Goal: Task Accomplishment & Management: Use online tool/utility

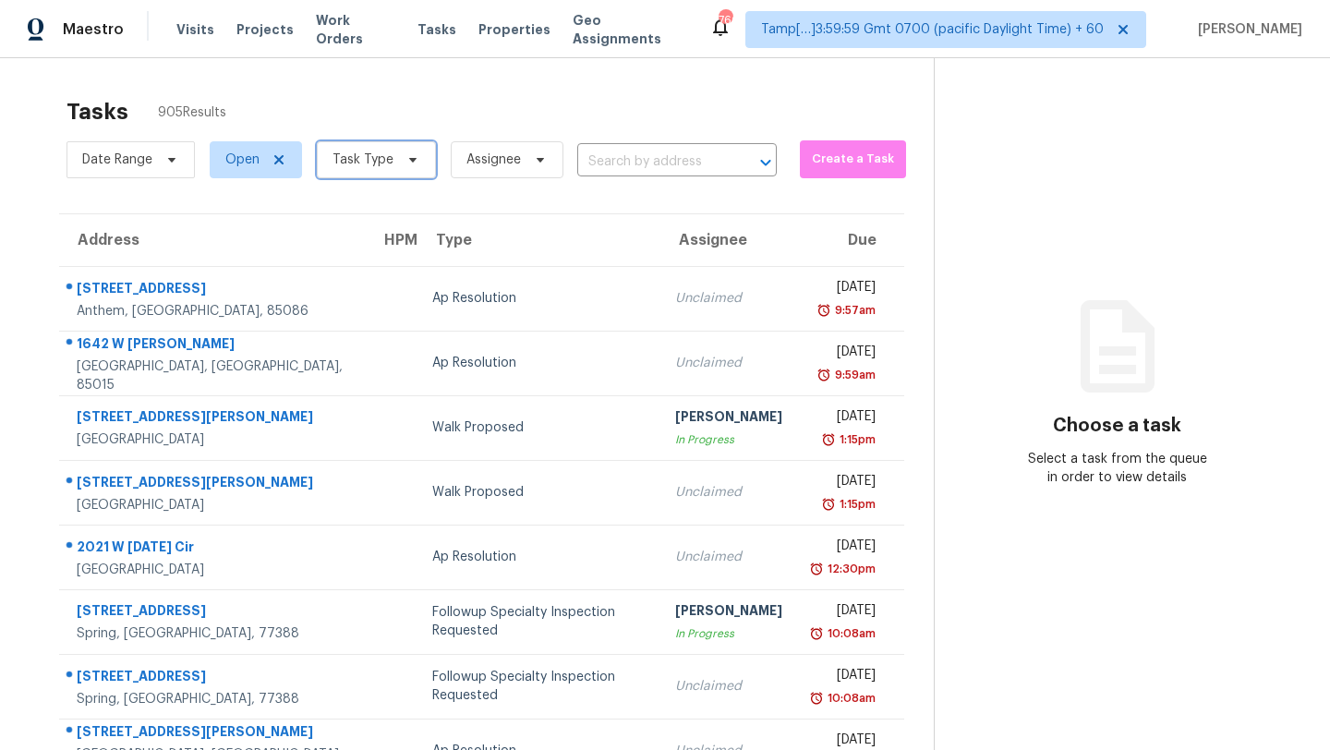
click at [410, 157] on icon at bounding box center [412, 159] width 15 height 15
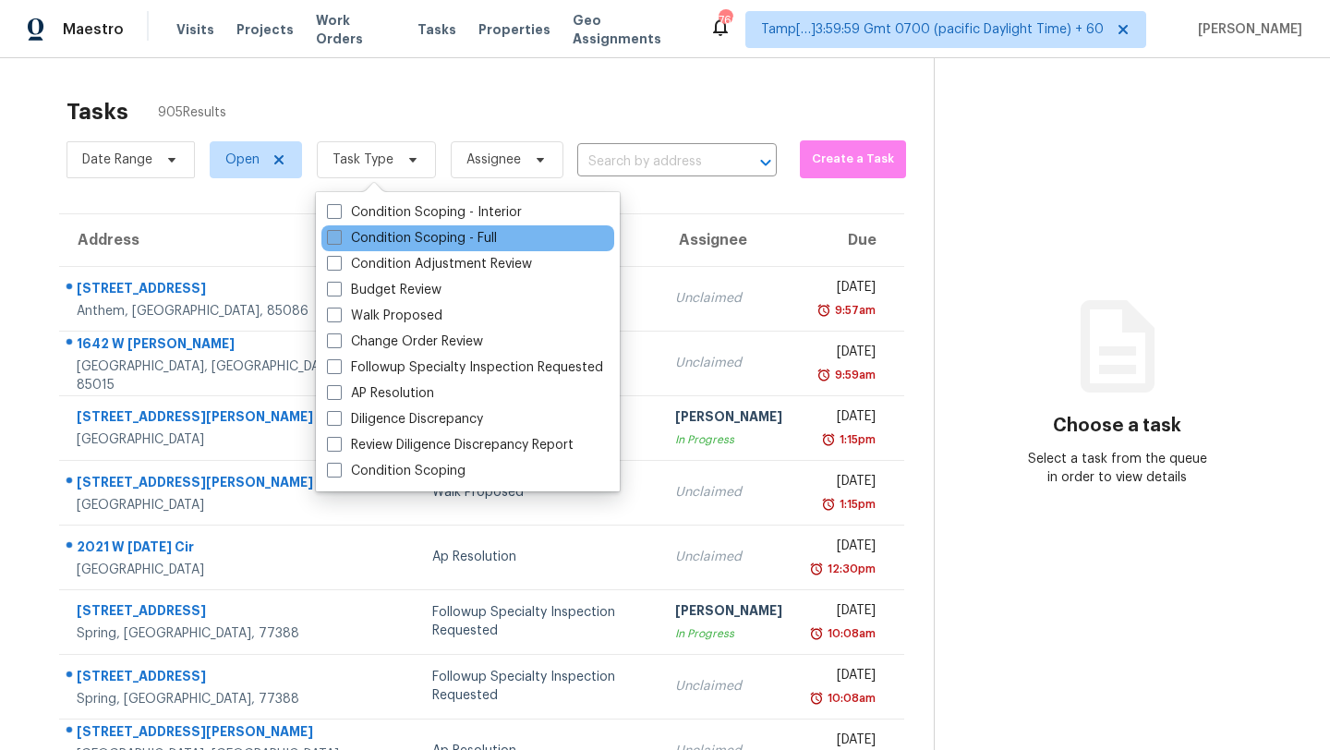
click at [363, 239] on label "Condition Scoping - Full" at bounding box center [412, 238] width 170 height 18
click at [339, 239] on input "Condition Scoping - Full" at bounding box center [333, 235] width 12 height 12
checkbox input "true"
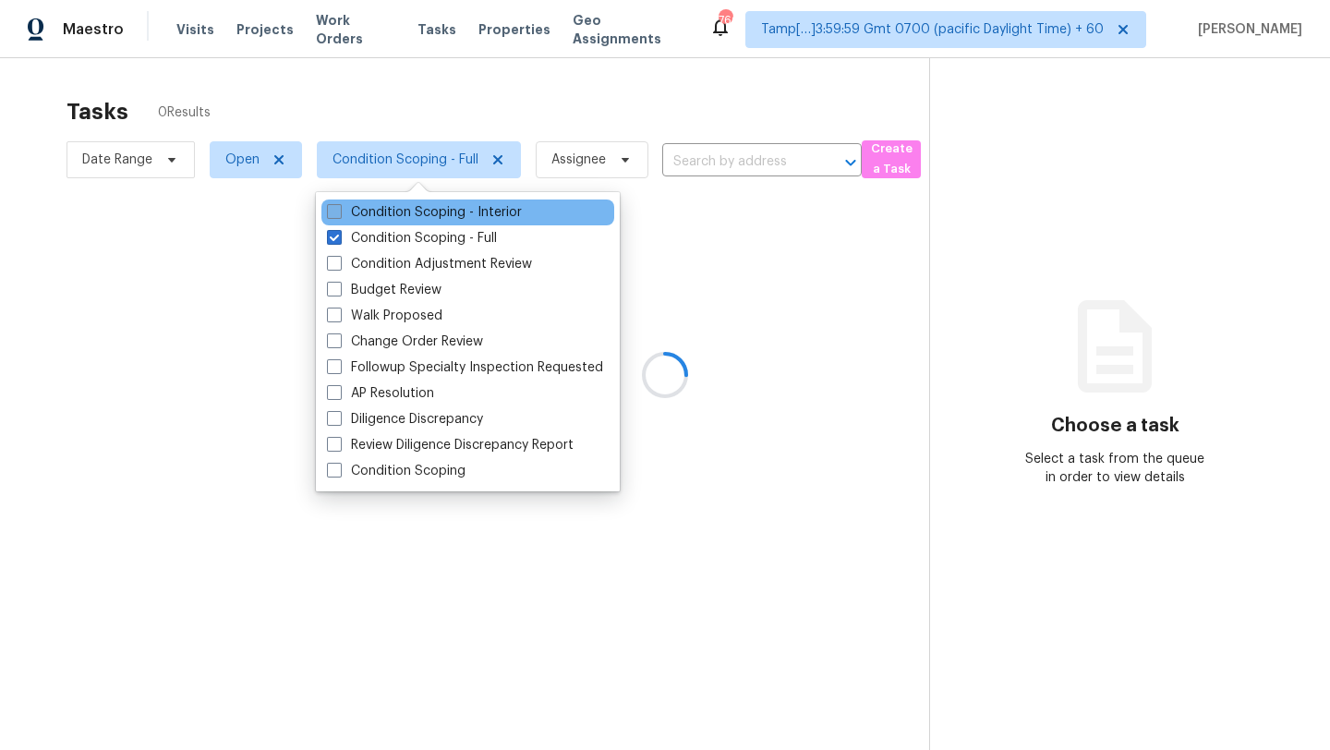
click at [367, 212] on label "Condition Scoping - Interior" at bounding box center [424, 212] width 195 height 18
click at [339, 212] on input "Condition Scoping - Interior" at bounding box center [333, 209] width 12 height 12
checkbox input "true"
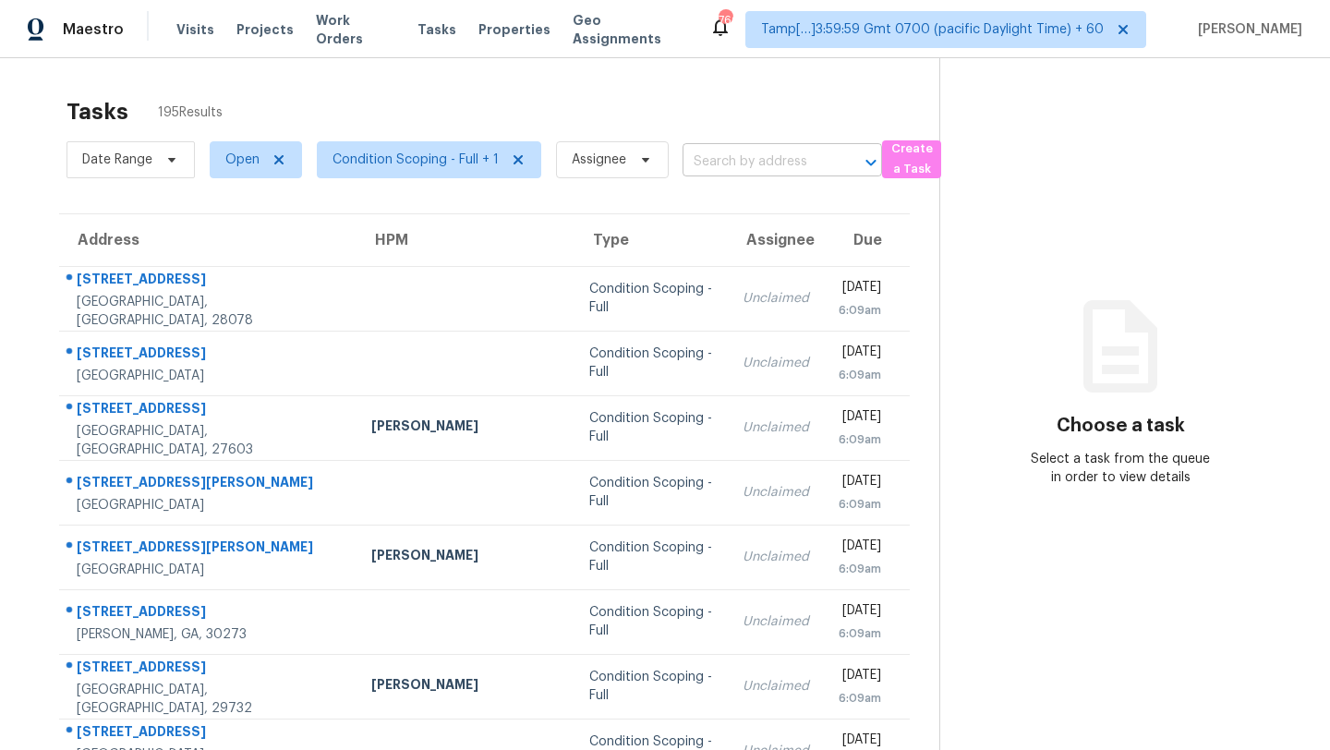
click at [713, 168] on input "text" at bounding box center [757, 162] width 148 height 29
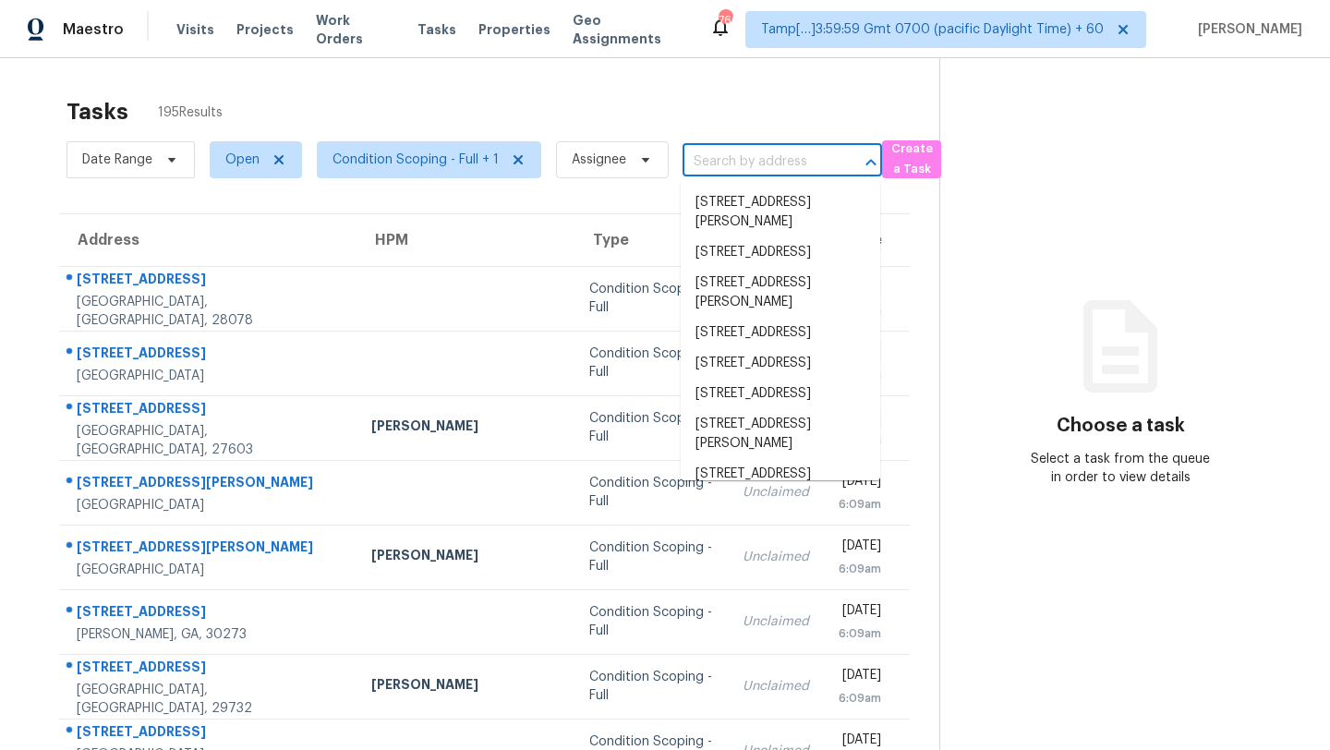
paste input "2320 Tyler Rd Vestavia, AL, 35226"
type input "2320 Tyler Rd Vestavia, AL, 35226"
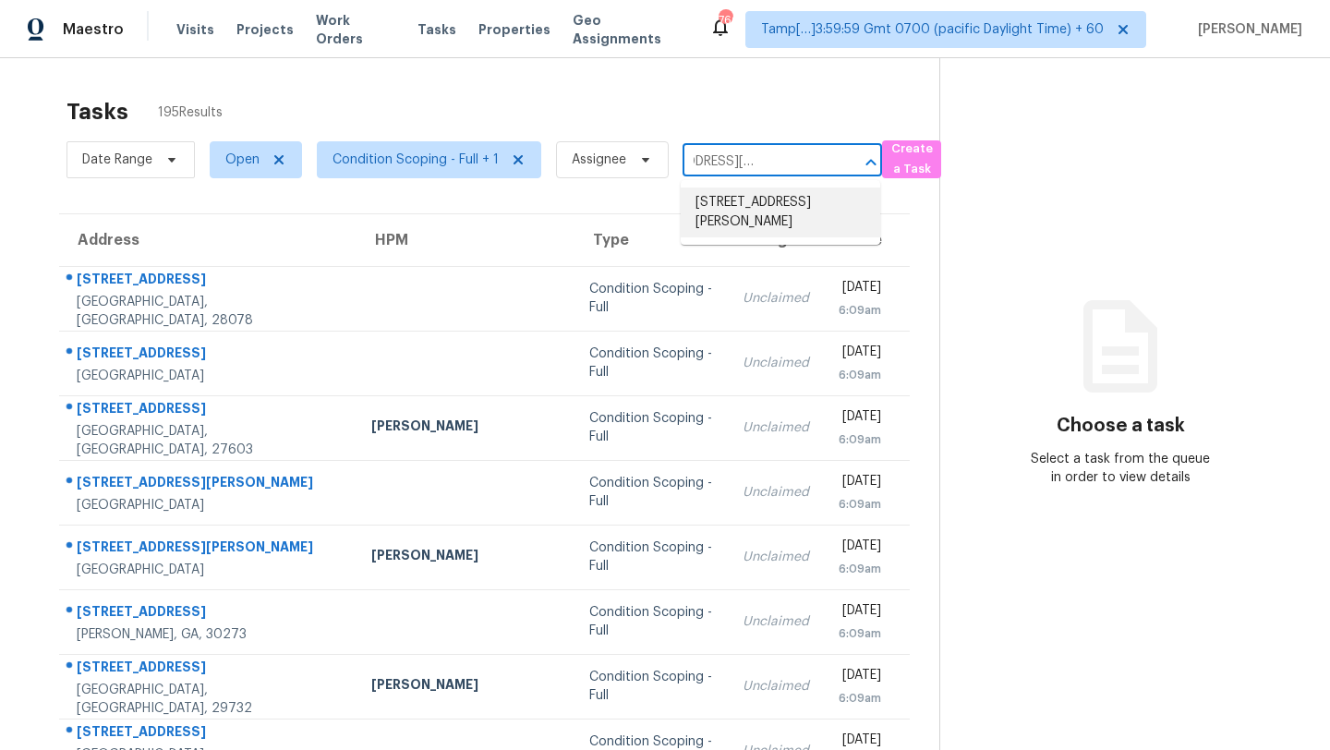
click at [772, 208] on li "2320 Tyler Rd, Vestavia, AL 35226" at bounding box center [781, 213] width 200 height 50
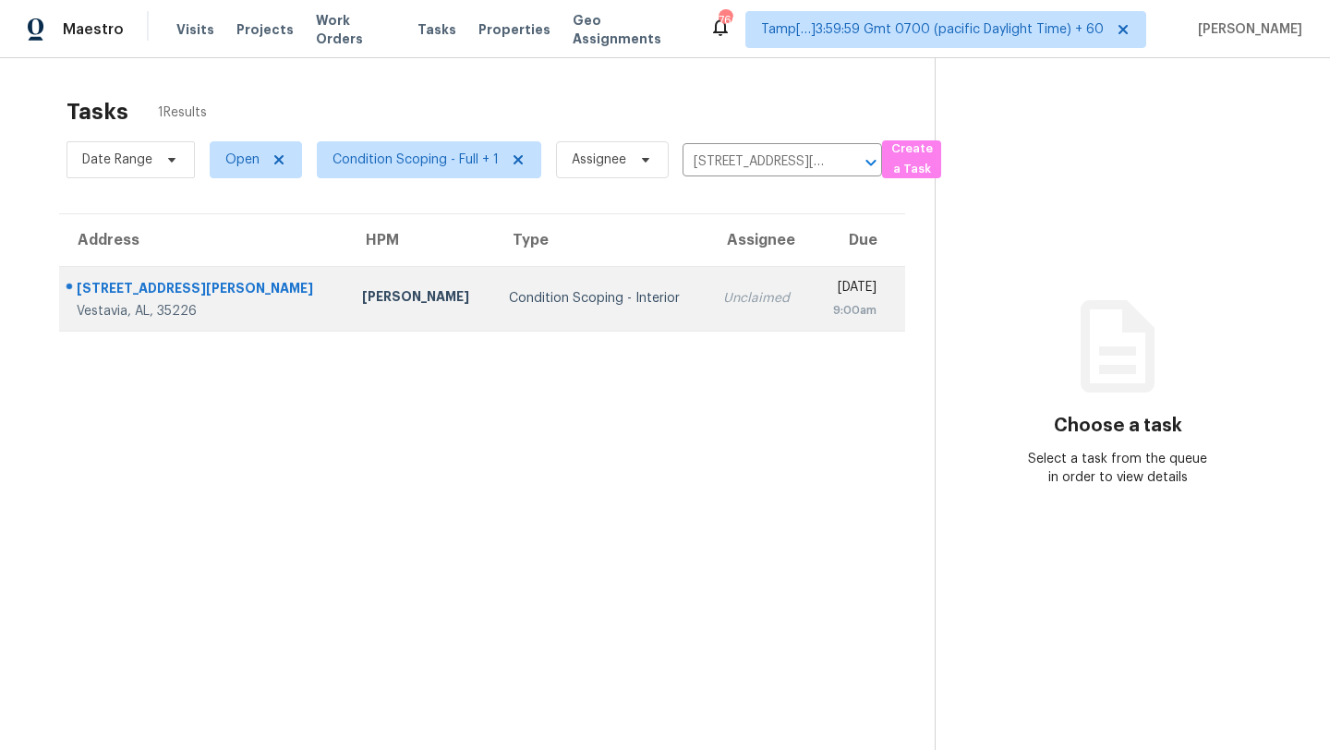
click at [827, 297] on div "[DATE]" at bounding box center [852, 289] width 50 height 23
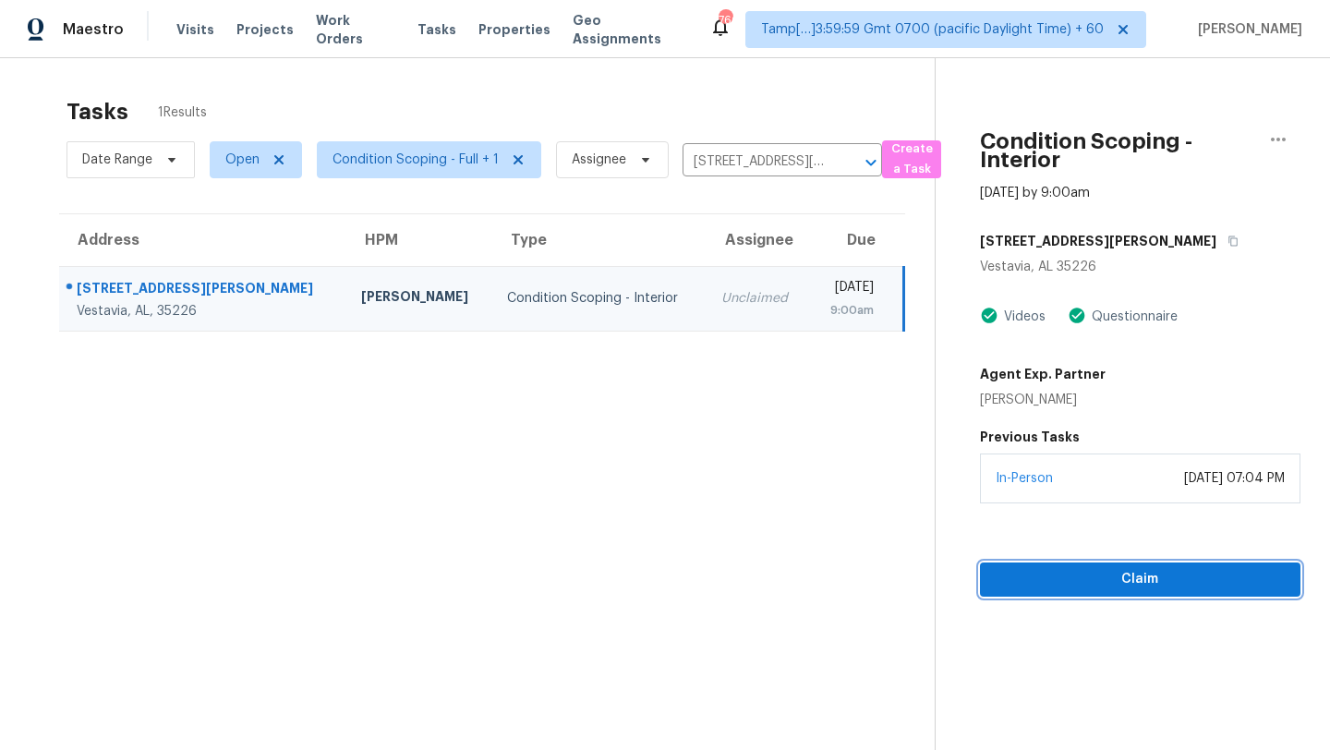
click at [1094, 587] on span "Claim" at bounding box center [1140, 579] width 291 height 23
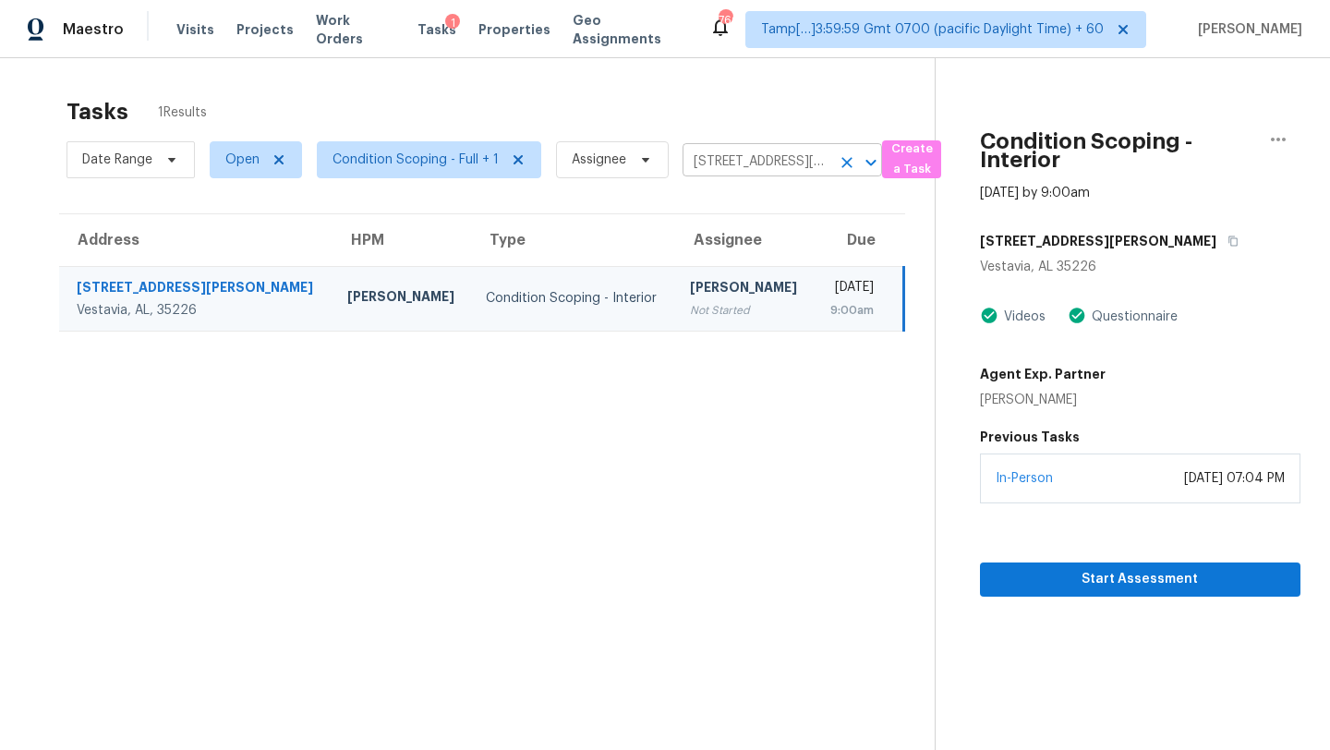
click at [735, 155] on input "2320 Tyler Rd, Vestavia, AL 35226" at bounding box center [757, 162] width 148 height 29
paste input "1514 Laurel Ct Murfreesboro, TN, 37130"
type input "1514 Laurel Ct Murfreesboro, TN, 37130"
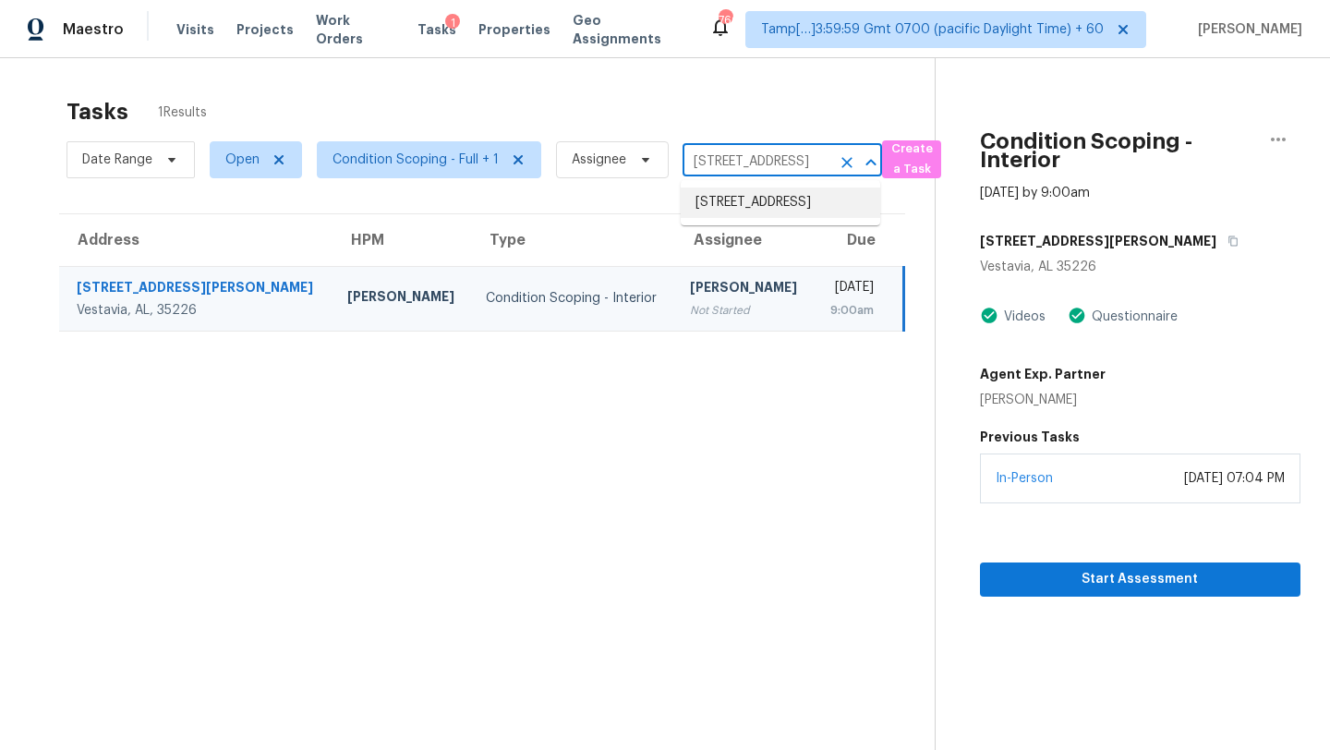
click at [793, 208] on li "1514 Laurel Ct, Murfreesboro, TN 37130" at bounding box center [781, 203] width 200 height 30
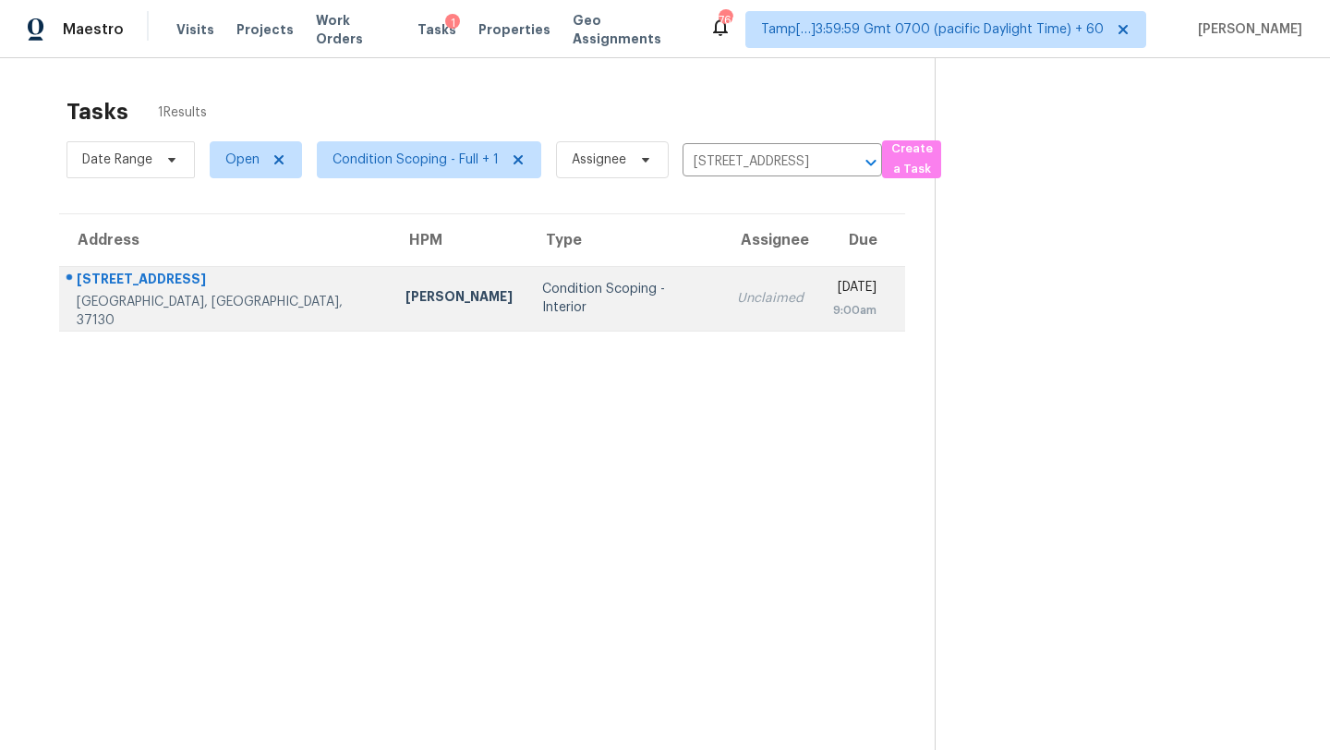
click at [722, 287] on td "Unclaimed" at bounding box center [770, 298] width 96 height 65
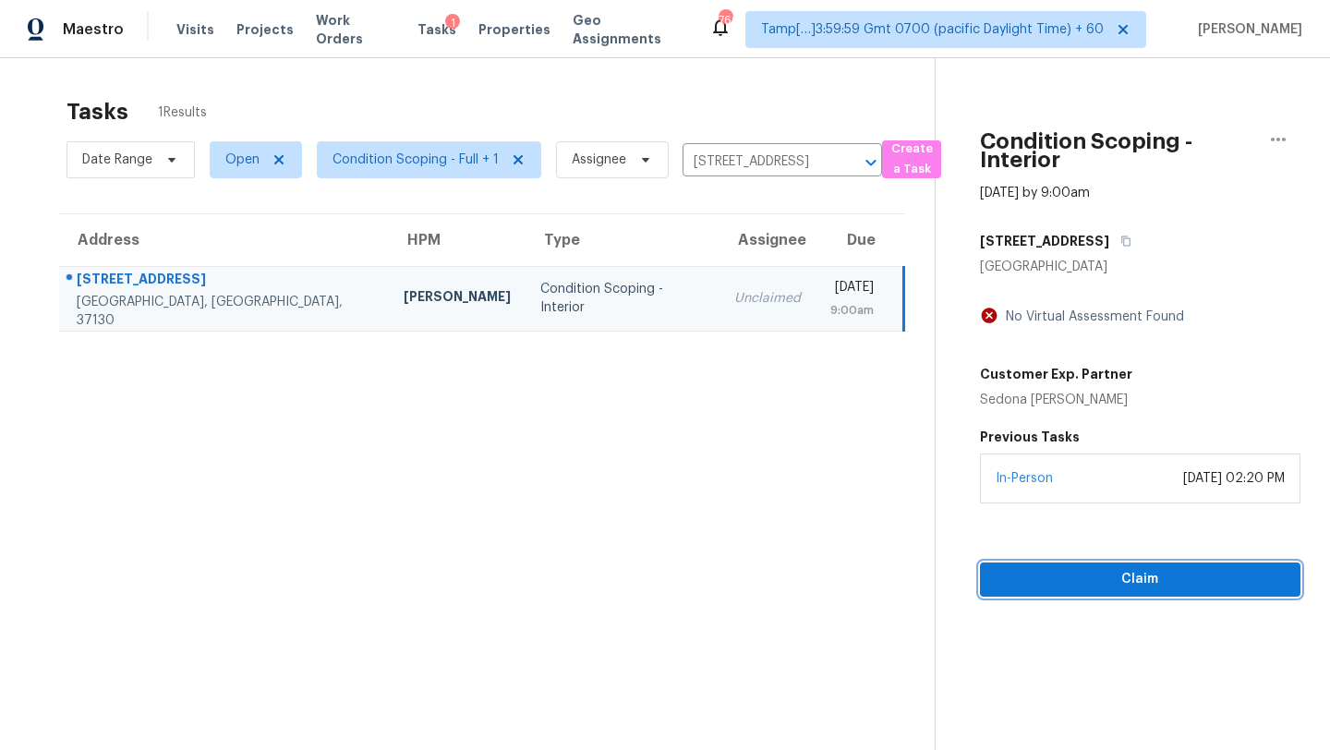
click at [1174, 587] on span "Claim" at bounding box center [1140, 579] width 291 height 23
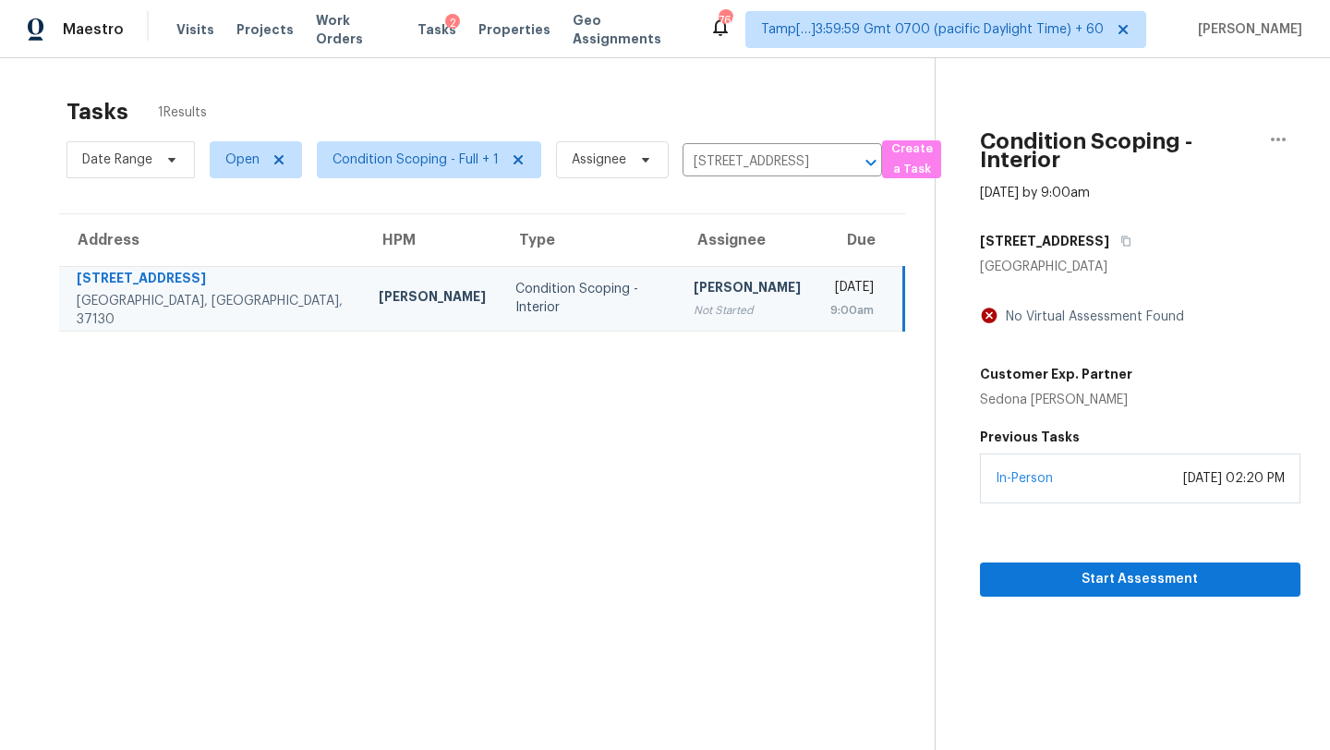
click at [720, 178] on div "Date Range Open Condition Scoping - Full + 1 Assignee 1514 Laurel Ct, Murfreesb…" at bounding box center [475, 160] width 816 height 48
click at [722, 162] on input "1514 Laurel Ct, Murfreesboro, TN 37130" at bounding box center [757, 162] width 148 height 29
paste input "103 Millstone Cir Clinton, TN, 37716"
type input "103 Millstone Cir Clinton, TN, 37716"
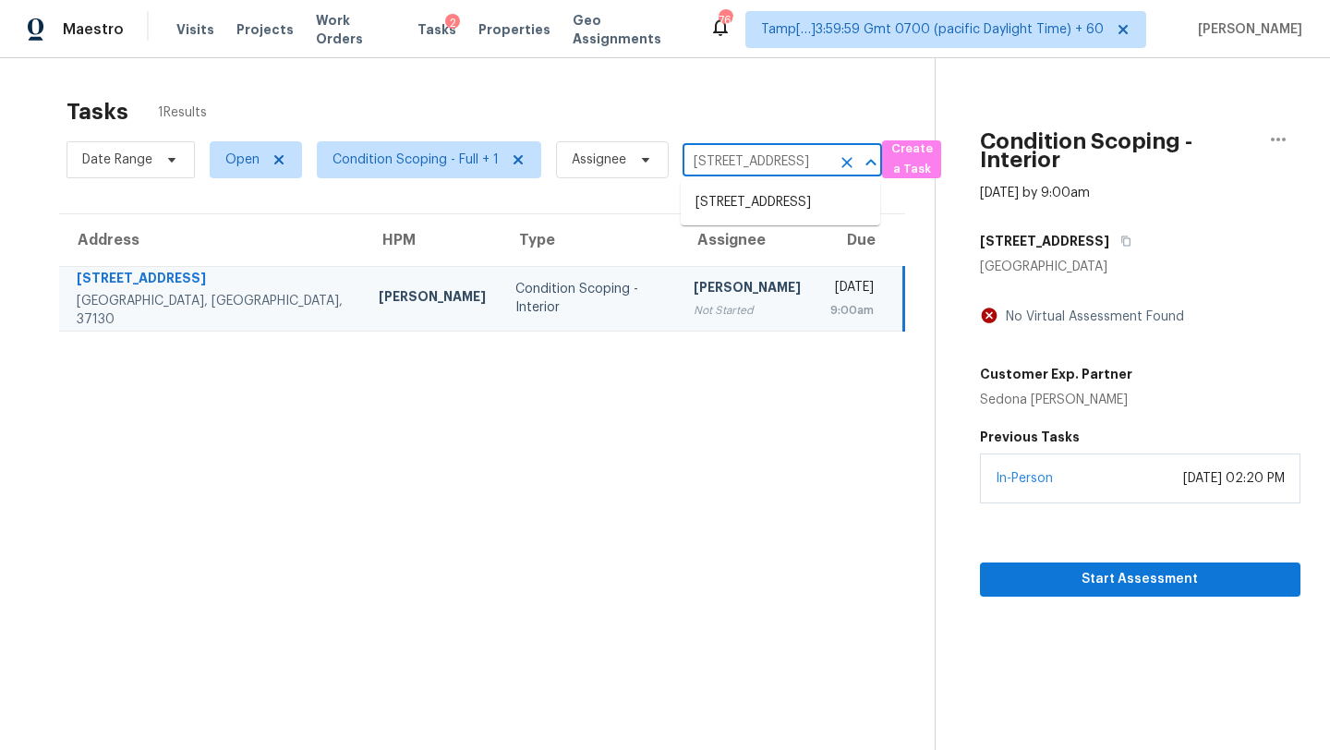
scroll to position [0, 79]
click at [734, 200] on li "103 Millstone Cir, Clinton, TN 37716" at bounding box center [781, 203] width 200 height 30
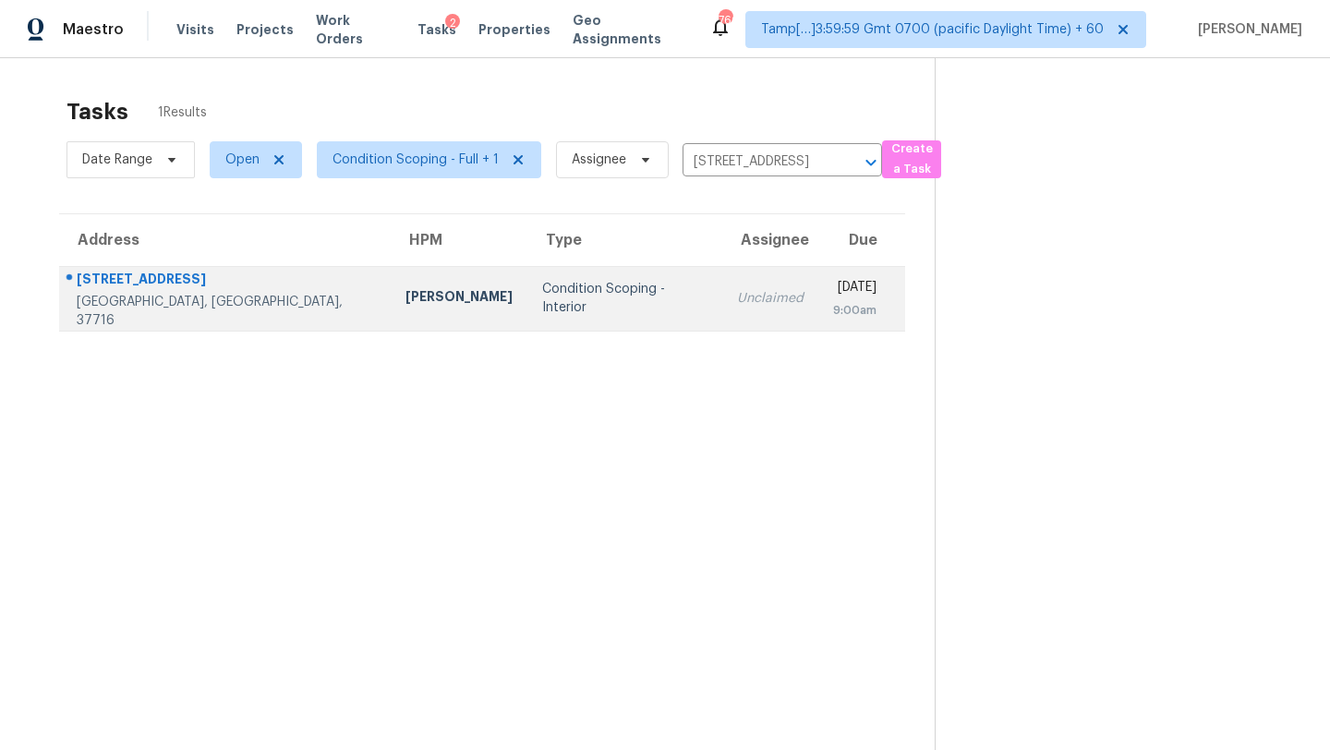
click at [818, 324] on td "Thu, Aug 28th 2025 9:00am" at bounding box center [861, 298] width 87 height 65
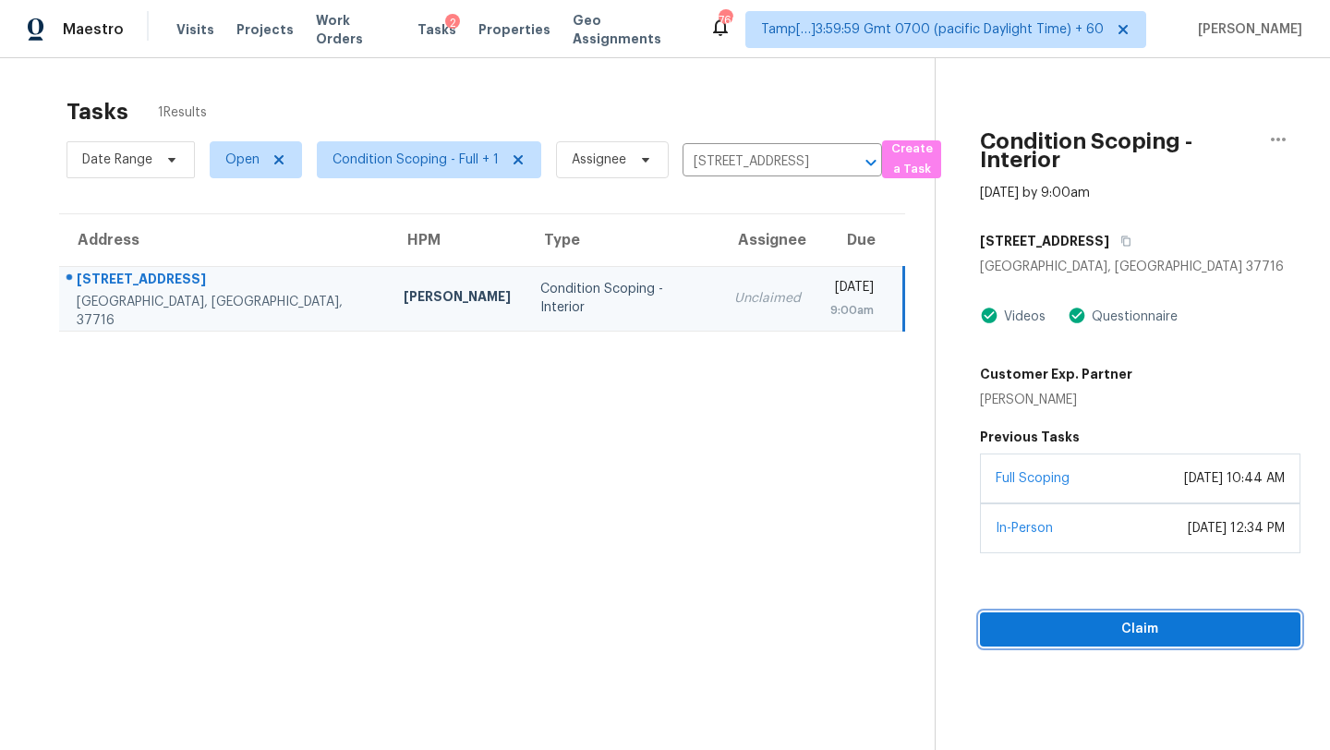
click at [1156, 627] on span "Claim" at bounding box center [1140, 629] width 291 height 23
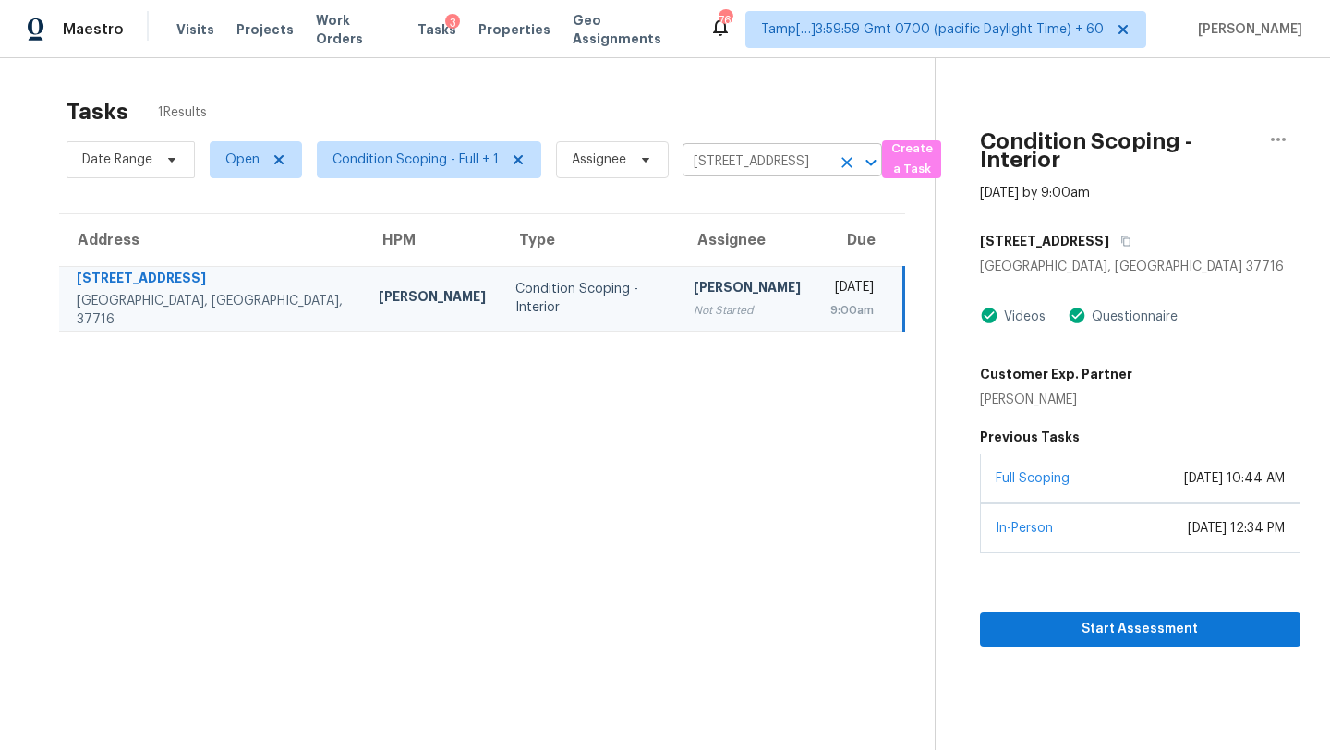
click at [850, 164] on icon "Clear" at bounding box center [847, 162] width 18 height 18
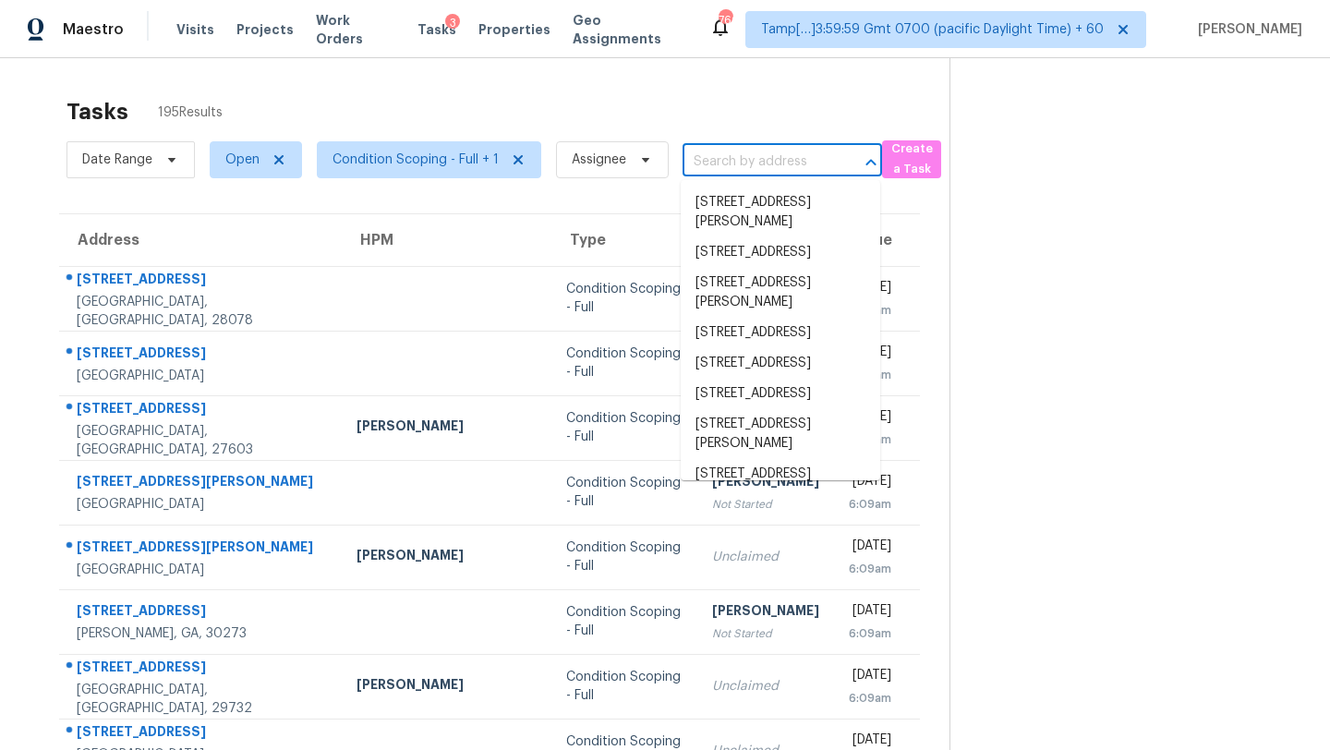
click at [732, 175] on input "text" at bounding box center [757, 162] width 148 height 29
paste input "5936 Talmadge Dr Woodbridge, VA, 22193"
type input "5936 Talmadge Dr Woodbridge, VA, 22193"
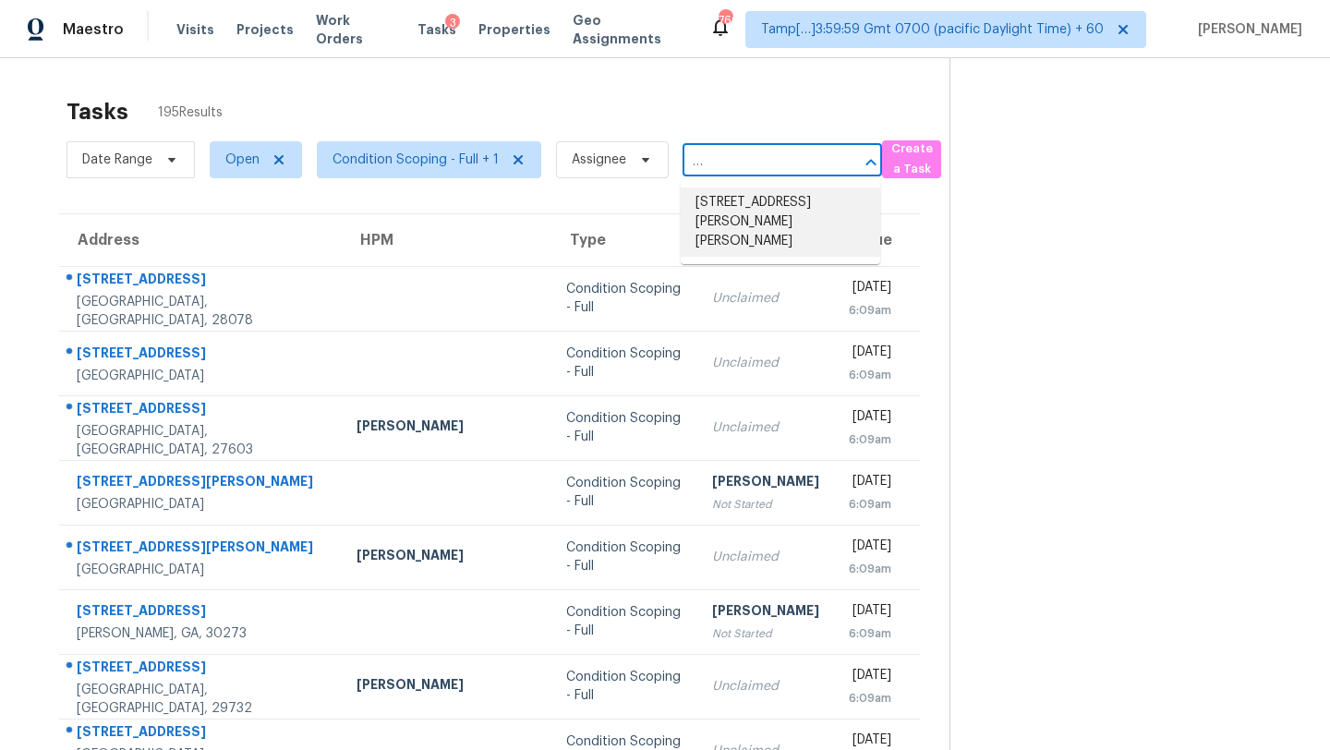
click at [732, 200] on li "5936 Talmadge Dr, Woodbridge, VA 22193" at bounding box center [781, 222] width 200 height 69
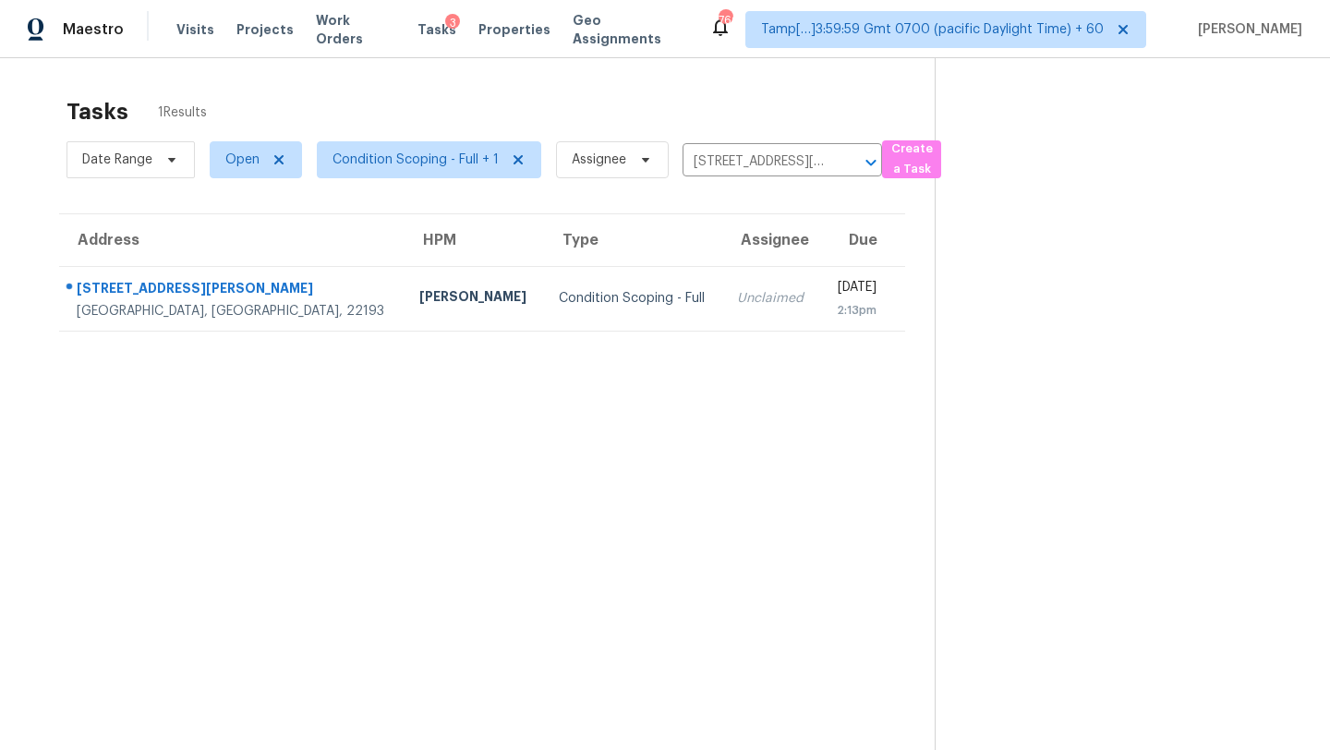
click at [737, 304] on div "Unclaimed" at bounding box center [771, 298] width 68 height 18
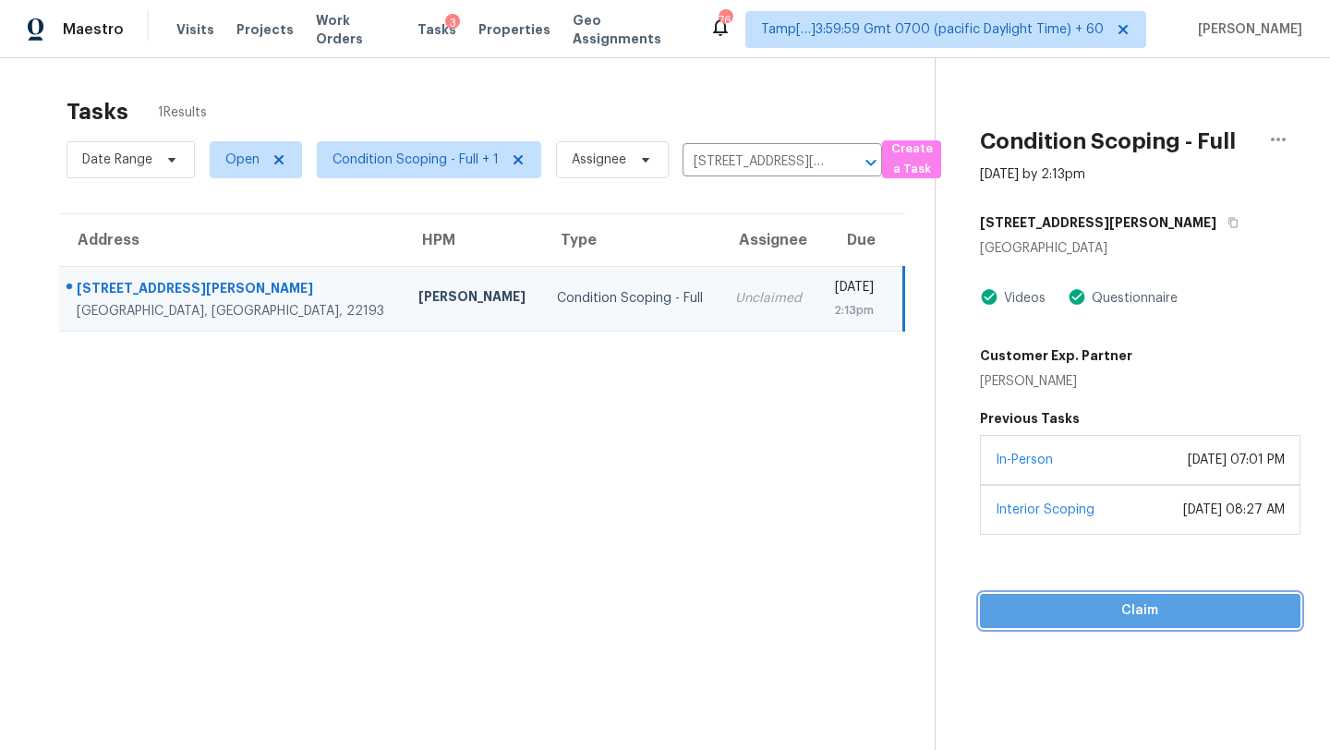
click at [1162, 623] on span "Claim" at bounding box center [1140, 610] width 291 height 23
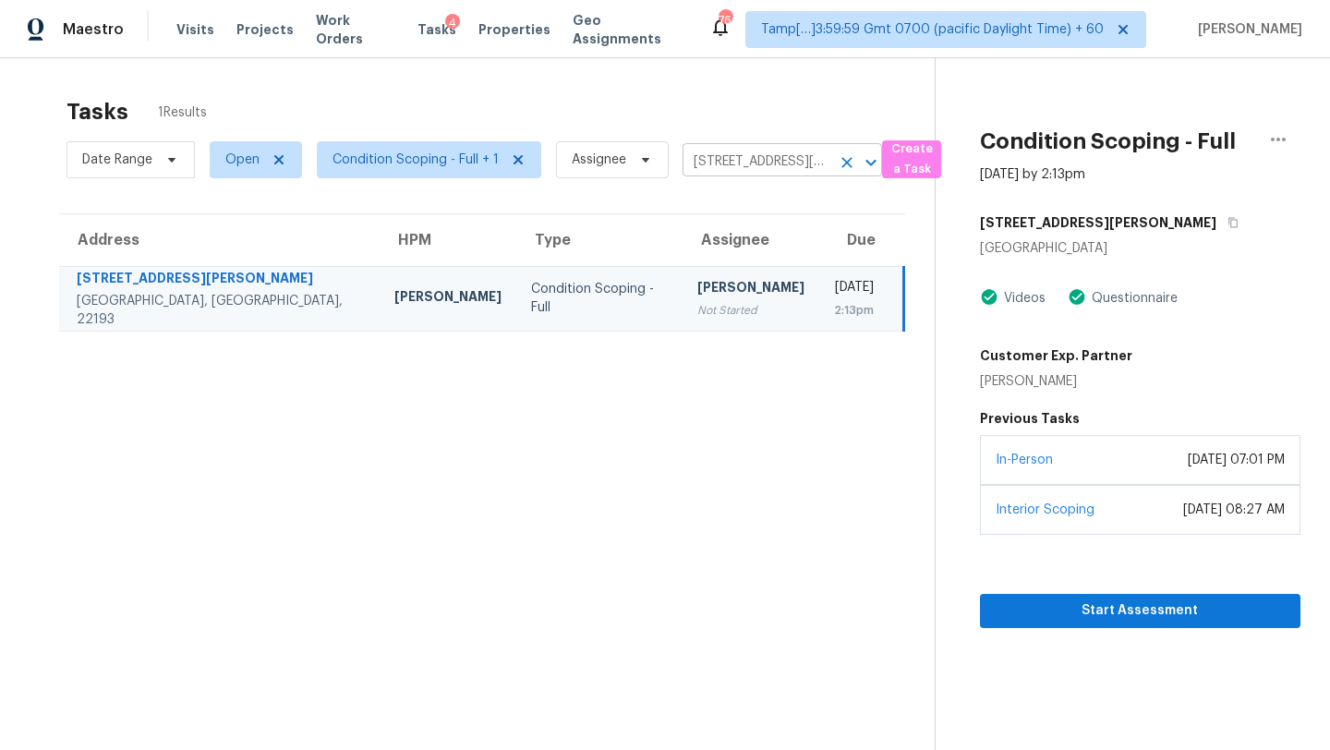
click at [731, 171] on input "5936 Talmadge Dr, Woodbridge, VA 22193" at bounding box center [757, 162] width 148 height 29
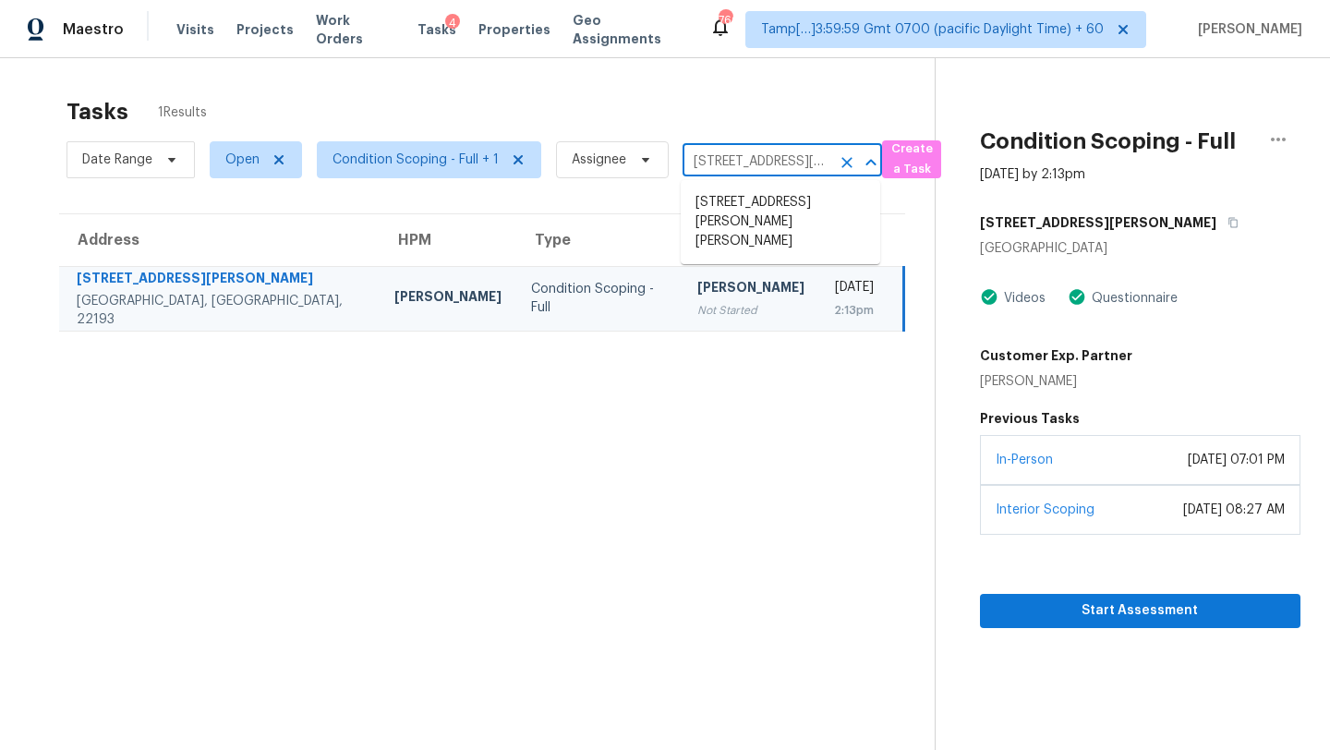
click at [731, 171] on input "5936 Talmadge Dr, Woodbridge, VA 22193" at bounding box center [757, 162] width 148 height 29
paste input "5935 Forest Knoll St San Antonio, TX, 78240"
type input "5935 Forest Knoll St San Antonio, TX, 78240"
click at [768, 217] on li "5935 Forest Knoll St, San Antonio, TX 78240" at bounding box center [781, 213] width 200 height 50
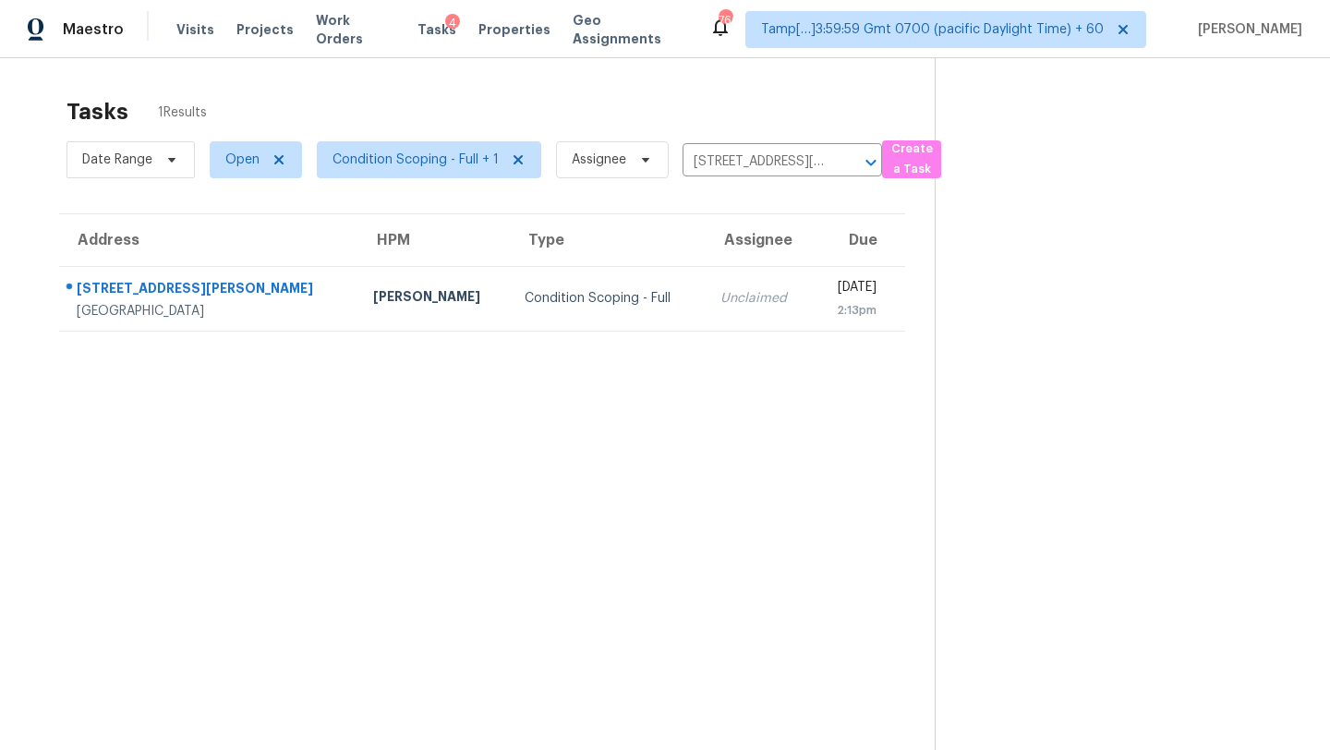
click at [828, 306] on div "2:13pm" at bounding box center [852, 310] width 49 height 18
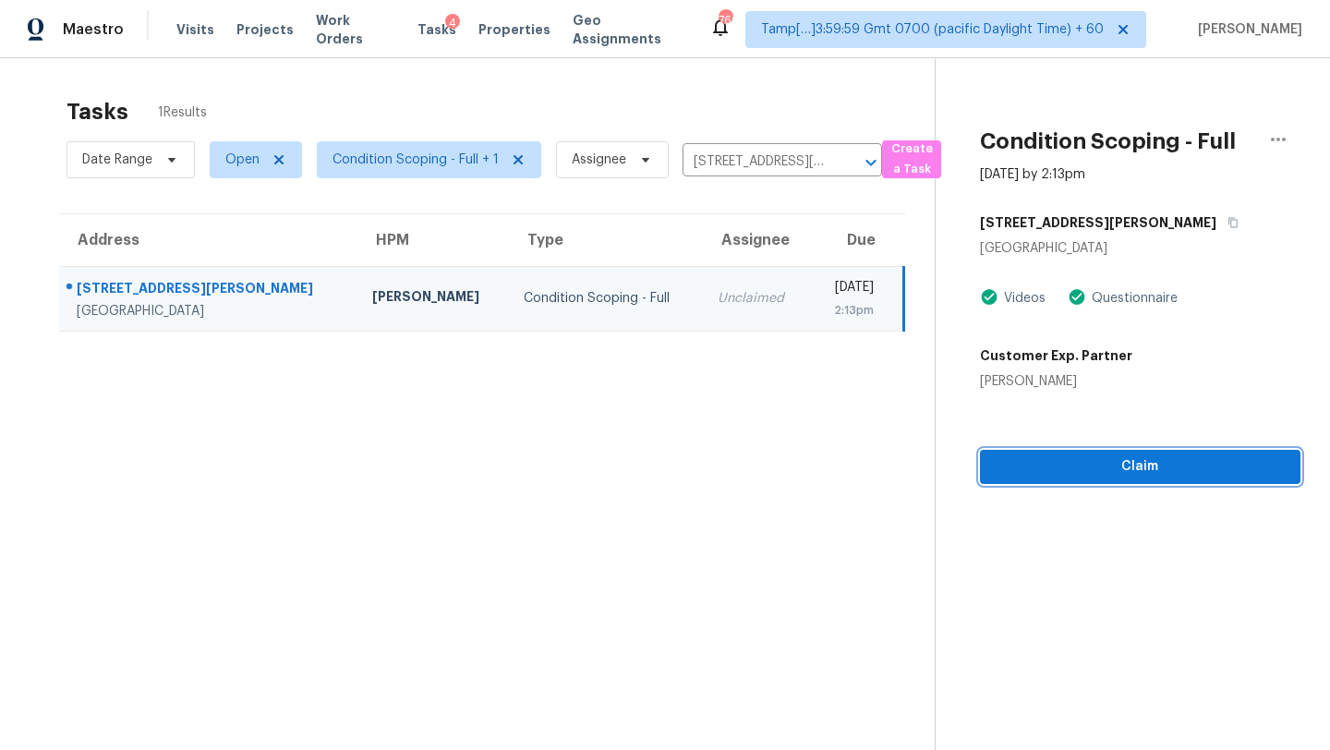
click at [1144, 481] on button "Claim" at bounding box center [1140, 467] width 321 height 34
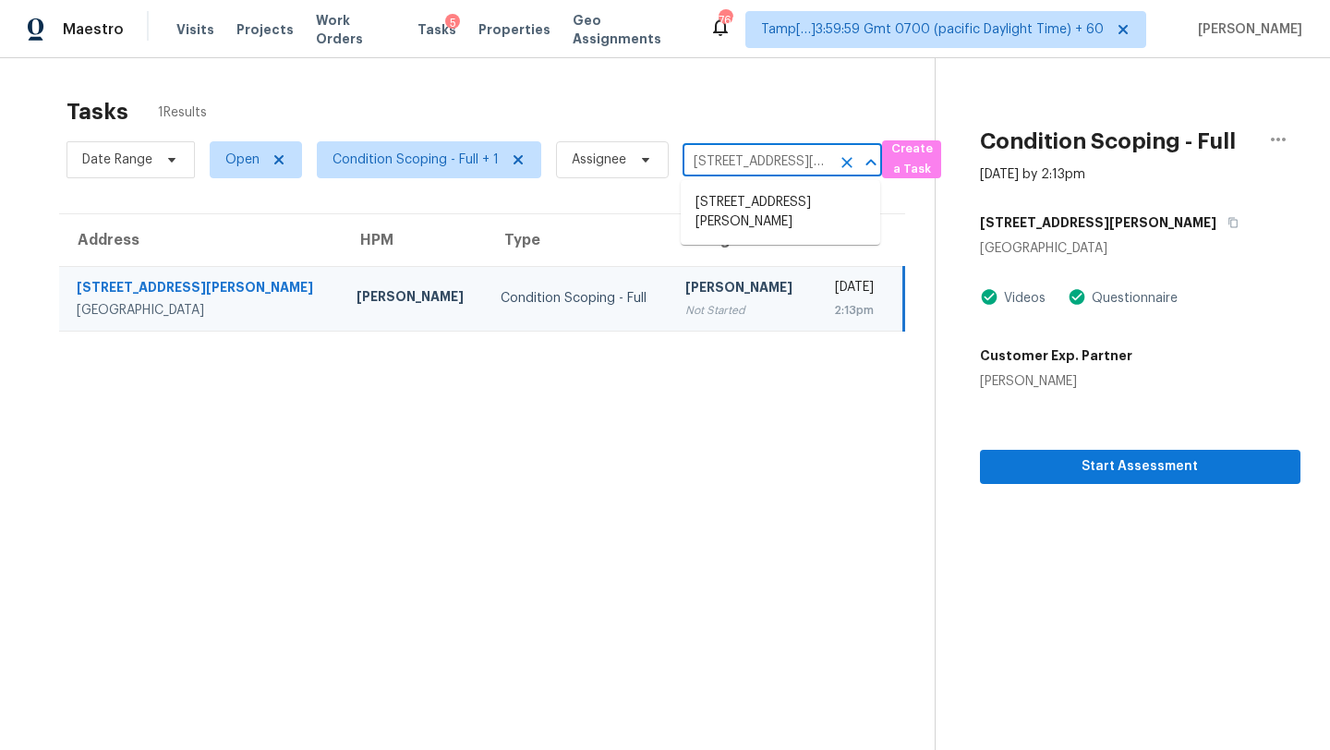
click at [741, 171] on input "5935 Forest Knoll St, San Antonio, TX 78240" at bounding box center [757, 162] width 148 height 29
paste input "312 Powder Mill Dr Ashland City, TN, 37015"
type input "312 Powder Mill Dr Ashland City, TN, 37015"
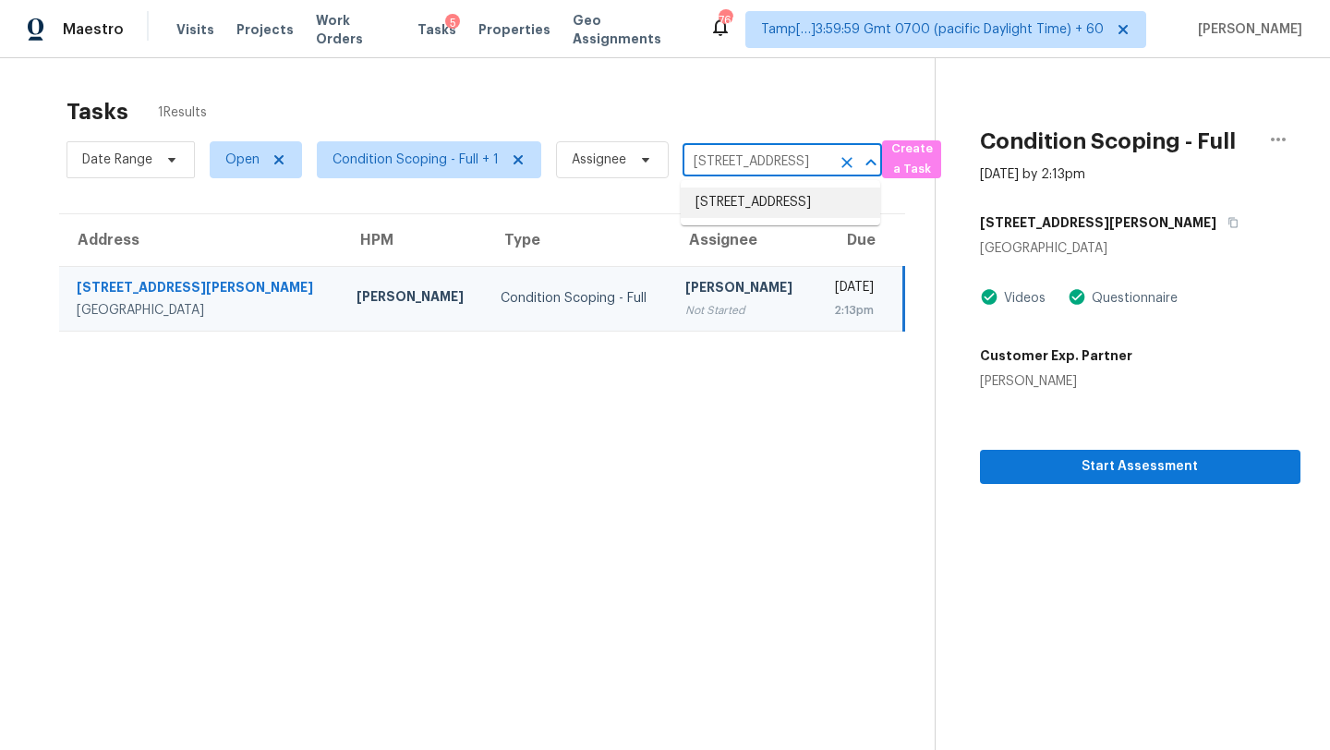
click at [765, 216] on li "312 Powder Mill Dr, Ashland City, TN 37015" at bounding box center [781, 203] width 200 height 30
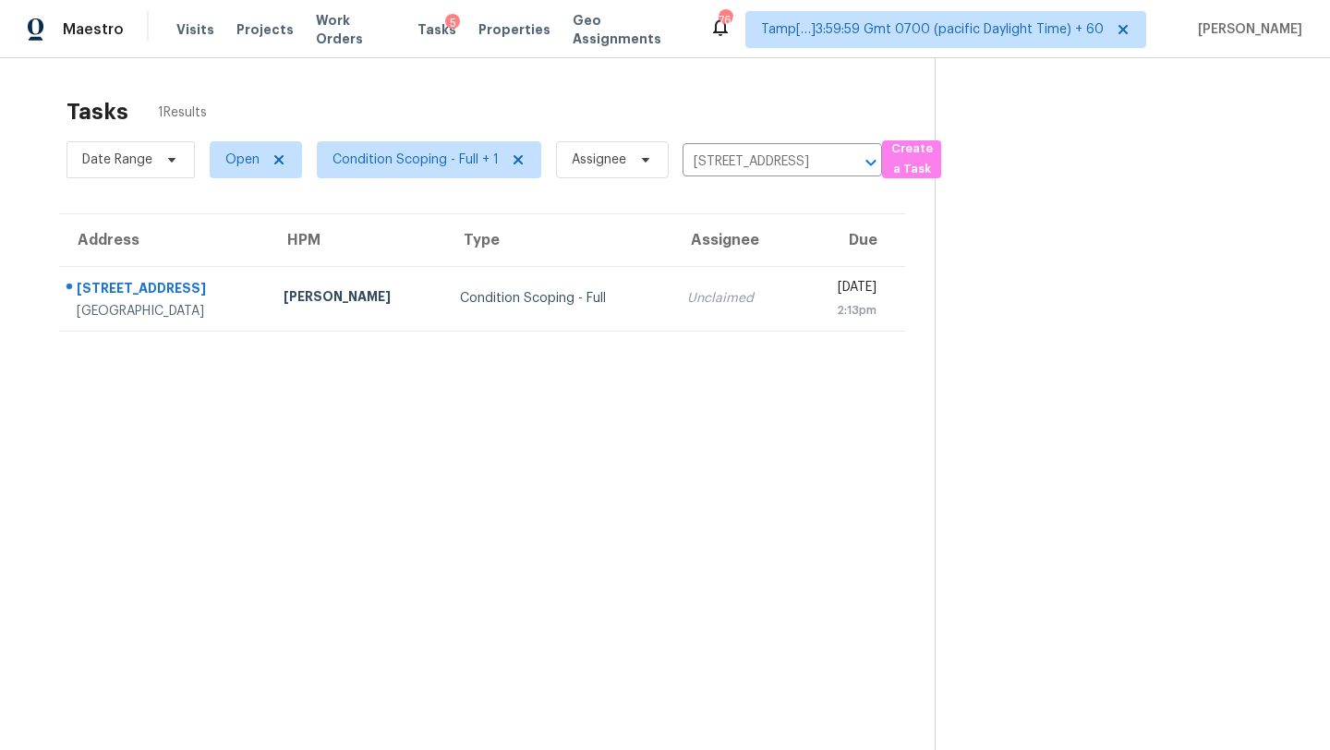
click at [812, 306] on div "2:13pm" at bounding box center [844, 310] width 65 height 18
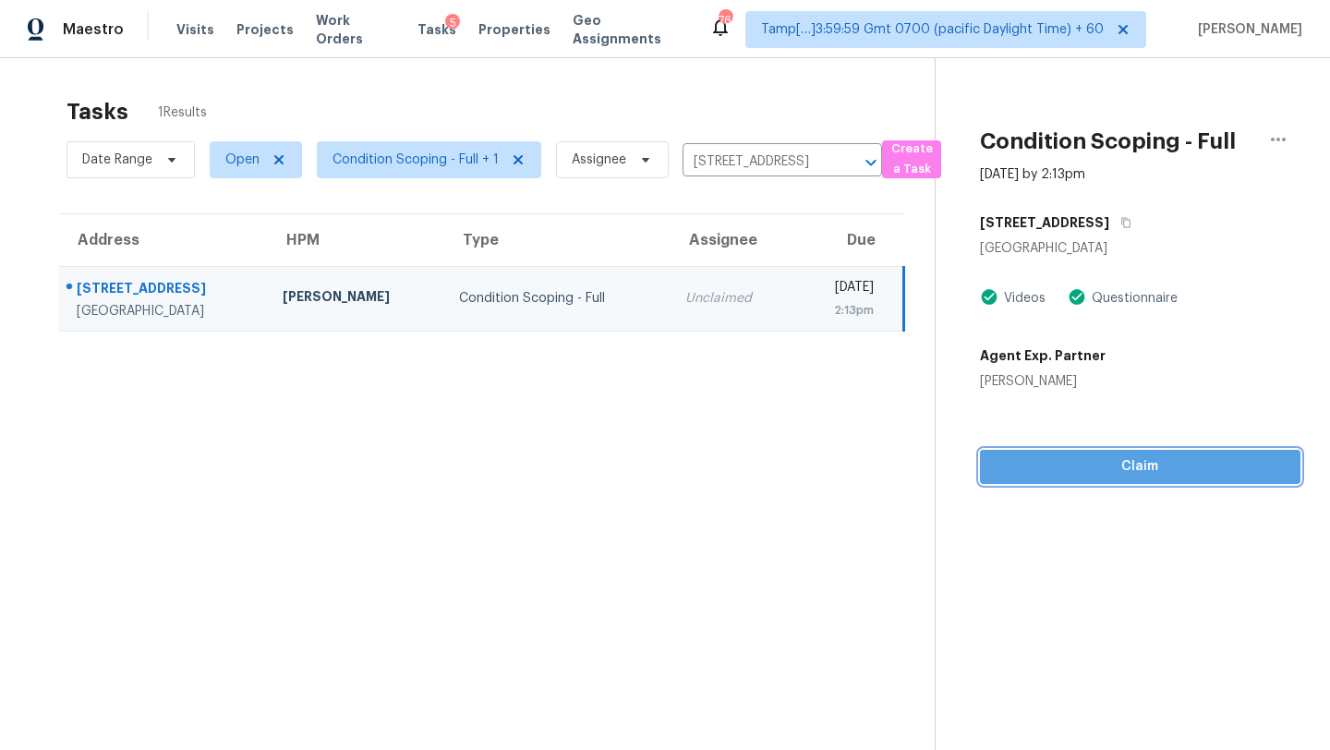
click at [1196, 469] on span "Claim" at bounding box center [1140, 466] width 291 height 23
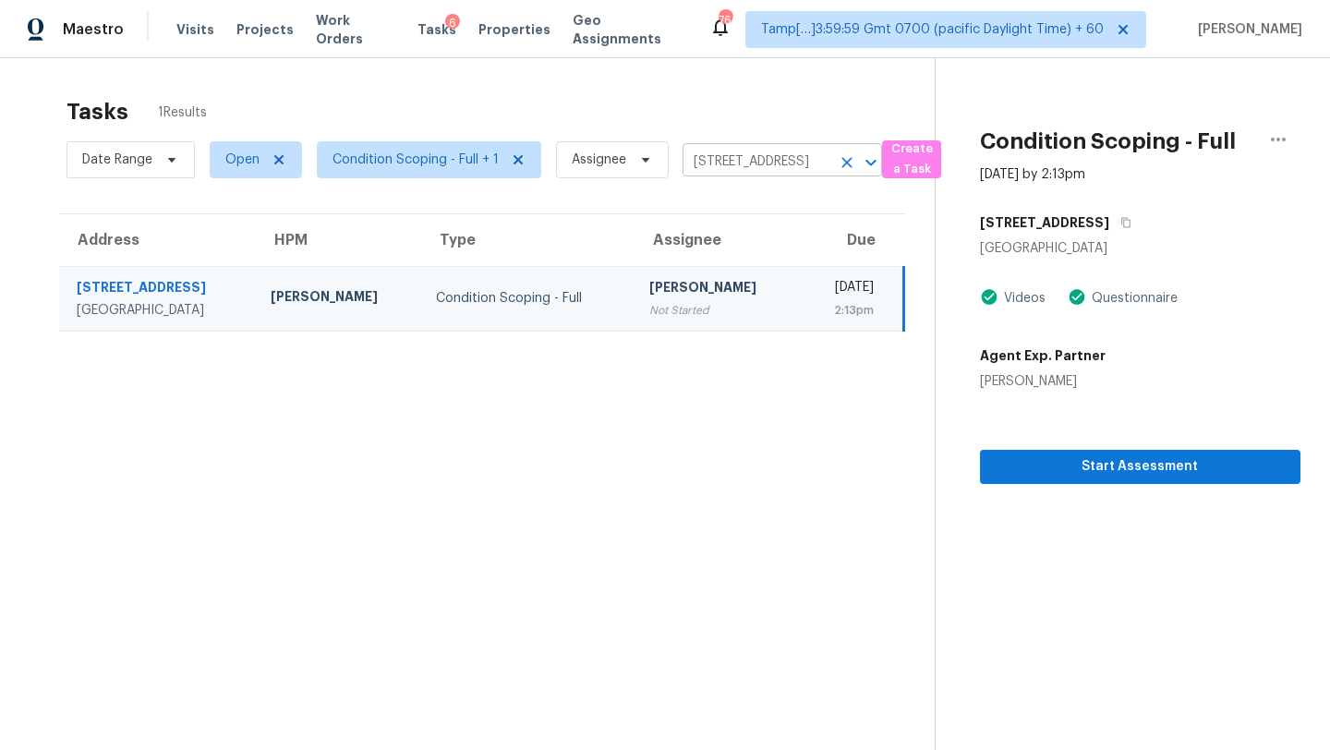
click at [730, 161] on input "312 Powder Mill Dr, Ashland City, TN 37015" at bounding box center [757, 162] width 148 height 29
paste input "9390 Fir Dr Thornton, CO, 80229"
type input "9390 Fir Dr Thornton, CO, 80229"
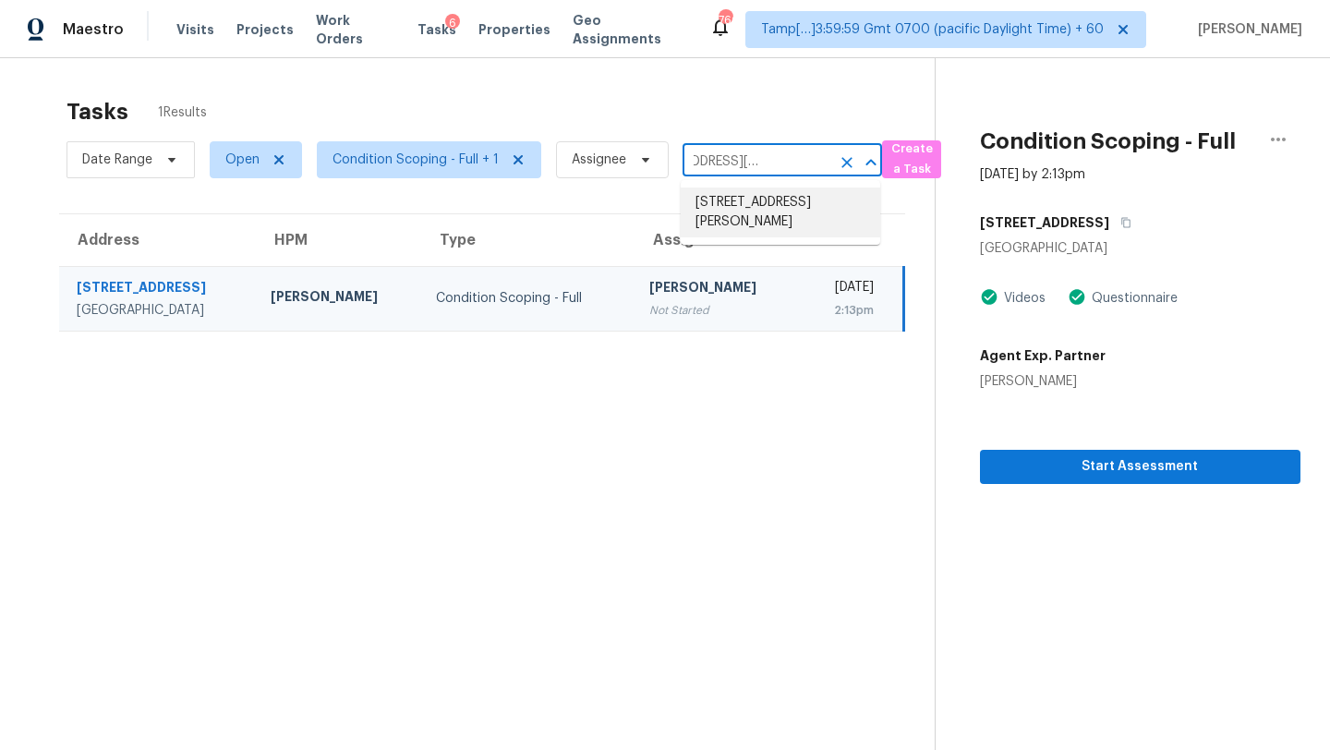
click at [780, 210] on li "9390 Fir Dr, Thornton, CO 80229" at bounding box center [781, 213] width 200 height 50
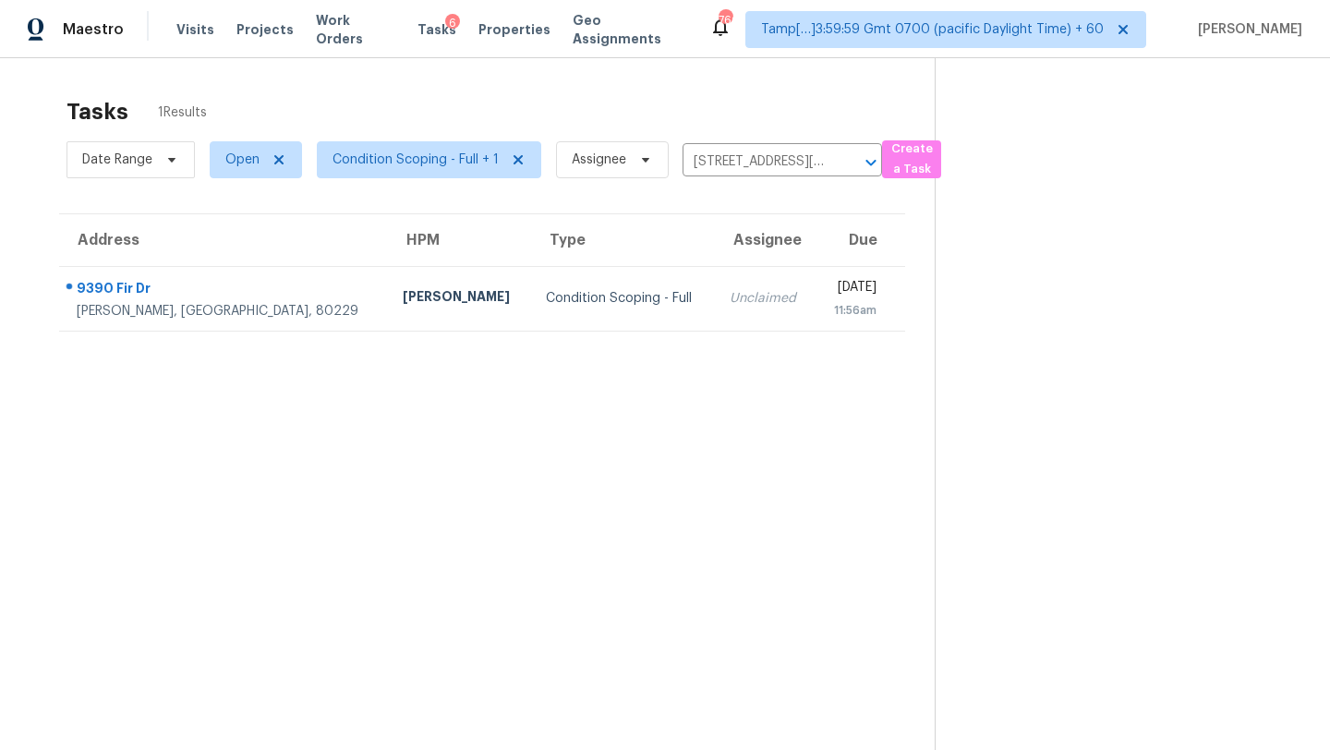
click at [829, 288] on div "[DATE]" at bounding box center [852, 289] width 46 height 23
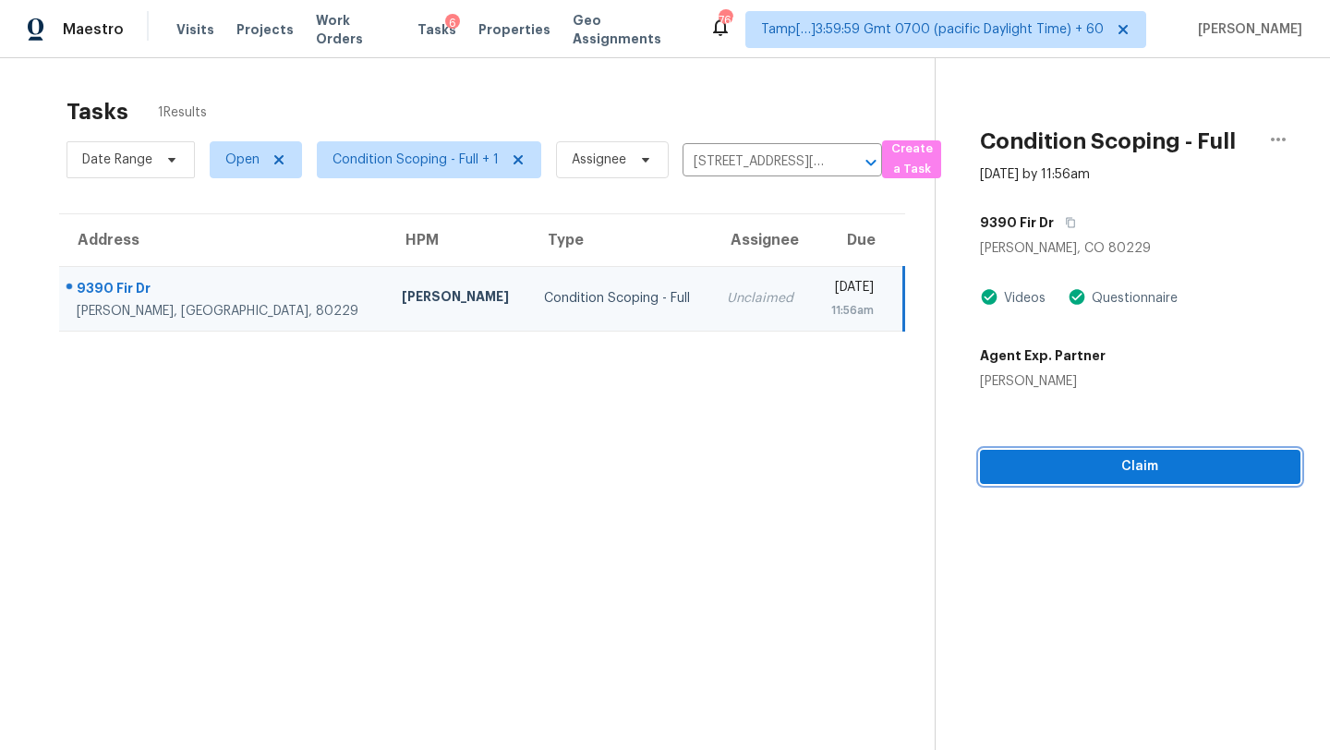
click at [1127, 480] on button "Claim" at bounding box center [1140, 467] width 321 height 34
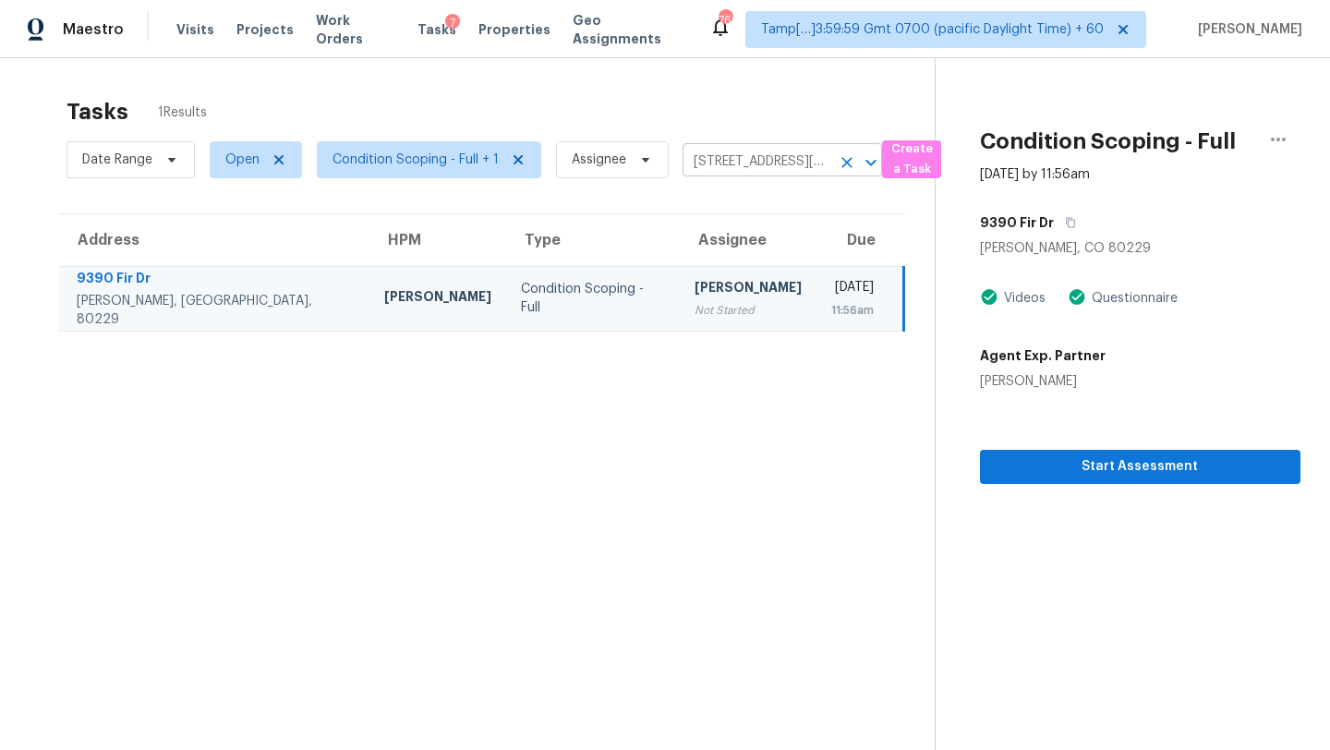
click at [756, 175] on input "9390 Fir Dr, Thornton, CO 80229" at bounding box center [757, 162] width 148 height 29
paste input "23 Lafoy Dr Clayton, NC, 27527"
type input "23 Lafoy Dr Clayton, NC, 27527"
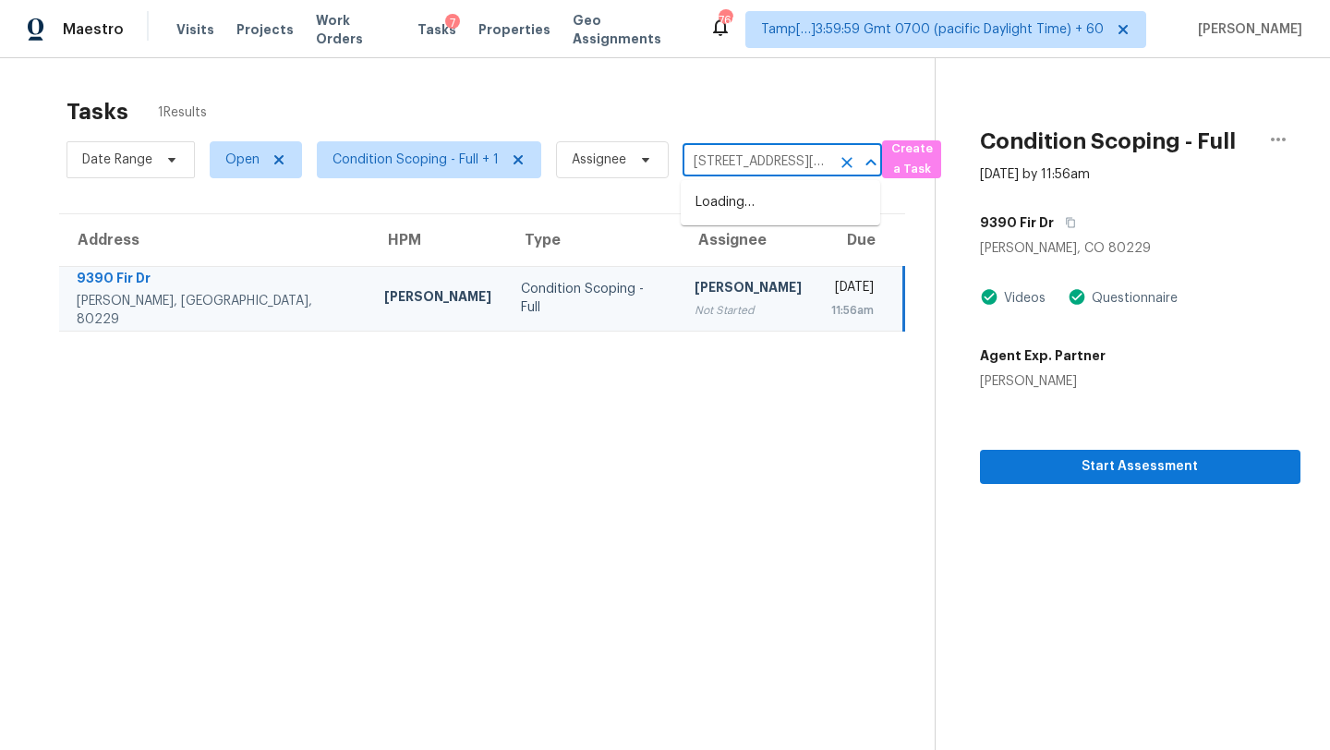
scroll to position [0, 53]
click at [757, 211] on li "23 Lafoy Dr, Clayton, NC 27527" at bounding box center [781, 222] width 200 height 69
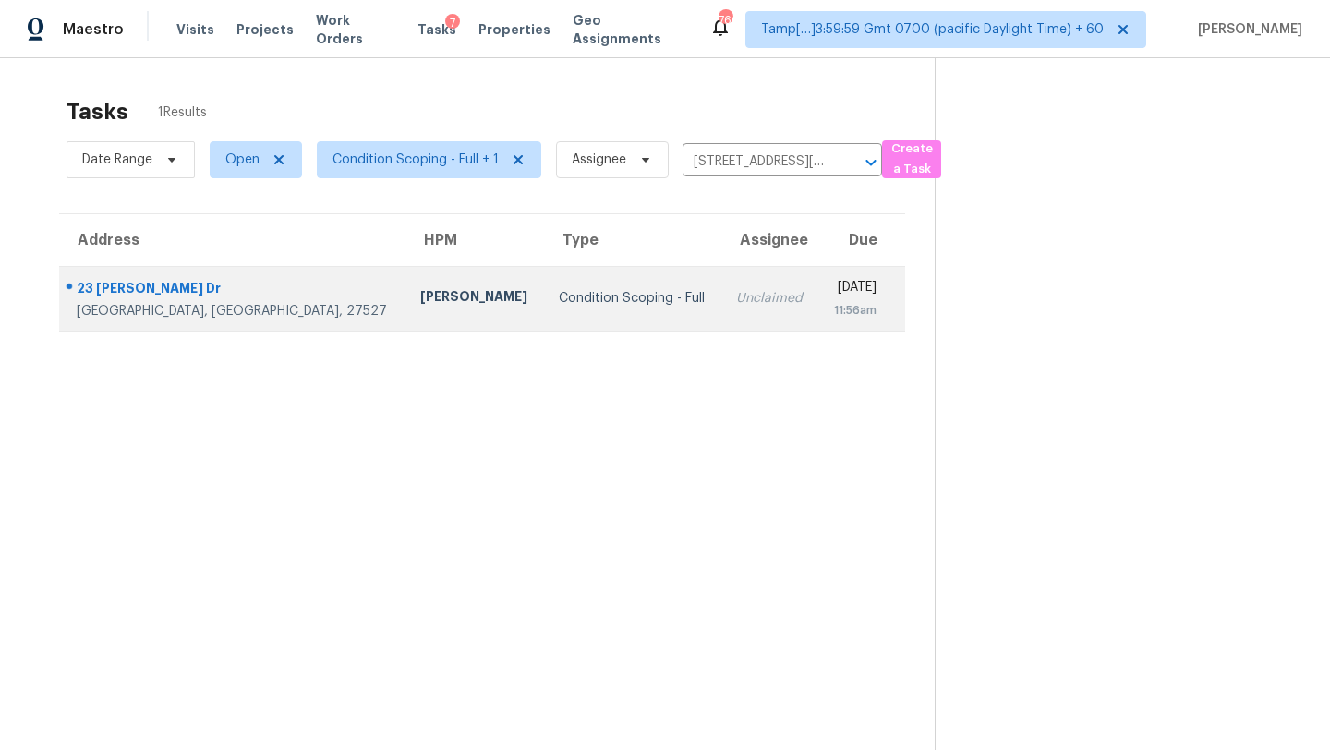
click at [833, 307] on div "11:56am" at bounding box center [854, 310] width 43 height 18
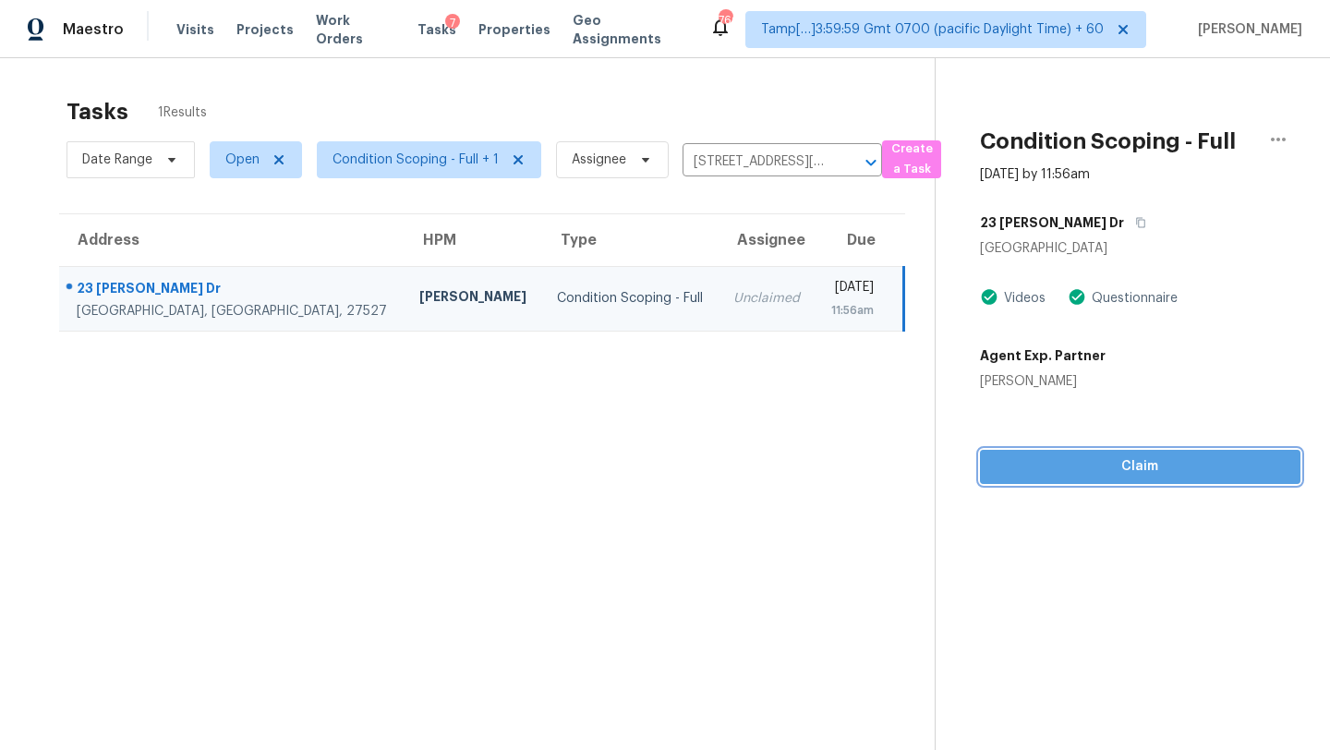
click at [1147, 473] on span "Claim" at bounding box center [1140, 466] width 291 height 23
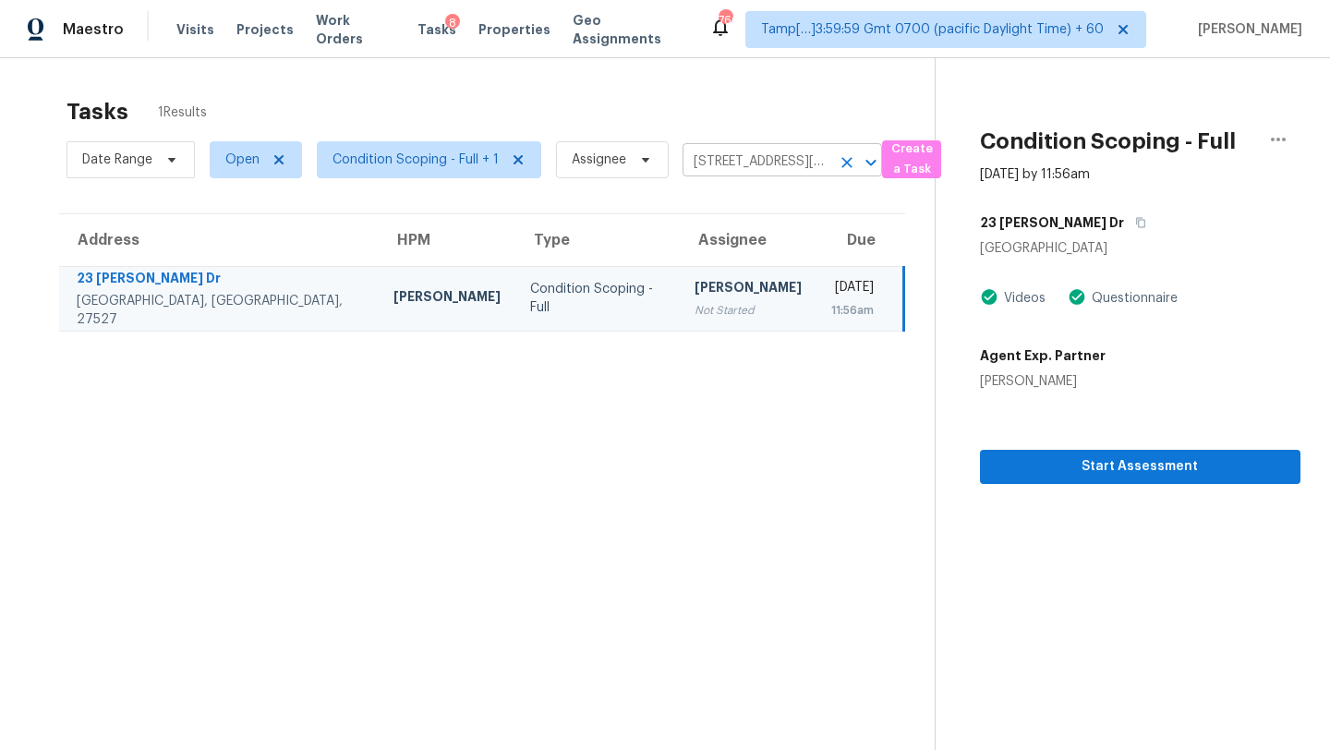
click at [725, 157] on input "23 Lafoy Dr, Clayton, NC 27527" at bounding box center [757, 162] width 148 height 29
paste input "7211 Lakewood Dr"
type input "7211 Lakewood Dr"
click at [734, 218] on li "7211 Lakewood Dr Apt 118, Austin, TX 78750" at bounding box center [781, 203] width 200 height 30
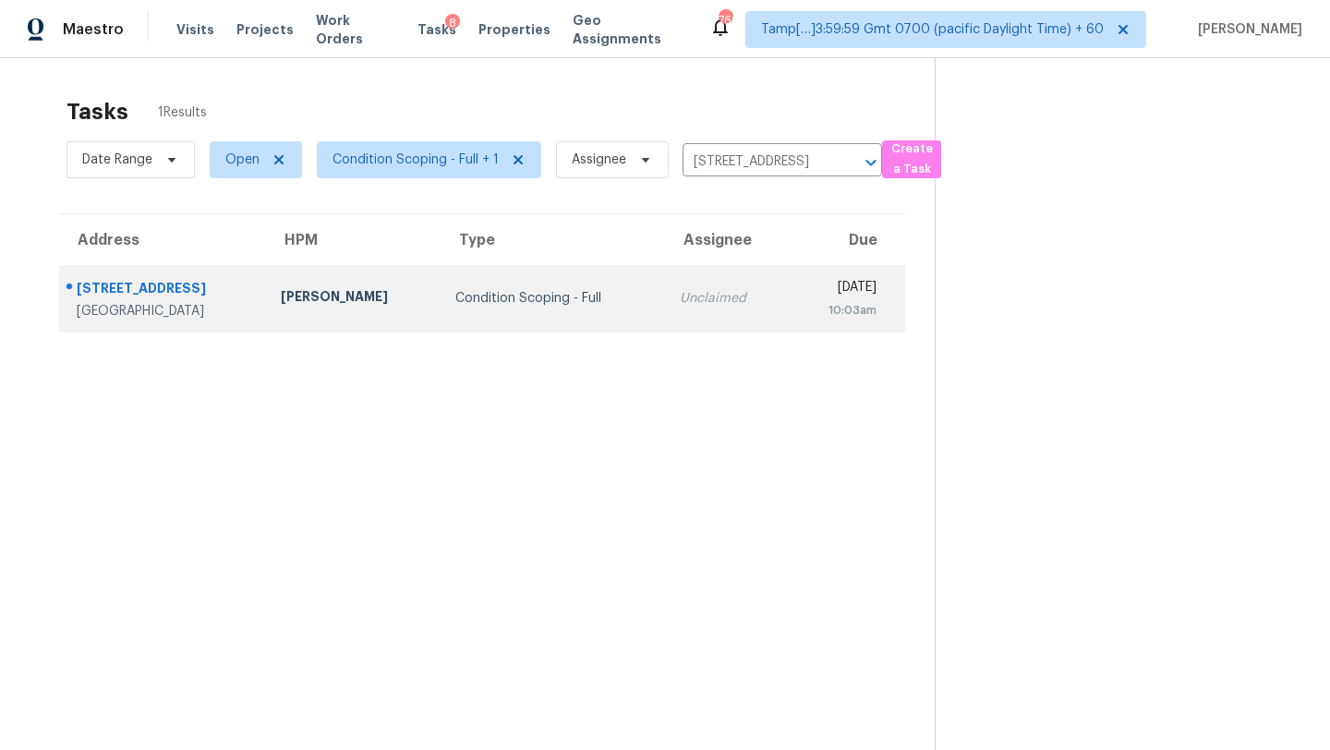
click at [705, 287] on td "Unclaimed" at bounding box center [726, 298] width 123 height 65
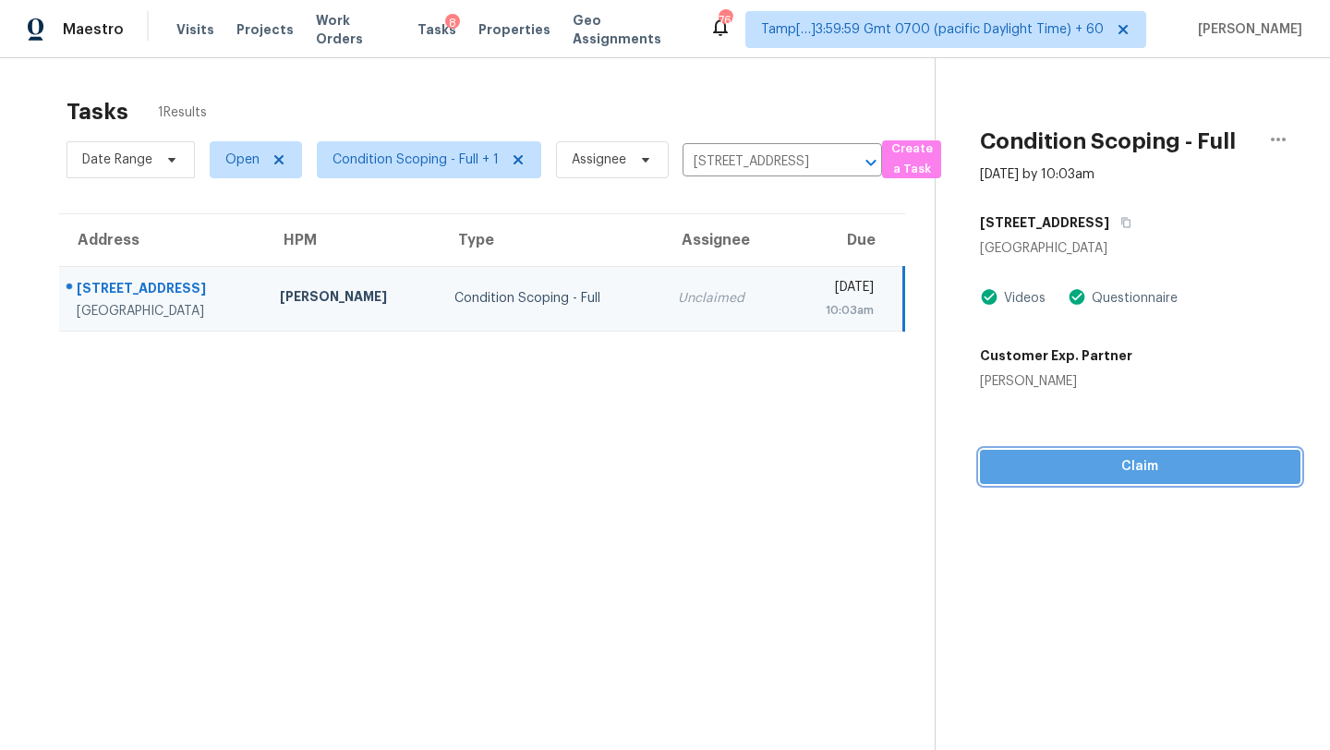
click at [1144, 464] on span "Claim" at bounding box center [1140, 466] width 291 height 23
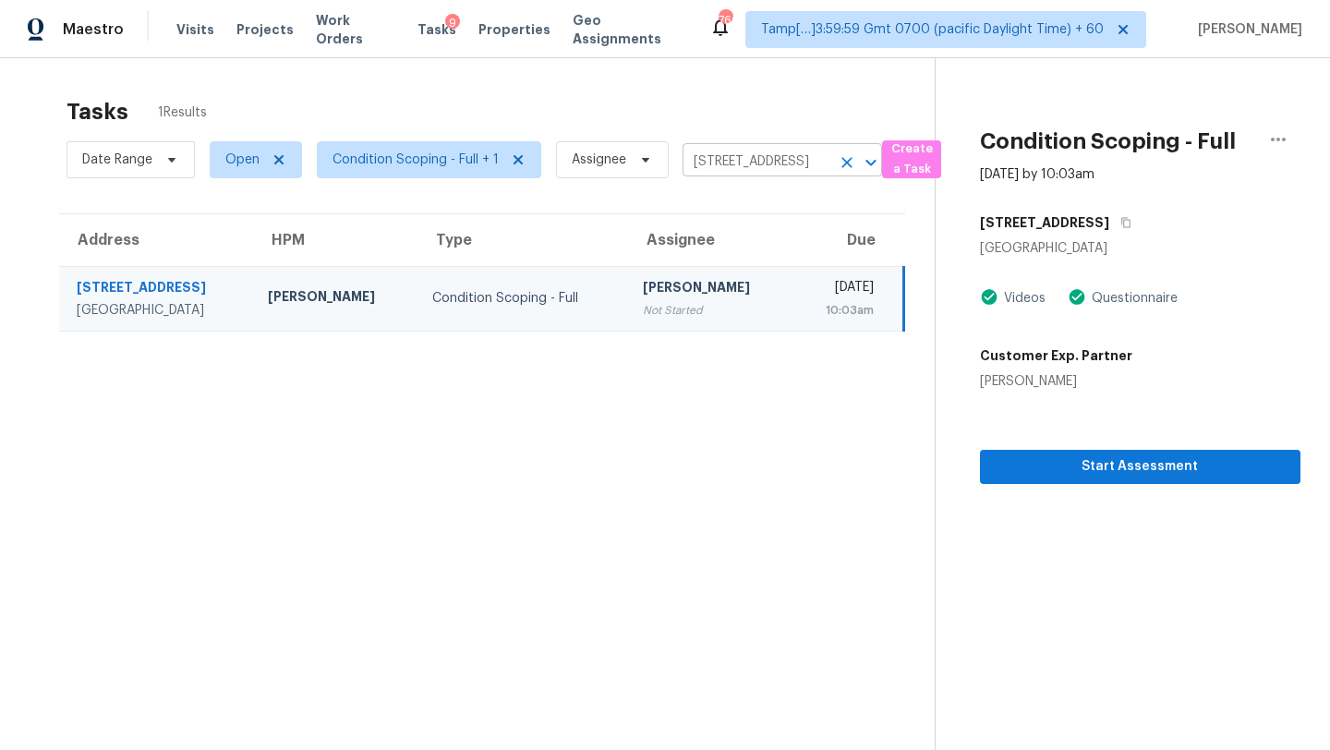
click at [744, 152] on input "7211 Lakewood Dr Apt 118, Austin, TX 78750" at bounding box center [757, 162] width 148 height 29
paste input "1018 Grist Mill Run Salisbury, NC, 28146"
type input "1018 Grist Mill Run Salisbury, NC, 28146"
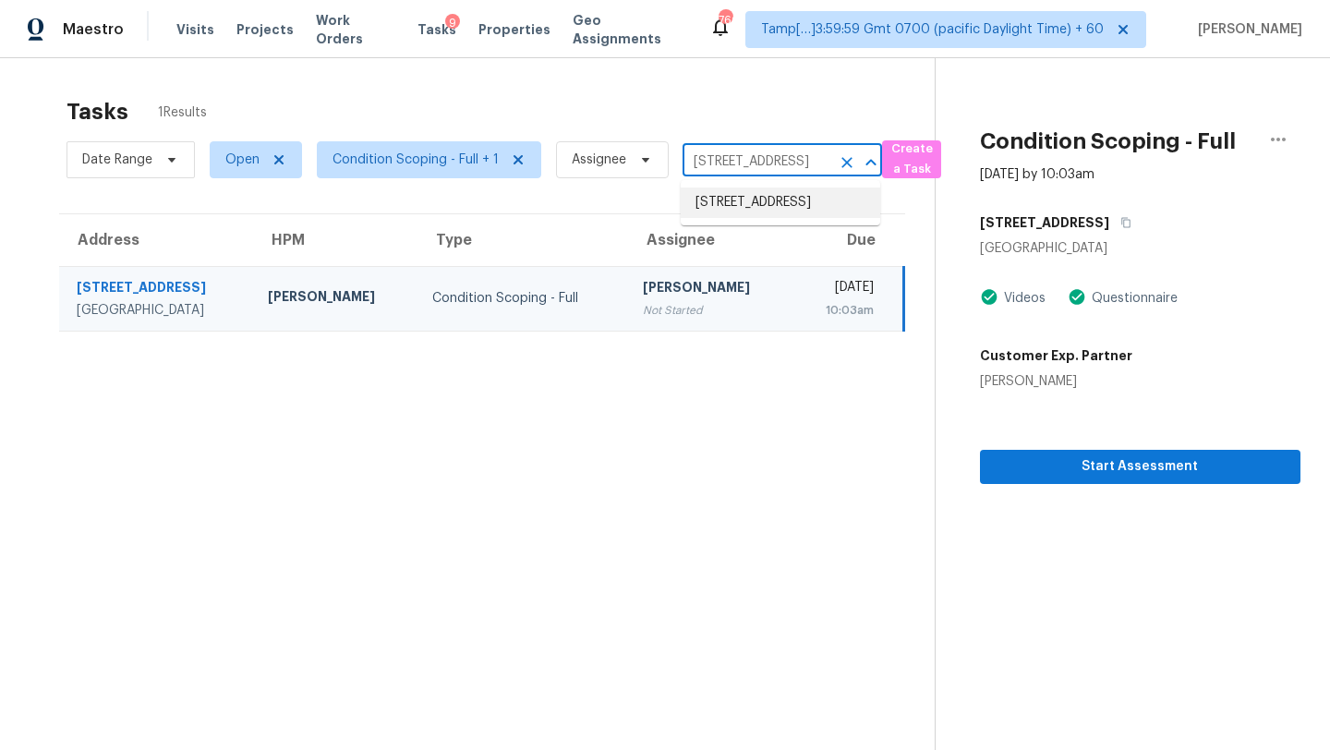
click at [770, 218] on li "1018 Grist Mill Run, Salisbury, NC 28146" at bounding box center [781, 203] width 200 height 30
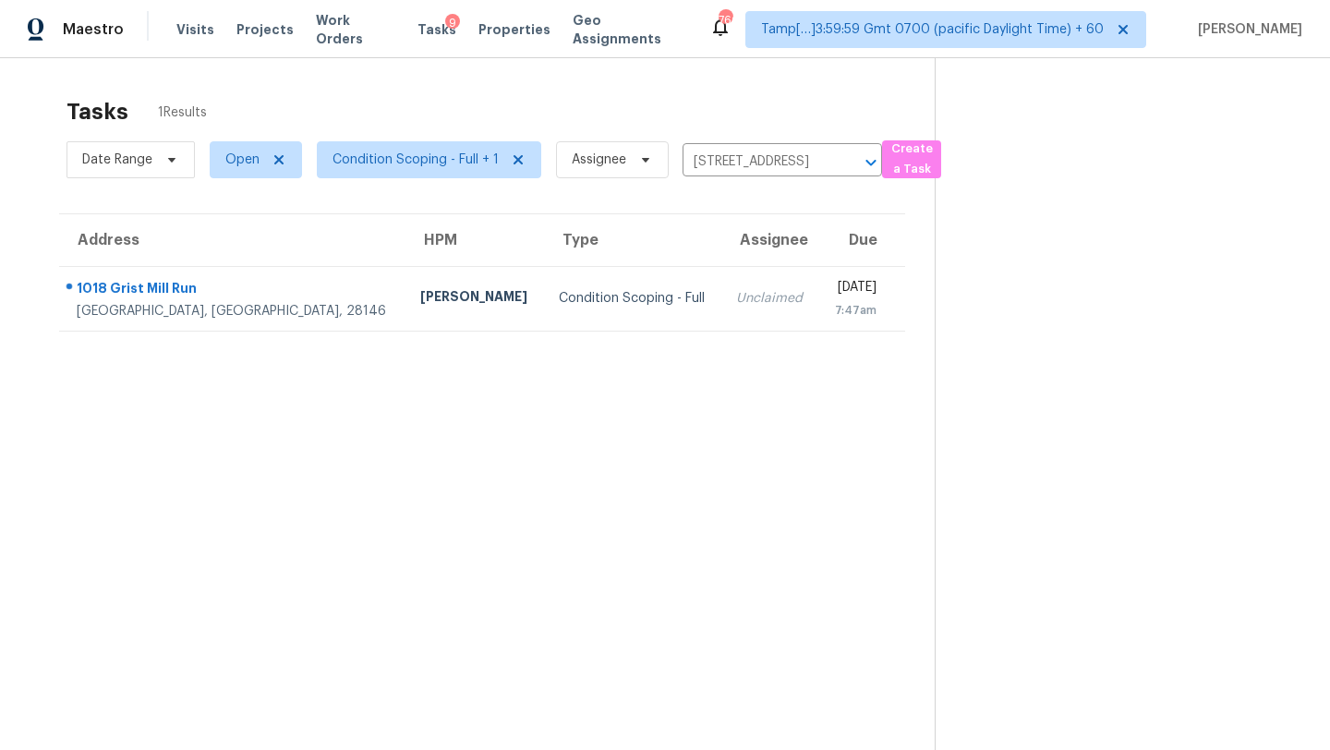
click at [833, 297] on div "[DATE]" at bounding box center [854, 289] width 42 height 23
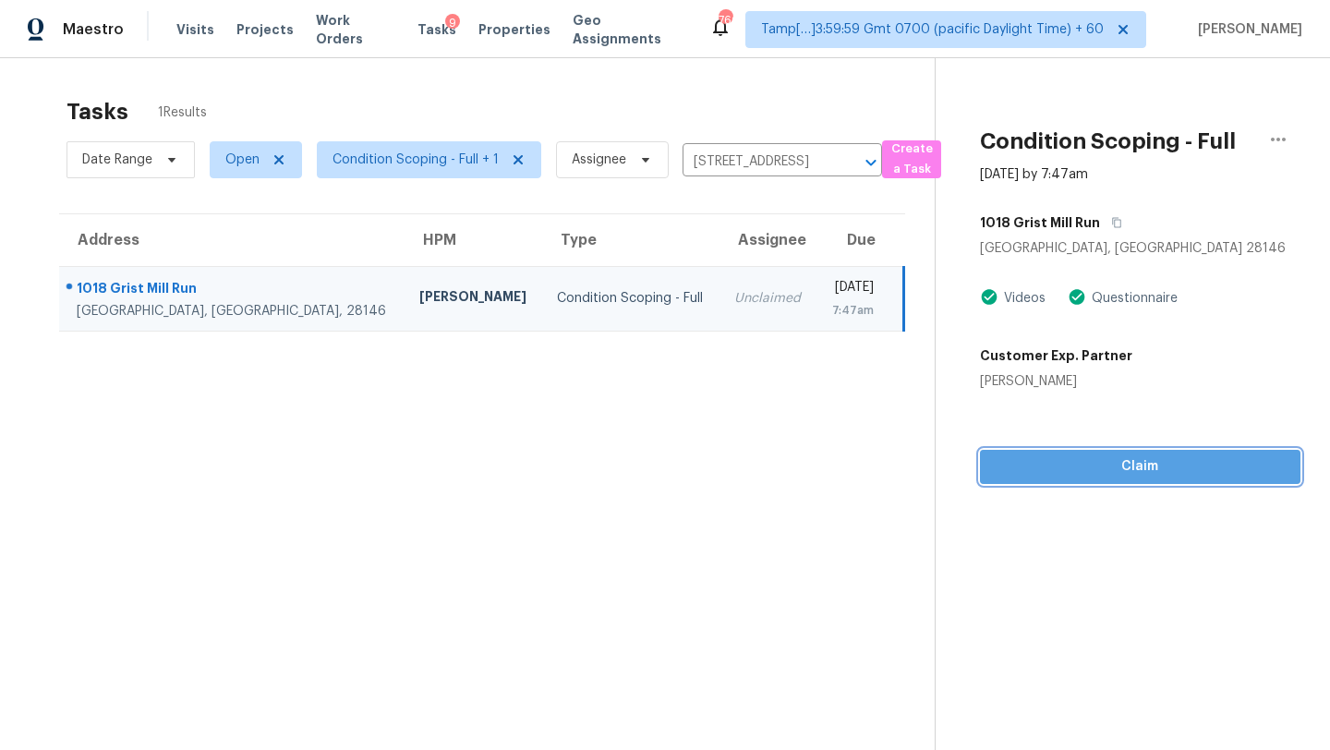
click at [1164, 480] on button "Claim" at bounding box center [1140, 467] width 321 height 34
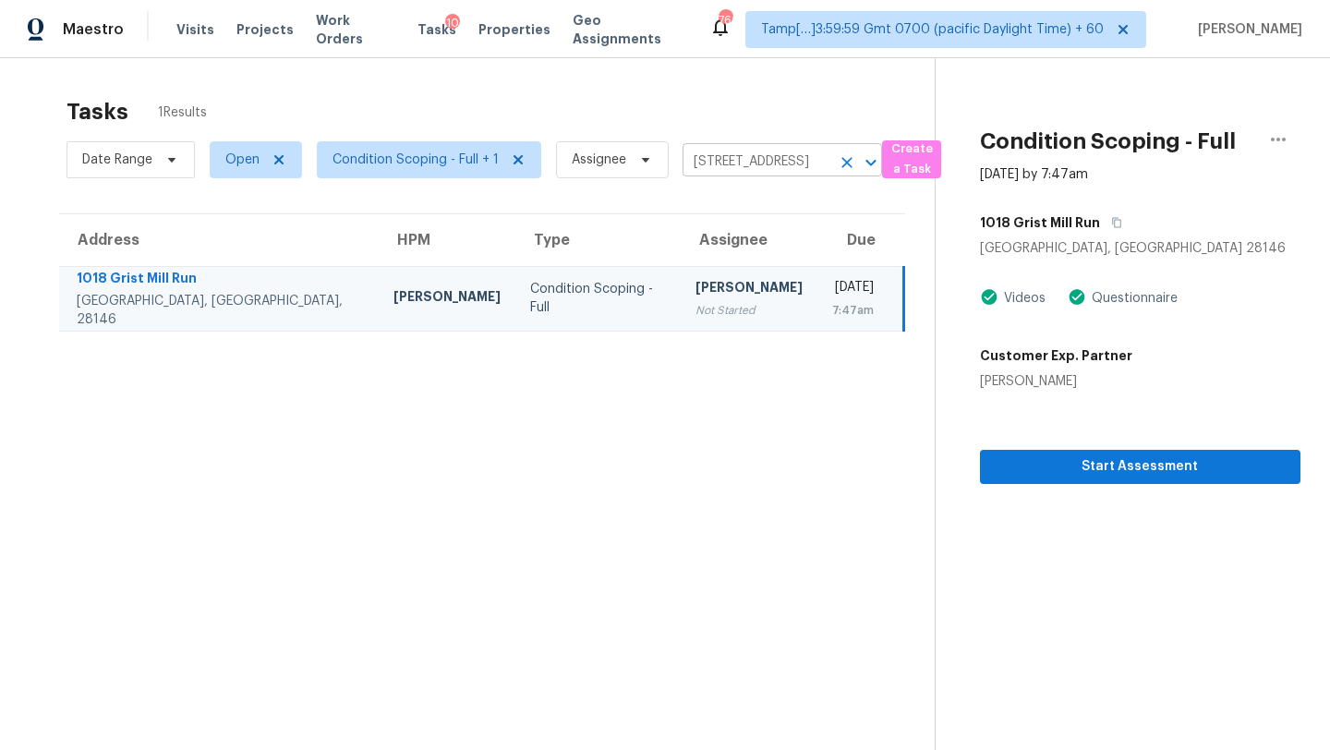
click at [707, 156] on input "1018 Grist Mill Run, Salisbury, NC 28146" at bounding box center [757, 162] width 148 height 29
paste input "18 W Bridlewood Trl Durham, NC, 27713"
type input "18 W Bridlewood Trl Durham, NC, 27713"
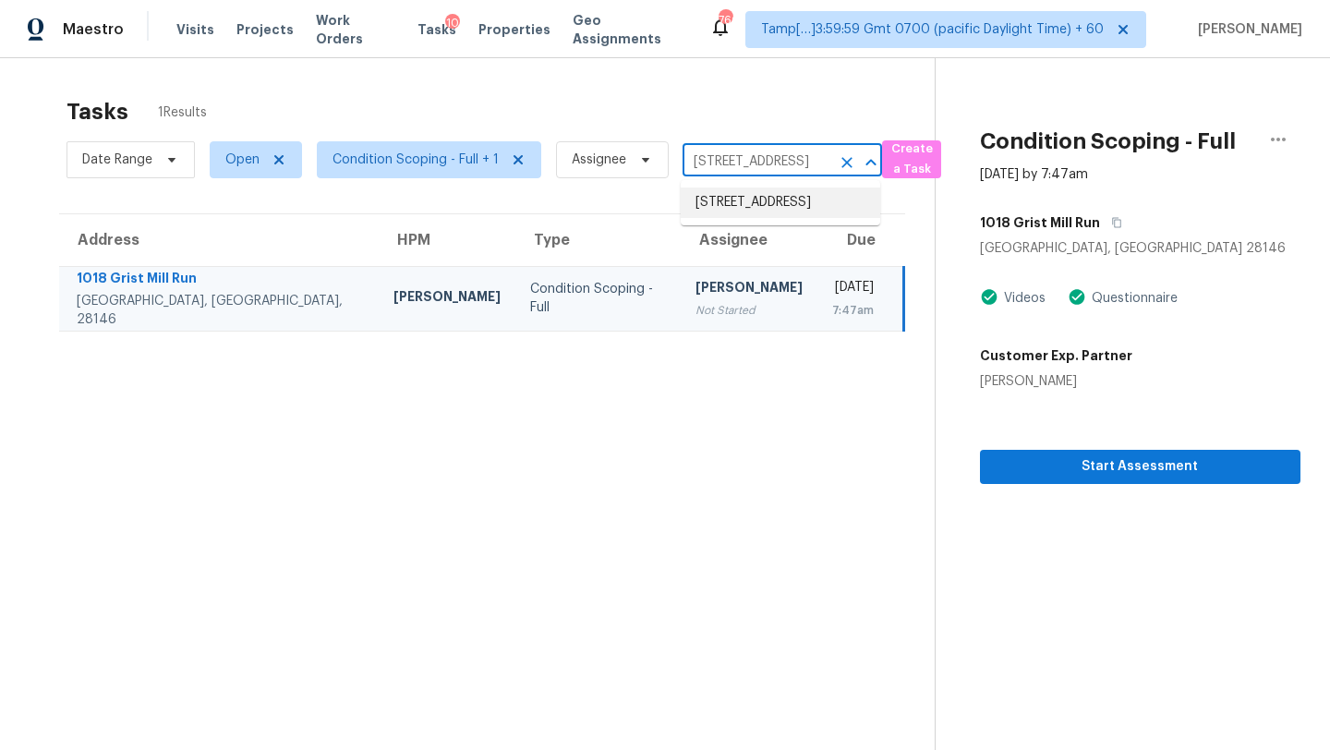
click at [764, 218] on li "18 W Bridlewood Trl, Durham, NC 27713" at bounding box center [781, 203] width 200 height 30
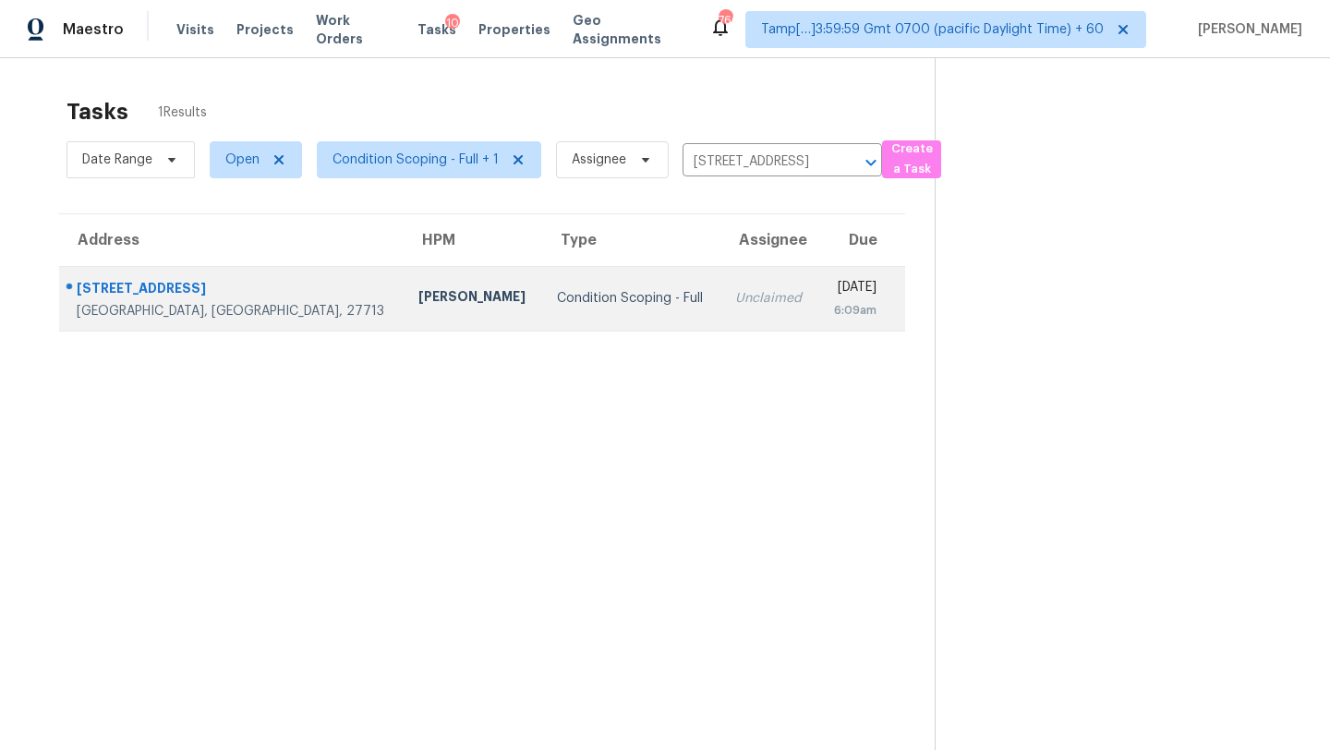
click at [832, 294] on div "[DATE]" at bounding box center [853, 289] width 43 height 23
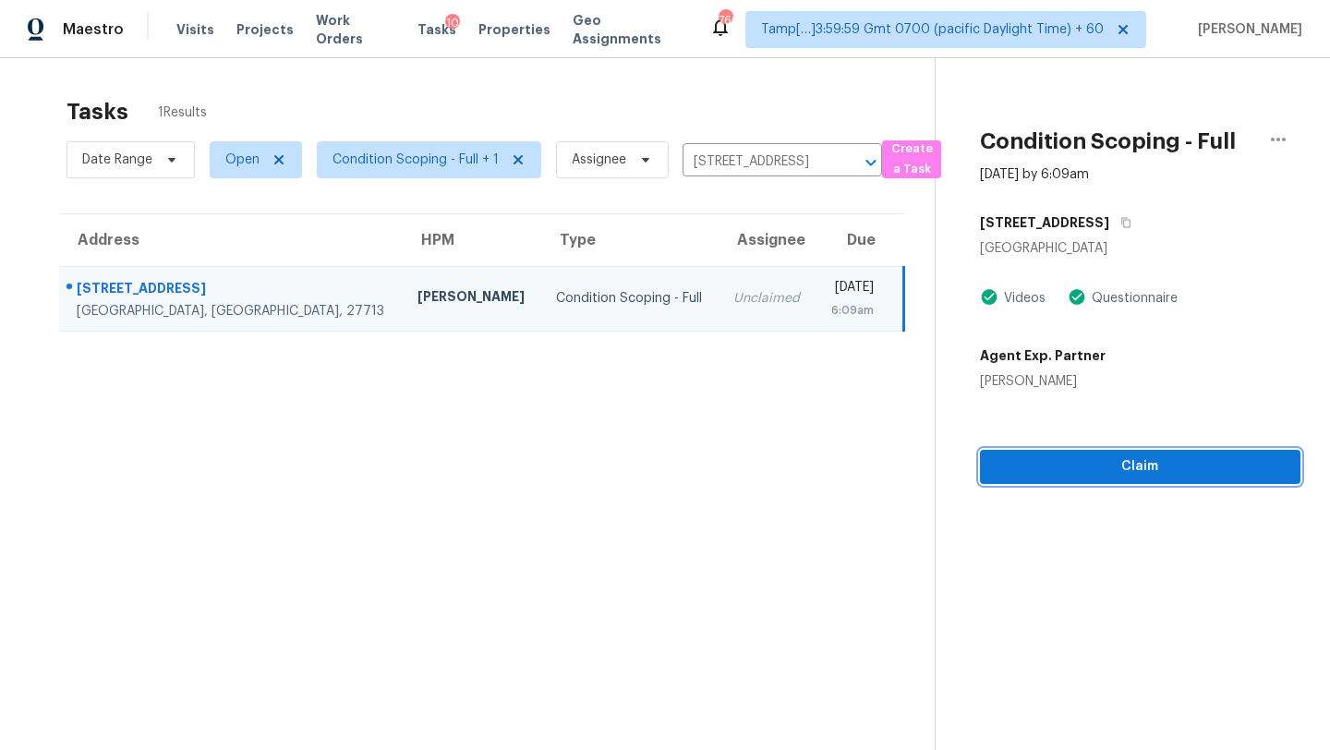
click at [1132, 468] on span "Claim" at bounding box center [1140, 466] width 291 height 23
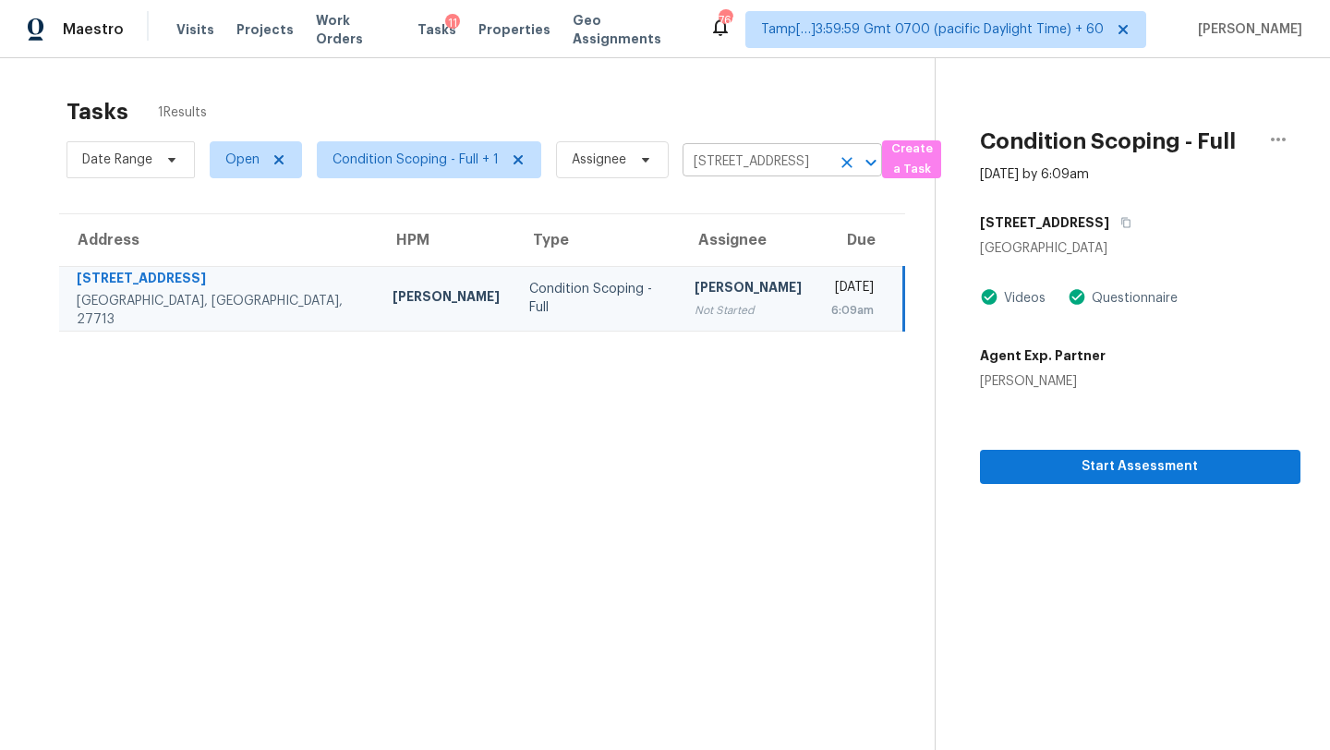
click at [701, 166] on input "18 W Bridlewood Trl, Durham, NC 27713" at bounding box center [757, 162] width 148 height 29
paste input "4226 Squaw Creek Dr Frisco, TX, 75035"
type input "4226 Squaw Creek Dr Frisco, TX, 75035"
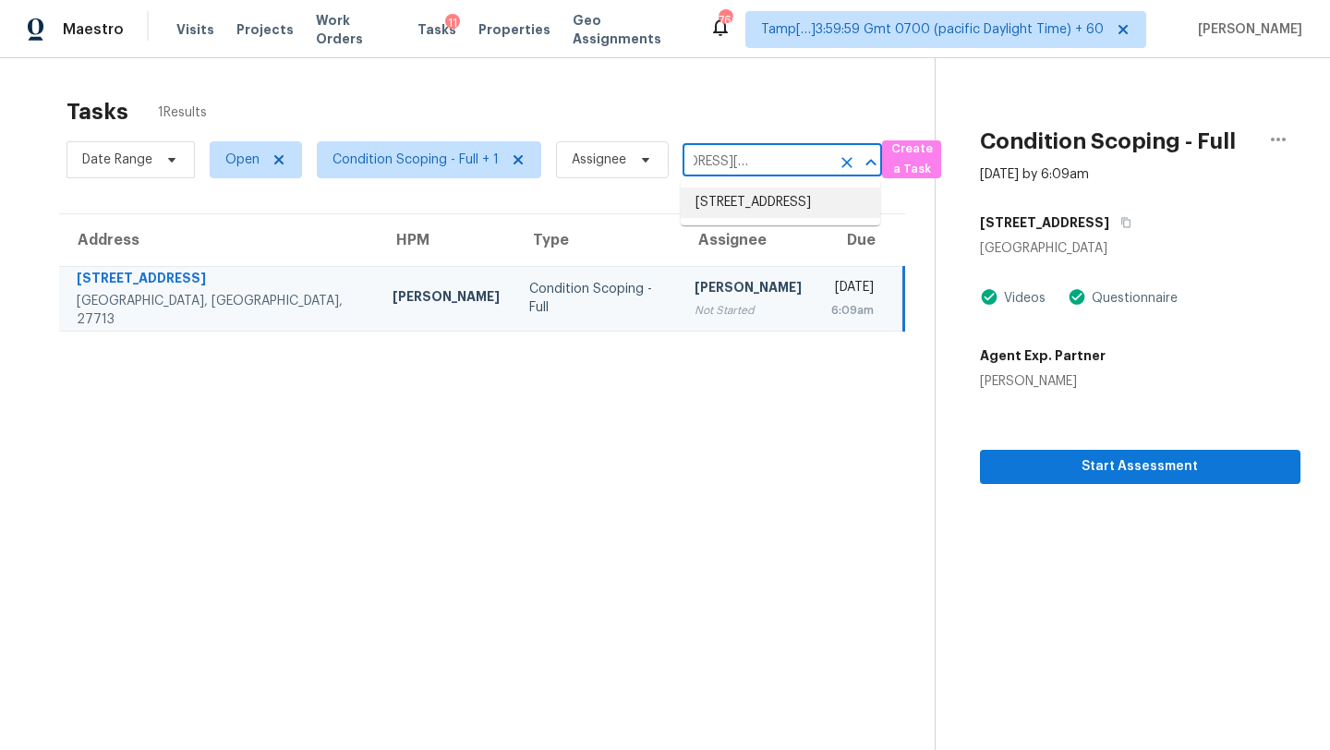
click at [757, 206] on li "4226 Squaw Creek Dr, Frisco, TX 75035" at bounding box center [781, 203] width 200 height 30
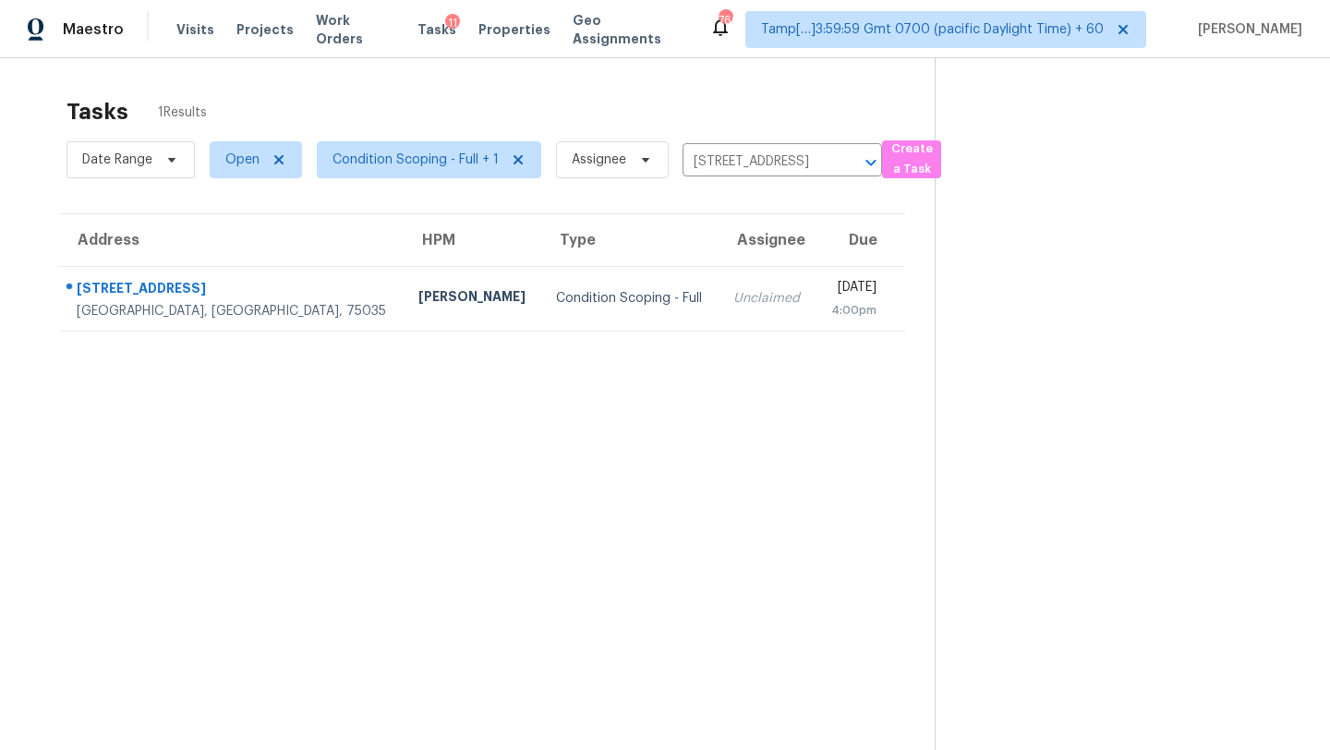
click at [830, 284] on div "[DATE]" at bounding box center [853, 289] width 46 height 23
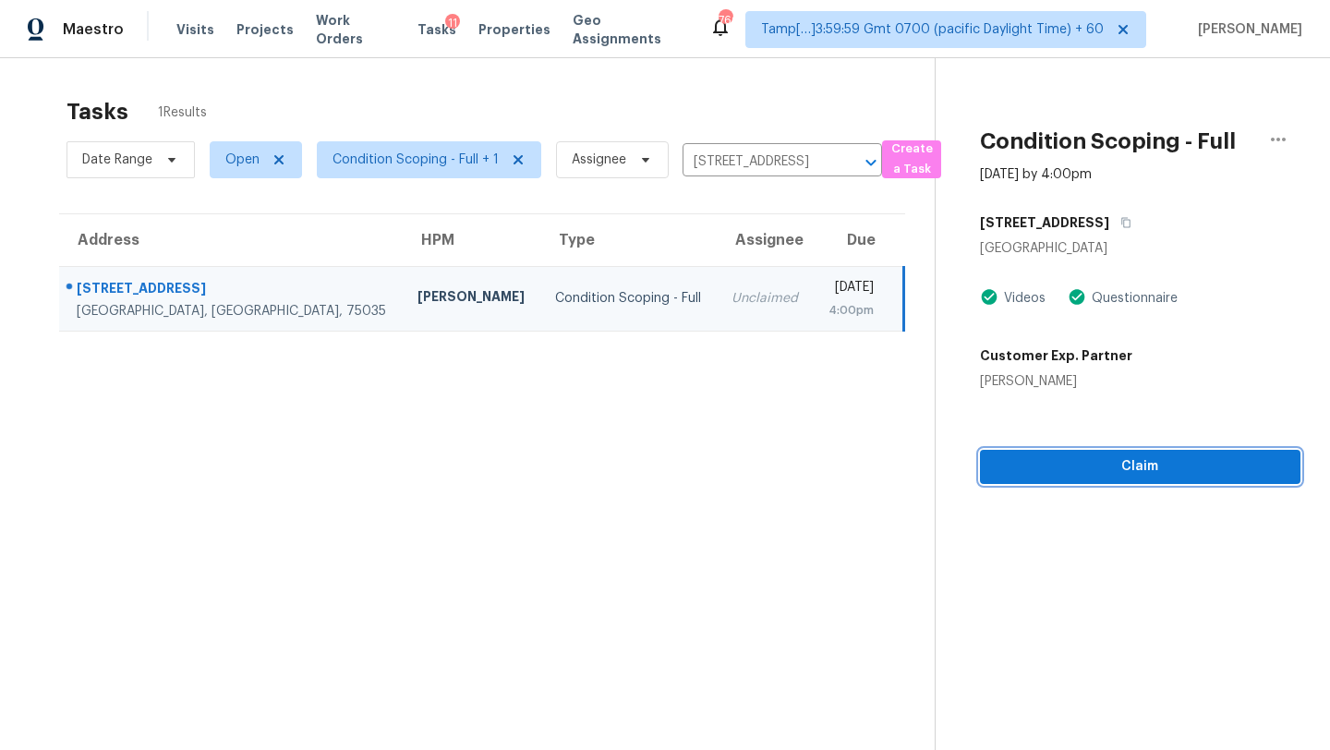
click at [1144, 473] on span "Claim" at bounding box center [1140, 466] width 291 height 23
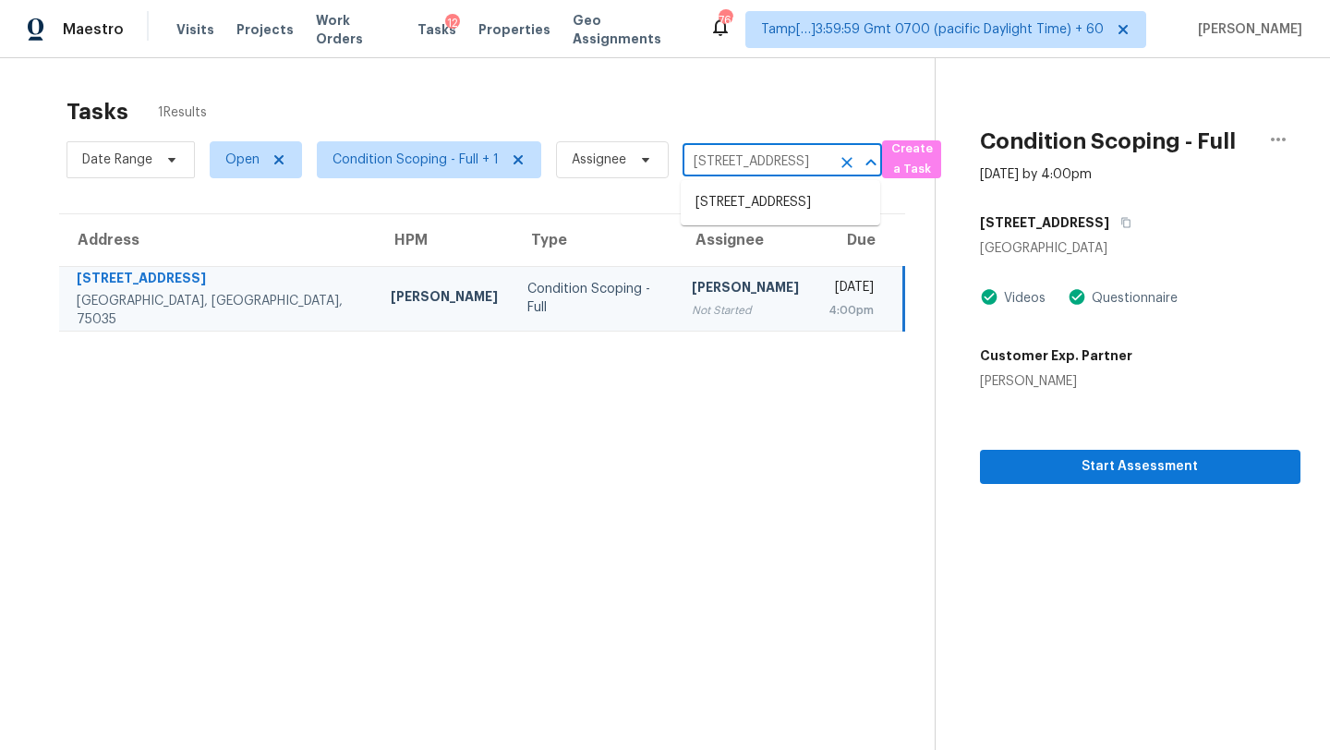
click at [744, 163] on input "4226 Squaw Creek Dr, Frisco, TX 75035" at bounding box center [757, 162] width 148 height 29
paste input "416 Buckeye Ave Princeton, TX, 75407"
type input "416 Buckeye Ave Princeton, TX, 75407"
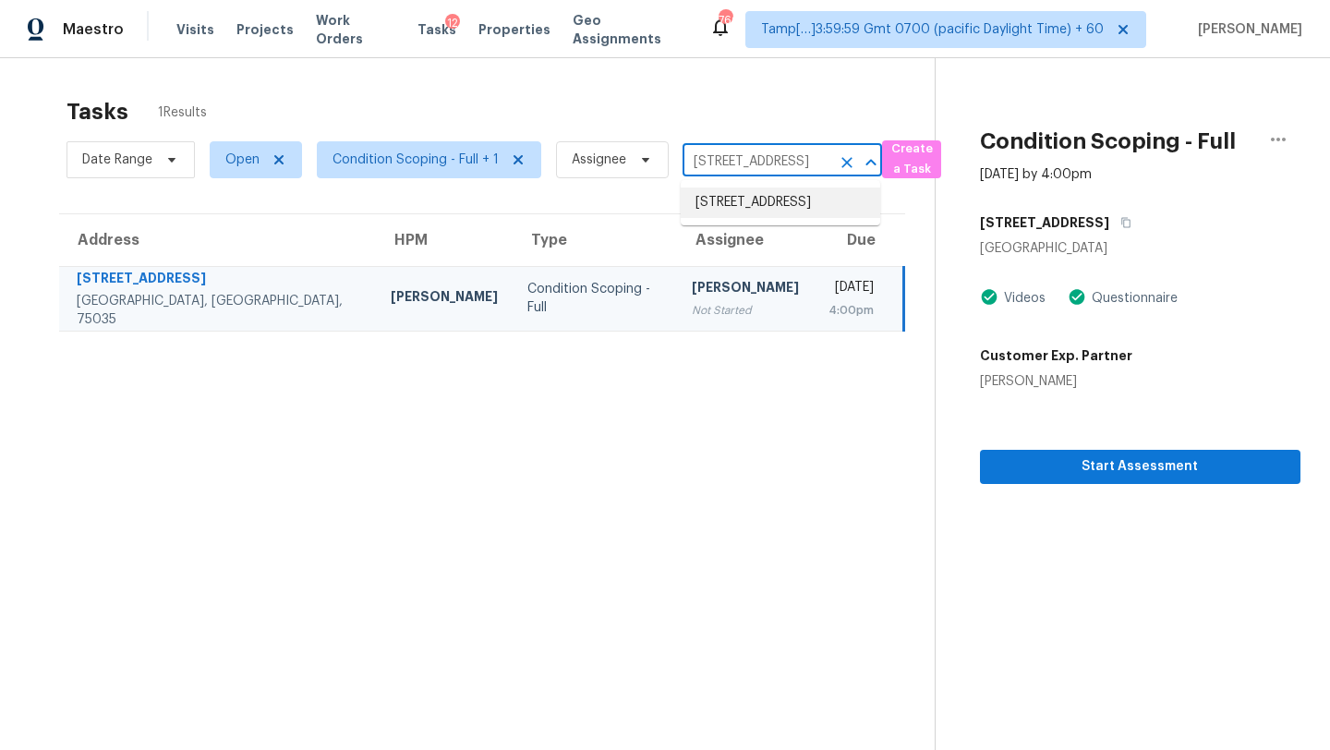
click at [752, 216] on li "416 Buckeye Ave, Princeton, TX 75407" at bounding box center [781, 203] width 200 height 30
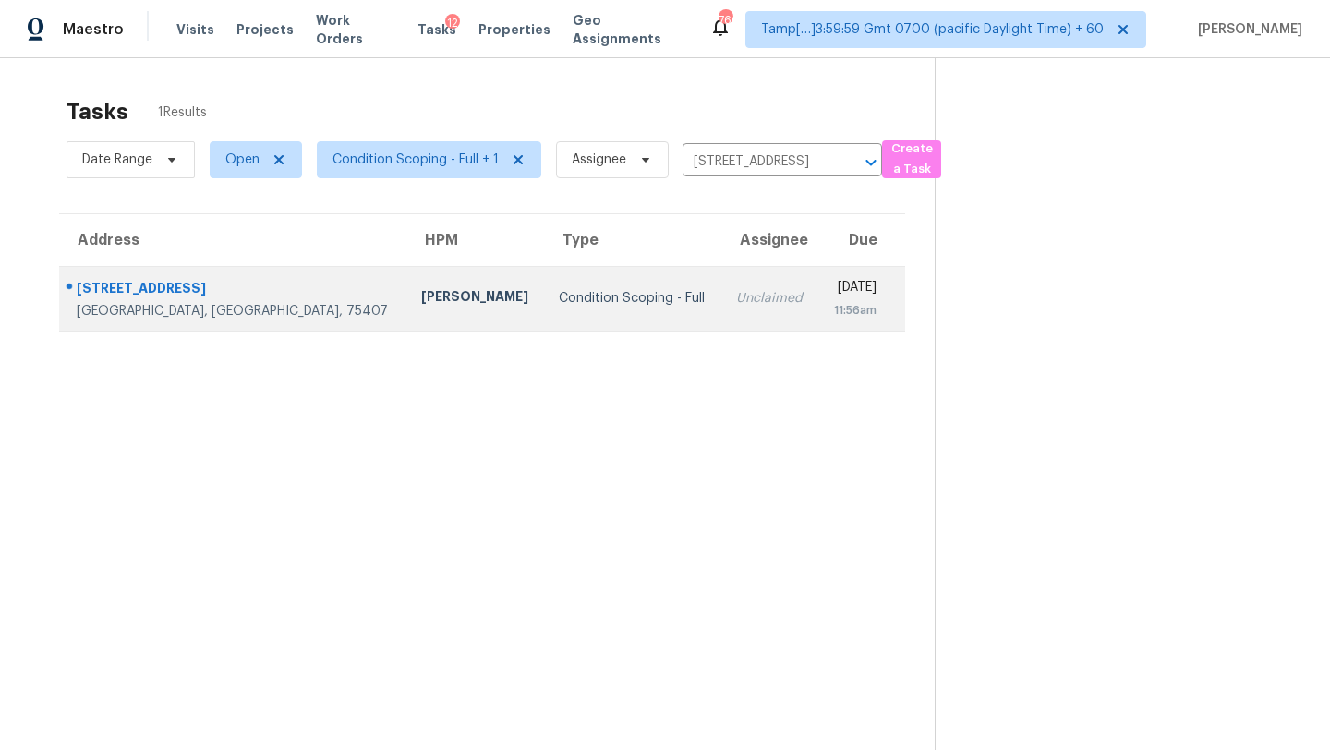
click at [833, 301] on div "11:56am" at bounding box center [854, 310] width 43 height 18
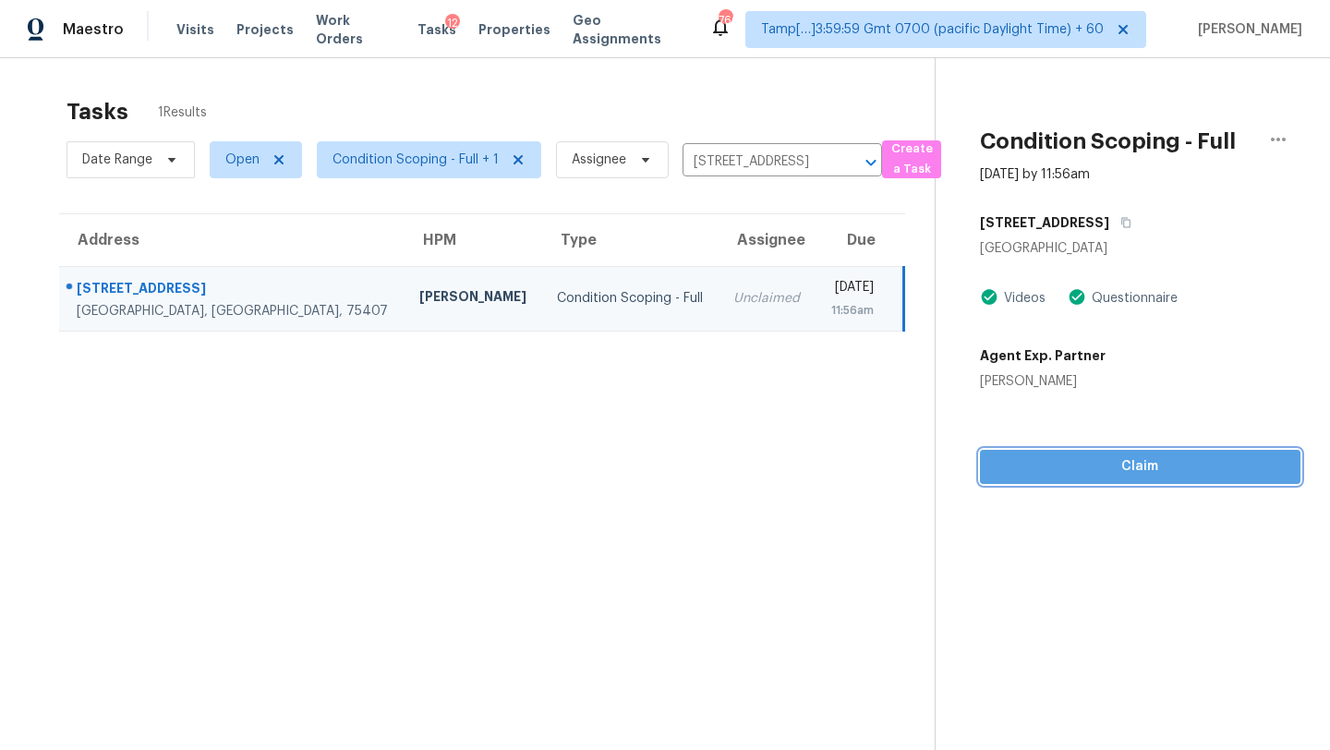
click at [1122, 473] on span "Claim" at bounding box center [1140, 466] width 291 height 23
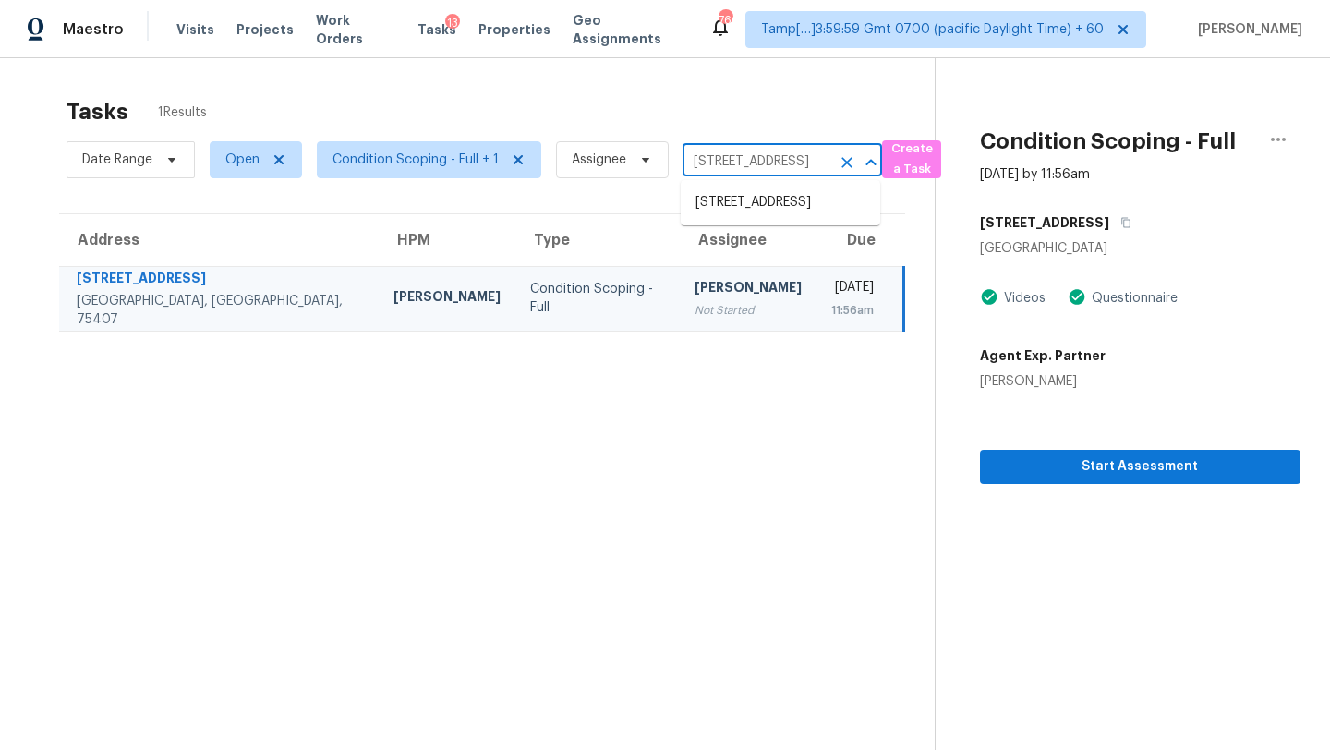
click at [765, 150] on input "416 Buckeye Ave, Princeton, TX 75407" at bounding box center [757, 162] width 148 height 29
paste input "16894 Delia St Wimauma, FL, 33598"
type input "16894 Delia St Wimauma, FL, 33598"
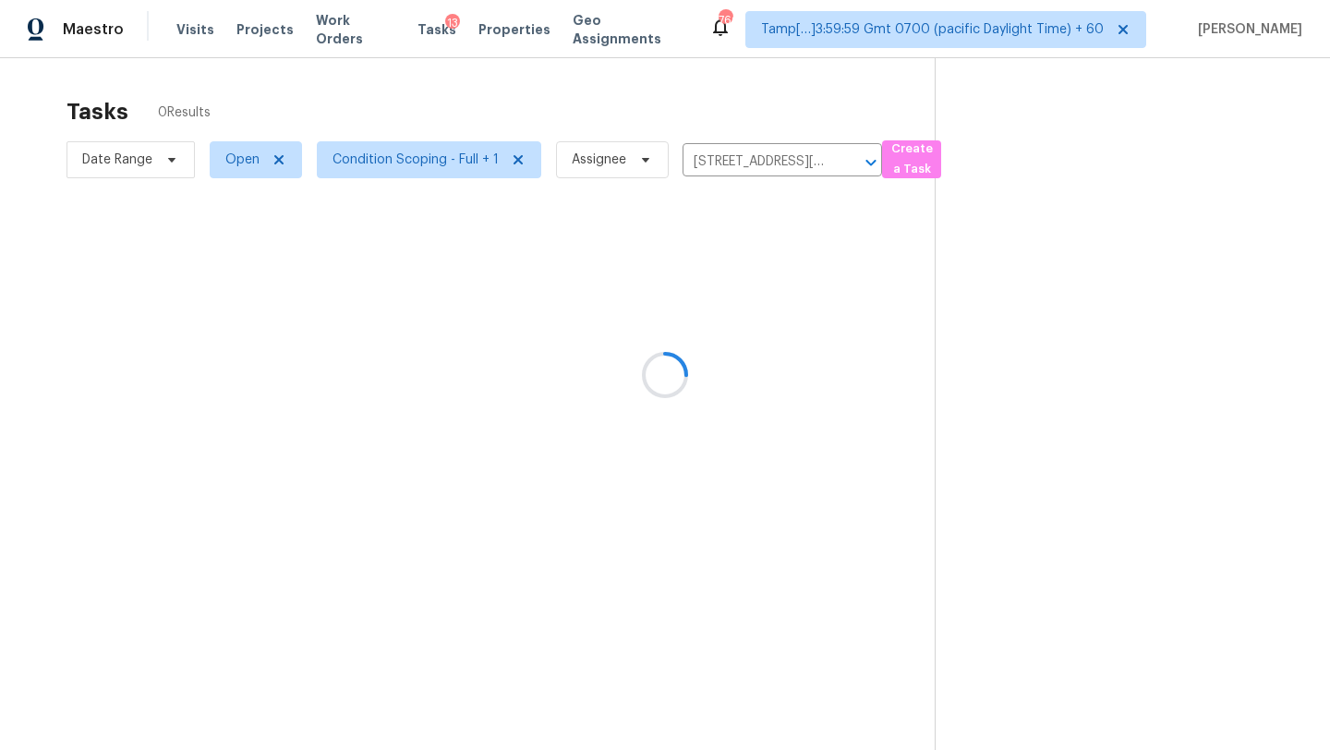
click at [768, 204] on div at bounding box center [665, 375] width 1330 height 750
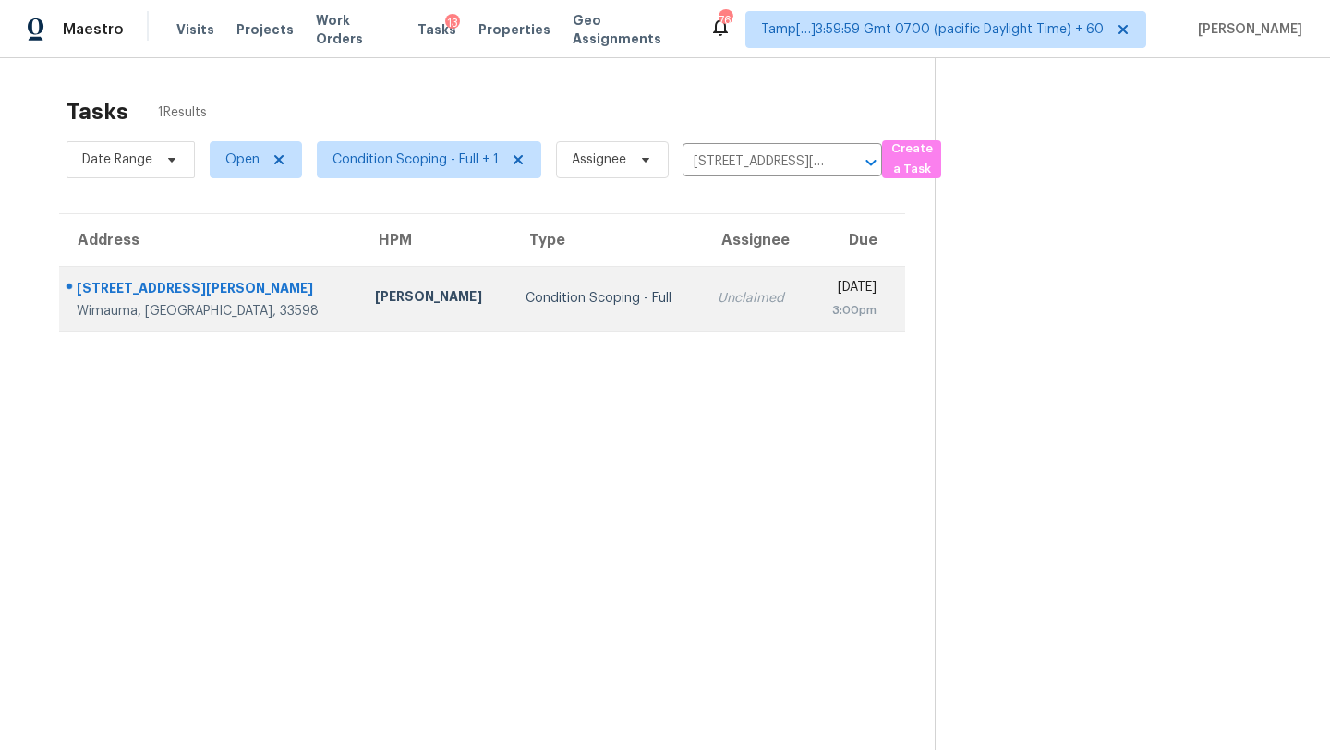
click at [808, 313] on td "Thu, Aug 28th 2025 3:00pm" at bounding box center [856, 298] width 96 height 65
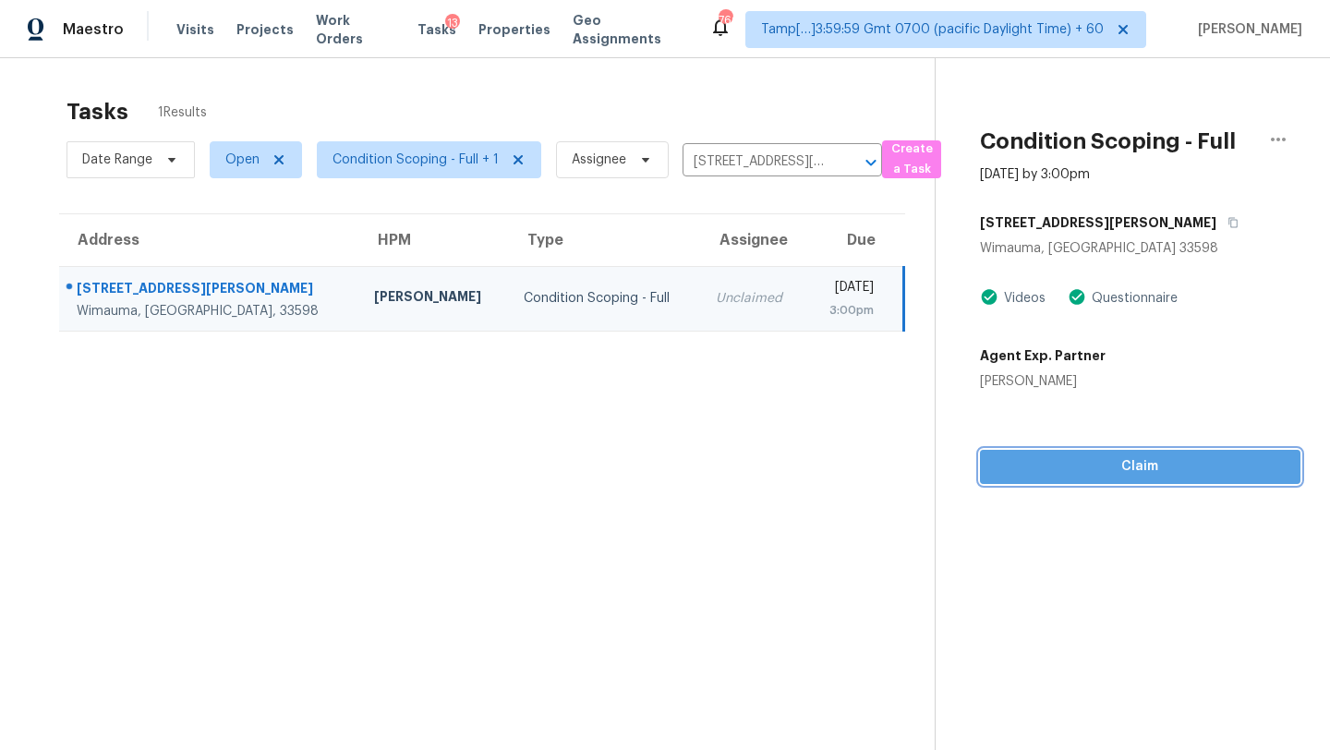
click at [1155, 467] on span "Claim" at bounding box center [1140, 466] width 291 height 23
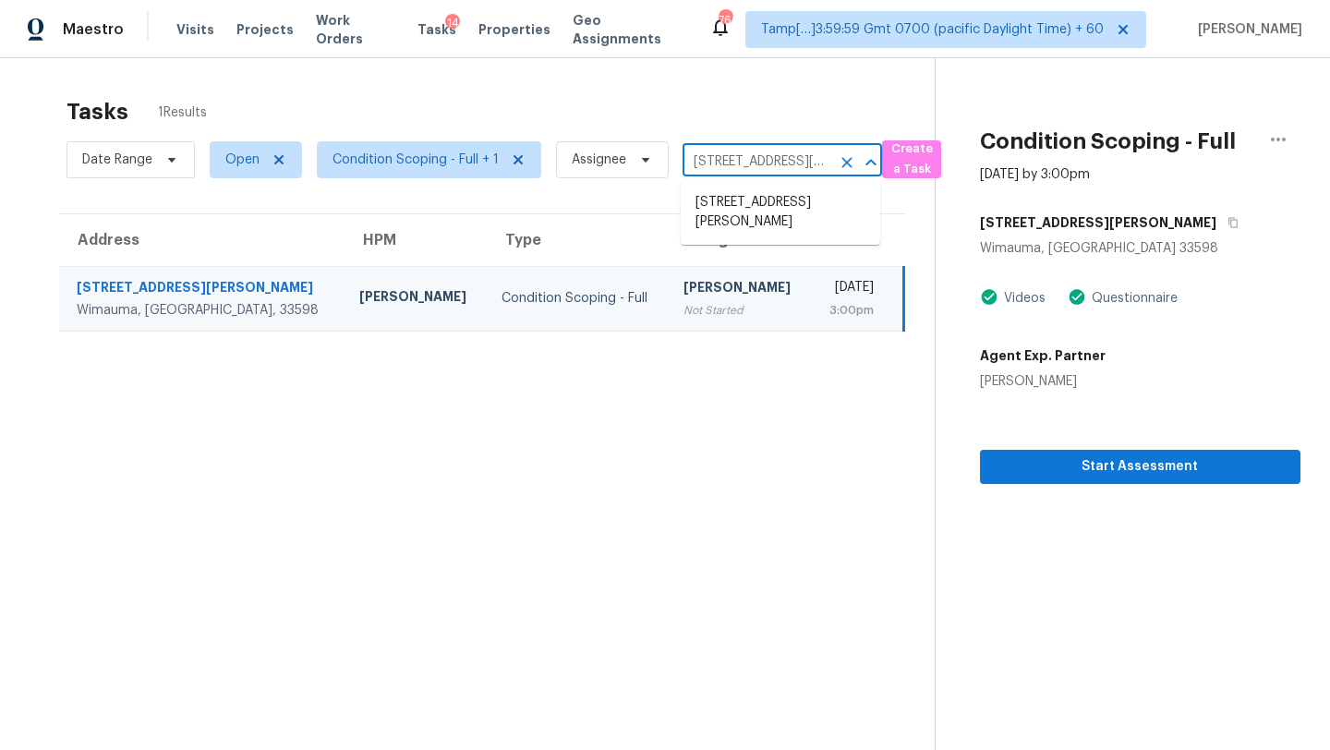
click at [756, 165] on input "16894 Delia St, Wimauma, FL 33598" at bounding box center [757, 162] width 148 height 29
paste input "1176 Balfour Dr Deltona, FL, 32725"
type input "1176 Balfour Dr Deltona, FL, 32725"
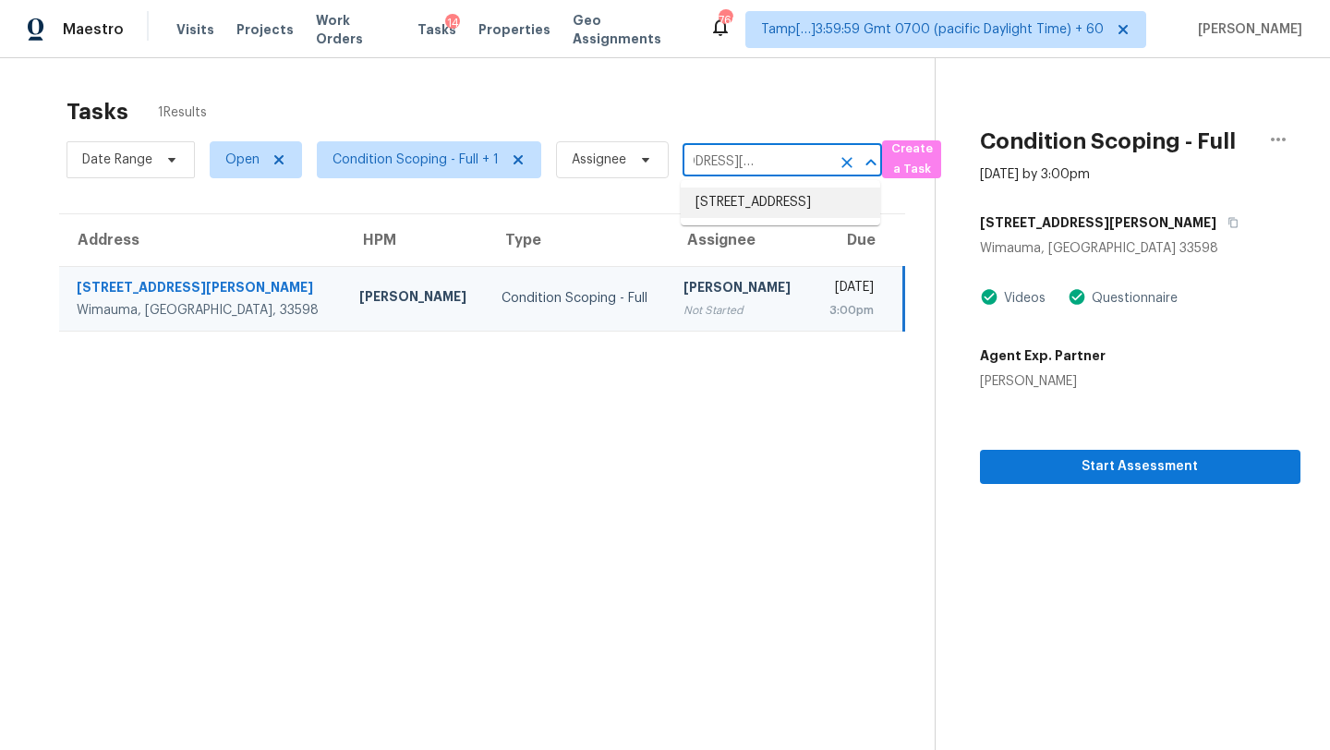
click at [757, 214] on li "1176 Balfour Dr, Deltona, FL 32725" at bounding box center [781, 203] width 200 height 30
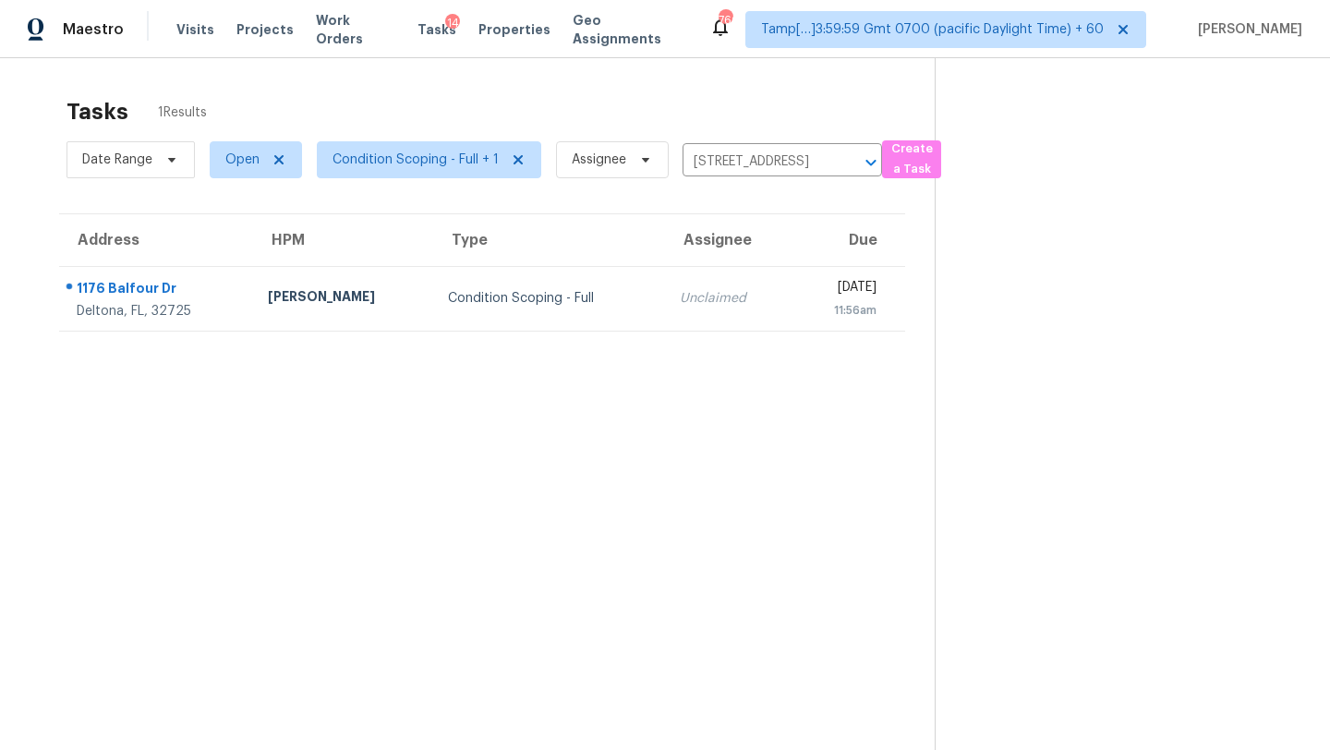
click at [806, 312] on div "11:56am" at bounding box center [841, 310] width 70 height 18
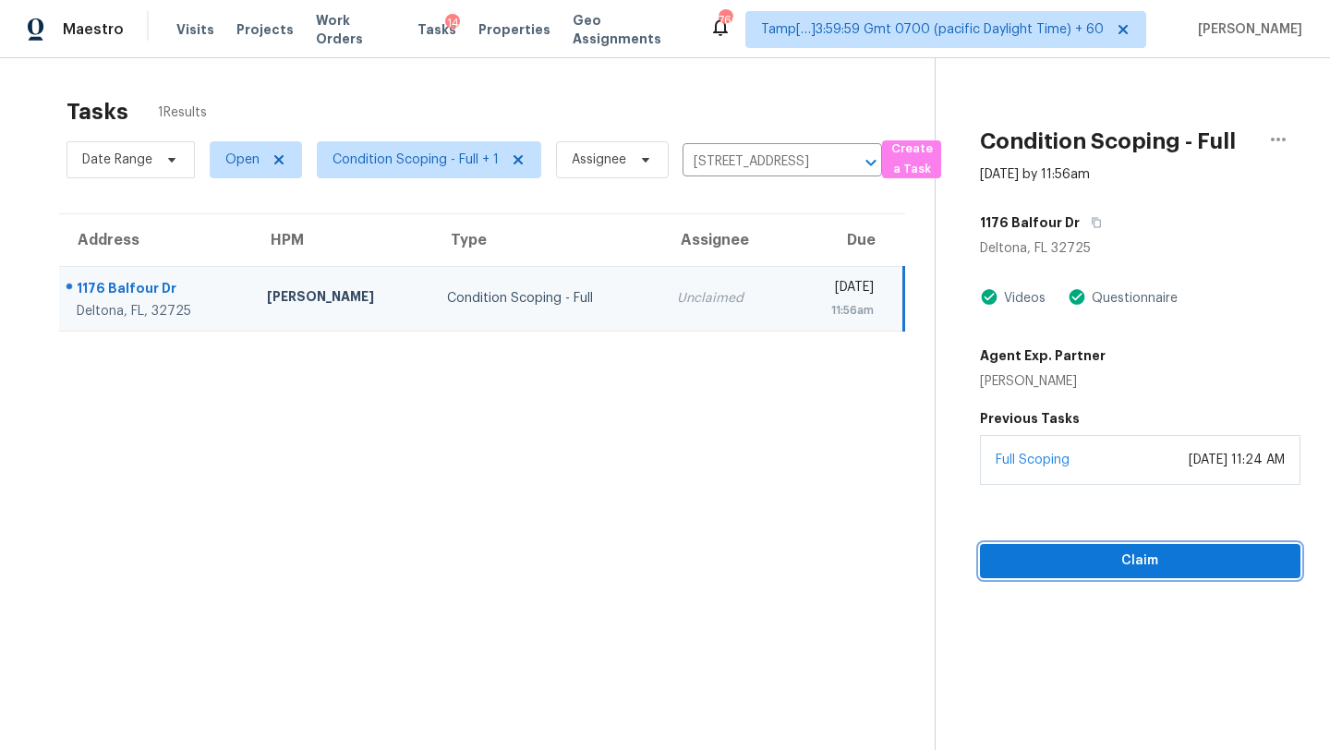
click at [1157, 550] on span "Claim" at bounding box center [1140, 561] width 291 height 23
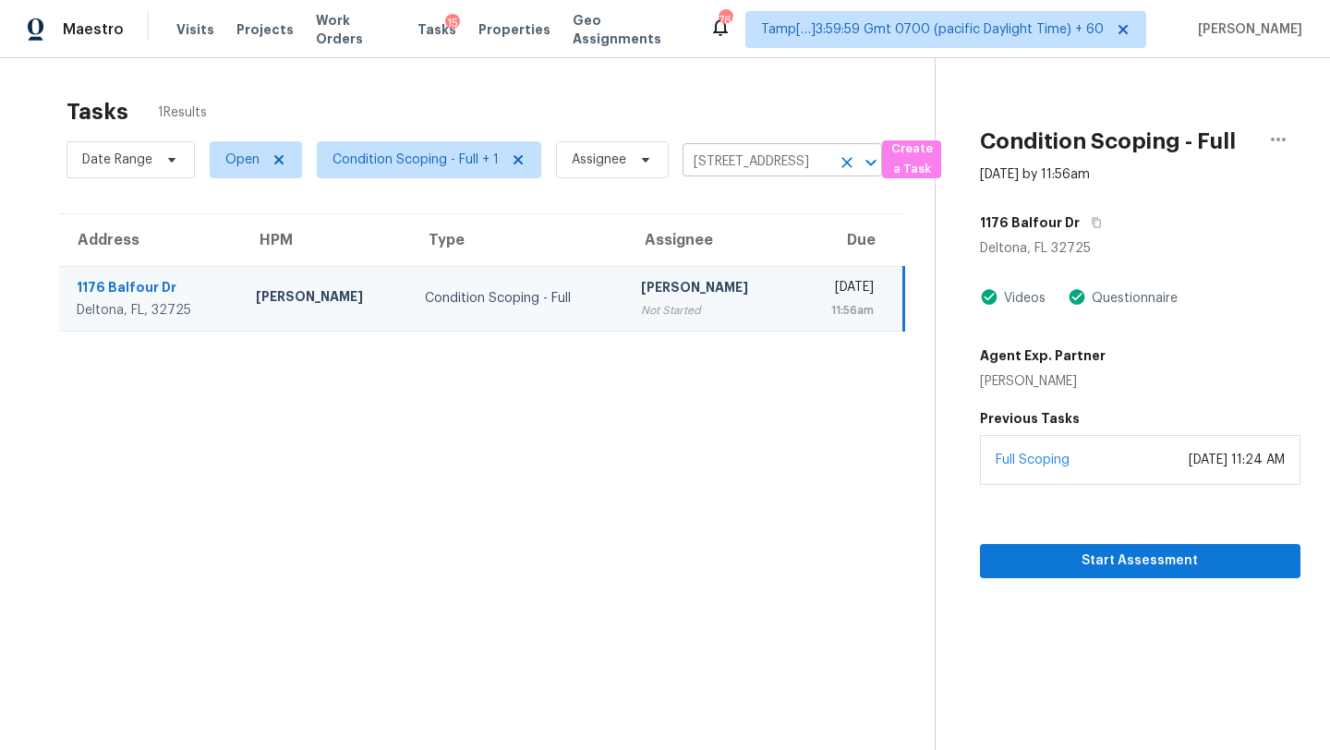
click at [734, 169] on input "1176 Balfour Dr, Deltona, FL 32725" at bounding box center [757, 162] width 148 height 29
paste input "3500 Westlake Ave Jacksonville, FL, 32206"
type input "3500 Westlake Ave Jacksonville, FL, 32206"
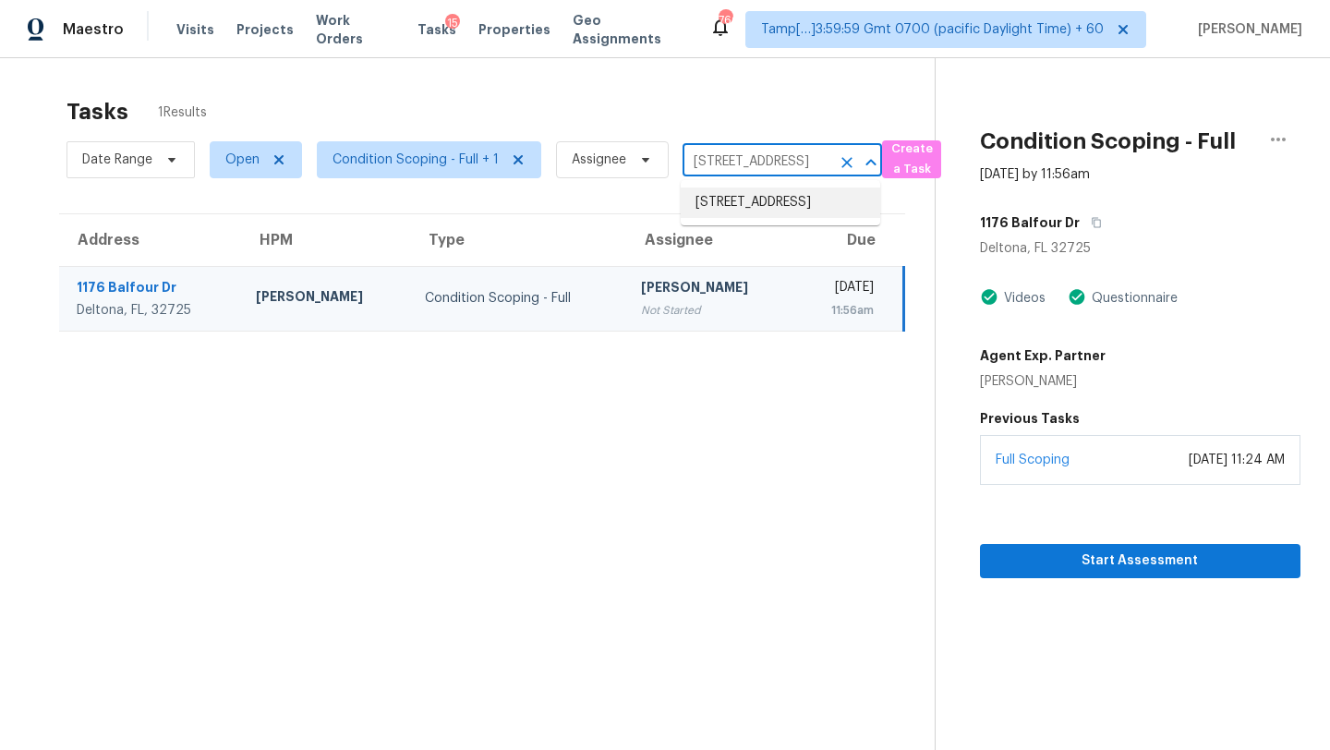
click at [759, 211] on li "3500 Westlake Ave, Jacksonville, FL 32206" at bounding box center [781, 203] width 200 height 30
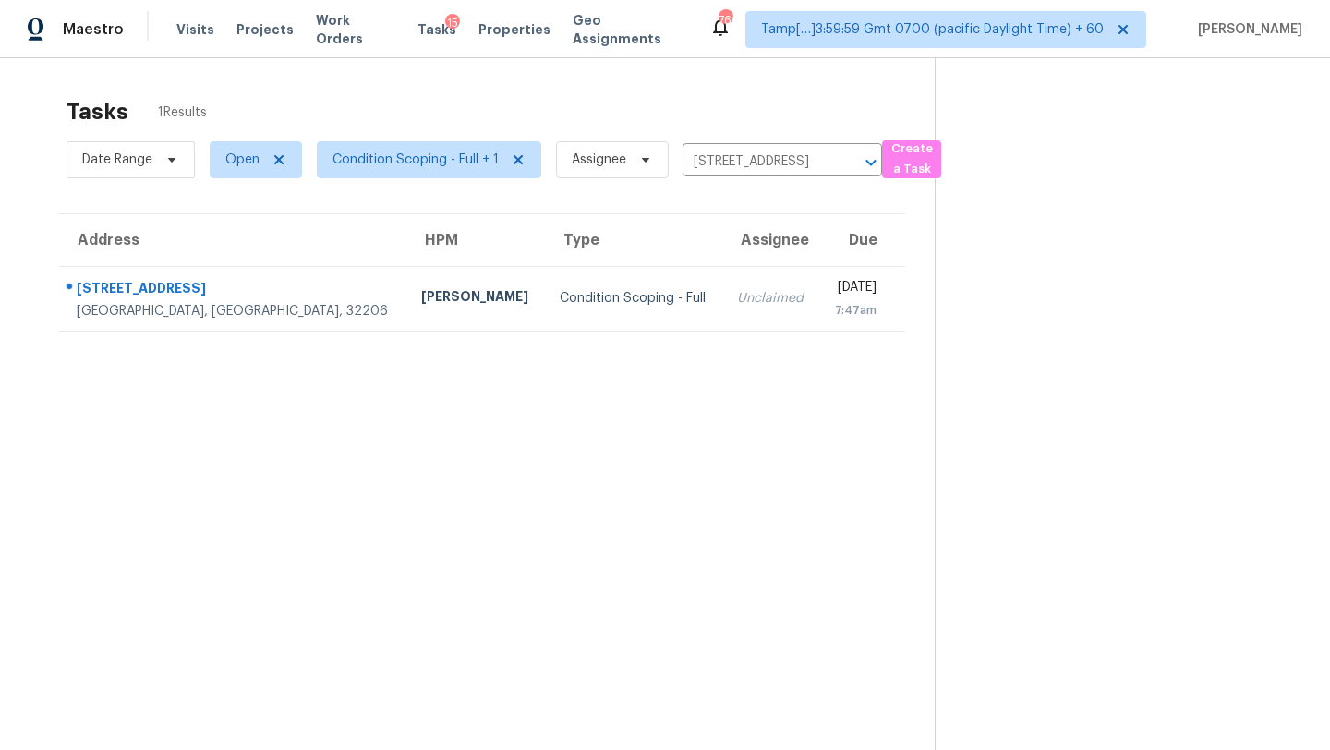
click at [834, 309] on div "7:47am" at bounding box center [855, 310] width 42 height 18
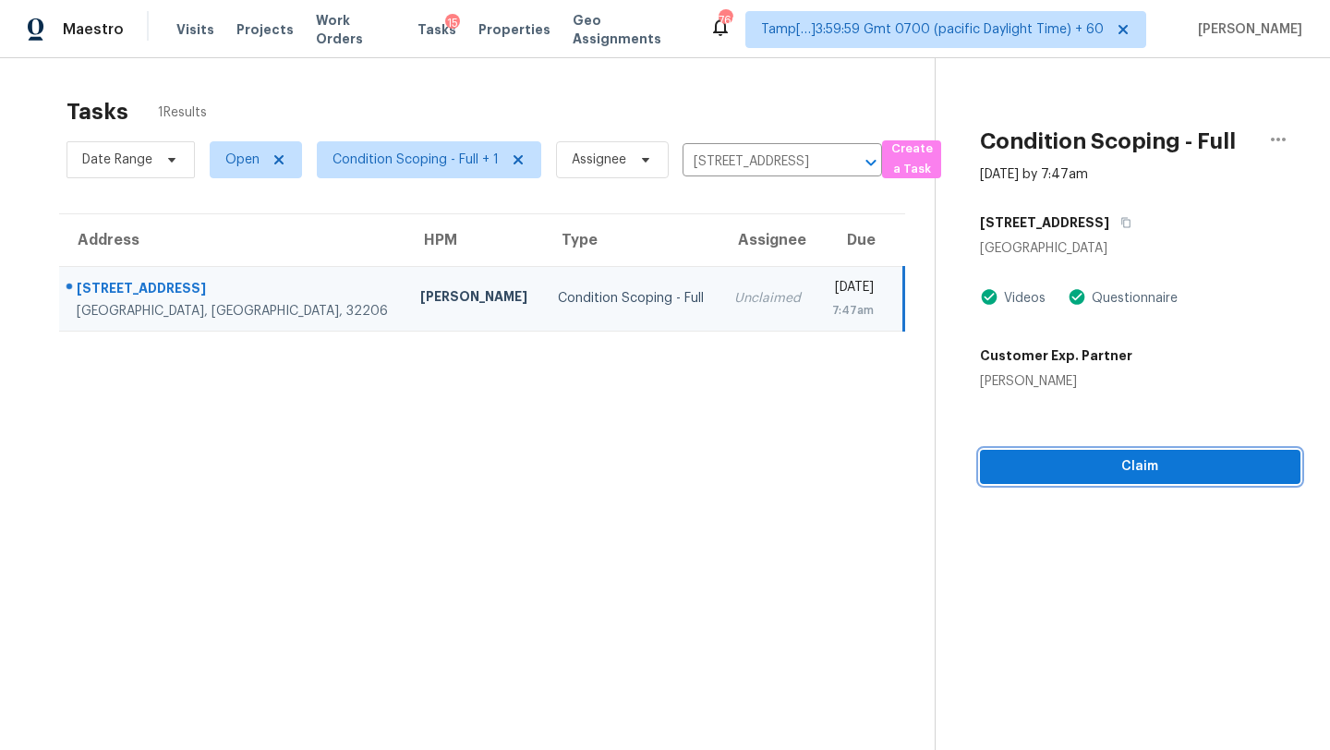
click at [1142, 466] on span "Claim" at bounding box center [1140, 466] width 291 height 23
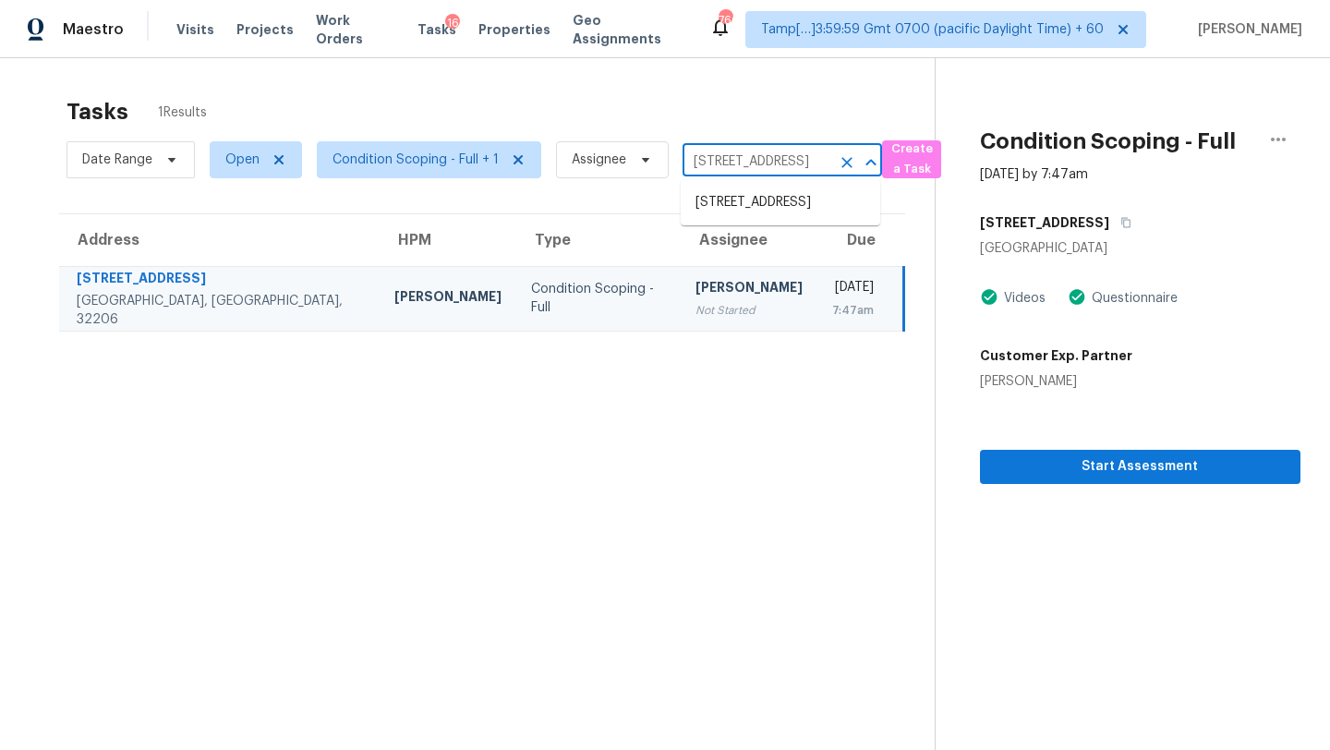
click at [719, 170] on input "3500 Westlake Ave, Jacksonville, FL 32206" at bounding box center [757, 162] width 148 height 29
paste input "1827 Peaceful Palm St Ruskin, FL, 33570"
type input "1827 Peaceful Palm St Ruskin, FL, 33570"
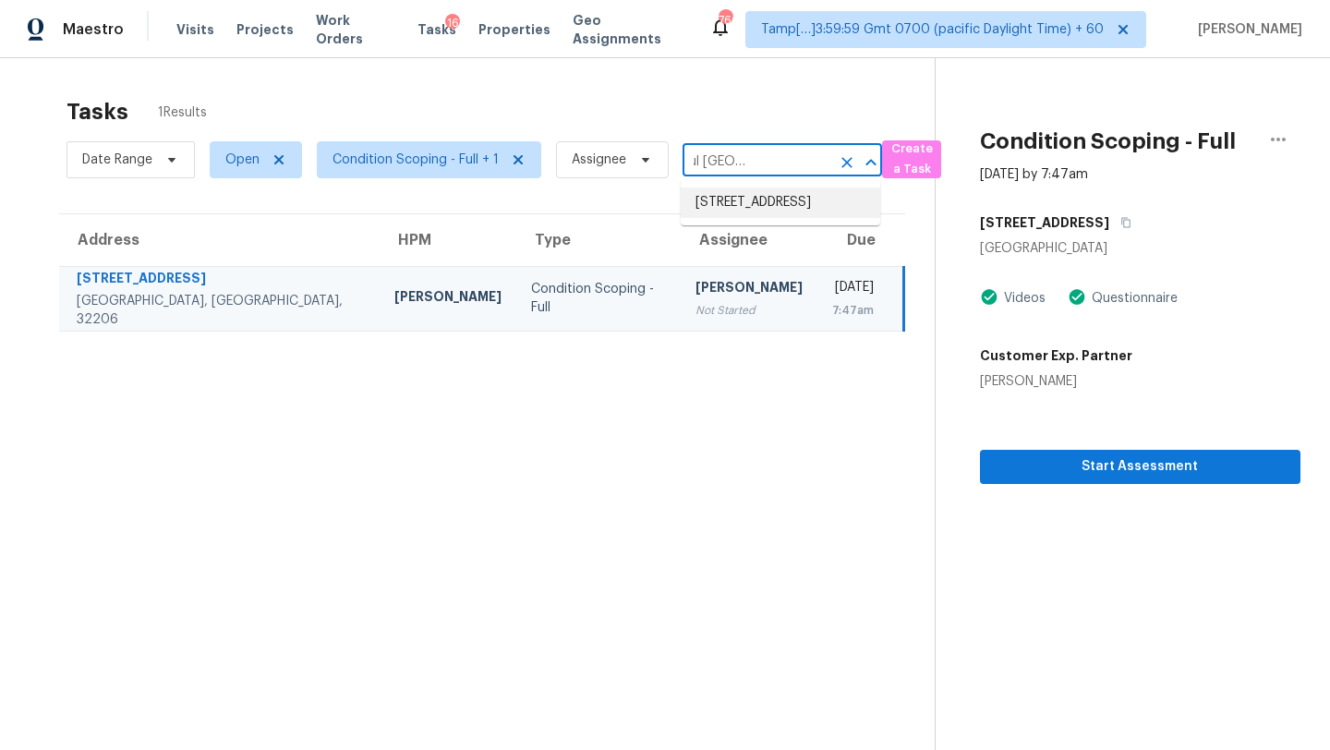
click at [725, 188] on li "1827 Peaceful Palm St, Ruskin, FL 33570" at bounding box center [781, 203] width 200 height 30
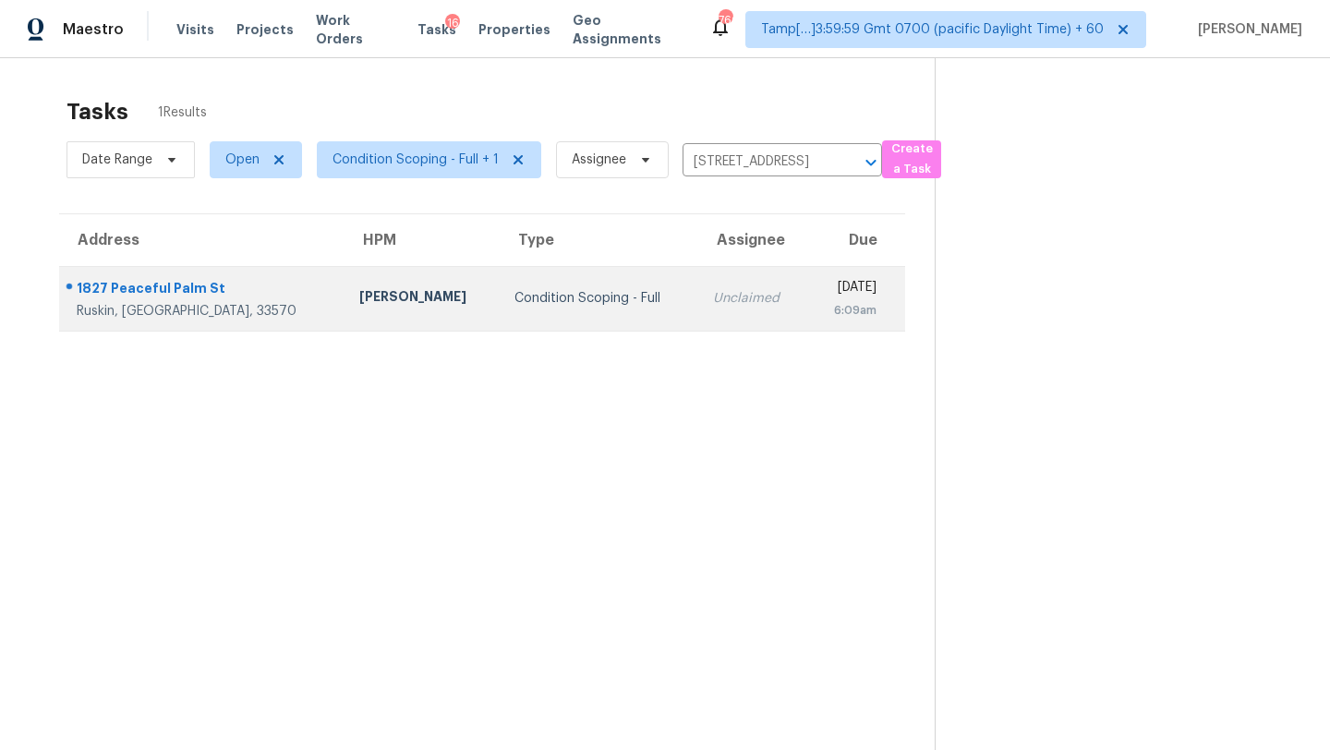
click at [713, 295] on div "Unclaimed" at bounding box center [752, 298] width 79 height 18
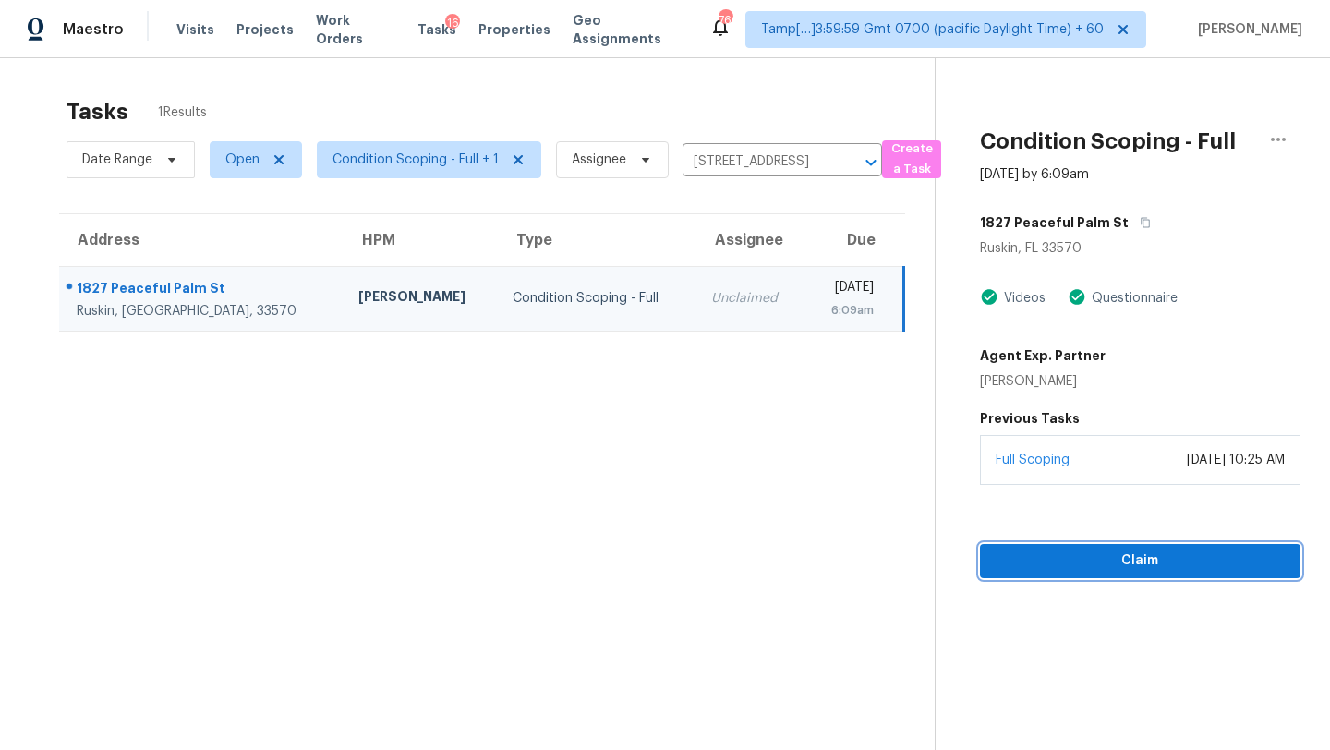
click at [1116, 560] on span "Claim" at bounding box center [1140, 561] width 291 height 23
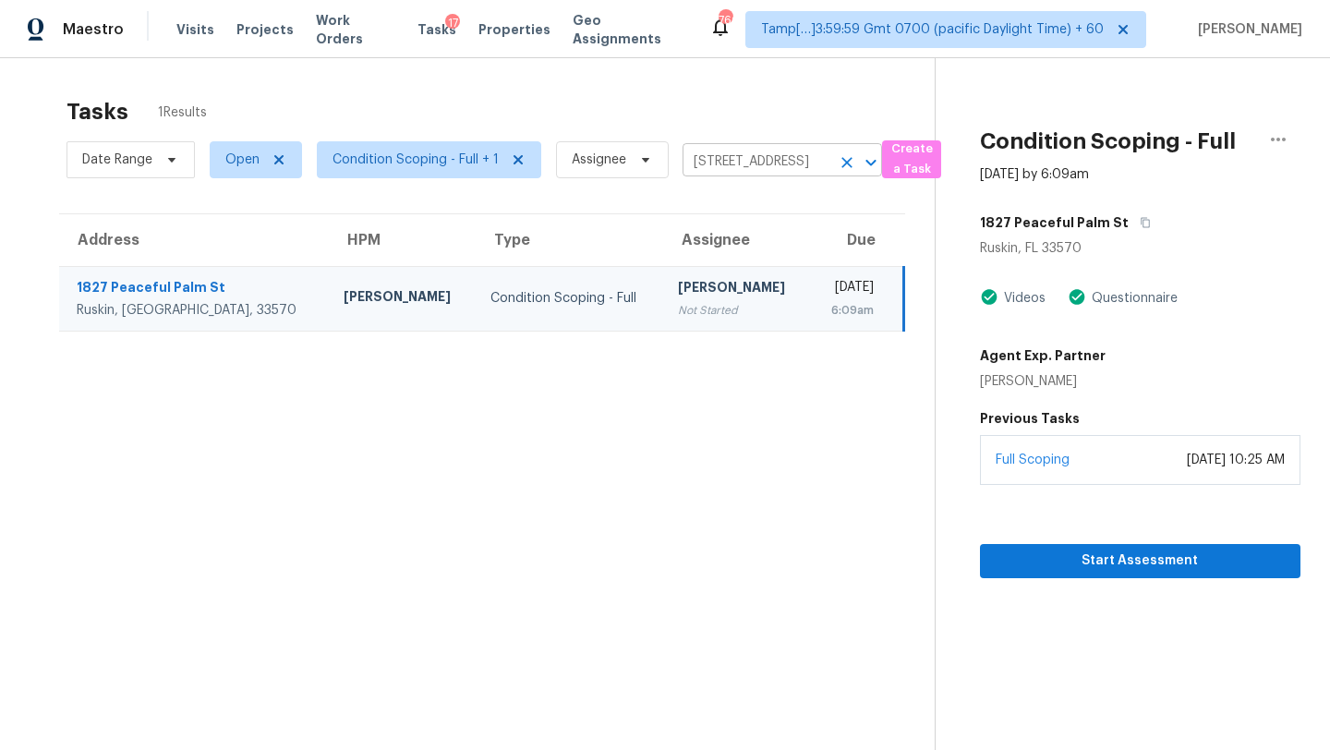
click at [700, 165] on input "1827 Peaceful Palm St, Ruskin, FL 33570" at bounding box center [757, 162] width 148 height 29
paste input "155 Fairview Chase Covington, GA, 30016"
type input "155 Fairview Chase Covington, GA, 30016"
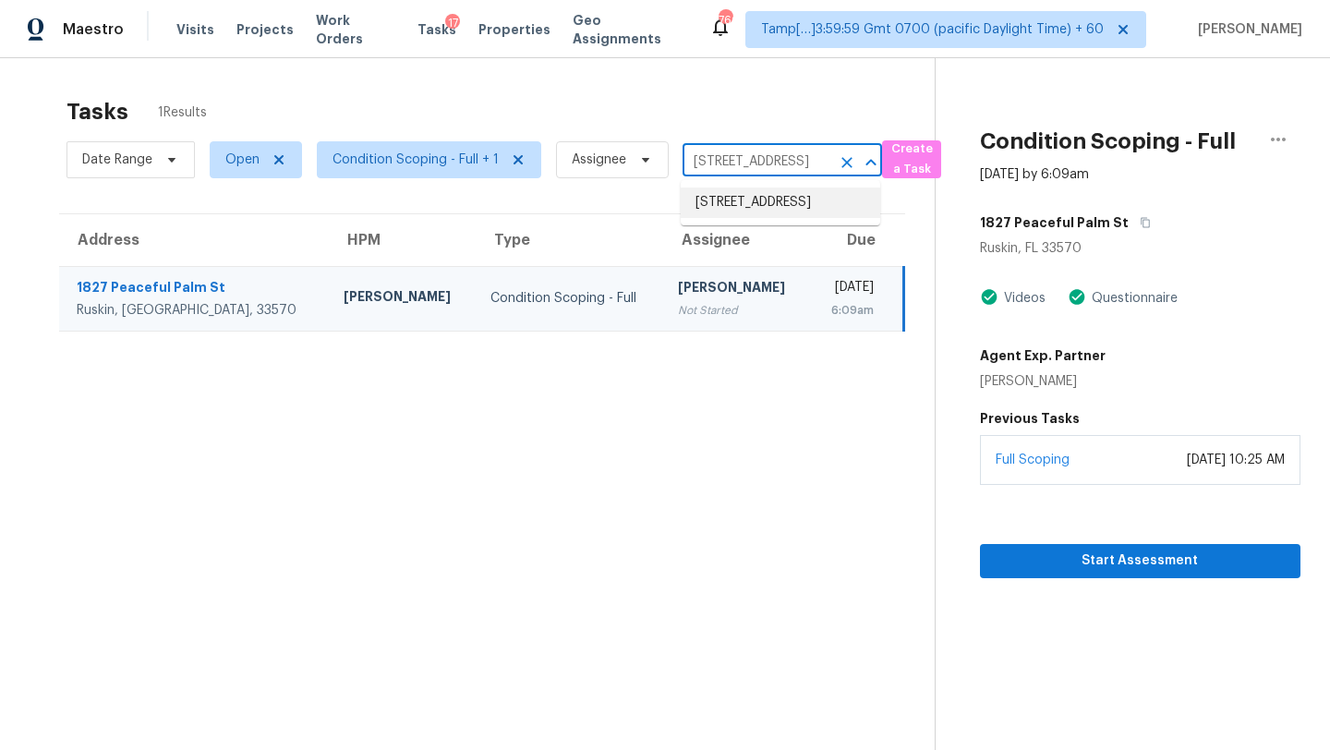
click at [785, 214] on li "155 Fairview Chase, Covington, GA 30016" at bounding box center [781, 203] width 200 height 30
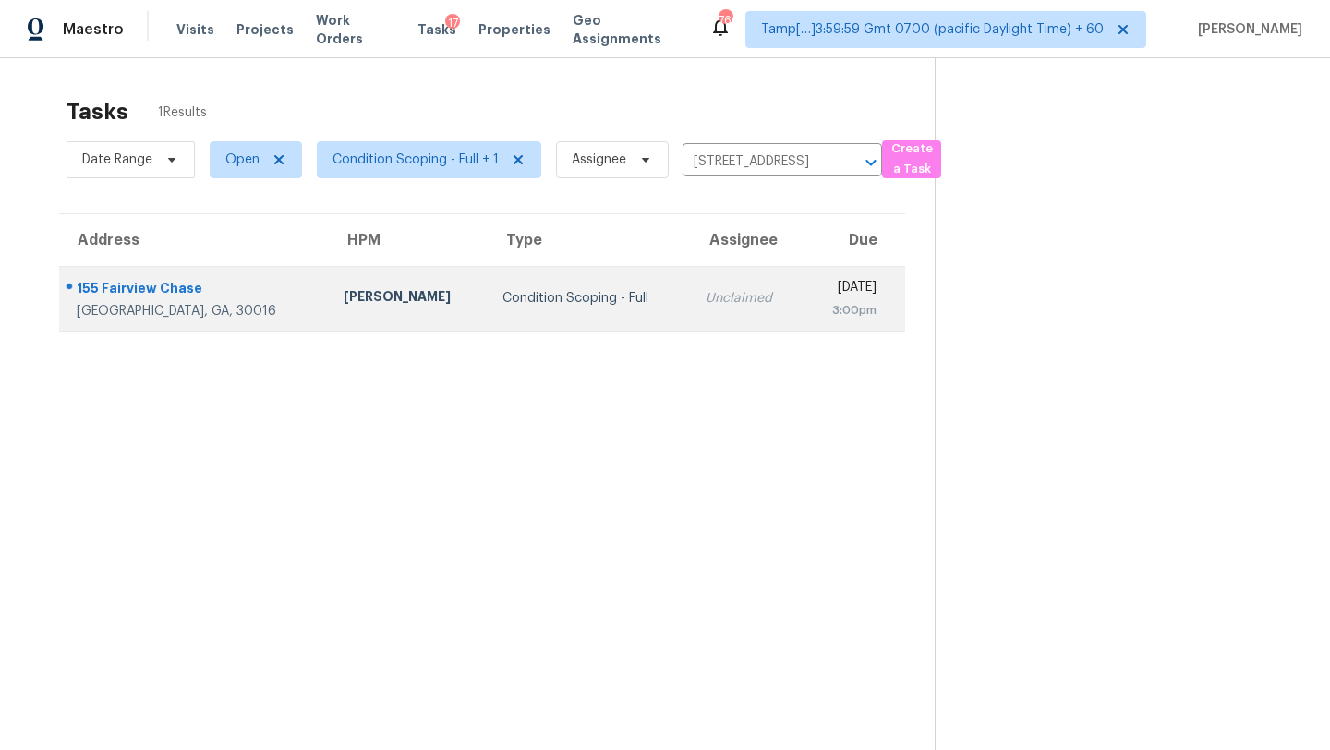
click at [803, 287] on td "Thu, Aug 28th 2025 3:00pm" at bounding box center [854, 298] width 102 height 65
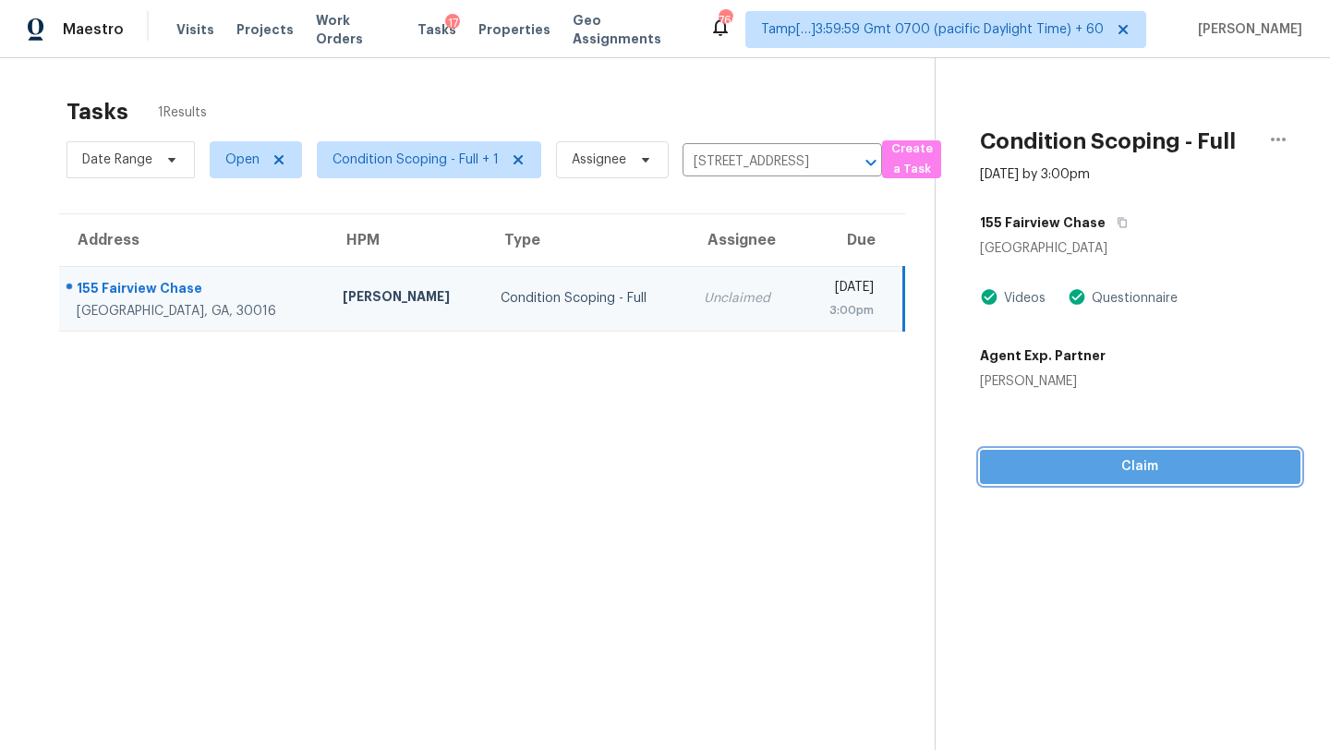
click at [1098, 466] on span "Claim" at bounding box center [1140, 466] width 291 height 23
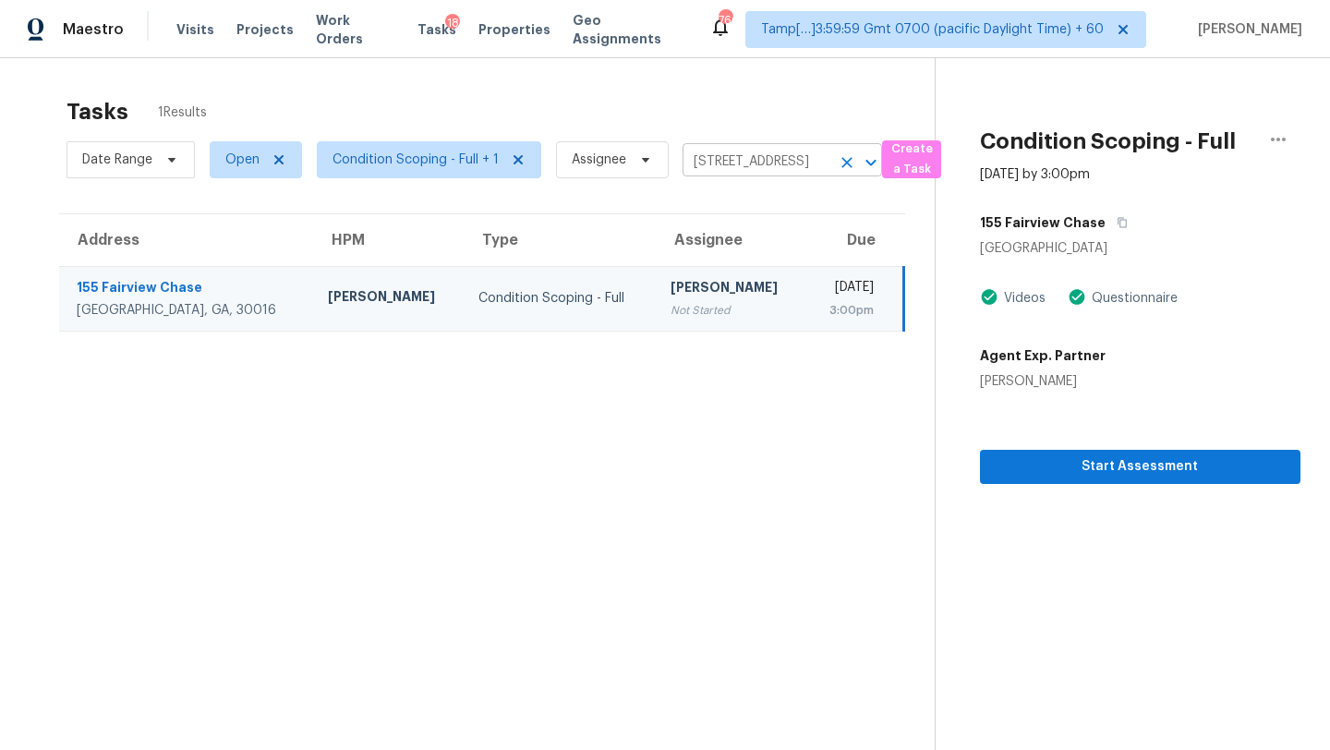
click at [737, 171] on input "155 Fairview Chase, Covington, GA 30016" at bounding box center [757, 162] width 148 height 29
paste input "3246 Classic Dr Snellville, GA, 30078"
type input "3246 Classic Dr Snellville, GA, 30078"
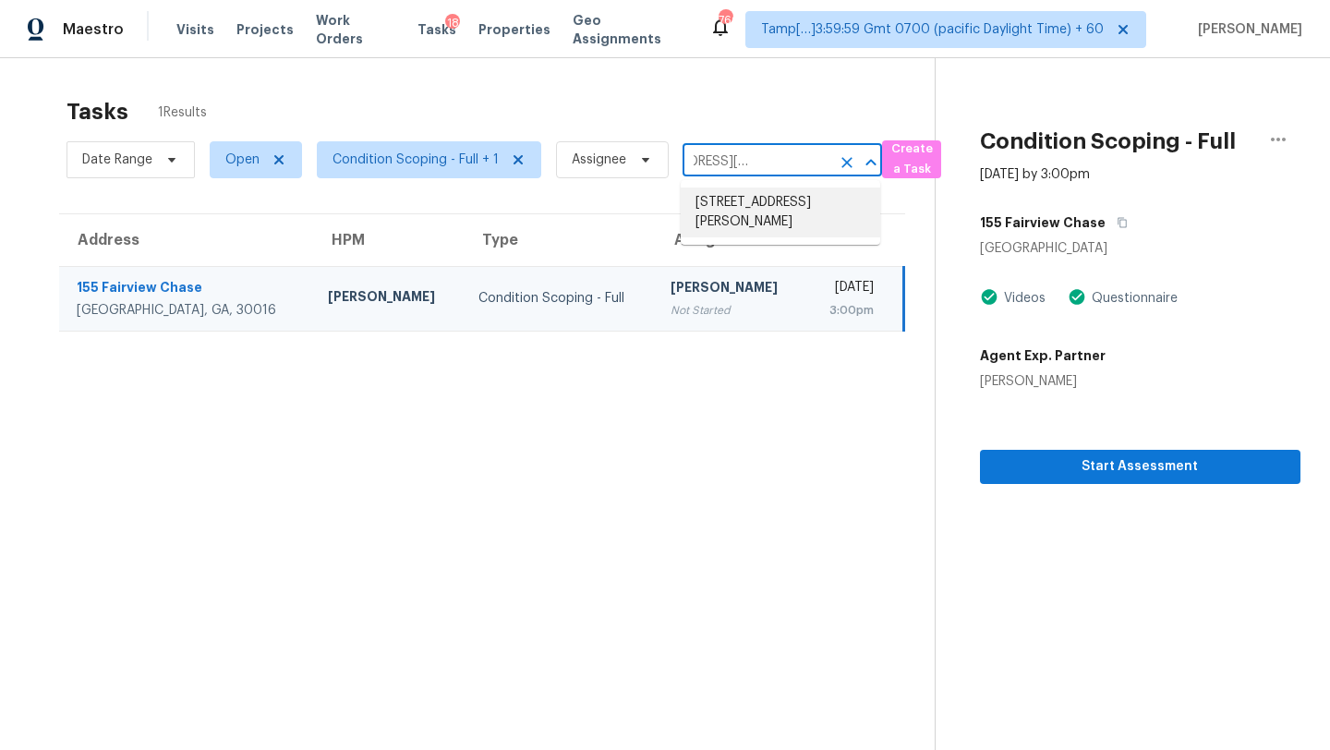
click at [766, 207] on li "3246 Classic Dr, Snellville, GA 30078" at bounding box center [781, 213] width 200 height 50
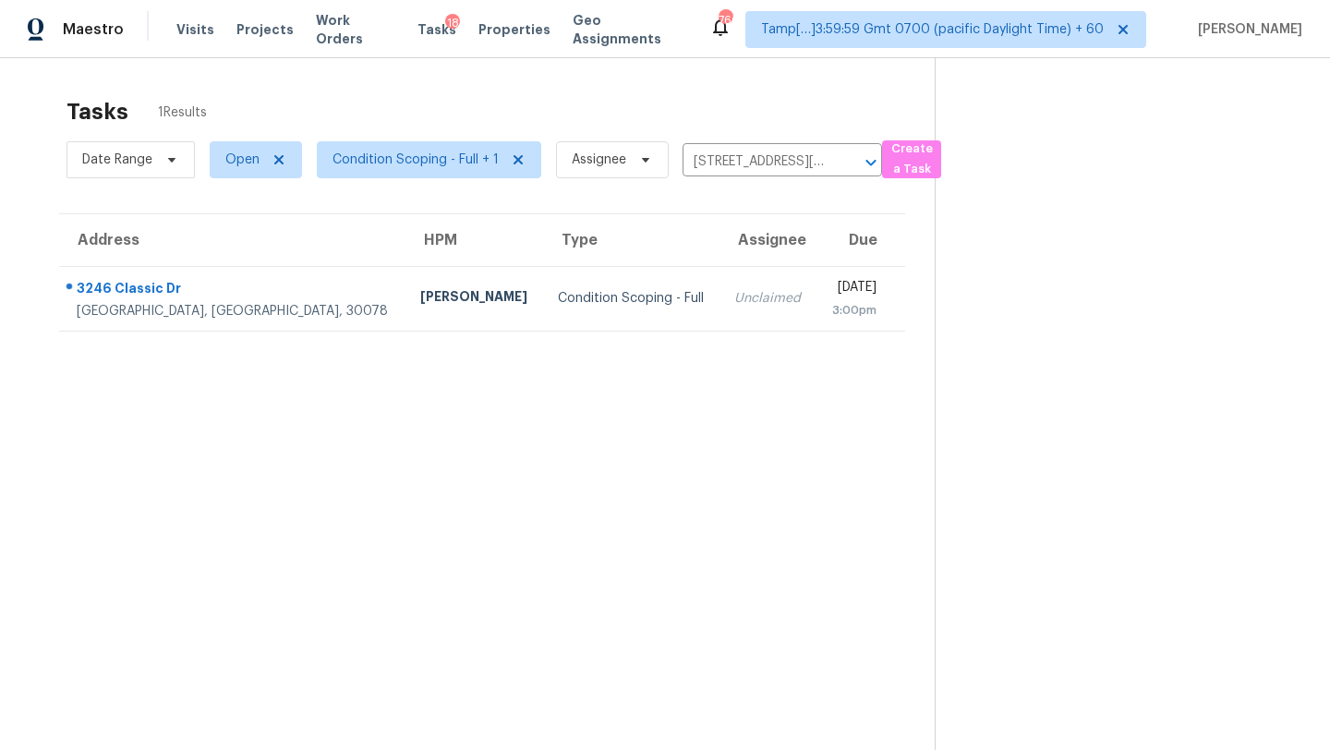
click at [720, 297] on td "Unclaimed" at bounding box center [768, 298] width 97 height 65
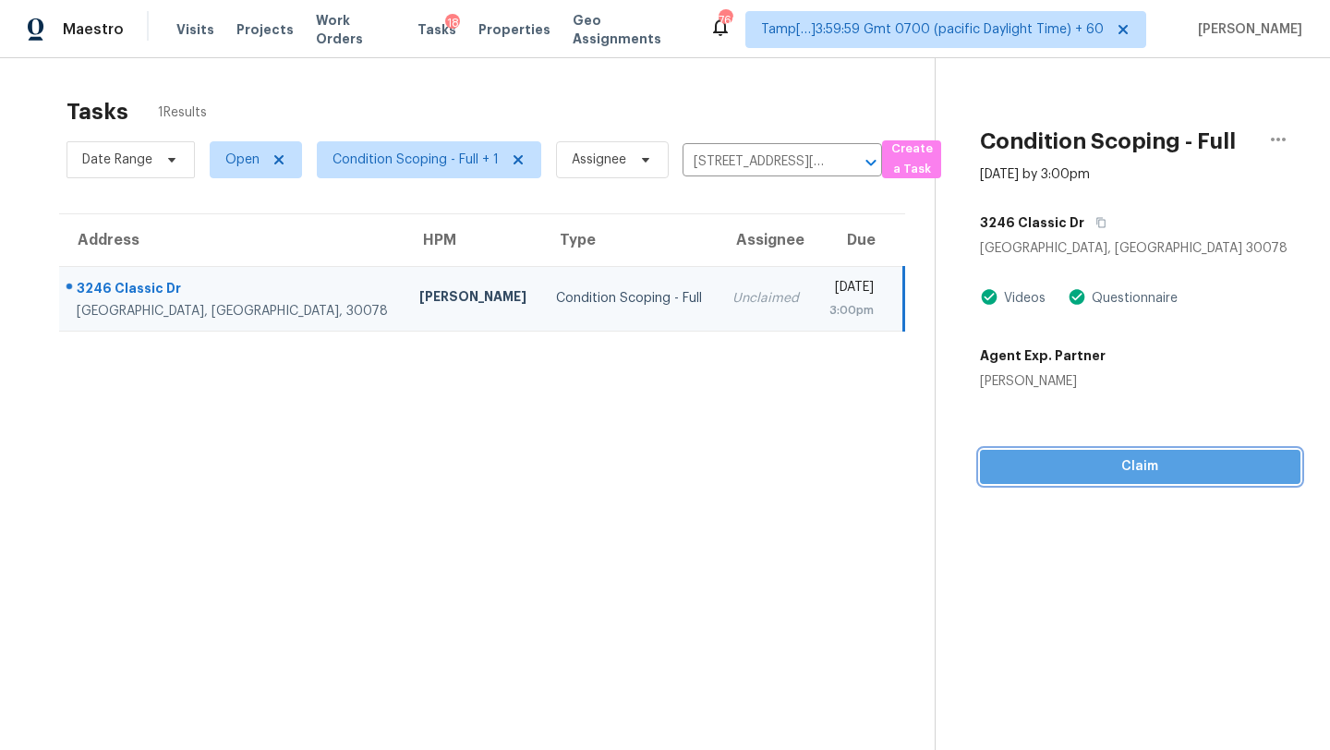
click at [1124, 469] on span "Claim" at bounding box center [1140, 466] width 291 height 23
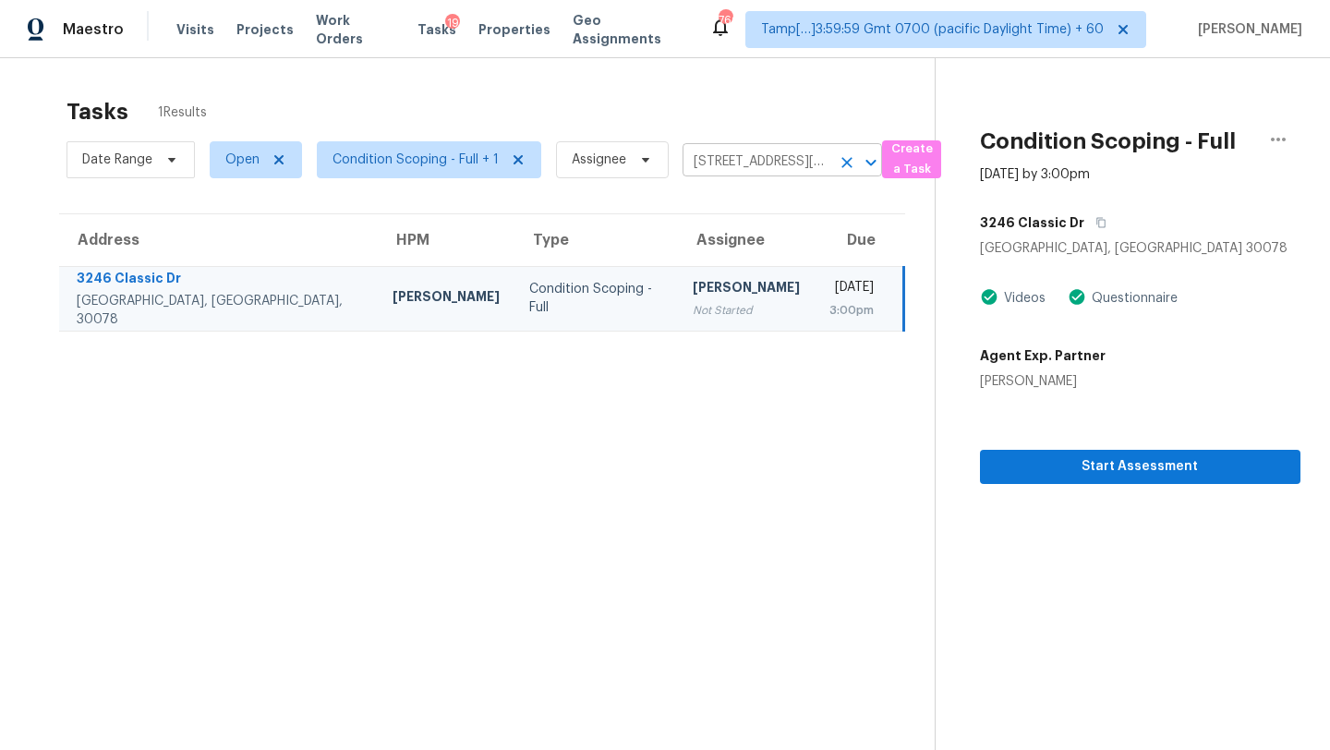
click at [807, 167] on input "3246 Classic Dr, Snellville, GA 30078" at bounding box center [757, 162] width 148 height 29
paste input "5663 N Lake Dr Morrow, GA, 30260"
type input "5663 N Lake Dr Morrow, GA, 30260"
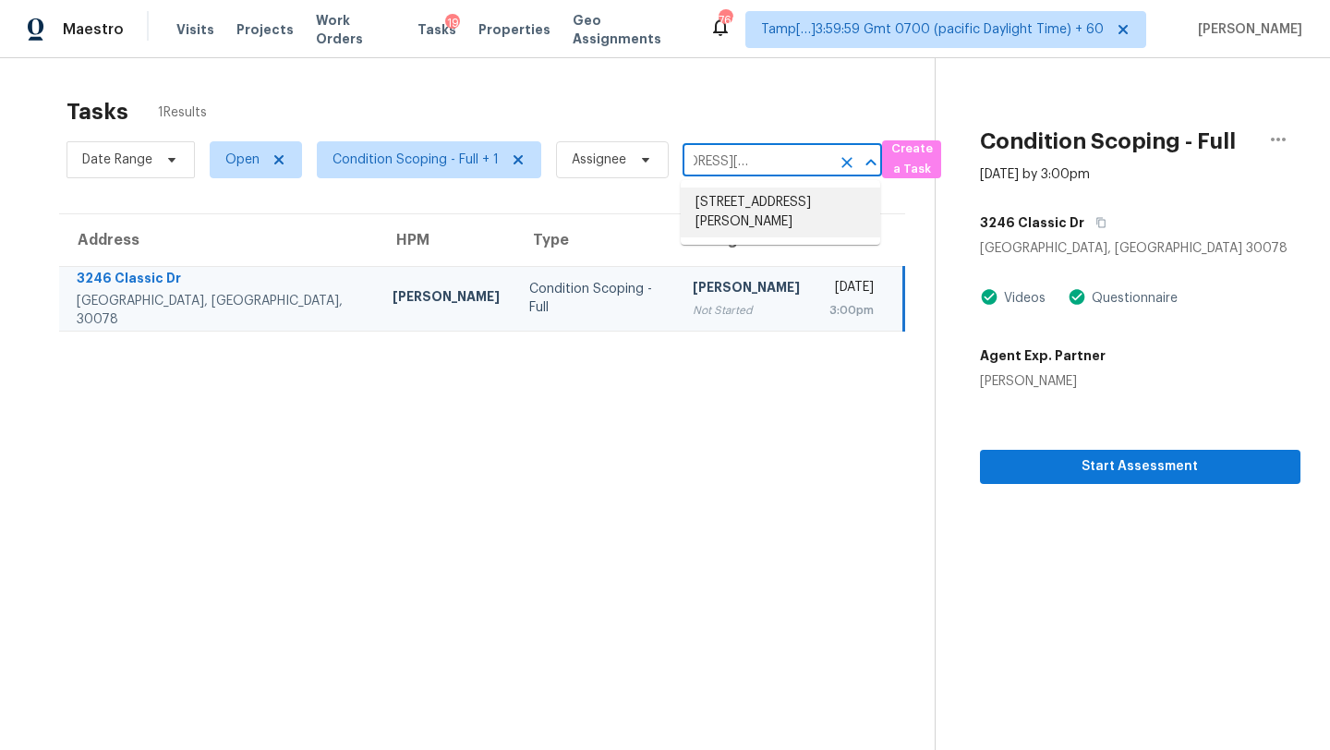
click at [789, 199] on li "5663 N Lake Dr, Morrow, GA 30260" at bounding box center [781, 213] width 200 height 50
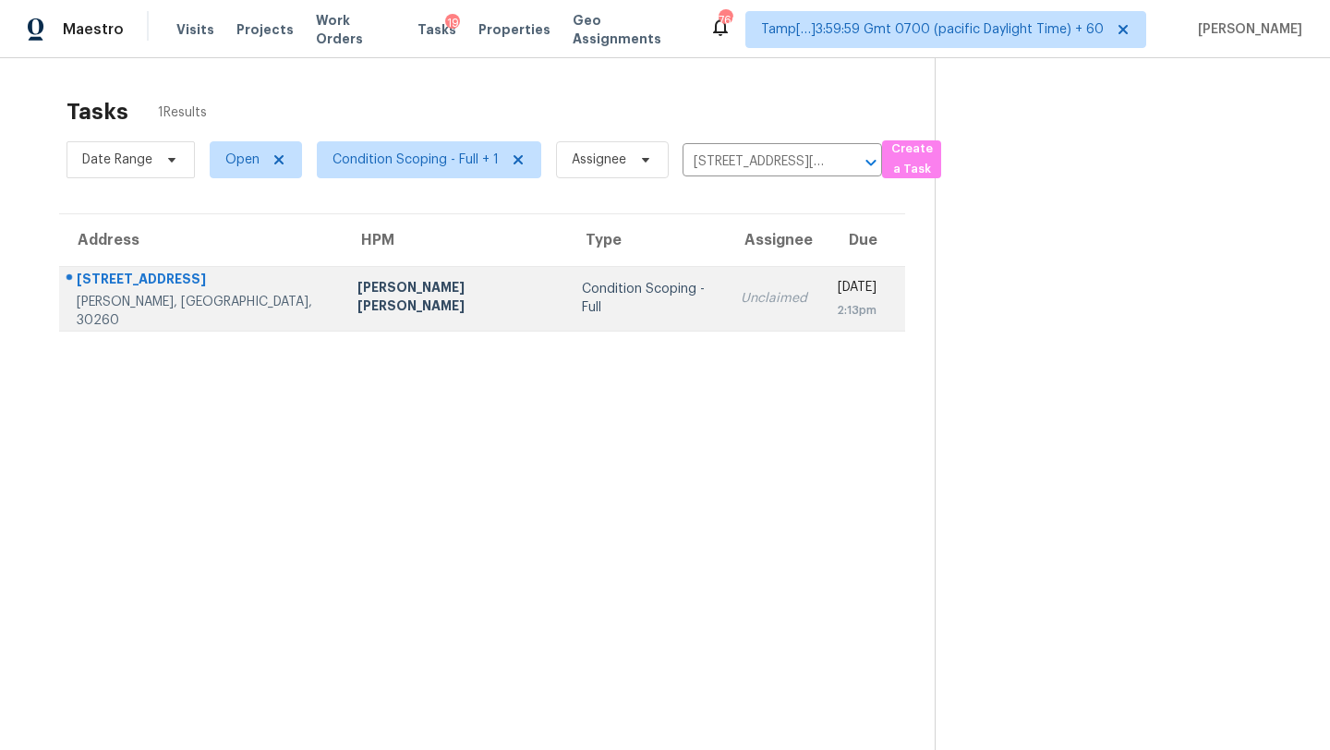
click at [837, 317] on div "2:13pm" at bounding box center [857, 310] width 40 height 18
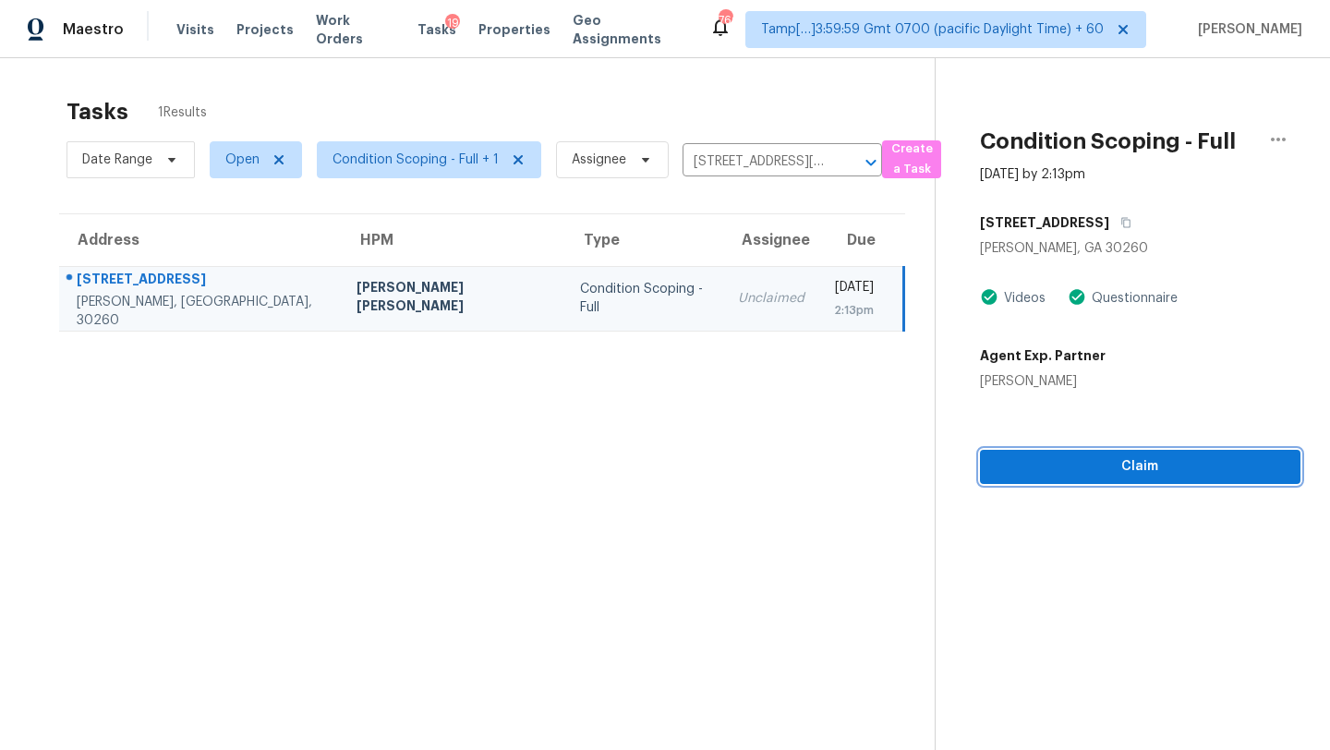
click at [1152, 477] on span "Claim" at bounding box center [1140, 466] width 291 height 23
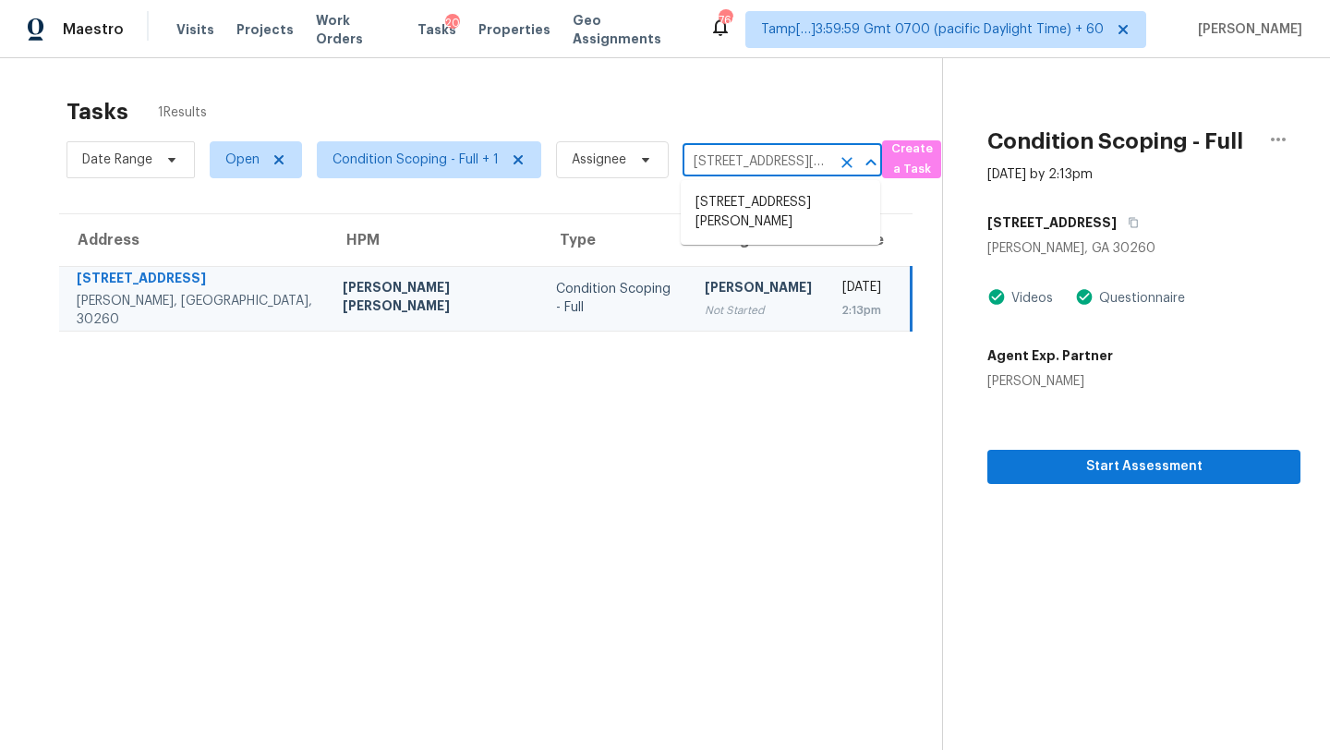
click at [754, 162] on input "5663 N Lake Dr, Morrow, GA 30260" at bounding box center [757, 162] width 148 height 29
paste input "215 Laney Rd McDonough, GA, 30252"
type input "215 Laney Rd McDonough, GA, 30252"
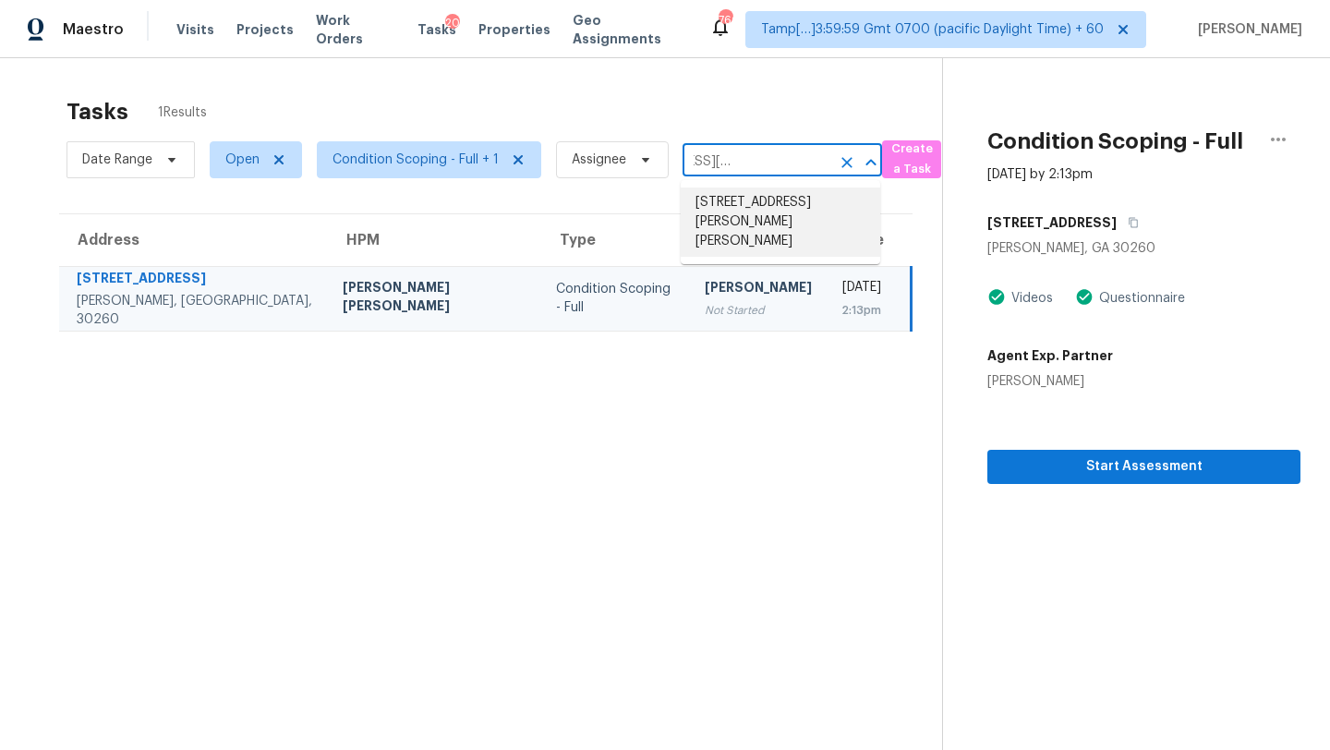
click at [758, 206] on li "215 Laney Rd, McDonough, GA 30252" at bounding box center [781, 222] width 200 height 69
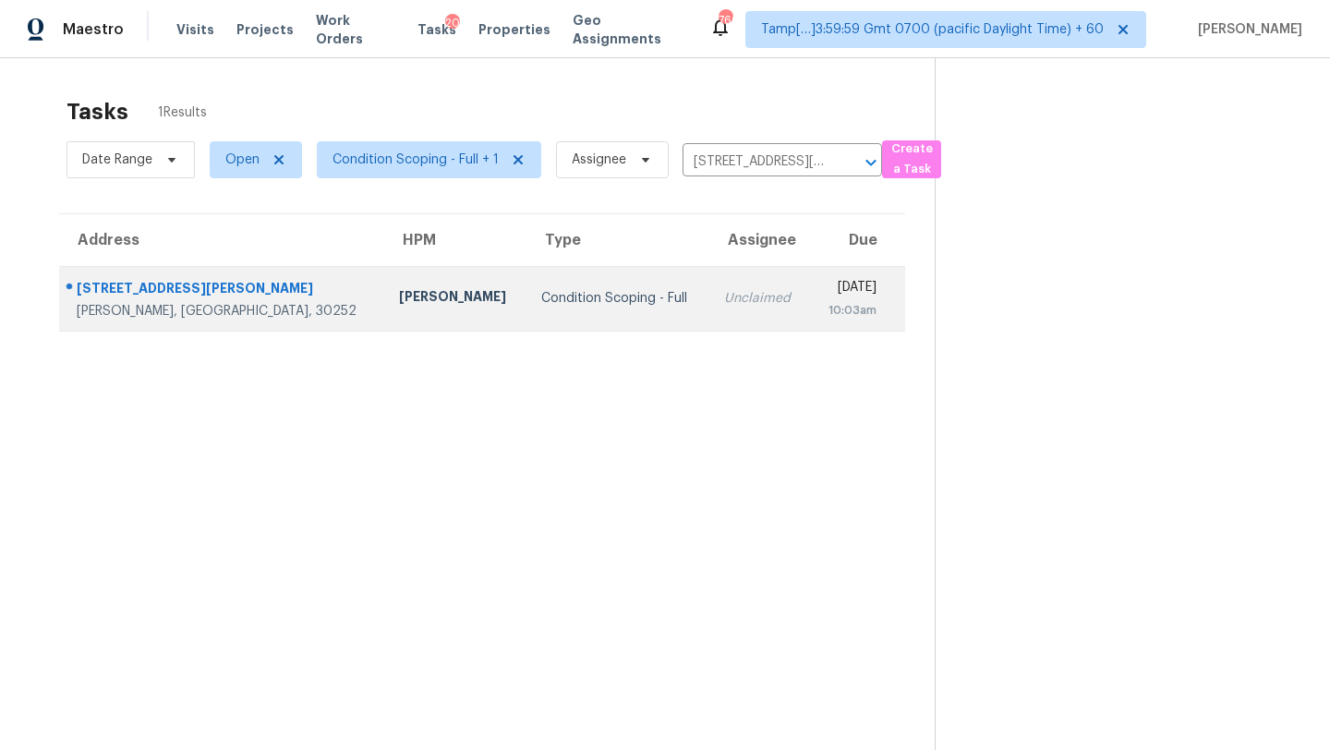
click at [724, 296] on div "Unclaimed" at bounding box center [759, 298] width 70 height 18
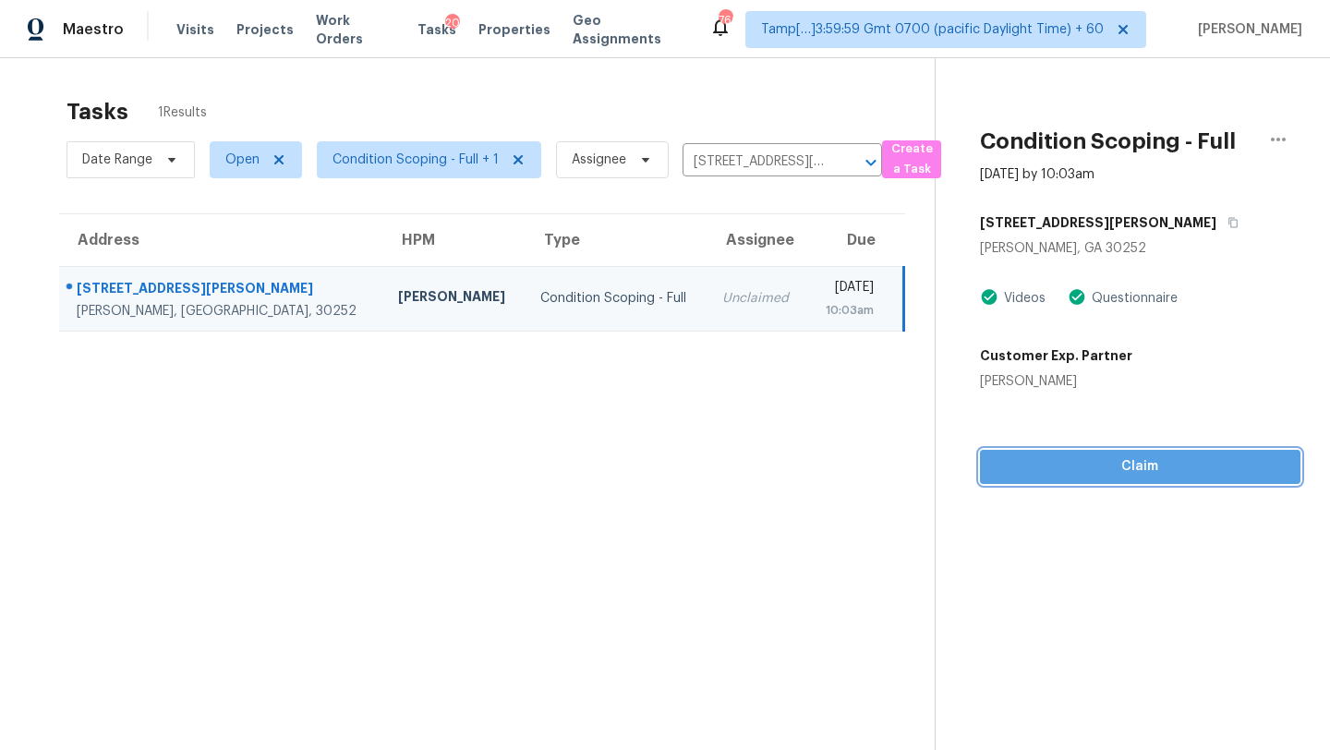
click at [1086, 473] on span "Claim" at bounding box center [1140, 466] width 291 height 23
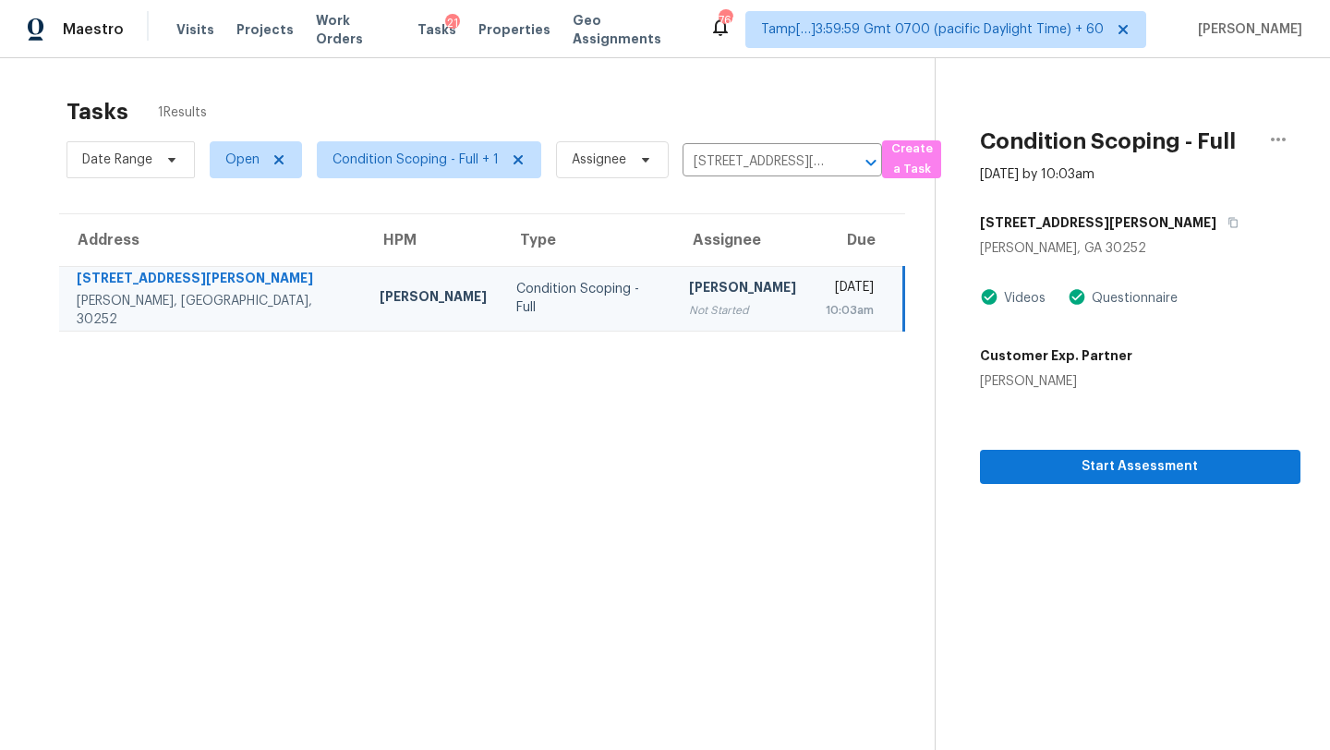
click at [748, 176] on div "Date Range Open Condition Scoping - Full + 1 Assignee 215 Laney Rd, McDonough, …" at bounding box center [475, 160] width 816 height 48
click at [745, 170] on input "215 Laney Rd, McDonough, GA 30252" at bounding box center [757, 162] width 148 height 29
paste input "681 Brandenberry Dr Decatur, GA, 30034"
type input "2681 Brandenberry Dr Decatur, GA, 30034"
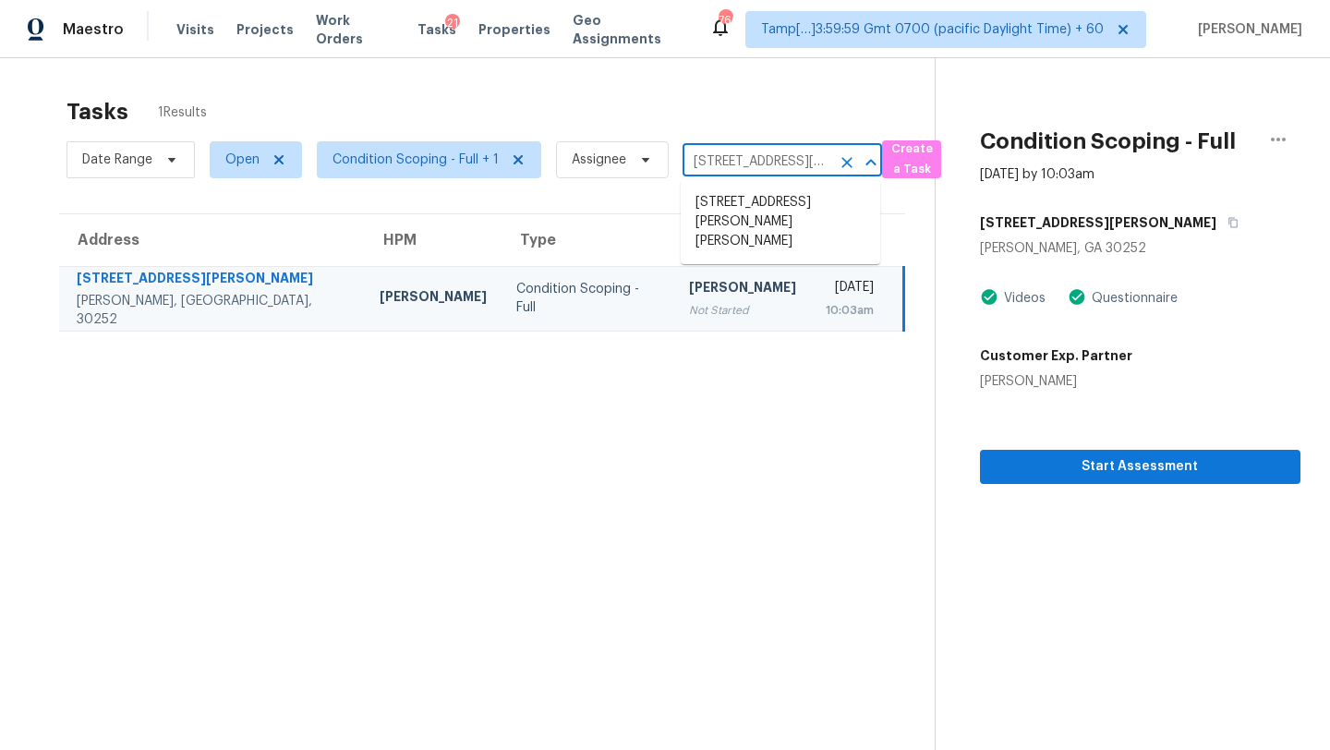
scroll to position [0, 118]
click at [747, 201] on li "2681 Brandenberry Dr, Decatur, GA 30034" at bounding box center [781, 203] width 200 height 30
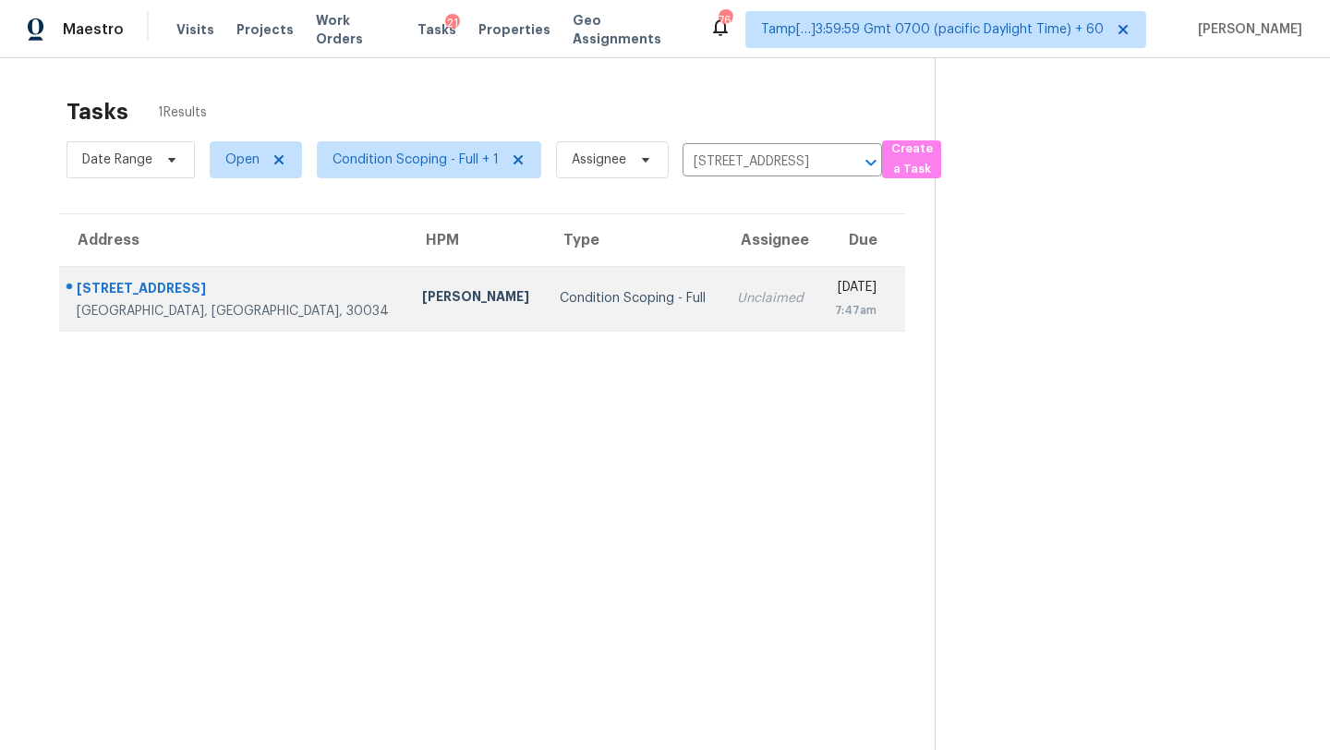
drag, startPoint x: 688, startPoint y: 323, endPoint x: 736, endPoint y: 303, distance: 52.2
click at [834, 303] on div "7:47am" at bounding box center [855, 310] width 42 height 18
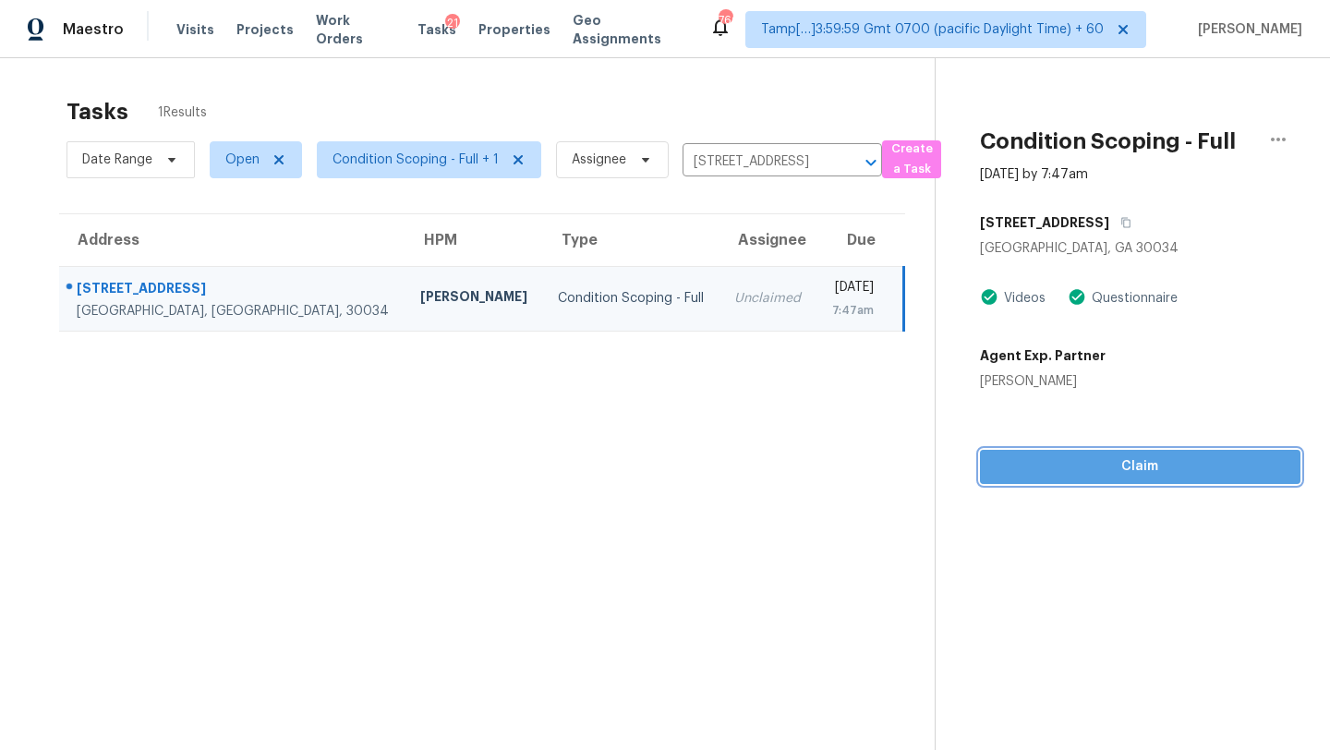
click at [1106, 482] on button "Claim" at bounding box center [1140, 467] width 321 height 34
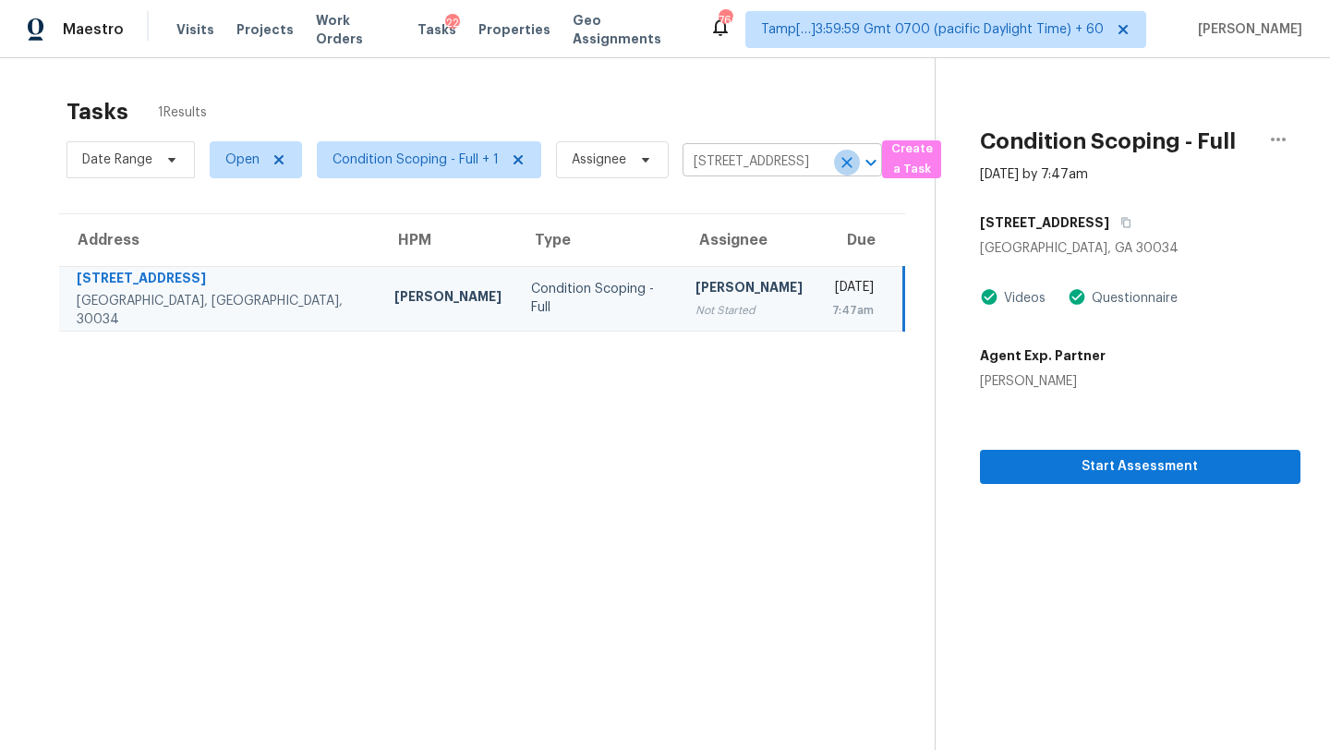
click at [847, 163] on icon "Clear" at bounding box center [847, 162] width 18 height 18
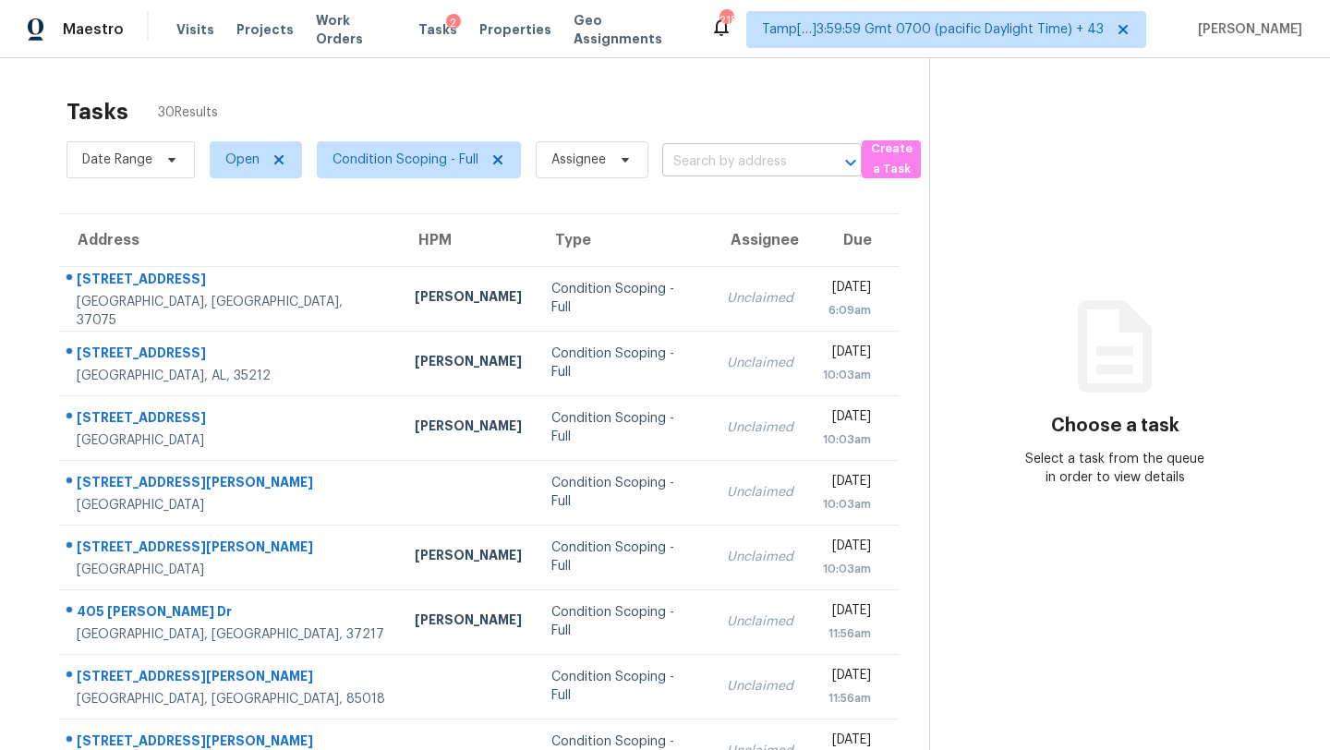
click at [756, 156] on input "text" at bounding box center [736, 162] width 148 height 29
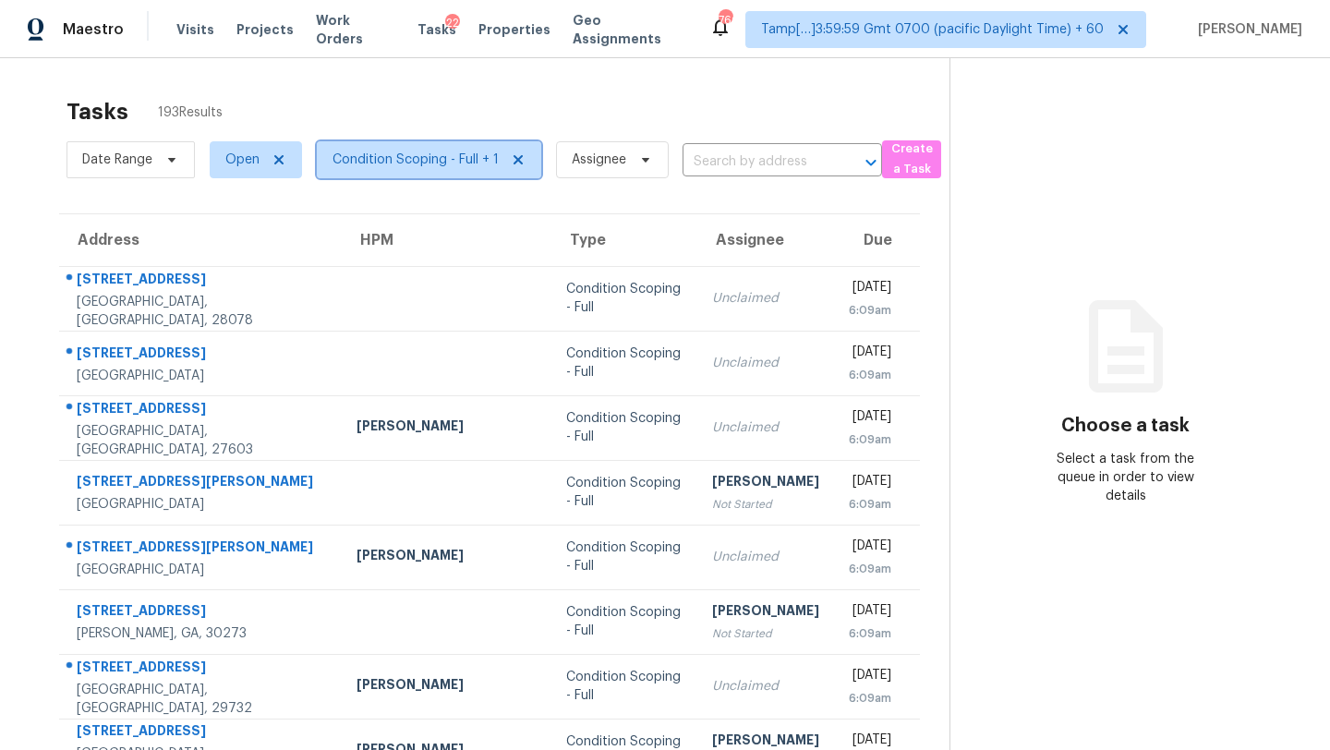
click at [435, 159] on span "Condition Scoping - Full + 1" at bounding box center [416, 160] width 166 height 18
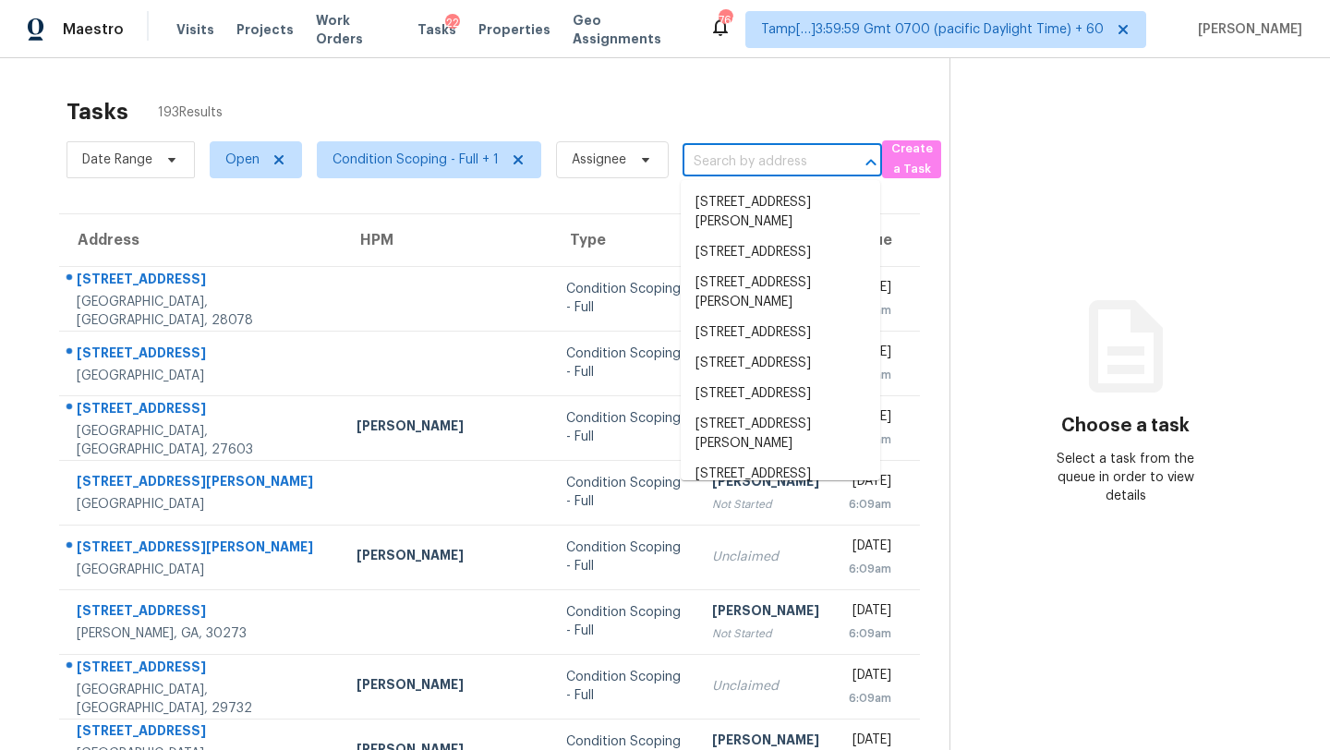
click at [750, 152] on input "text" at bounding box center [757, 162] width 148 height 29
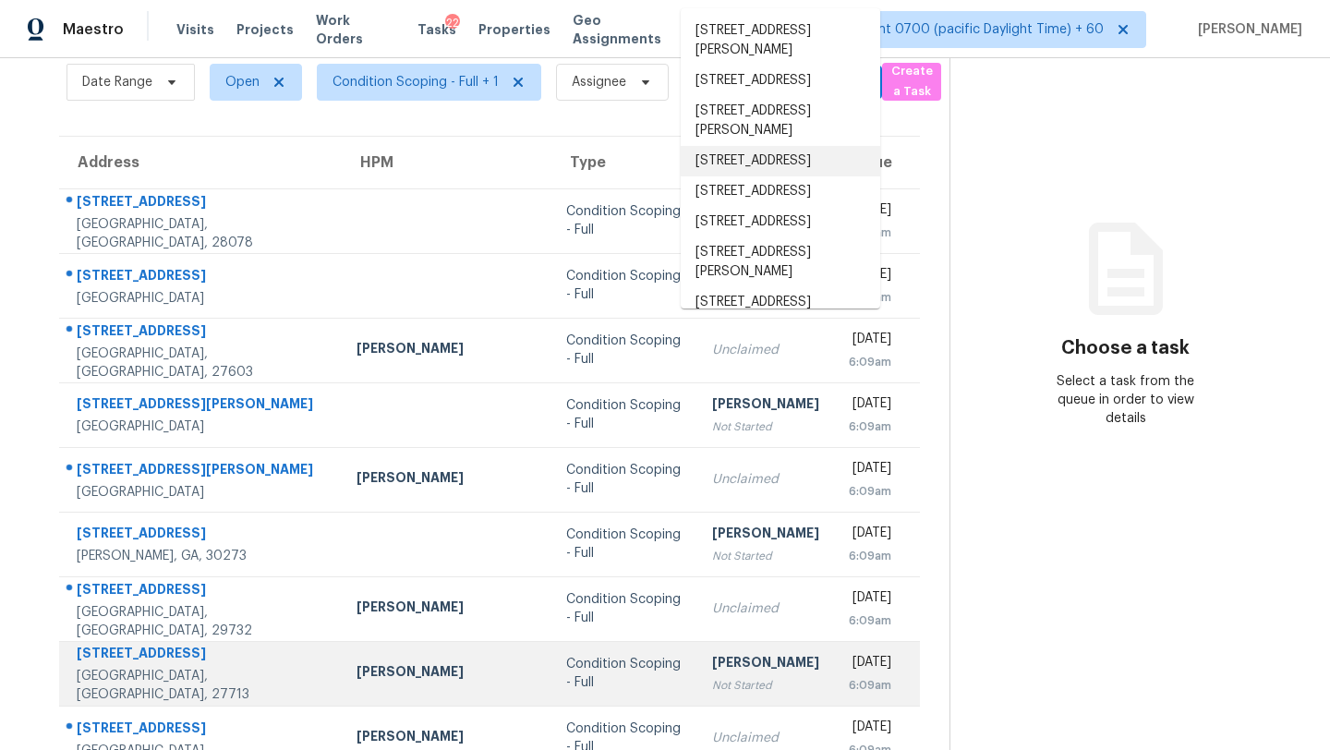
scroll to position [212, 0]
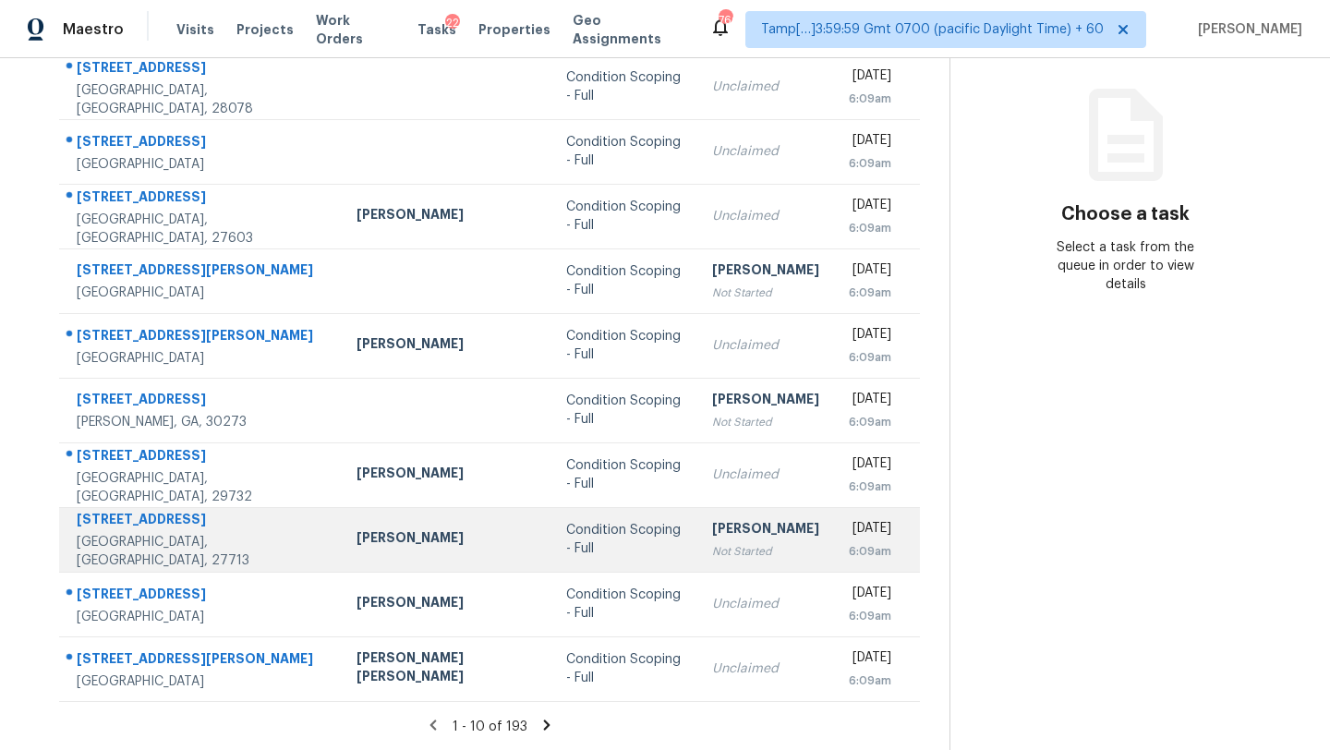
click at [697, 561] on td "[PERSON_NAME] Not Started" at bounding box center [765, 539] width 137 height 65
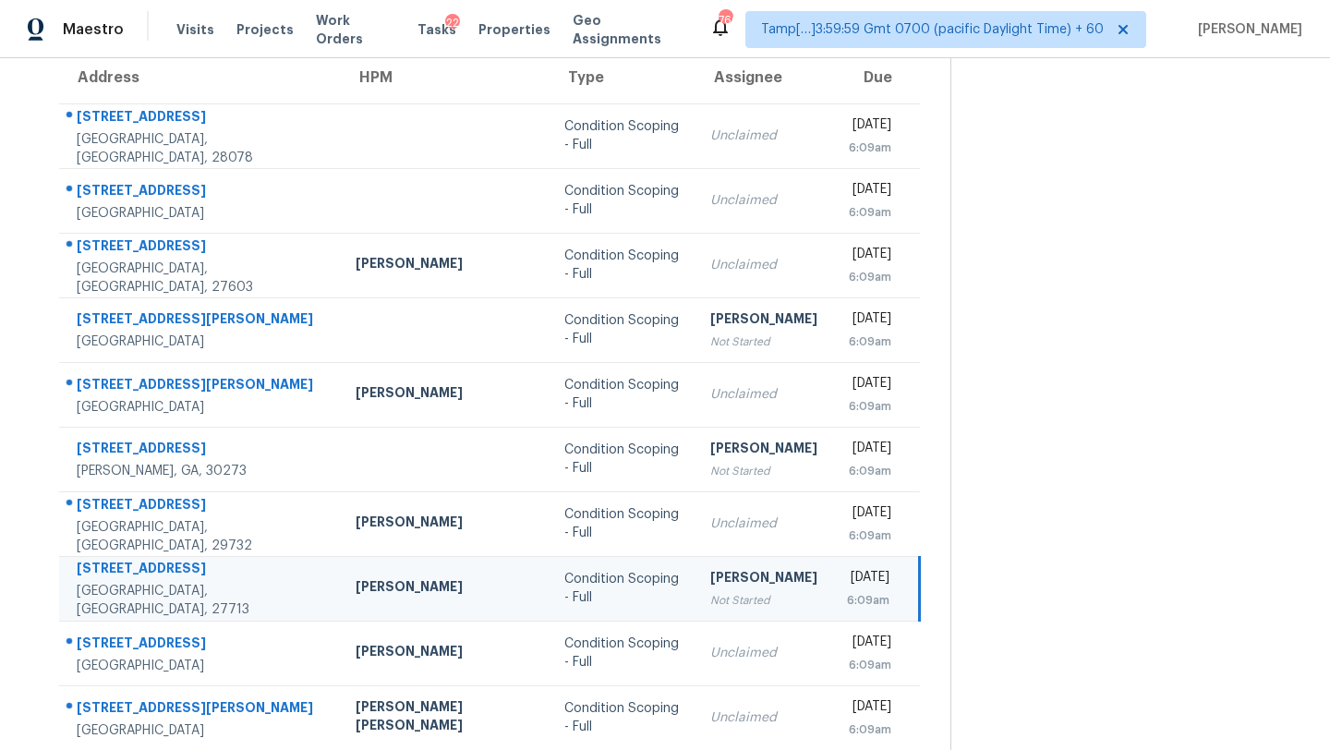
scroll to position [153, 0]
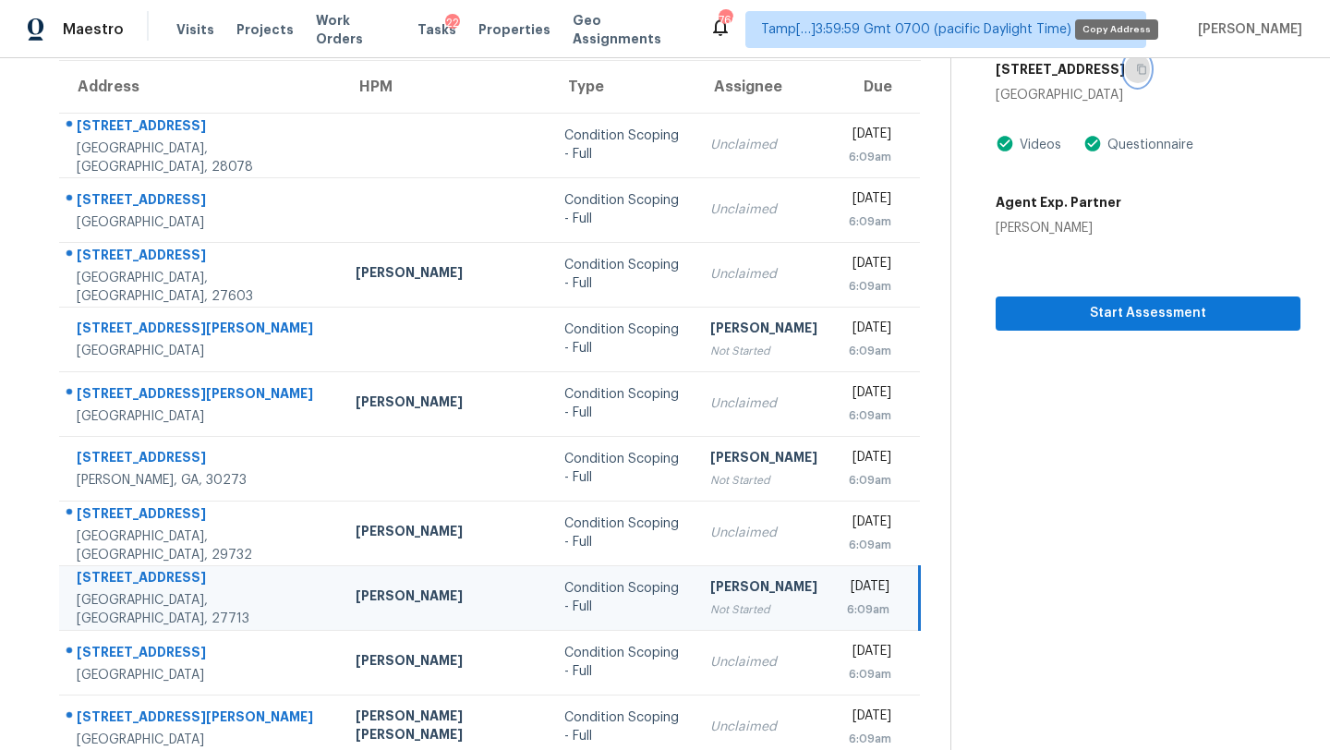
click at [1137, 66] on icon "button" at bounding box center [1141, 70] width 9 height 10
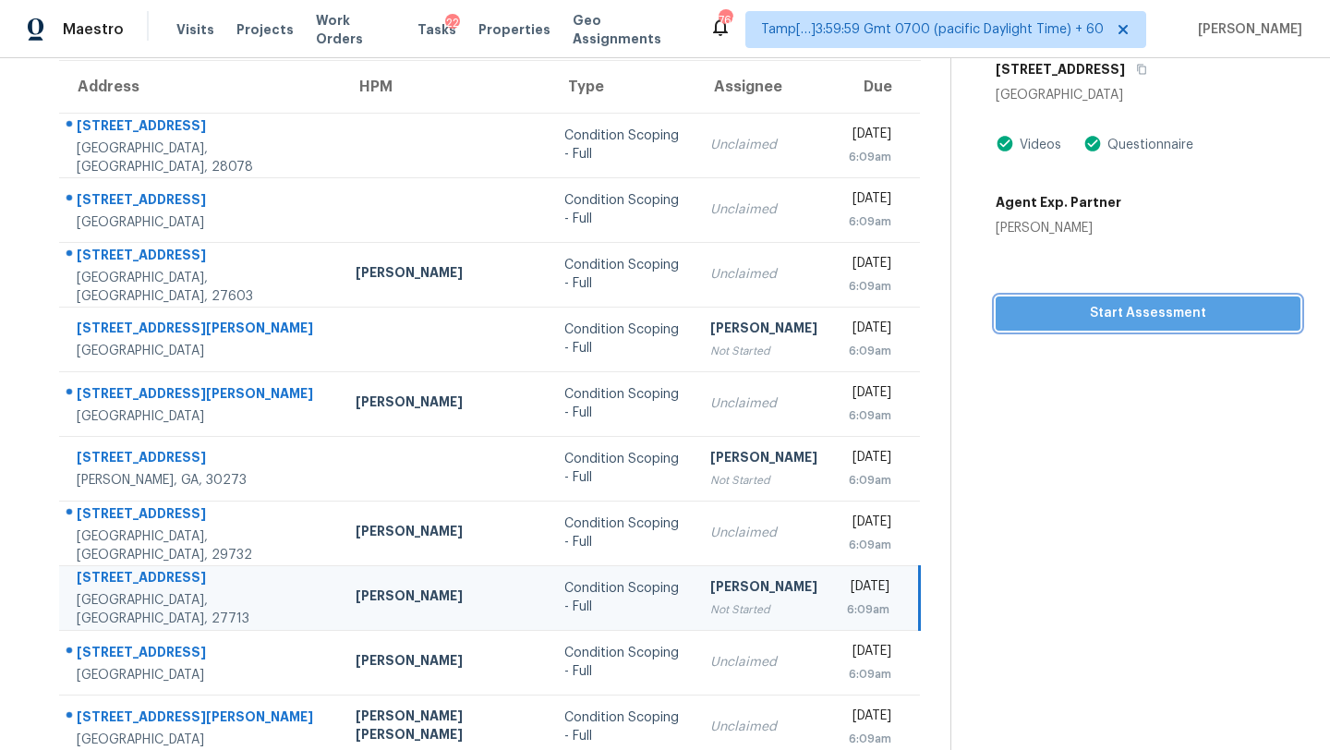
click at [1097, 307] on span "Start Assessment" at bounding box center [1147, 313] width 275 height 23
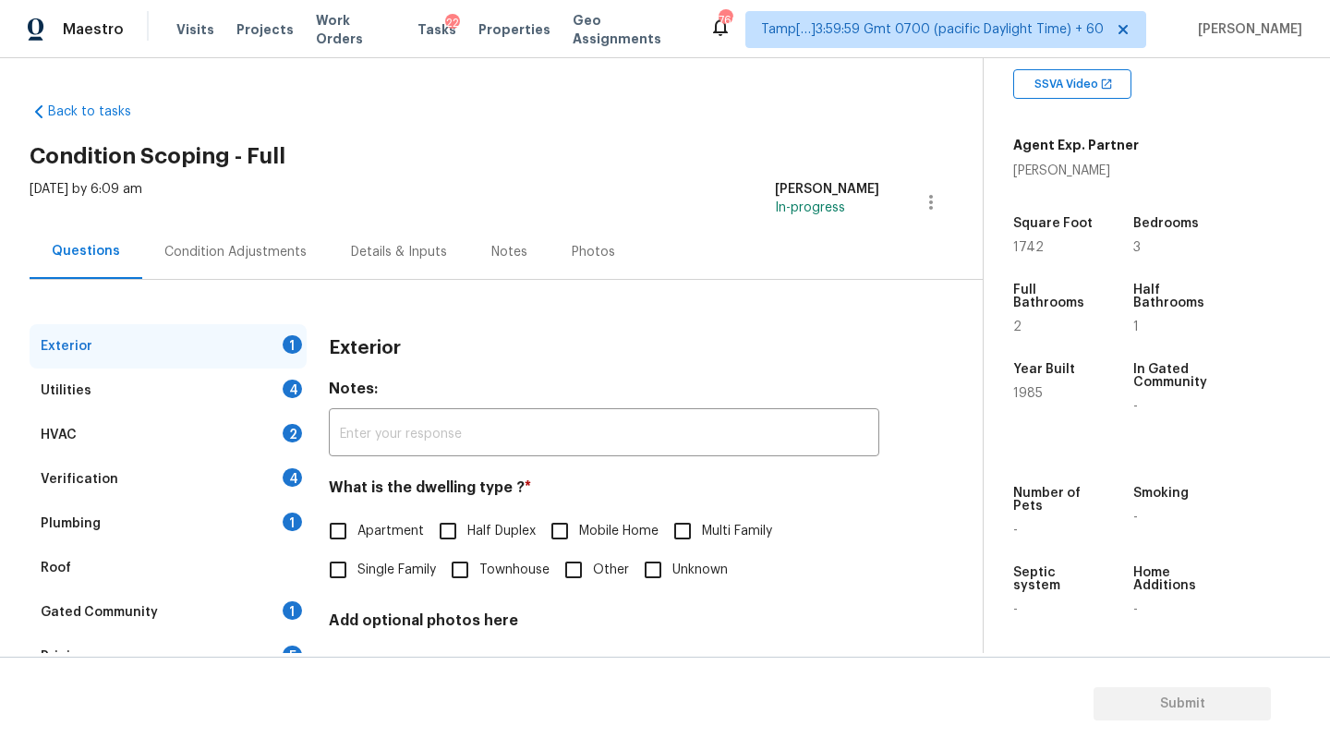
scroll to position [54, 0]
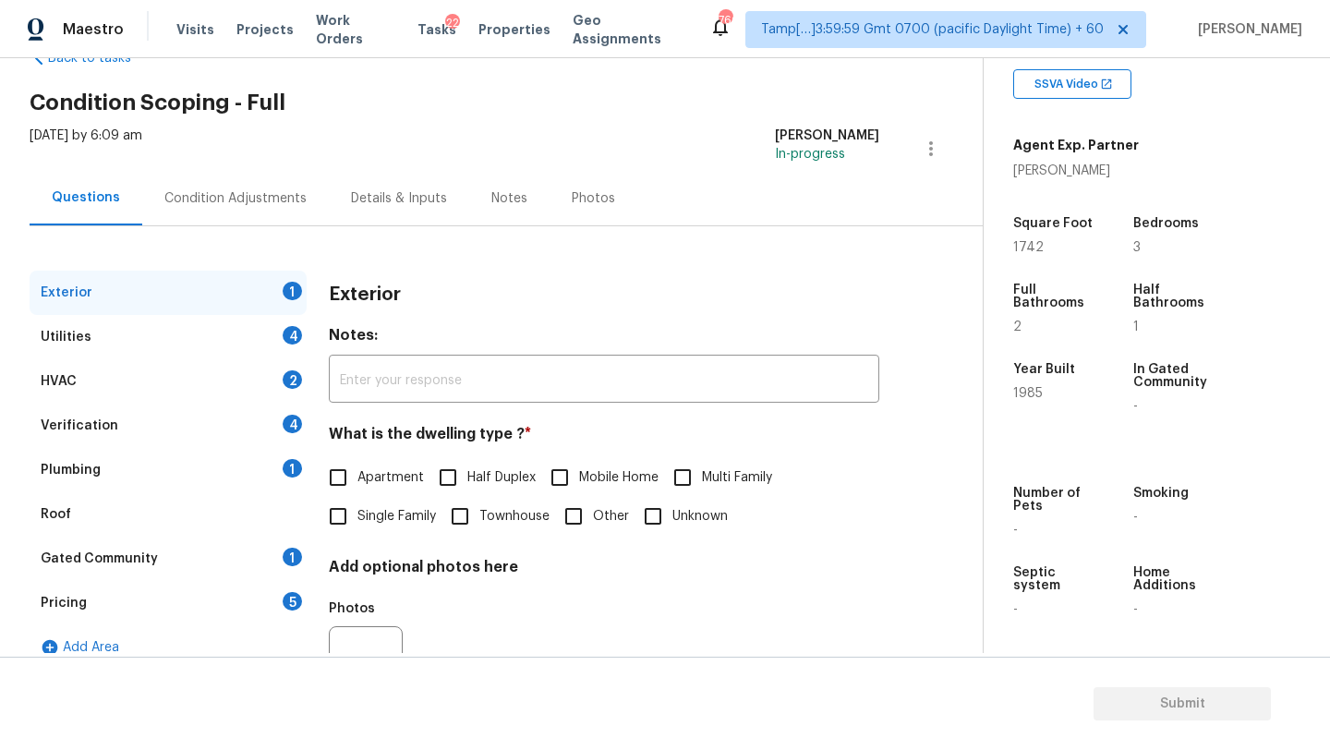
click at [148, 391] on div "HVAC 2" at bounding box center [168, 381] width 277 height 44
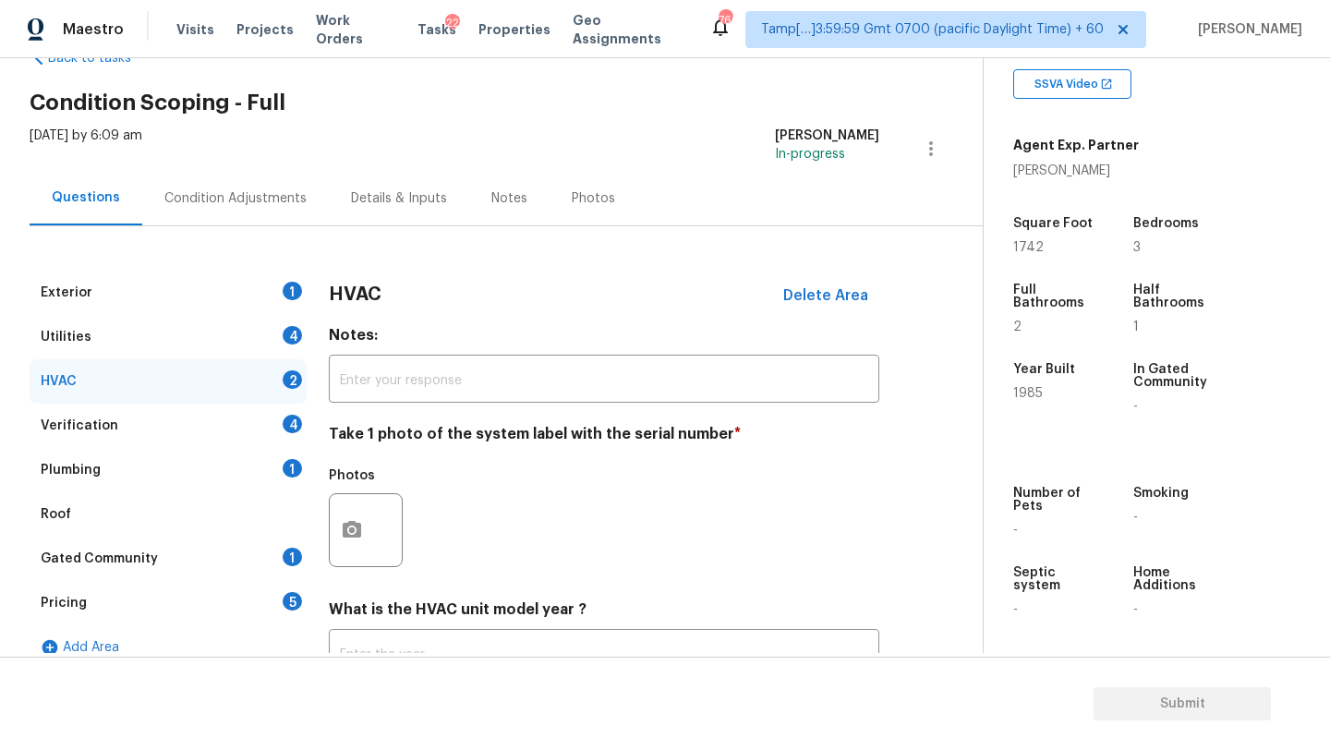
click at [148, 418] on div "Verification 4" at bounding box center [168, 426] width 277 height 44
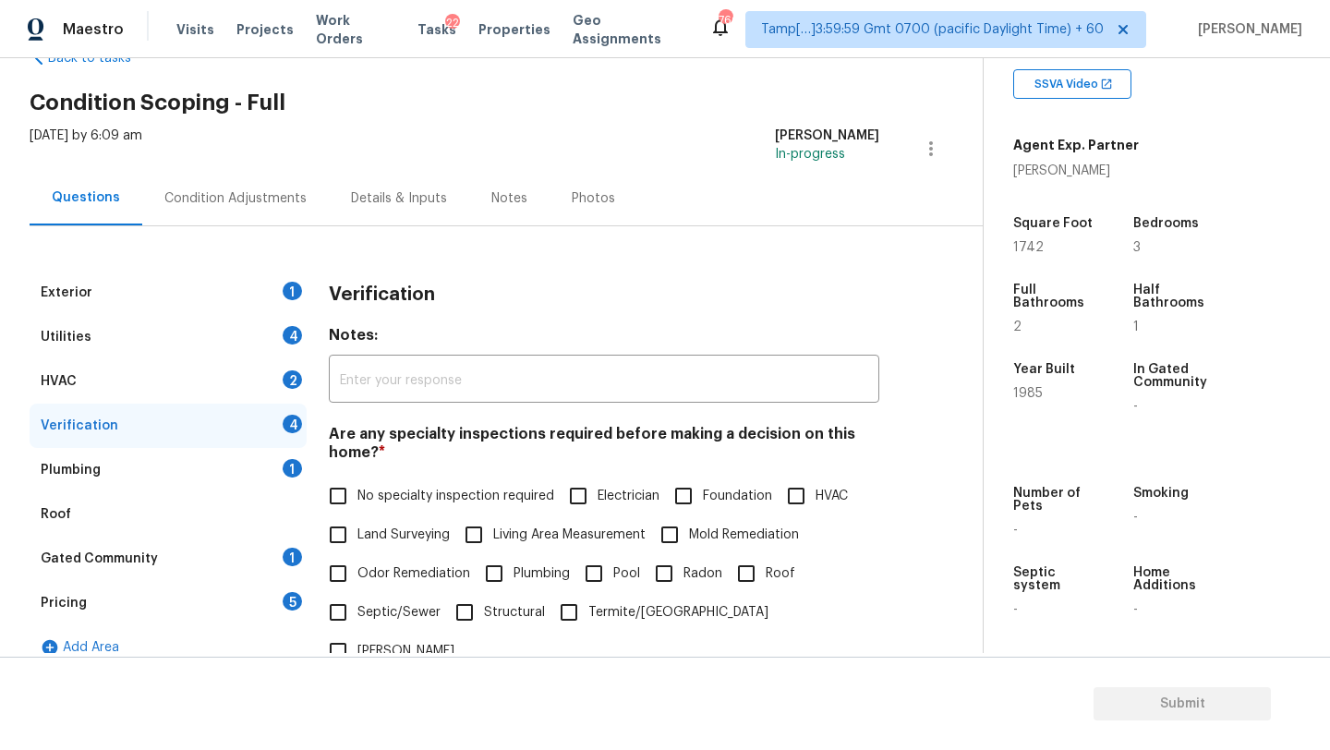
click at [708, 542] on span "Mold Remediation" at bounding box center [744, 535] width 110 height 19
click at [689, 542] on input "Mold Remediation" at bounding box center [669, 534] width 39 height 39
checkbox input "true"
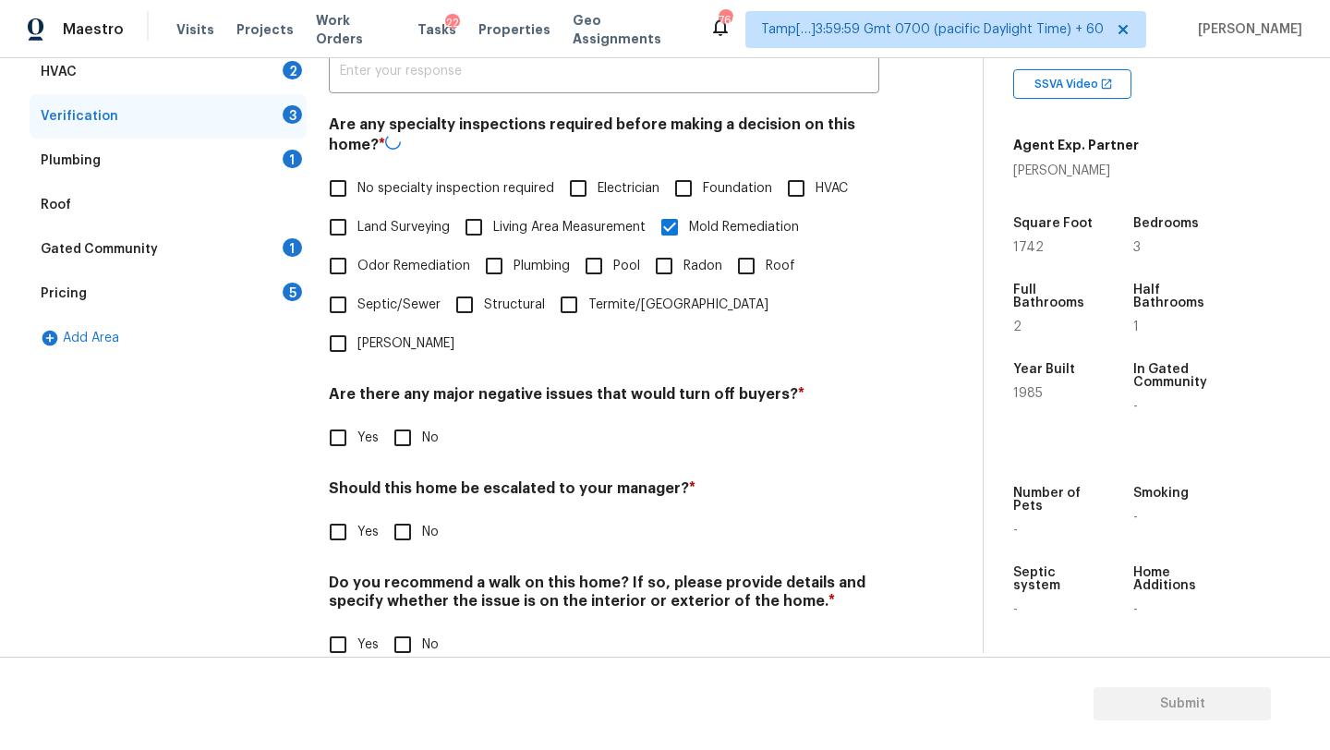
scroll to position [361, 0]
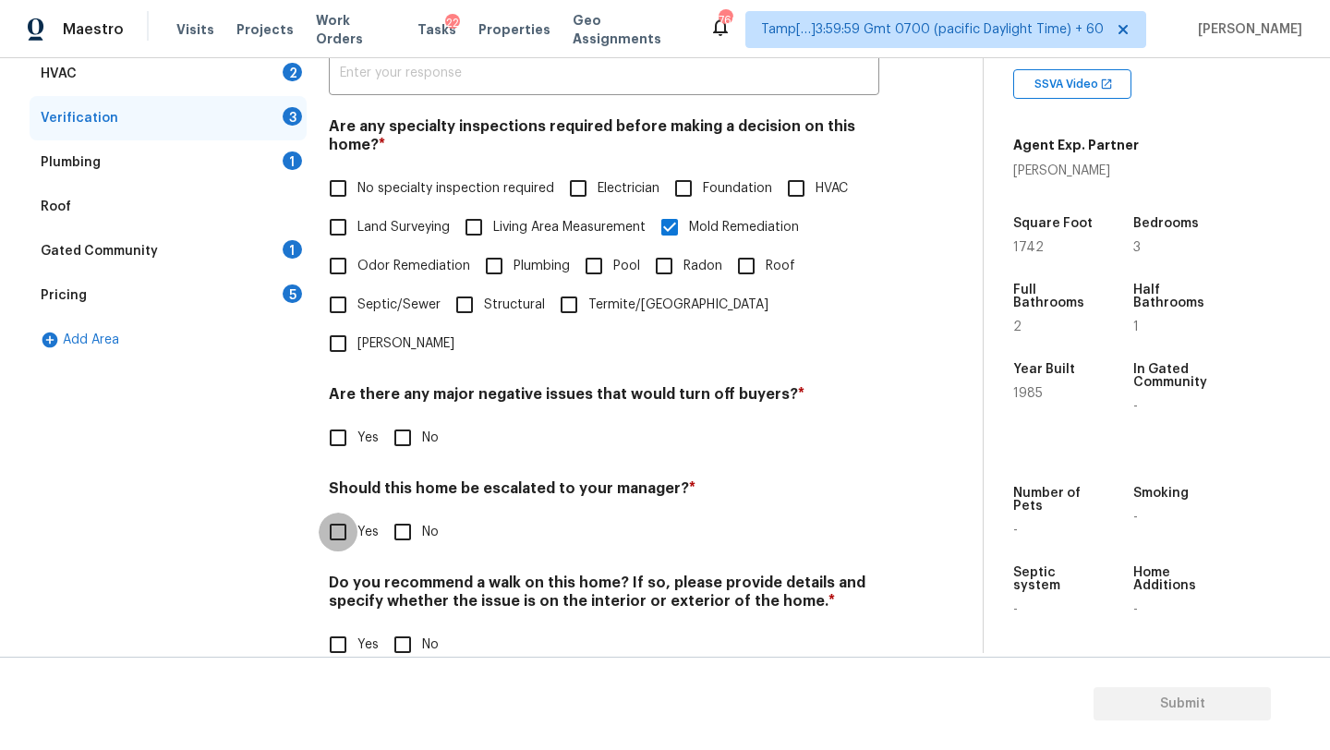
click at [343, 513] on input "Yes" at bounding box center [338, 532] width 39 height 39
checkbox input "true"
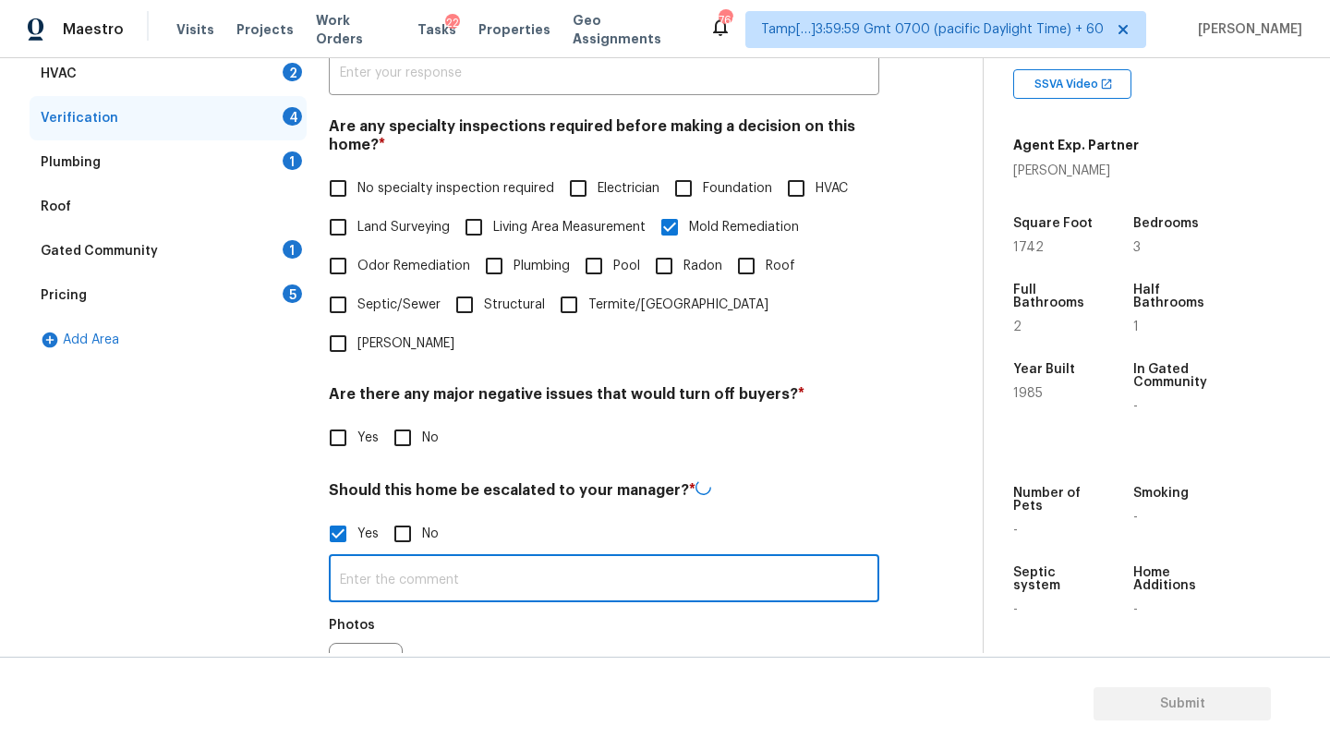
click at [356, 559] on input "text" at bounding box center [604, 580] width 551 height 43
paste input "There is obvious mold near the AC vent of the main bathroom, on the ceiling."
type input "There is obvious mold near the AC vent of the main bathroom, on the ceiling."
click at [333, 418] on input "Yes" at bounding box center [338, 437] width 39 height 39
checkbox input "true"
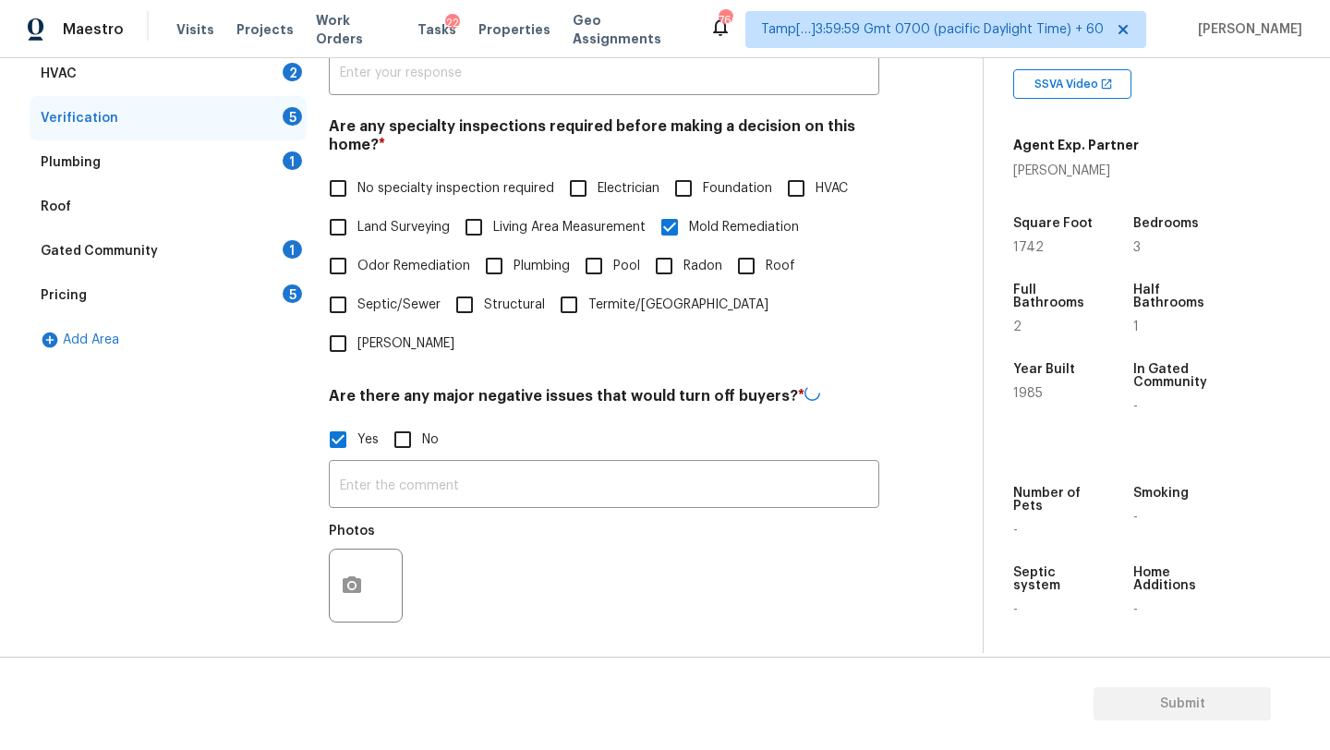
scroll to position [688, 0]
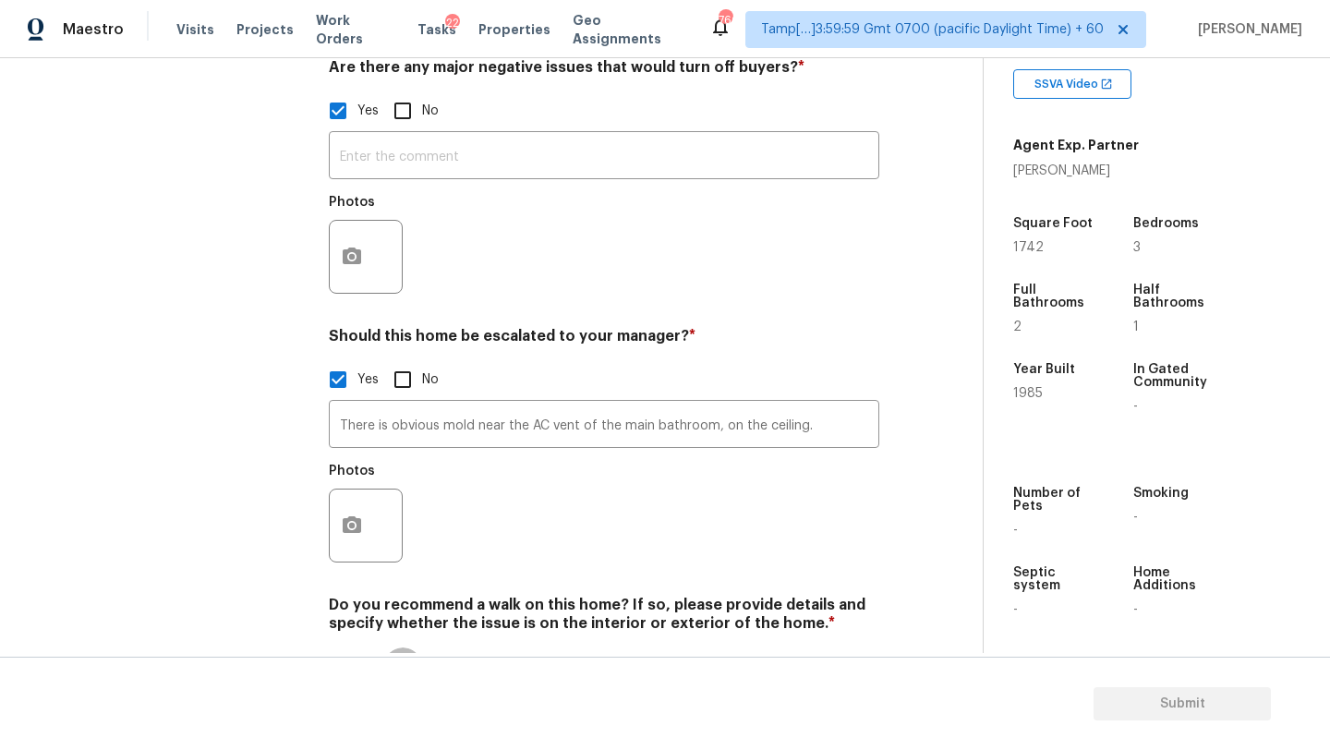
click at [415, 647] on input "No" at bounding box center [402, 666] width 39 height 39
checkbox input "true"
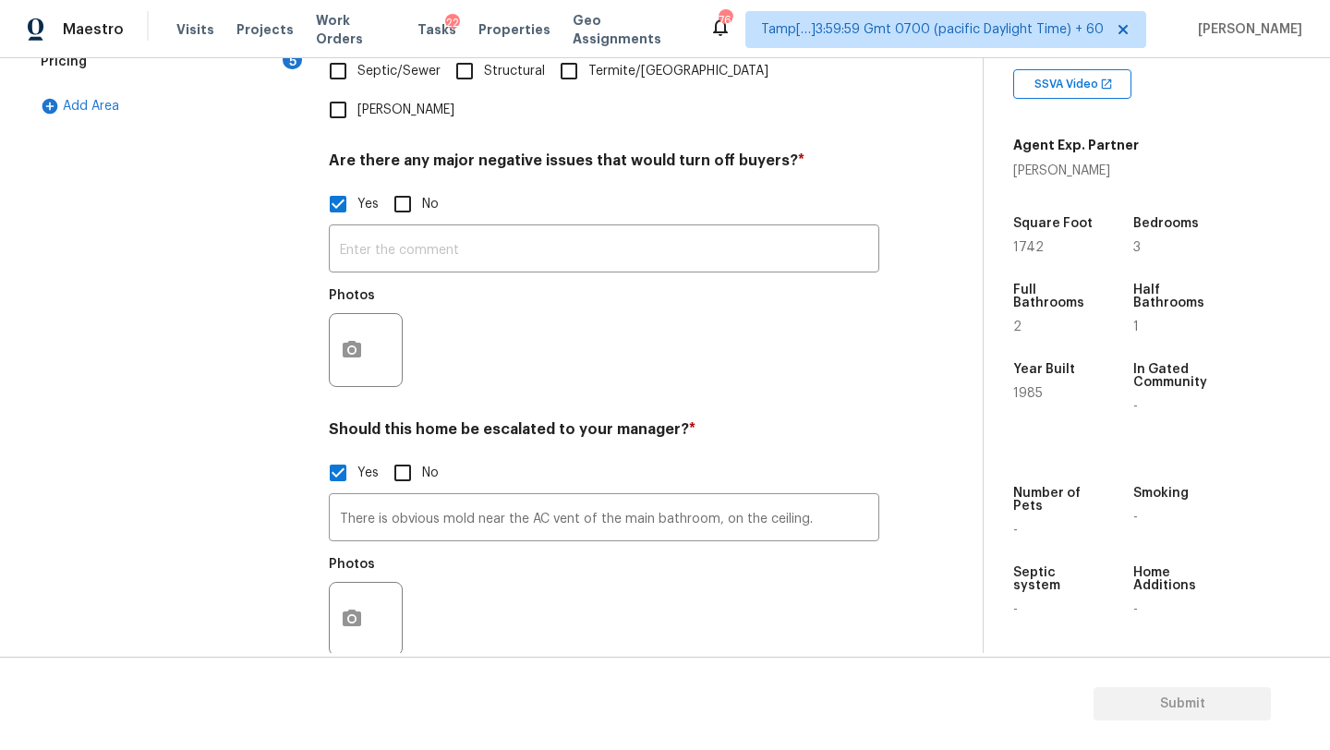
scroll to position [374, 0]
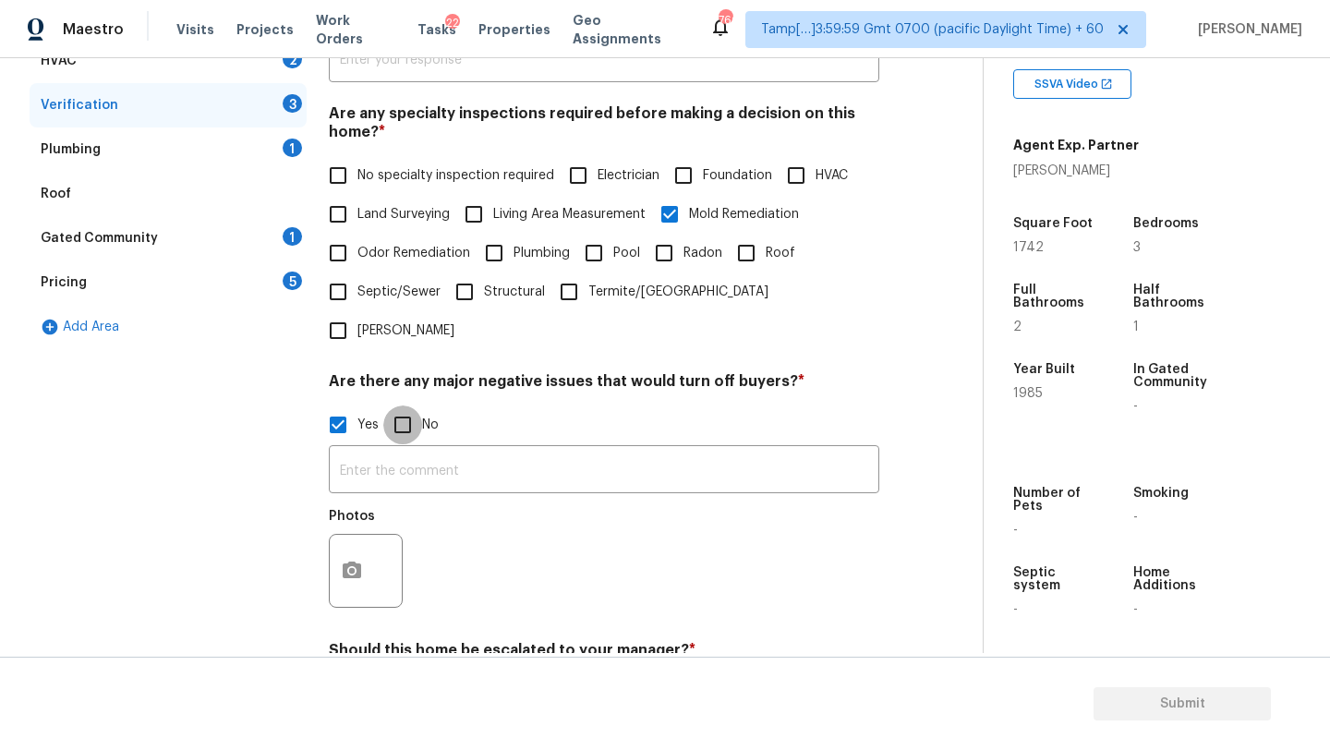
click at [410, 405] on input "No" at bounding box center [402, 424] width 39 height 39
checkbox input "true"
checkbox input "false"
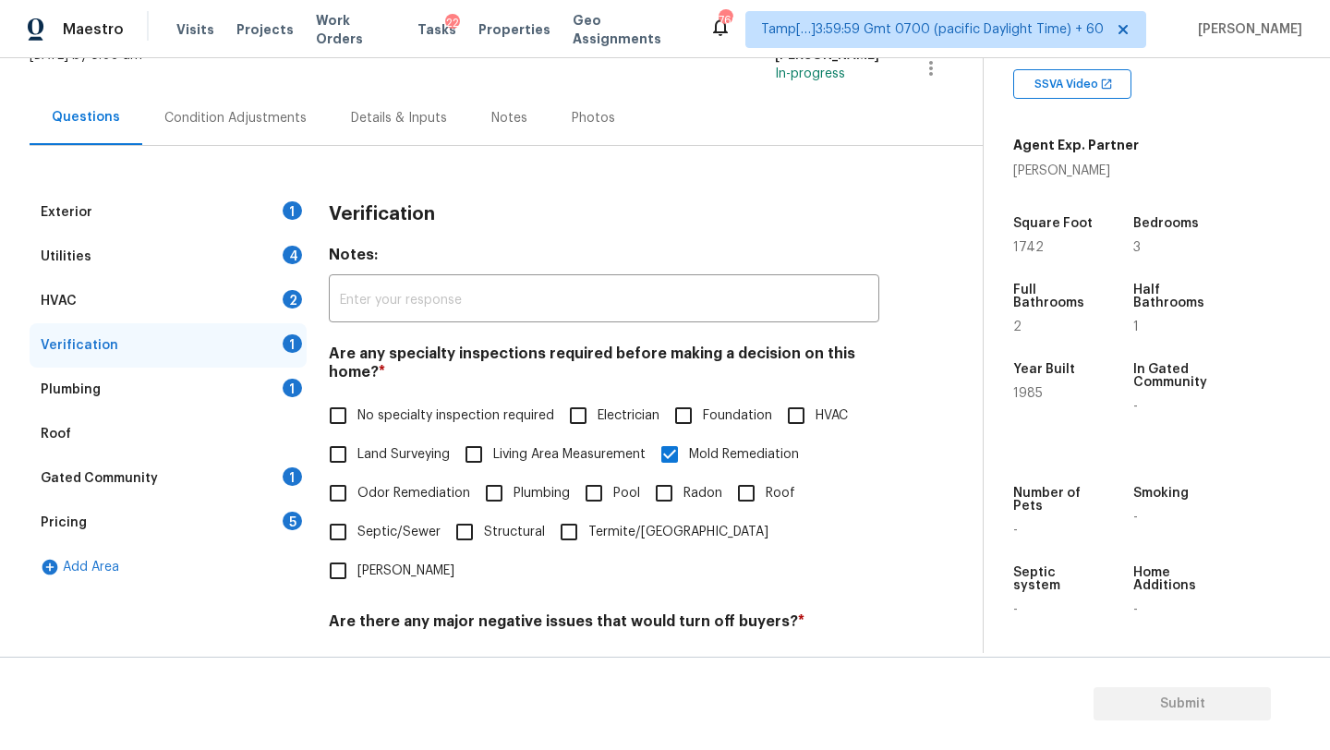
scroll to position [67, 0]
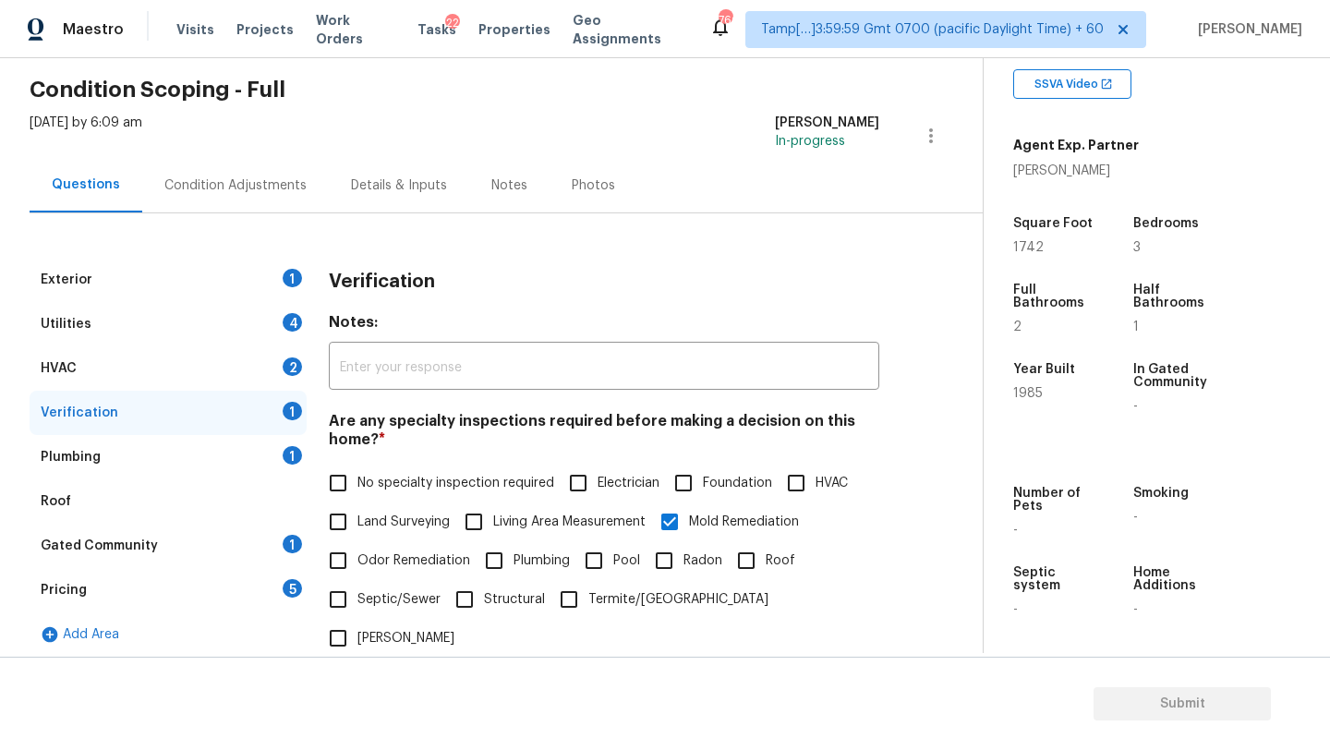
click at [118, 604] on div "Pricing 5" at bounding box center [168, 590] width 277 height 44
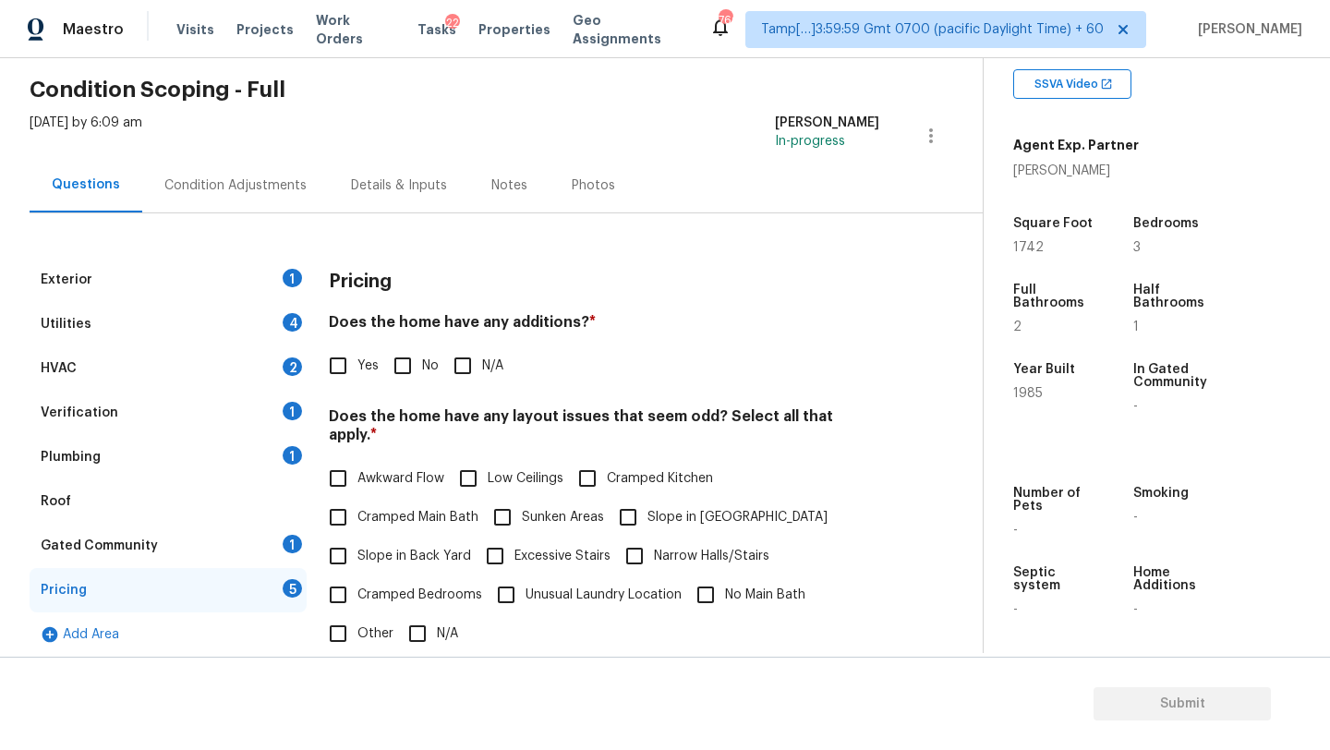
click at [420, 389] on div "Pricing Does the home have any additions? * Yes No N/A Does the home have any l…" at bounding box center [604, 608] width 551 height 700
click at [417, 384] on input "No" at bounding box center [402, 365] width 39 height 39
checkbox input "true"
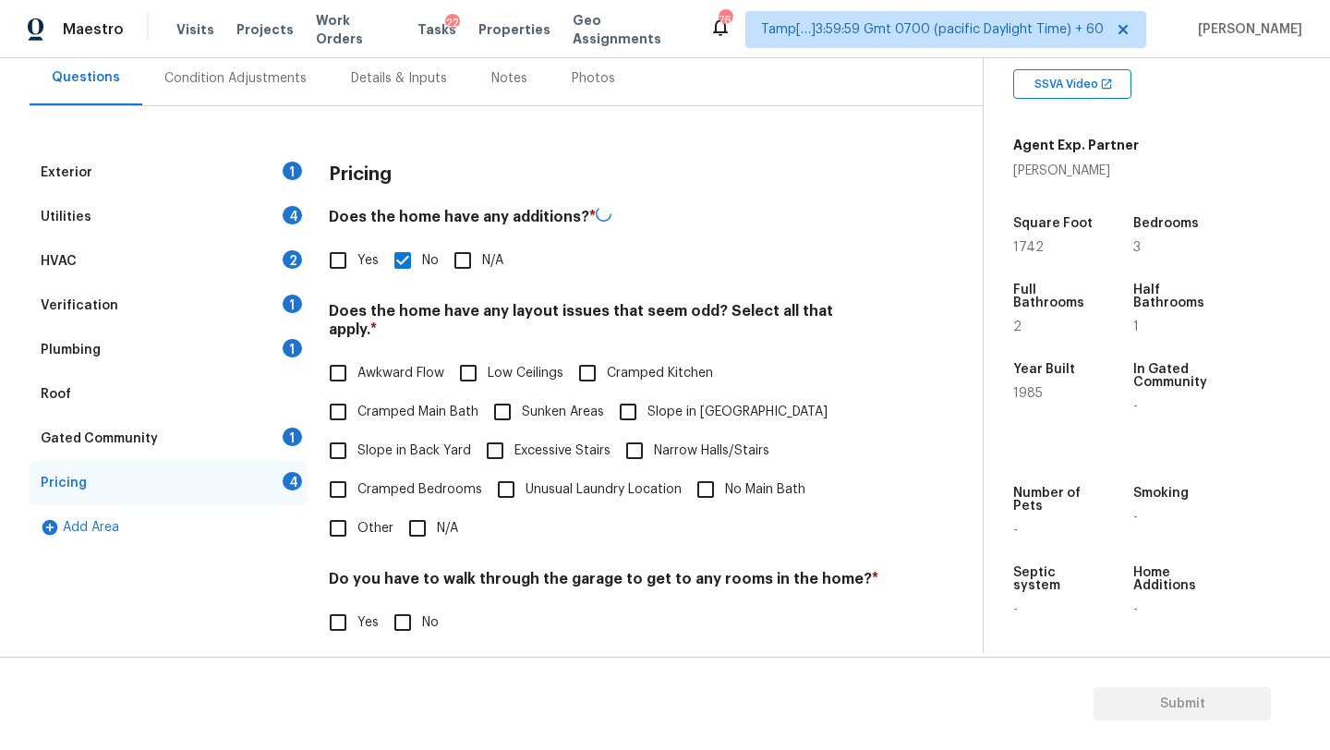
scroll to position [246, 0]
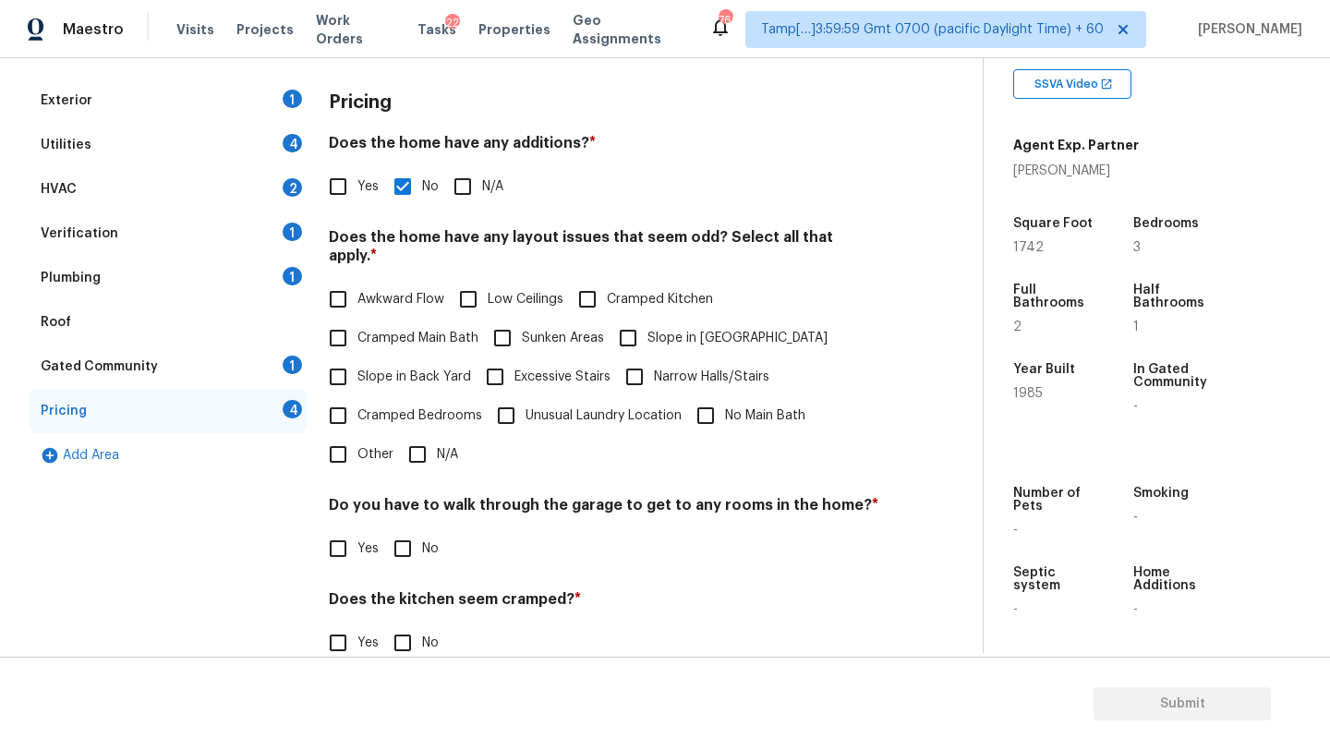
click at [648, 329] on span "Slope in [GEOGRAPHIC_DATA]" at bounding box center [737, 338] width 180 height 19
click at [647, 322] on input "Slope in [GEOGRAPHIC_DATA]" at bounding box center [628, 338] width 39 height 39
checkbox input "true"
click at [374, 368] on span "Slope in Back Yard" at bounding box center [414, 377] width 114 height 19
click at [357, 358] on input "Slope in Back Yard" at bounding box center [338, 376] width 39 height 39
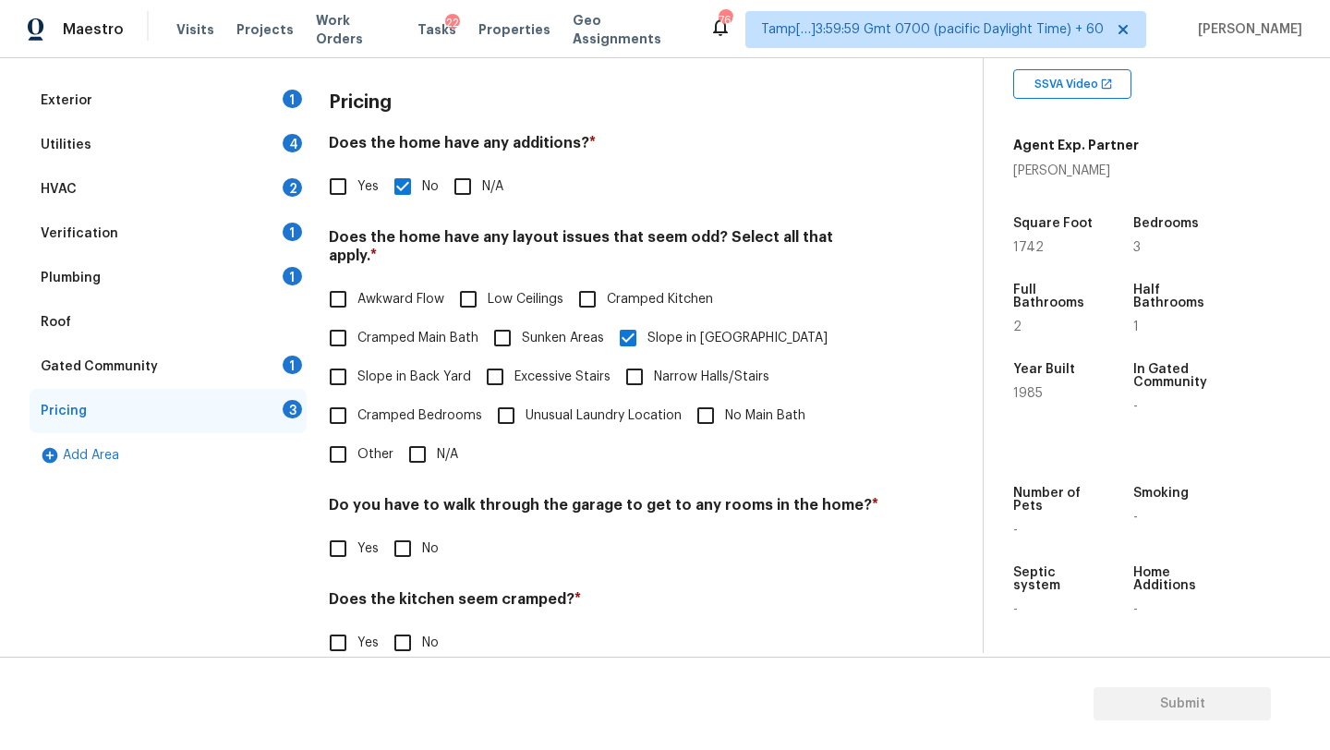
checkbox input "true"
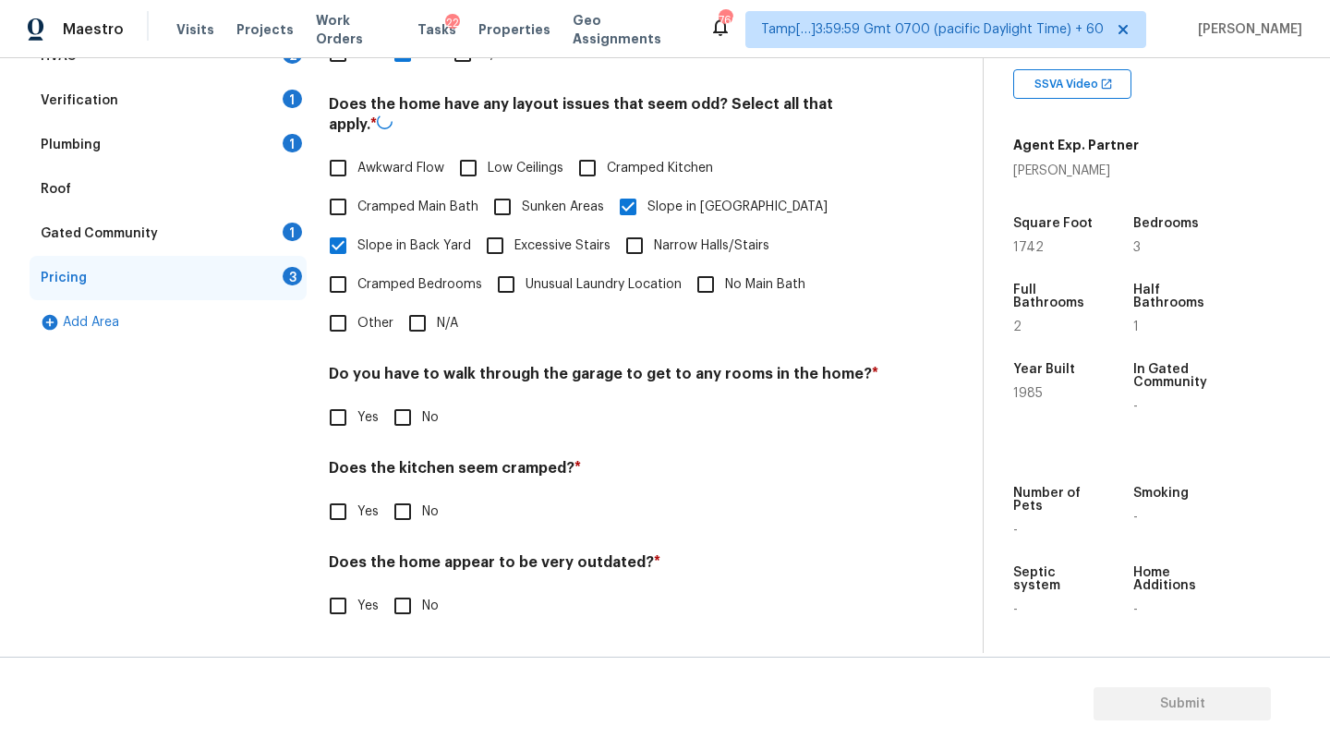
scroll to position [358, 0]
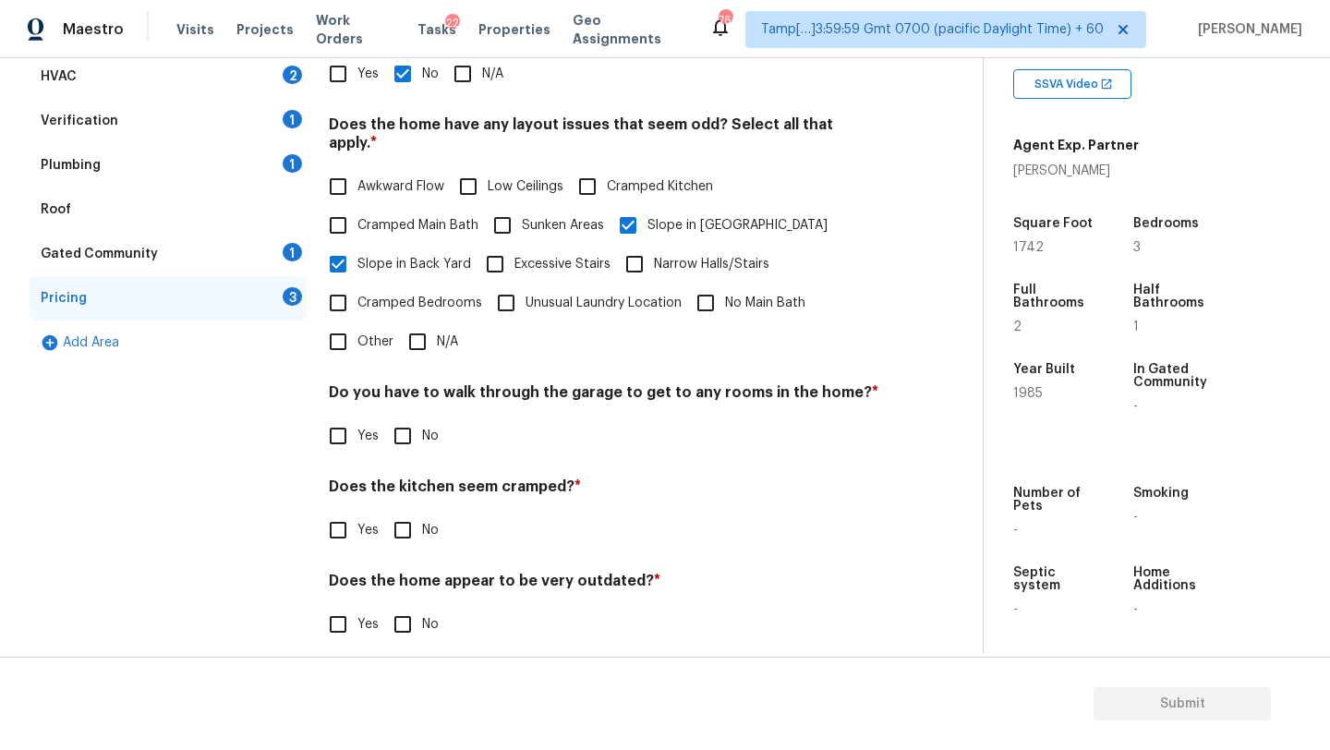
click at [400, 431] on input "No" at bounding box center [402, 436] width 39 height 39
checkbox input "true"
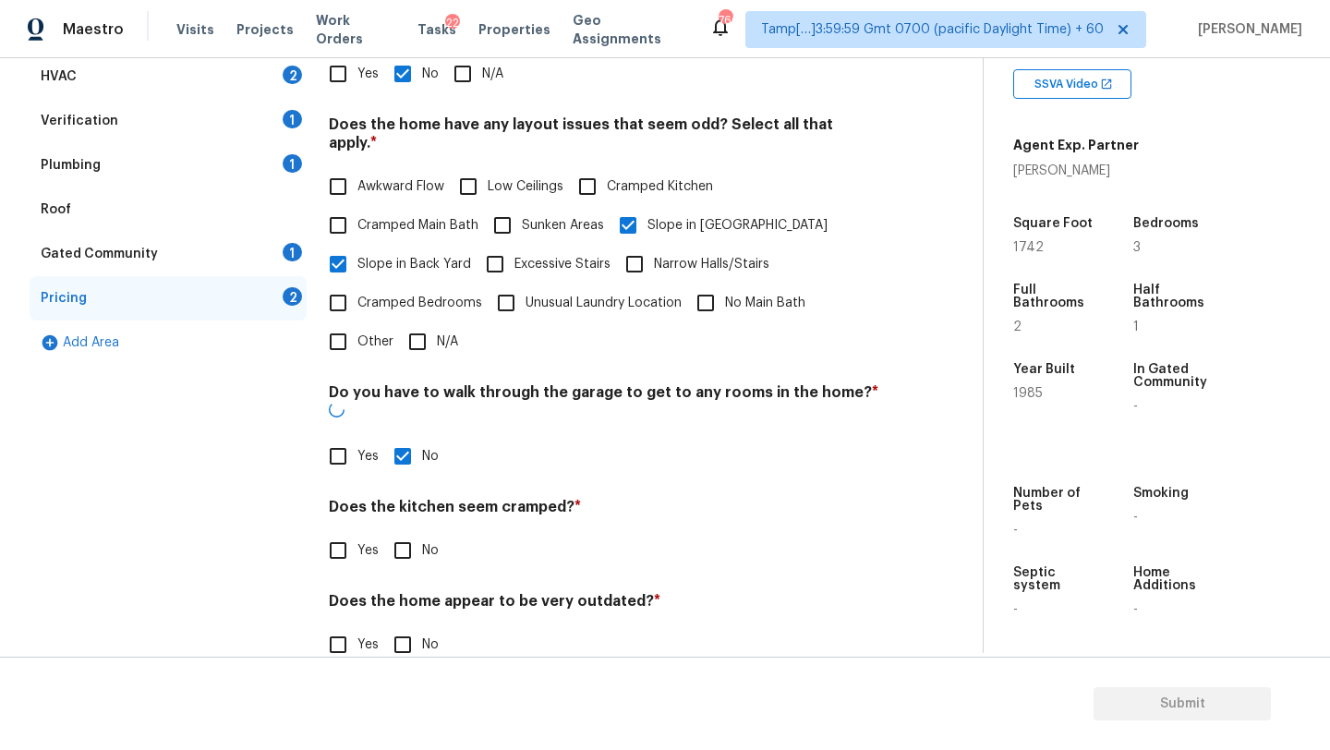
click at [400, 531] on input "No" at bounding box center [402, 550] width 39 height 39
checkbox input "true"
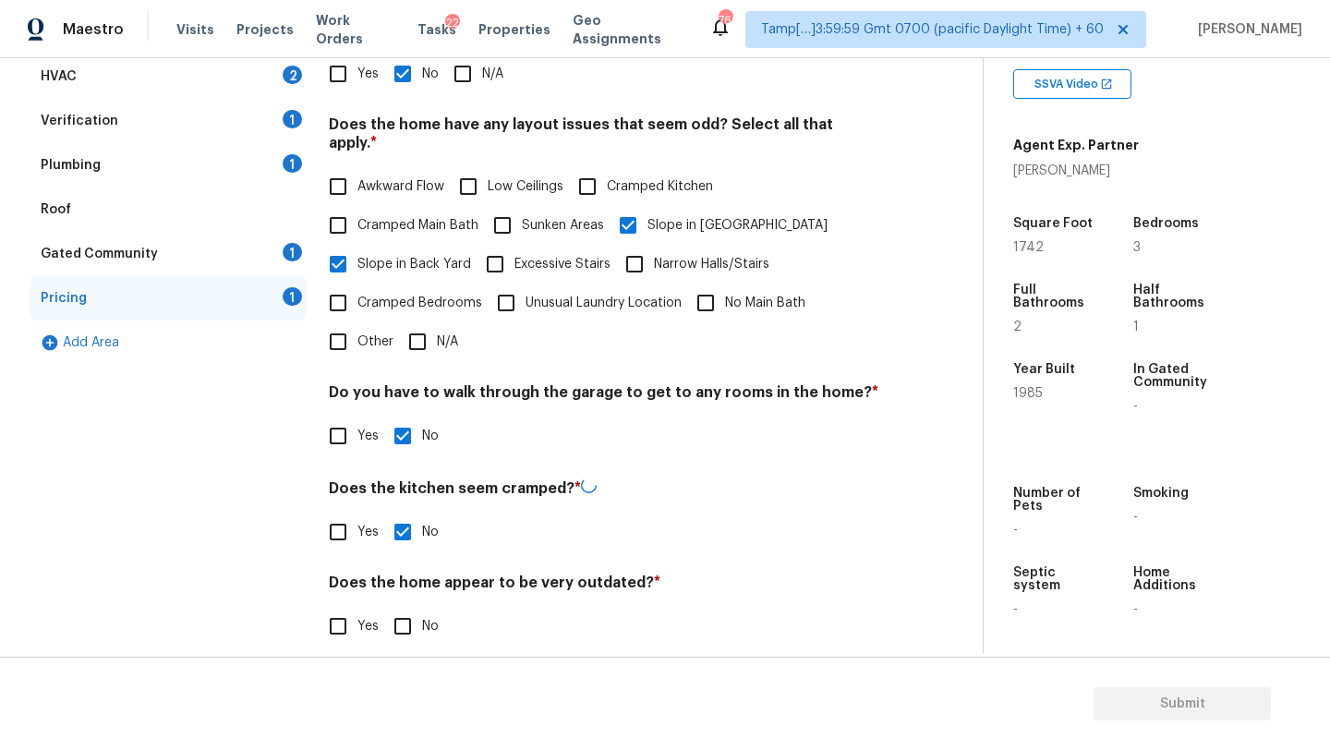
click at [400, 607] on input "No" at bounding box center [402, 626] width 39 height 39
checkbox input "true"
click at [166, 252] on div "Gated Community 1" at bounding box center [168, 254] width 277 height 44
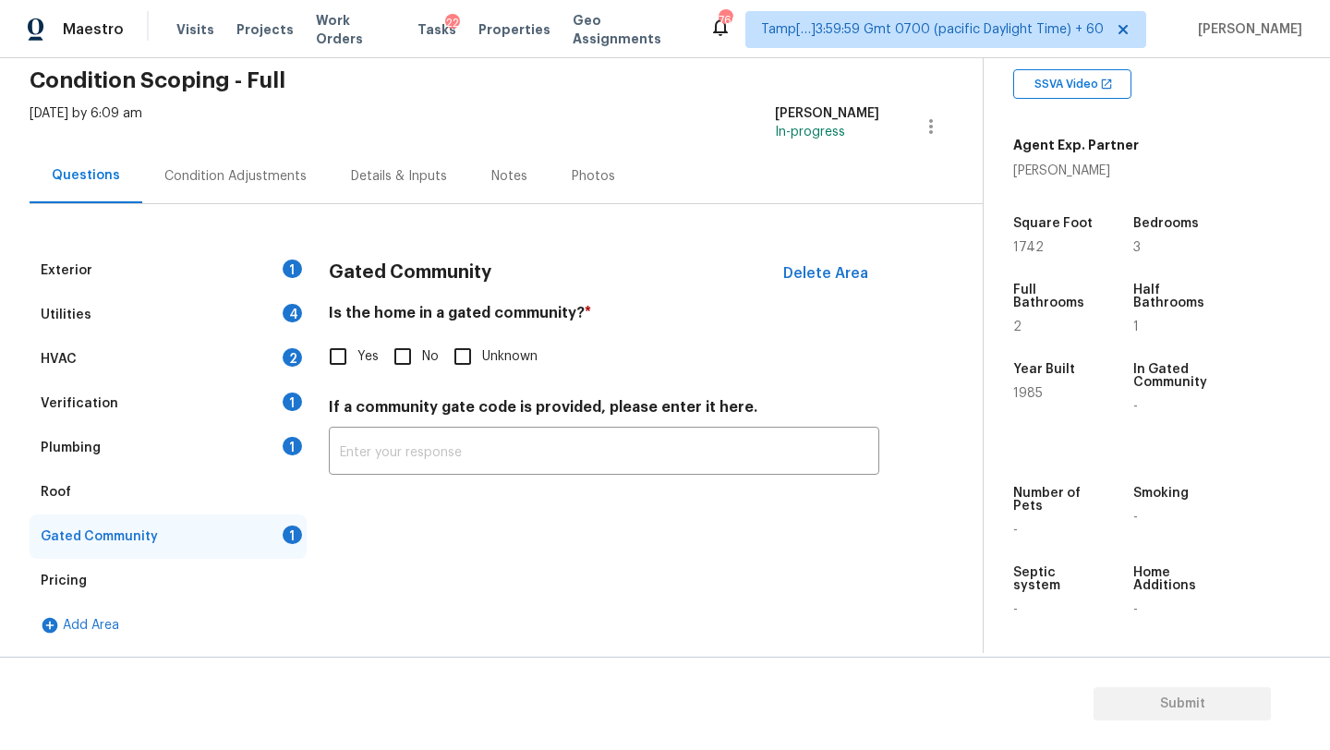
scroll to position [76, 0]
click at [427, 360] on span "No" at bounding box center [430, 356] width 17 height 19
click at [422, 360] on input "No" at bounding box center [402, 356] width 39 height 39
checkbox input "true"
click at [163, 458] on div "Plumbing 1" at bounding box center [168, 448] width 277 height 44
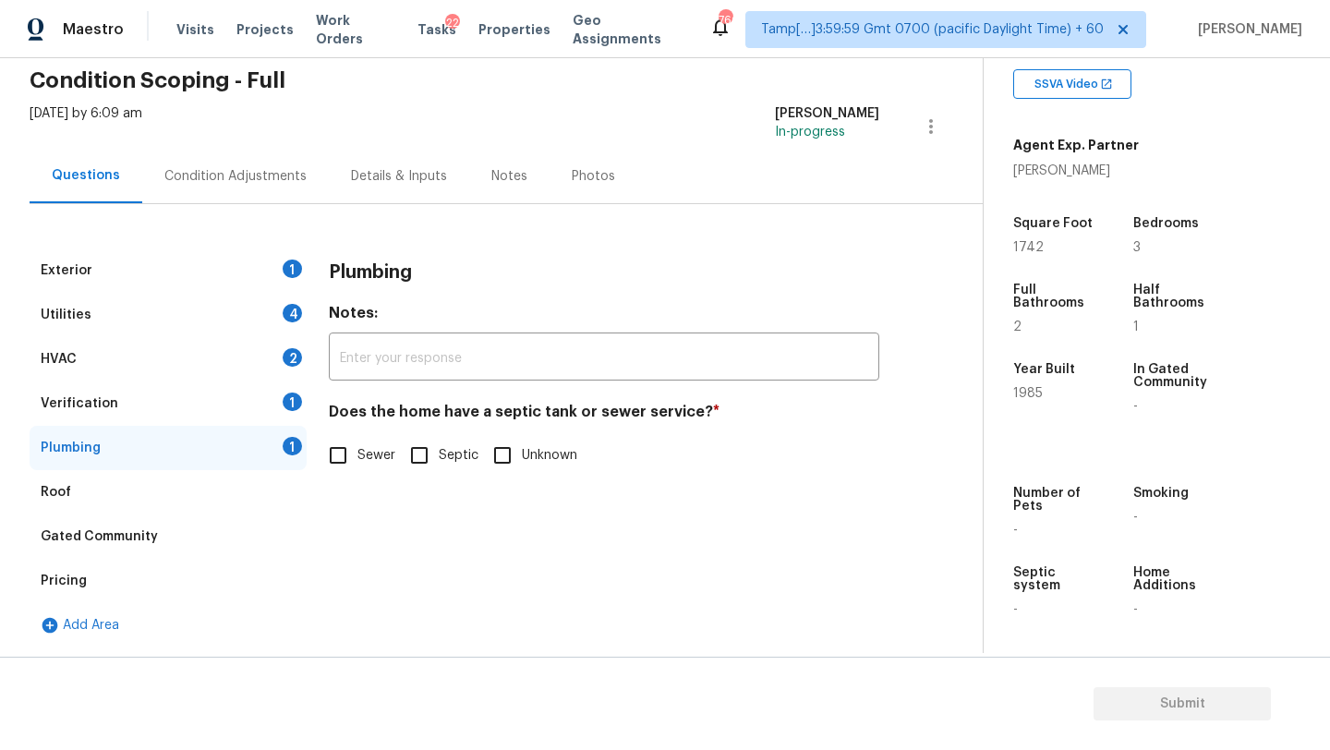
click at [163, 482] on div "Roof" at bounding box center [168, 492] width 277 height 44
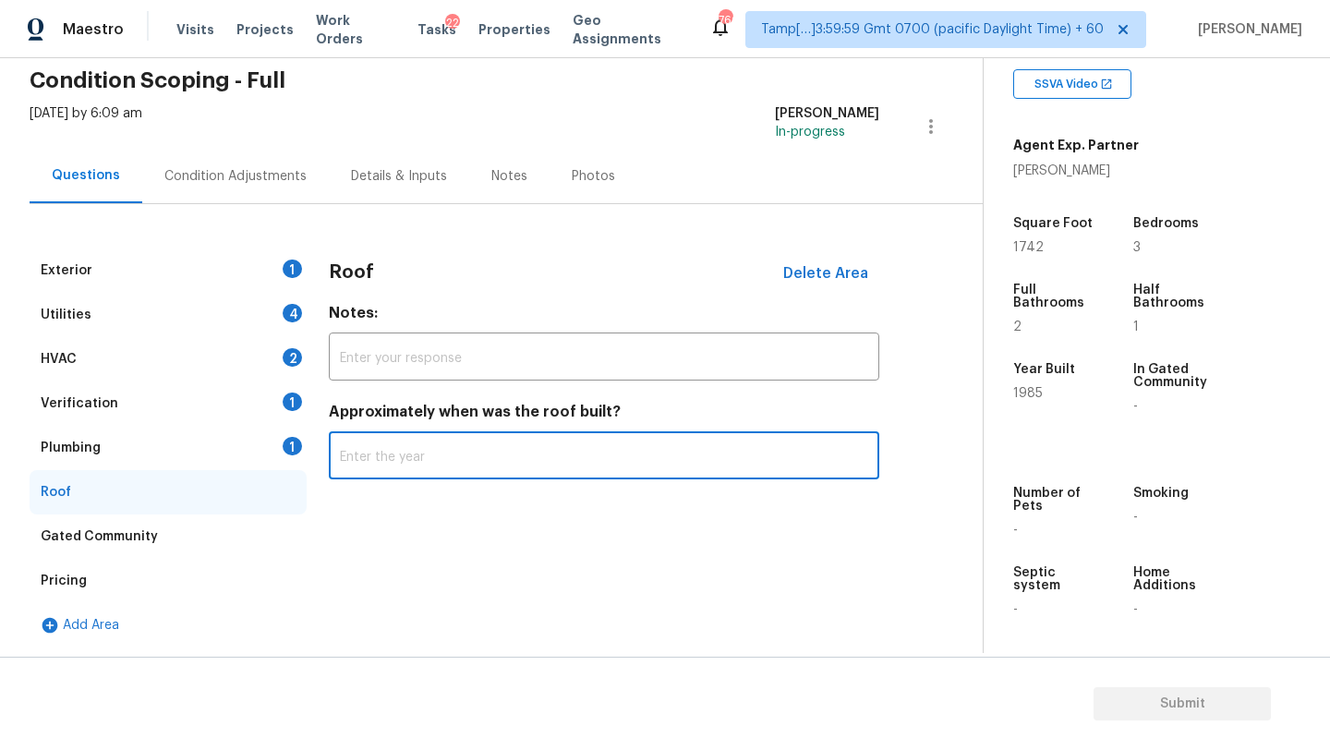
click at [344, 479] on input "text" at bounding box center [604, 457] width 551 height 43
type input "2010"
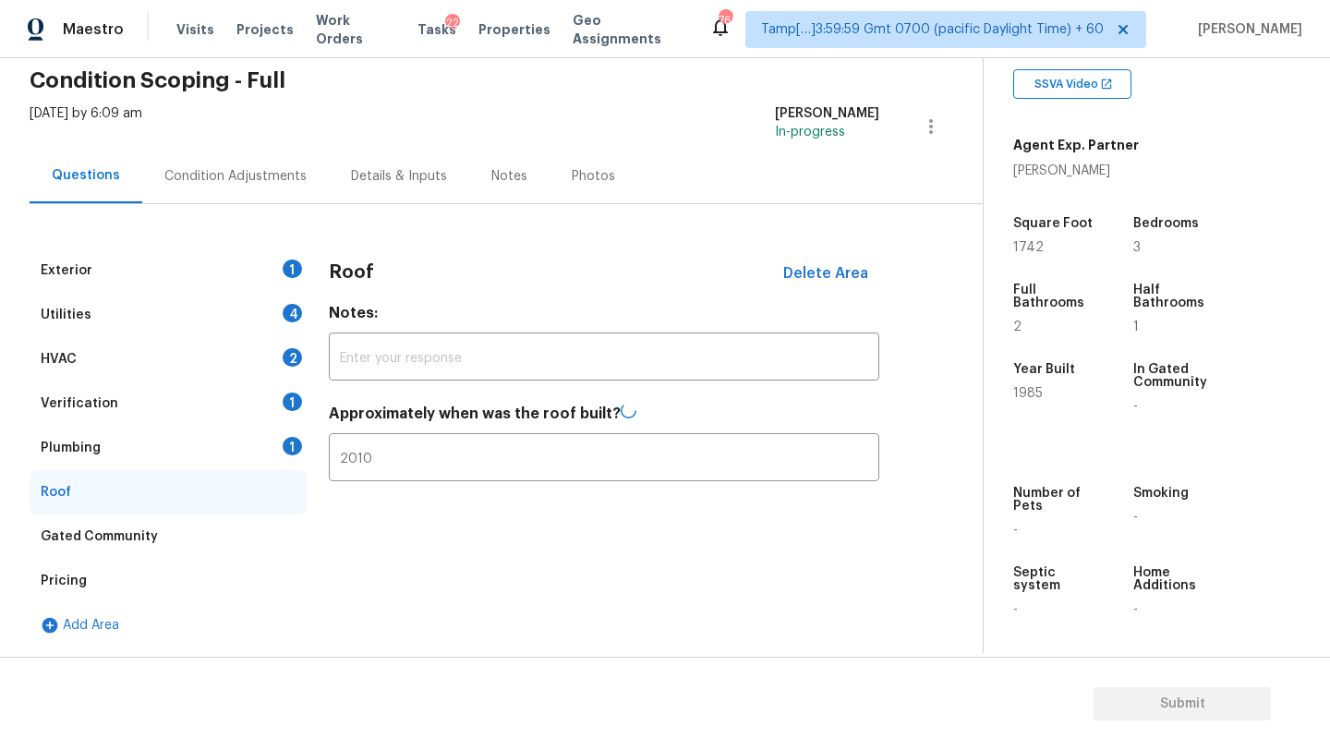
click at [181, 445] on div "Plumbing 1" at bounding box center [168, 448] width 277 height 44
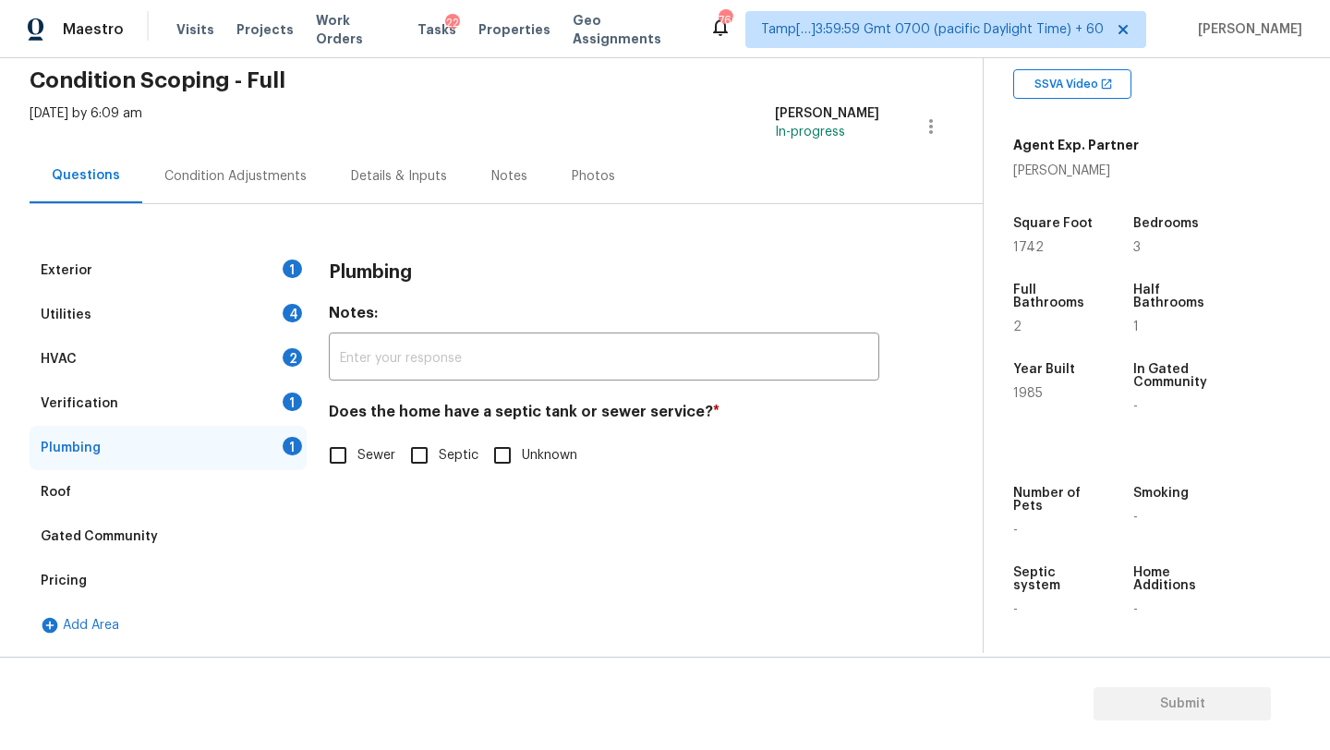
click at [369, 461] on span "Sewer" at bounding box center [376, 455] width 38 height 19
click at [357, 461] on input "Sewer" at bounding box center [338, 455] width 39 height 39
checkbox input "true"
click at [252, 405] on div "Verification 1" at bounding box center [168, 403] width 277 height 44
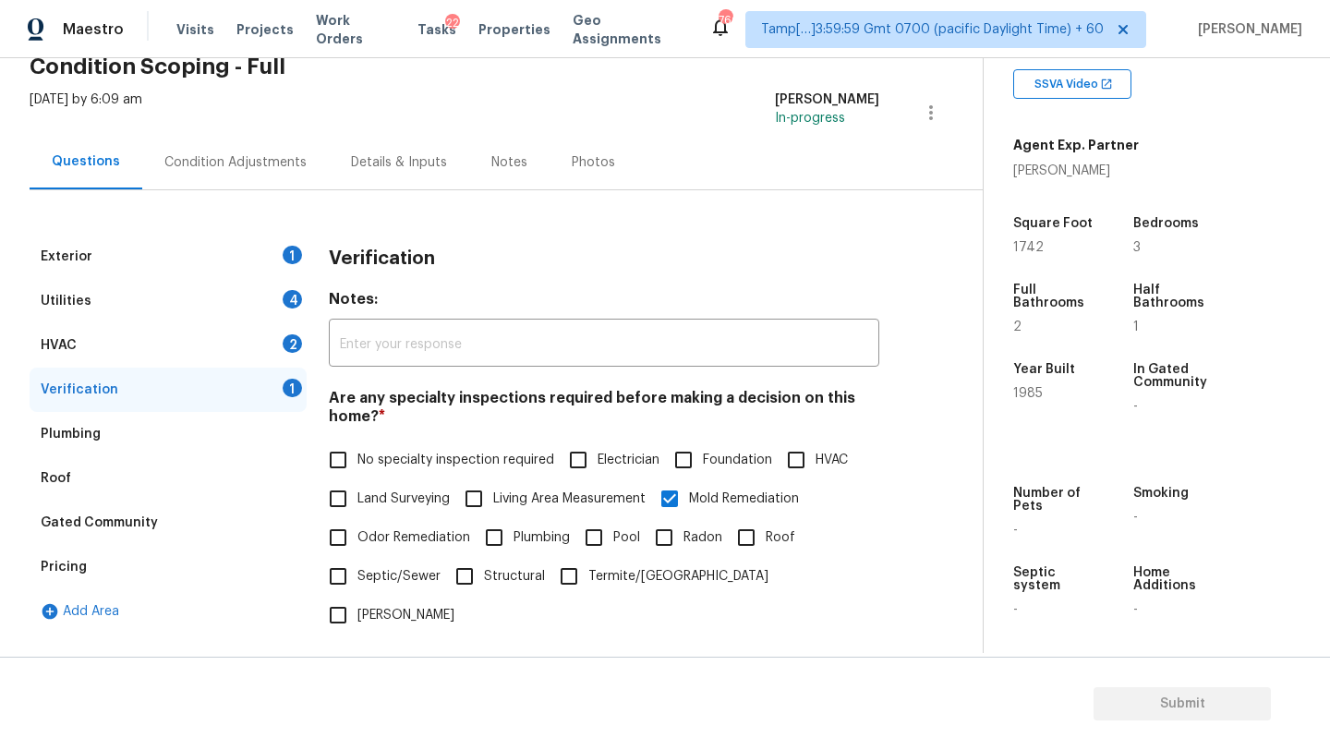
scroll to position [54, 0]
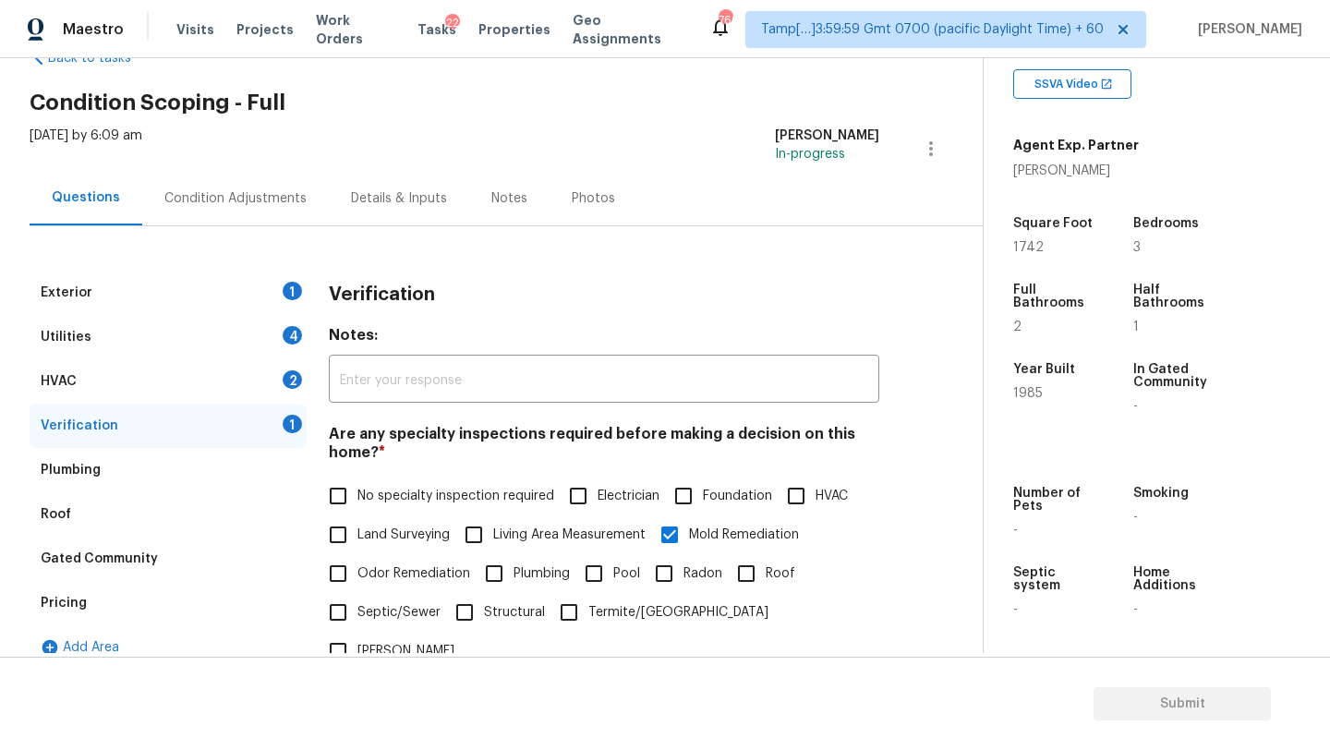
click at [183, 385] on div "HVAC 2" at bounding box center [168, 381] width 277 height 44
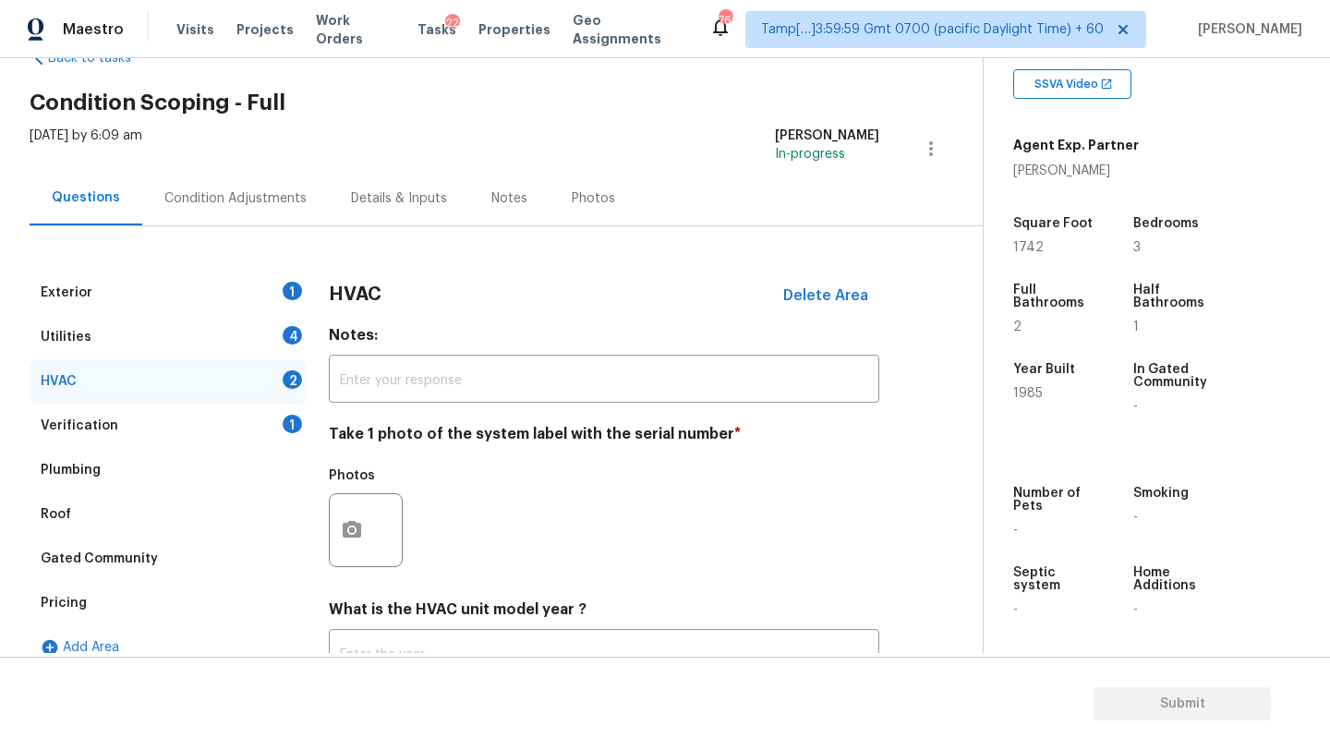
scroll to position [200, 0]
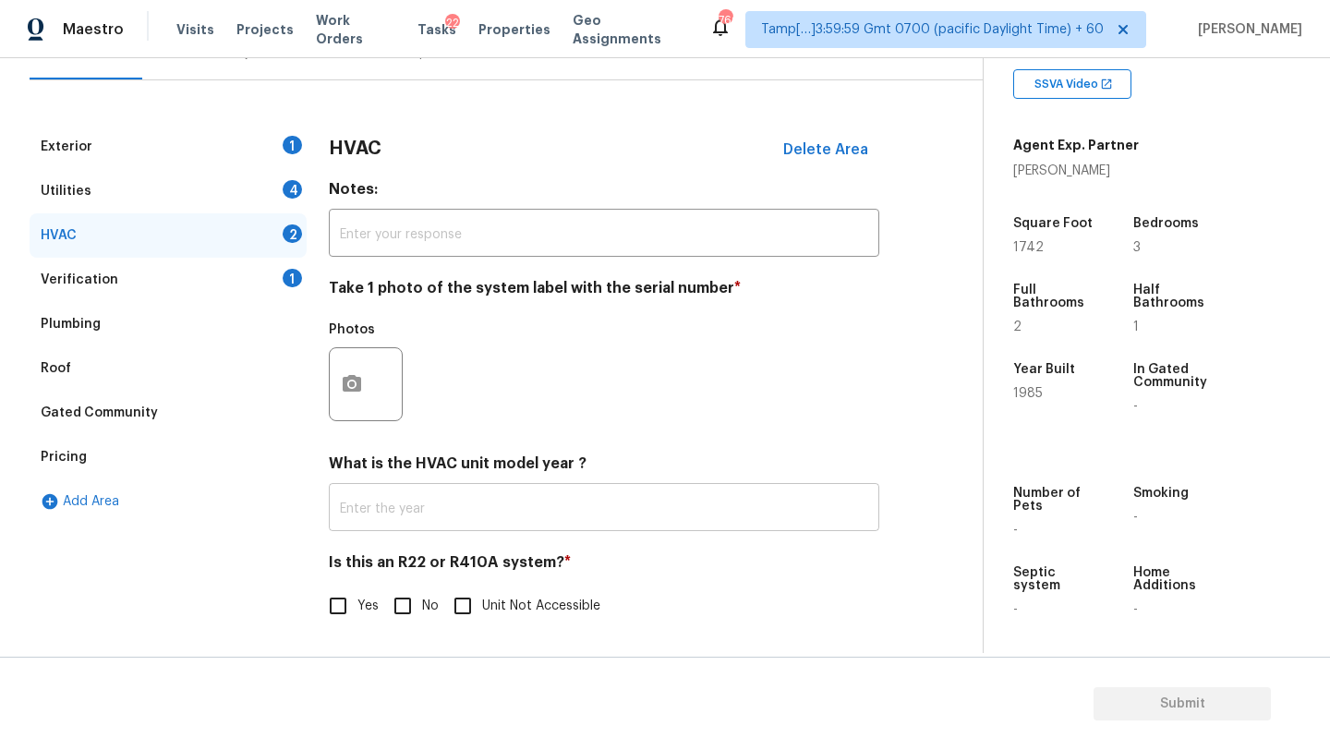
click at [421, 527] on input "text" at bounding box center [604, 509] width 551 height 43
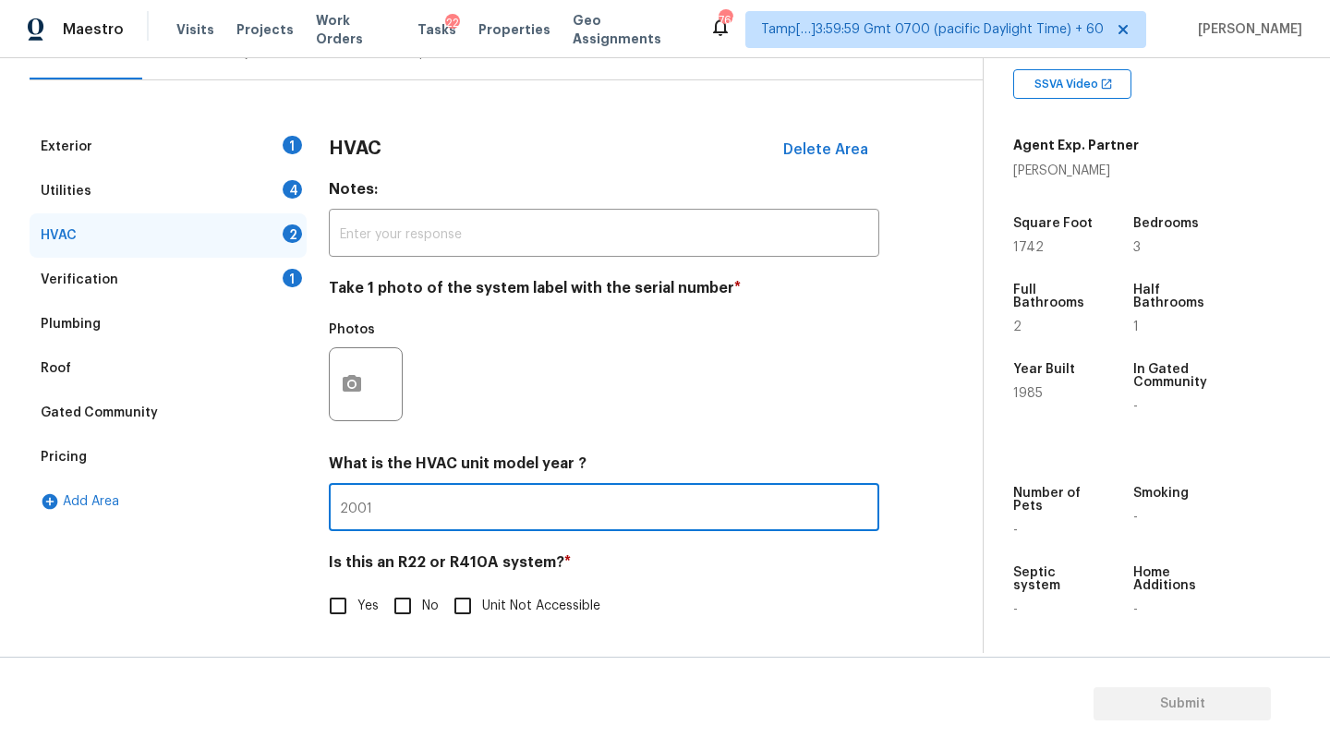
type input "2001"
click at [418, 620] on input "No" at bounding box center [402, 606] width 39 height 39
checkbox input "true"
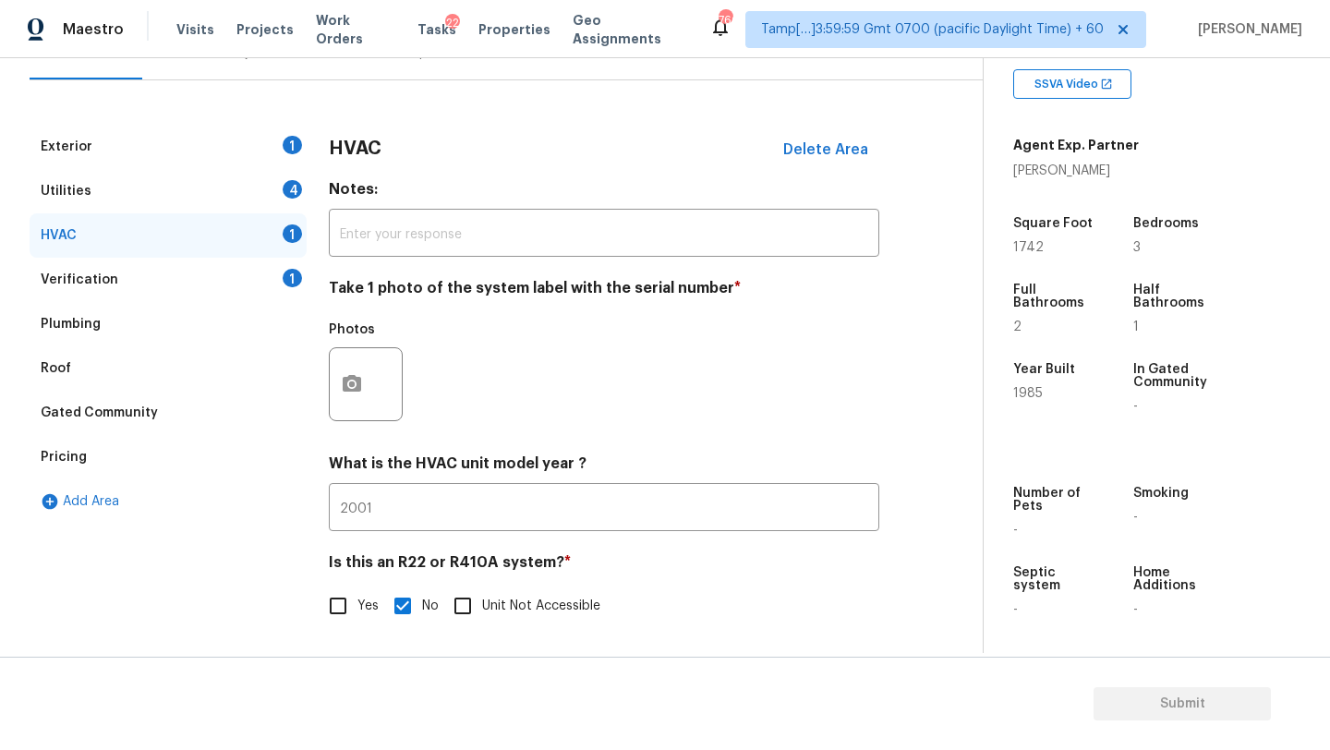
click at [171, 175] on div "Utilities 4" at bounding box center [168, 191] width 277 height 44
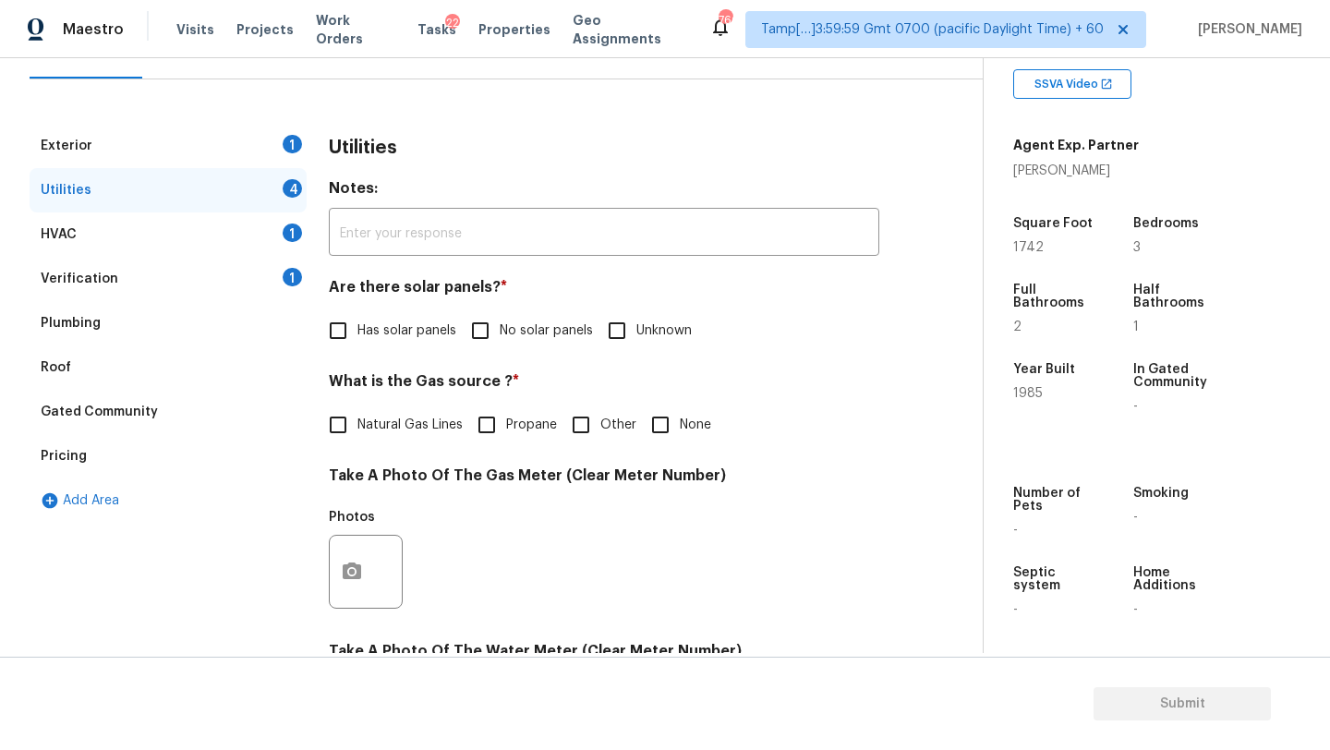
click at [493, 340] on input "No solar panels" at bounding box center [480, 330] width 39 height 39
checkbox input "true"
click at [433, 436] on label "Natural Gas Lines" at bounding box center [391, 424] width 144 height 39
click at [357, 436] on input "Natural Gas Lines" at bounding box center [338, 424] width 39 height 39
checkbox input "true"
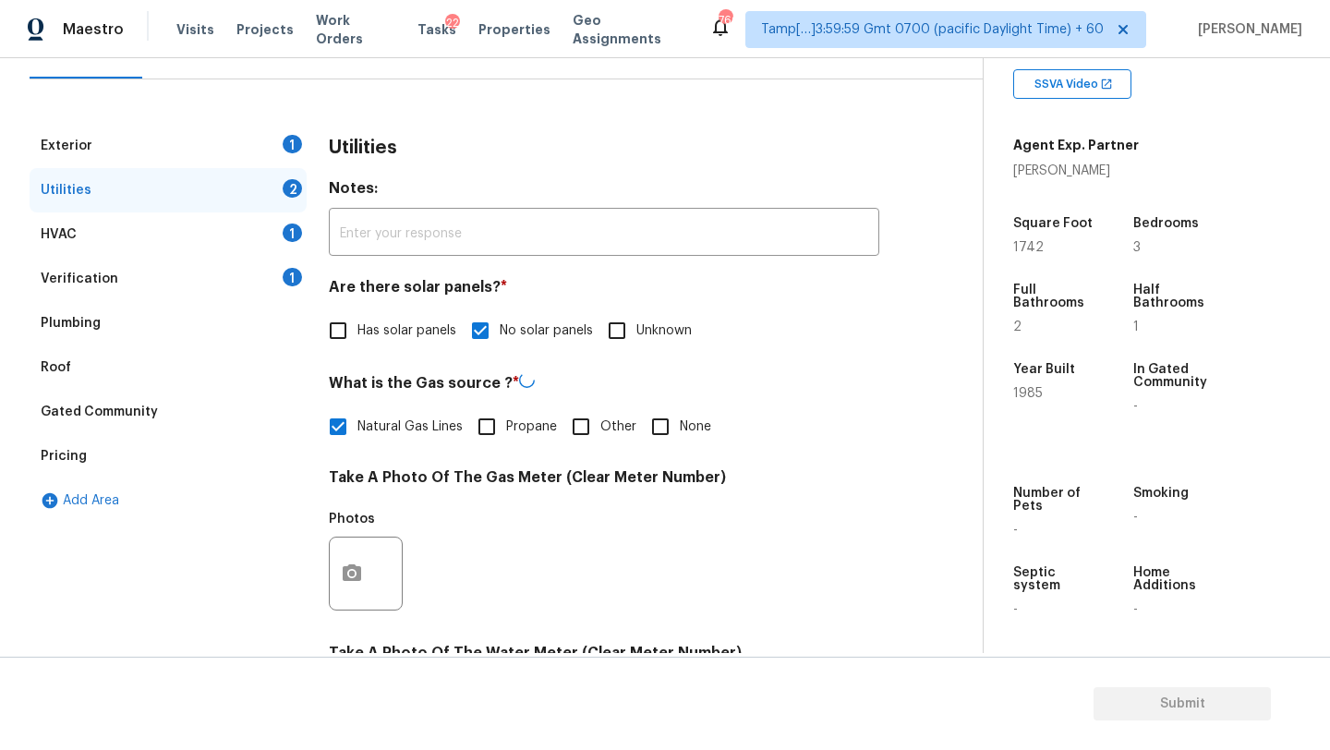
scroll to position [640, 0]
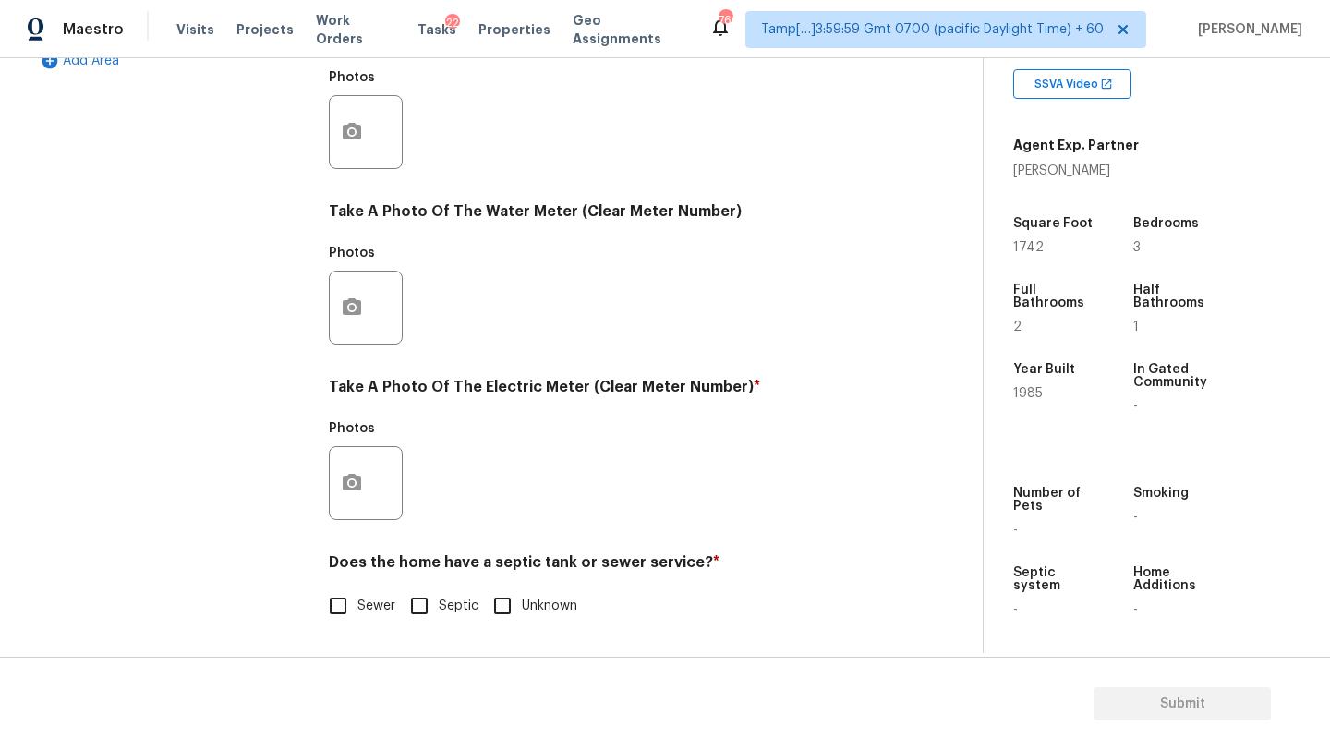
click at [345, 603] on input "Sewer" at bounding box center [338, 606] width 39 height 39
checkbox input "true"
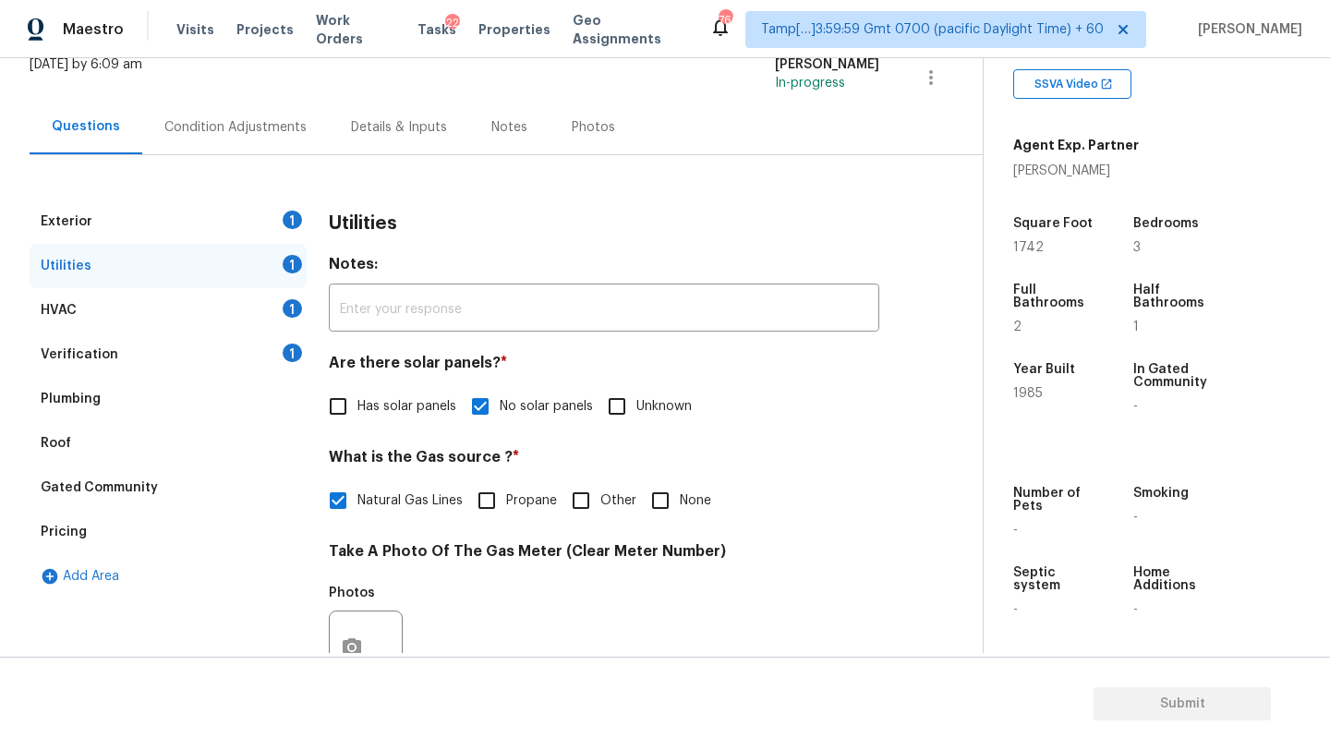
scroll to position [0, 0]
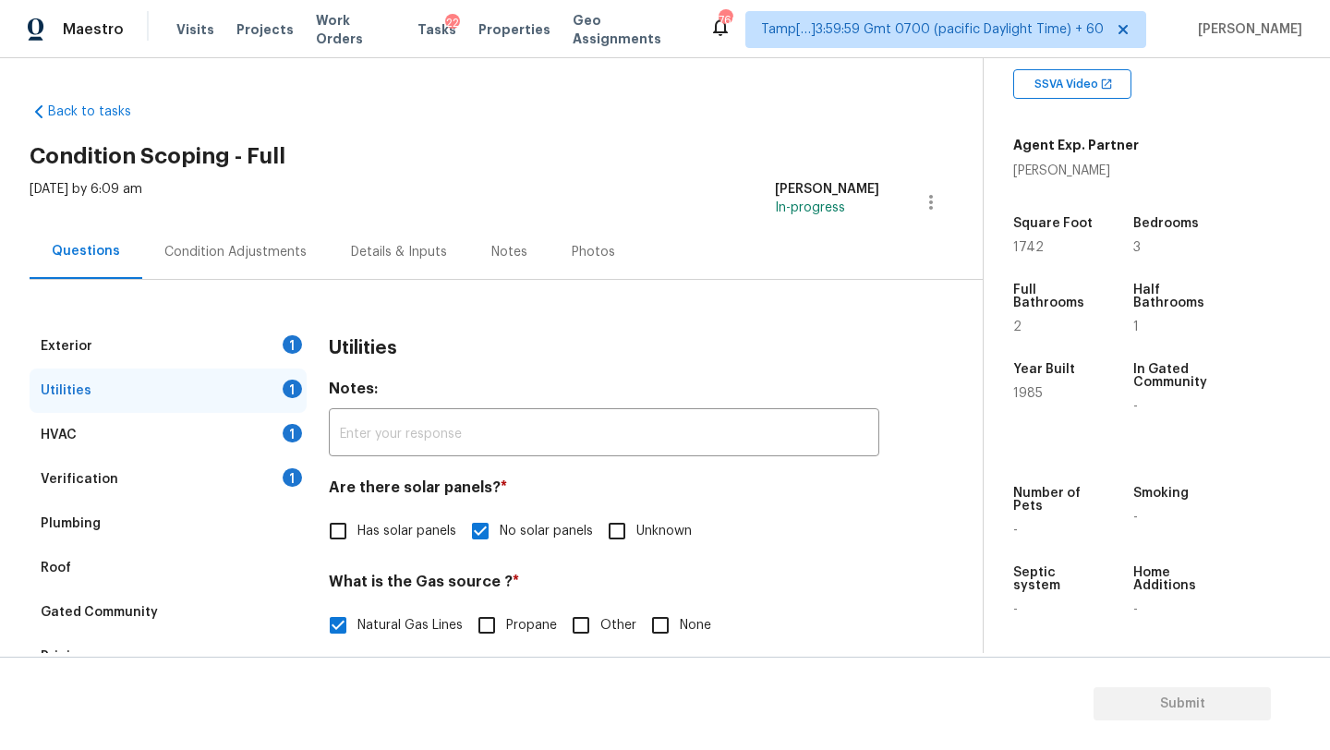
click at [234, 334] on div "Exterior 1" at bounding box center [168, 346] width 277 height 44
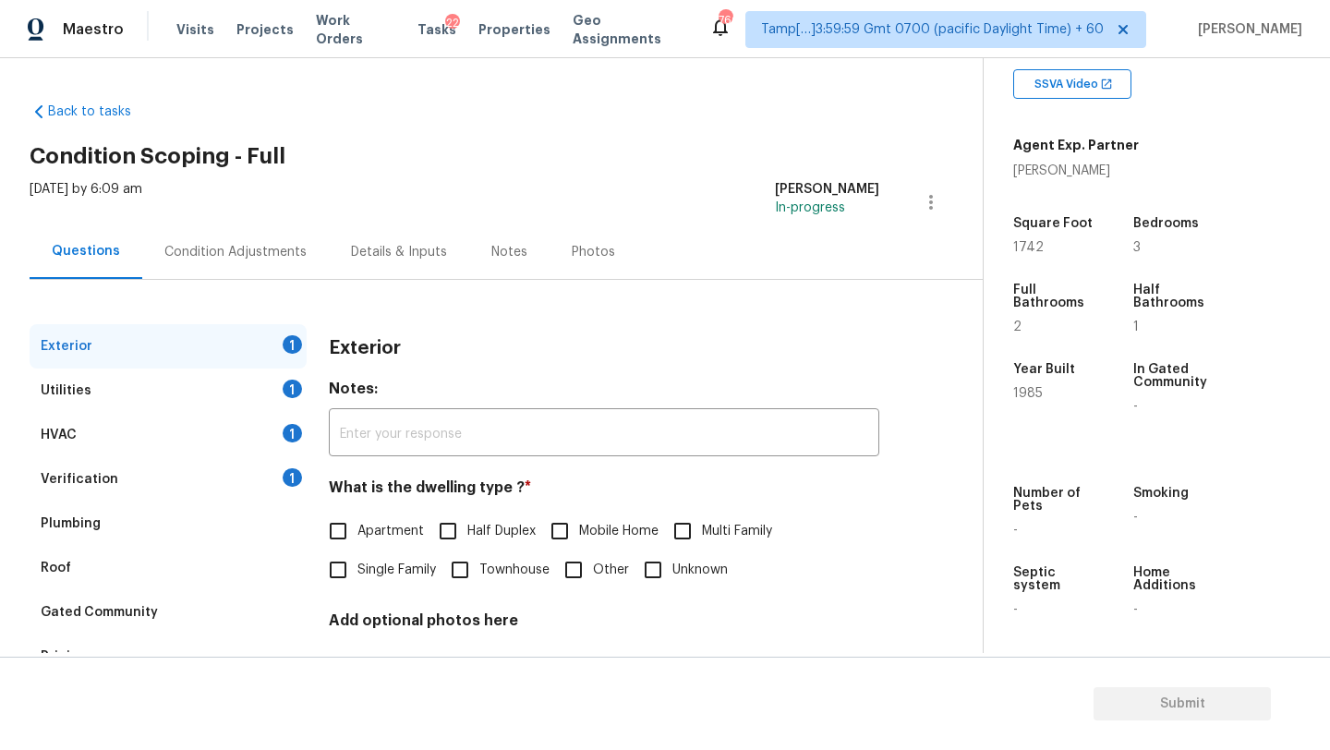
click at [393, 563] on span "Single Family" at bounding box center [396, 570] width 79 height 19
click at [357, 563] on input "Single Family" at bounding box center [338, 570] width 39 height 39
checkbox input "true"
click at [261, 283] on div "Exterior Utilities 1 HVAC 1 Verification 1 Plumbing Roof Gated Community Pricin…" at bounding box center [484, 533] width 909 height 507
click at [233, 235] on div "Condition Adjustments" at bounding box center [235, 251] width 187 height 54
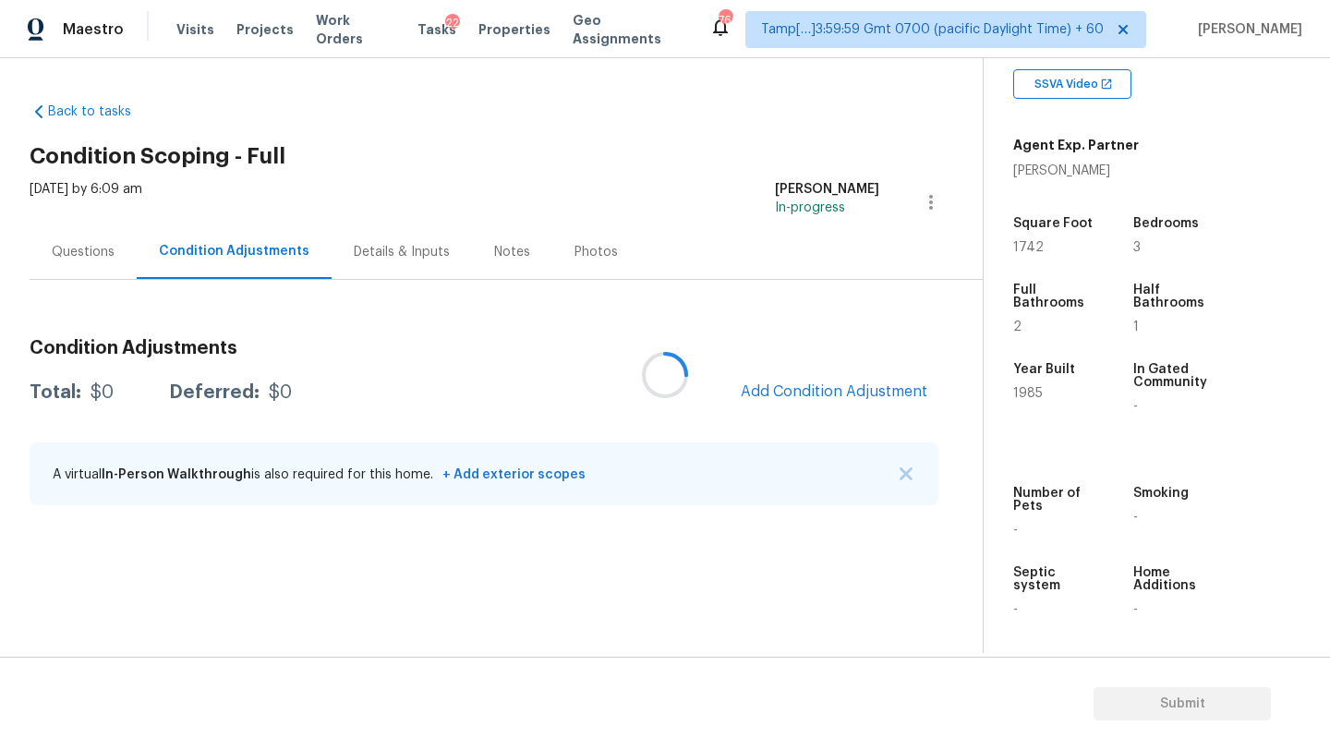
click at [871, 382] on div at bounding box center [665, 375] width 1330 height 750
click at [844, 395] on span "Add Condition Adjustment" at bounding box center [834, 391] width 187 height 17
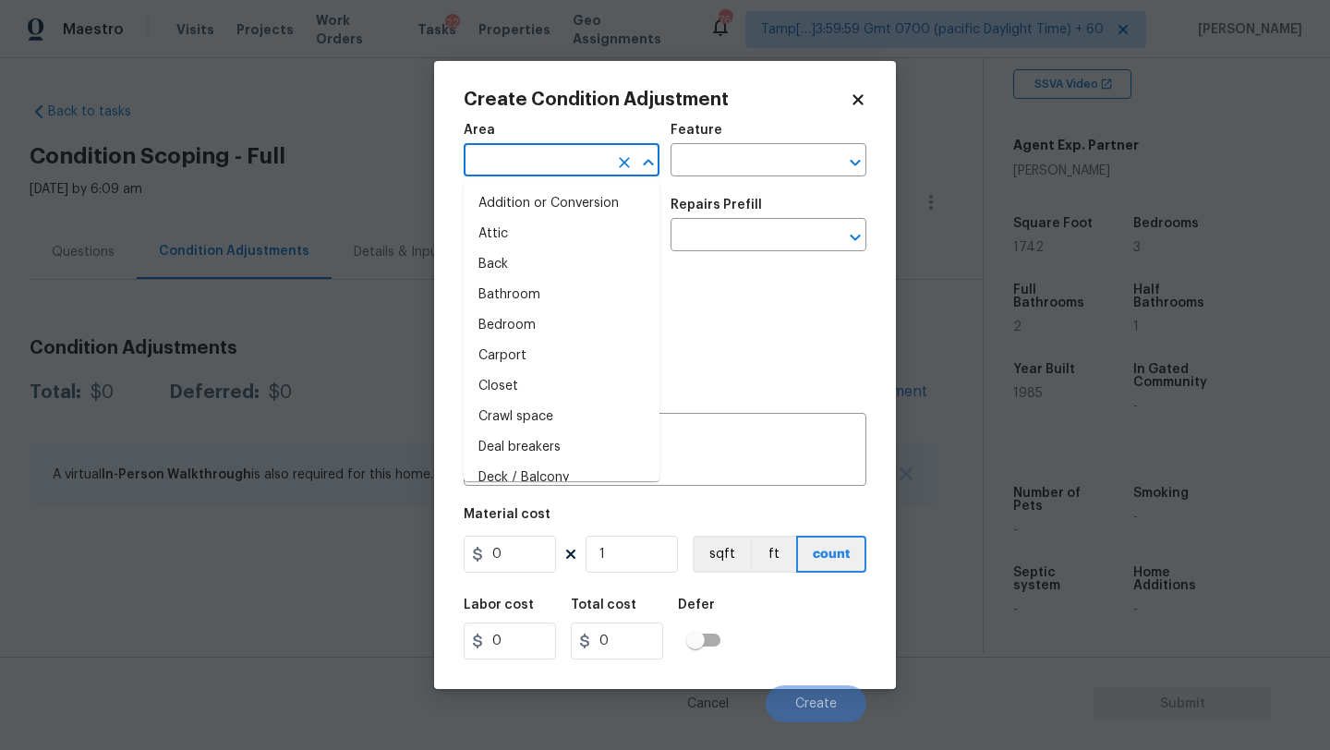
click at [478, 151] on input "text" at bounding box center [536, 162] width 144 height 29
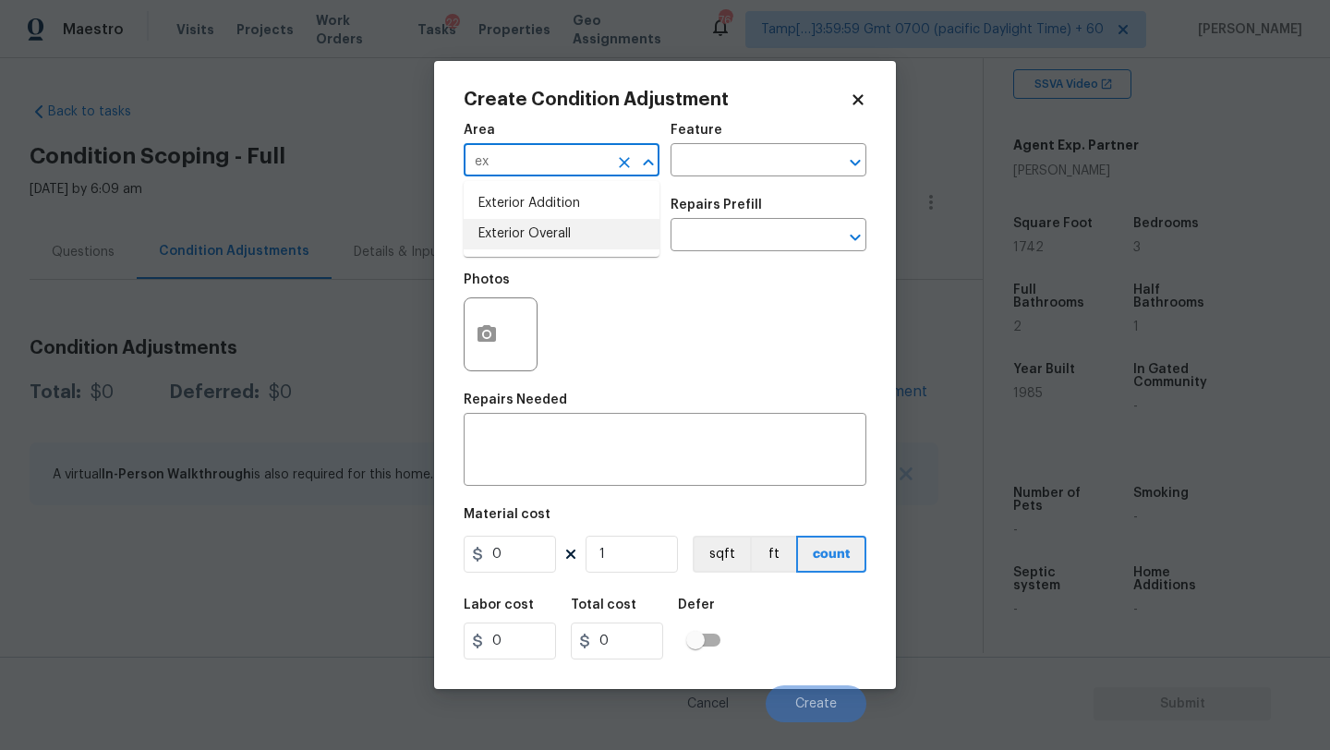
click at [540, 239] on li "Exterior Overall" at bounding box center [562, 234] width 196 height 30
type input "Exterior Overall"
click at [718, 164] on input "text" at bounding box center [743, 162] width 144 height 29
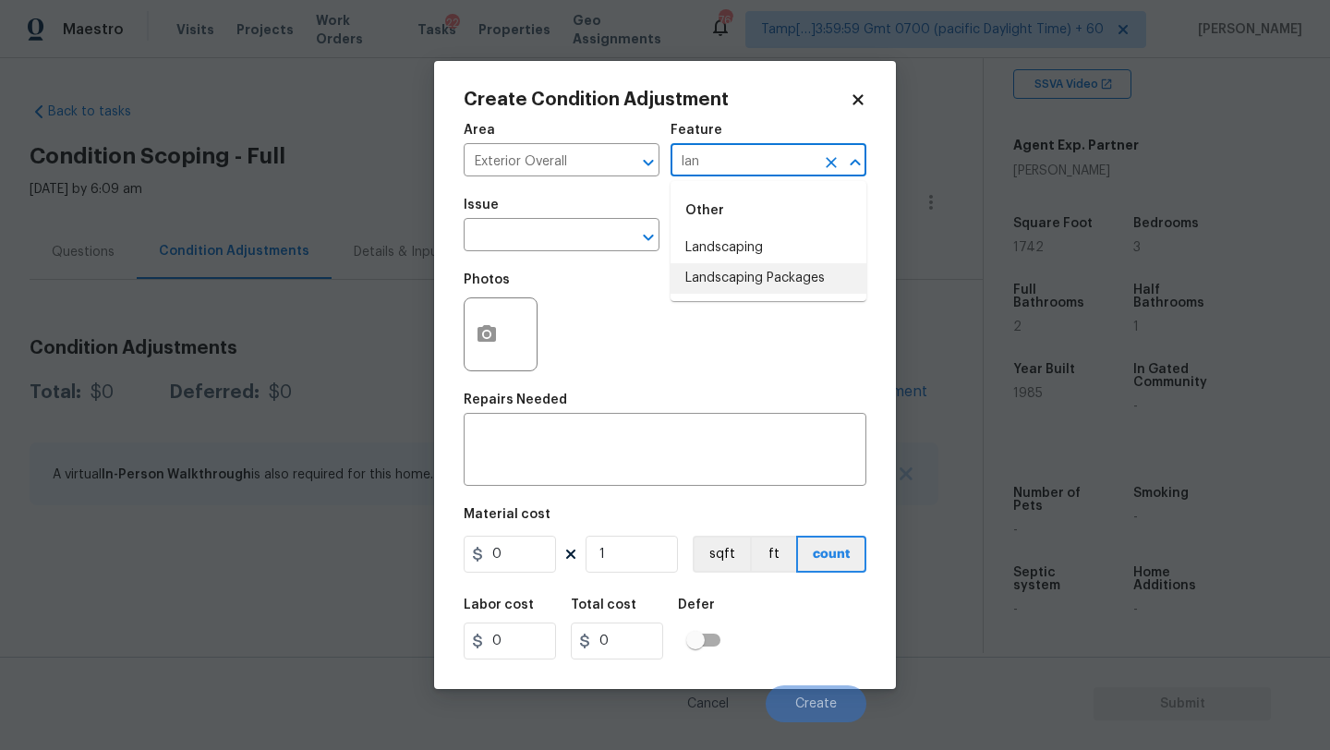
click at [735, 284] on li "Landscaping Packages" at bounding box center [769, 278] width 196 height 30
type input "Landscaping Packages"
click at [560, 252] on span "Issue ​" at bounding box center [562, 225] width 196 height 75
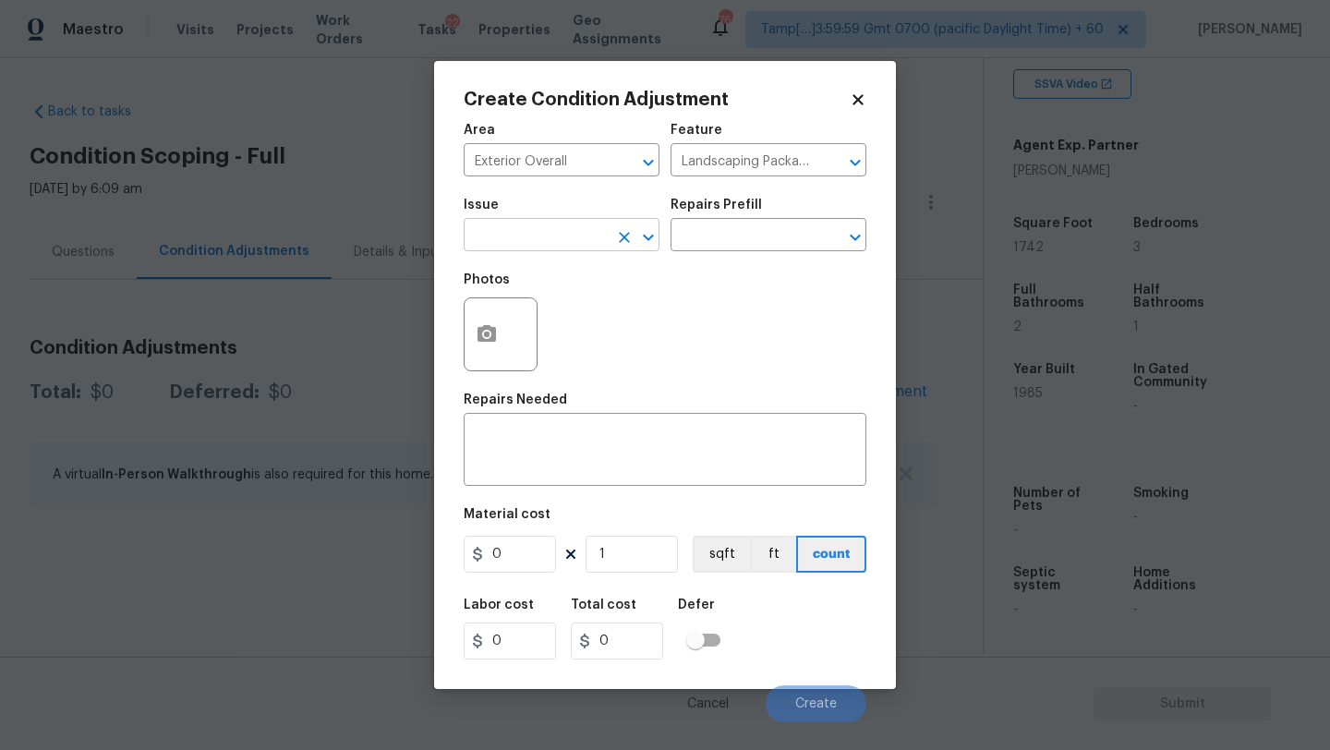
click at [560, 236] on input "text" at bounding box center [536, 237] width 144 height 29
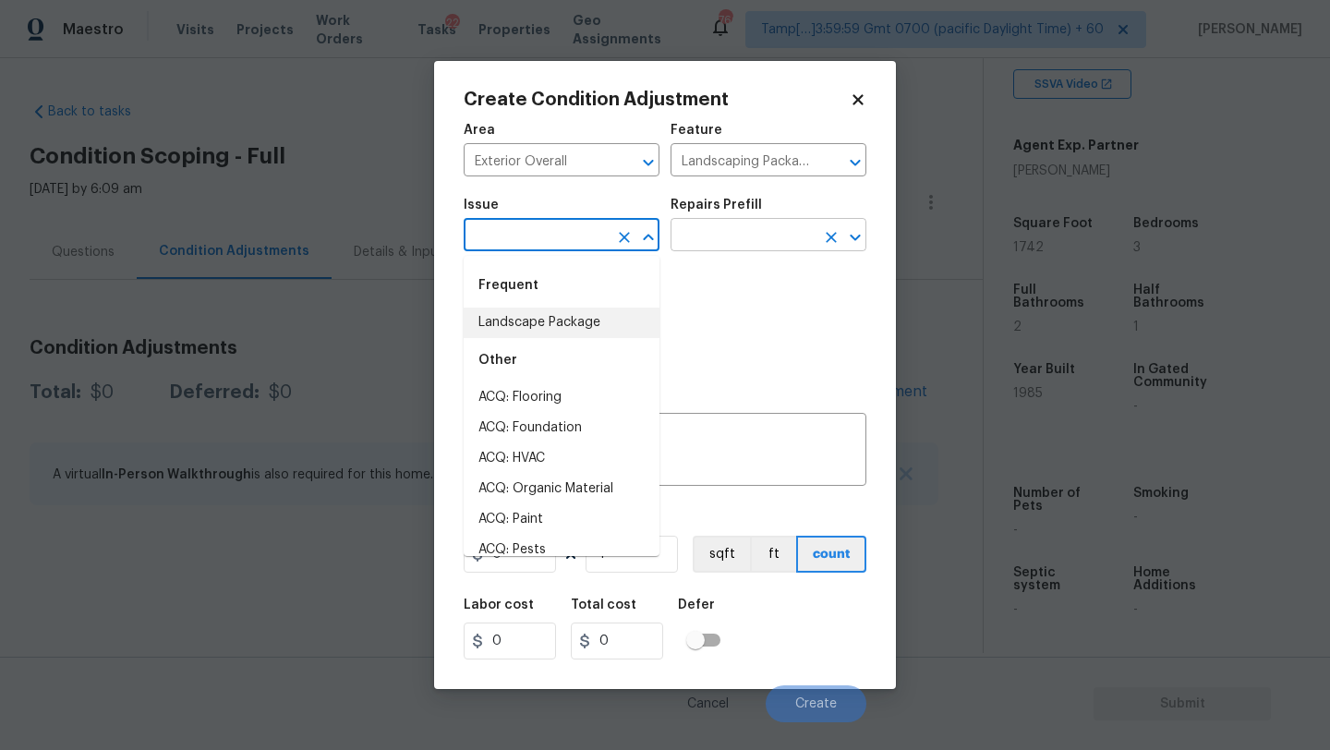
drag, startPoint x: 561, startPoint y: 330, endPoint x: 724, endPoint y: 245, distance: 184.3
click at [563, 328] on li "Landscape Package" at bounding box center [562, 323] width 196 height 30
type input "Landscape Package"
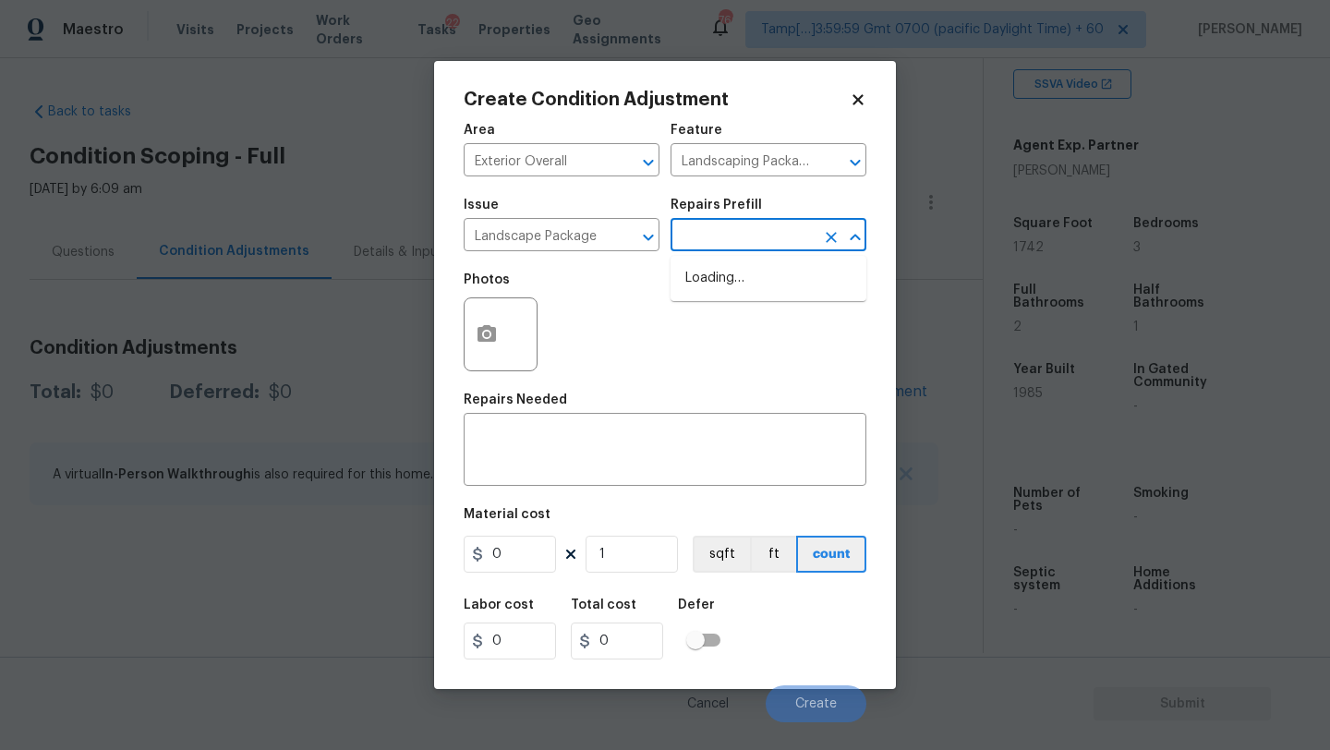
click at [761, 240] on input "text" at bounding box center [743, 237] width 144 height 29
click at [747, 287] on li "Initial landscaping package $75.00" at bounding box center [769, 288] width 196 height 50
type input "Home Readiness Packages"
type textarea "Mowing of grass up to 6" in height. Mow, edge along driveways & sidewalks, trim…"
type input "75"
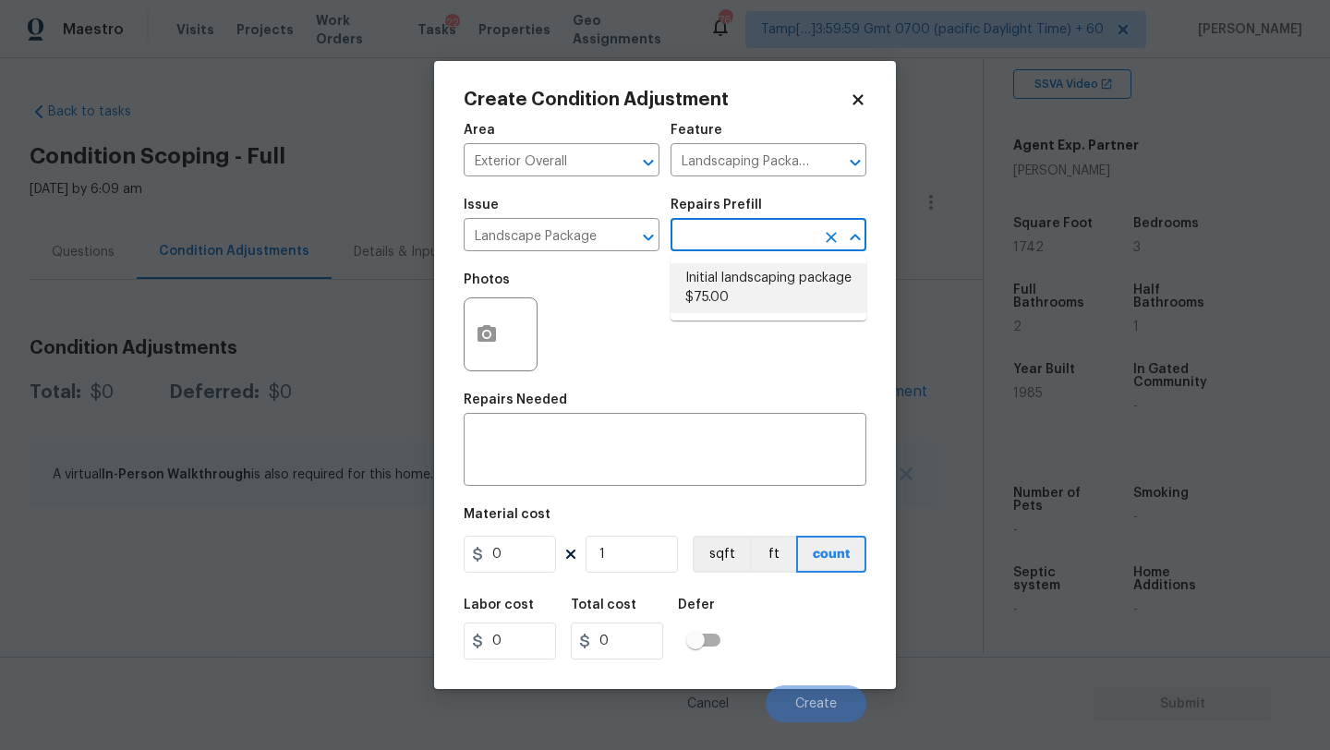
type input "75"
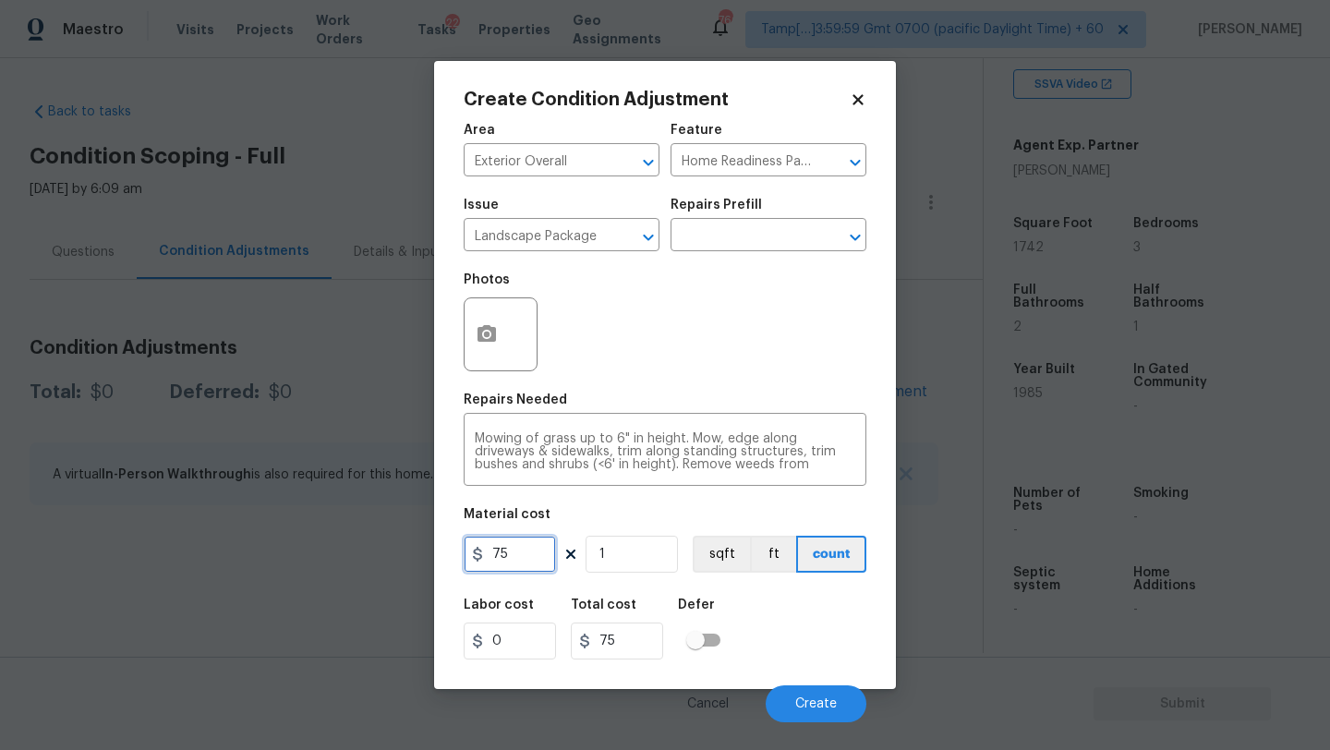
click at [528, 553] on input "75" at bounding box center [510, 554] width 92 height 37
type input "750"
click at [478, 345] on icon "button" at bounding box center [487, 334] width 22 height 22
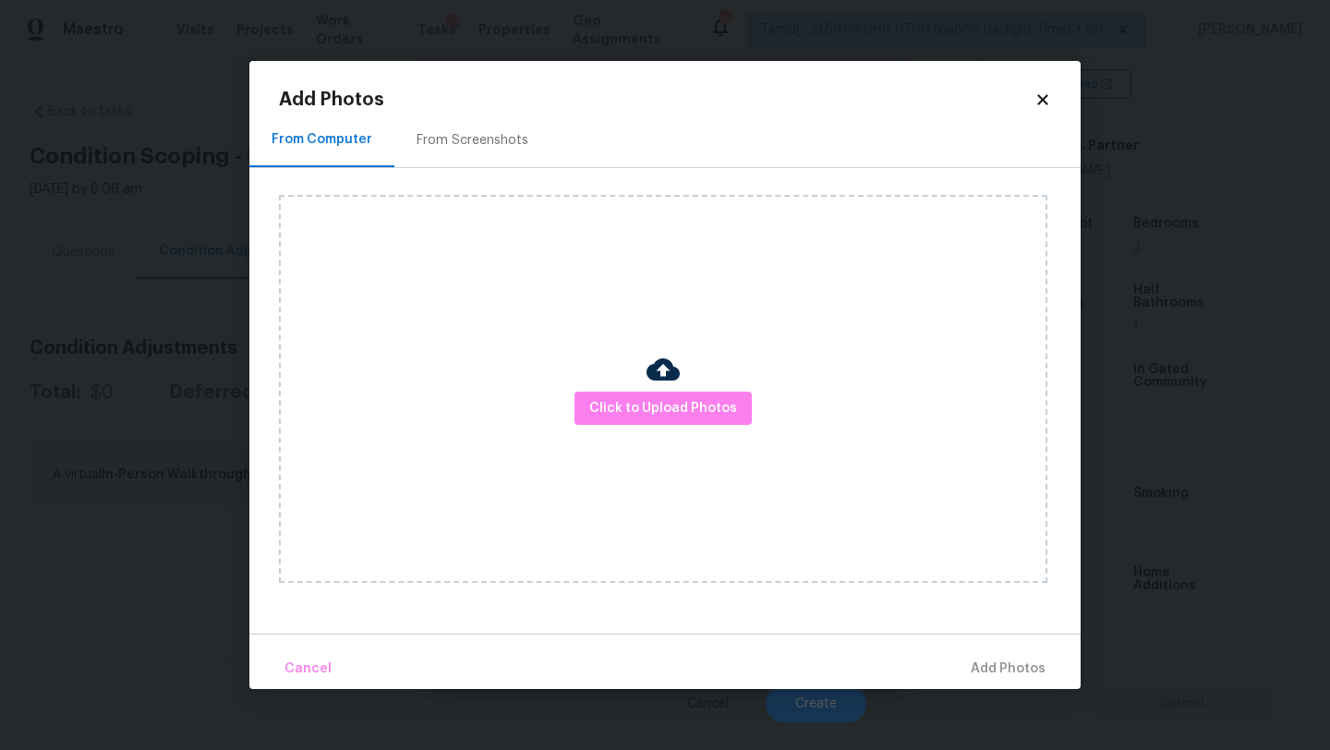
click at [485, 158] on div "From Screenshots" at bounding box center [472, 140] width 156 height 54
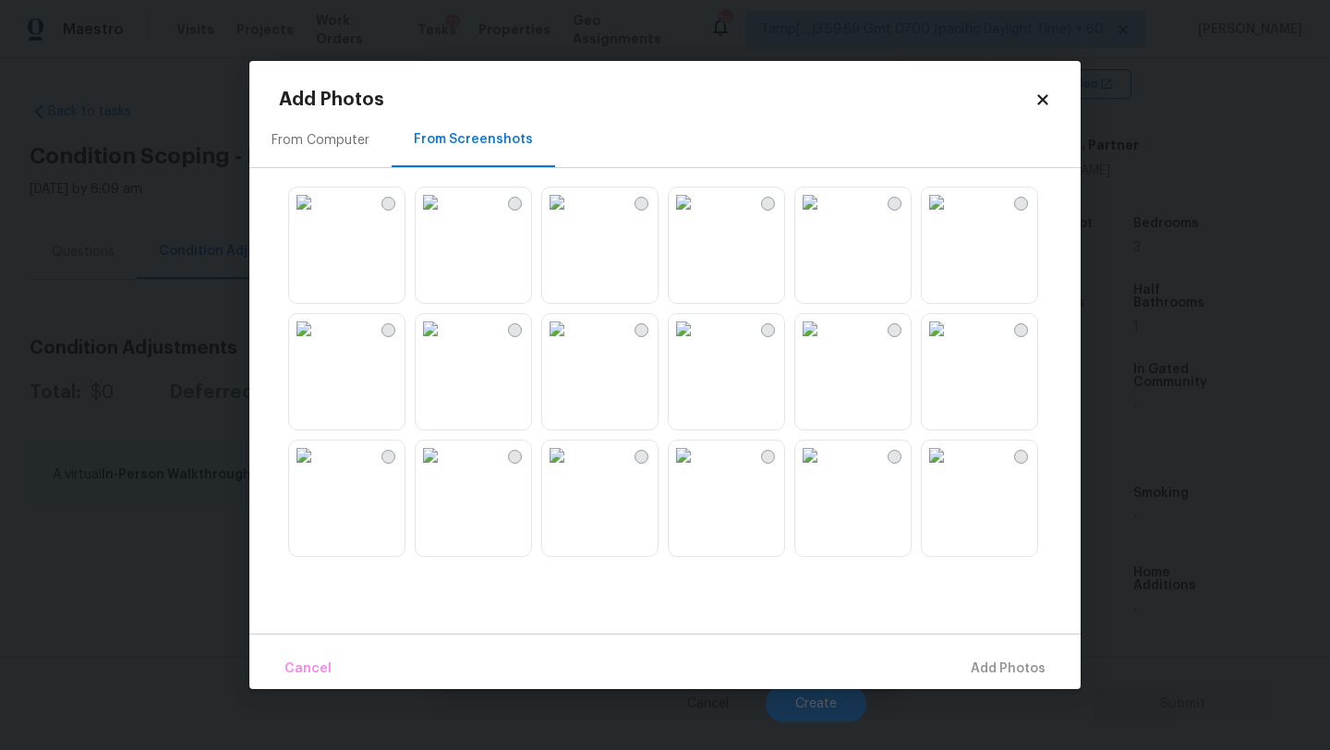
click at [572, 217] on img at bounding box center [557, 203] width 30 height 30
click at [698, 217] on img at bounding box center [684, 203] width 30 height 30
click at [572, 470] on img at bounding box center [557, 456] width 30 height 30
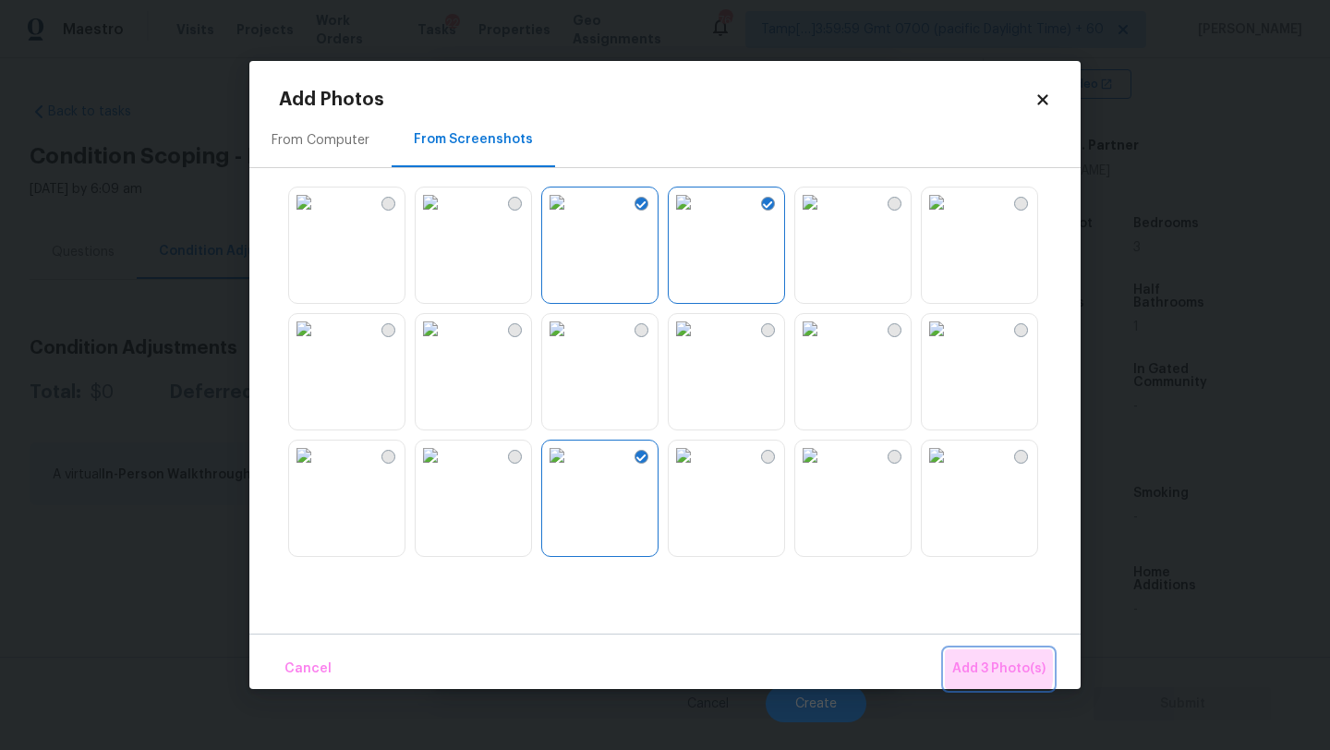
click at [967, 668] on span "Add 3 Photo(s)" at bounding box center [998, 669] width 93 height 23
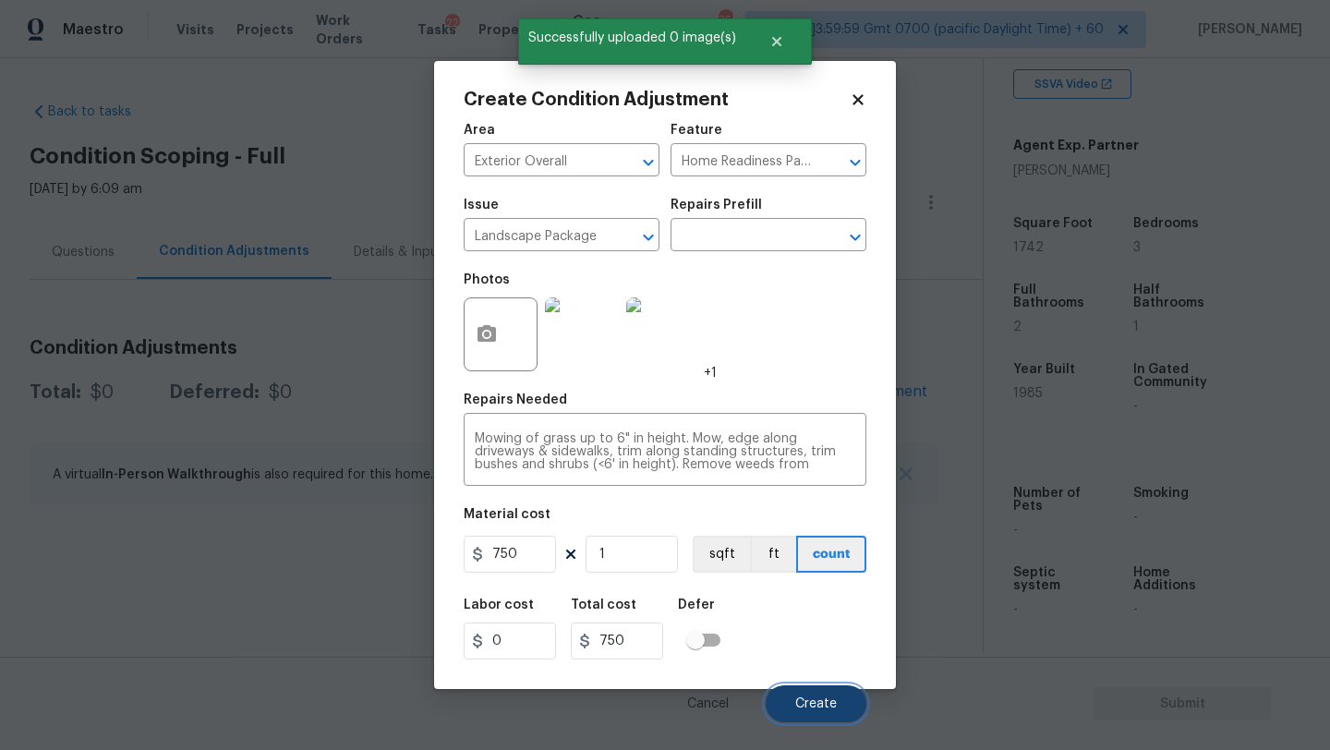
click at [819, 699] on span "Create" at bounding box center [816, 704] width 42 height 14
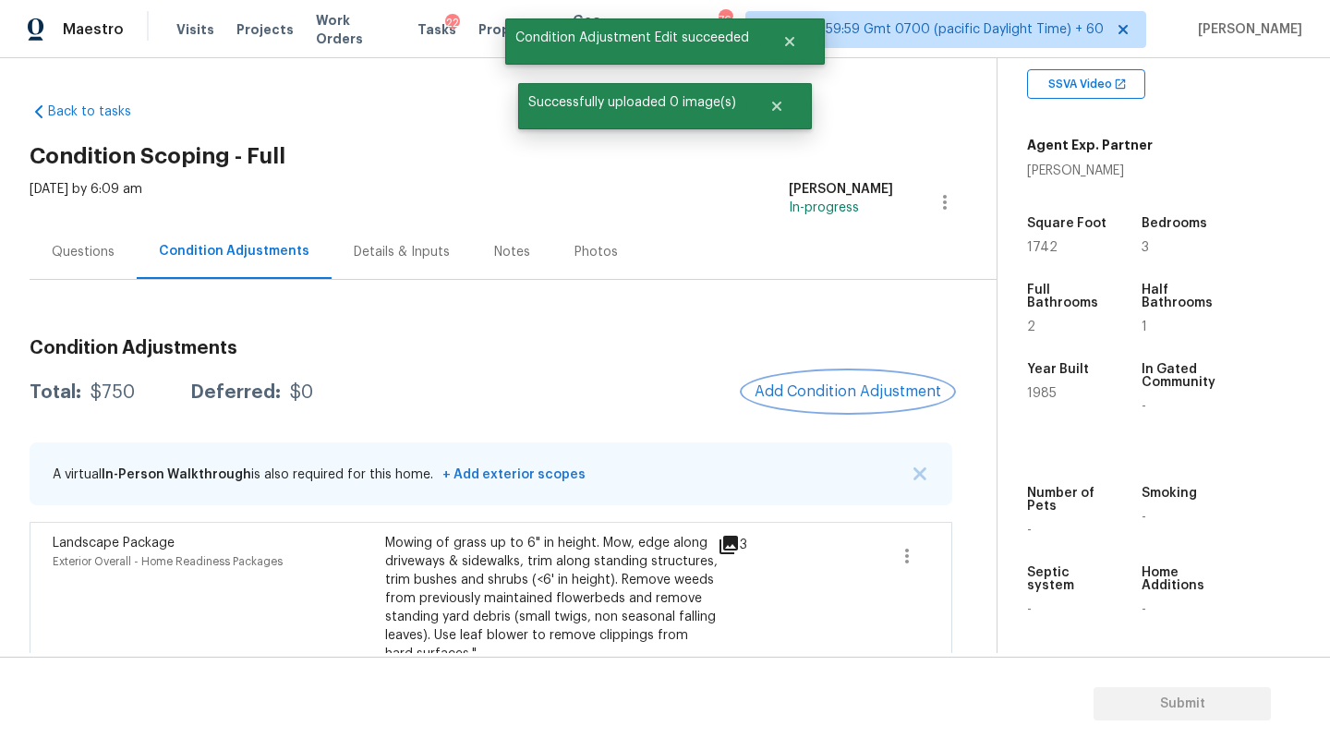
click at [854, 403] on button "Add Condition Adjustment" at bounding box center [848, 391] width 209 height 39
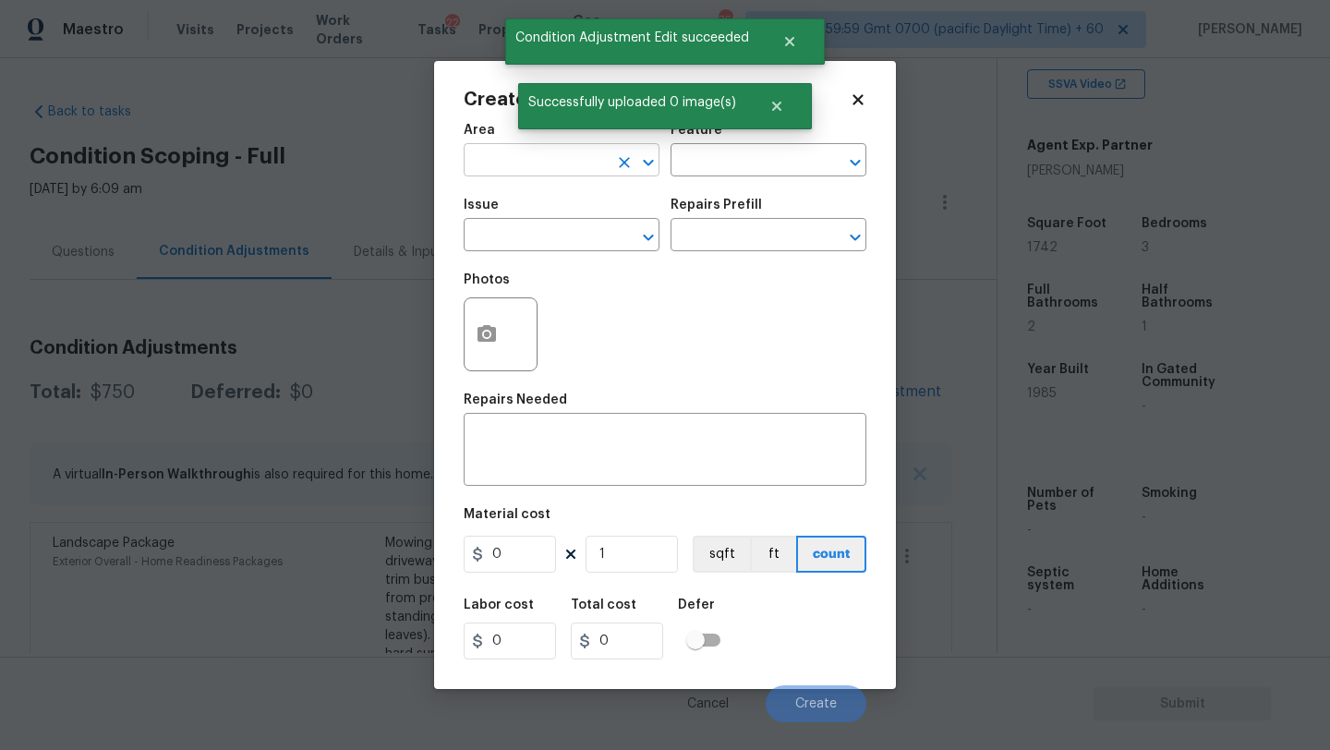
click at [565, 176] on input "text" at bounding box center [536, 162] width 144 height 29
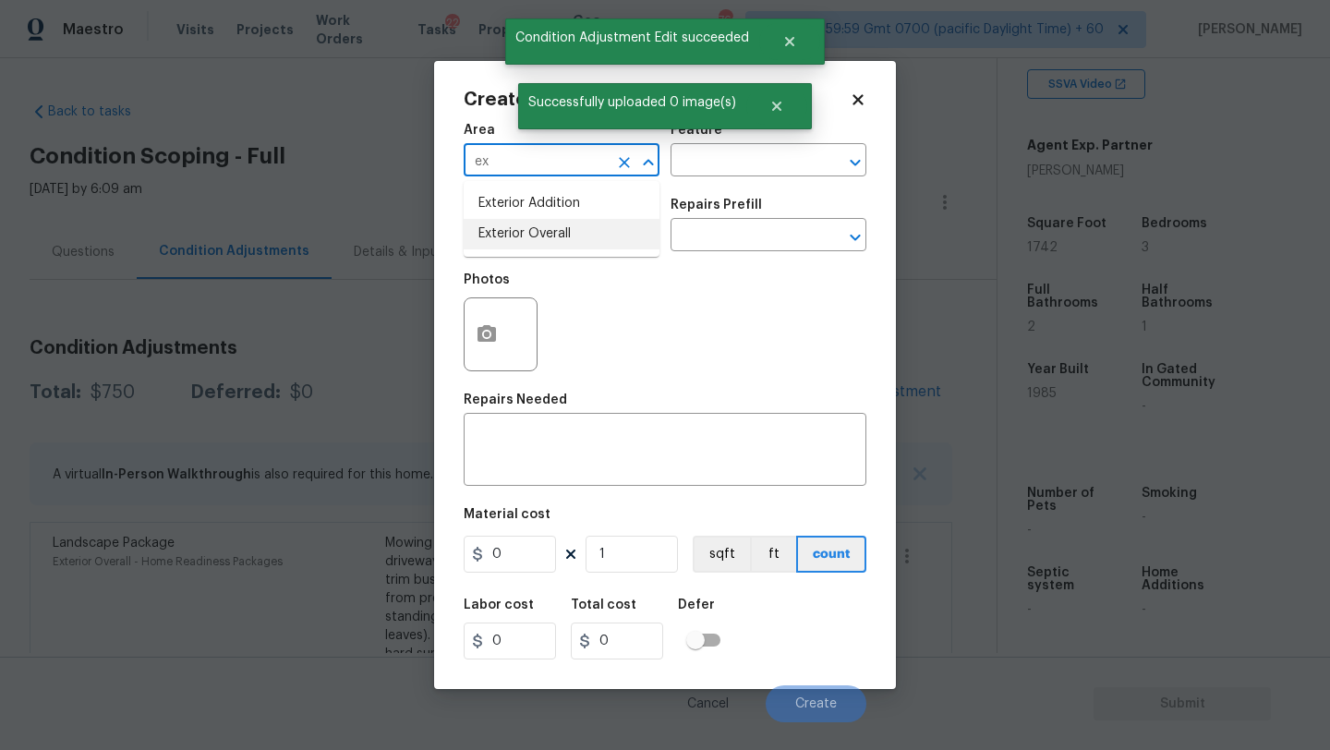
click at [572, 227] on li "Exterior Overall" at bounding box center [562, 234] width 196 height 30
type input "Exterior Overall"
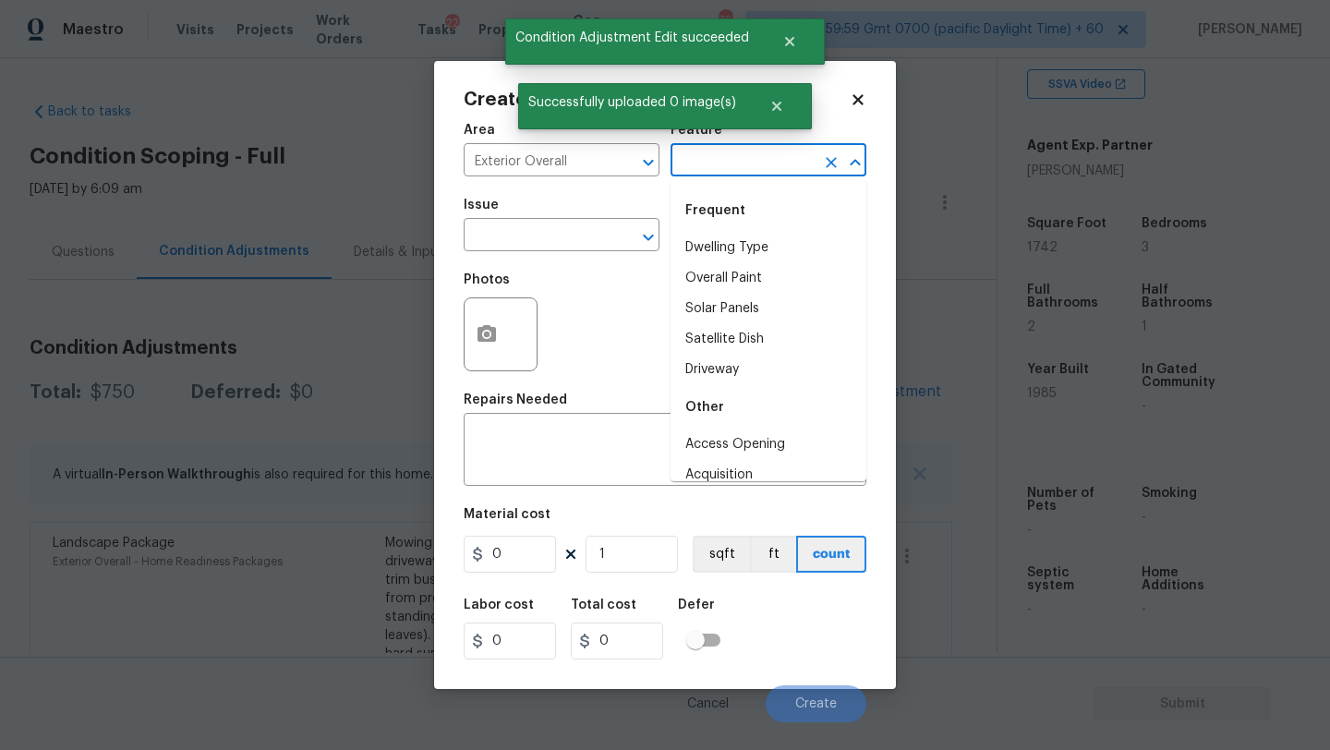
click at [722, 167] on input "text" at bounding box center [743, 162] width 144 height 29
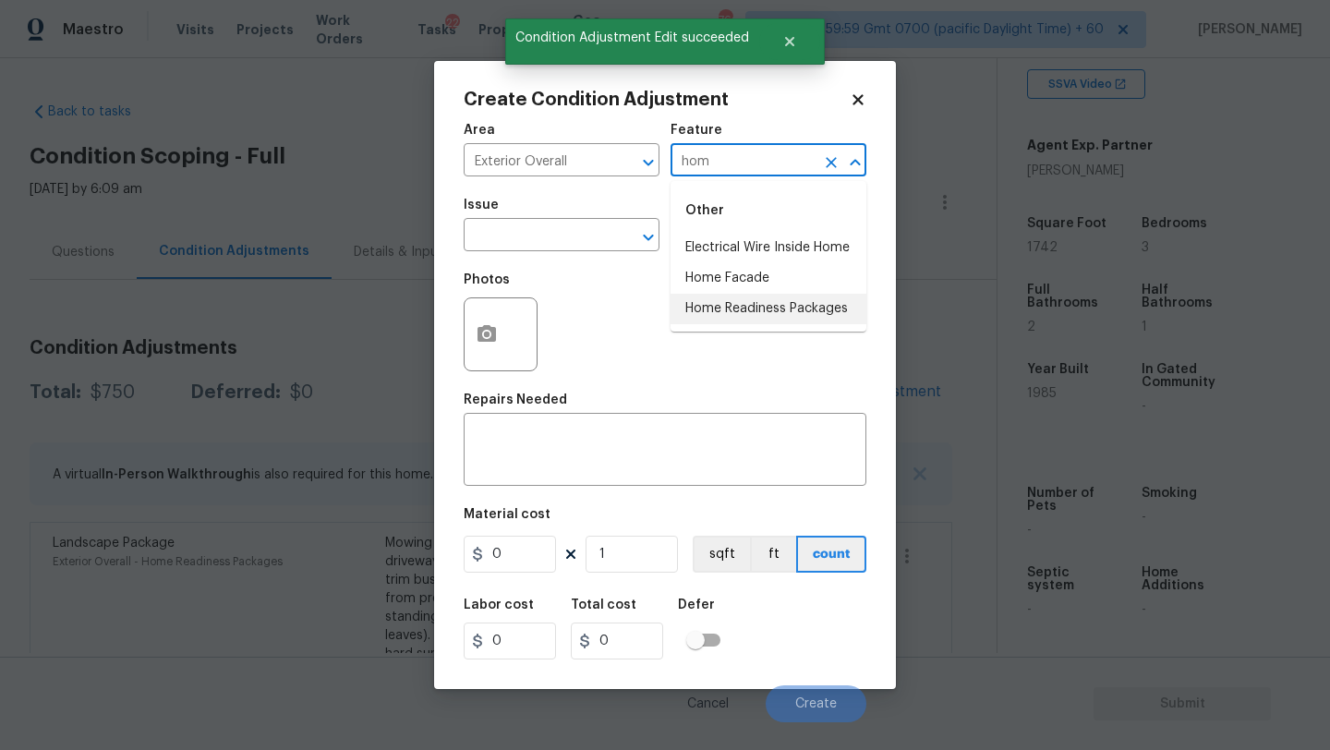
click at [709, 311] on li "Home Readiness Packages" at bounding box center [769, 309] width 196 height 30
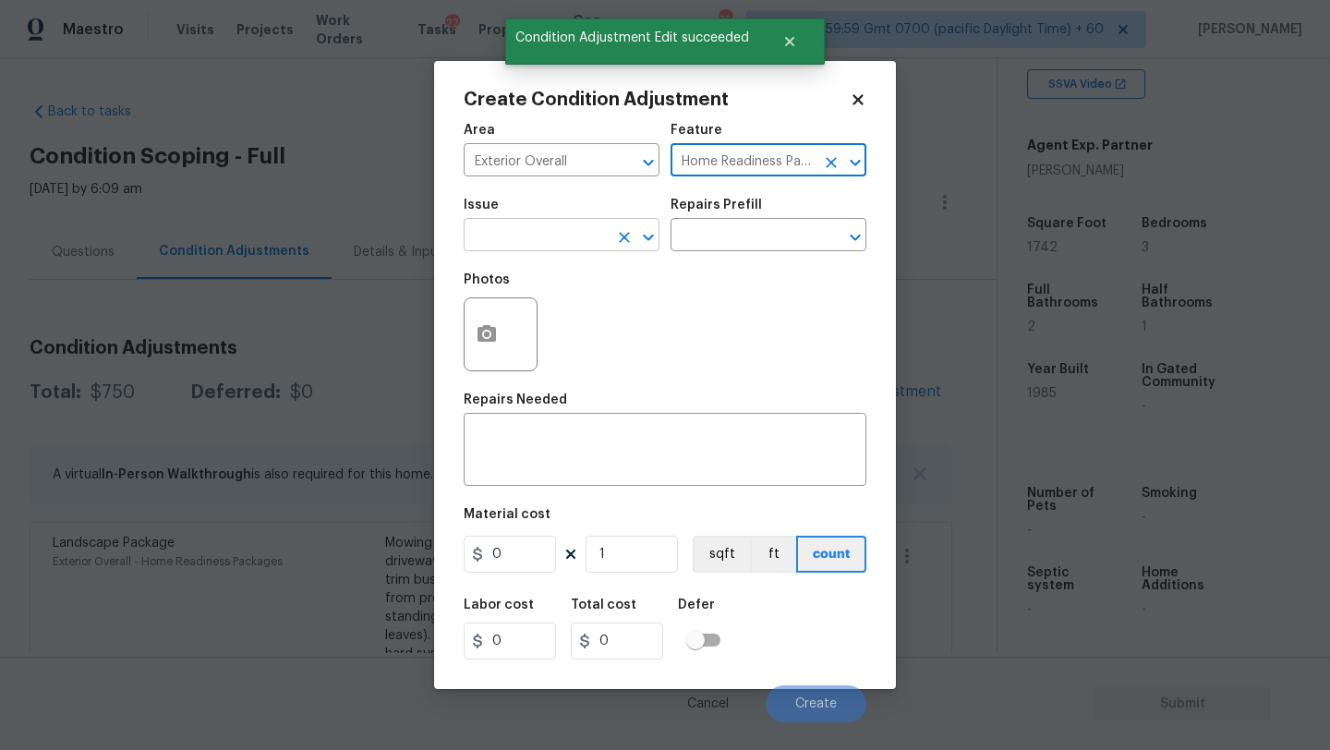
type input "Home Readiness Packages"
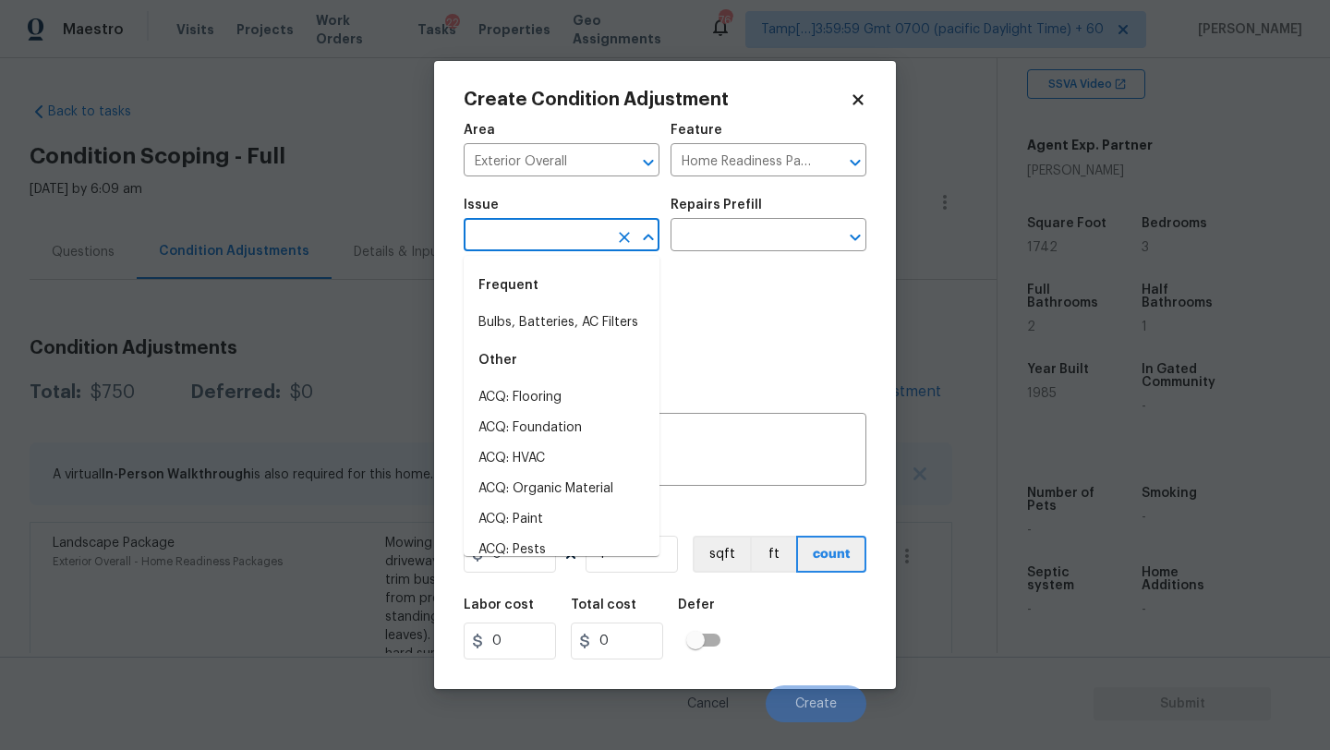
click at [555, 242] on input "text" at bounding box center [536, 237] width 144 height 29
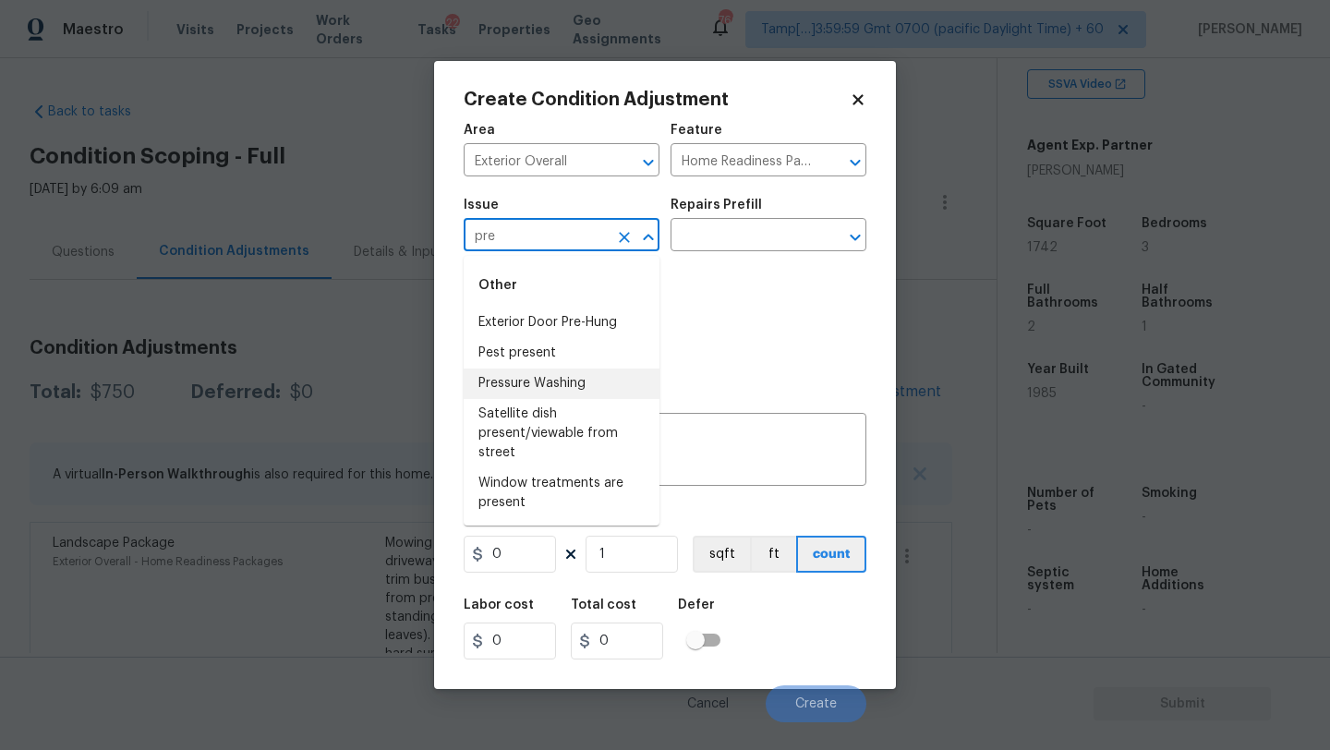
click at [571, 382] on li "Pressure Washing" at bounding box center [562, 384] width 196 height 30
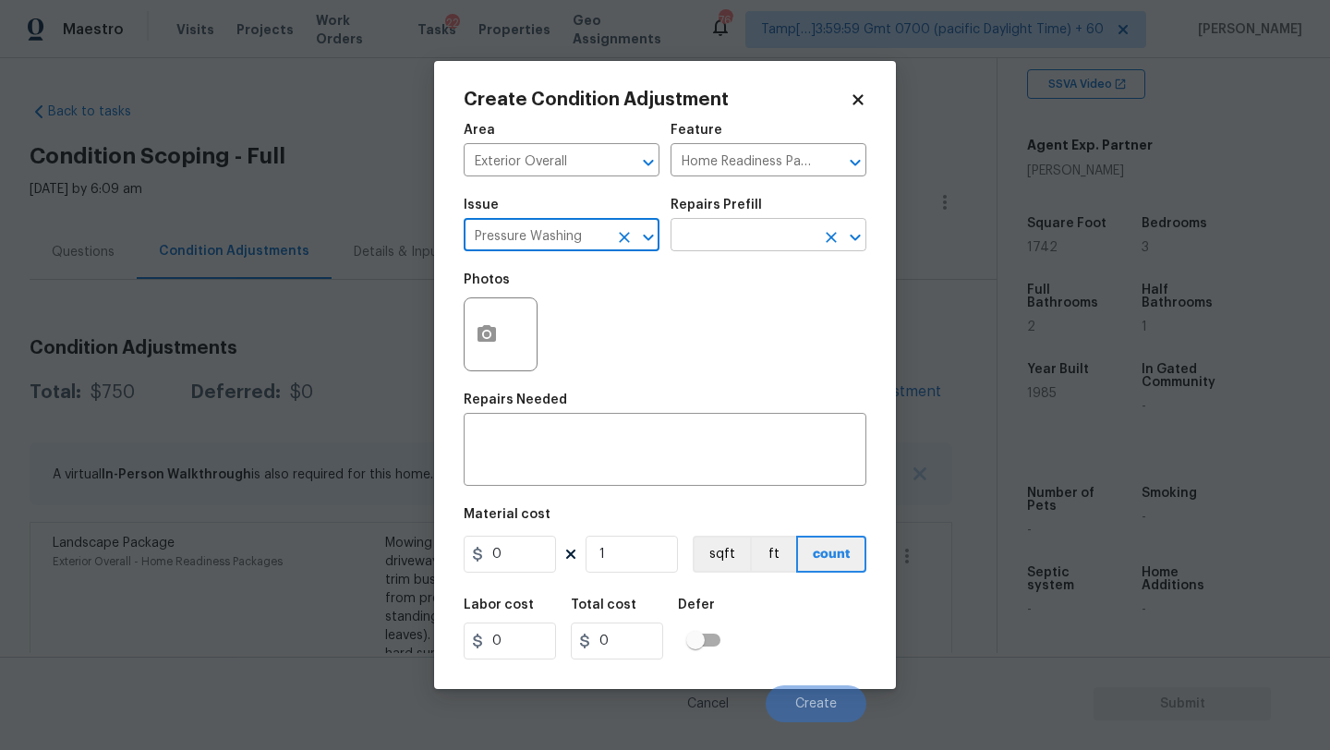
type input "Pressure Washing"
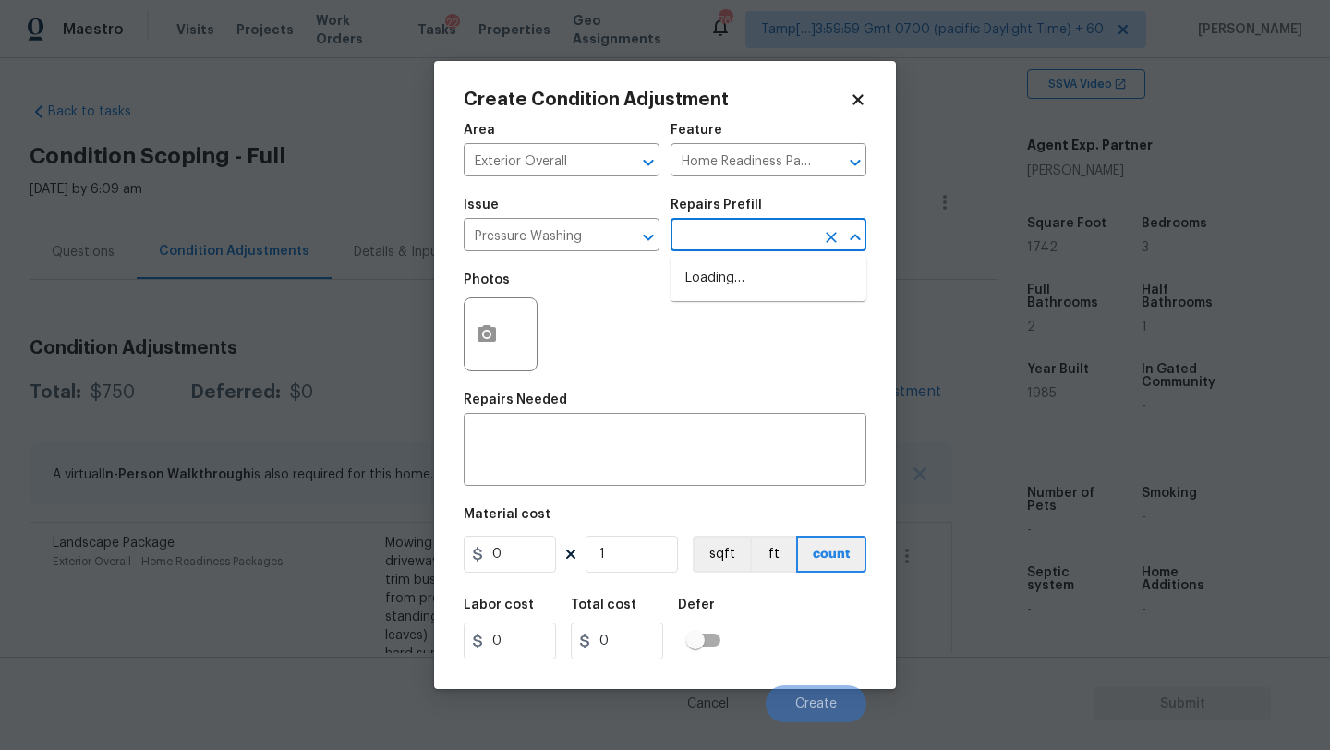
click at [721, 251] on body "Maestro Visits Projects Work Orders Tasks 22 Properties Geo Assignments 766 Tam…" at bounding box center [665, 375] width 1330 height 750
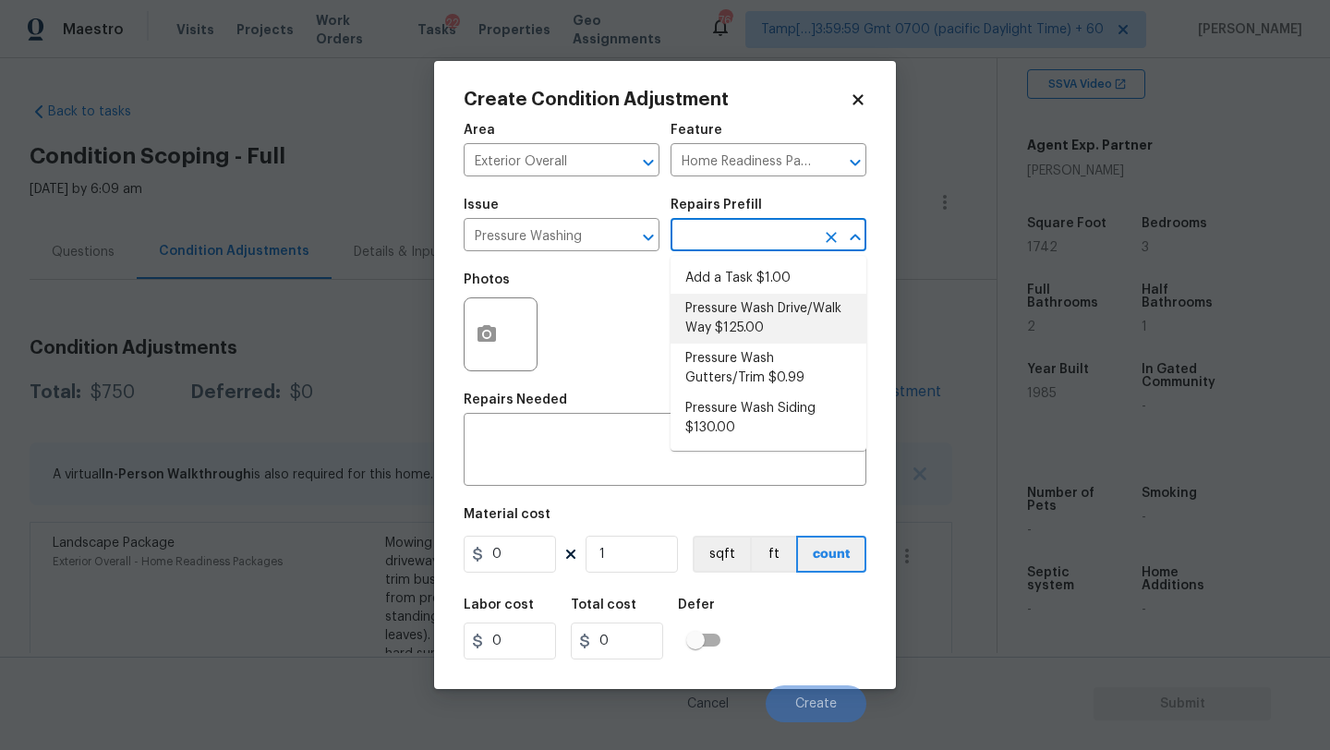
drag, startPoint x: 725, startPoint y: 304, endPoint x: 686, endPoint y: 357, distance: 65.4
click at [725, 304] on li "Pressure Wash Drive/Walk Way $125.00" at bounding box center [769, 319] width 196 height 50
type input "Siding"
type textarea "Pressure wash the driveways/walkways as directed by the PM. Ensure that all deb…"
type input "125"
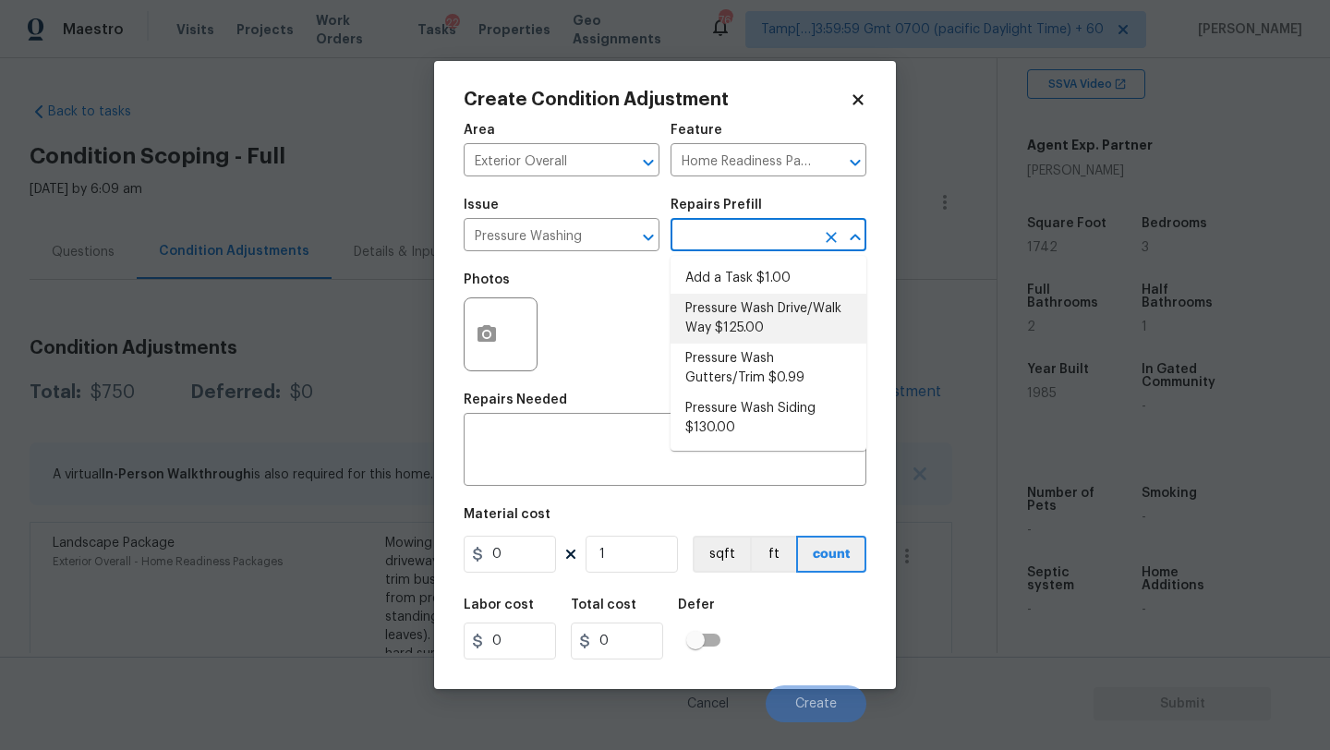
type input "125"
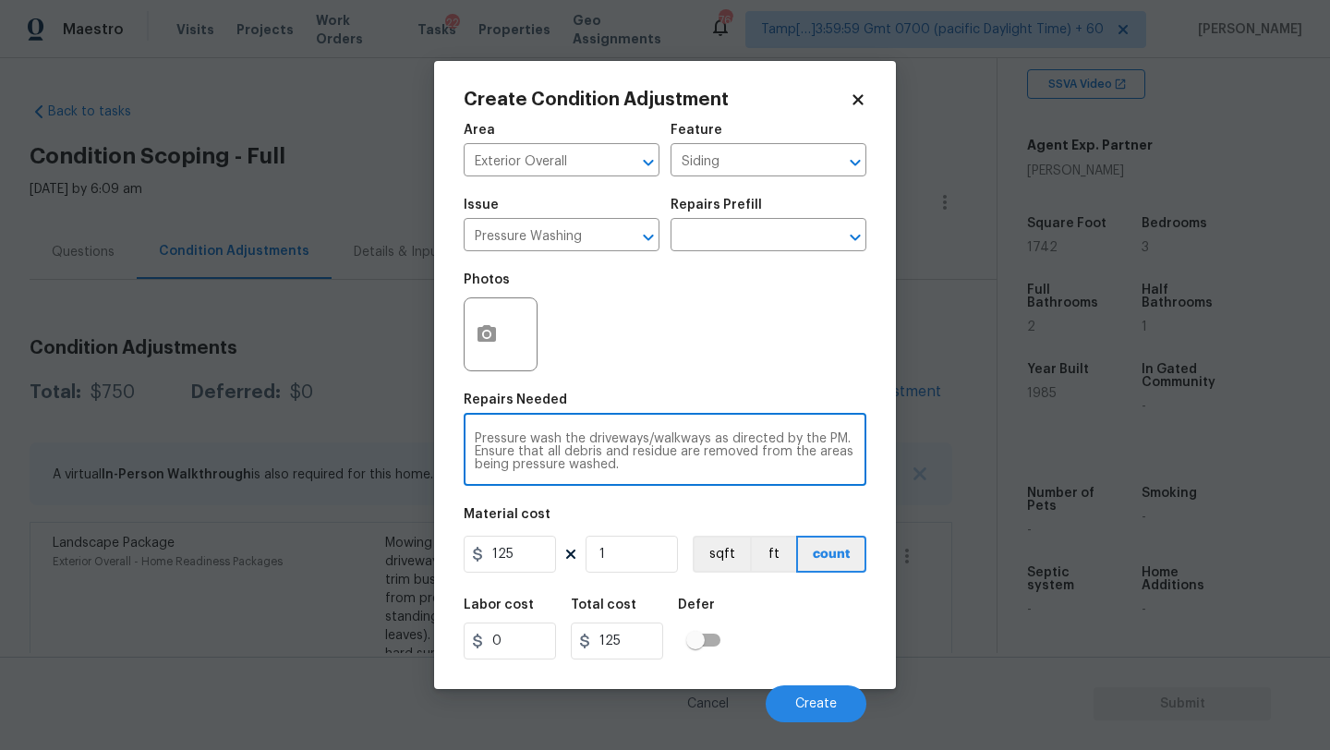
drag, startPoint x: 720, startPoint y: 434, endPoint x: 732, endPoint y: 467, distance: 35.7
click at [732, 467] on textarea "Pressure wash the driveways/walkways as directed by the PM. Ensure that all deb…" at bounding box center [665, 451] width 381 height 39
type textarea "Pressure wash the driveways/walkways and sidings"
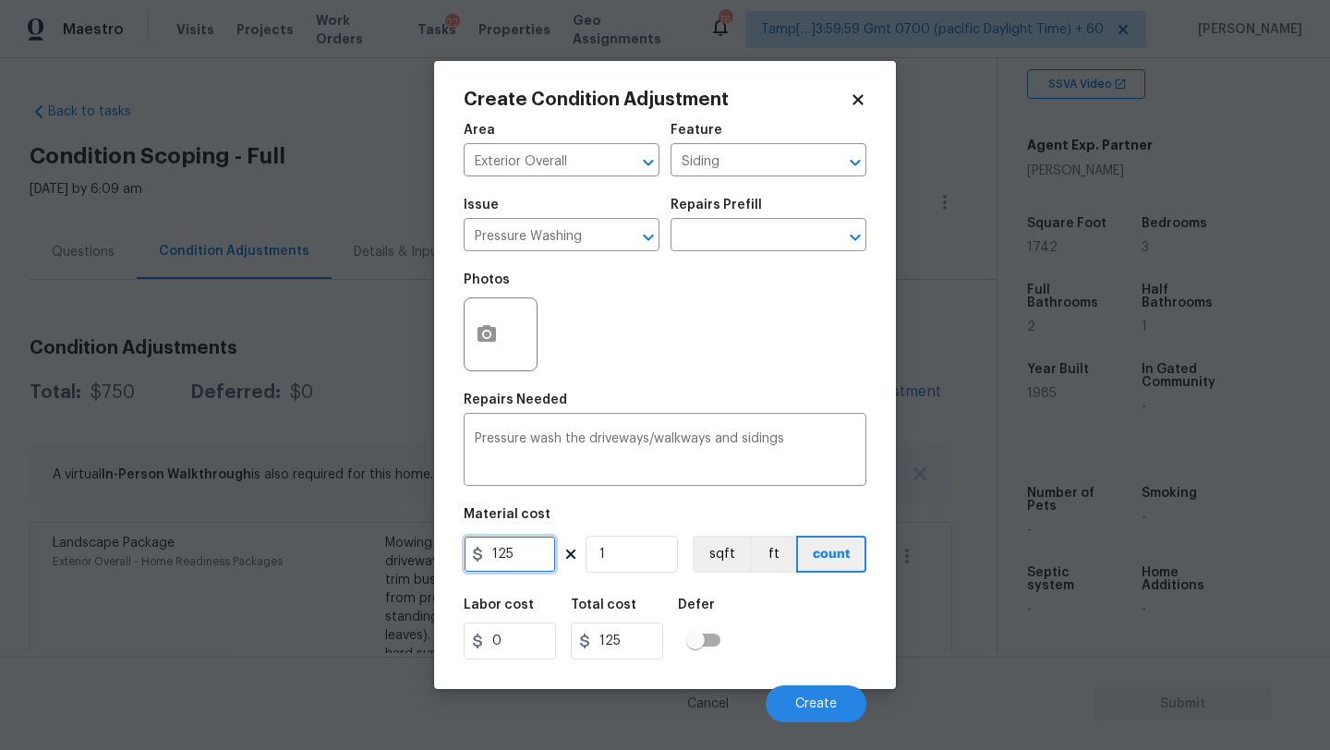
click at [507, 556] on input "125" at bounding box center [510, 554] width 92 height 37
type input "400"
click at [827, 699] on span "Create" at bounding box center [816, 704] width 42 height 14
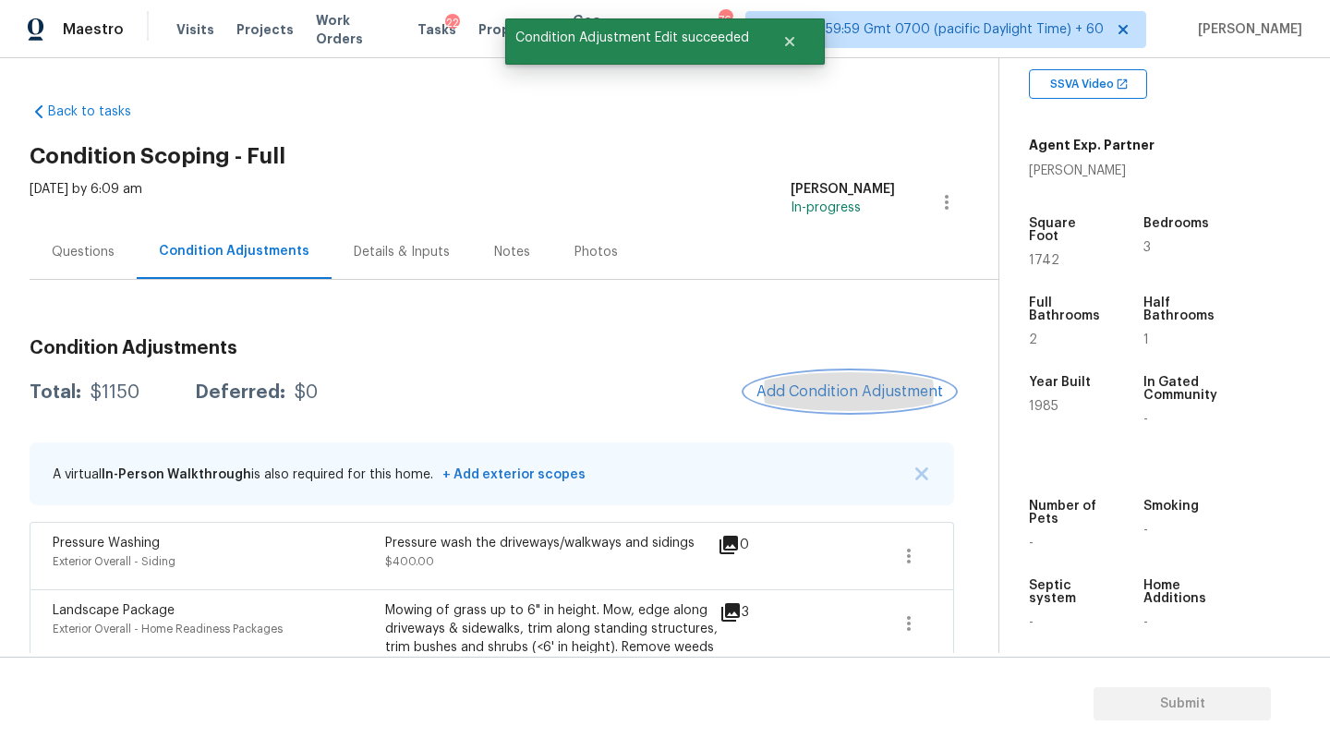
click at [859, 400] on button "Add Condition Adjustment" at bounding box center [849, 391] width 209 height 39
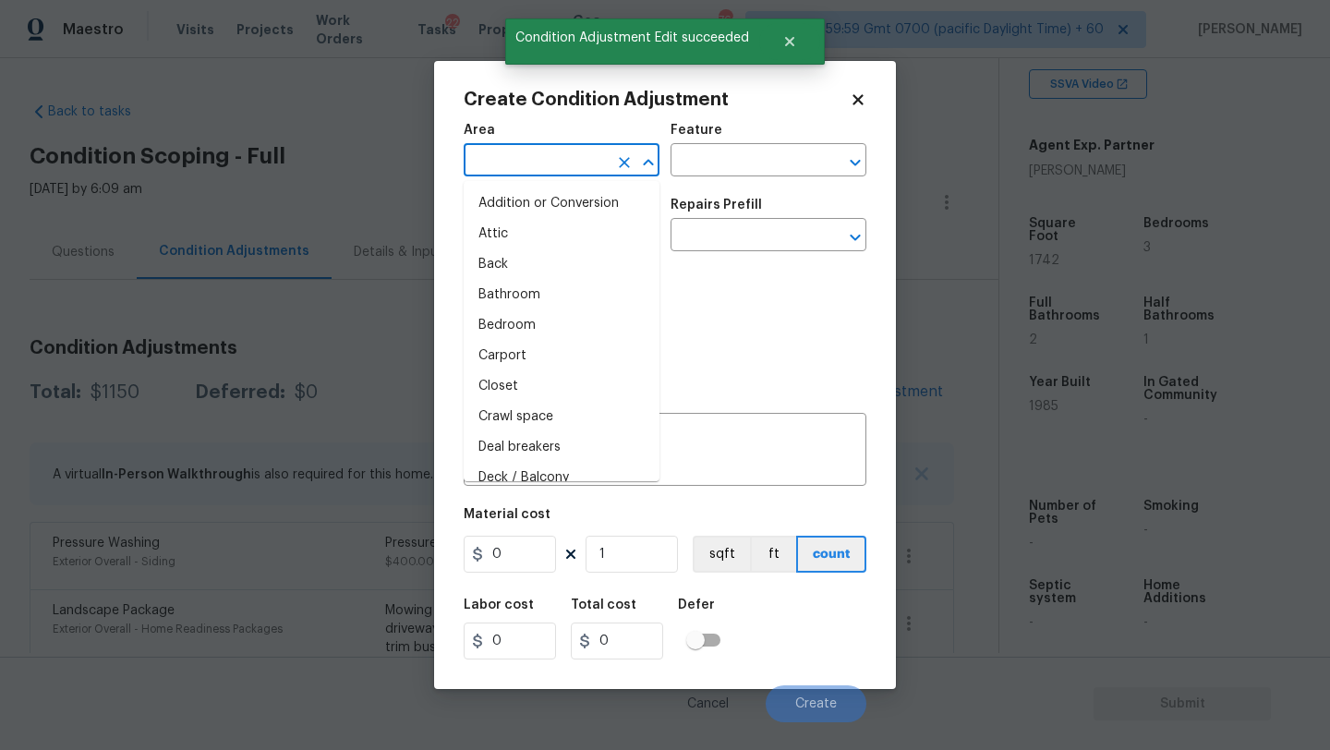
click at [535, 165] on input "text" at bounding box center [536, 162] width 144 height 29
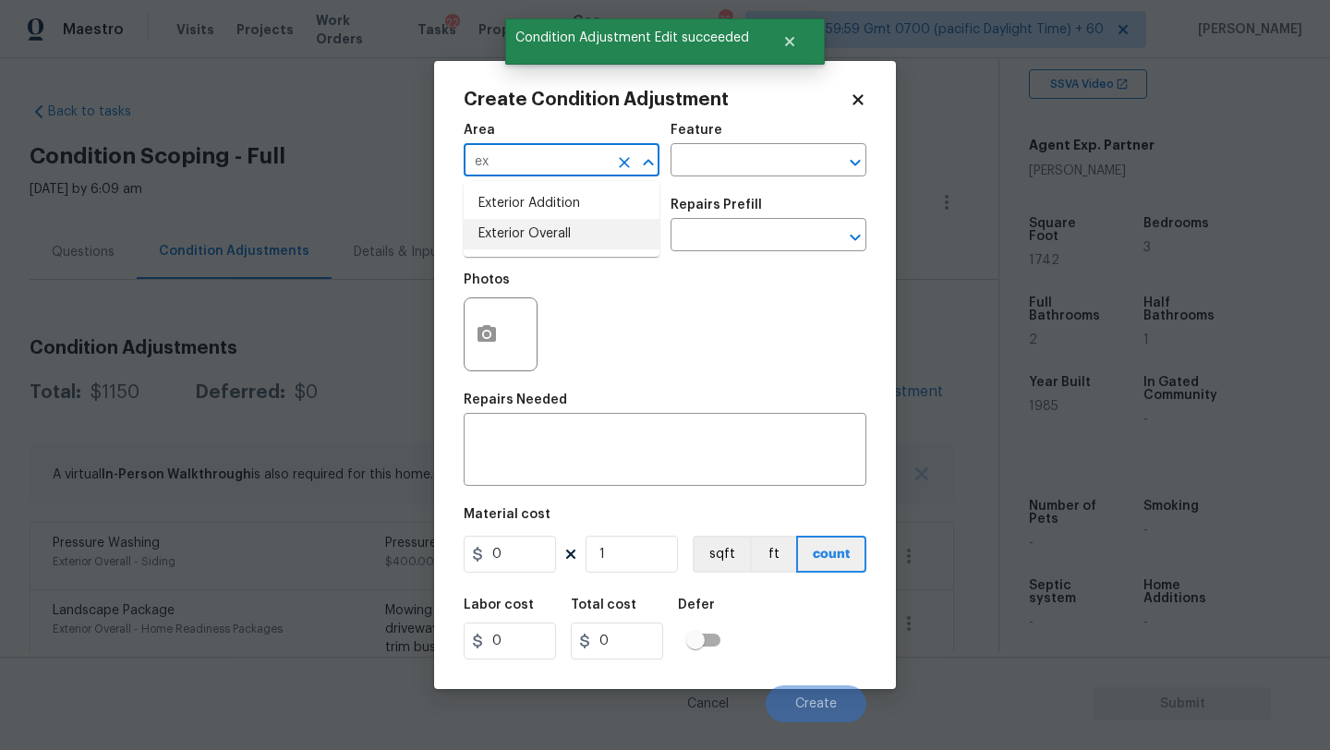
click at [542, 243] on li "Exterior Overall" at bounding box center [562, 234] width 196 height 30
type input "Exterior Overall"
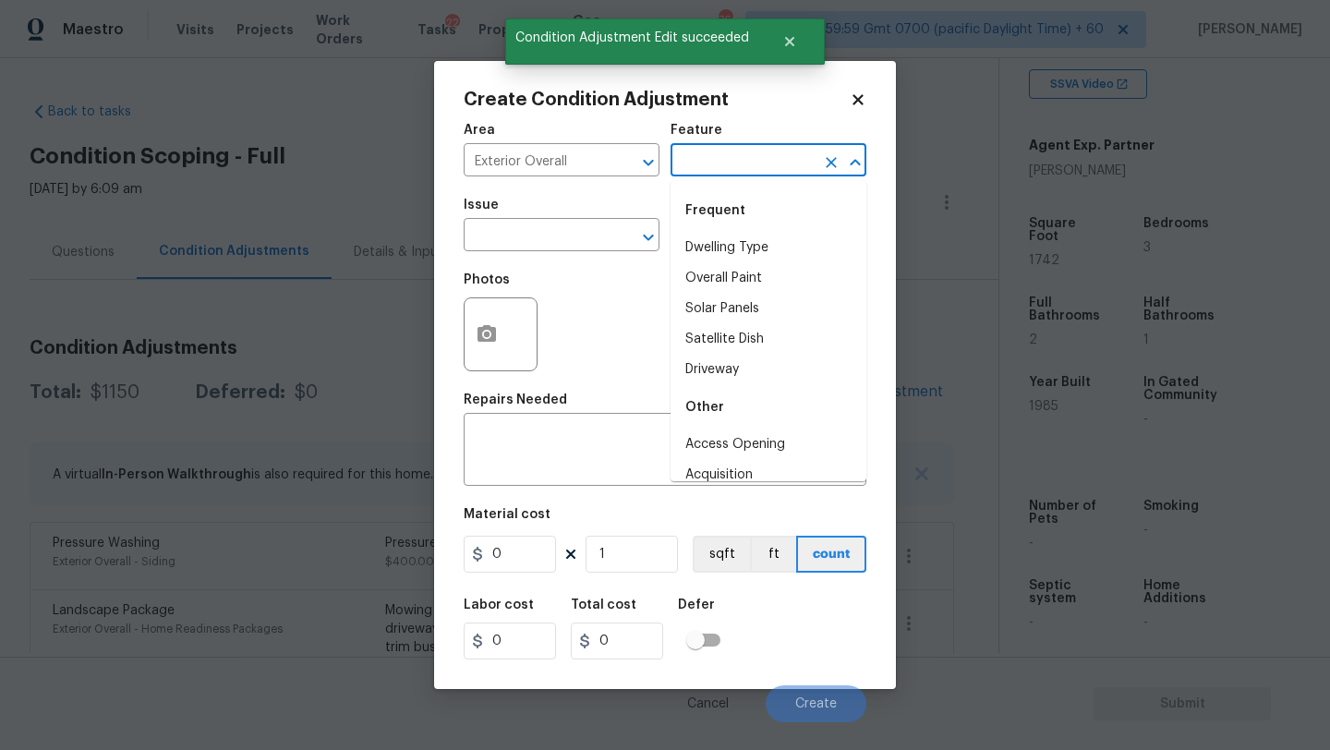
click at [756, 148] on input "text" at bounding box center [743, 162] width 144 height 29
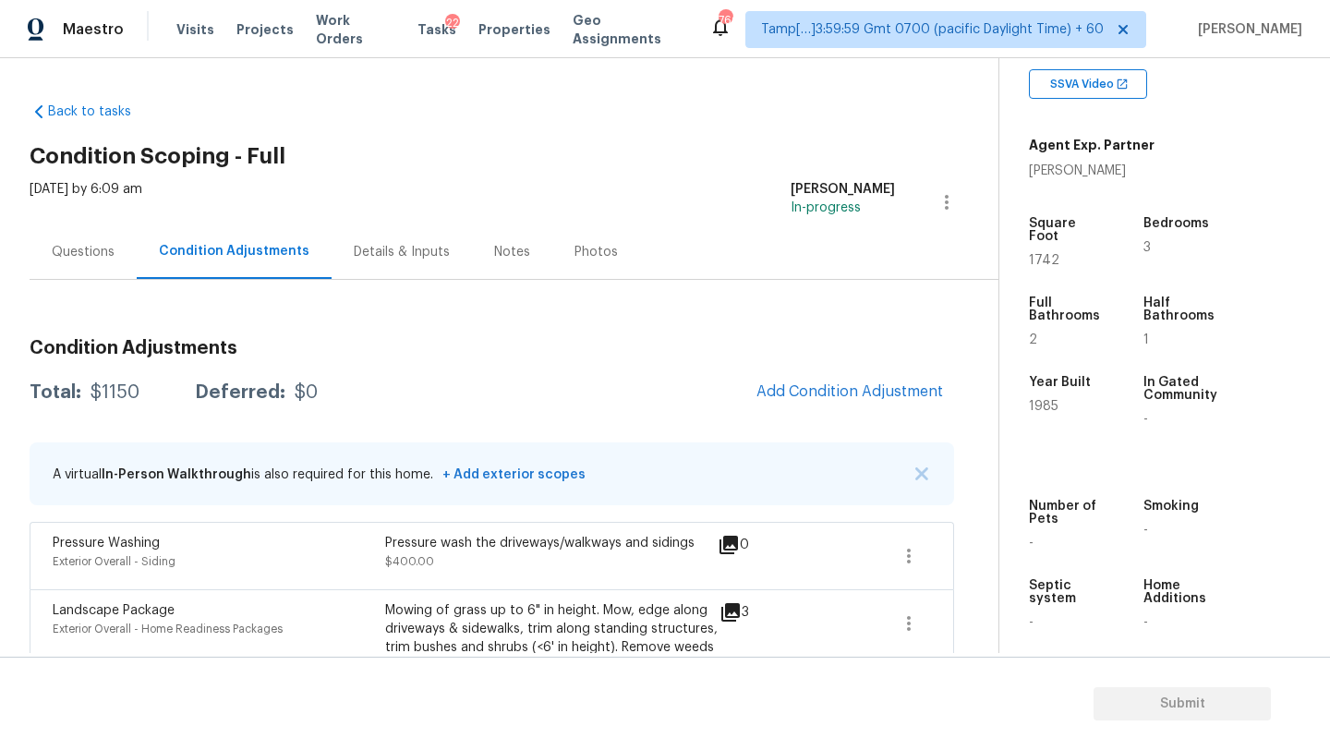
click at [331, 337] on body "Maestro Visits Projects Work Orders Tasks 22 Properties Geo Assignments 766 Tam…" at bounding box center [665, 375] width 1330 height 750
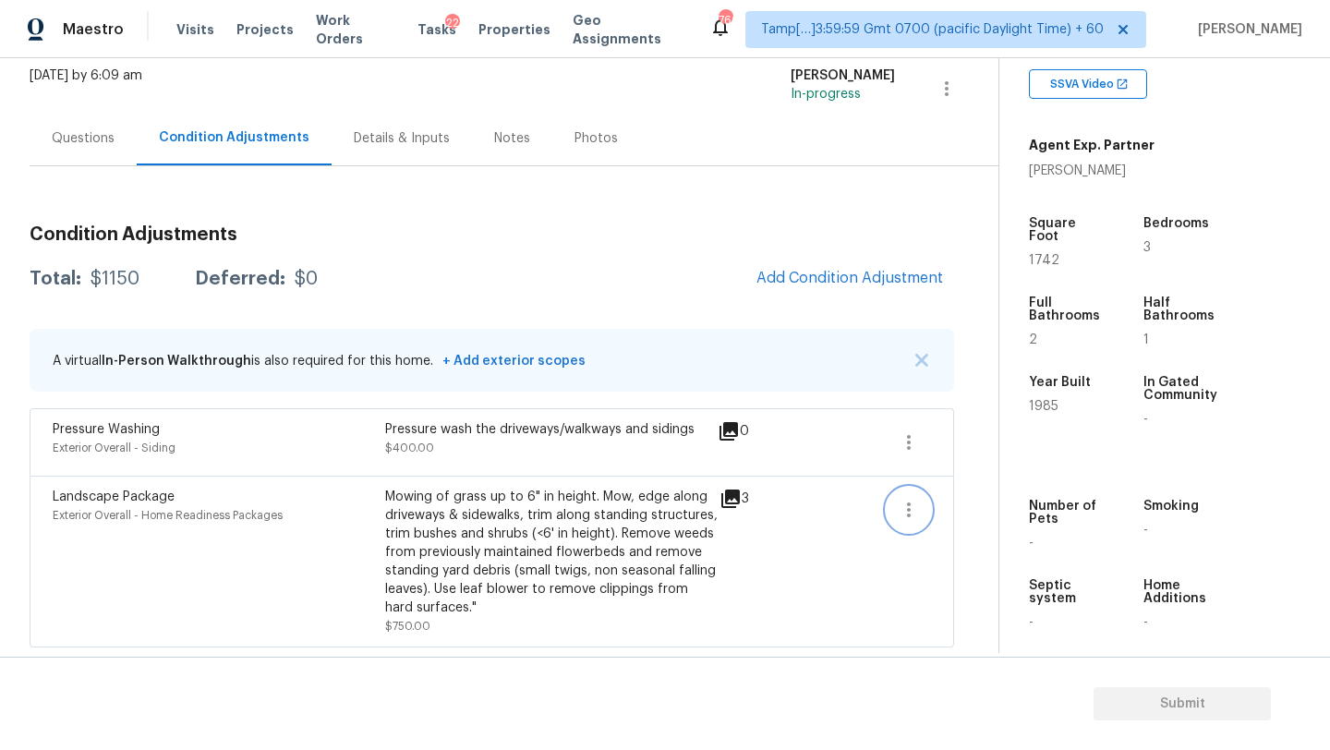
click at [913, 508] on icon "button" at bounding box center [909, 510] width 22 height 22
click at [974, 508] on div "Edit" at bounding box center [1014, 506] width 144 height 18
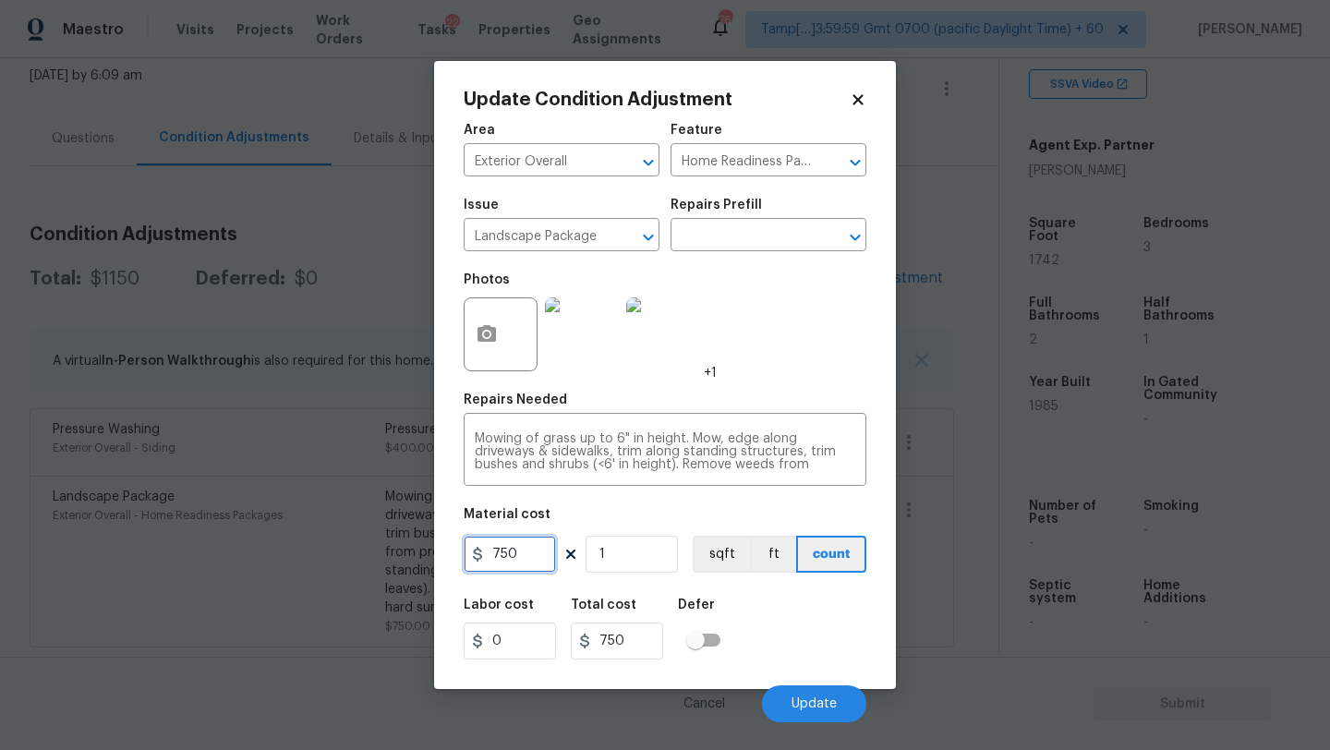
click at [502, 555] on input "750" at bounding box center [510, 554] width 92 height 37
type input "2000"
click at [802, 693] on button "Update" at bounding box center [814, 703] width 104 height 37
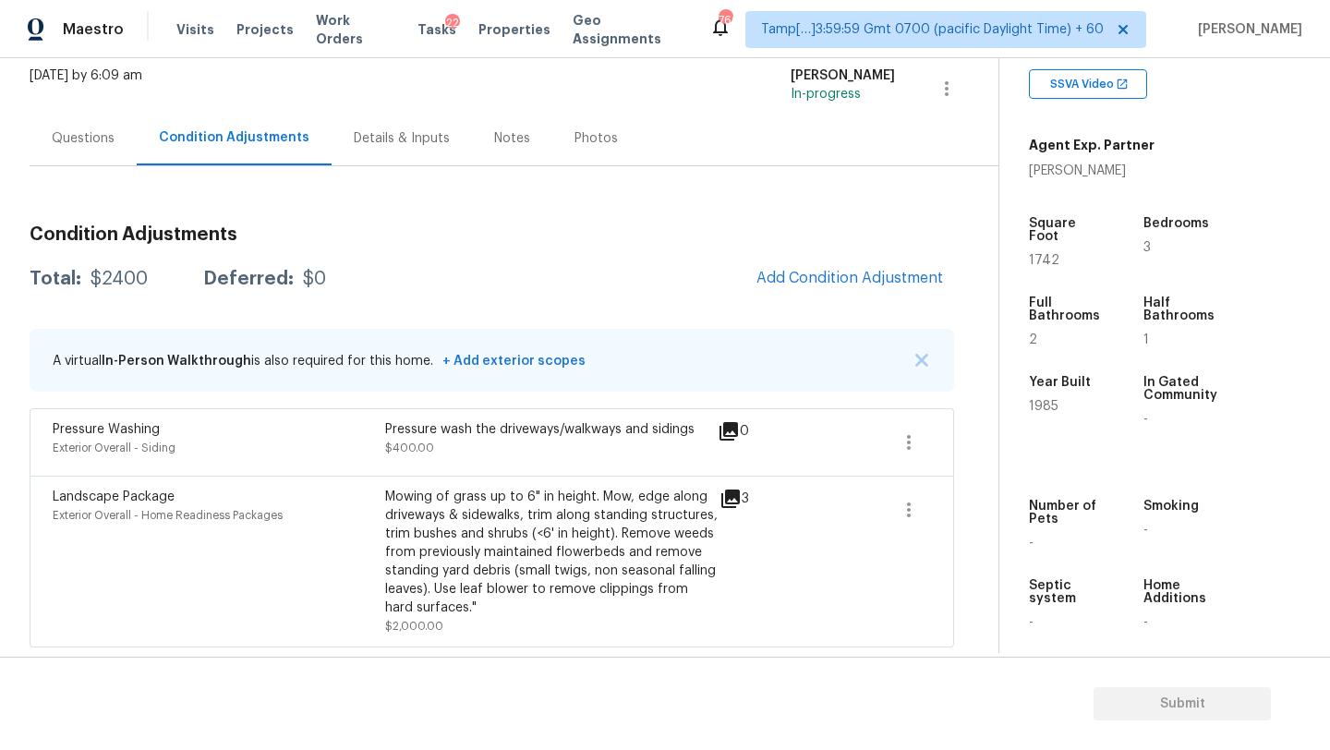
click at [894, 259] on span "Add Condition Adjustment" at bounding box center [849, 279] width 209 height 41
click at [871, 302] on div "Condition Adjustments Total: $2400 Deferred: $0 Add Condition Adjustment A virt…" at bounding box center [492, 429] width 925 height 437
click at [871, 286] on button "Add Condition Adjustment" at bounding box center [849, 278] width 209 height 39
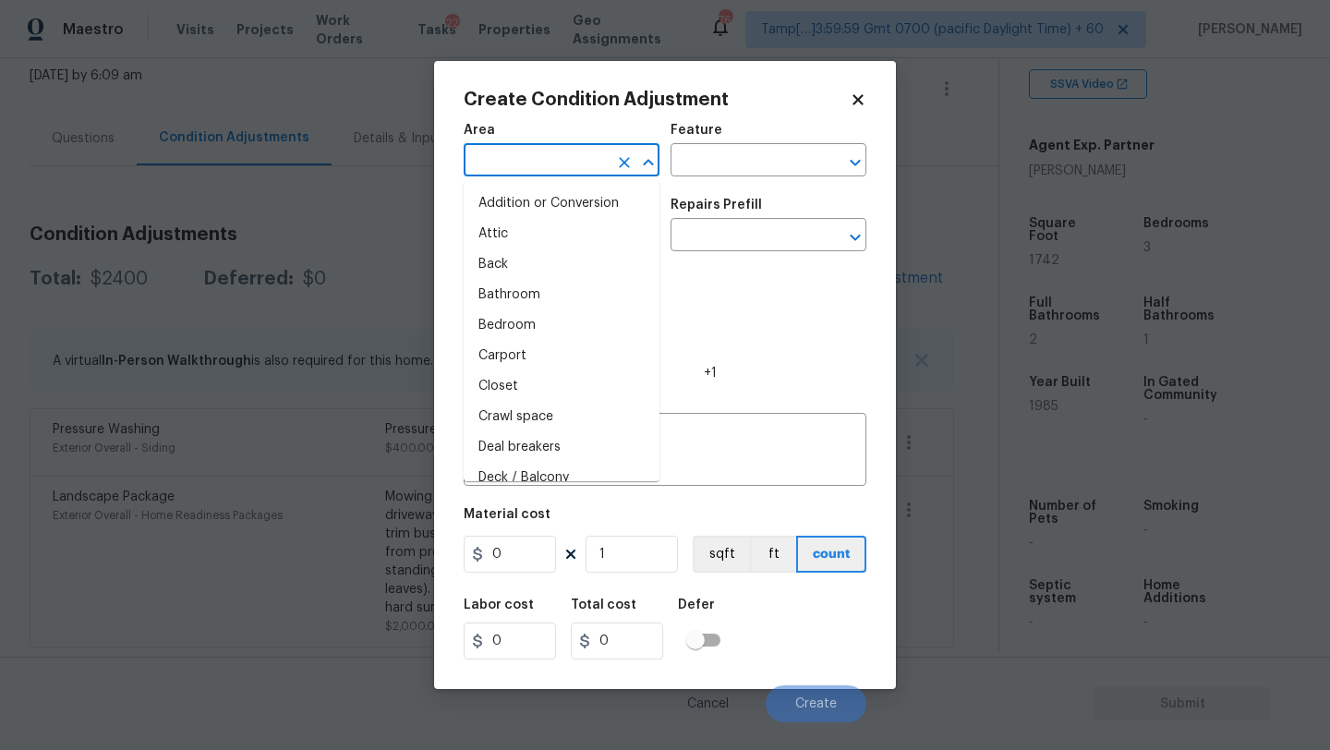
click at [538, 158] on input "text" at bounding box center [536, 162] width 144 height 29
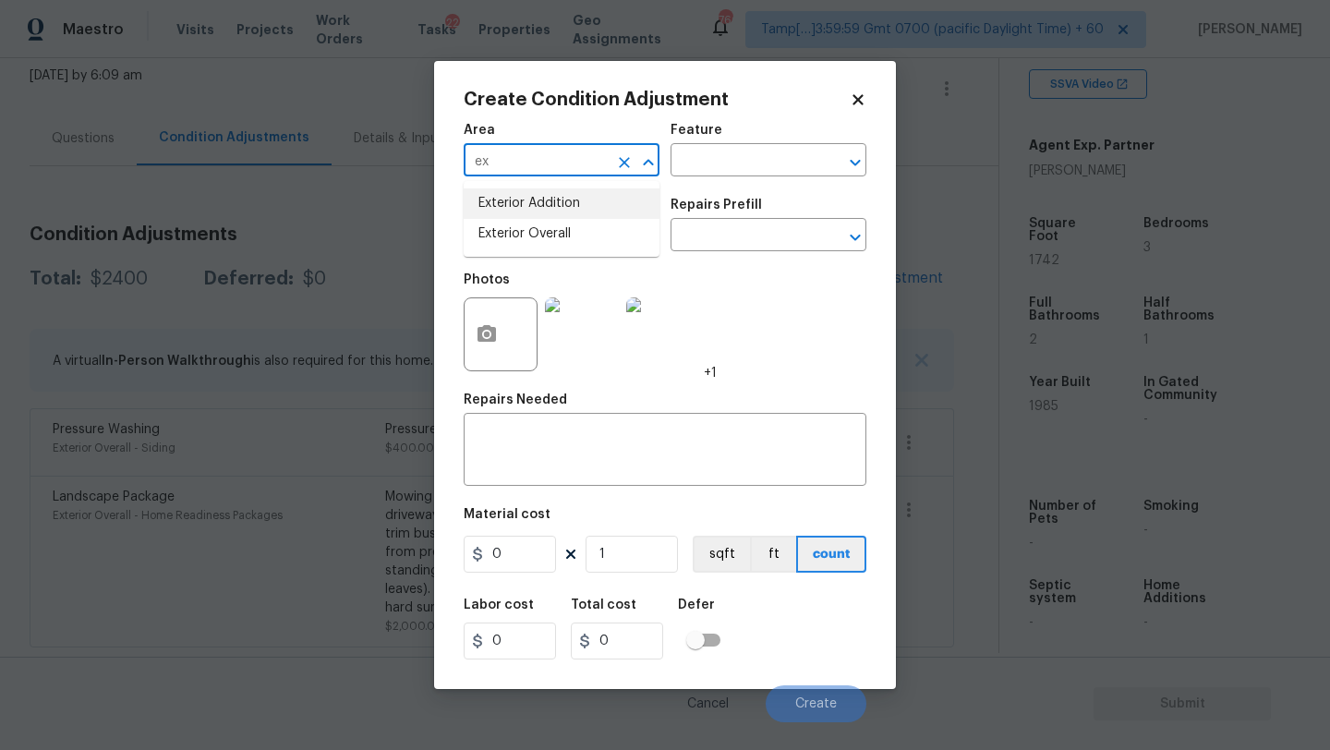
drag, startPoint x: 553, startPoint y: 227, endPoint x: 587, endPoint y: 210, distance: 37.6
click at [553, 228] on li "Exterior Overall" at bounding box center [562, 234] width 196 height 30
type input "Exterior Overall"
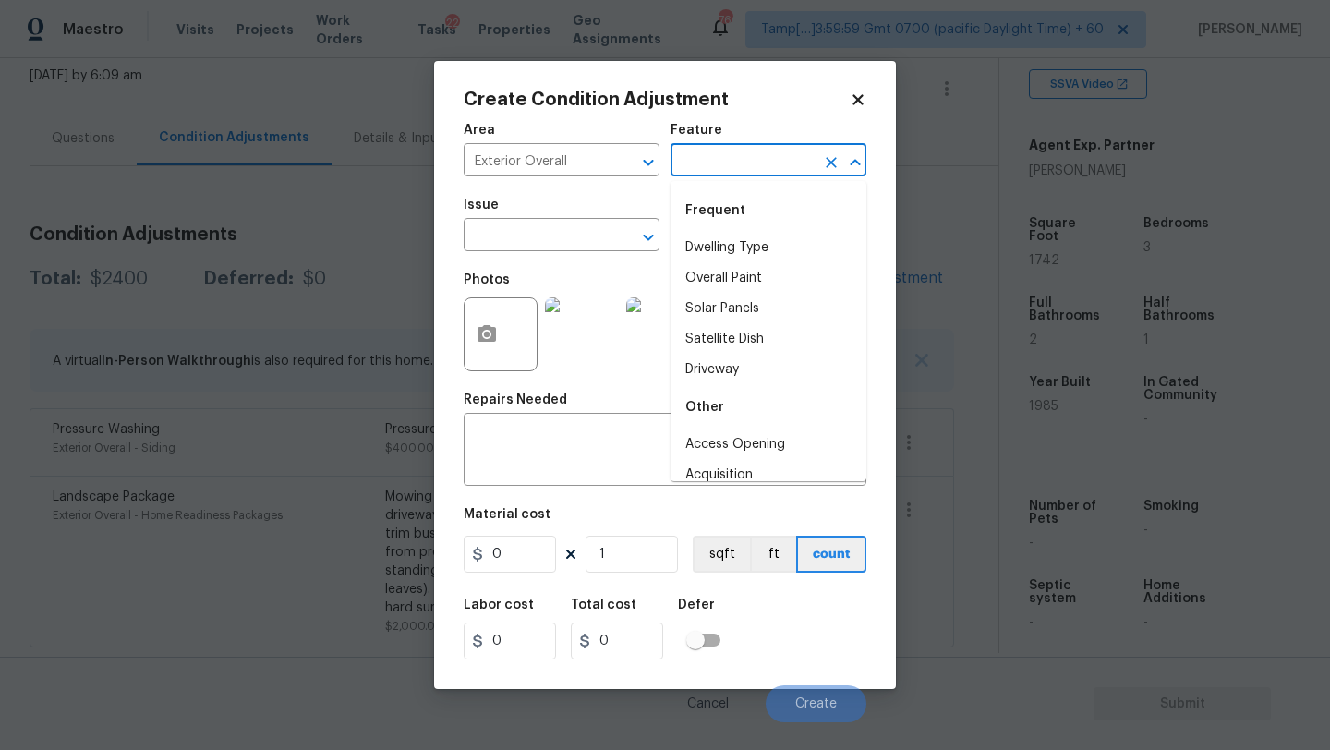
click at [721, 167] on input "text" at bounding box center [743, 162] width 144 height 29
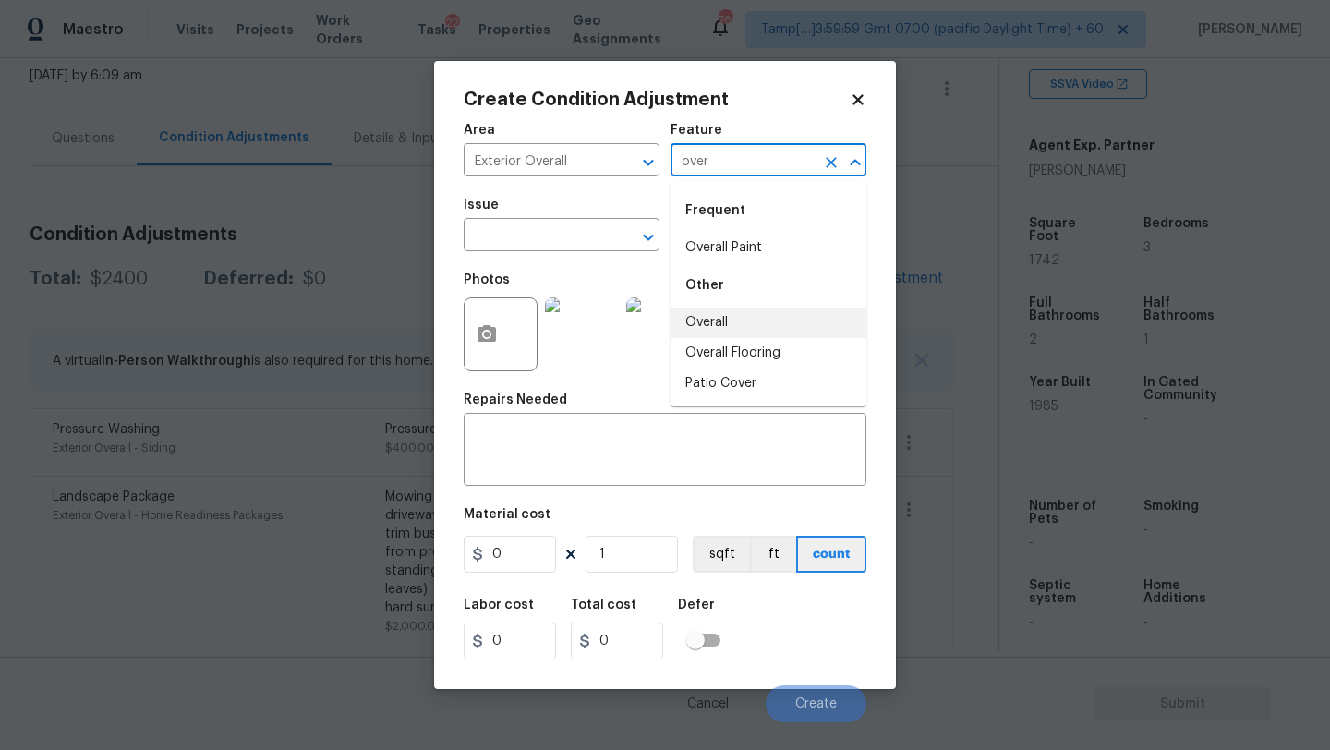
click at [715, 321] on li "Overall" at bounding box center [769, 323] width 196 height 30
type input "Overall"
click at [657, 466] on textarea at bounding box center [665, 451] width 381 height 39
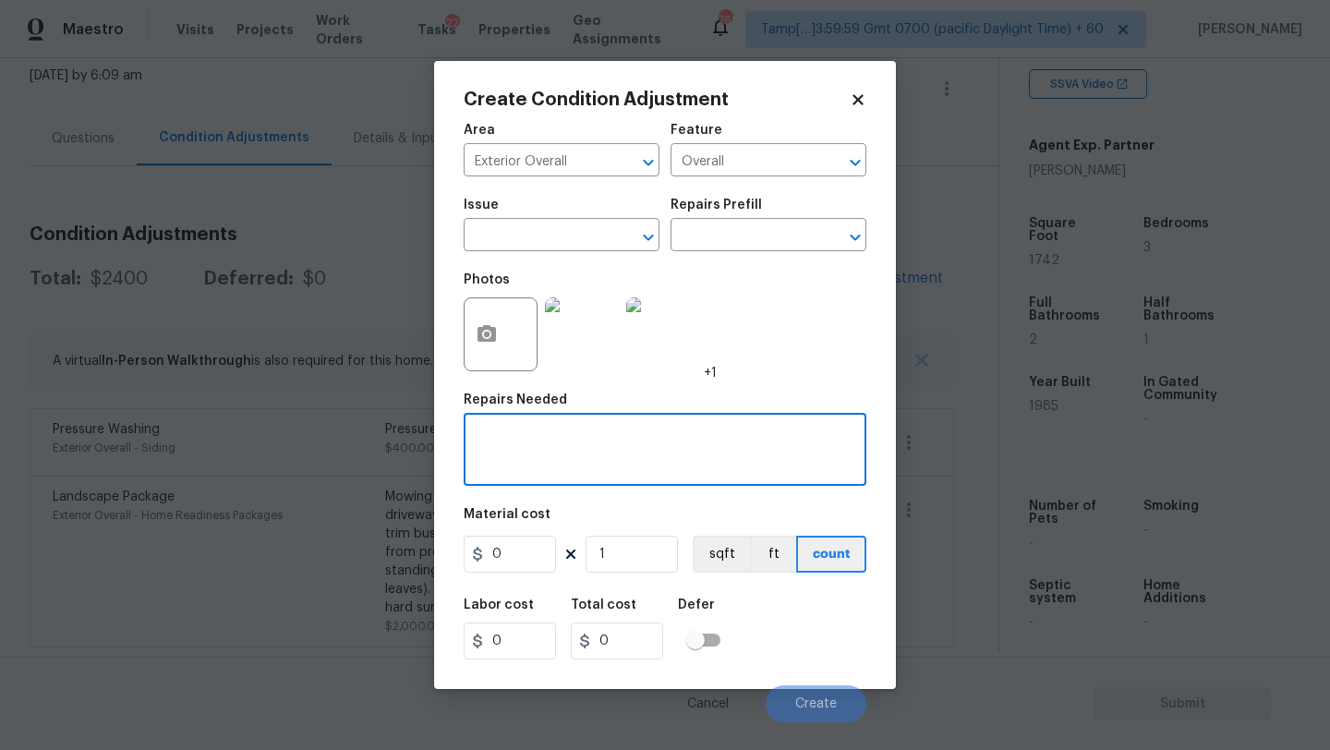
paste textarea "Repairs to siding, stucco, or paint"
type textarea "Repairs to siding, stucco, or paint"
click at [529, 553] on input "0" at bounding box center [510, 554] width 92 height 37
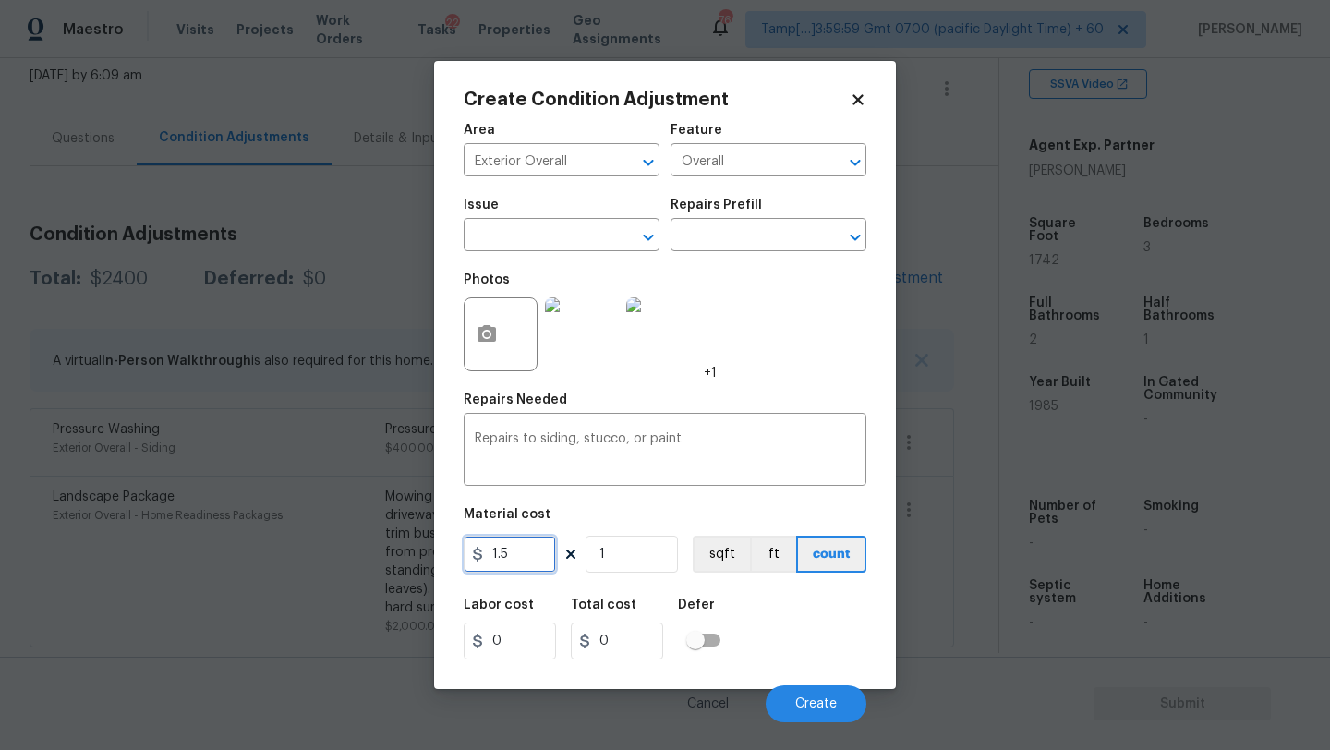
type input "1.5"
click at [663, 555] on input "1" at bounding box center [632, 554] width 92 height 37
type input "17"
type input "25.5"
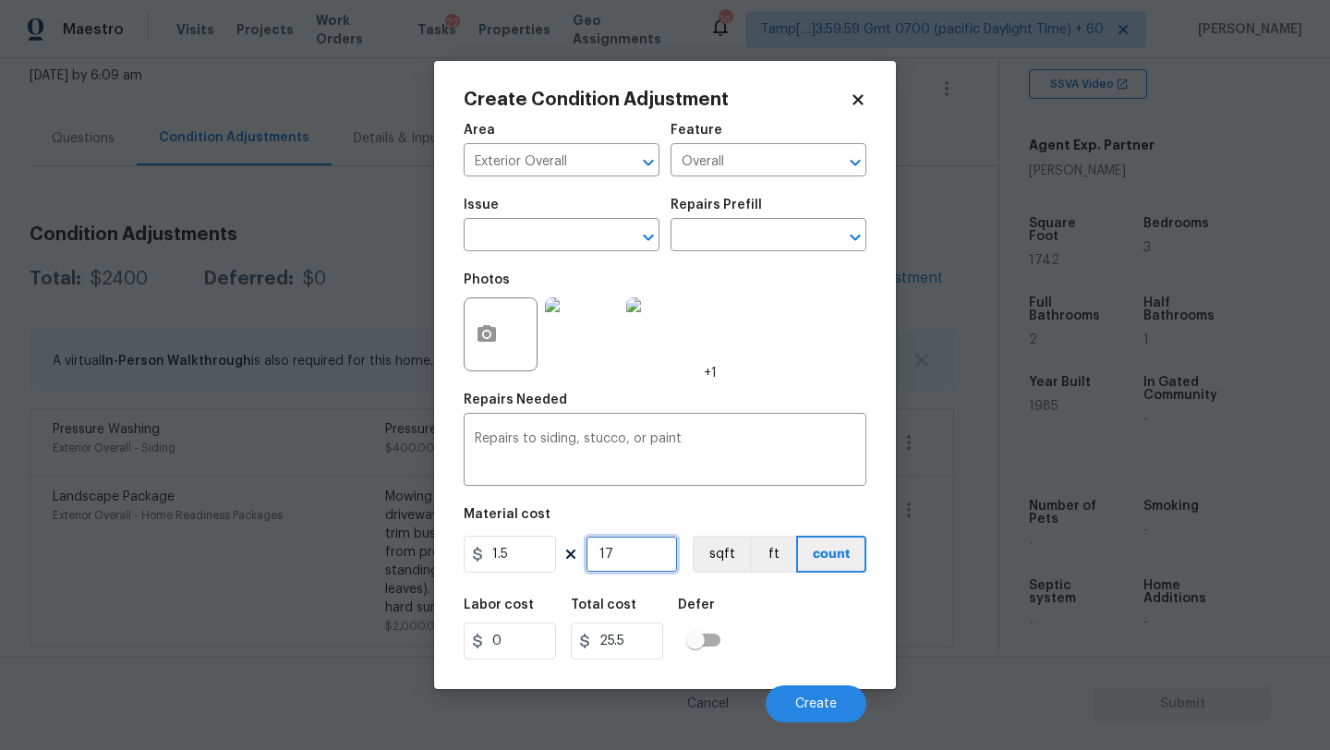
type input "174"
type input "261"
type input "1742"
type input "2613"
type input "1742"
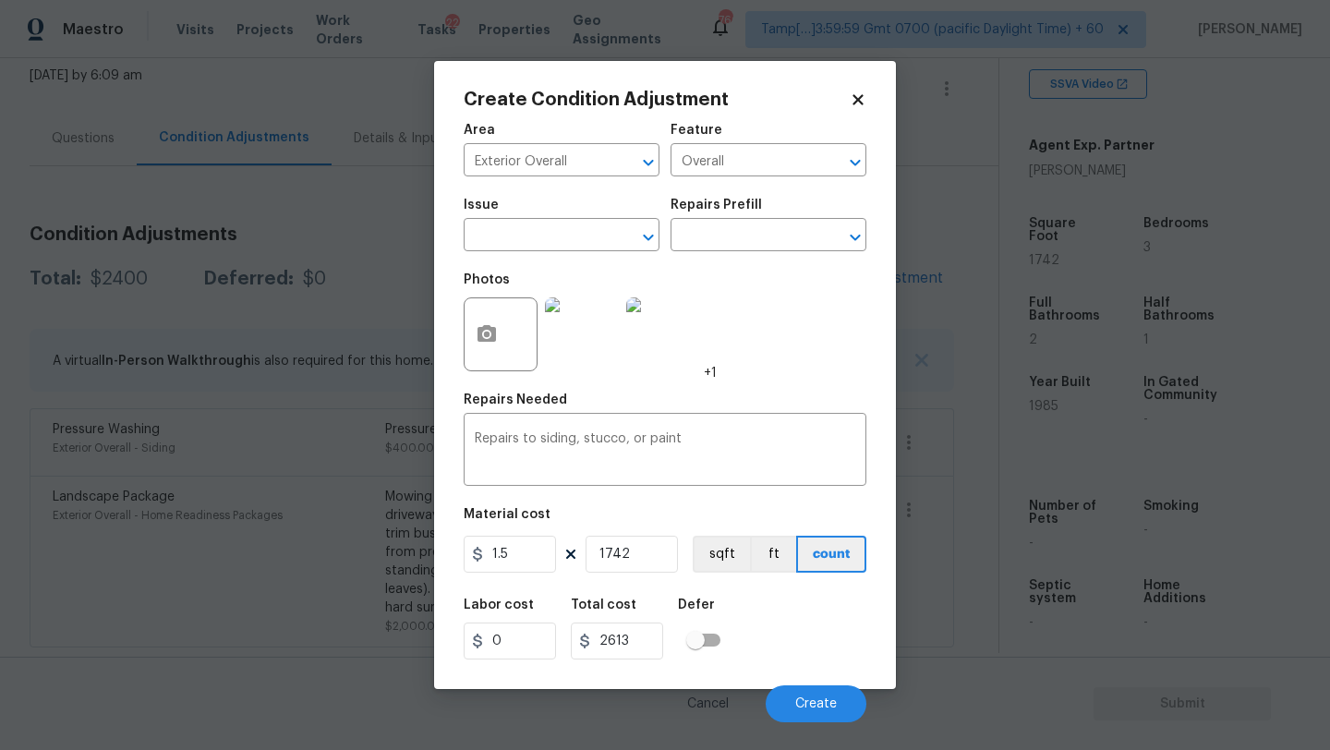
click at [830, 665] on div "Labor cost 0 Total cost 2613 Defer" at bounding box center [665, 628] width 403 height 83
click at [482, 336] on icon "button" at bounding box center [487, 333] width 18 height 17
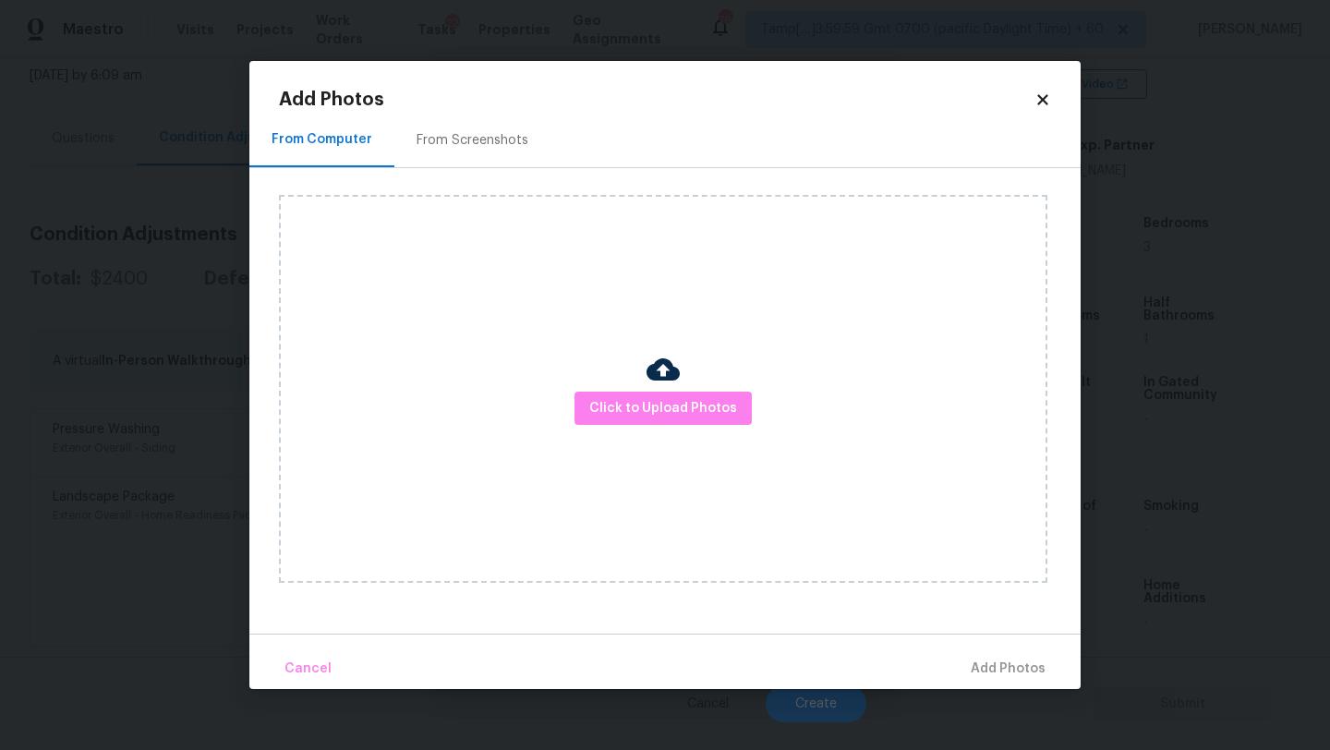
click at [418, 115] on div "From Screenshots" at bounding box center [472, 140] width 156 height 54
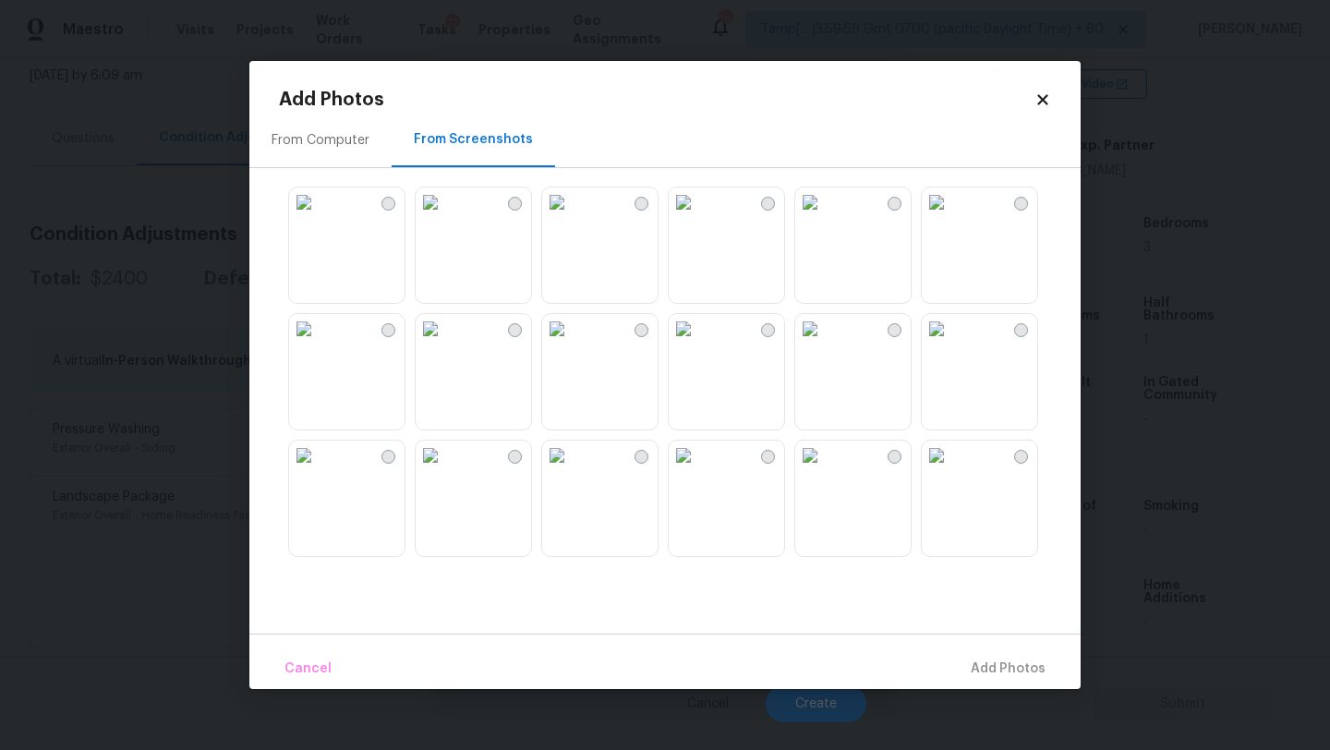
click at [951, 217] on img at bounding box center [937, 203] width 30 height 30
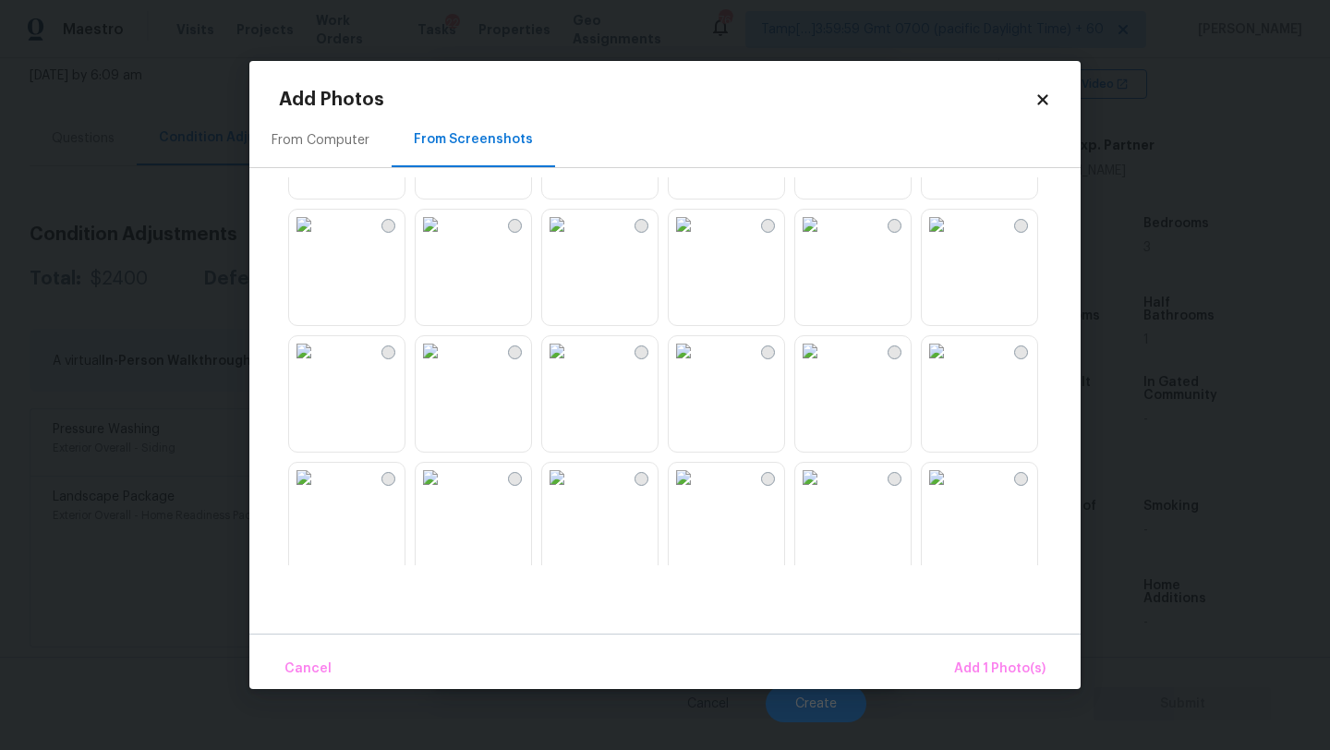
scroll to position [263, 0]
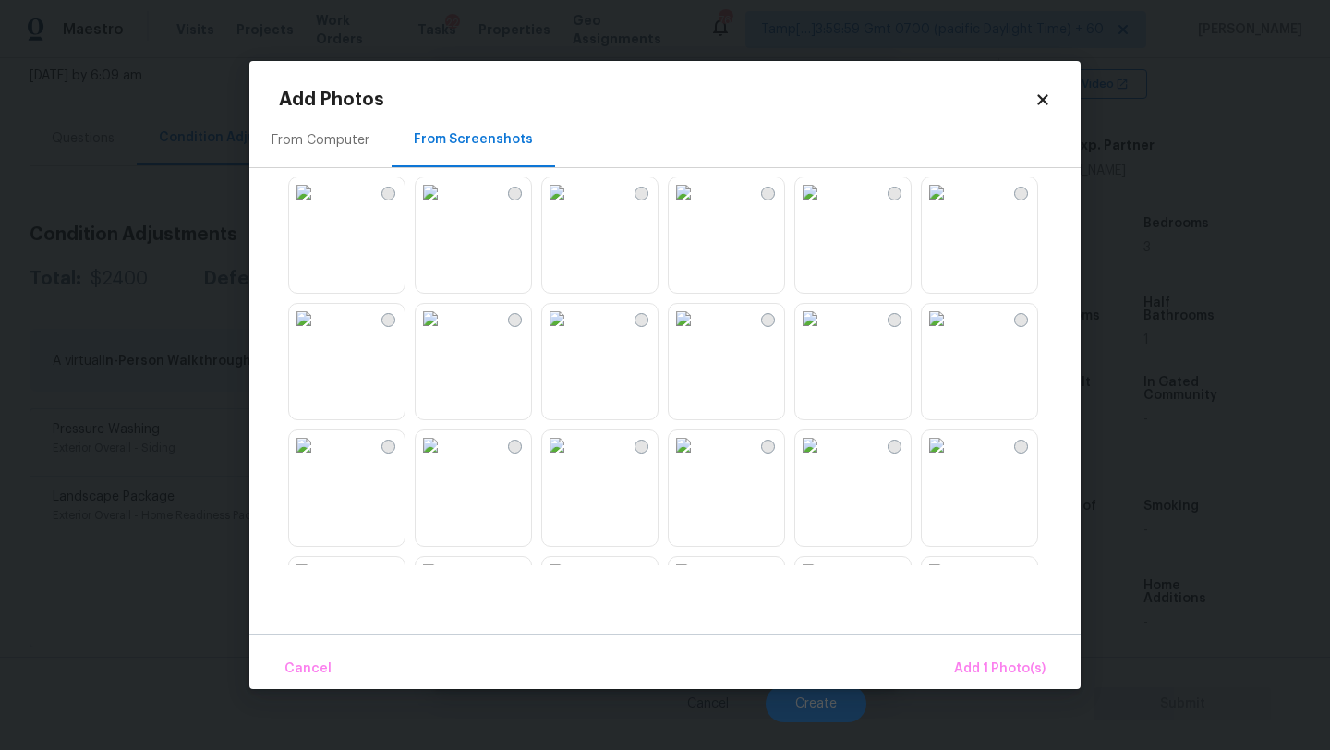
click at [445, 333] on img at bounding box center [431, 319] width 30 height 30
click at [825, 340] on img at bounding box center [810, 325] width 30 height 30
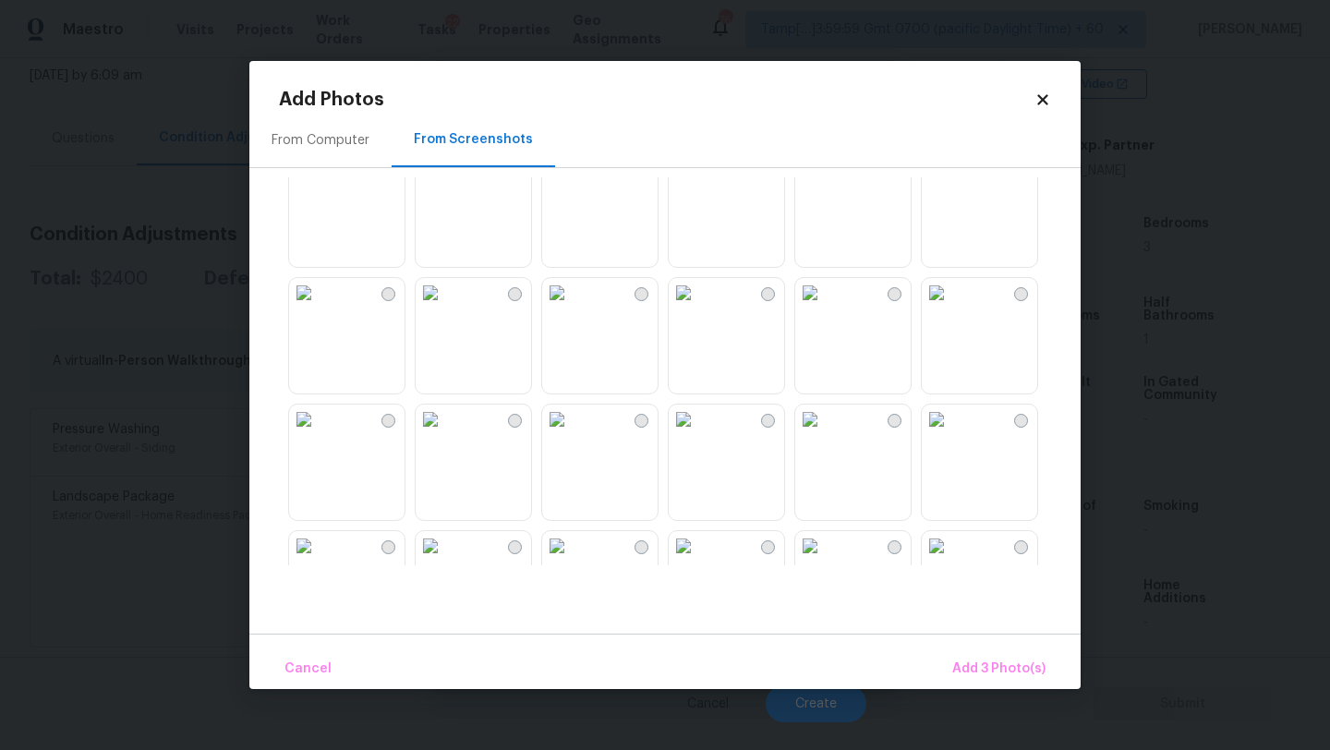
scroll to position [776, 0]
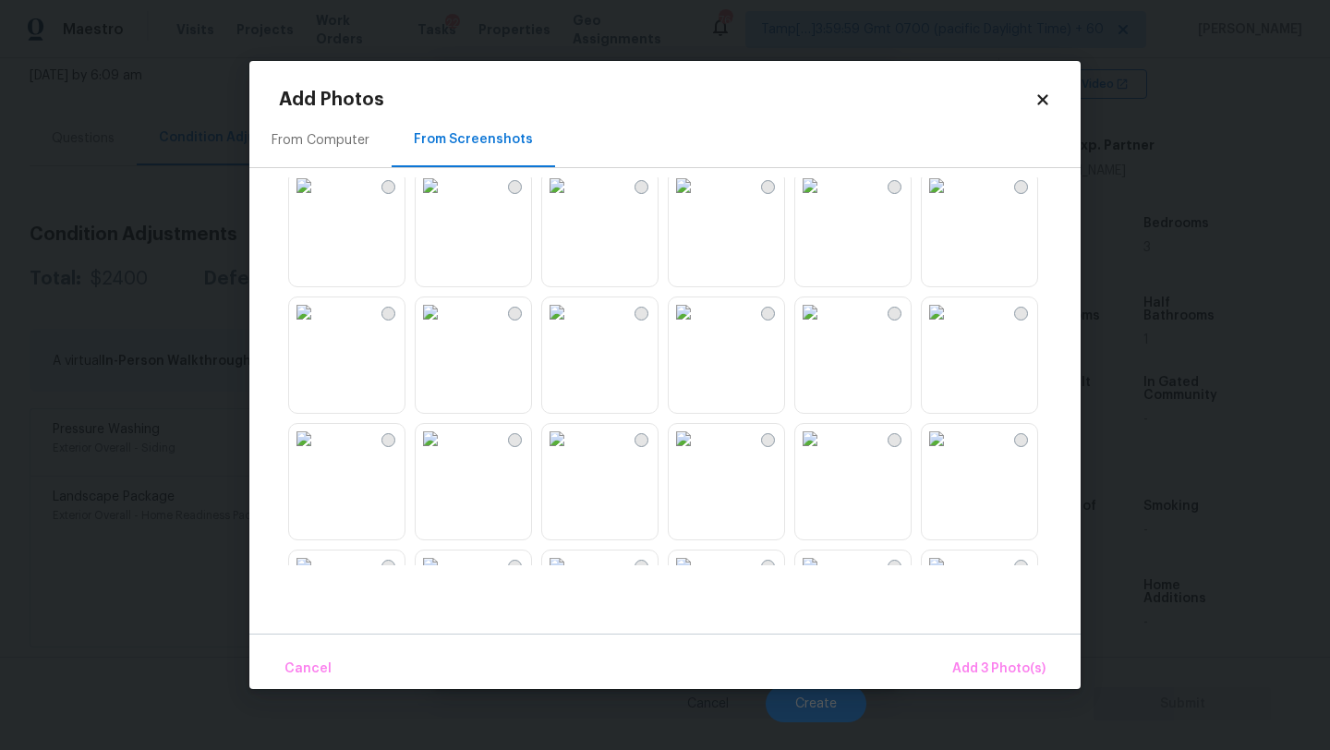
click at [445, 327] on img at bounding box center [431, 312] width 30 height 30
click at [991, 669] on span "Add 4 Photo(s)" at bounding box center [997, 669] width 95 height 23
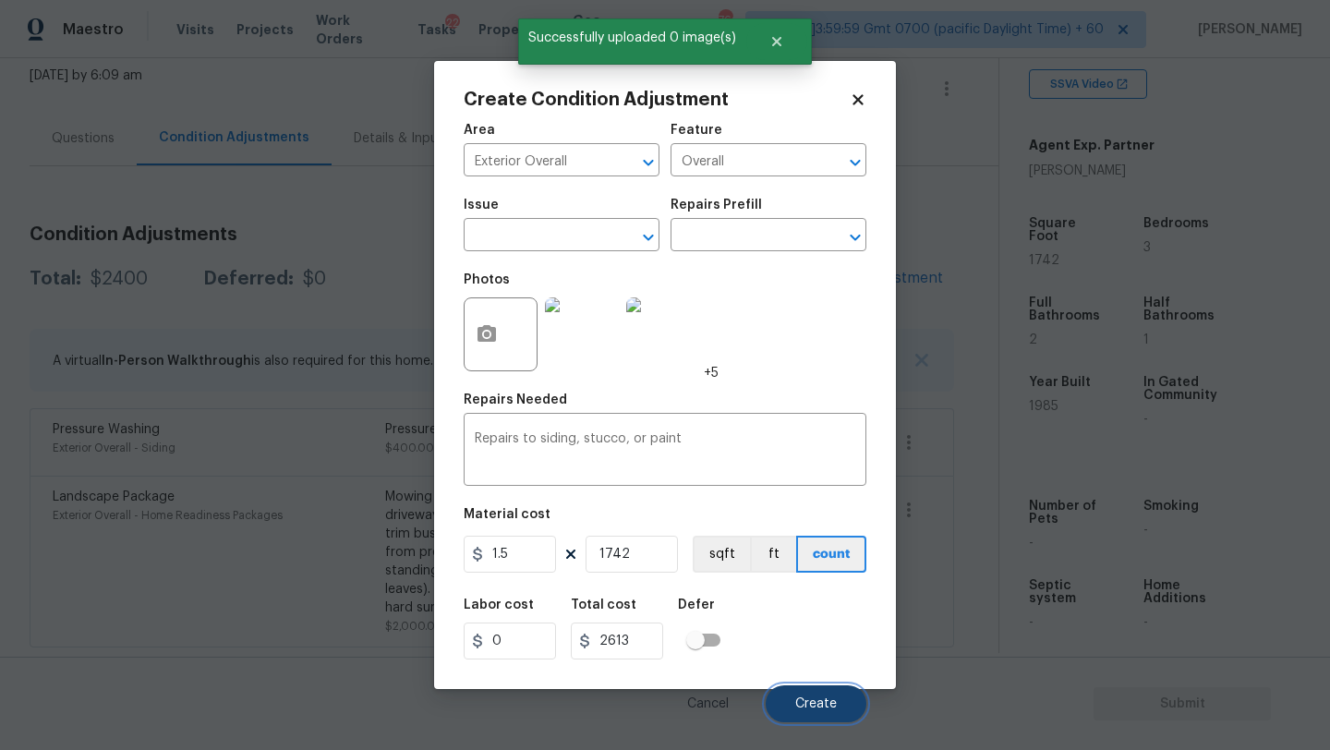
click at [823, 705] on span "Create" at bounding box center [816, 704] width 42 height 14
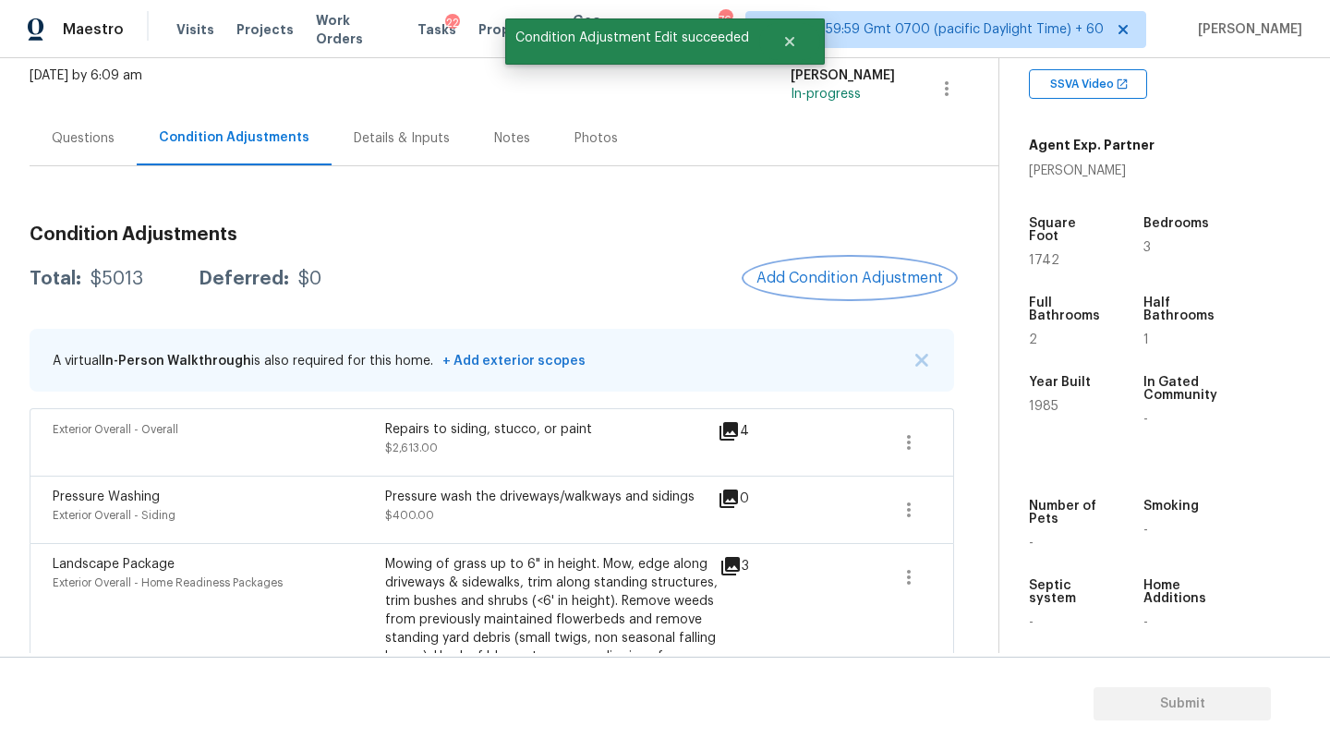
click at [835, 268] on button "Add Condition Adjustment" at bounding box center [849, 278] width 209 height 39
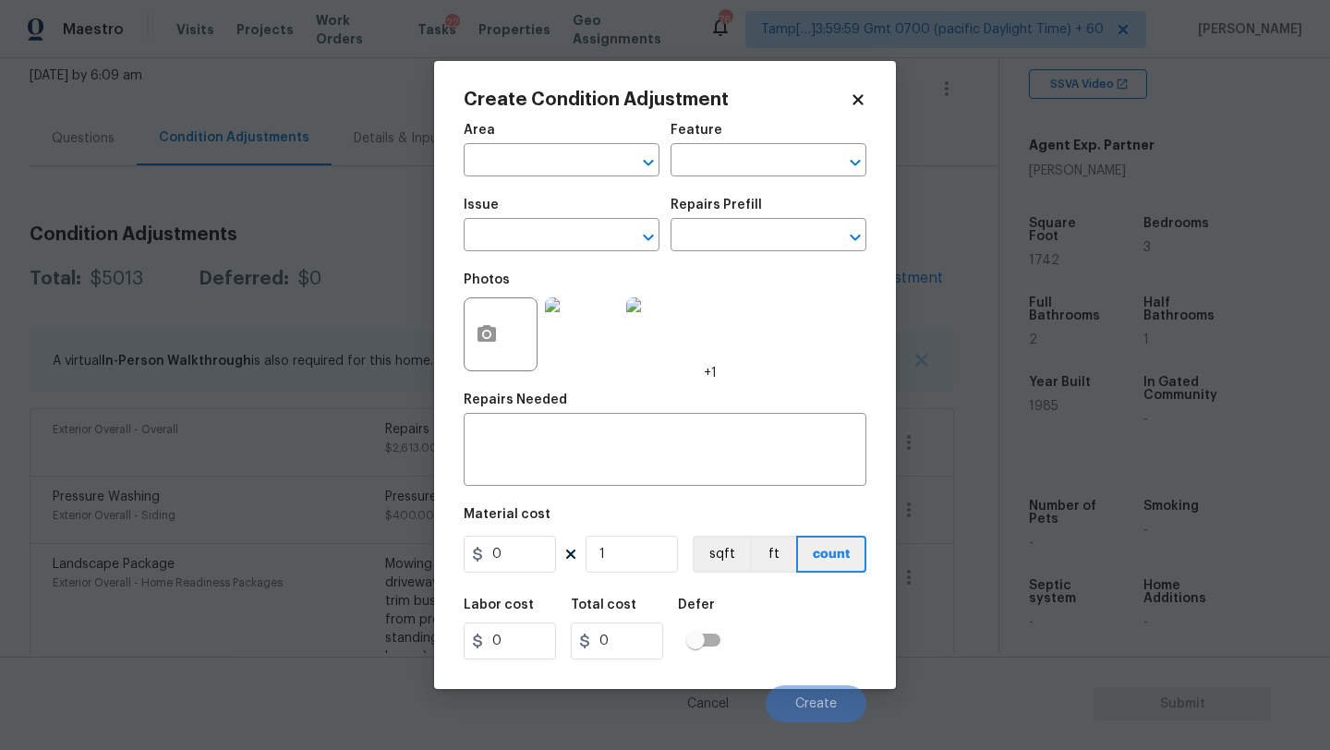
click at [521, 136] on div "Area" at bounding box center [562, 136] width 196 height 24
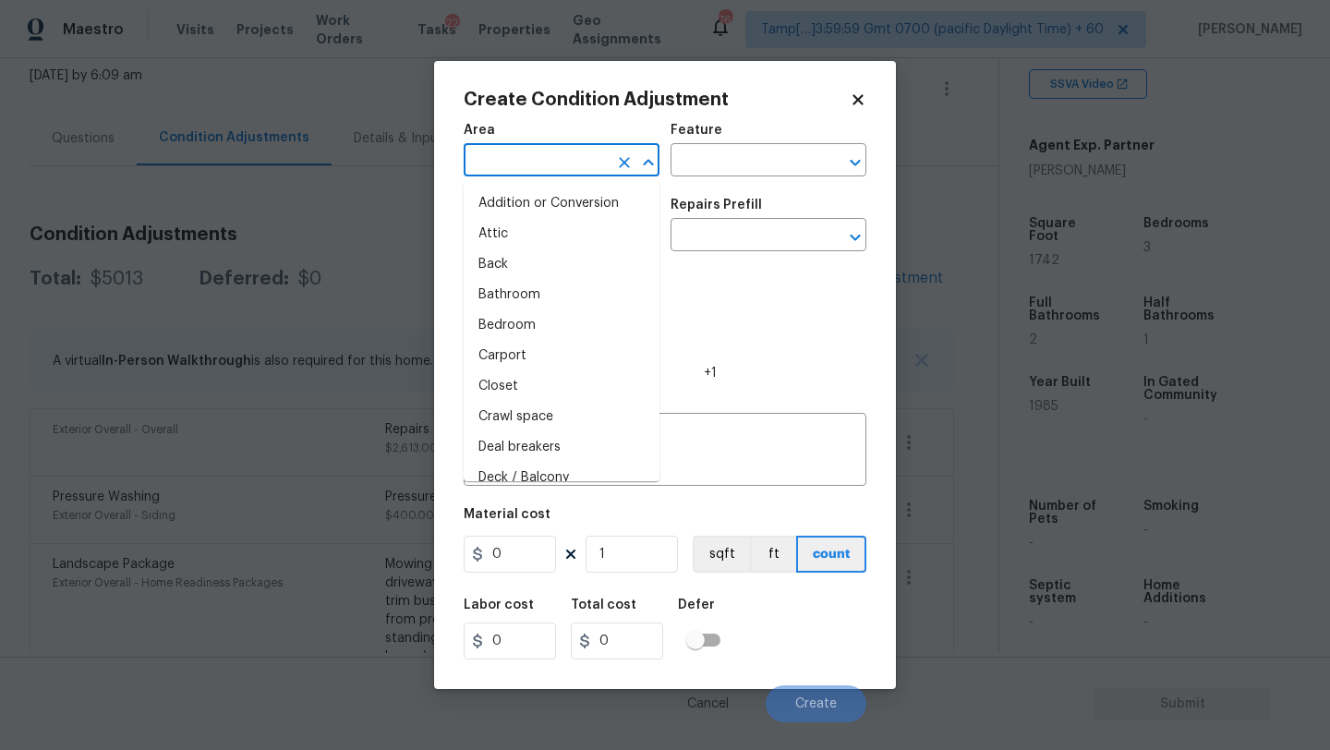
click at [521, 160] on input "text" at bounding box center [536, 162] width 144 height 29
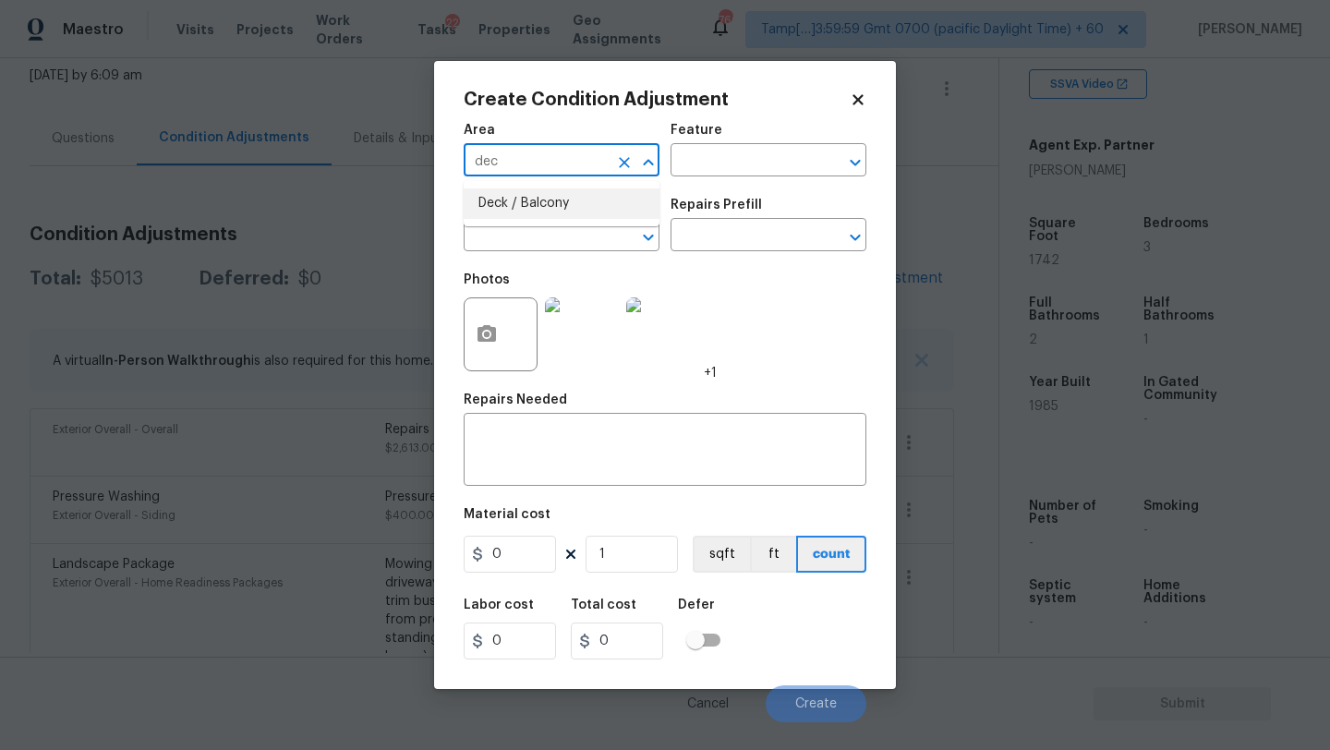
click at [538, 214] on li "Deck / Balcony" at bounding box center [562, 203] width 196 height 30
type input "Deck / Balcony"
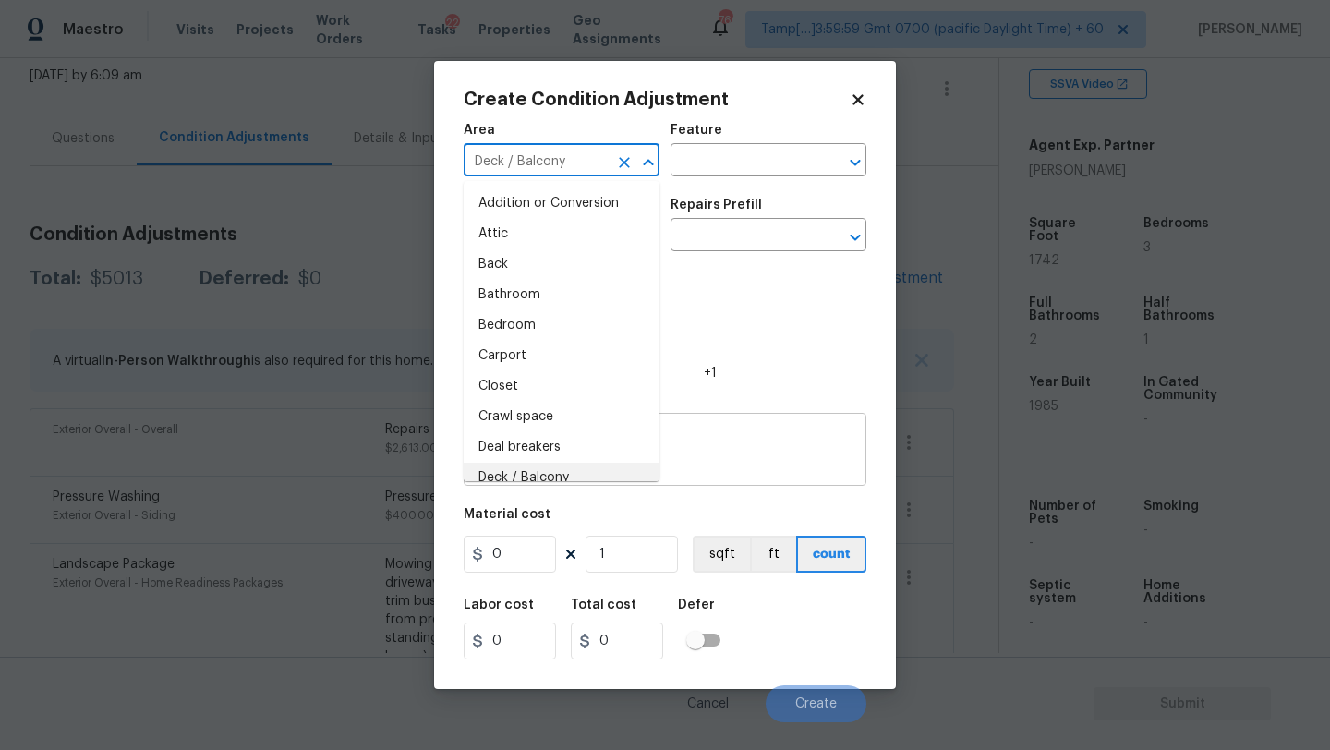
click at [764, 447] on textarea at bounding box center [665, 451] width 381 height 39
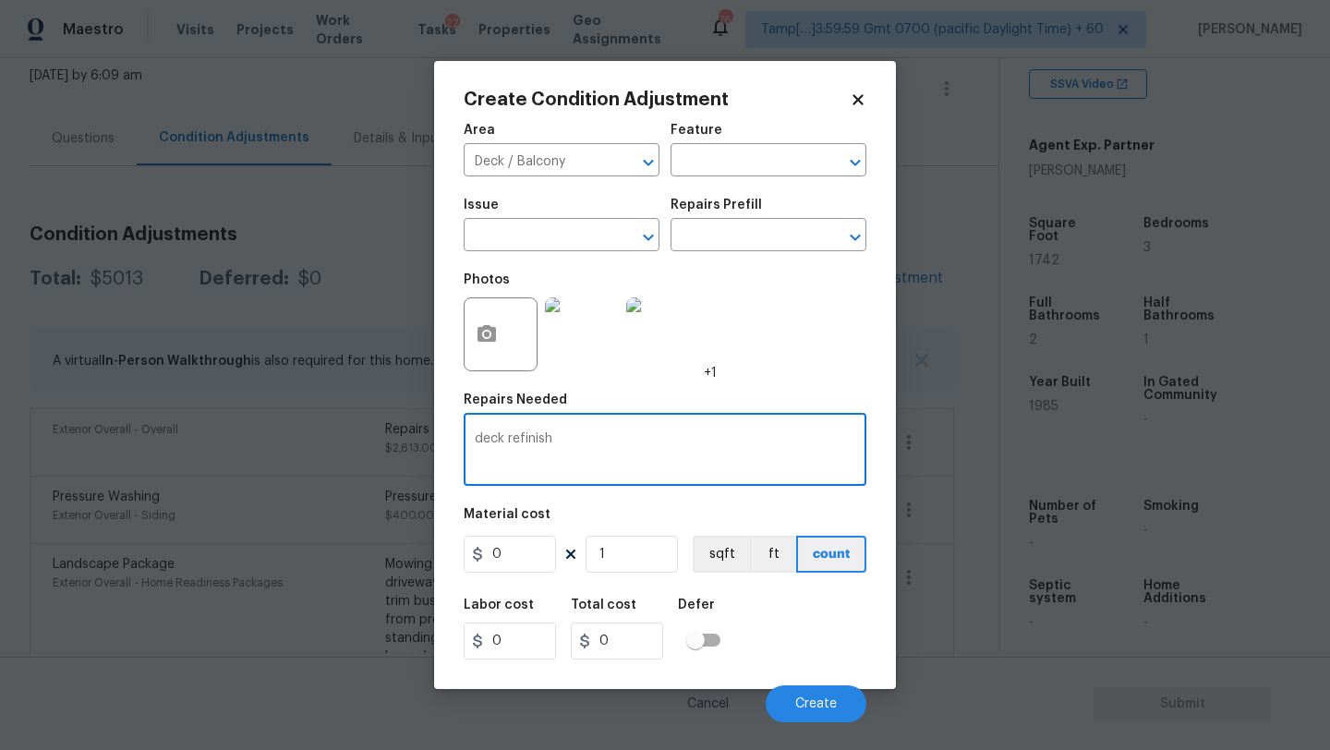
type textarea "deck refinish"
click at [502, 549] on input "0" at bounding box center [510, 554] width 92 height 37
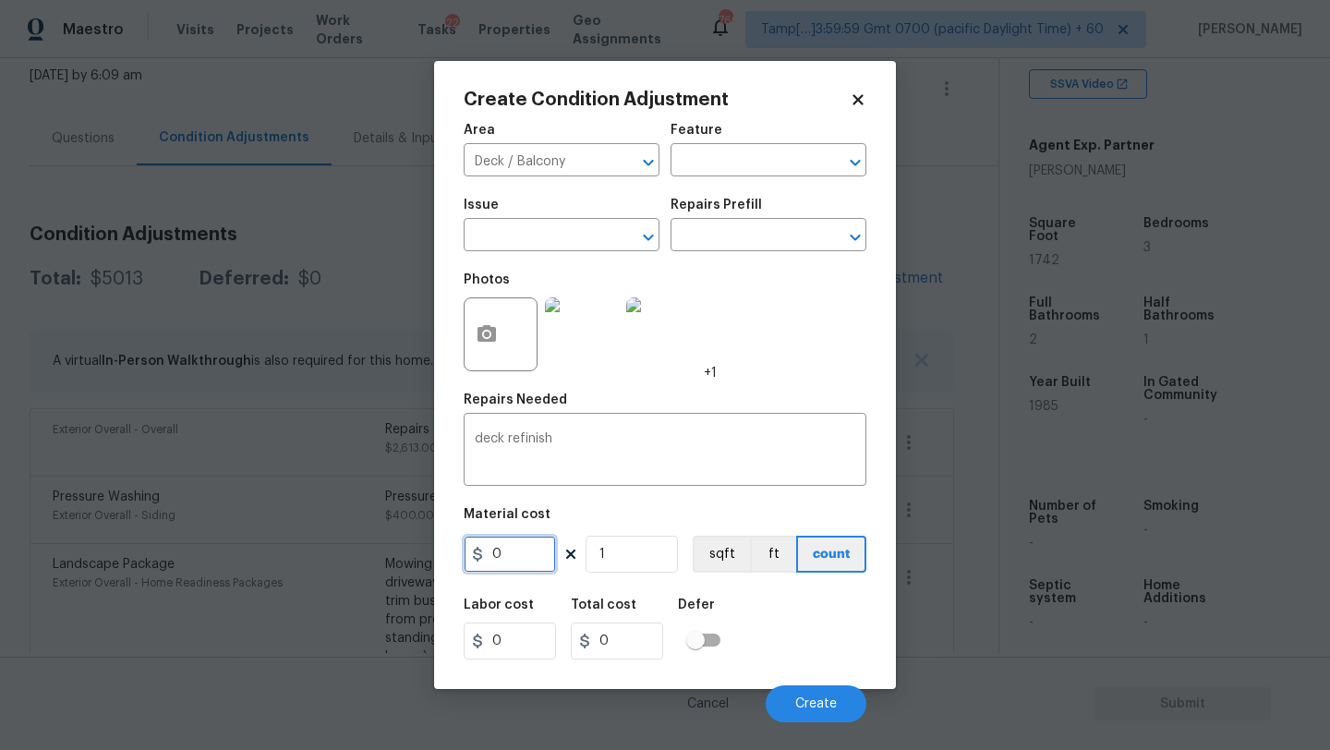
click at [502, 549] on input "0" at bounding box center [510, 554] width 92 height 37
type input "2500"
click at [483, 291] on div "Photos" at bounding box center [503, 285] width 78 height 24
click at [483, 325] on icon "button" at bounding box center [487, 334] width 22 height 22
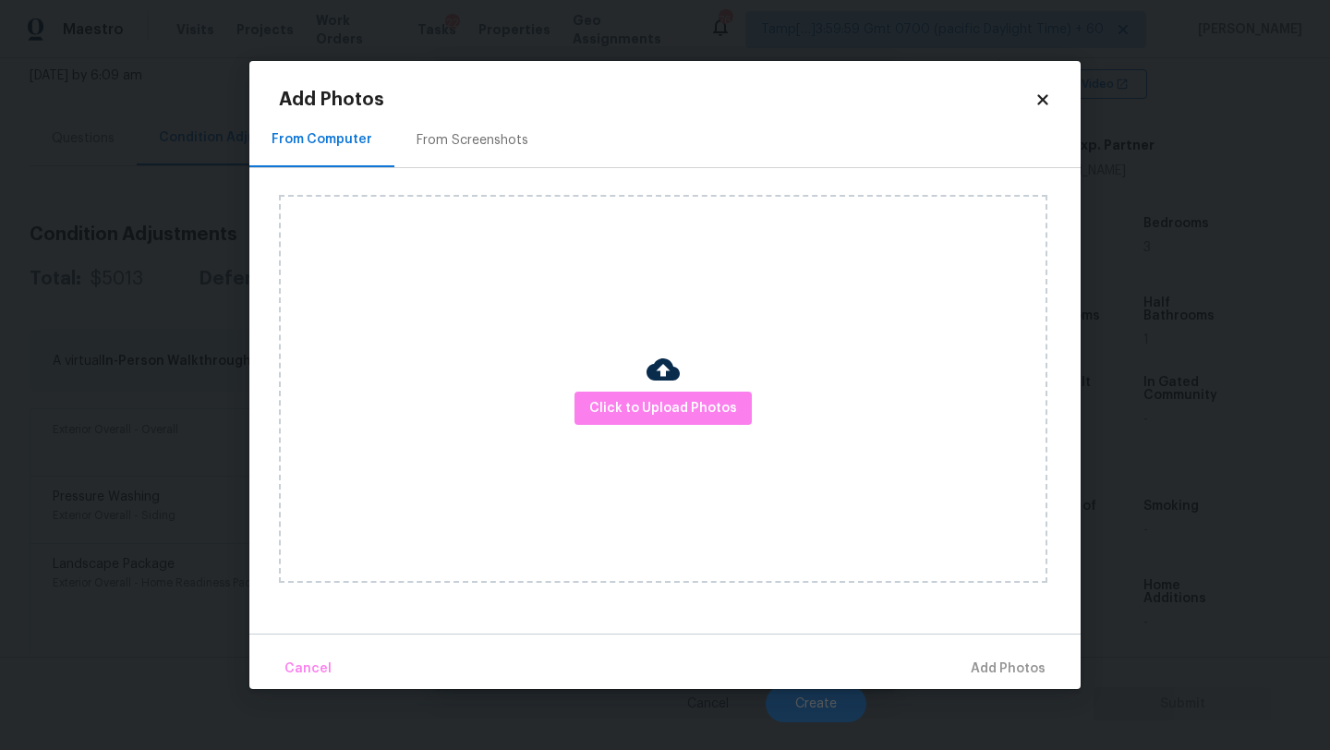
click at [496, 155] on div "From Screenshots" at bounding box center [472, 140] width 156 height 54
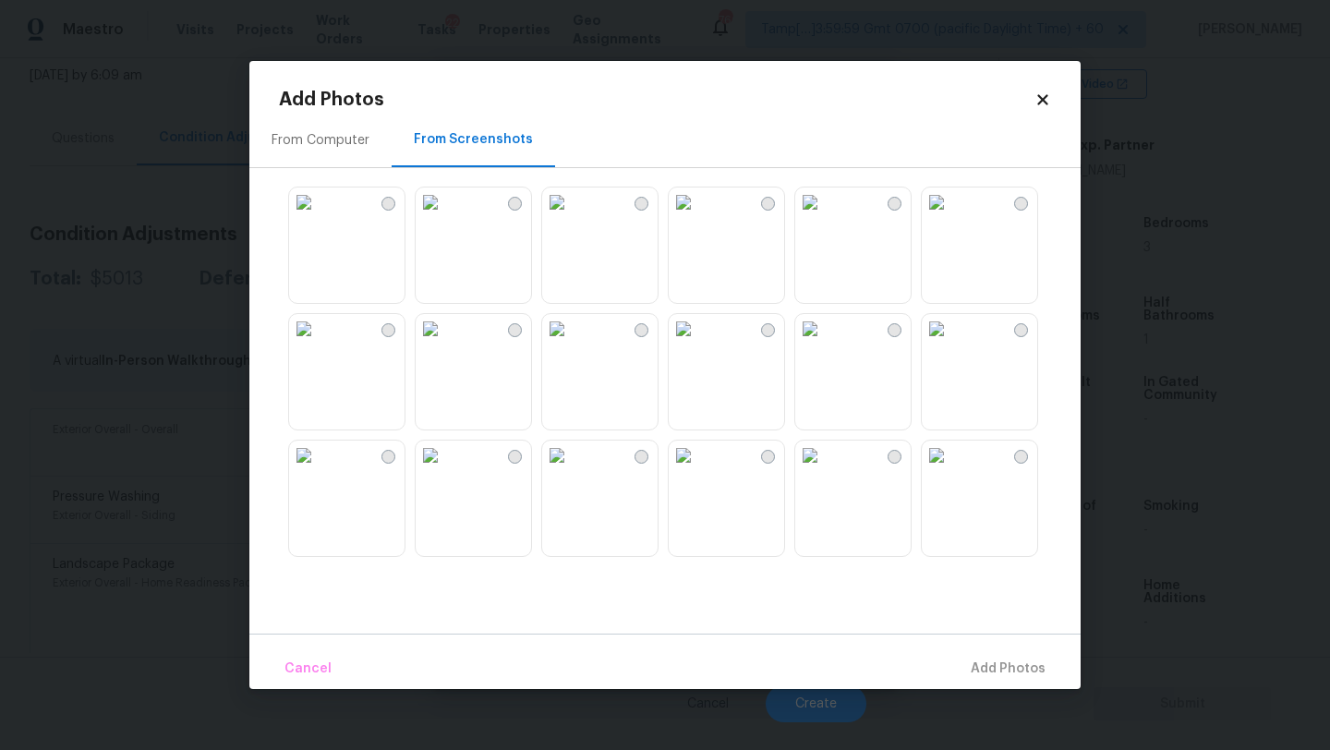
click at [445, 344] on img at bounding box center [431, 329] width 30 height 30
click at [977, 666] on span "Add 1 Photo(s)" at bounding box center [999, 669] width 91 height 23
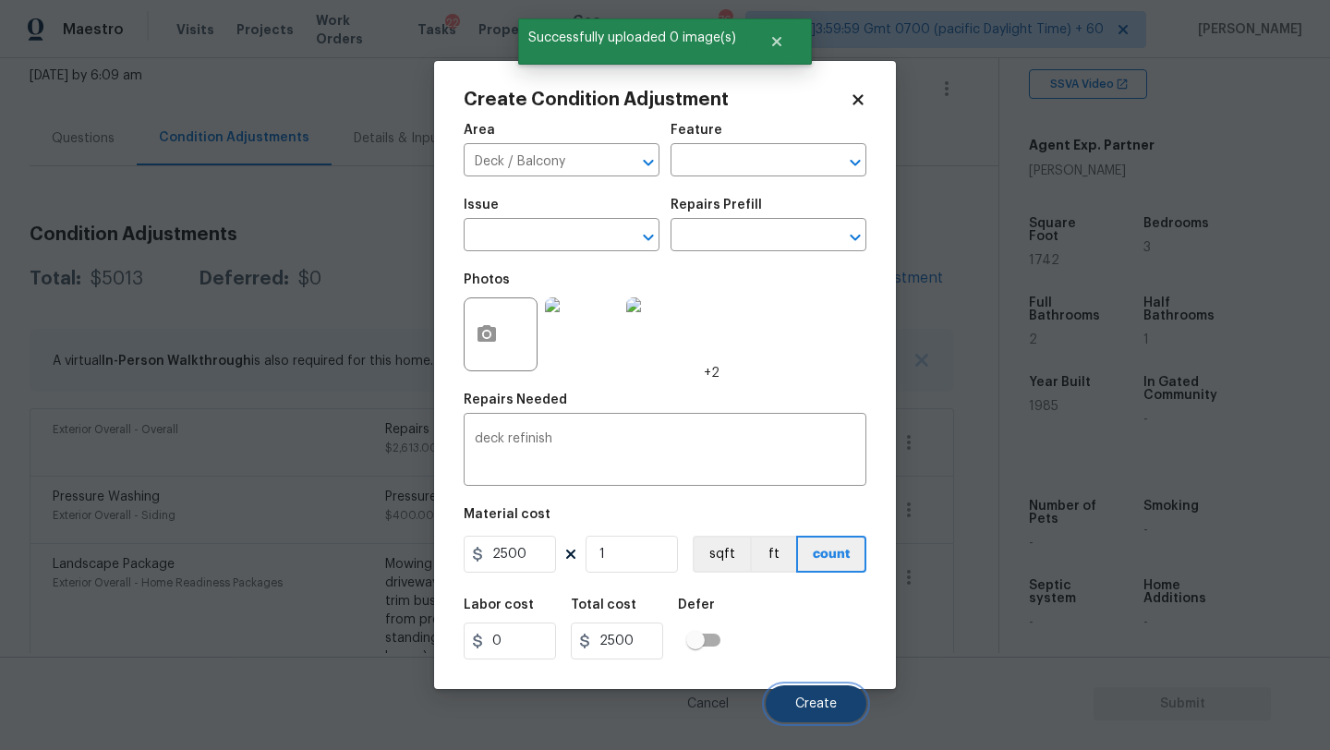
click at [824, 687] on button "Create" at bounding box center [816, 703] width 101 height 37
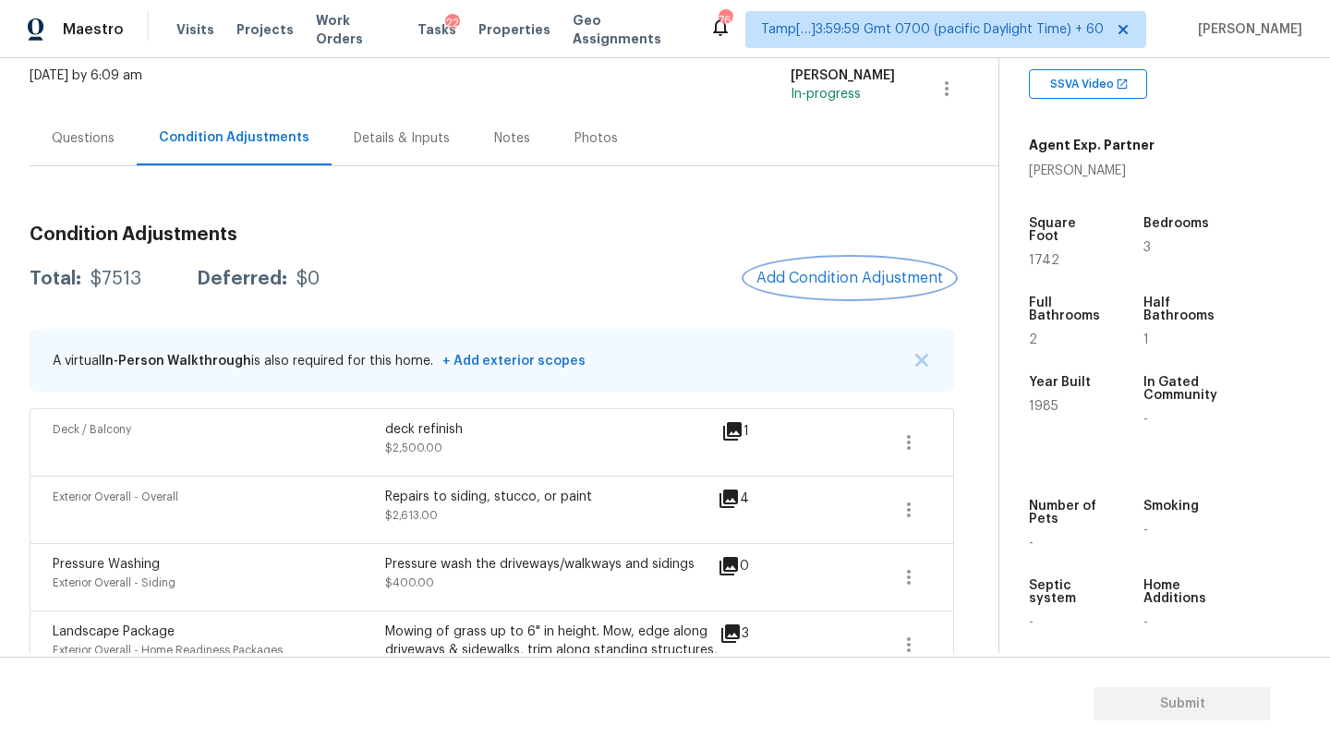
click at [858, 295] on button "Add Condition Adjustment" at bounding box center [849, 278] width 209 height 39
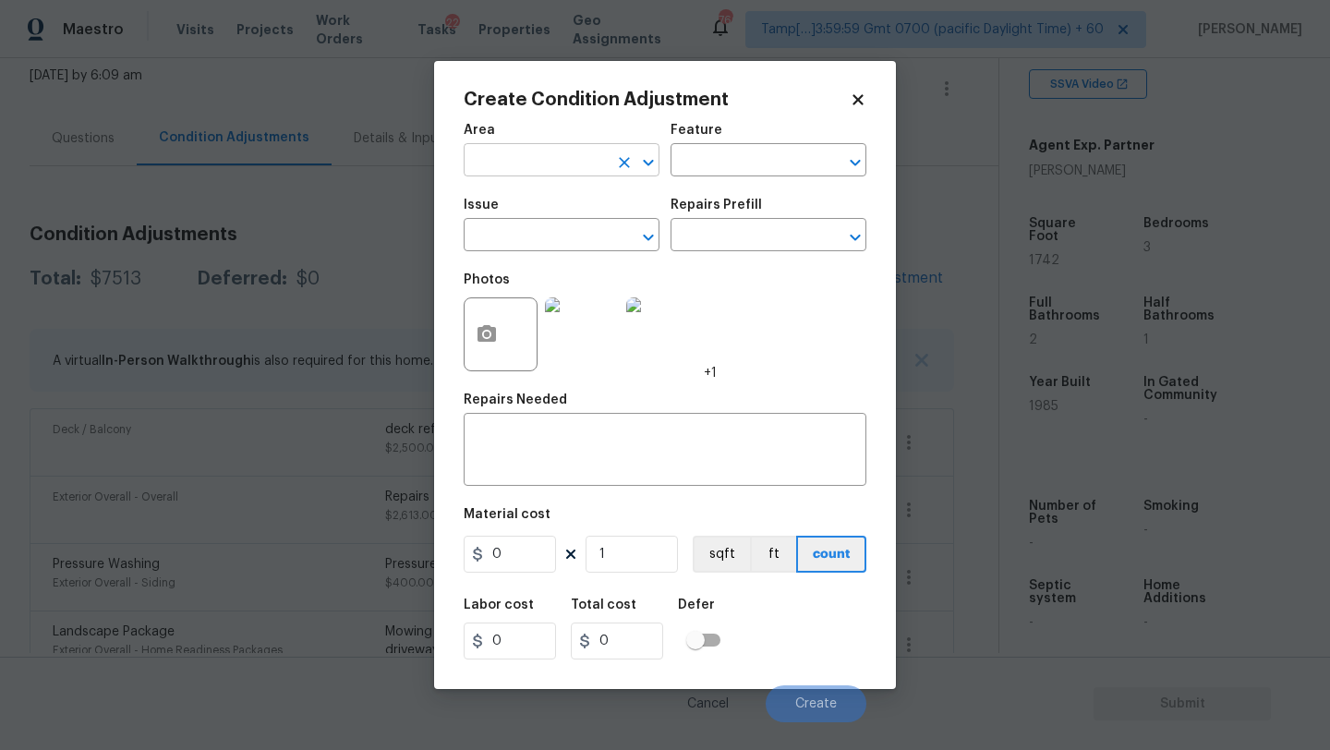
click at [595, 164] on input "text" at bounding box center [536, 162] width 144 height 29
click at [598, 210] on li "HVAC" at bounding box center [562, 203] width 196 height 30
type input "HVAC"
click at [767, 141] on div "Feature" at bounding box center [769, 136] width 196 height 24
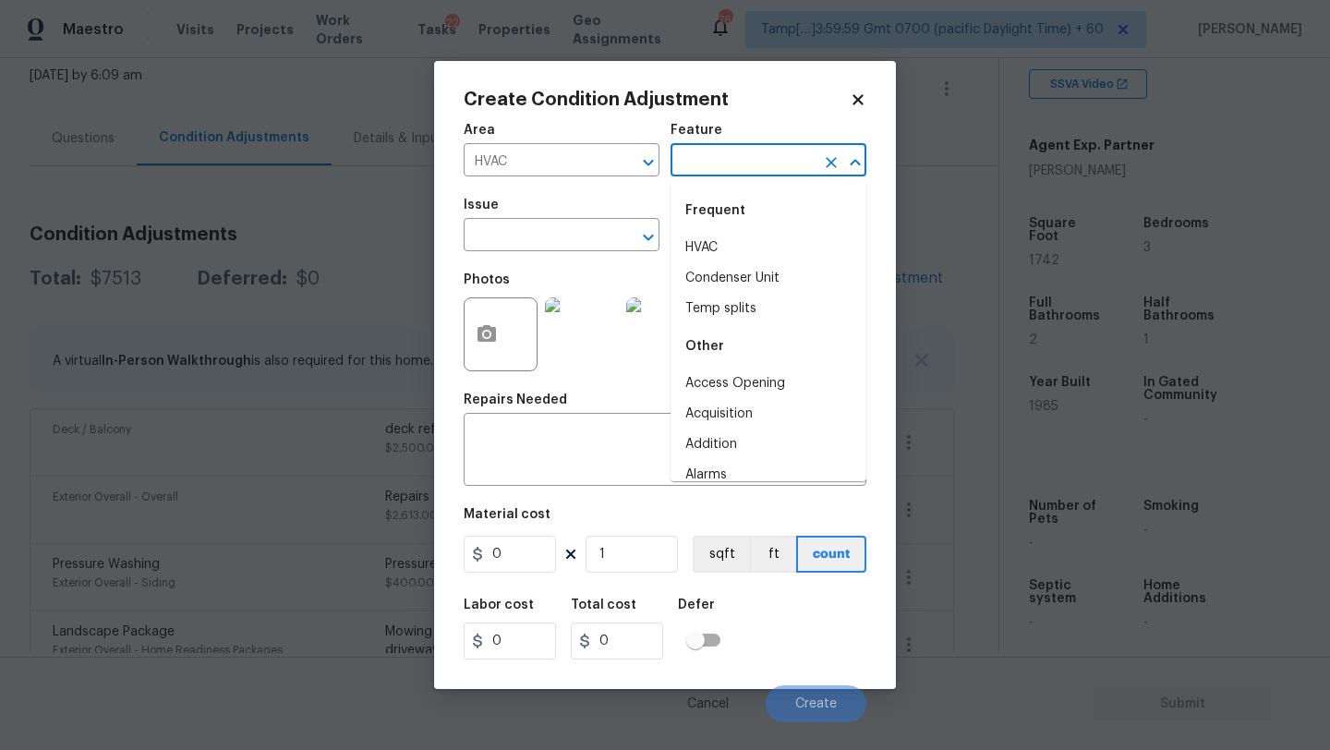
click at [763, 159] on input "text" at bounding box center [743, 162] width 144 height 29
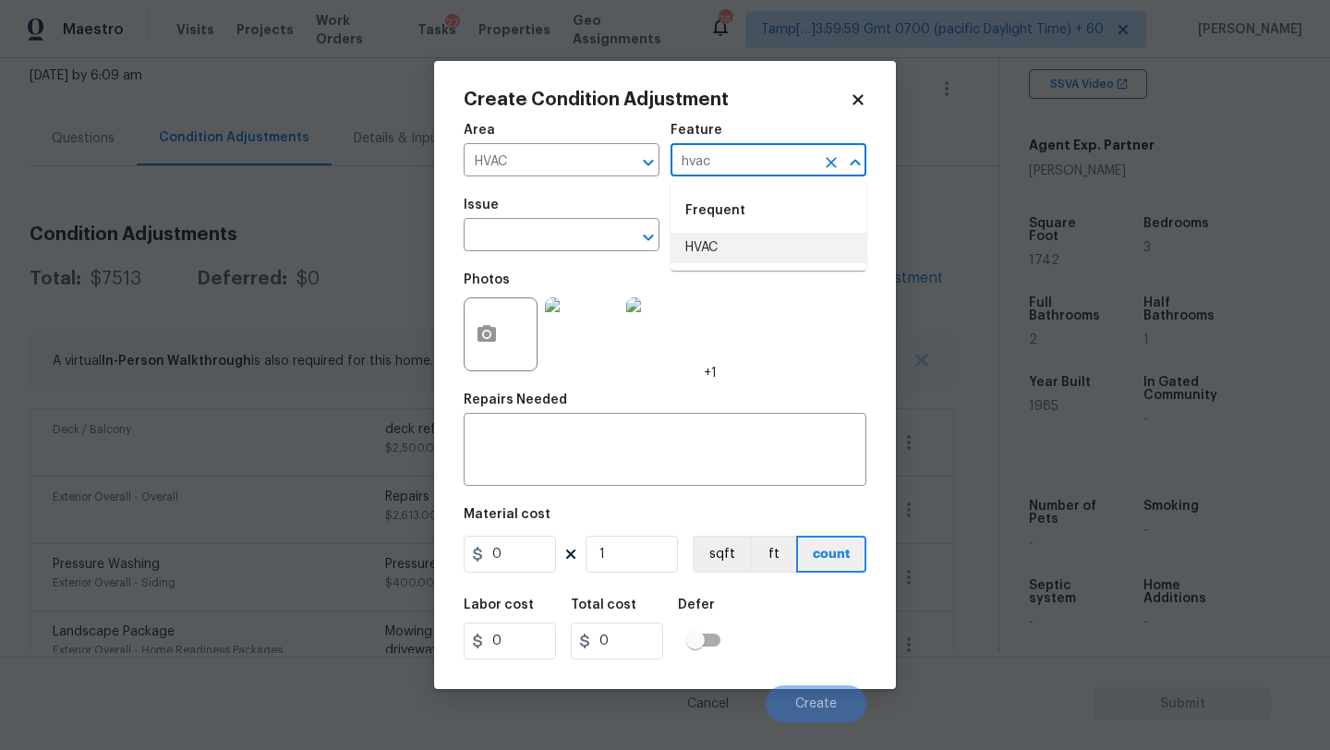
click at [765, 270] on ul "Frequent HVAC" at bounding box center [769, 226] width 196 height 90
drag, startPoint x: 765, startPoint y: 251, endPoint x: 621, endPoint y: 251, distance: 144.1
click at [765, 251] on li "HVAC" at bounding box center [769, 248] width 196 height 30
type input "HVAC"
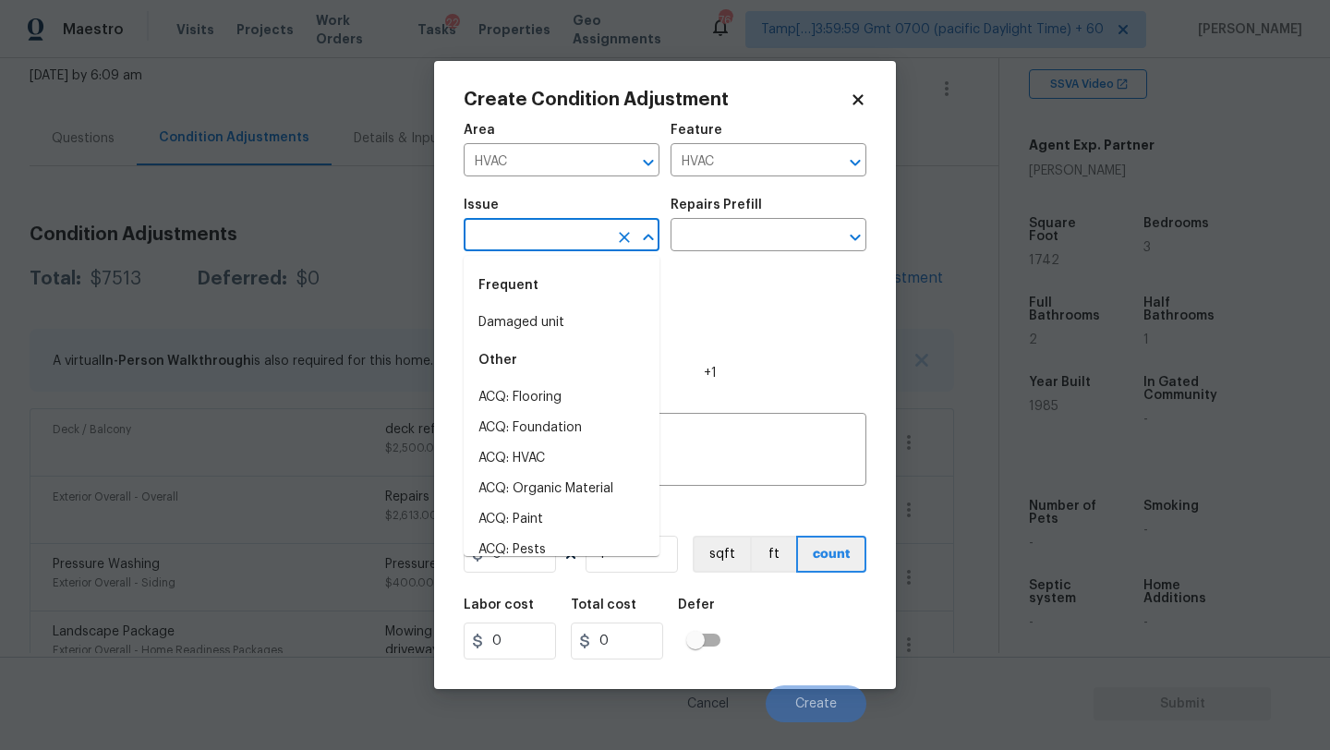
click at [599, 251] on body "Maestro Visits Projects Work Orders Tasks 22 Properties Geo Assignments 766 Tam…" at bounding box center [665, 375] width 1330 height 750
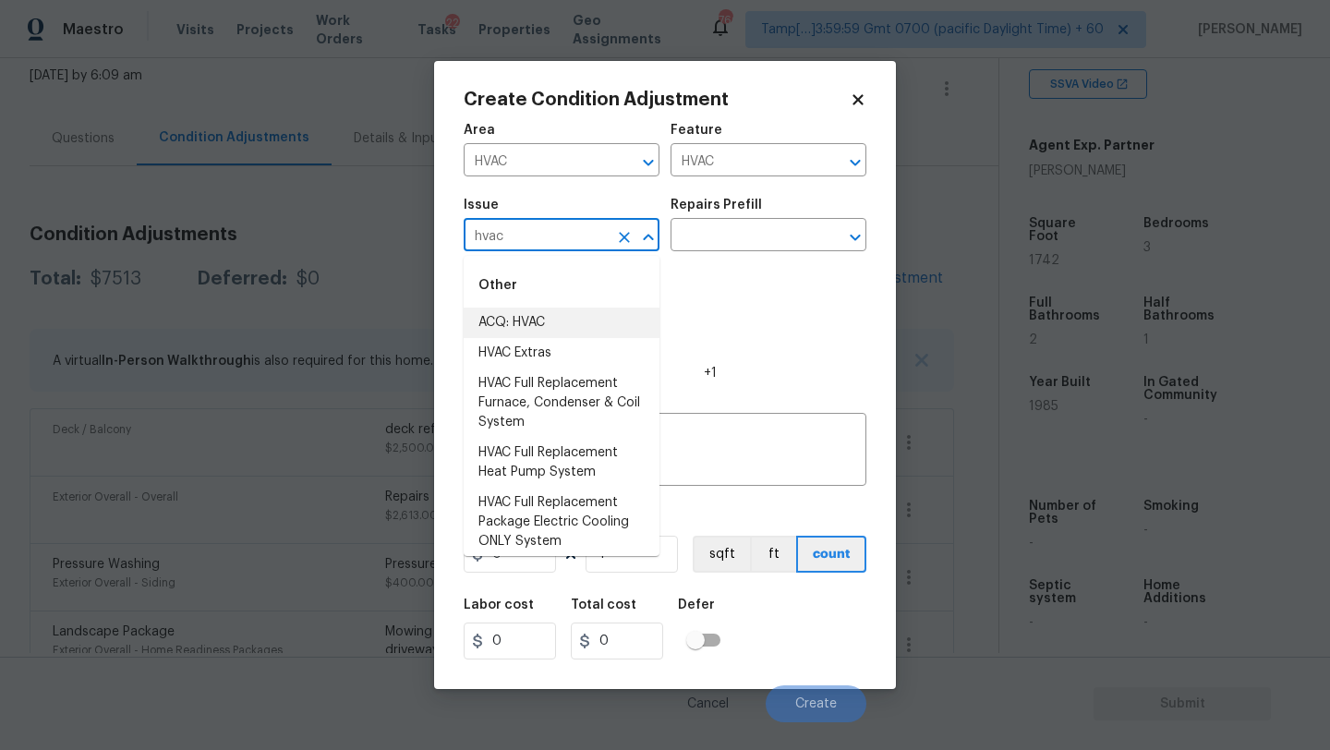
click at [605, 329] on li "ACQ: HVAC" at bounding box center [562, 323] width 196 height 30
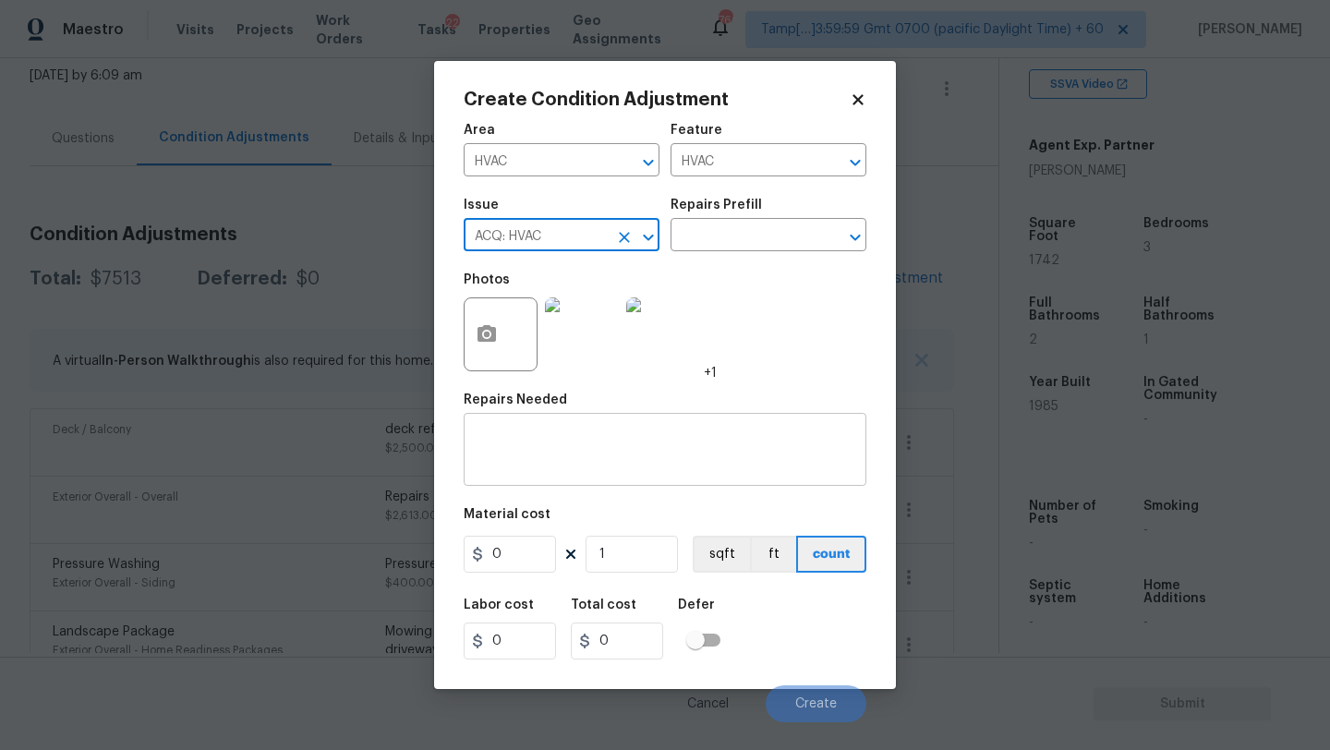
type input "ACQ: HVAC"
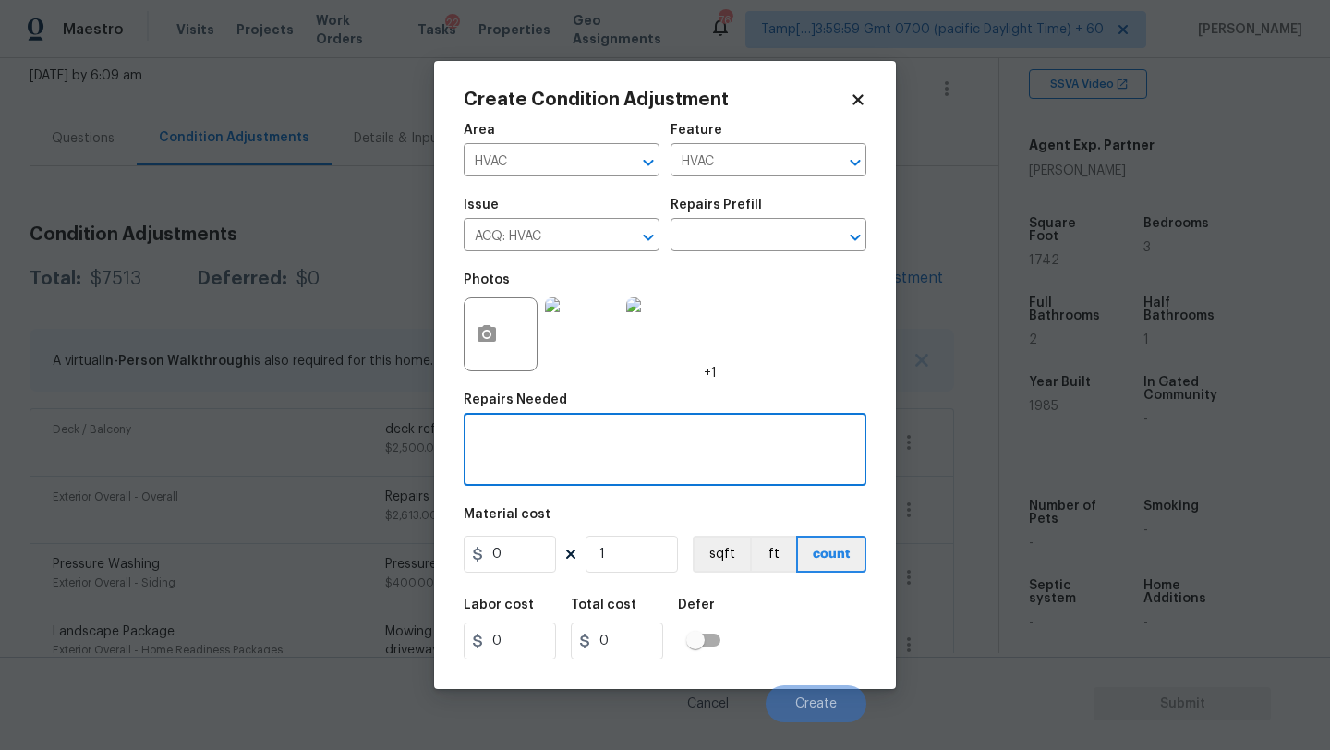
click at [607, 454] on textarea at bounding box center [665, 451] width 381 height 39
type textarea "HVAC repairs"
click at [527, 561] on input "0" at bounding box center [510, 554] width 92 height 37
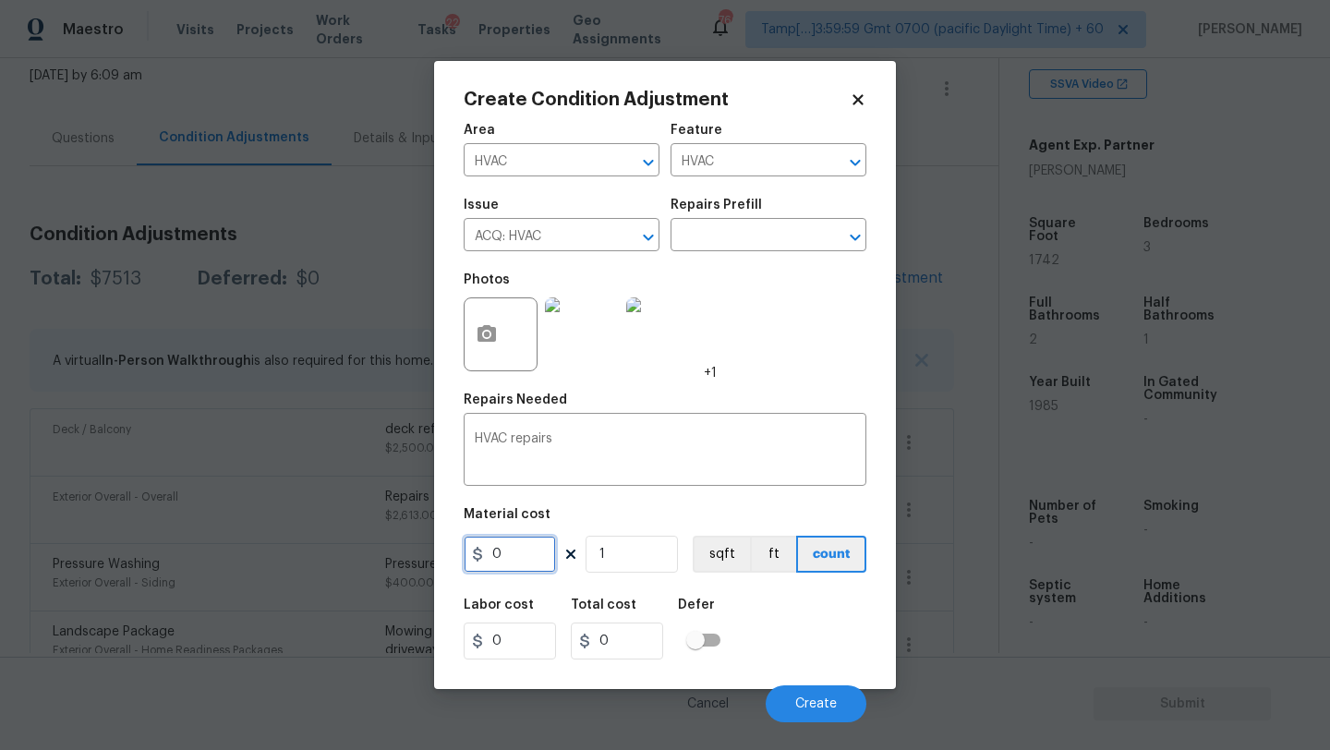
click at [527, 561] on input "0" at bounding box center [510, 554] width 92 height 37
type input "800"
click at [808, 695] on button "Create" at bounding box center [816, 703] width 101 height 37
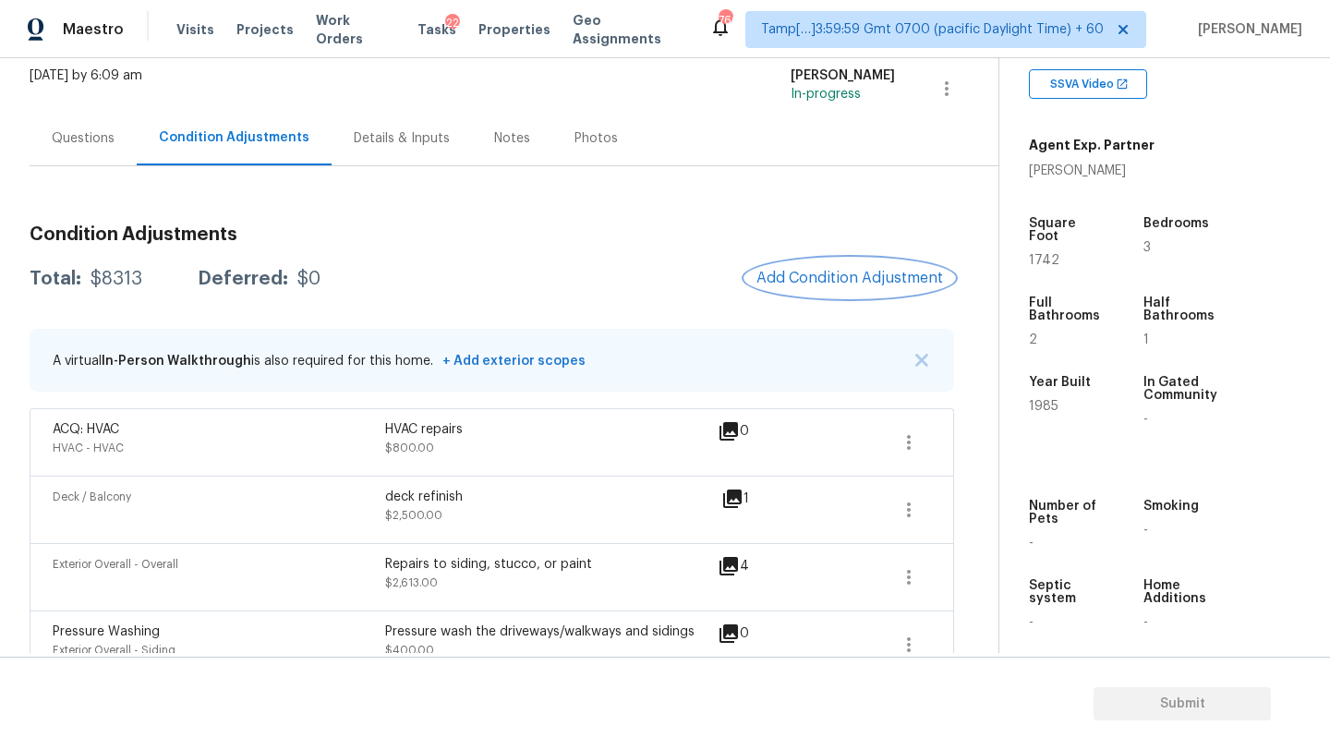
click at [869, 276] on span "Add Condition Adjustment" at bounding box center [849, 278] width 187 height 17
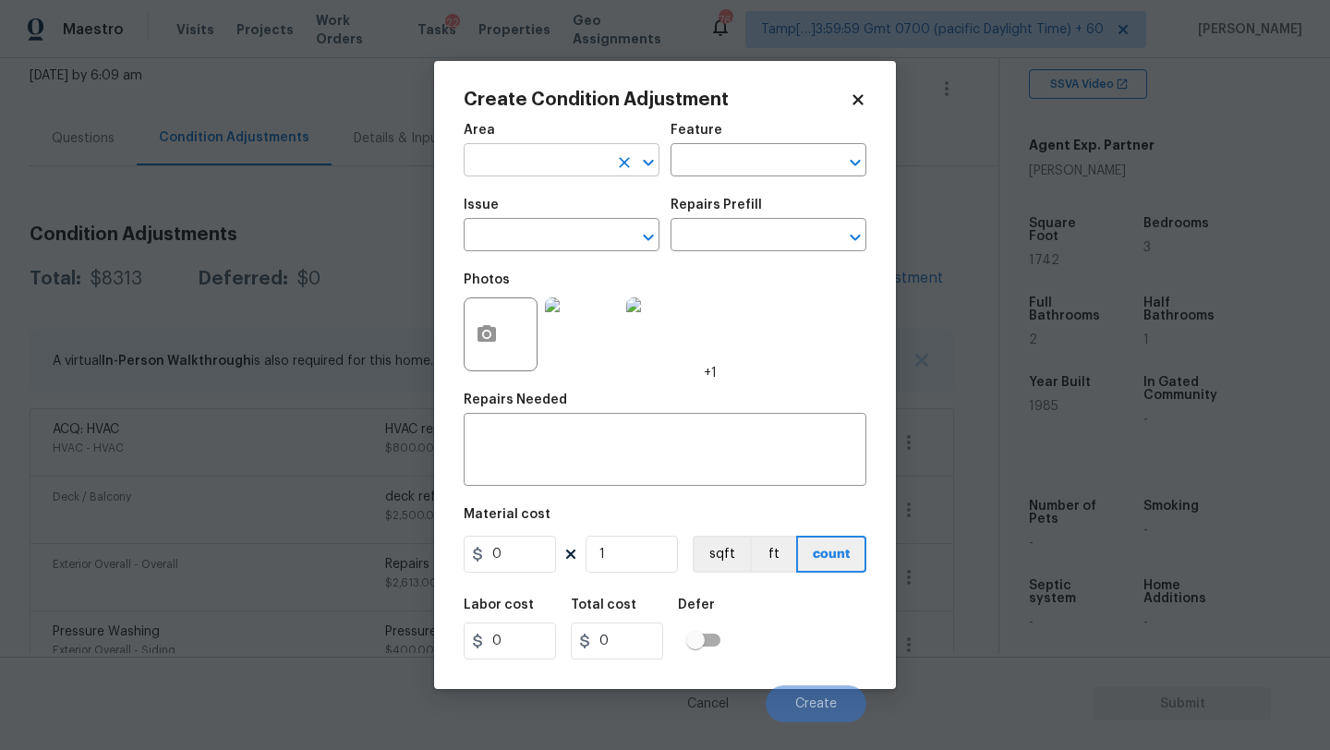
click at [538, 168] on input "text" at bounding box center [536, 162] width 144 height 29
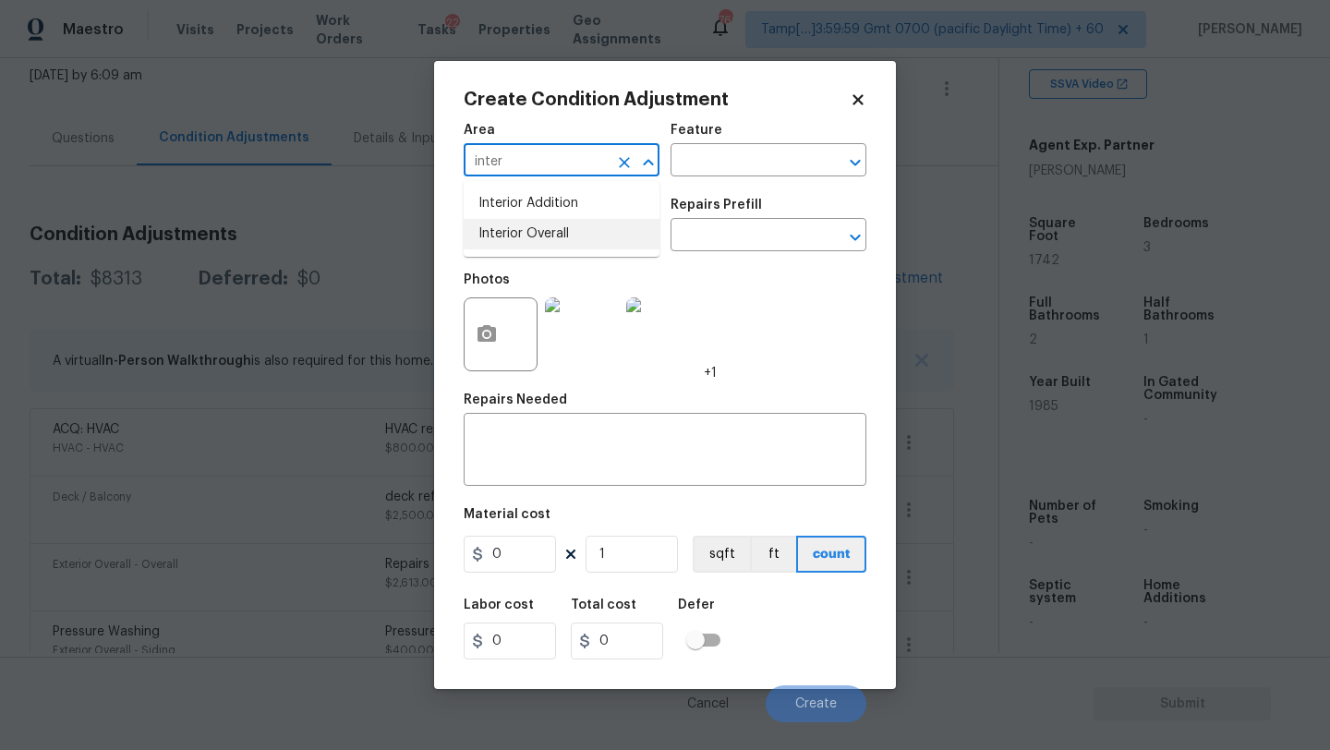
click at [557, 231] on li "Interior Overall" at bounding box center [562, 234] width 196 height 30
type input "Interior Overall"
click at [557, 443] on textarea at bounding box center [665, 451] width 381 height 39
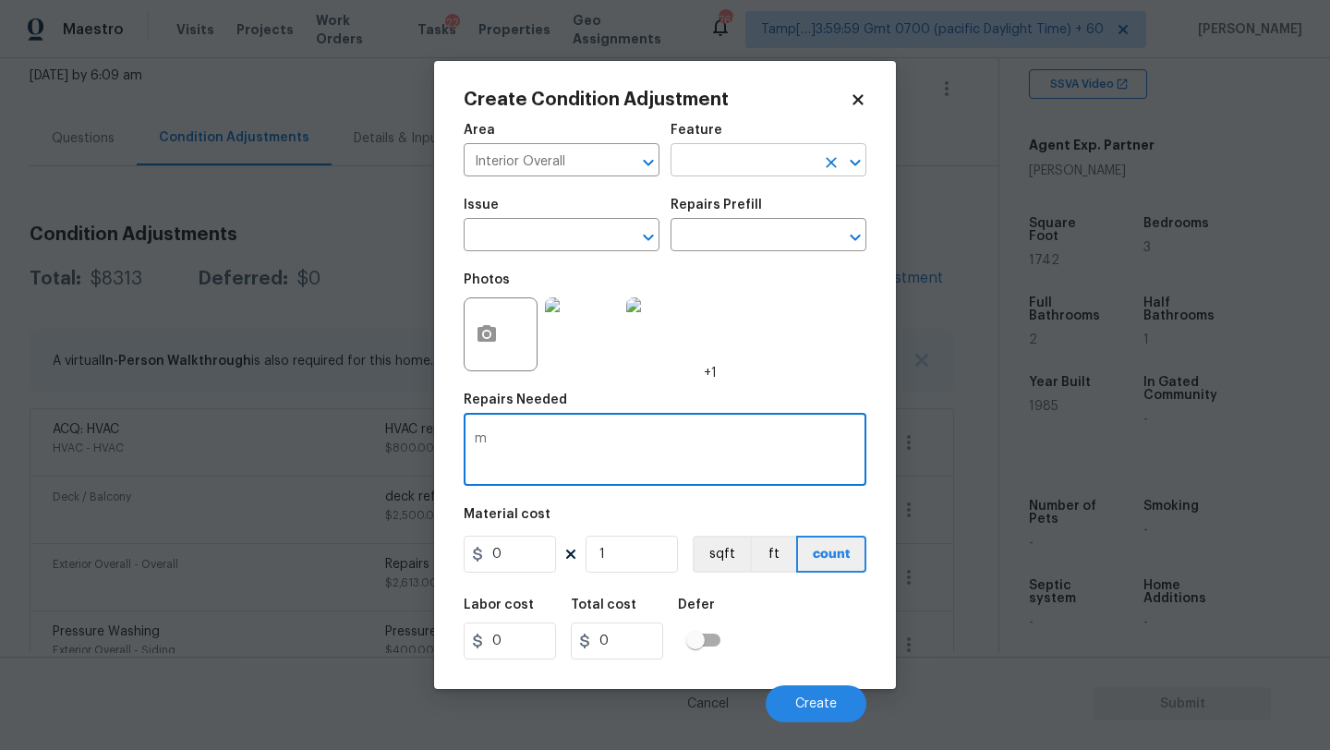
type textarea "m"
click at [763, 165] on input "text" at bounding box center [743, 162] width 144 height 29
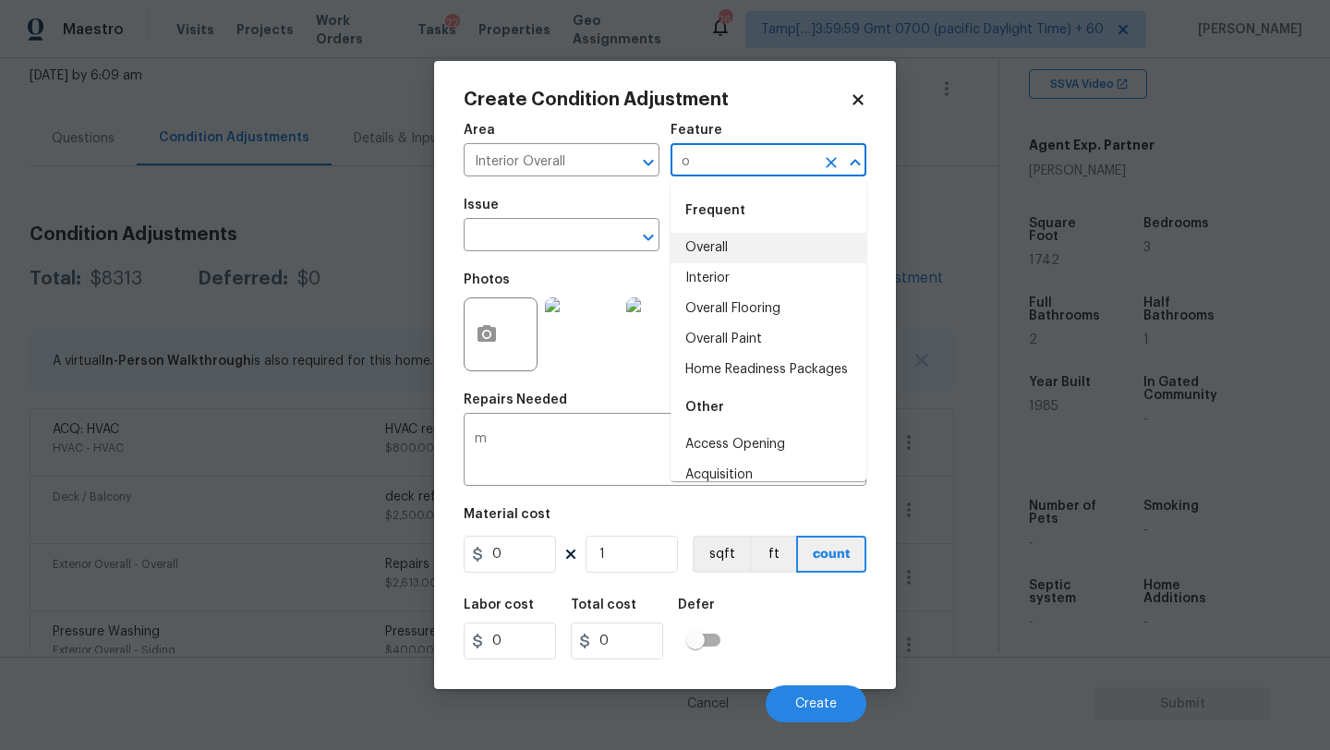
click at [768, 241] on li "Overall" at bounding box center [769, 248] width 196 height 30
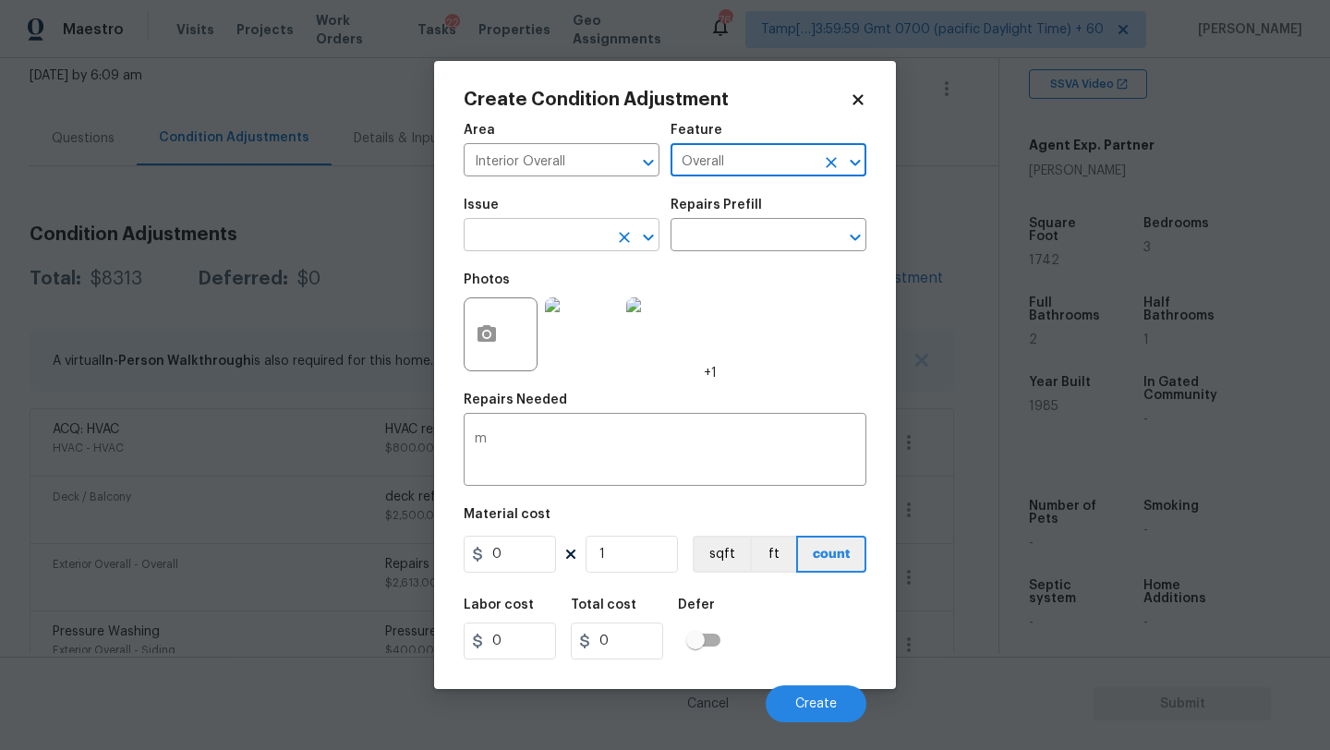
type input "Overall"
click at [553, 241] on input "text" at bounding box center [536, 237] width 144 height 29
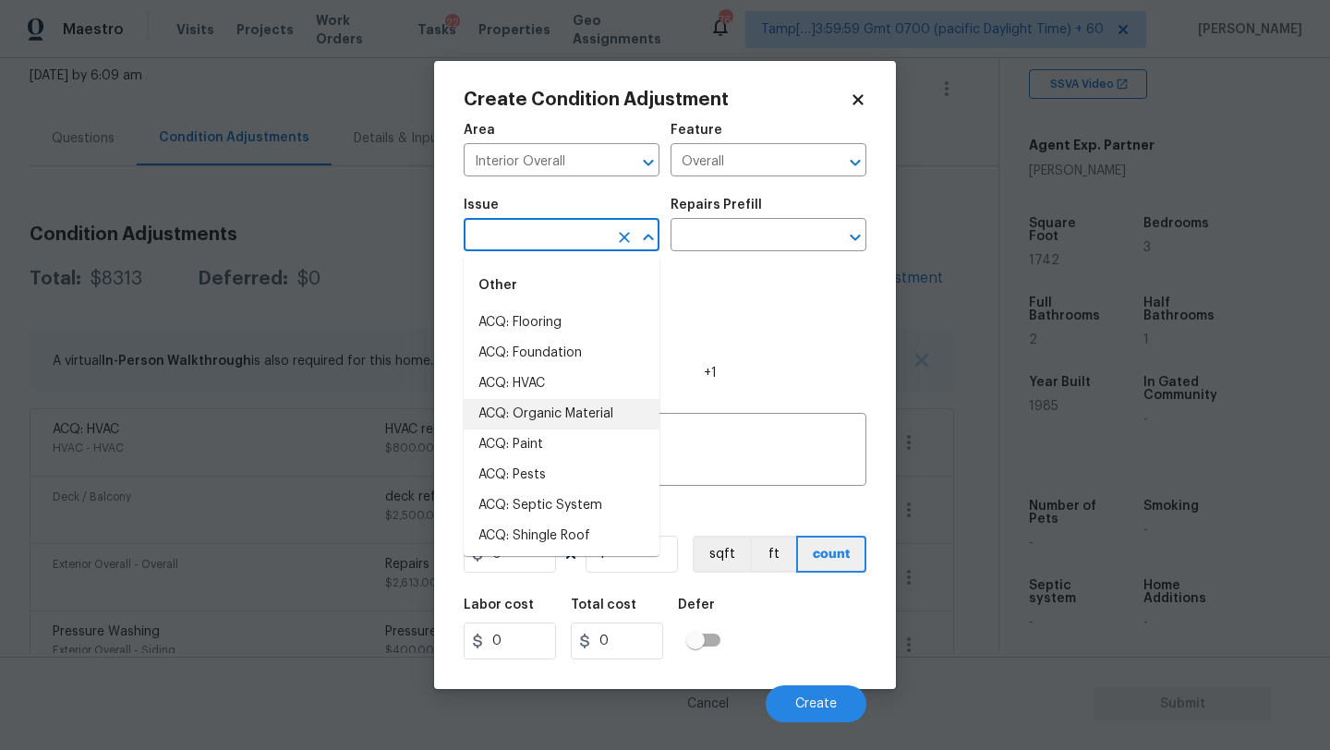
click at [548, 427] on li "ACQ: Organic Material" at bounding box center [562, 414] width 196 height 30
type input "ACQ: Organic Material"
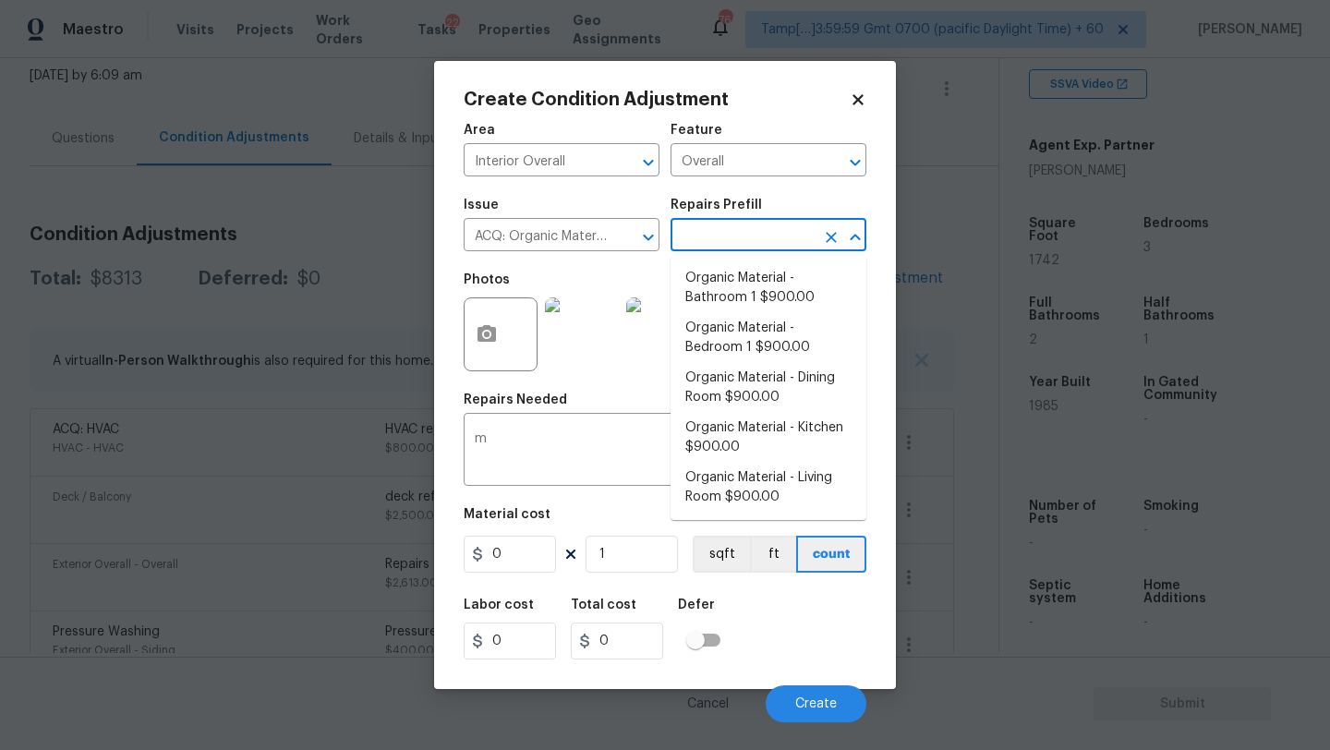
click at [743, 251] on input "text" at bounding box center [743, 237] width 144 height 29
click at [791, 333] on li "Organic Material - Bedroom 1 $900.00" at bounding box center [769, 338] width 196 height 50
type input "Acquisition"
type textarea "Acquisition Scope: Conditions Conducive to Organic Material - Bedroom 1 Disclai…"
type input "900"
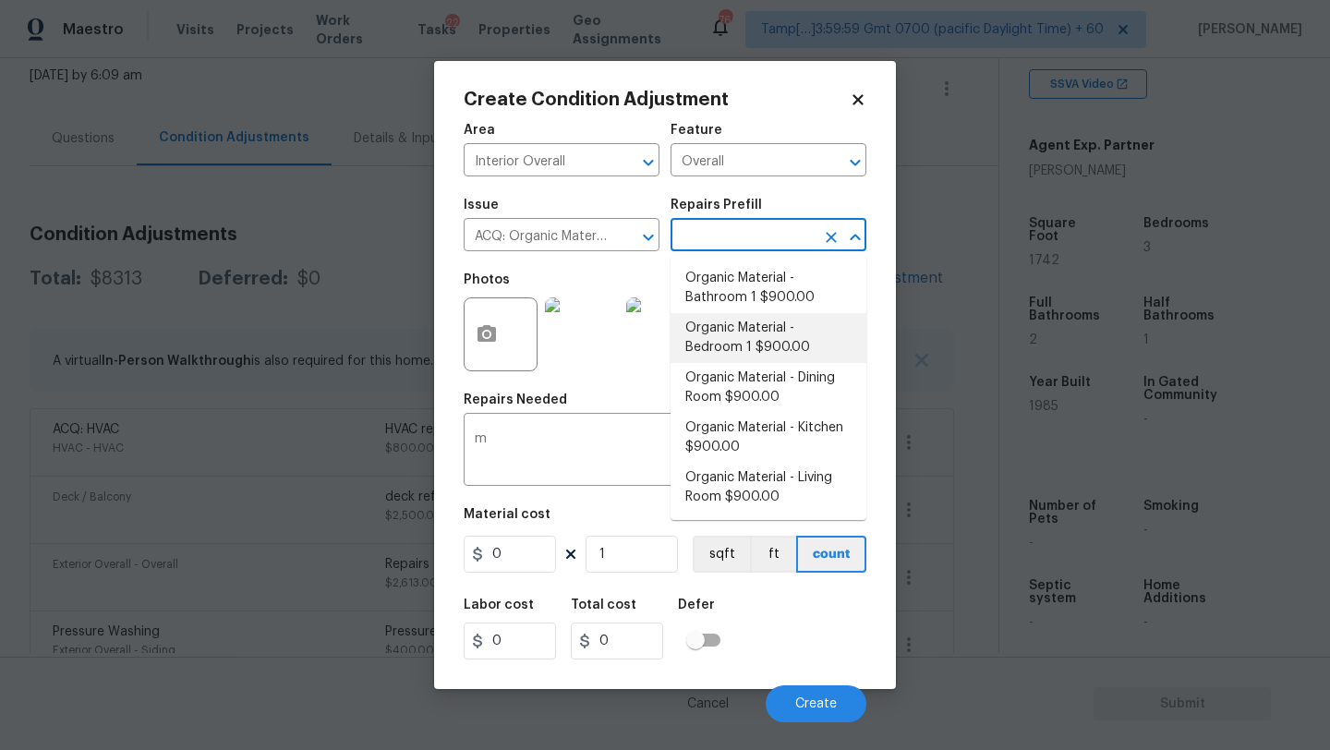
type input "900"
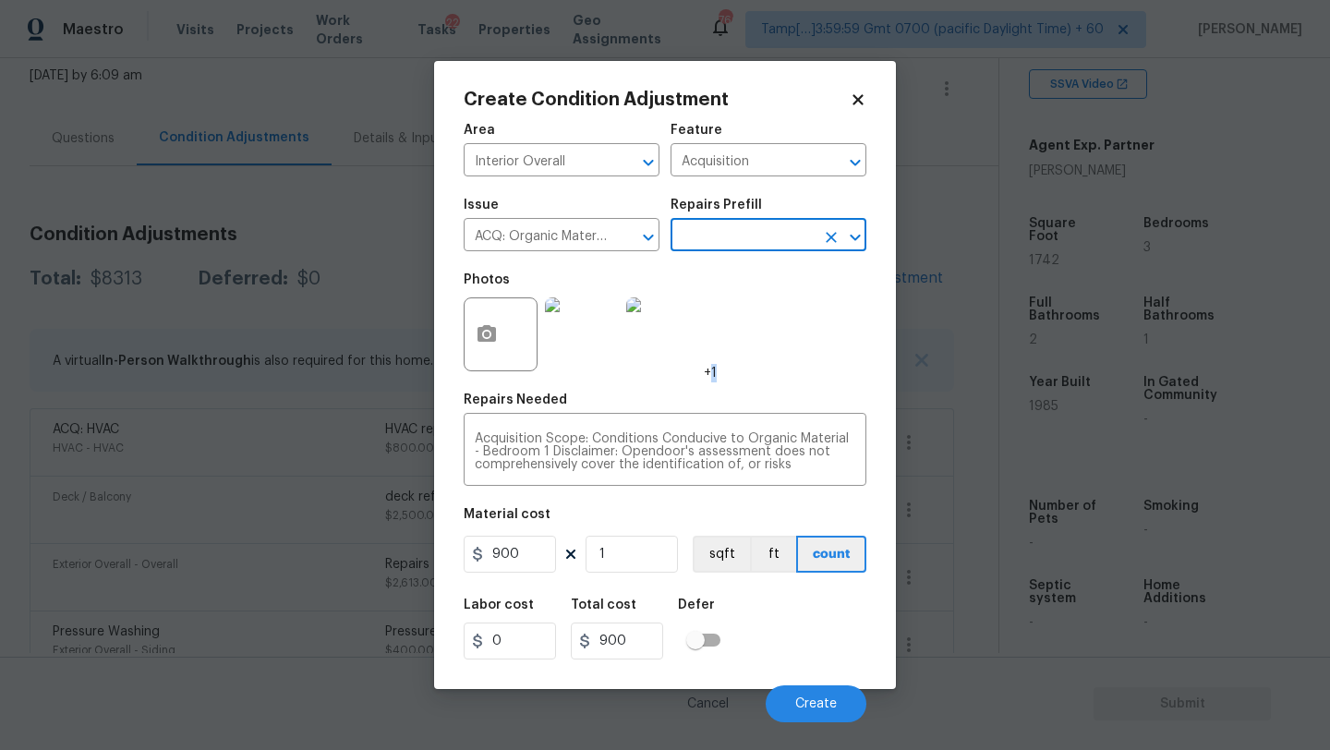
click at [791, 333] on div "Photos +1" at bounding box center [665, 322] width 403 height 120
click at [838, 640] on div "Labor cost 0 Total cost 900 Defer" at bounding box center [665, 628] width 403 height 83
click at [543, 553] on input "900" at bounding box center [510, 554] width 92 height 37
type input "1000"
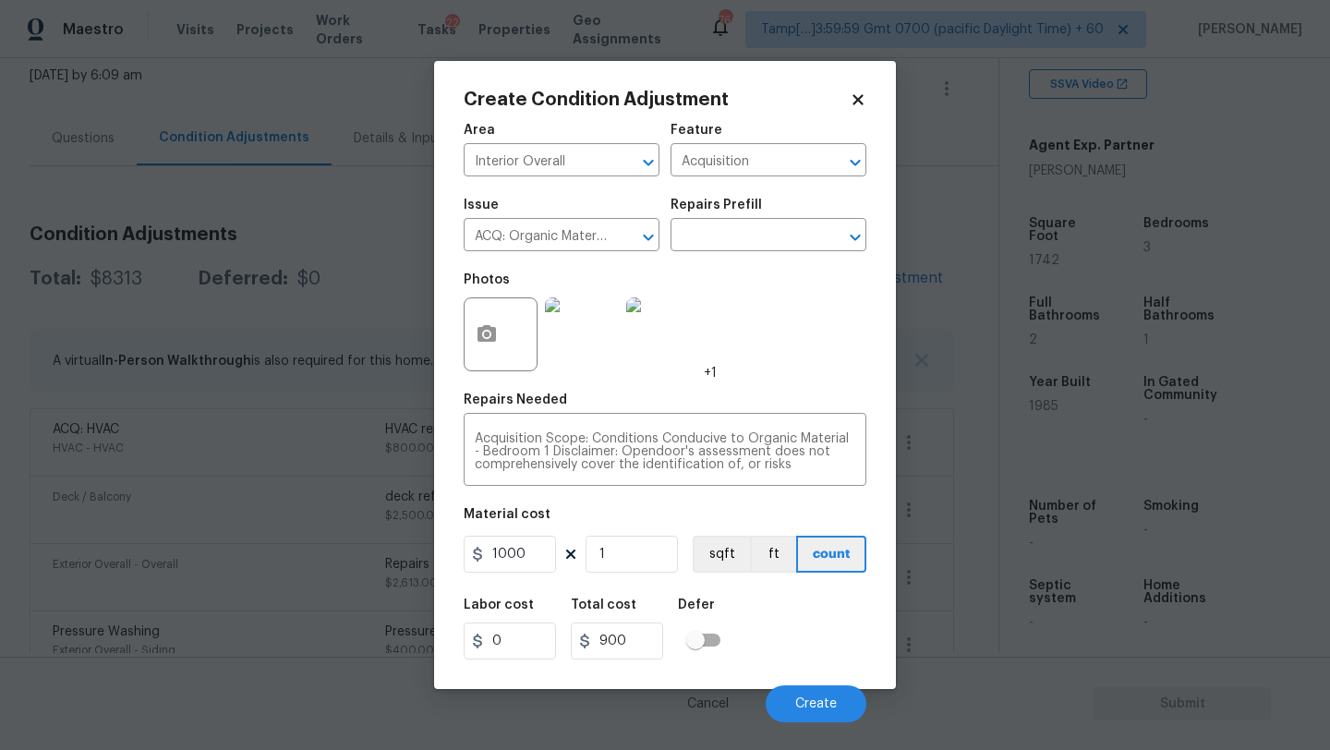
type input "1000"
click at [769, 647] on div "Labor cost 0 Total cost 1000 Defer" at bounding box center [665, 628] width 403 height 83
click at [815, 692] on button "Create" at bounding box center [816, 703] width 101 height 37
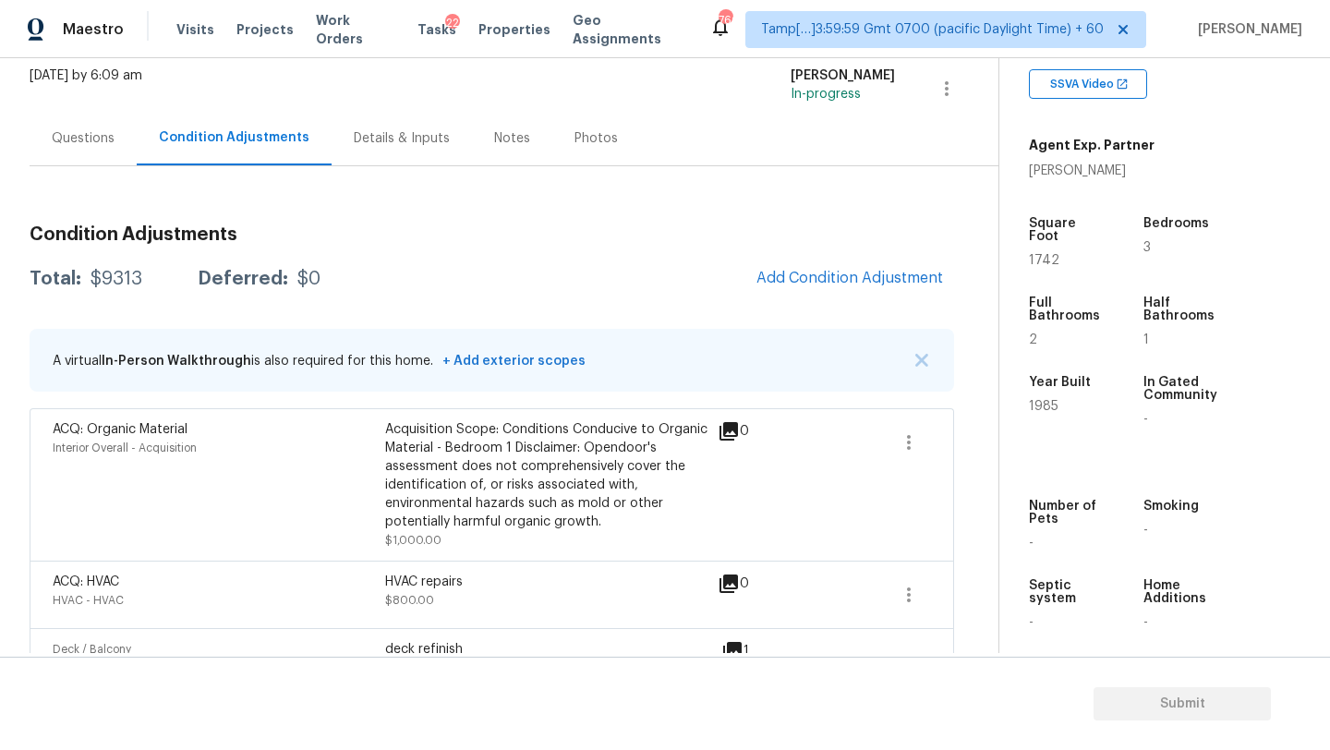
click at [856, 257] on div "Condition Adjustments Total: $9313 Deferred: $0 Add Condition Adjustment A virt…" at bounding box center [492, 607] width 925 height 792
click at [798, 277] on span "Add Condition Adjustment" at bounding box center [849, 278] width 187 height 17
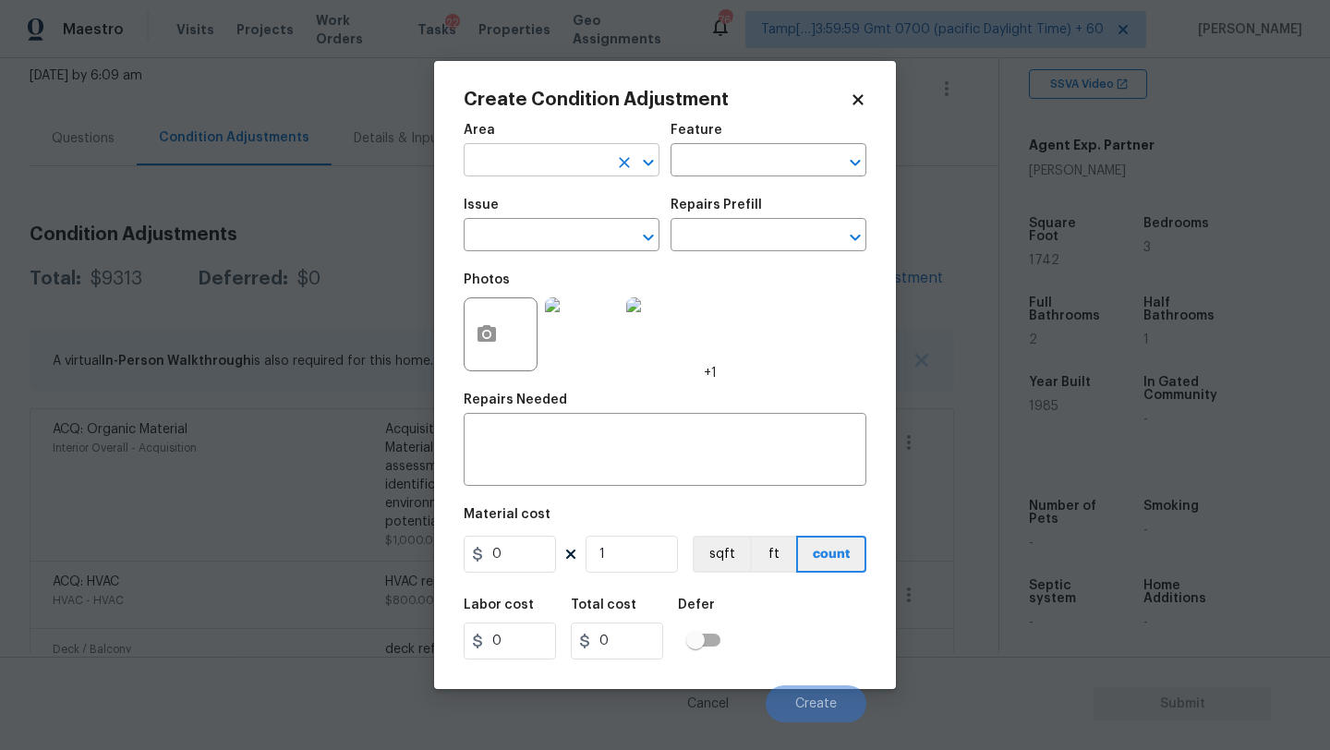
click at [539, 157] on input "text" at bounding box center [536, 162] width 144 height 29
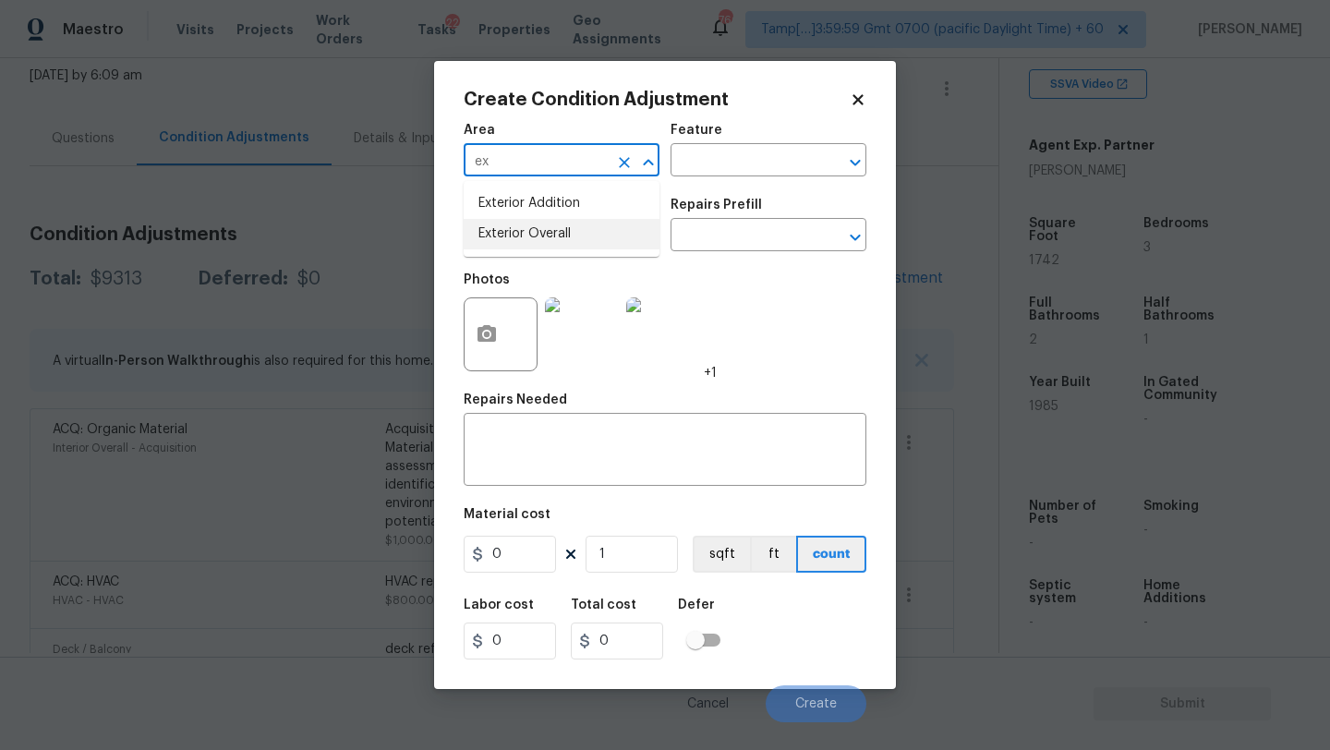
click at [579, 230] on li "Exterior Overall" at bounding box center [562, 234] width 196 height 30
type input "Exterior Overall"
click at [580, 462] on textarea at bounding box center [665, 451] width 381 height 39
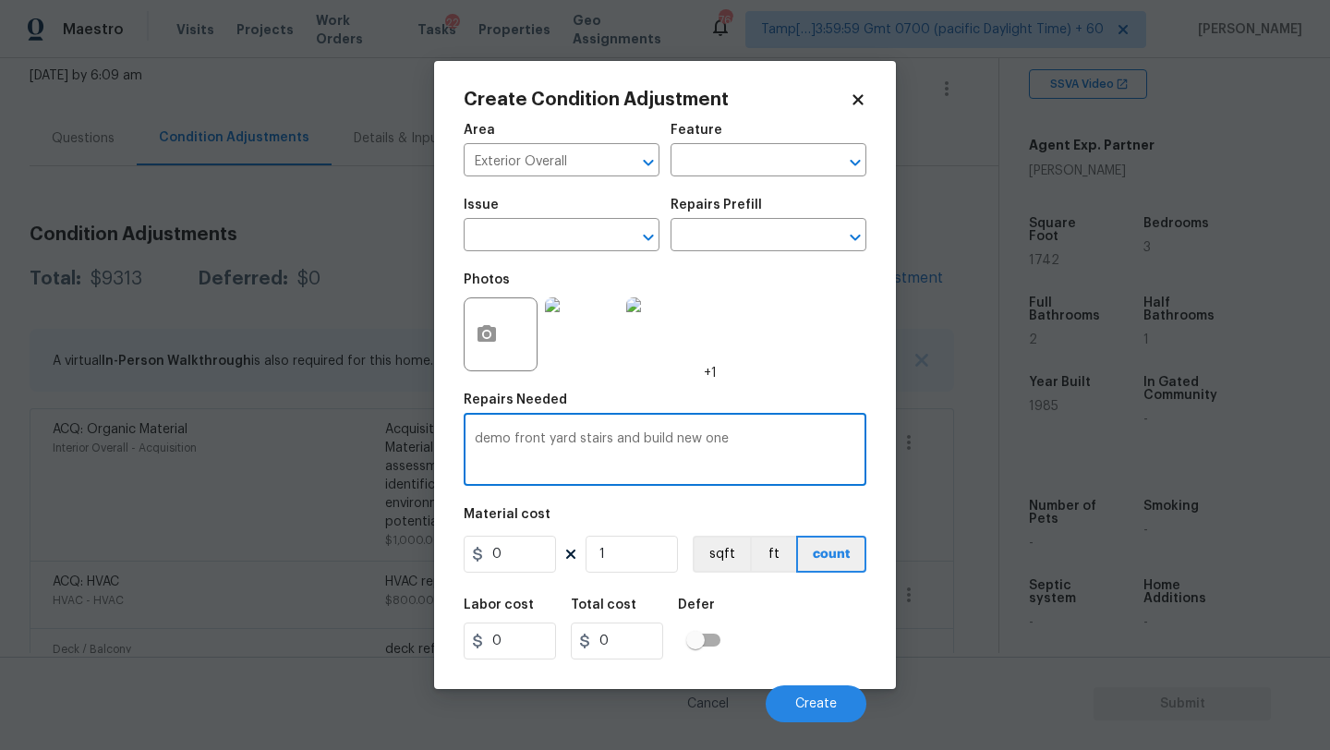
type textarea "demo front yard stairs and build new one"
click at [522, 556] on input "0" at bounding box center [510, 554] width 92 height 37
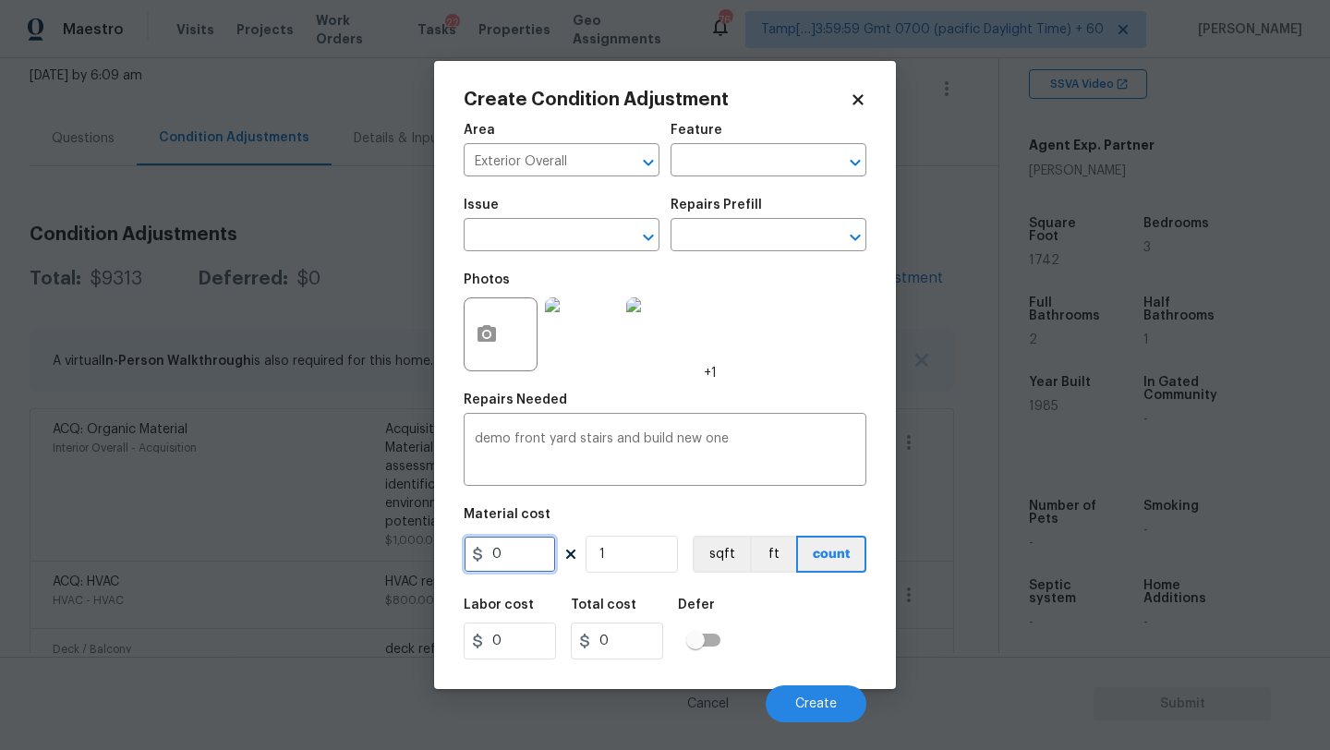
click at [522, 556] on input "0" at bounding box center [510, 554] width 92 height 37
type input "3000"
click at [823, 633] on div "Labor cost 0 Total cost 3000 Defer" at bounding box center [665, 628] width 403 height 83
click at [481, 353] on button "button" at bounding box center [487, 334] width 44 height 72
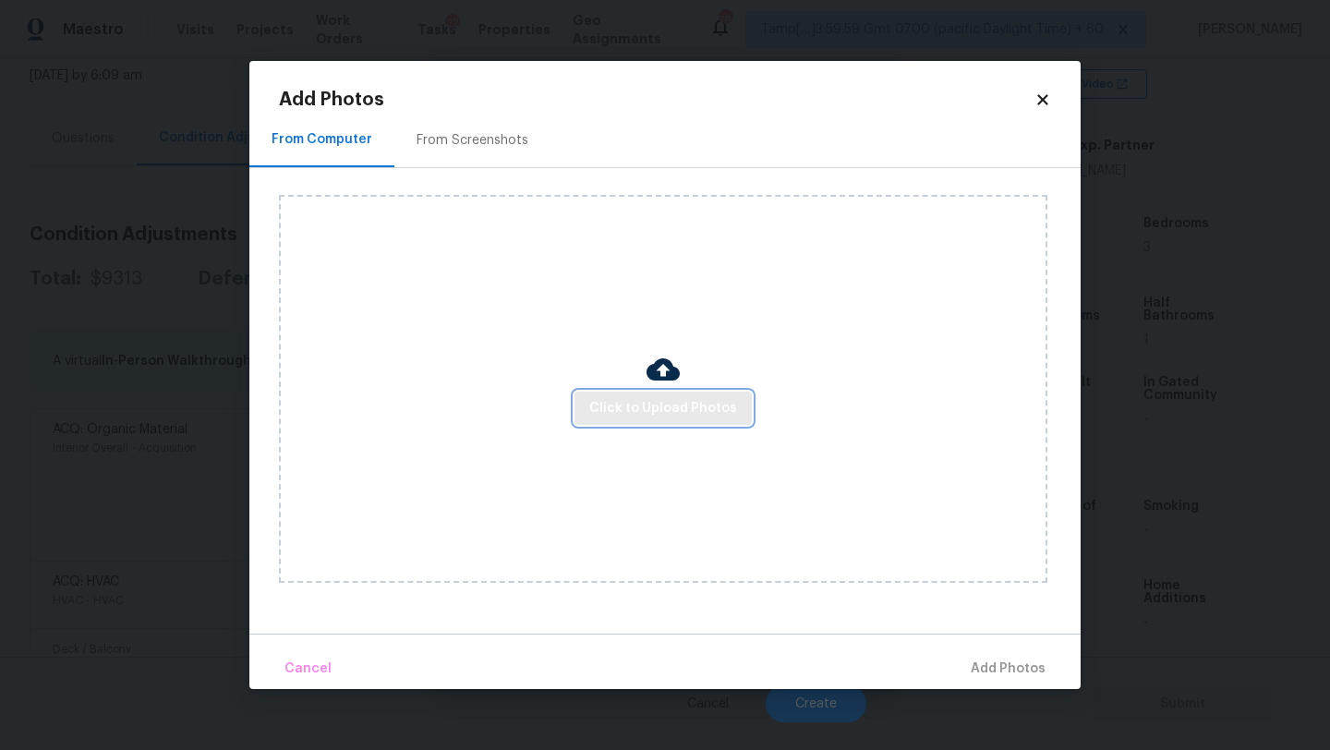
click at [660, 392] on button "Click to Upload Photos" at bounding box center [663, 409] width 177 height 34
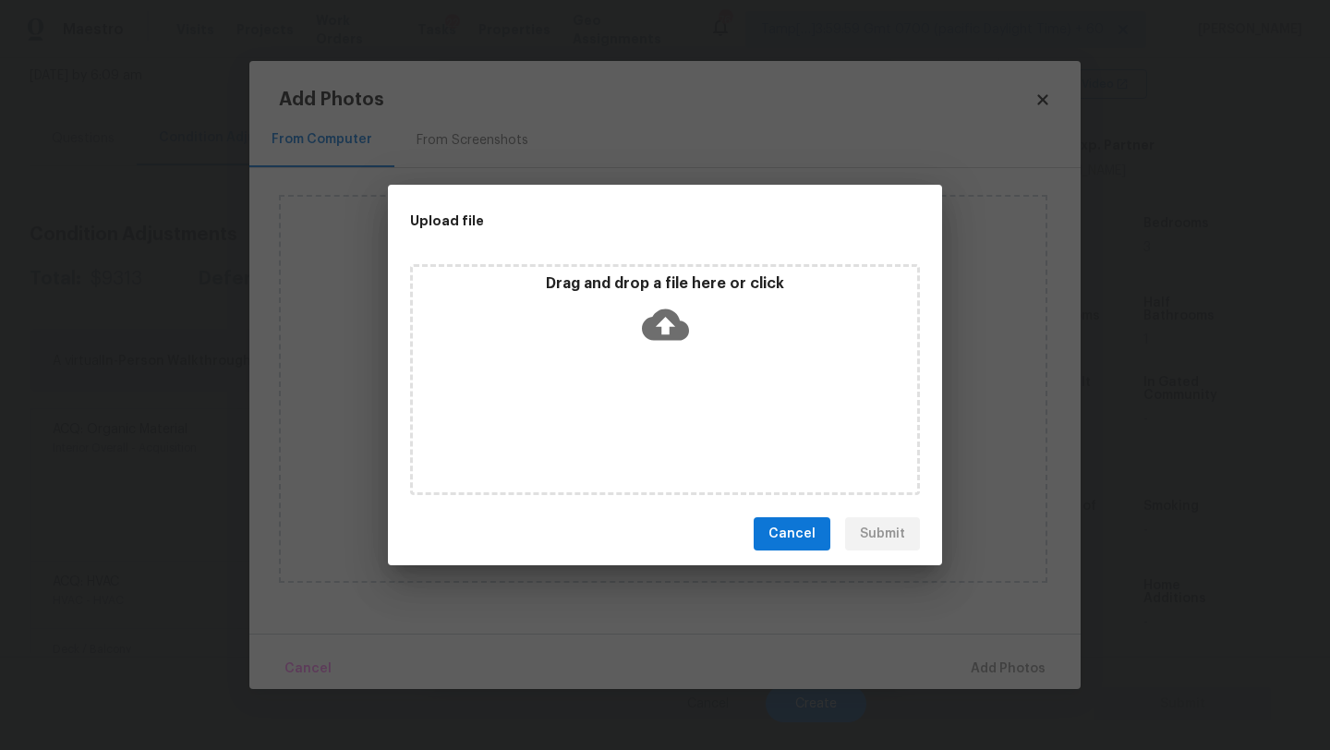
click at [687, 290] on p "Drag and drop a file here or click" at bounding box center [665, 283] width 504 height 19
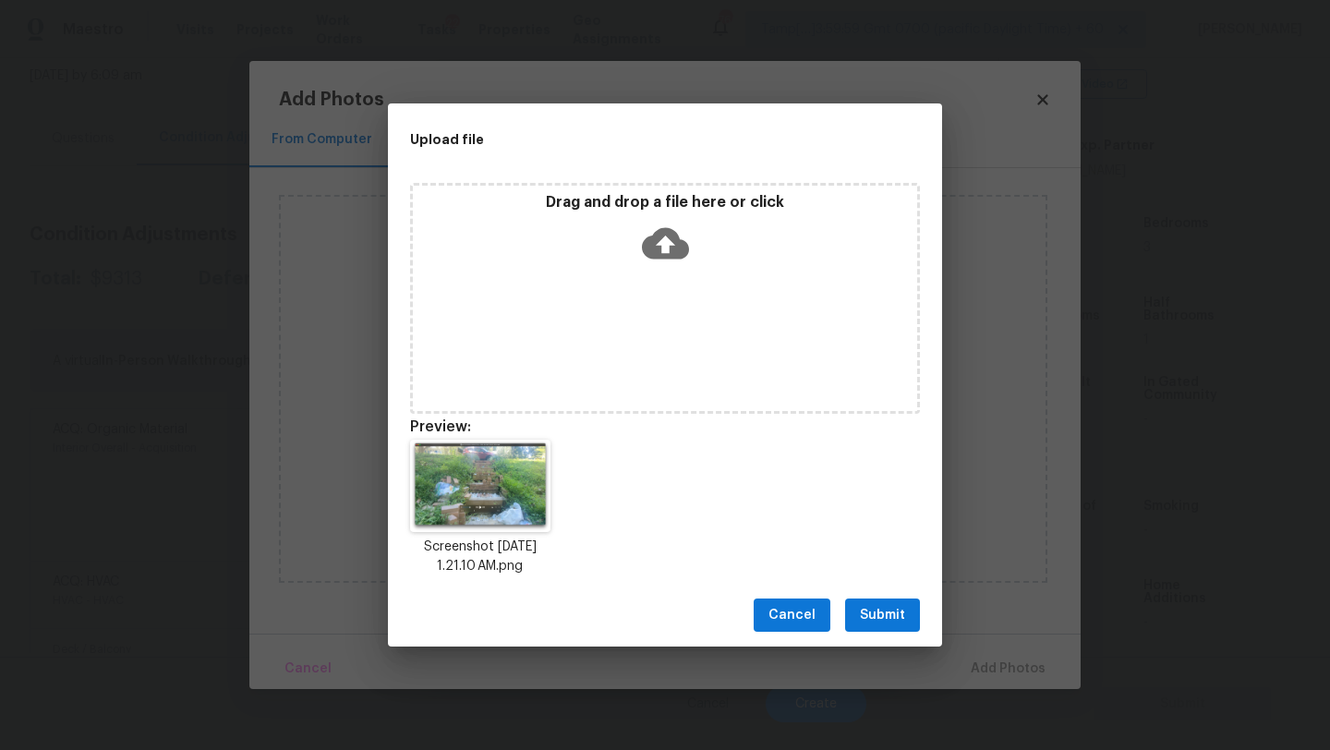
click at [892, 622] on span "Submit" at bounding box center [882, 615] width 45 height 23
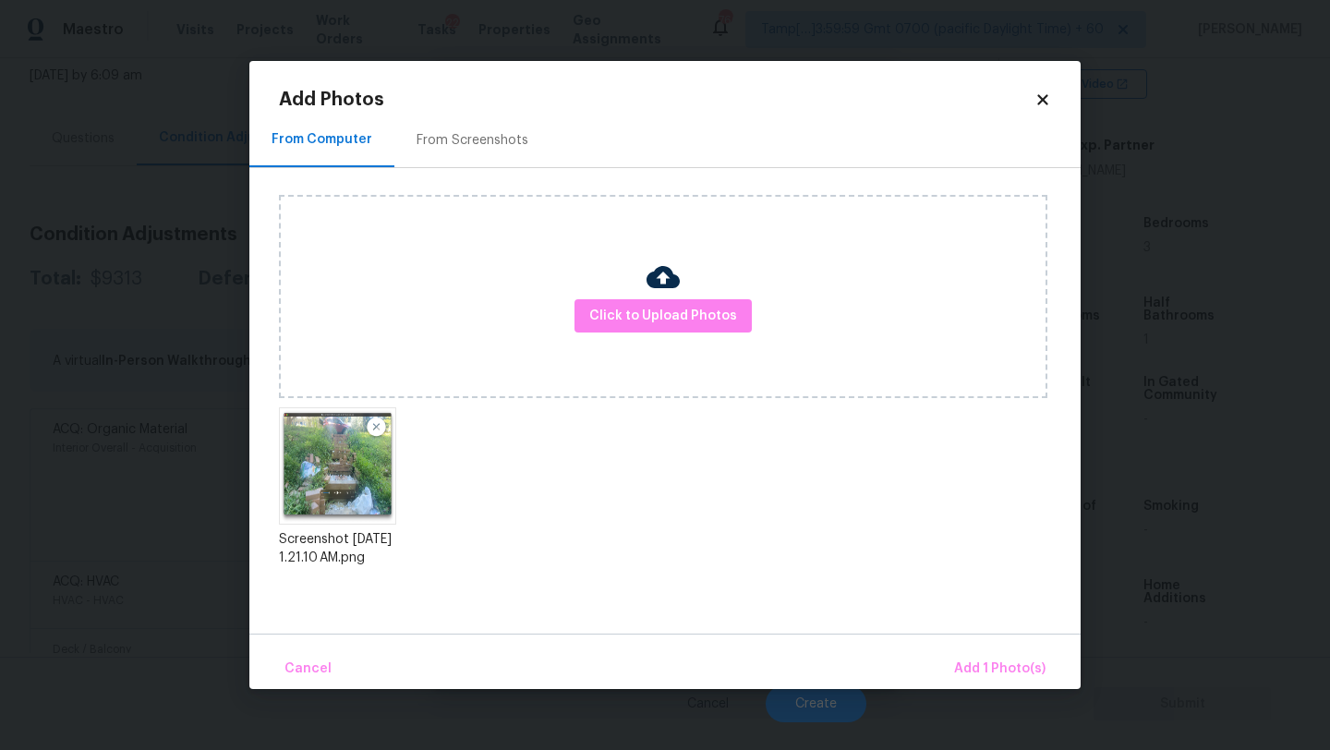
click at [985, 671] on div "Upload file Drag and drop a file here or click Cancel Submit" at bounding box center [665, 375] width 1330 height 750
click at [985, 671] on span "Add 1 Photo(s)" at bounding box center [999, 669] width 91 height 23
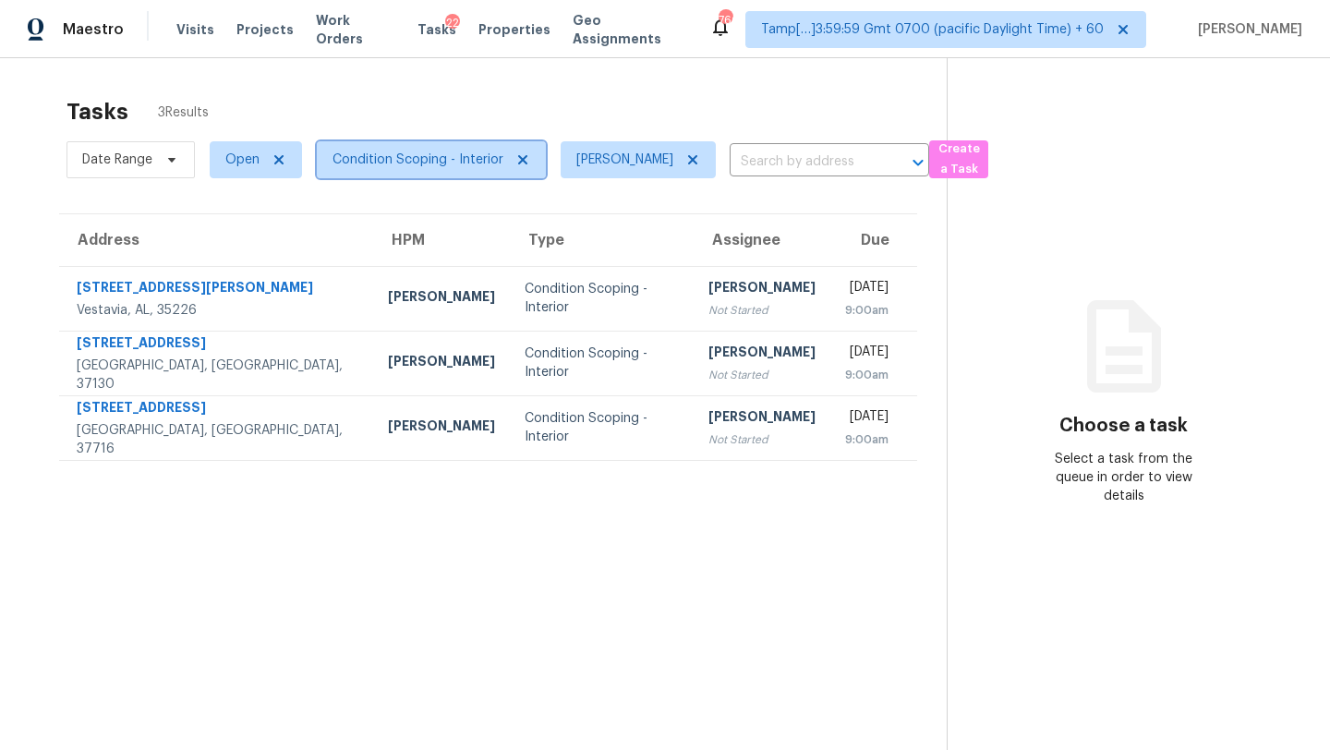
click at [429, 175] on span "Condition Scoping - Interior" at bounding box center [431, 159] width 229 height 37
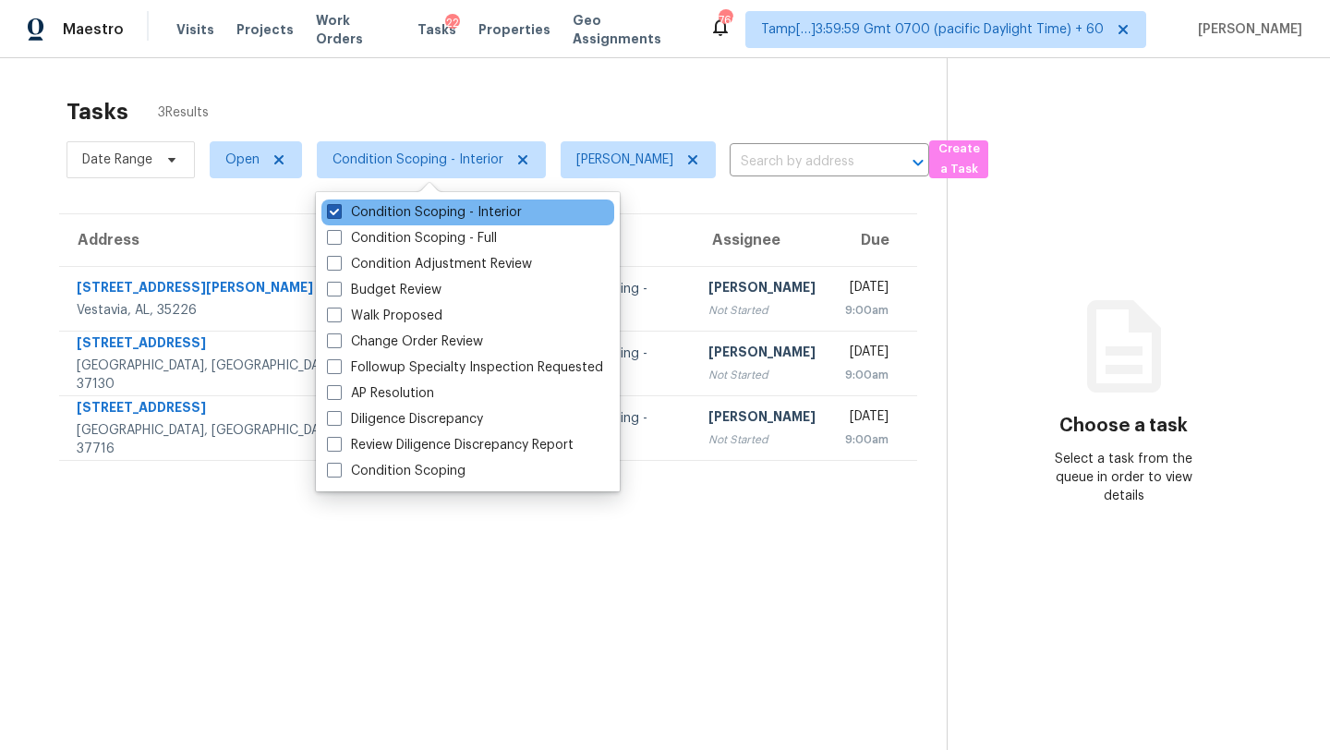
click at [430, 221] on label "Condition Scoping - Interior" at bounding box center [424, 212] width 195 height 18
click at [339, 215] on input "Condition Scoping - Interior" at bounding box center [333, 209] width 12 height 12
checkbox input "false"
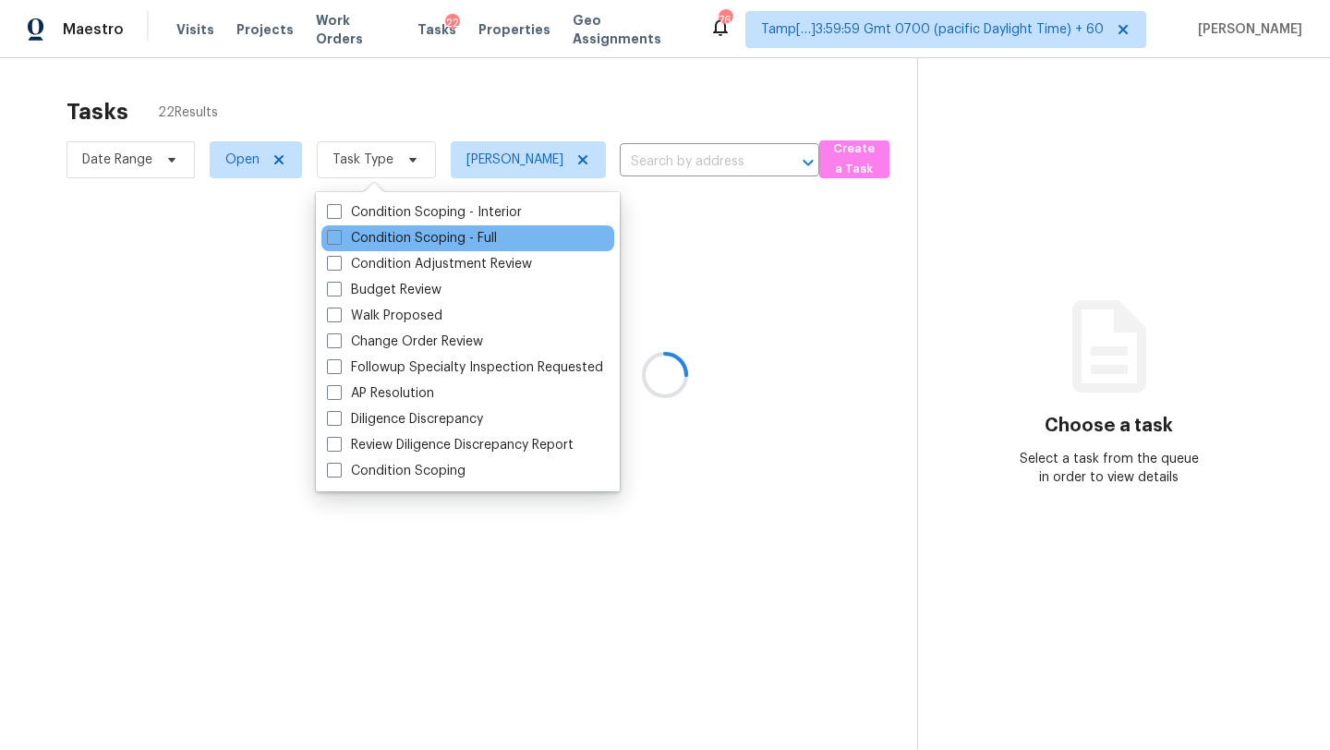
click at [430, 227] on div "Condition Scoping - Full" at bounding box center [467, 238] width 293 height 26
click at [431, 233] on label "Condition Scoping - Full" at bounding box center [412, 238] width 170 height 18
click at [339, 233] on input "Condition Scoping - Full" at bounding box center [333, 235] width 12 height 12
checkbox input "true"
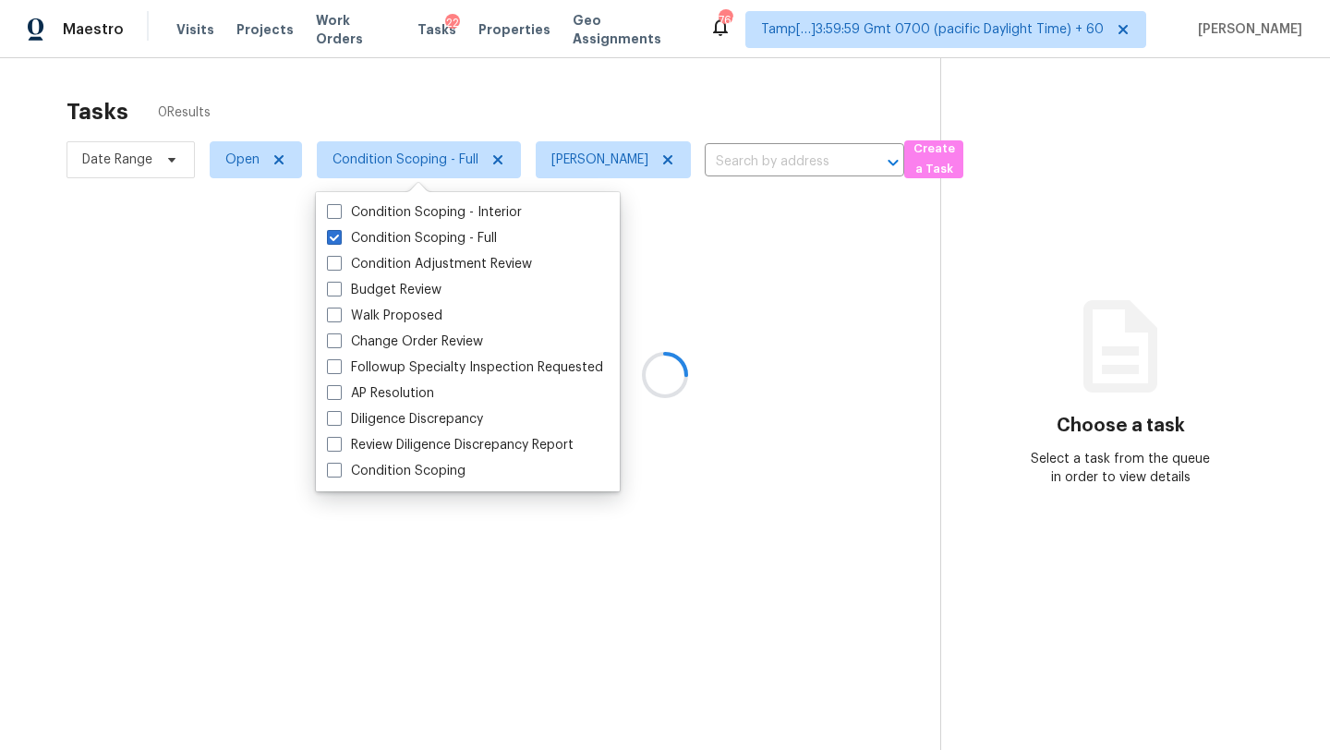
click at [514, 112] on div at bounding box center [665, 375] width 1330 height 750
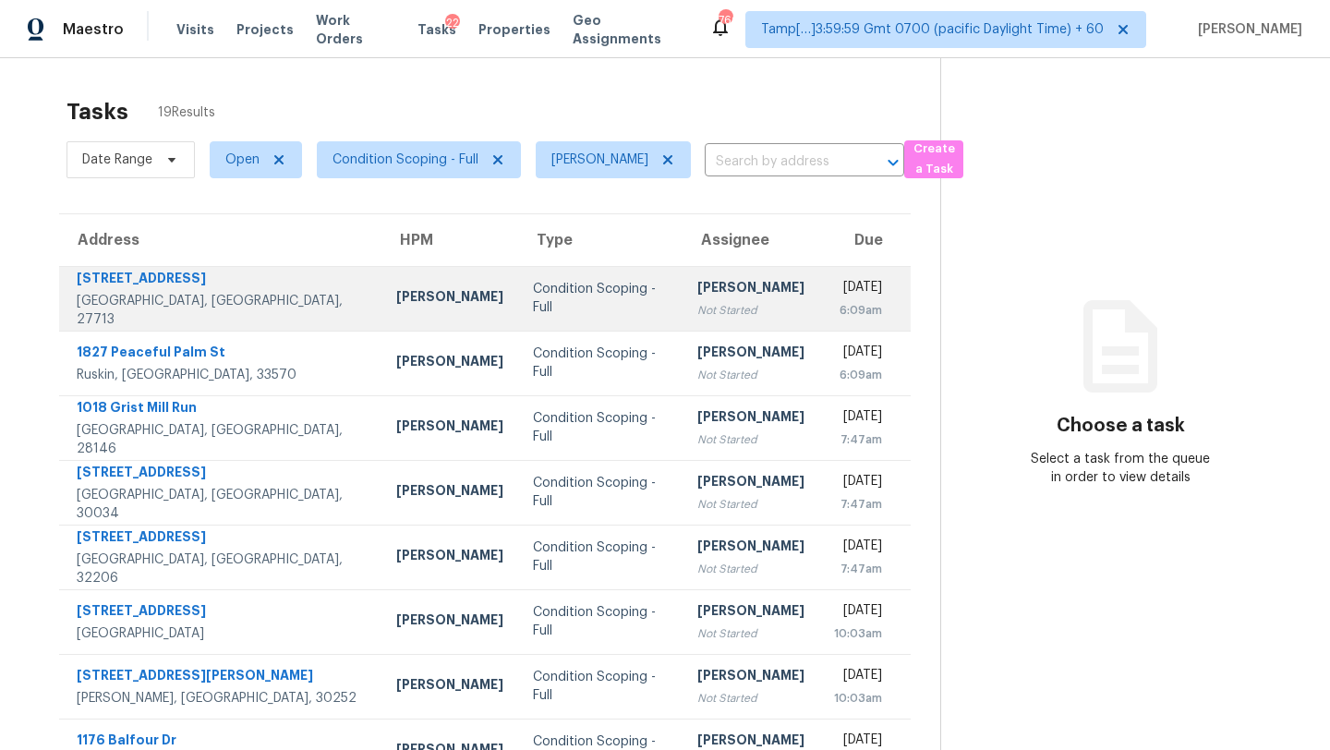
click at [567, 287] on td "Condition Scoping - Full" at bounding box center [600, 298] width 164 height 65
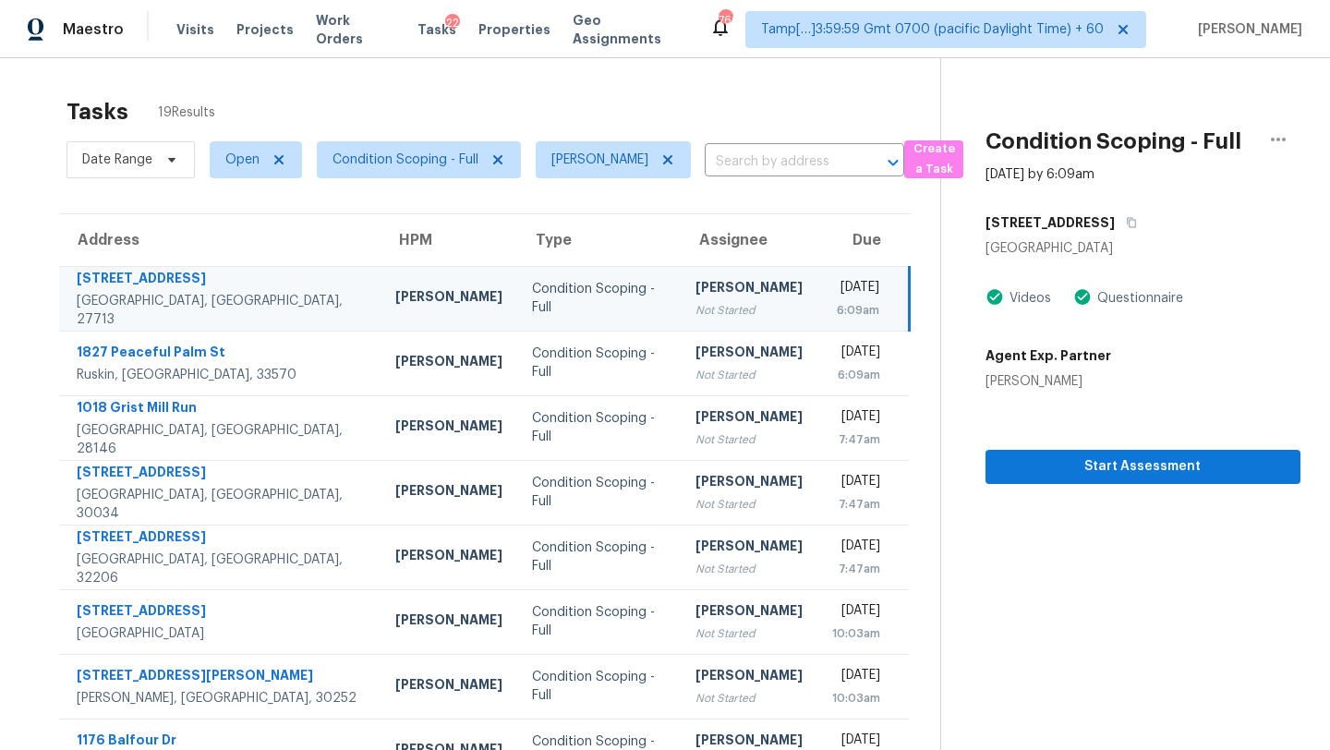
click at [567, 287] on td "Condition Scoping - Full" at bounding box center [599, 298] width 164 height 65
click at [587, 293] on div "Condition Scoping - Full" at bounding box center [599, 298] width 135 height 37
click at [556, 281] on td "Condition Scoping - Full" at bounding box center [599, 298] width 164 height 65
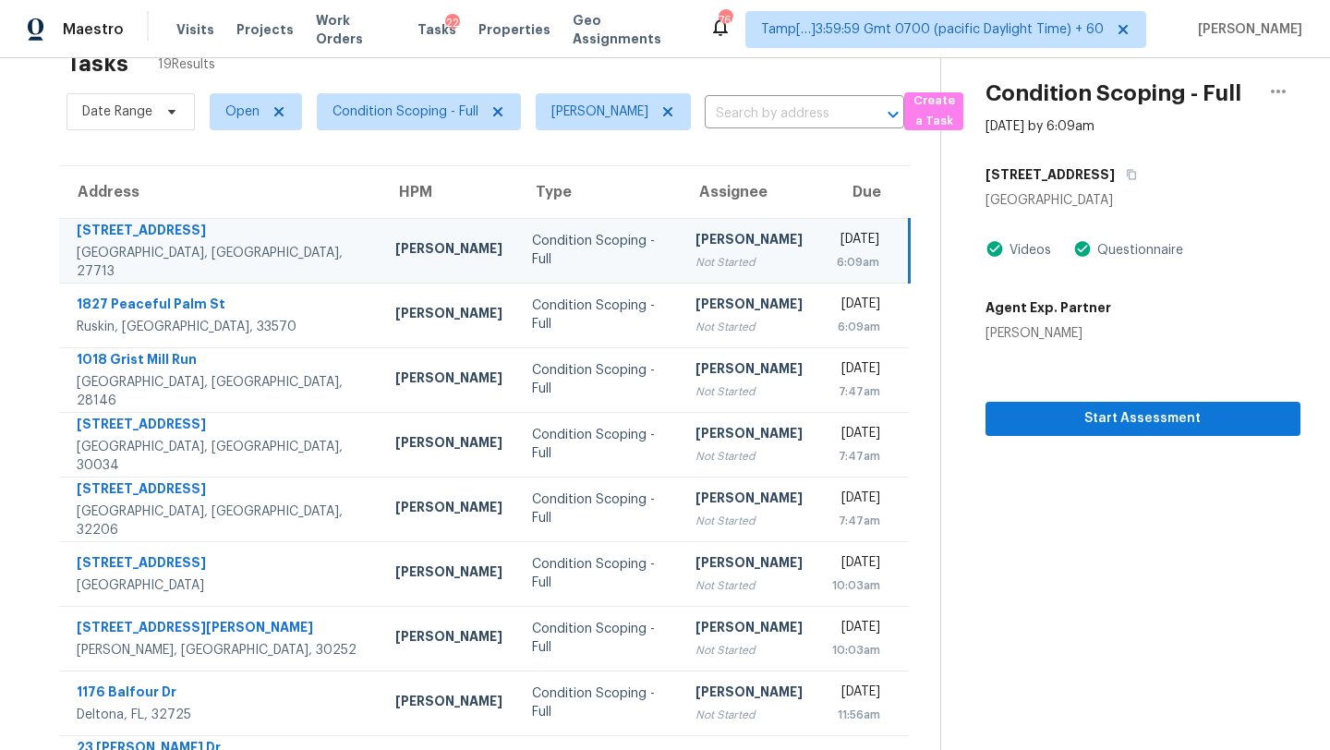
scroll to position [91, 0]
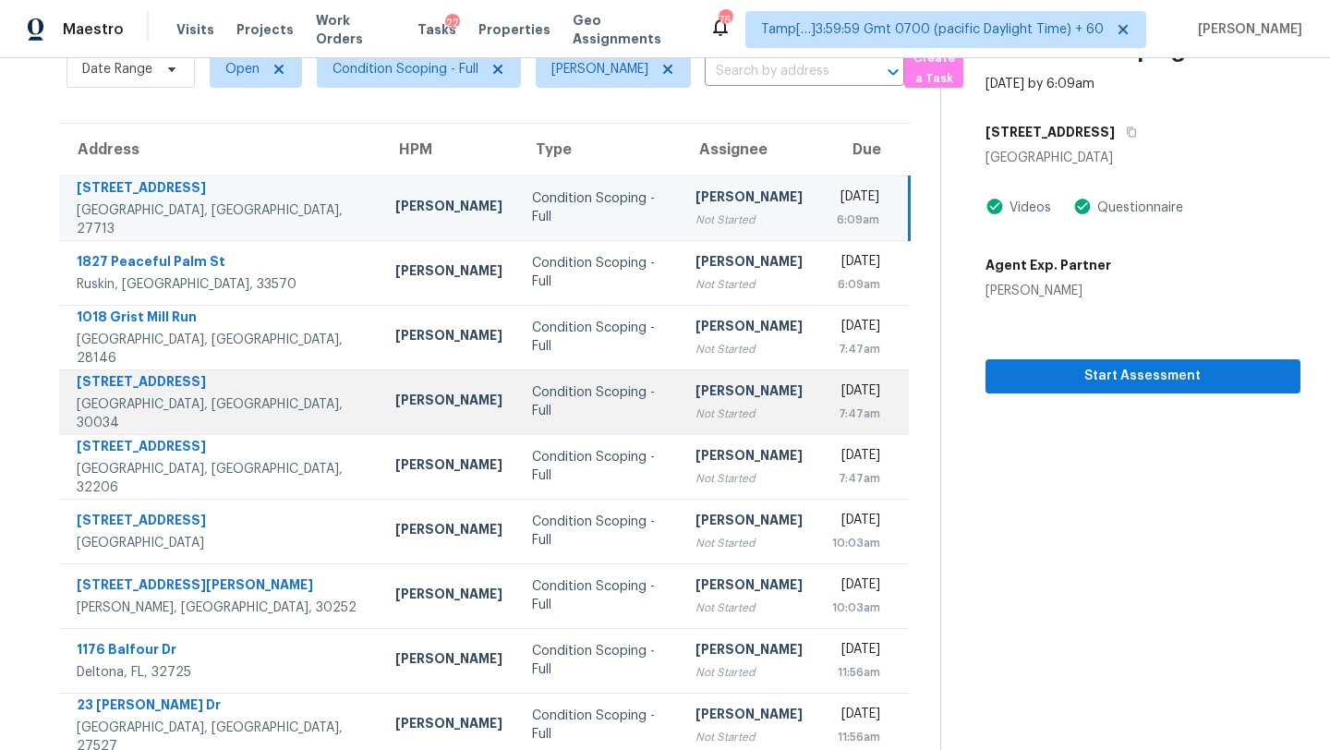
click at [552, 415] on td "Condition Scoping - Full" at bounding box center [599, 401] width 164 height 65
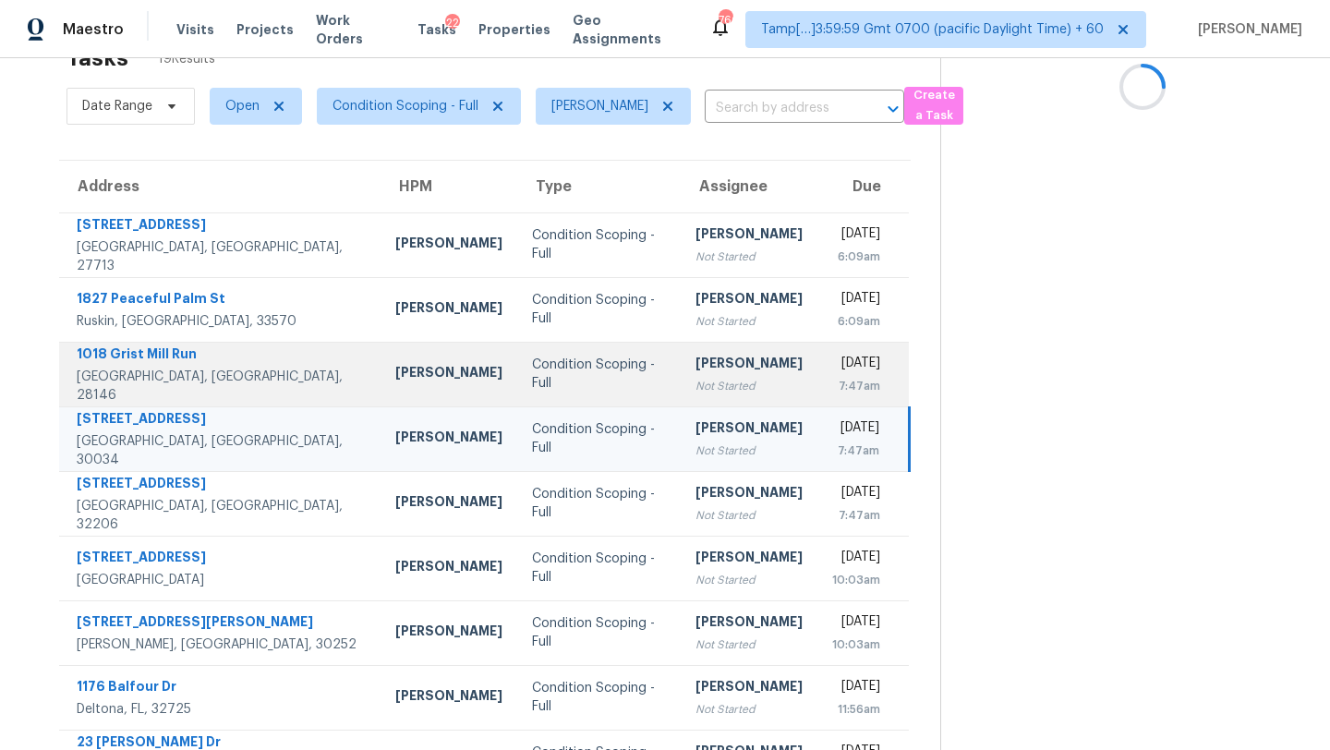
scroll to position [0, 0]
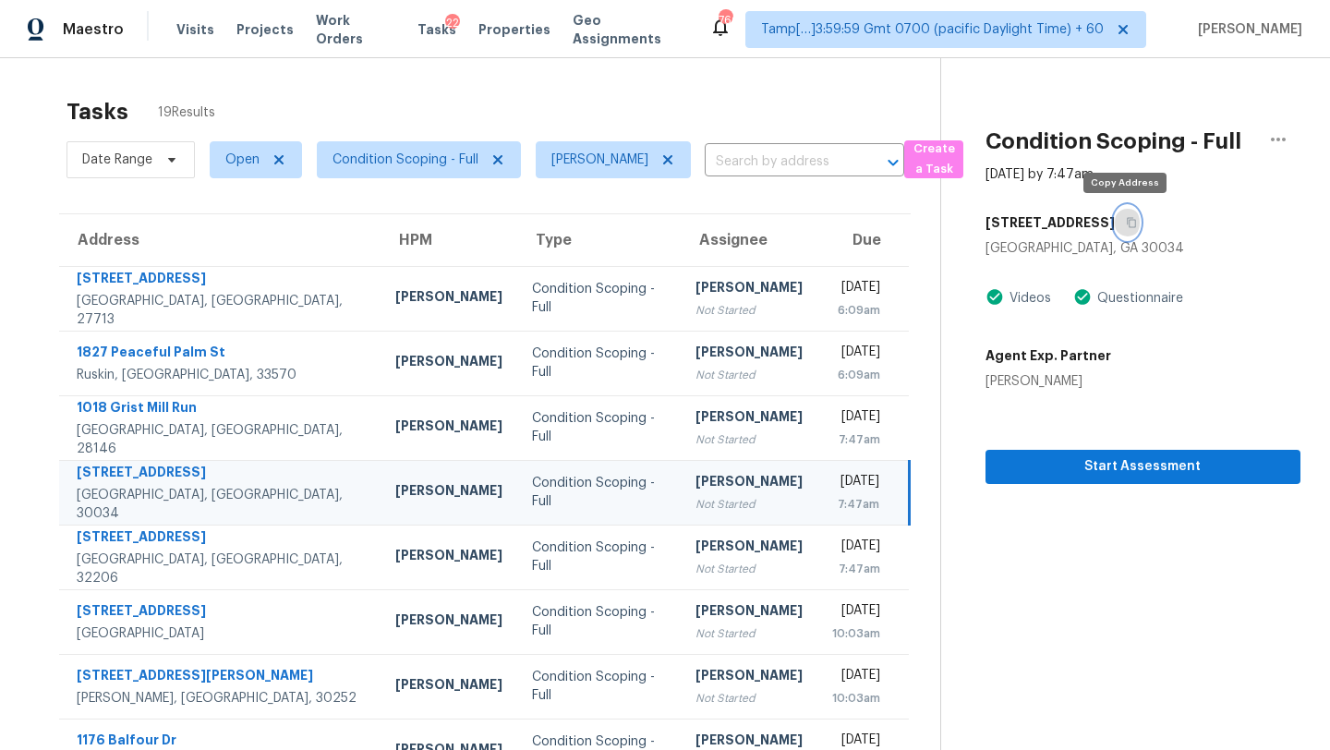
click at [1127, 226] on icon "button" at bounding box center [1131, 223] width 9 height 10
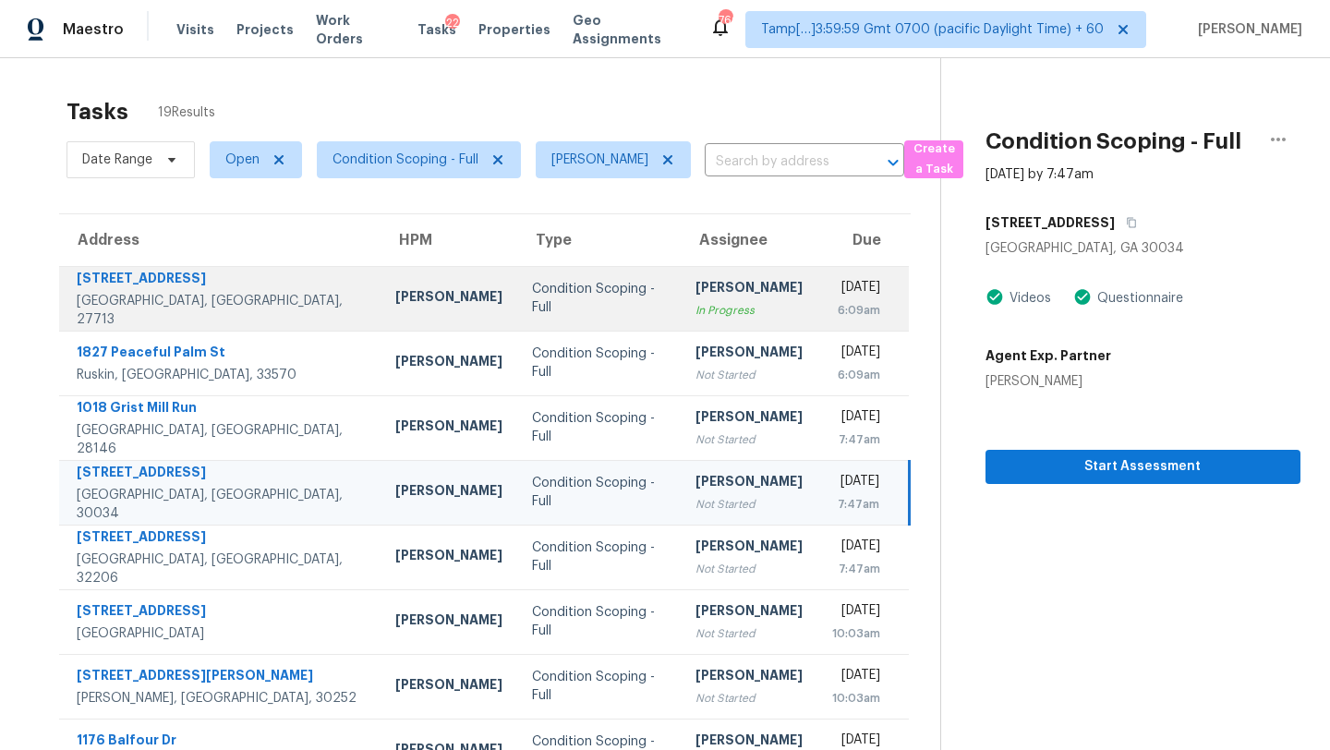
click at [832, 286] on div "[DATE]" at bounding box center [856, 289] width 48 height 23
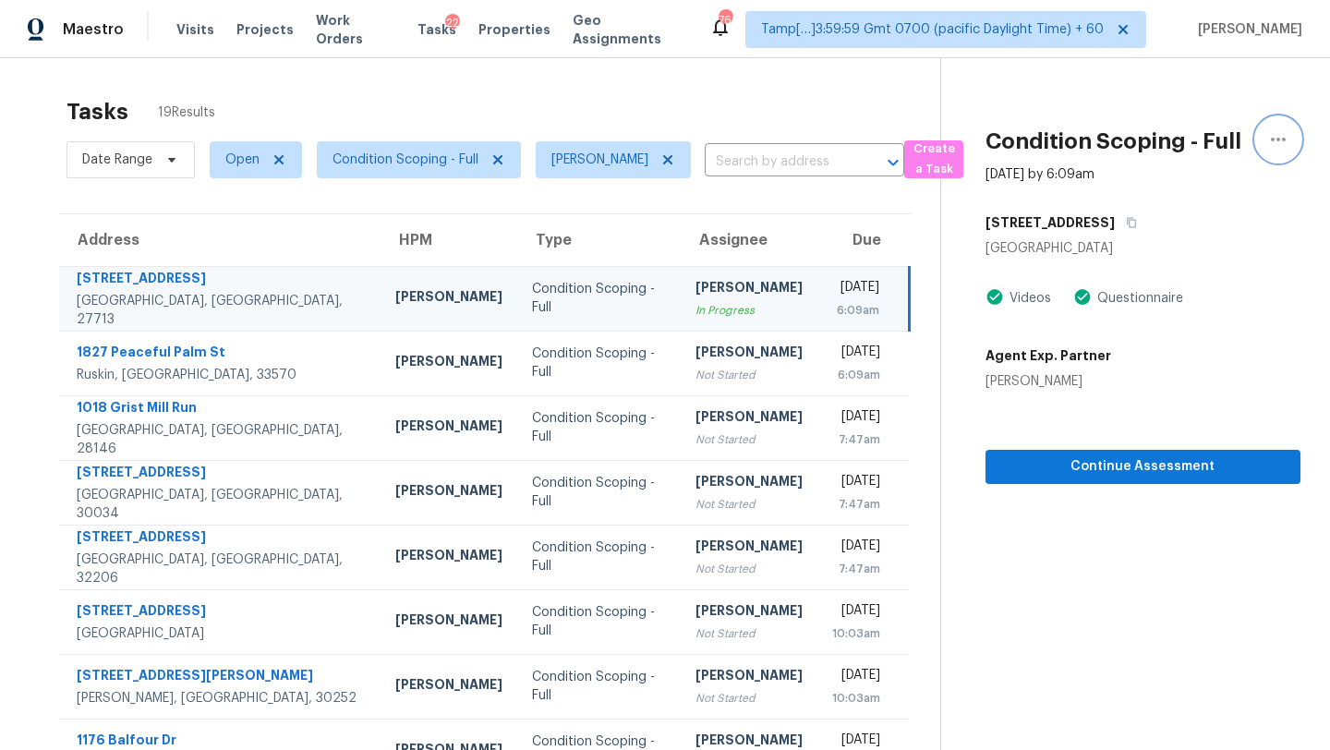
click at [1265, 145] on button "button" at bounding box center [1278, 139] width 44 height 44
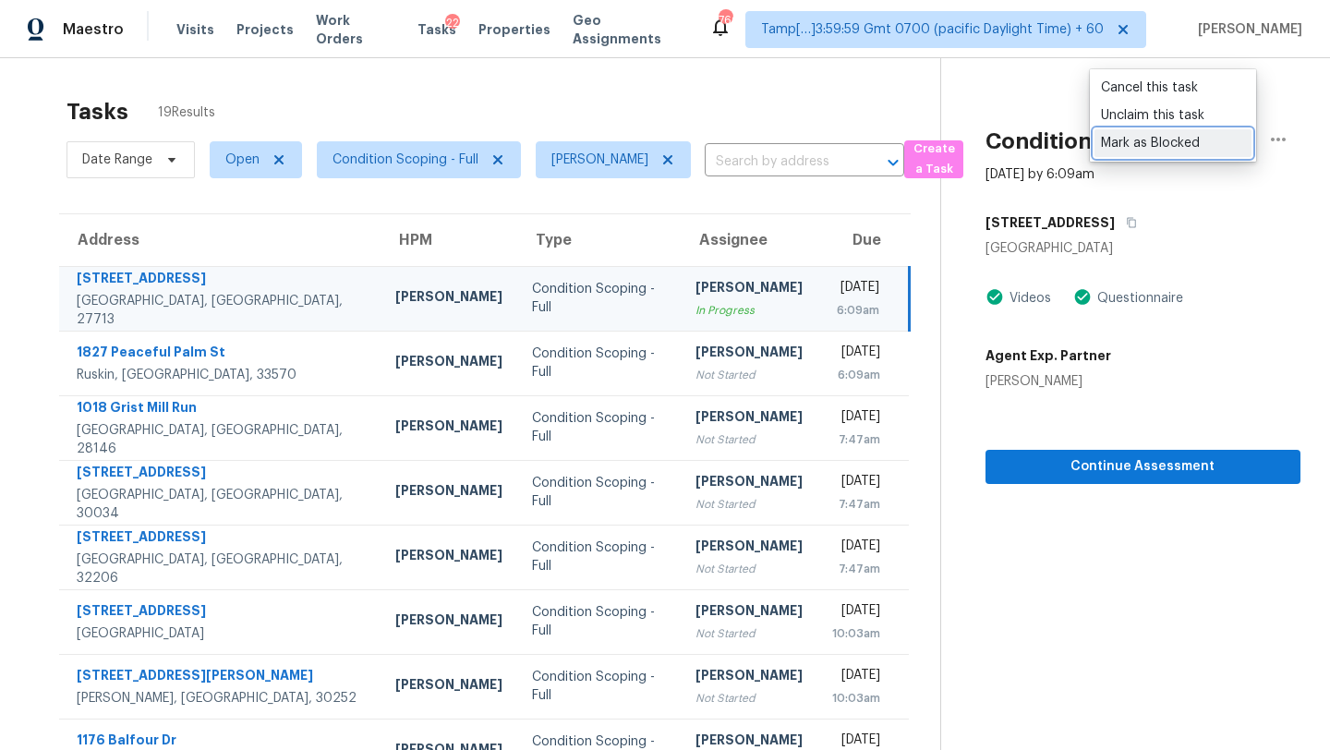
click at [1168, 144] on div "Mark as Blocked" at bounding box center [1173, 143] width 144 height 18
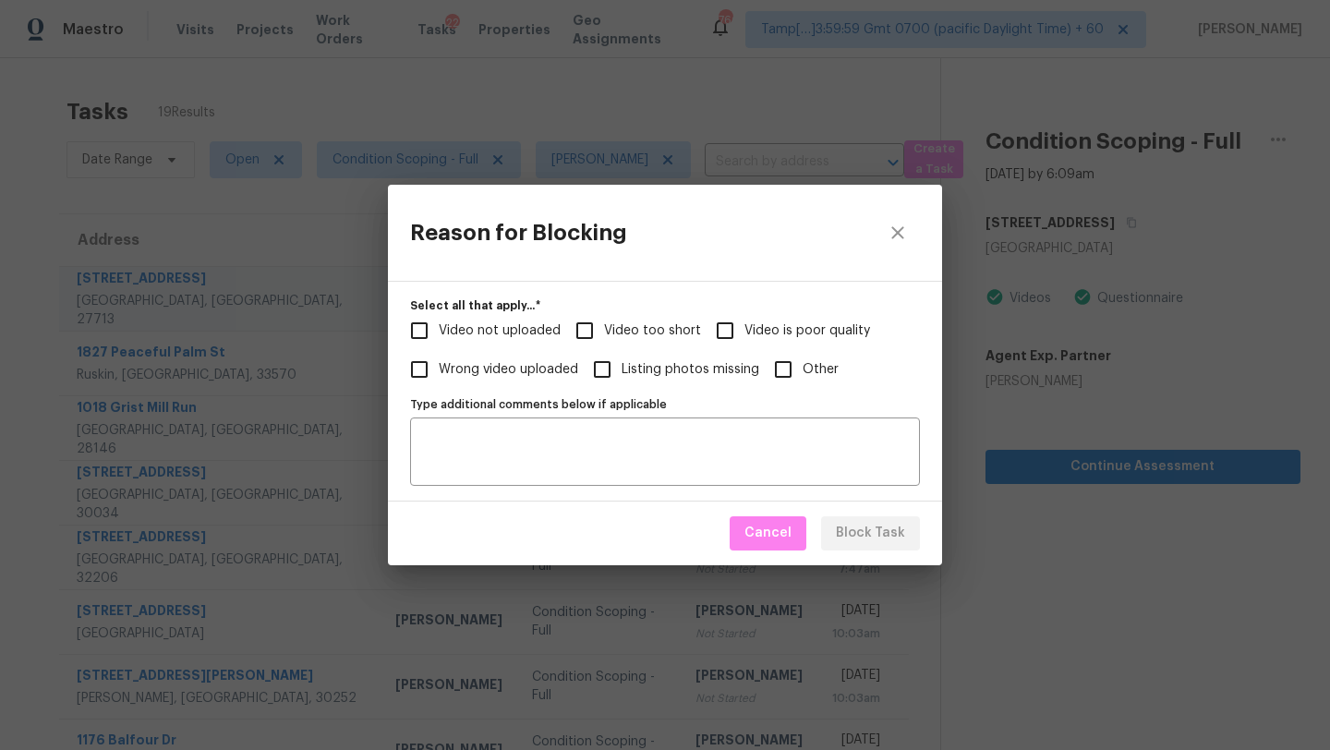
click at [672, 326] on span "Video too short" at bounding box center [652, 330] width 97 height 19
click at [604, 326] on input "Video too short" at bounding box center [584, 330] width 39 height 39
checkbox input "true"
click at [880, 542] on span "Block Task" at bounding box center [870, 533] width 69 height 23
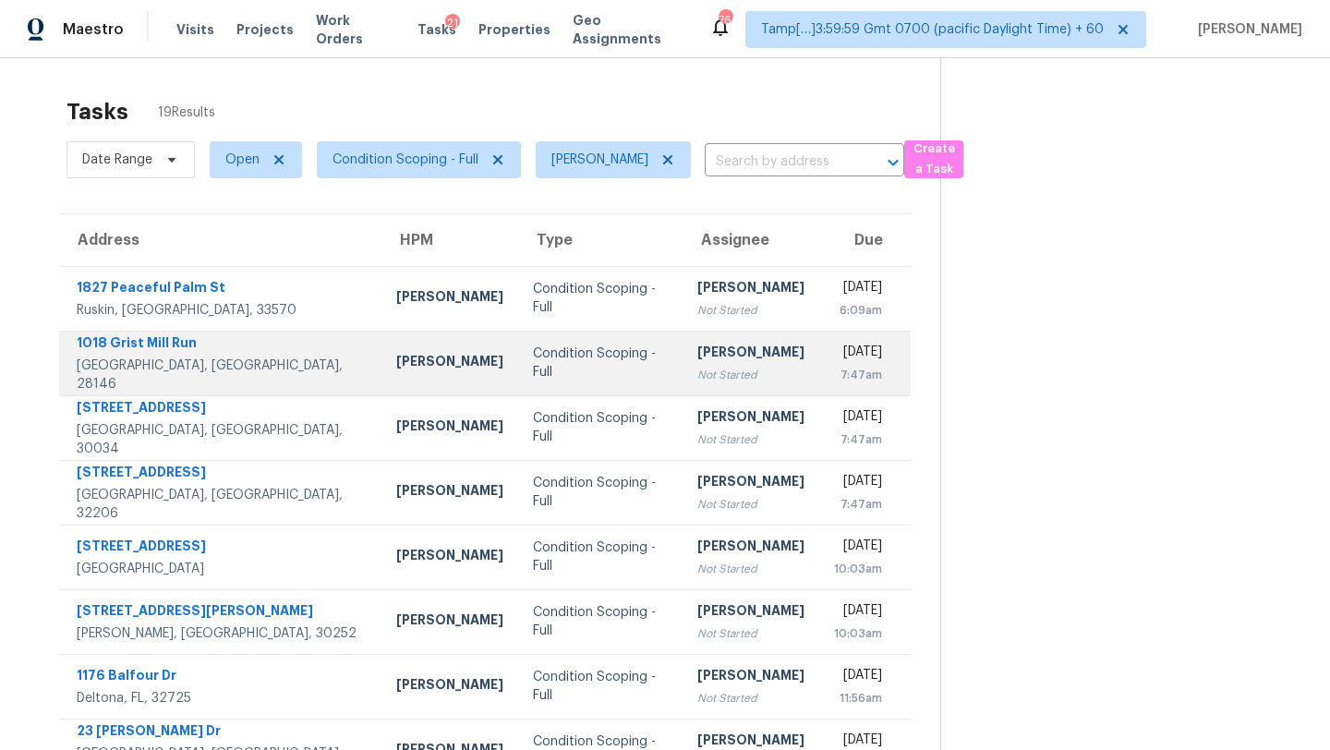
click at [697, 372] on div "Not Started" at bounding box center [750, 375] width 107 height 18
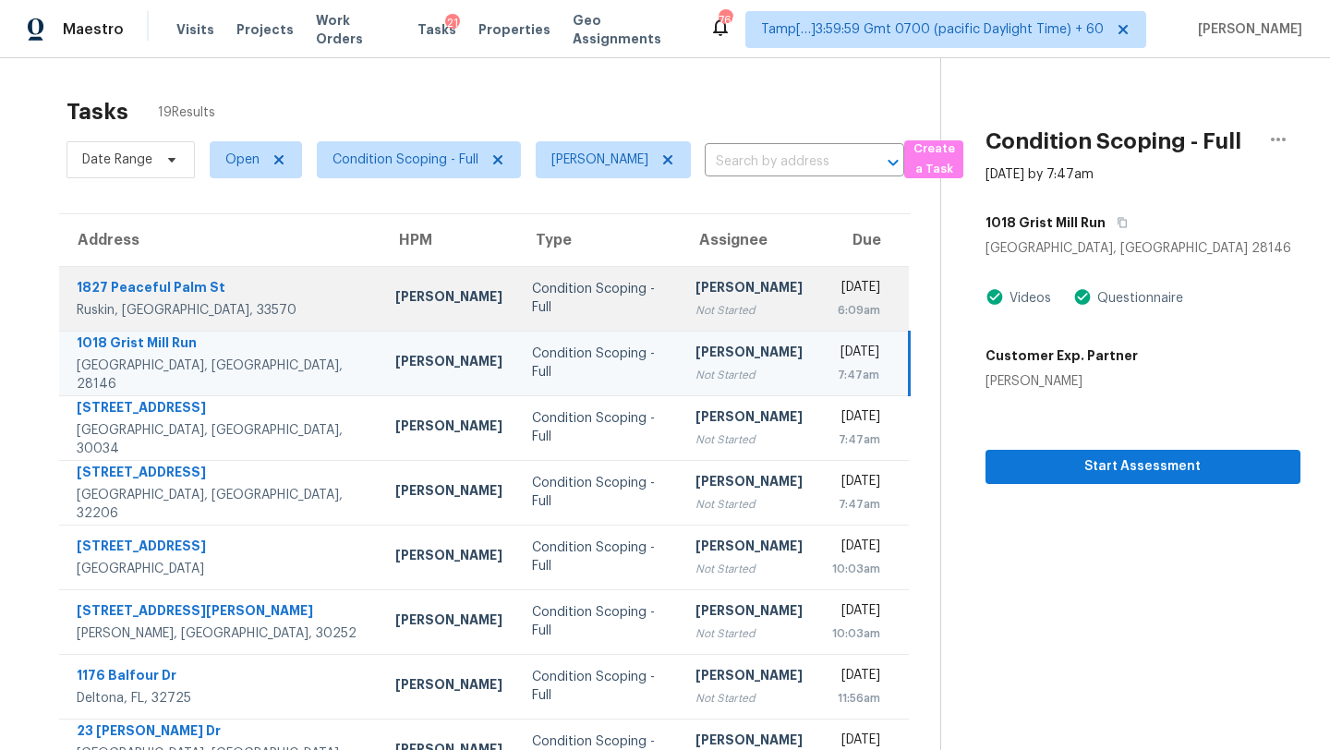
click at [681, 319] on td "Rajesh M Not Started" at bounding box center [749, 298] width 137 height 65
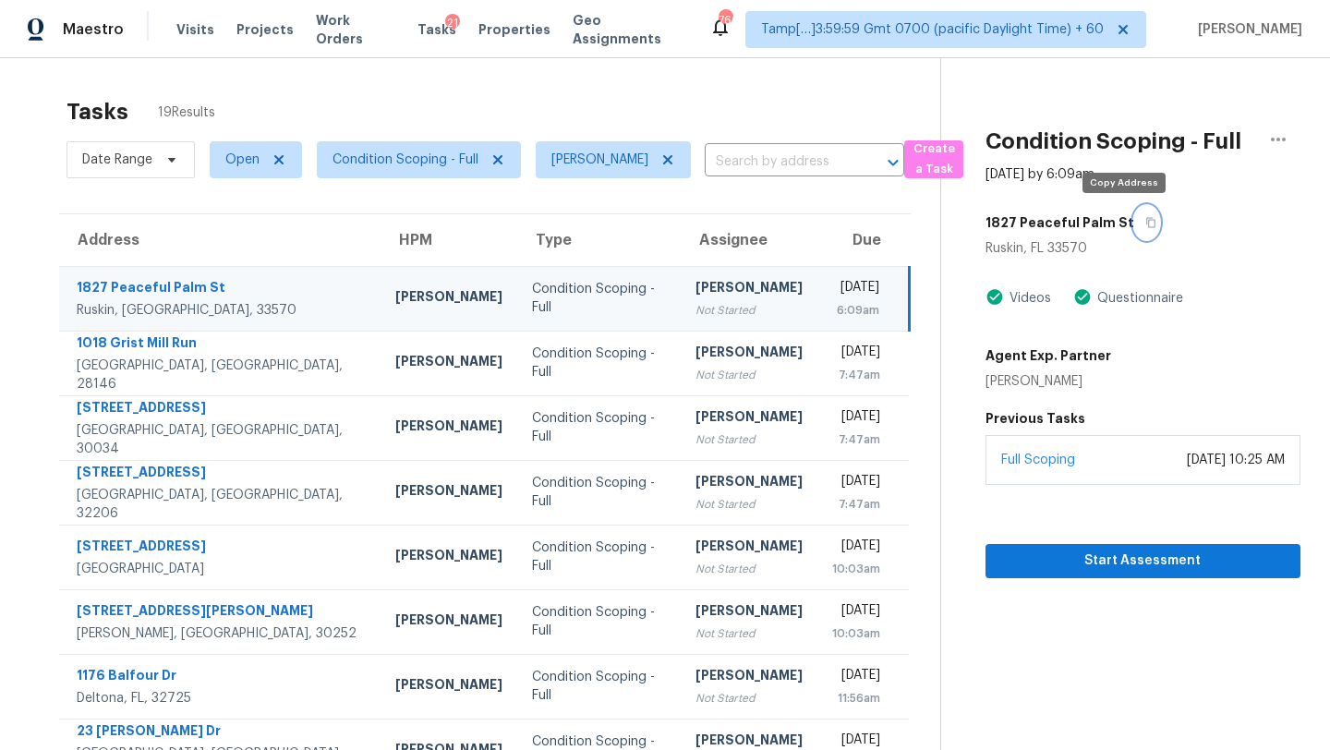
click at [1146, 224] on icon "button" at bounding box center [1150, 223] width 9 height 10
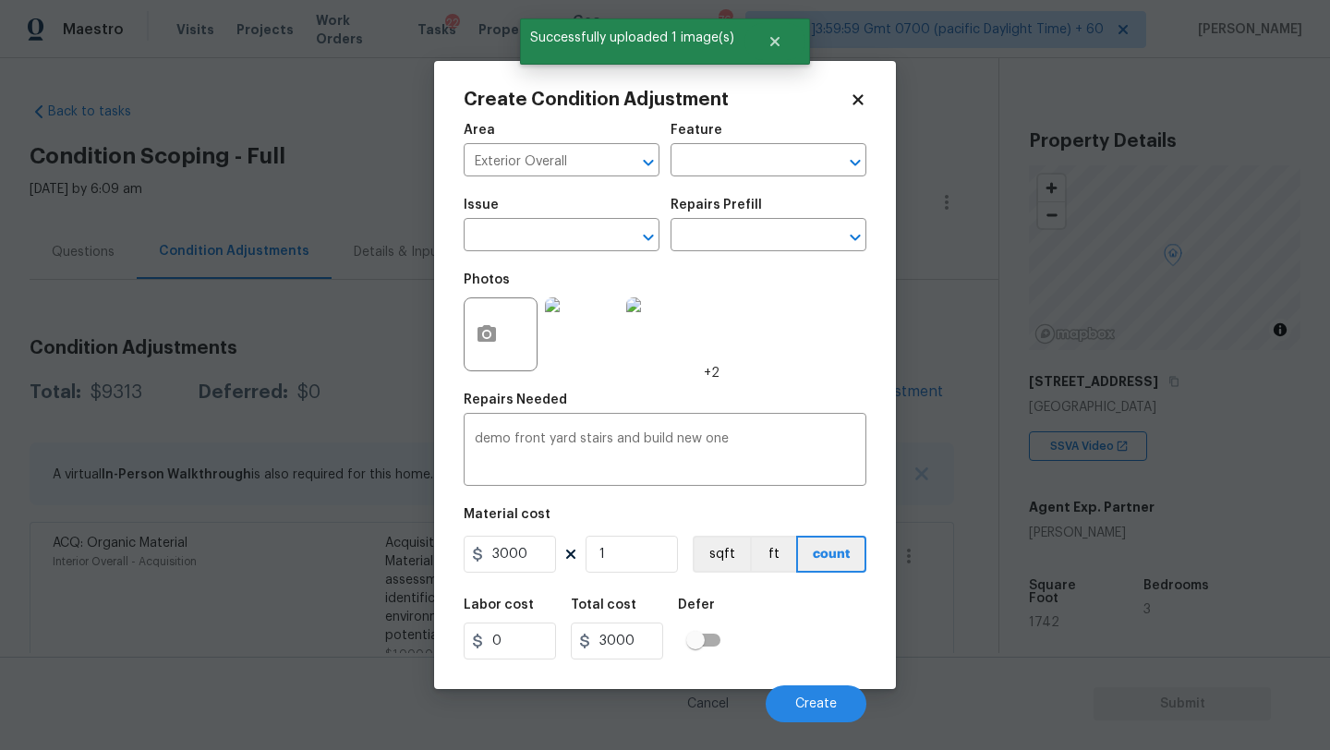
scroll to position [362, 0]
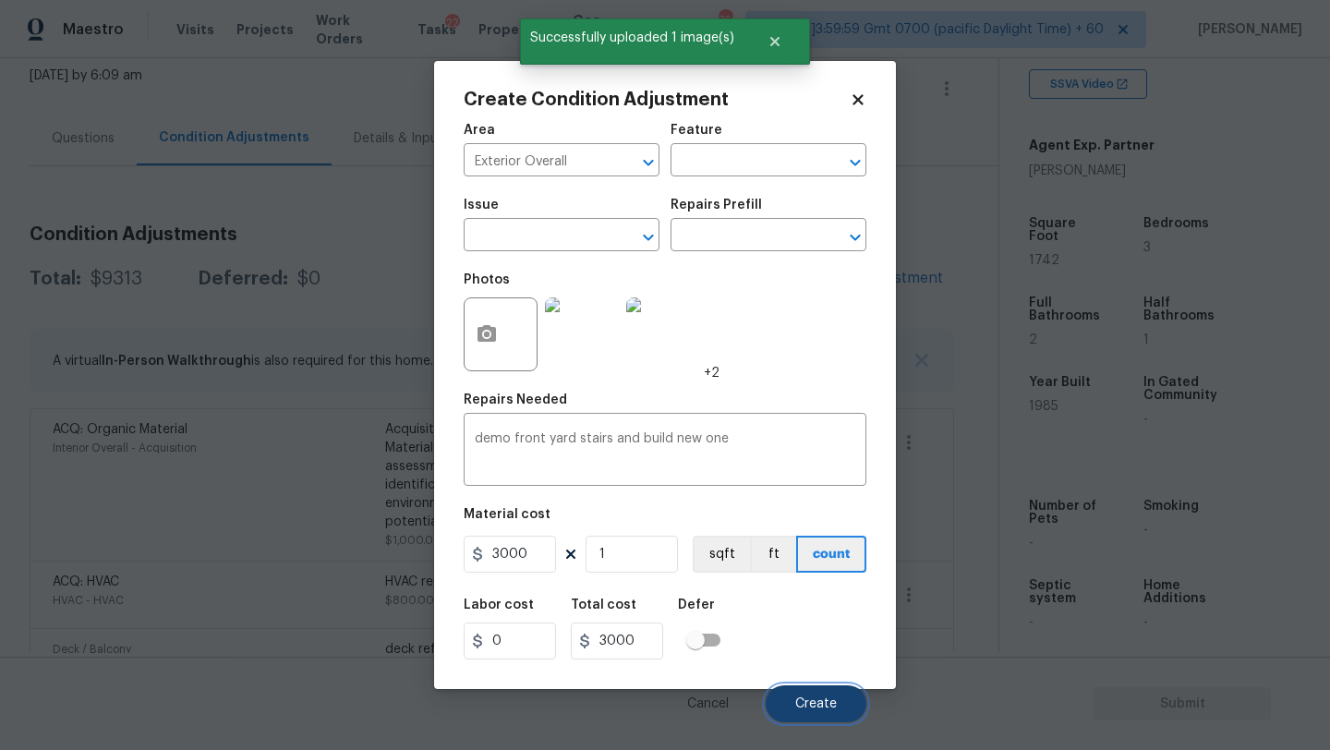
click at [829, 701] on span "Create" at bounding box center [816, 704] width 42 height 14
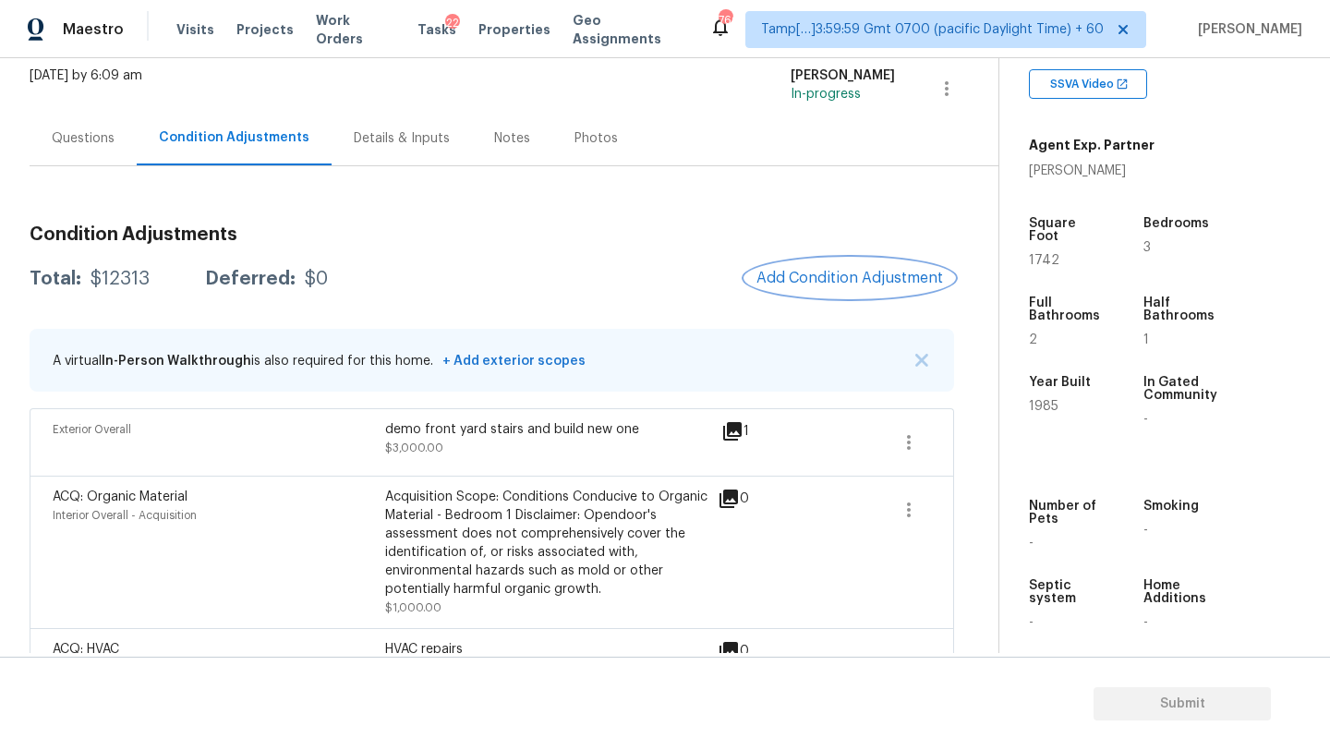
scroll to position [279, 0]
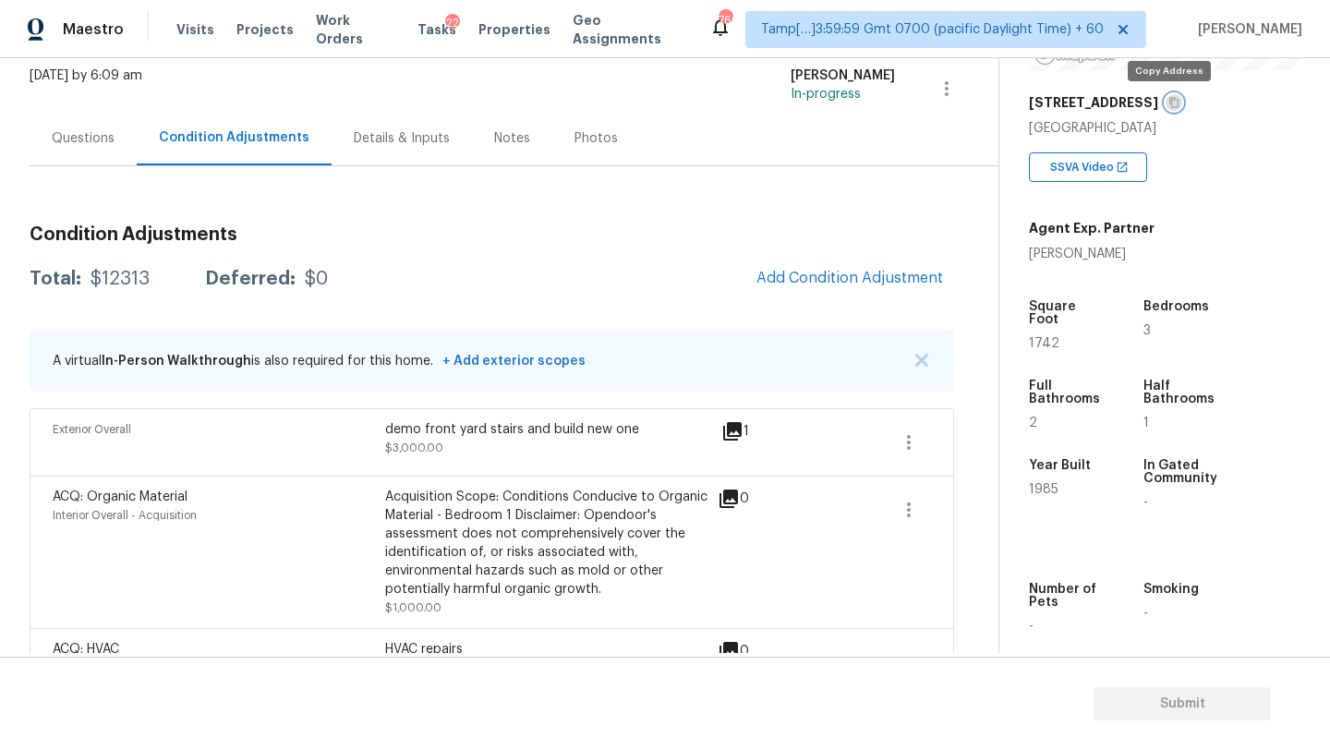
click at [1169, 104] on icon "button" at bounding box center [1173, 103] width 9 height 10
click at [1086, 256] on div "[PERSON_NAME]" at bounding box center [1092, 254] width 126 height 18
copy div "[PERSON_NAME]"
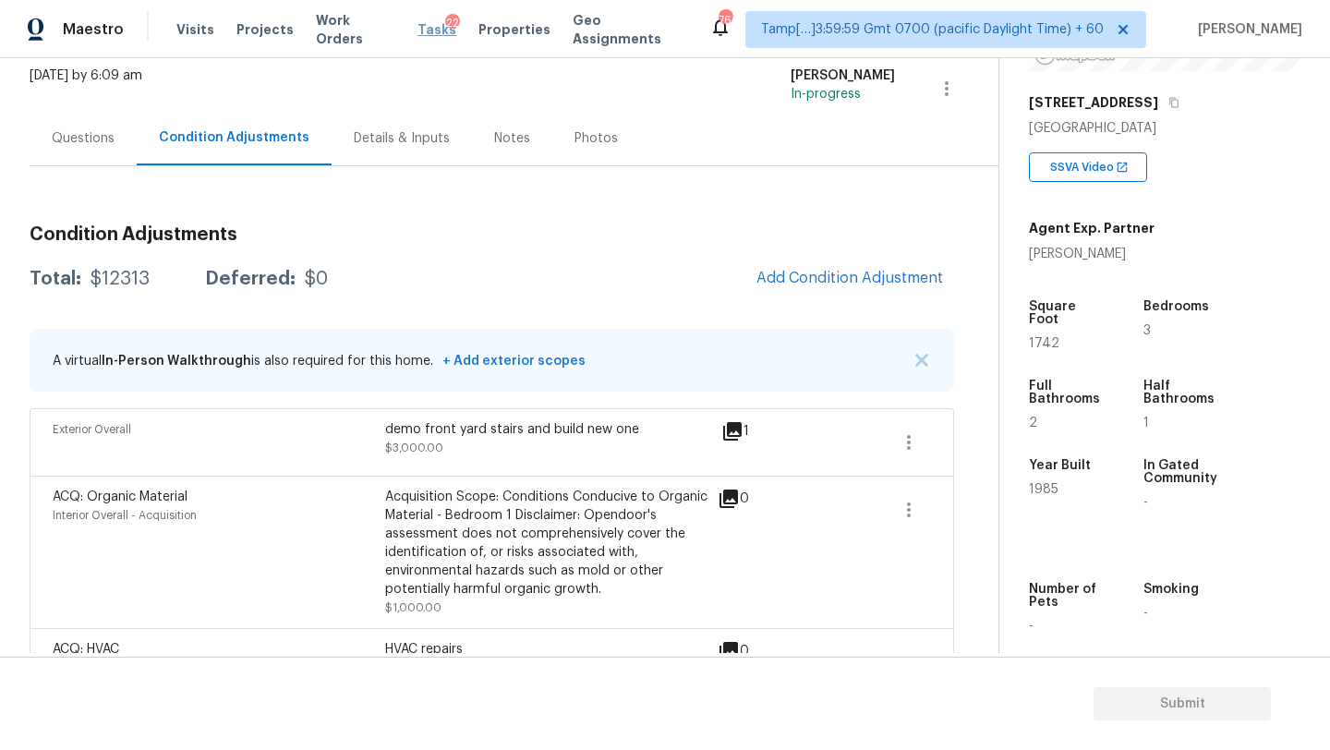
click at [420, 27] on span "Tasks" at bounding box center [436, 29] width 39 height 13
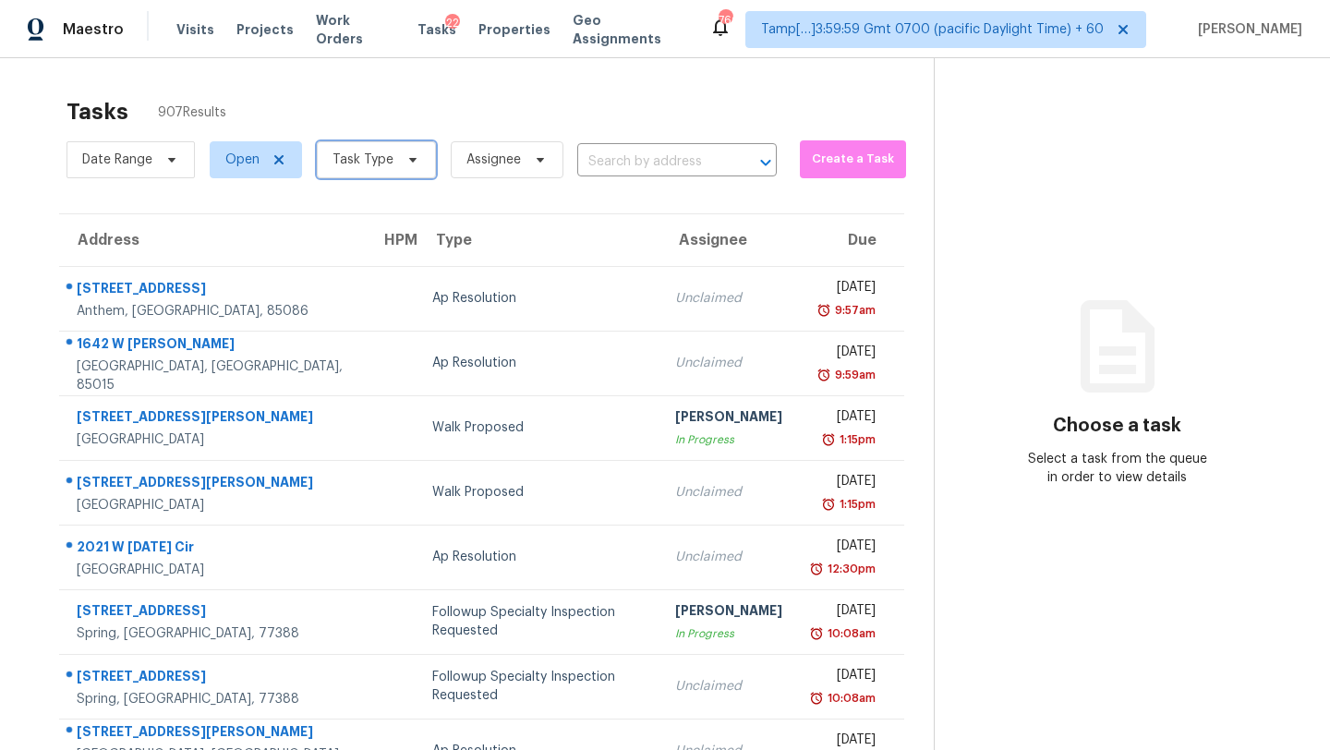
click at [406, 153] on icon at bounding box center [412, 159] width 15 height 15
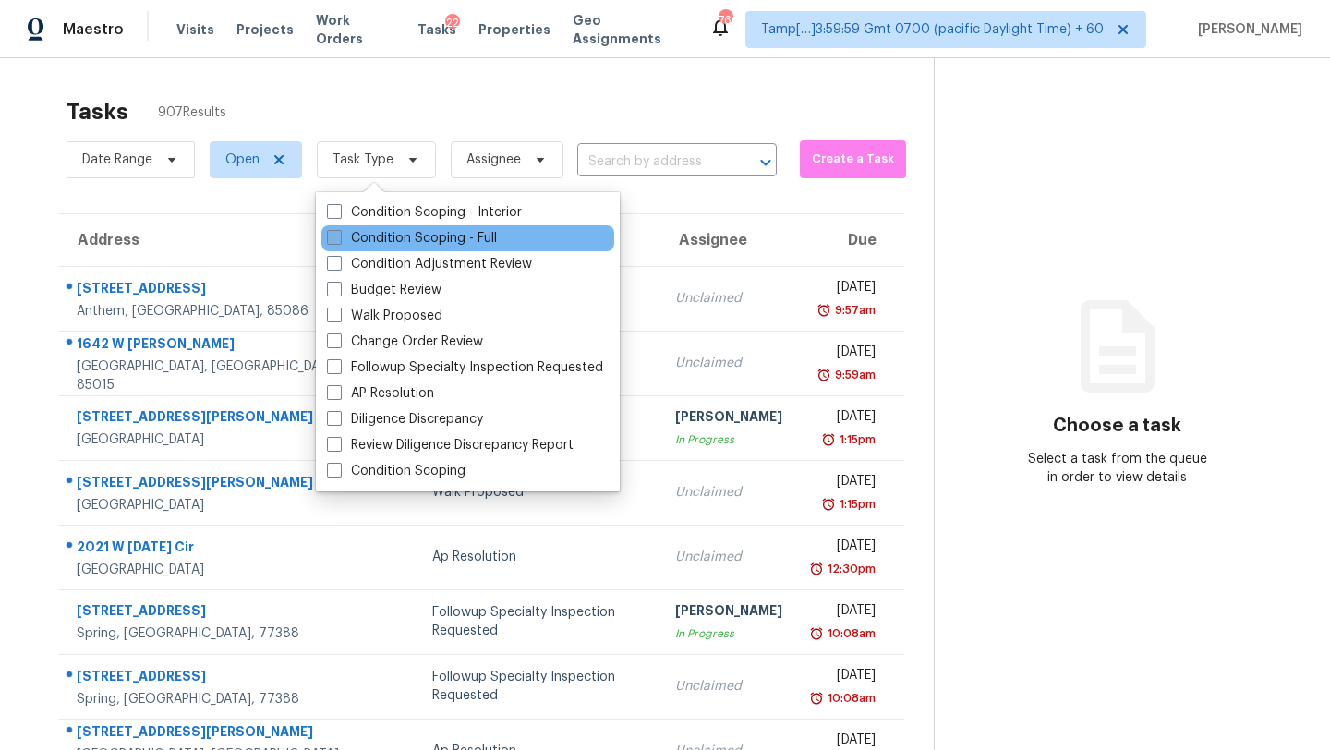
click at [406, 247] on label "Condition Scoping - Full" at bounding box center [412, 238] width 170 height 18
click at [339, 241] on input "Condition Scoping - Full" at bounding box center [333, 235] width 12 height 12
checkbox input "true"
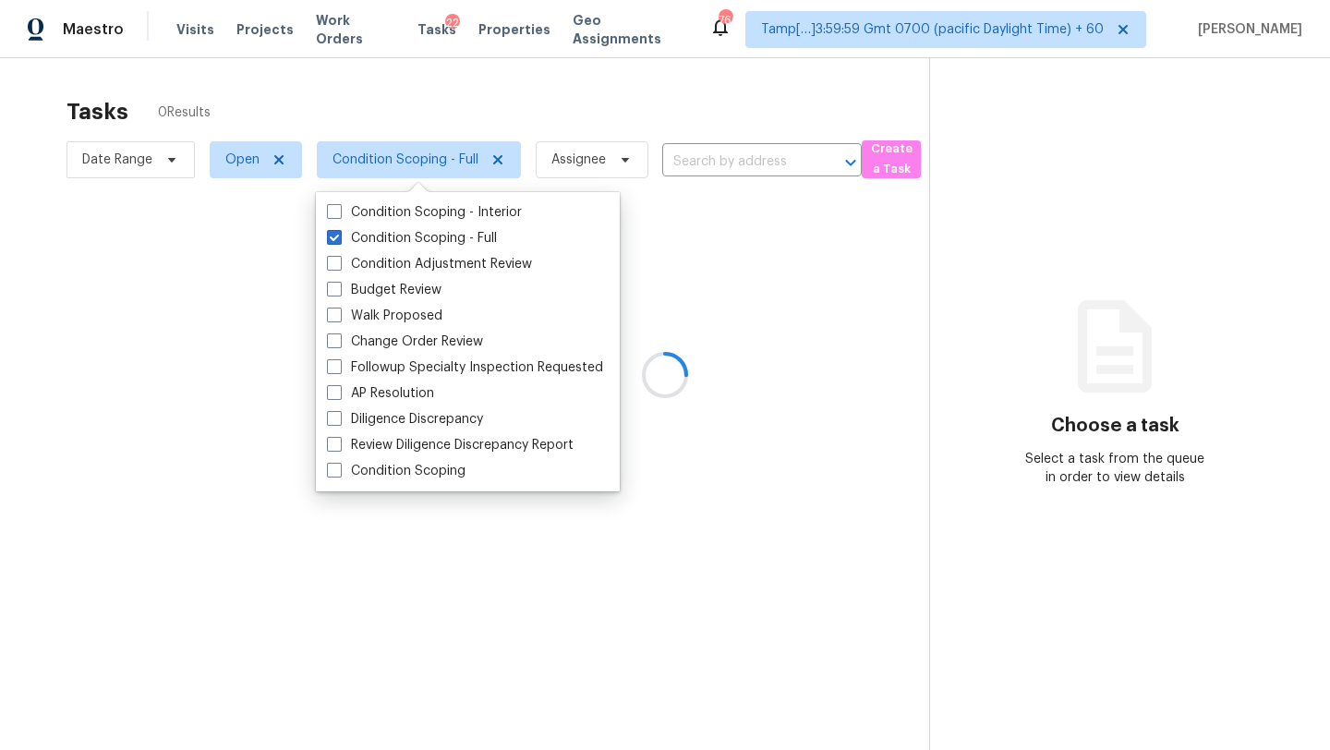
click at [569, 108] on div at bounding box center [665, 375] width 1330 height 750
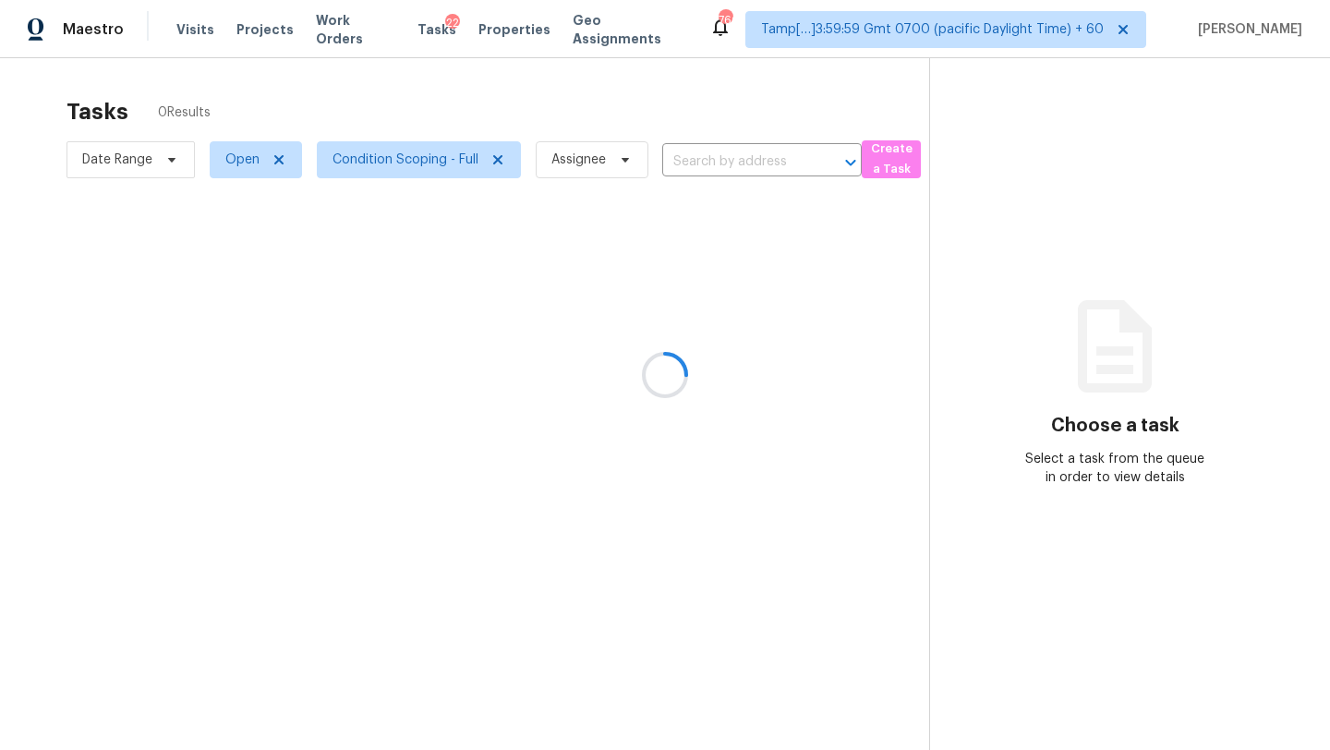
click at [661, 532] on div at bounding box center [665, 375] width 1330 height 750
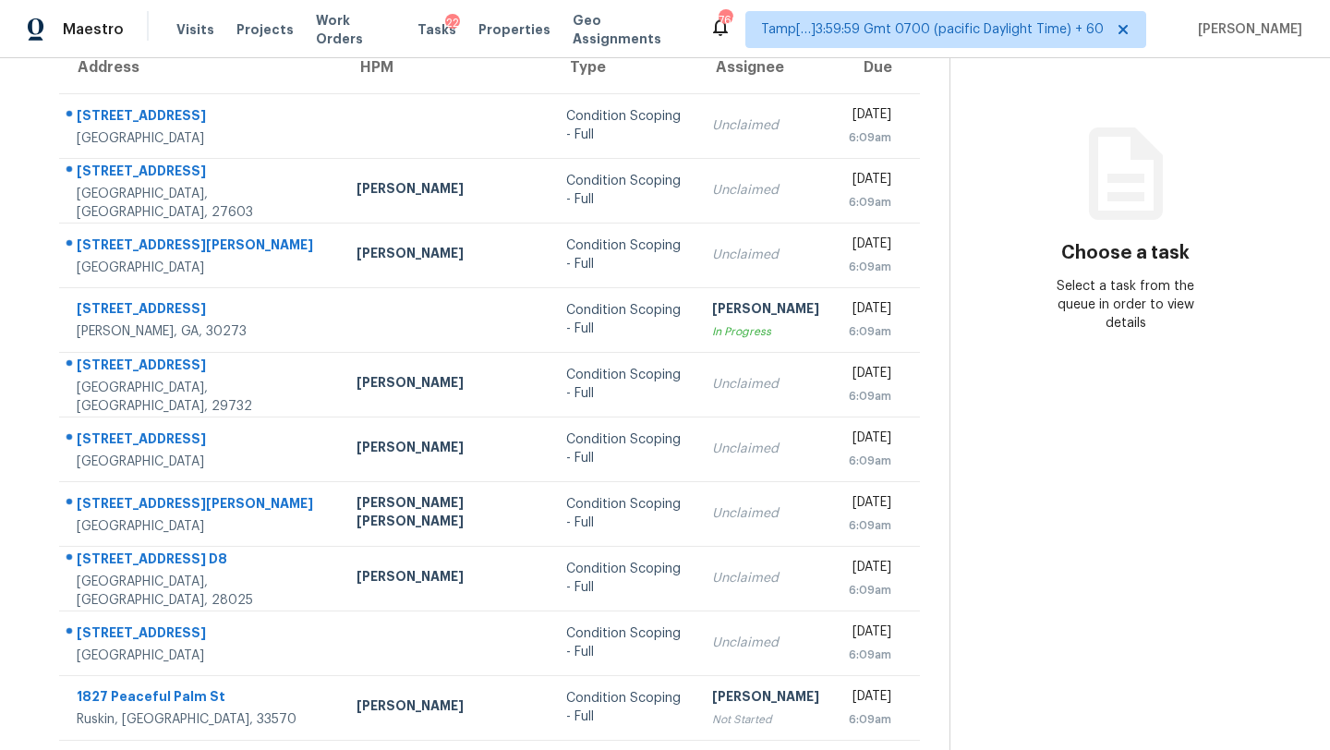
scroll to position [212, 0]
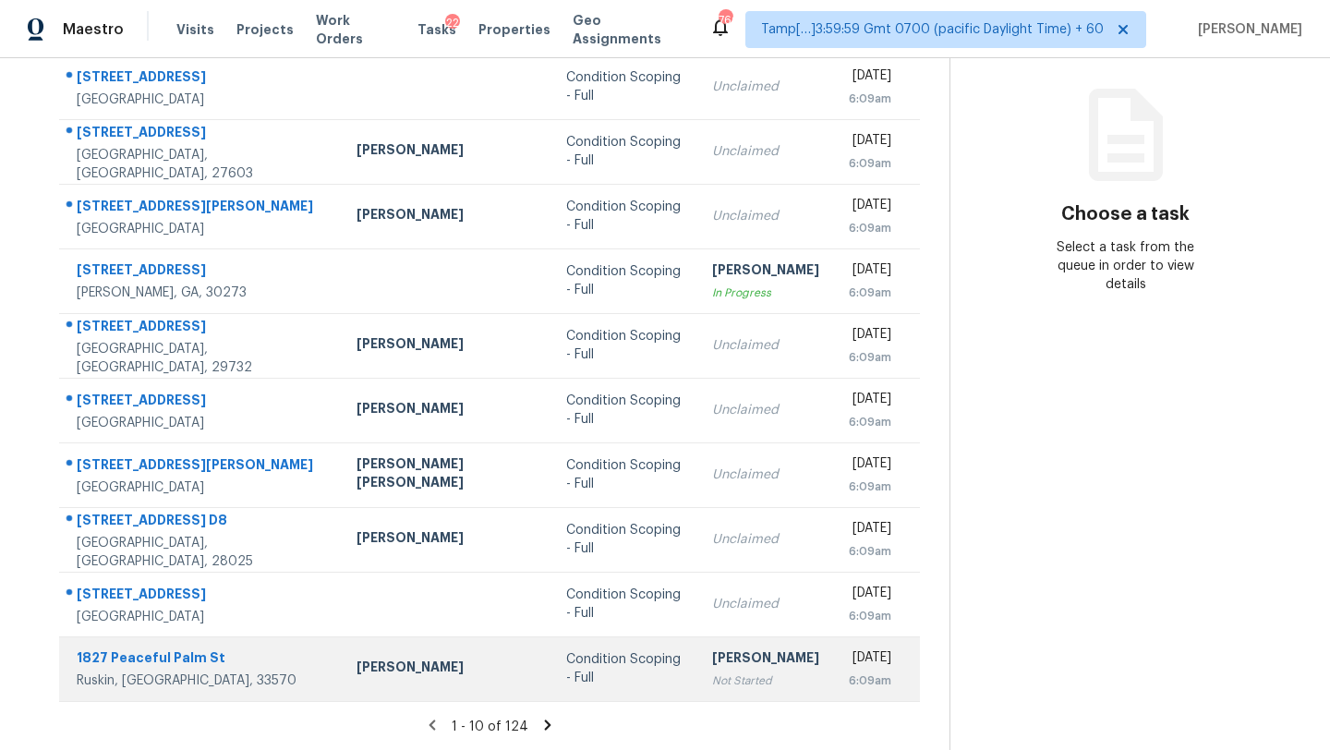
click at [712, 682] on div "Not Started" at bounding box center [765, 681] width 107 height 18
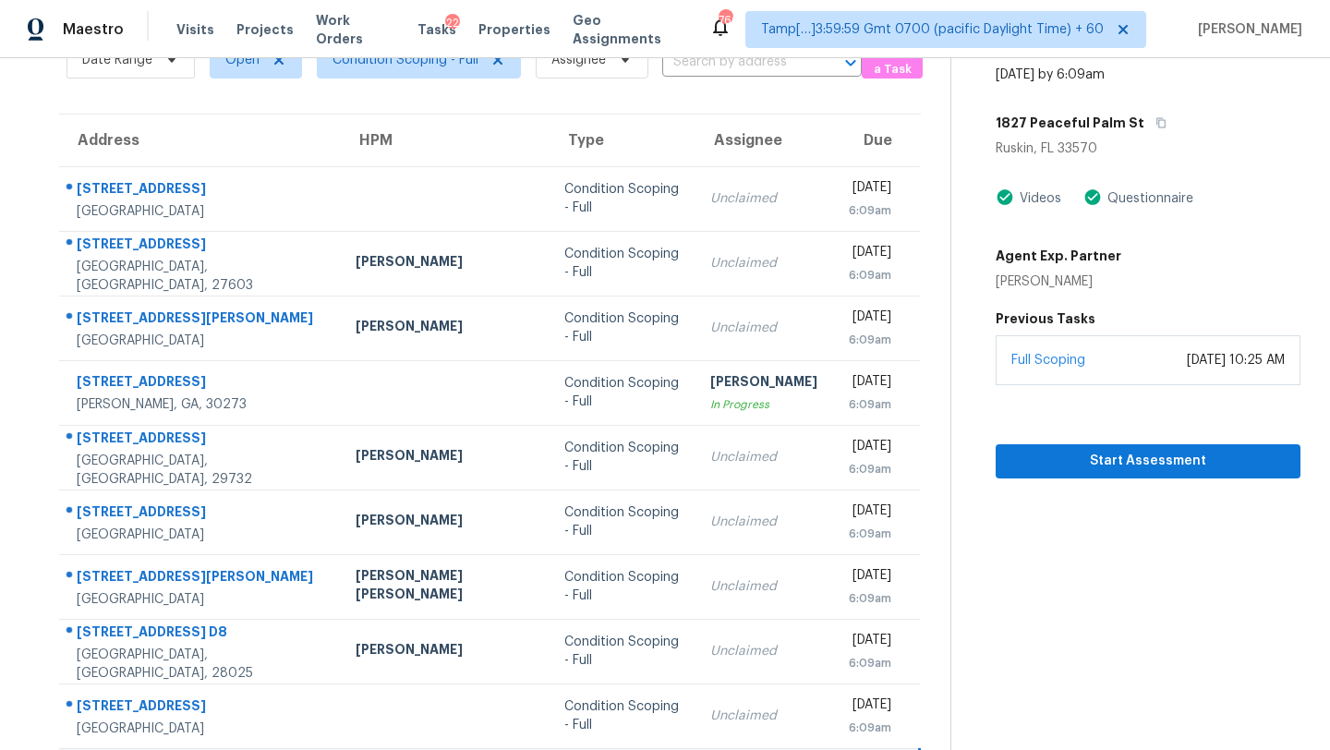
scroll to position [63, 0]
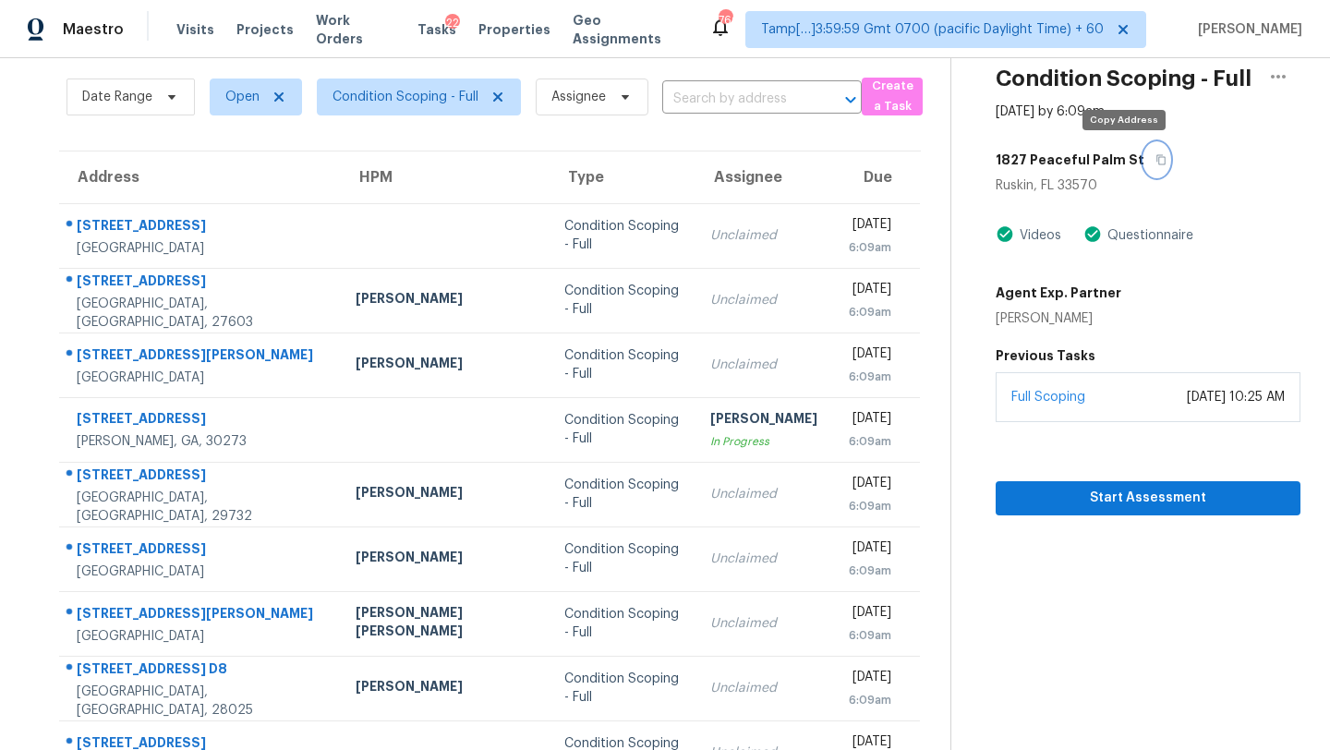
click at [1144, 163] on button "button" at bounding box center [1156, 159] width 25 height 33
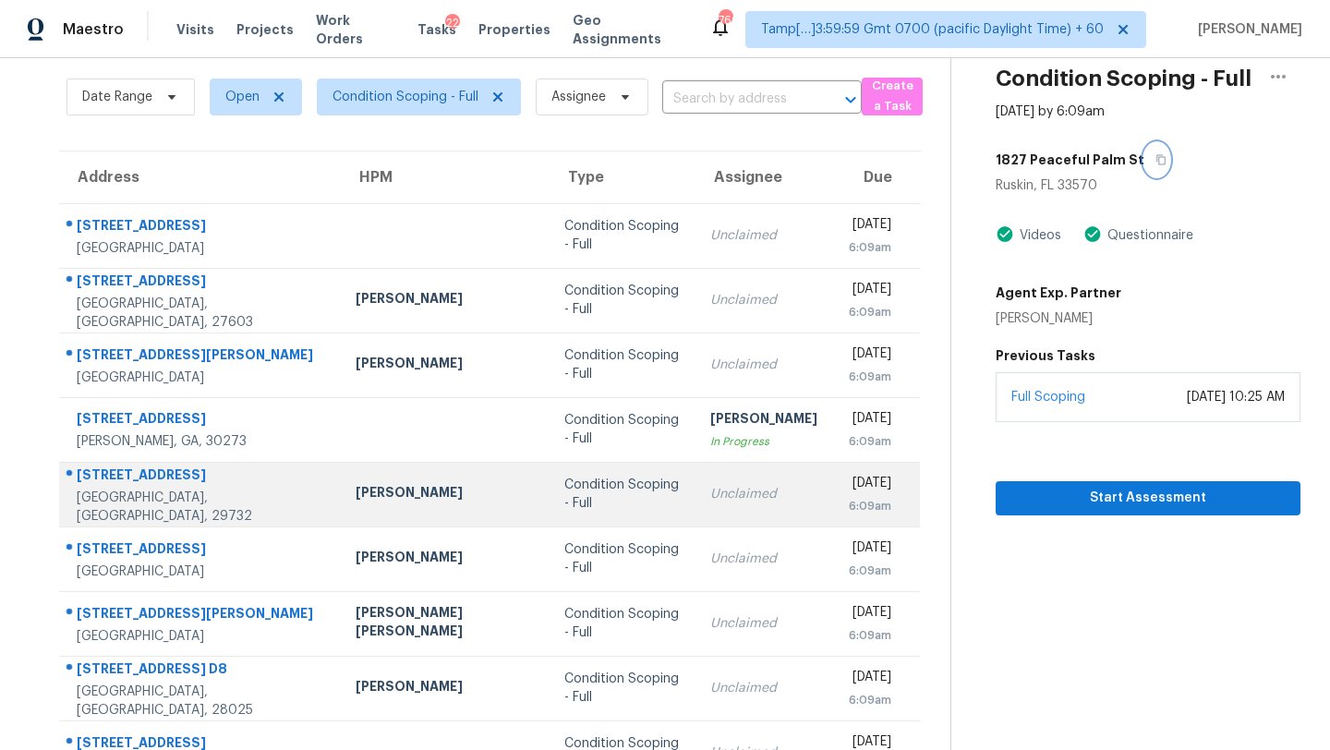
scroll to position [212, 0]
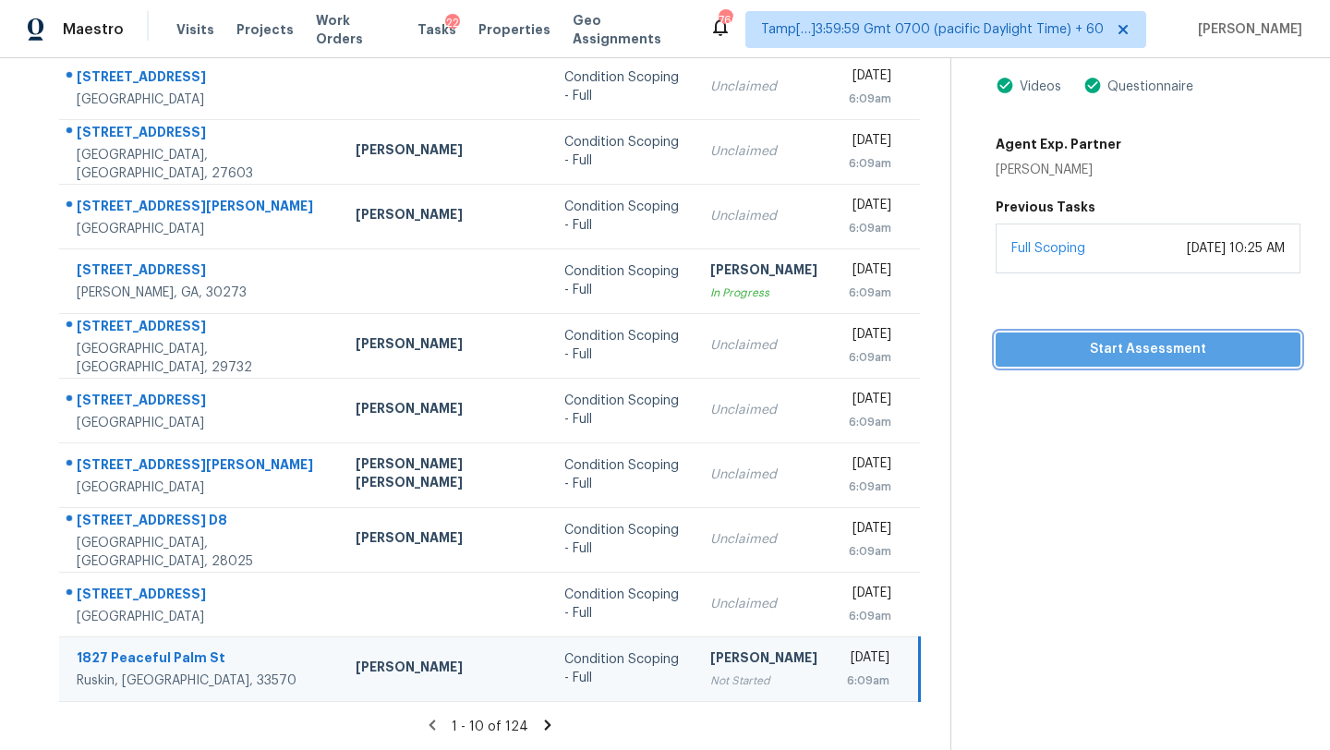
click at [1037, 351] on span "Start Assessment" at bounding box center [1147, 349] width 275 height 23
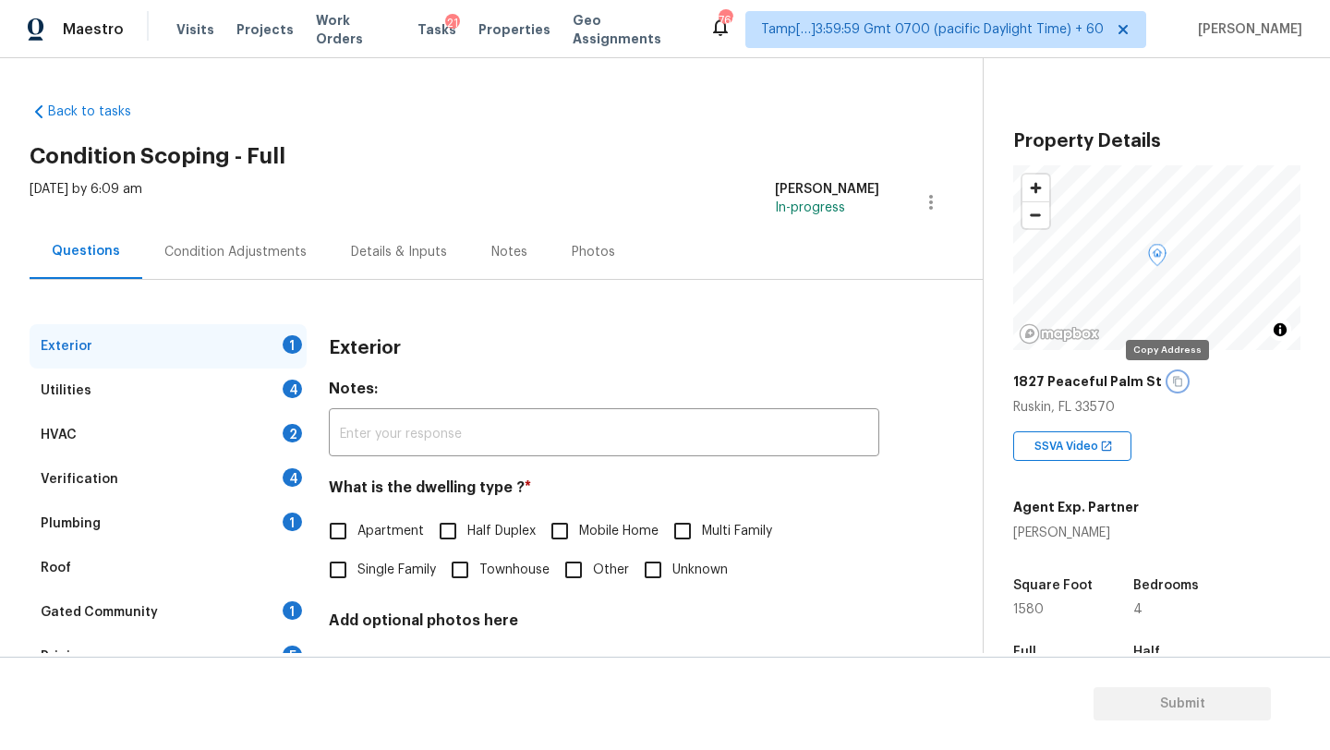
click at [1172, 381] on icon "button" at bounding box center [1177, 381] width 11 height 11
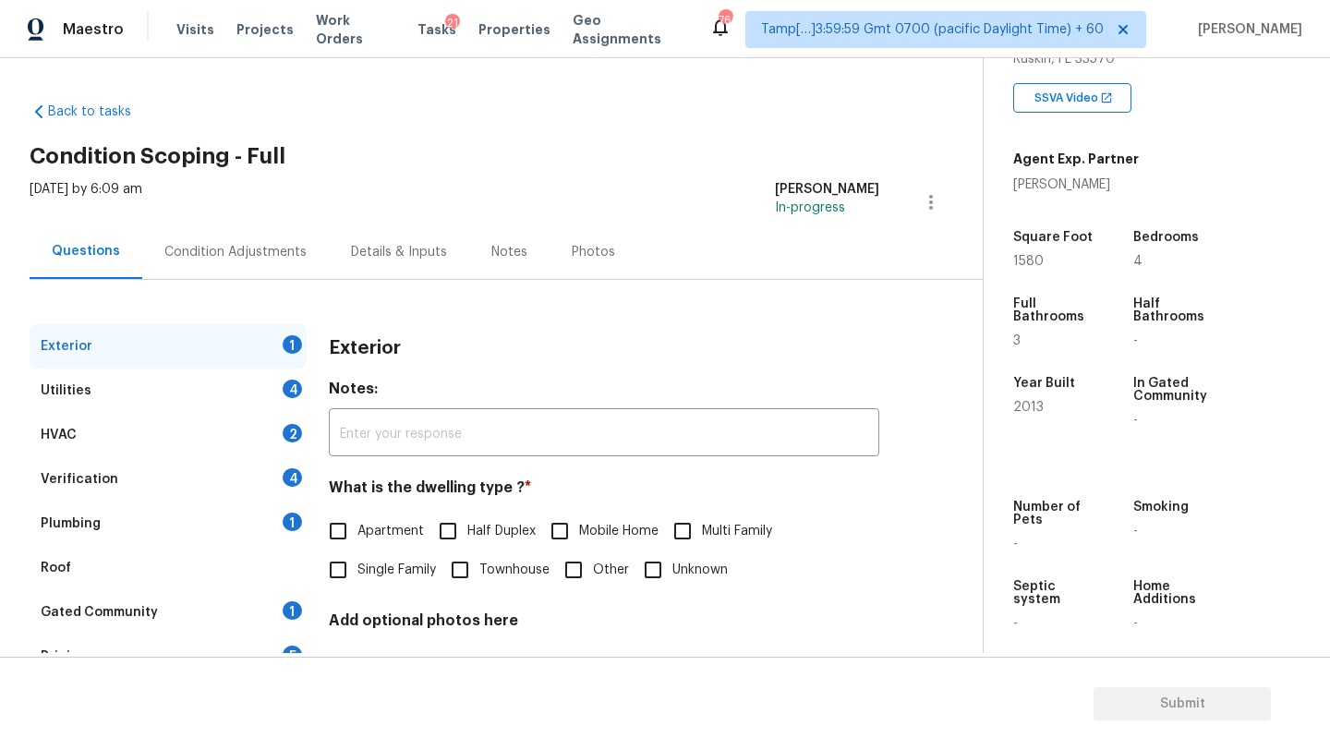
click at [384, 570] on span "Single Family" at bounding box center [396, 570] width 79 height 19
click at [357, 570] on input "Single Family" at bounding box center [338, 570] width 39 height 39
checkbox input "true"
click at [292, 609] on div "1" at bounding box center [292, 610] width 19 height 18
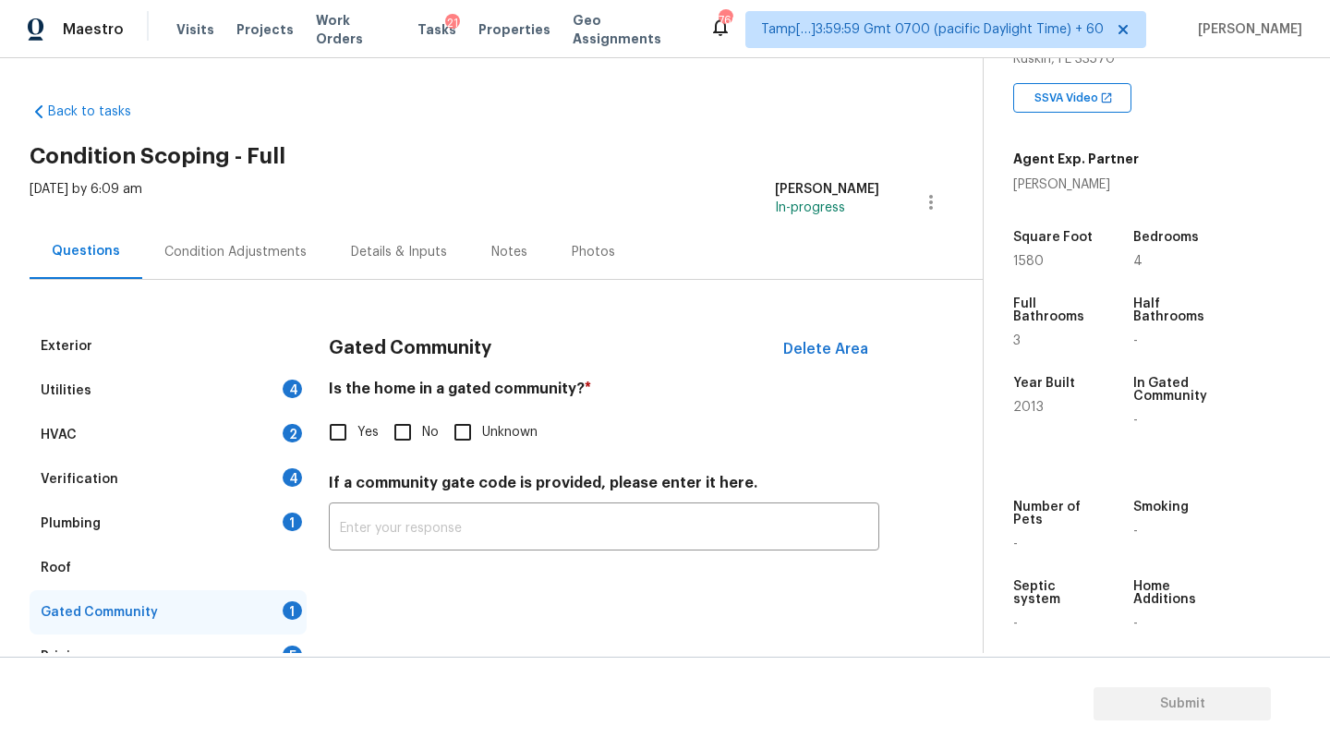
click at [393, 443] on input "No" at bounding box center [402, 432] width 39 height 39
checkbox input "true"
click at [115, 403] on div "Utilities 4" at bounding box center [168, 391] width 277 height 44
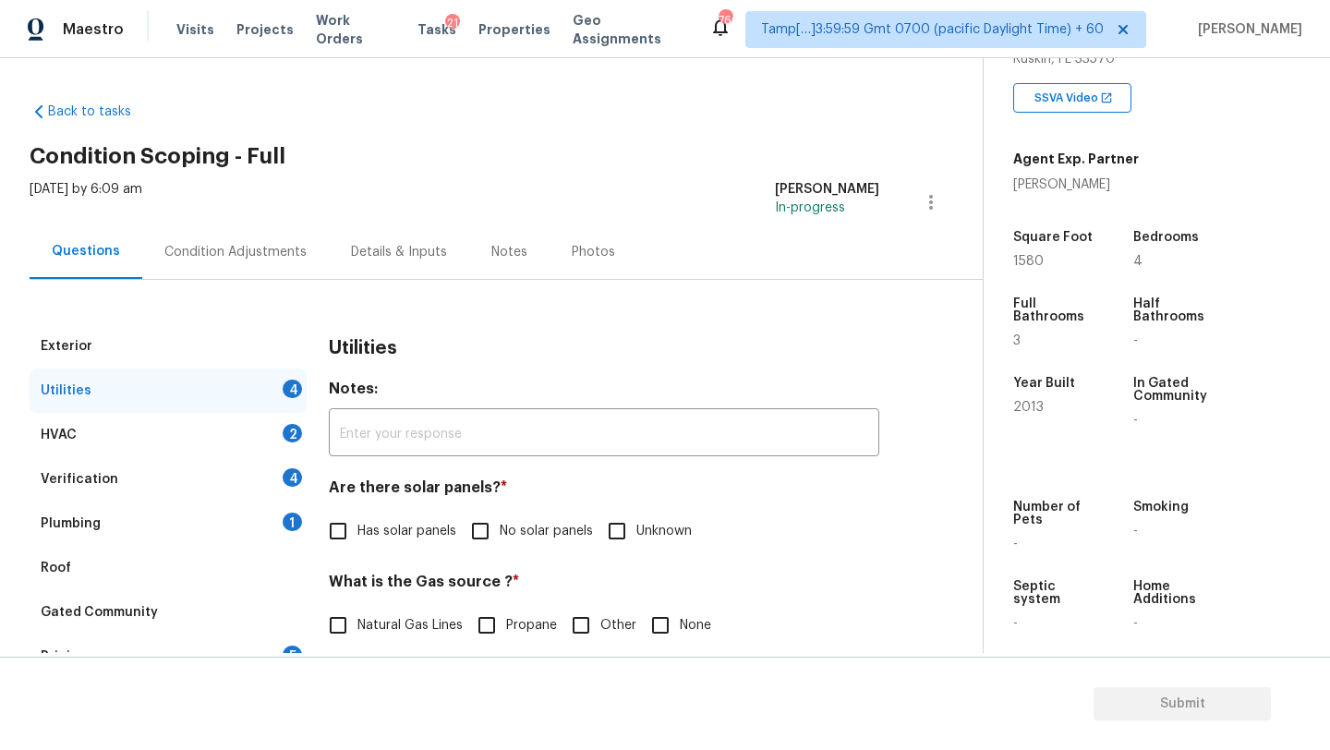
click at [362, 537] on span "Has solar panels" at bounding box center [406, 531] width 99 height 19
click at [357, 537] on input "Has solar panels" at bounding box center [338, 531] width 39 height 39
checkbox input "true"
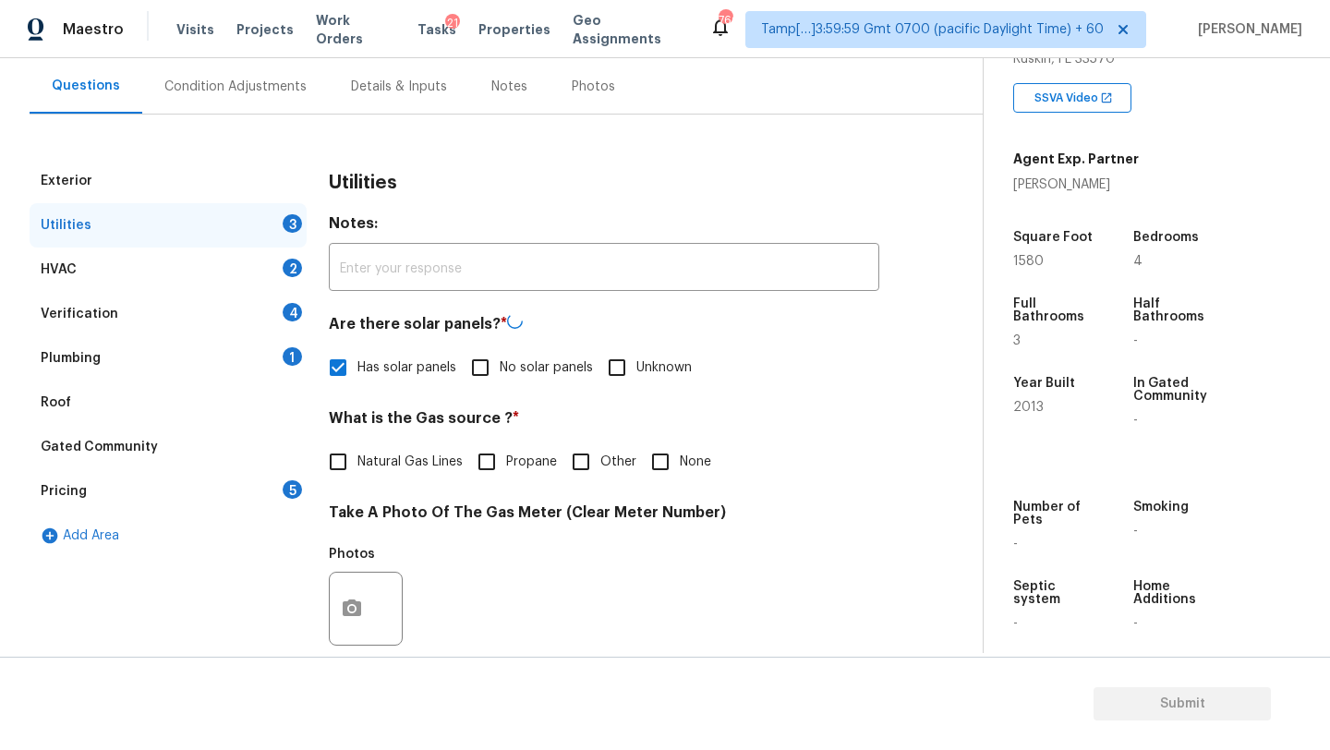
scroll to position [321, 0]
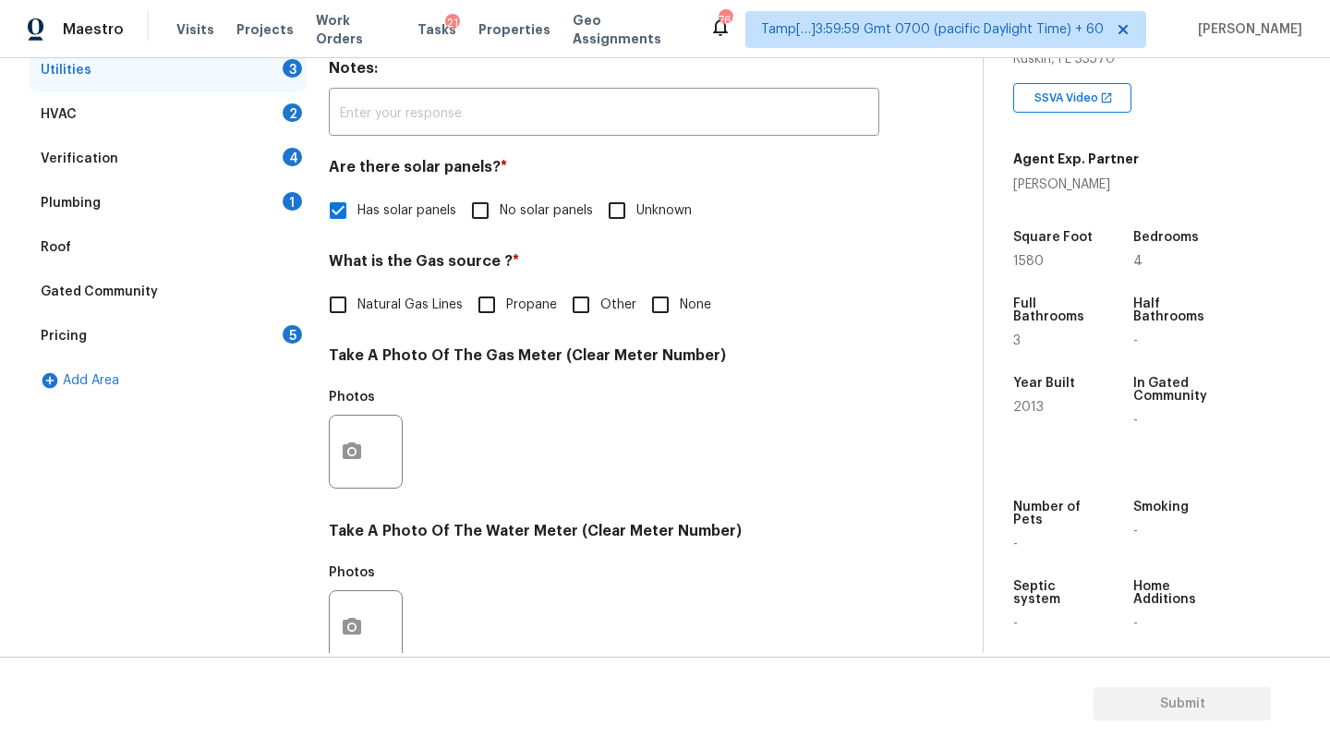
click at [662, 305] on input "None" at bounding box center [660, 304] width 39 height 39
checkbox input "true"
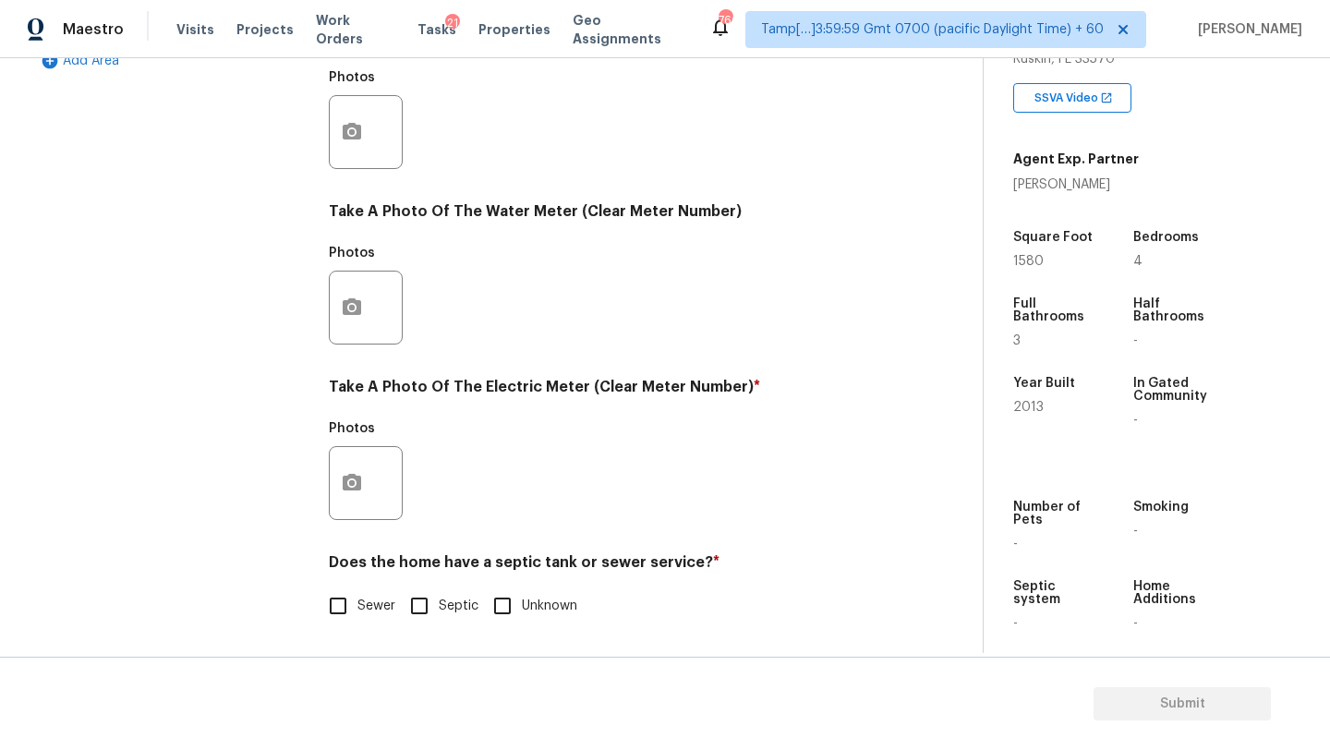
click at [350, 616] on input "Sewer" at bounding box center [338, 606] width 39 height 39
checkbox input "true"
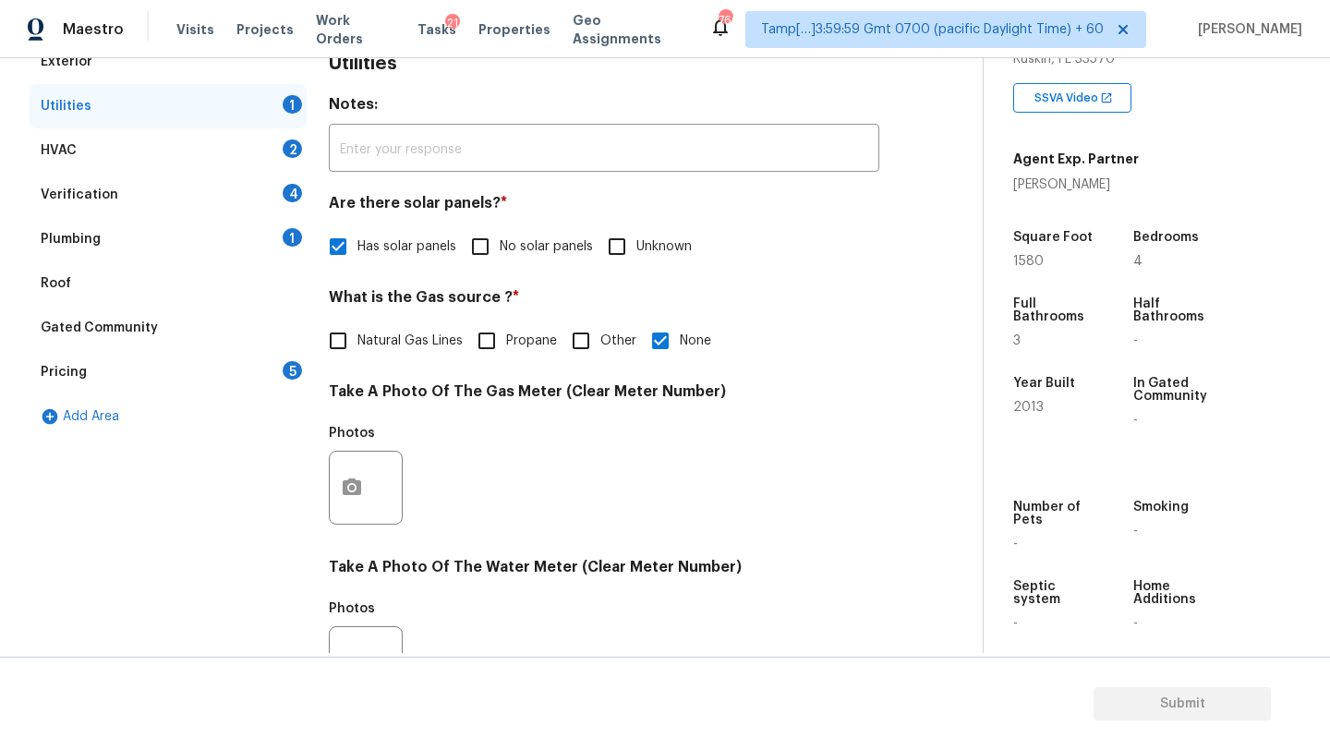
scroll to position [203, 0]
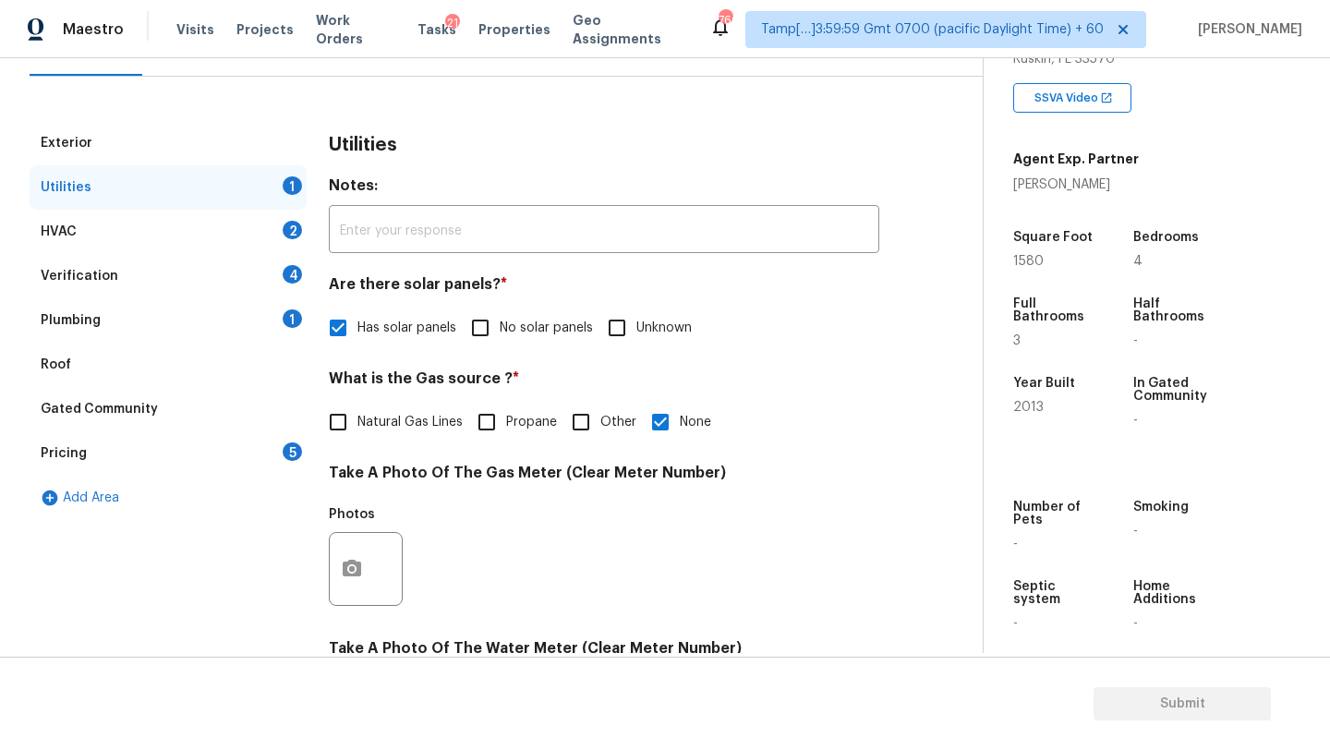
click at [282, 464] on div "Pricing 5" at bounding box center [168, 453] width 277 height 44
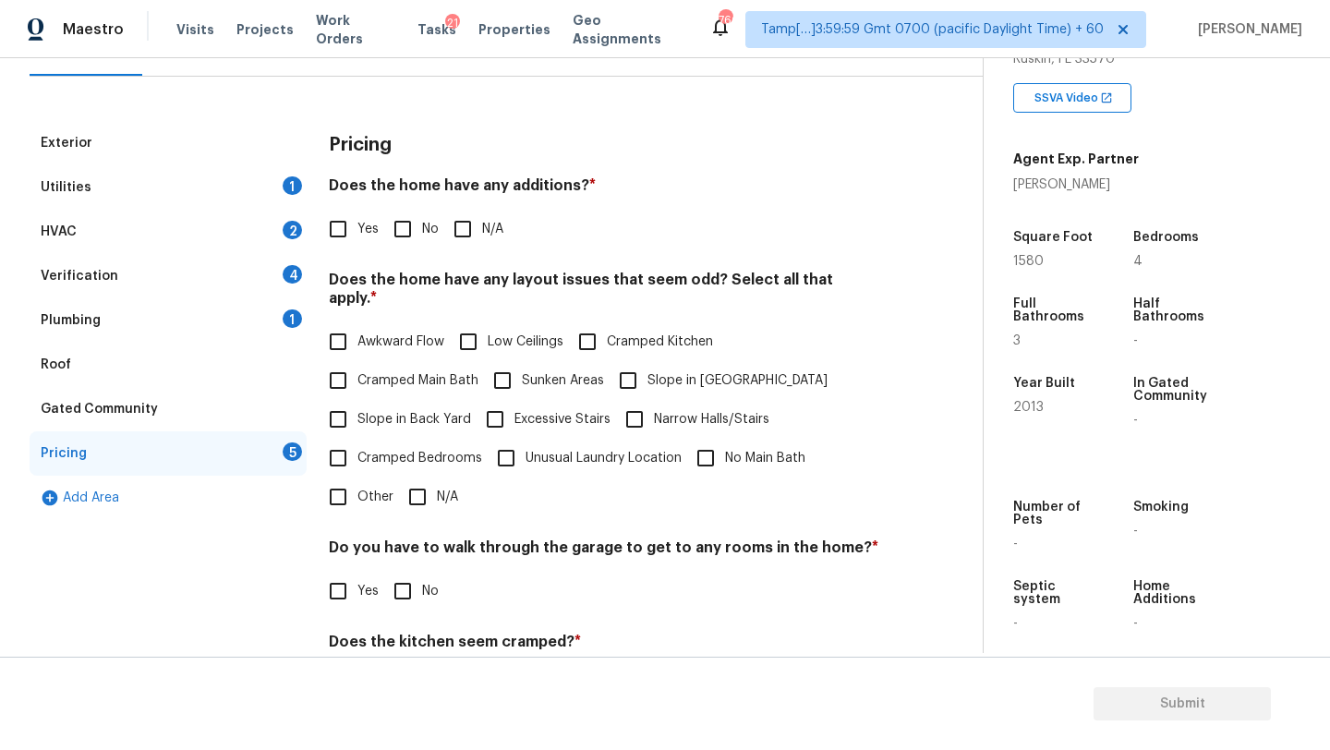
click at [396, 252] on div "Pricing Does the home have any additions? * Yes No N/A Does the home have any l…" at bounding box center [604, 471] width 551 height 700
click at [397, 214] on input "No" at bounding box center [402, 229] width 39 height 39
checkbox input "true"
click at [417, 478] on input "N/A" at bounding box center [417, 497] width 39 height 39
checkbox input "true"
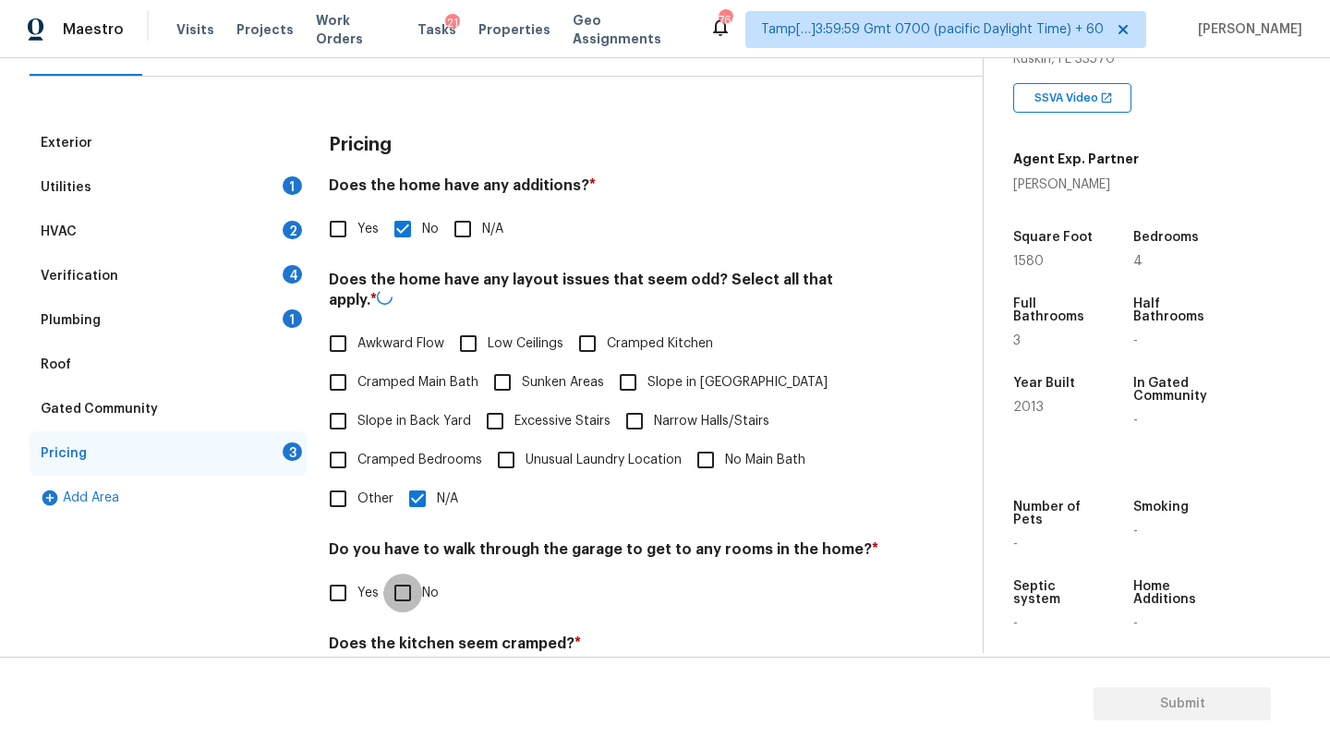
click at [417, 608] on input "No" at bounding box center [402, 593] width 39 height 39
checkbox input "true"
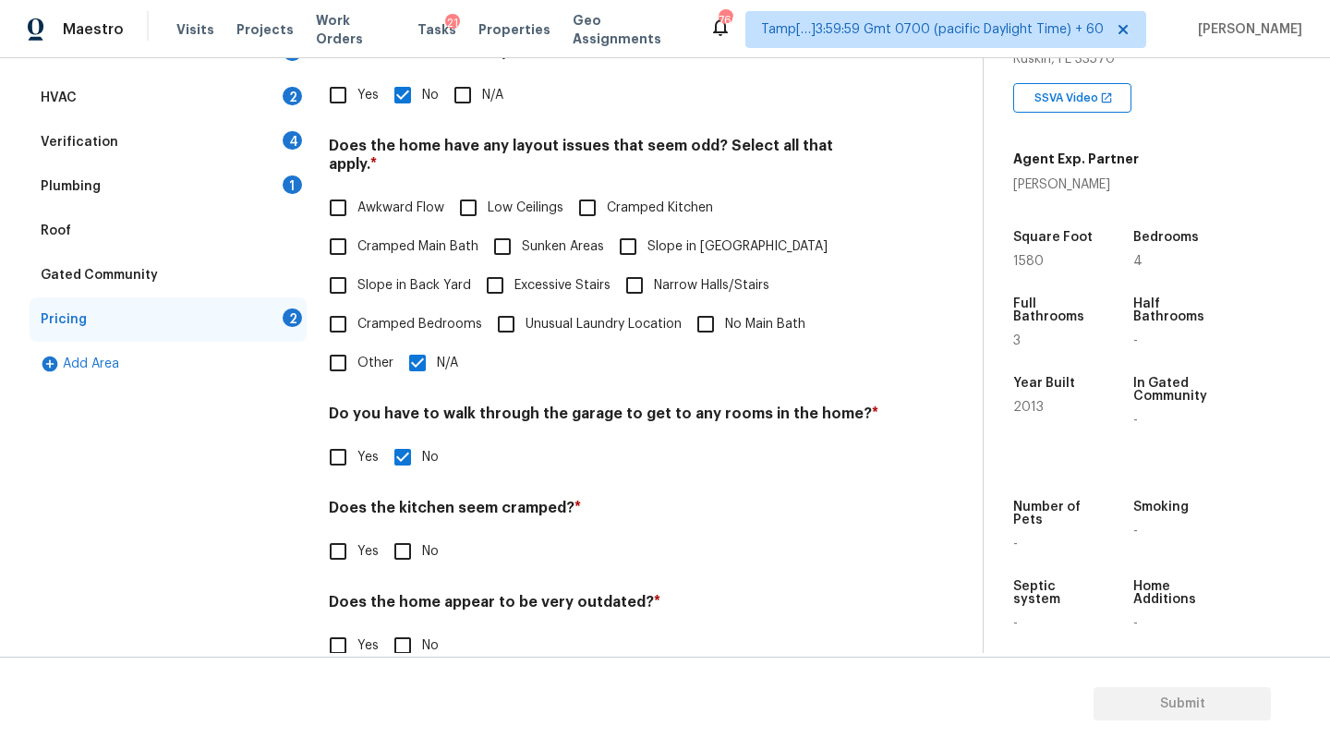
scroll to position [358, 0]
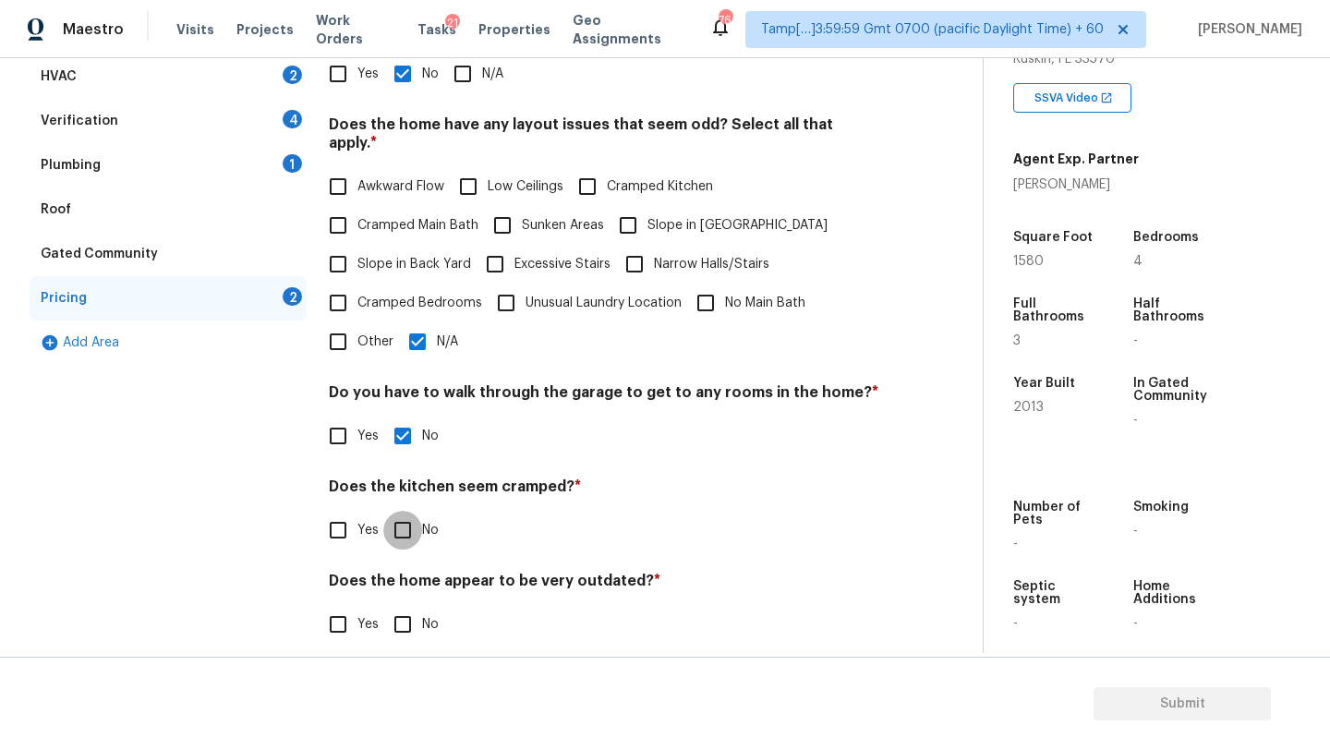
click at [399, 529] on input "No" at bounding box center [402, 530] width 39 height 39
checkbox input "true"
click at [401, 622] on input "No" at bounding box center [402, 624] width 39 height 39
checkbox input "true"
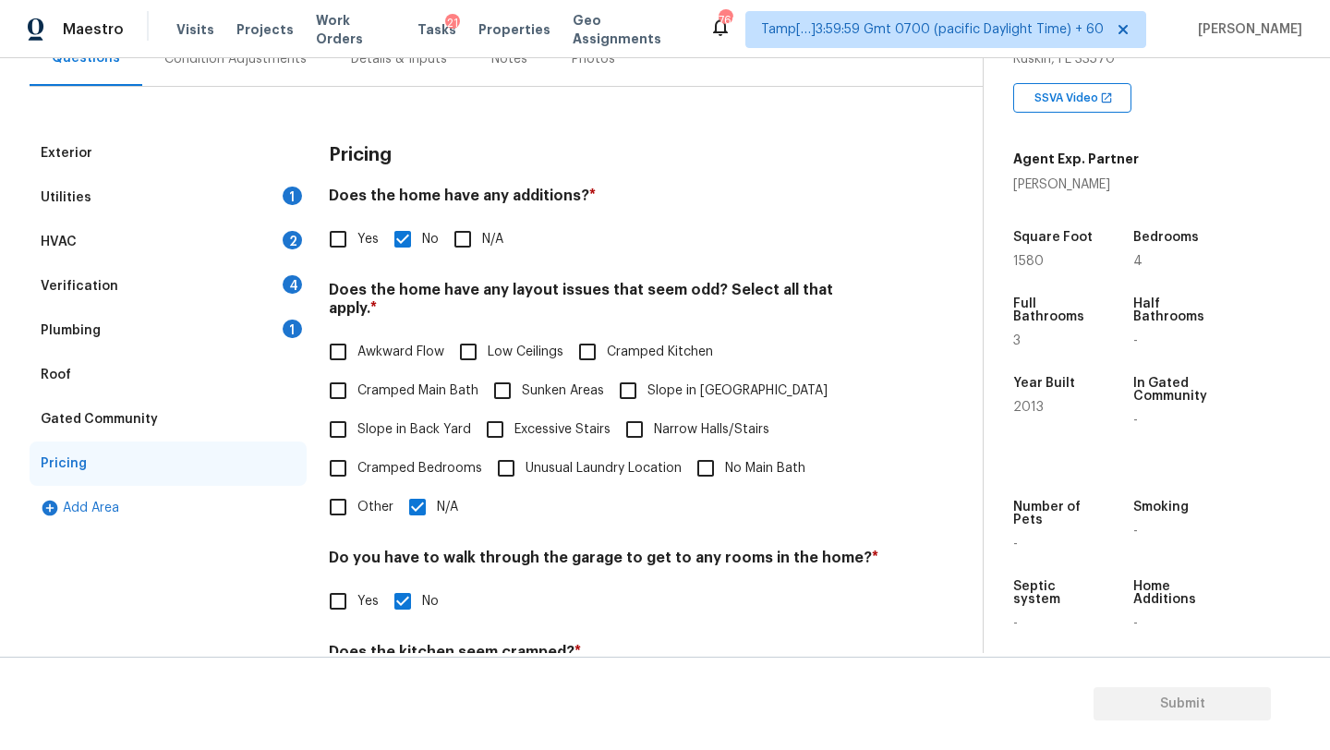
click at [188, 389] on div "Roof" at bounding box center [168, 375] width 277 height 44
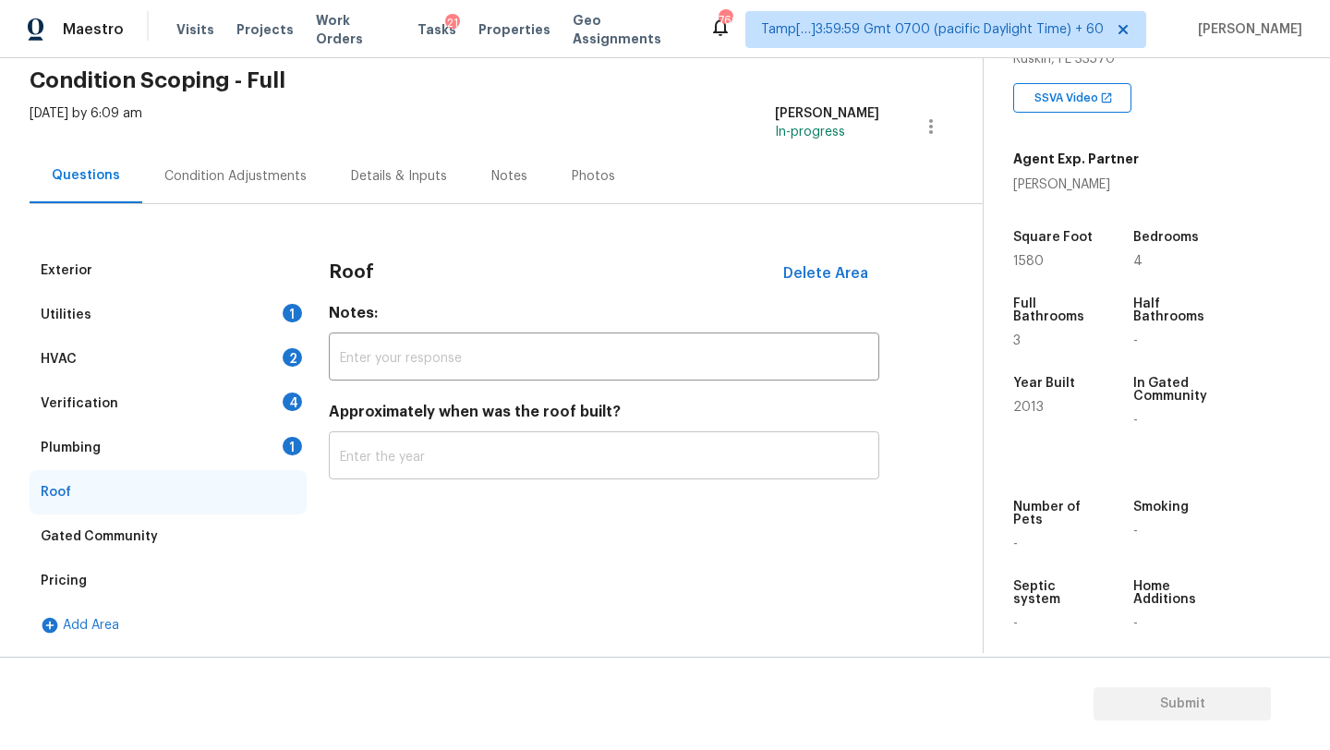
click at [365, 460] on input "text" at bounding box center [604, 457] width 551 height 43
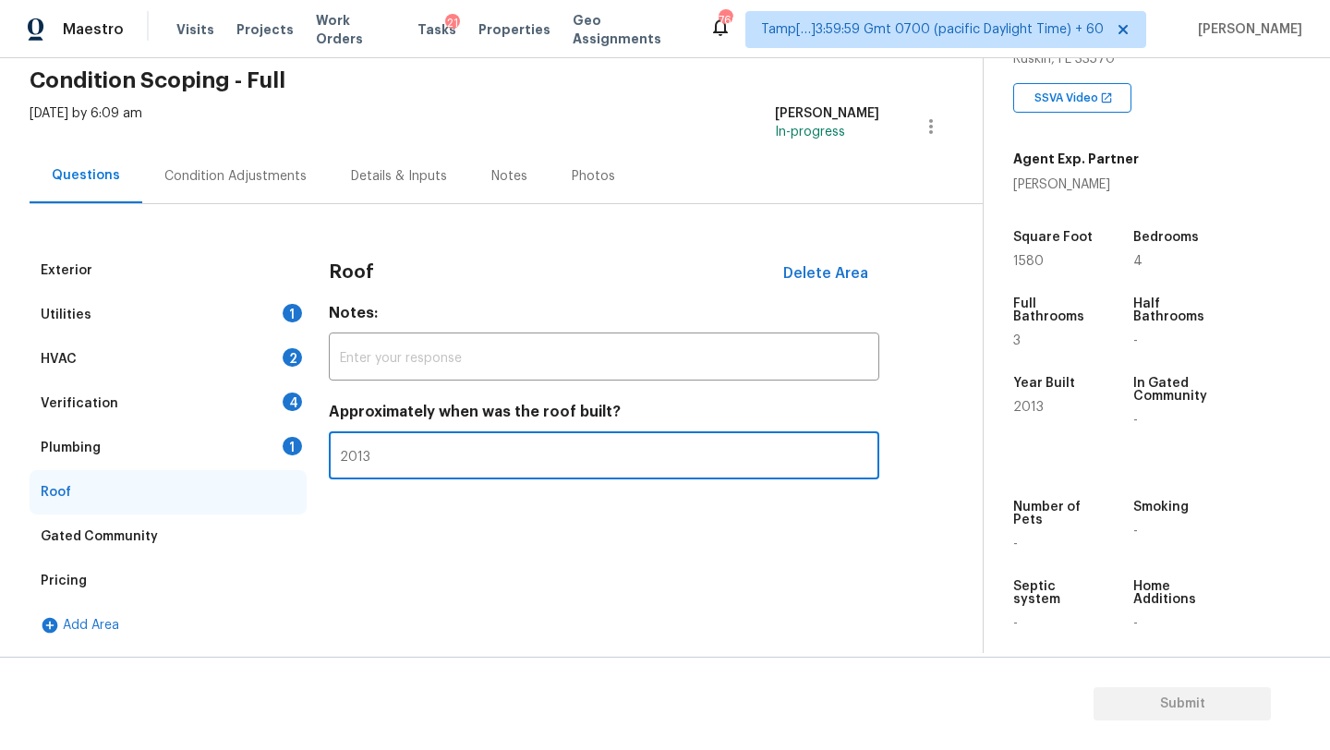
type input "2013"
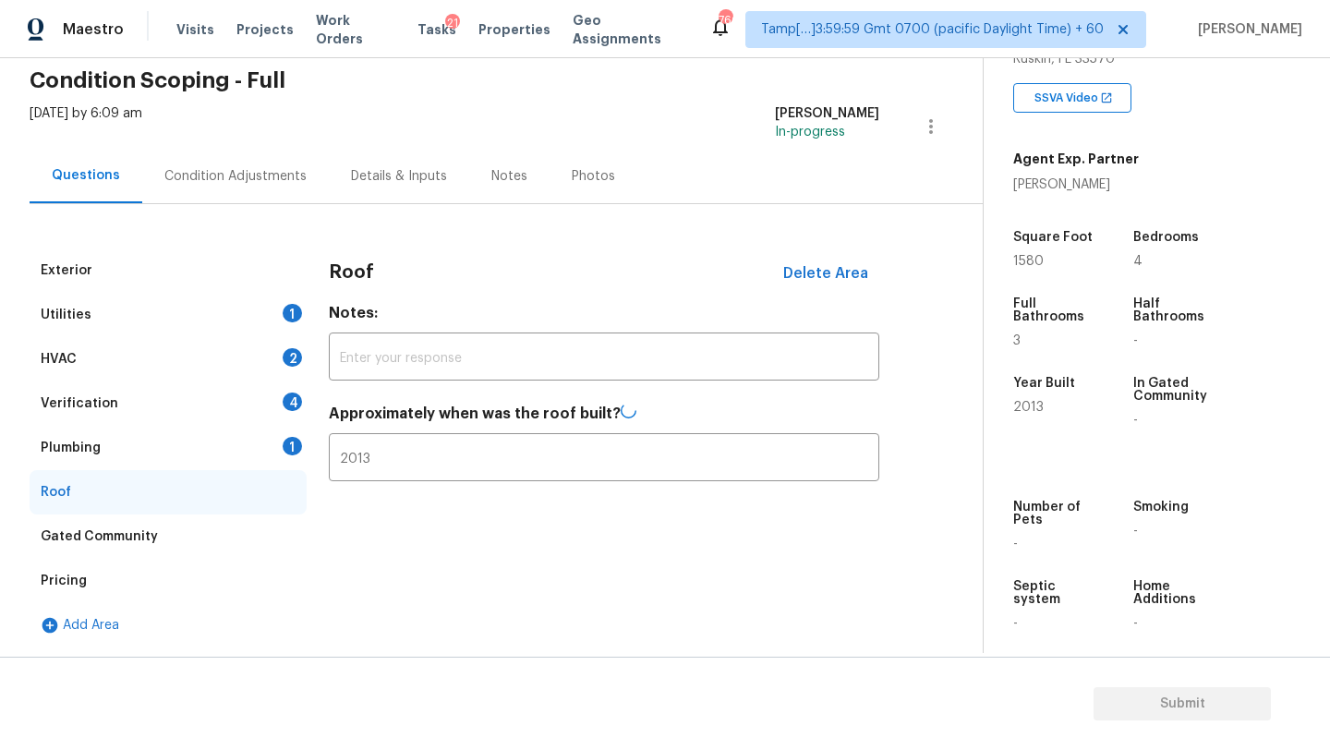
click at [214, 457] on div "Plumbing 1" at bounding box center [168, 448] width 277 height 44
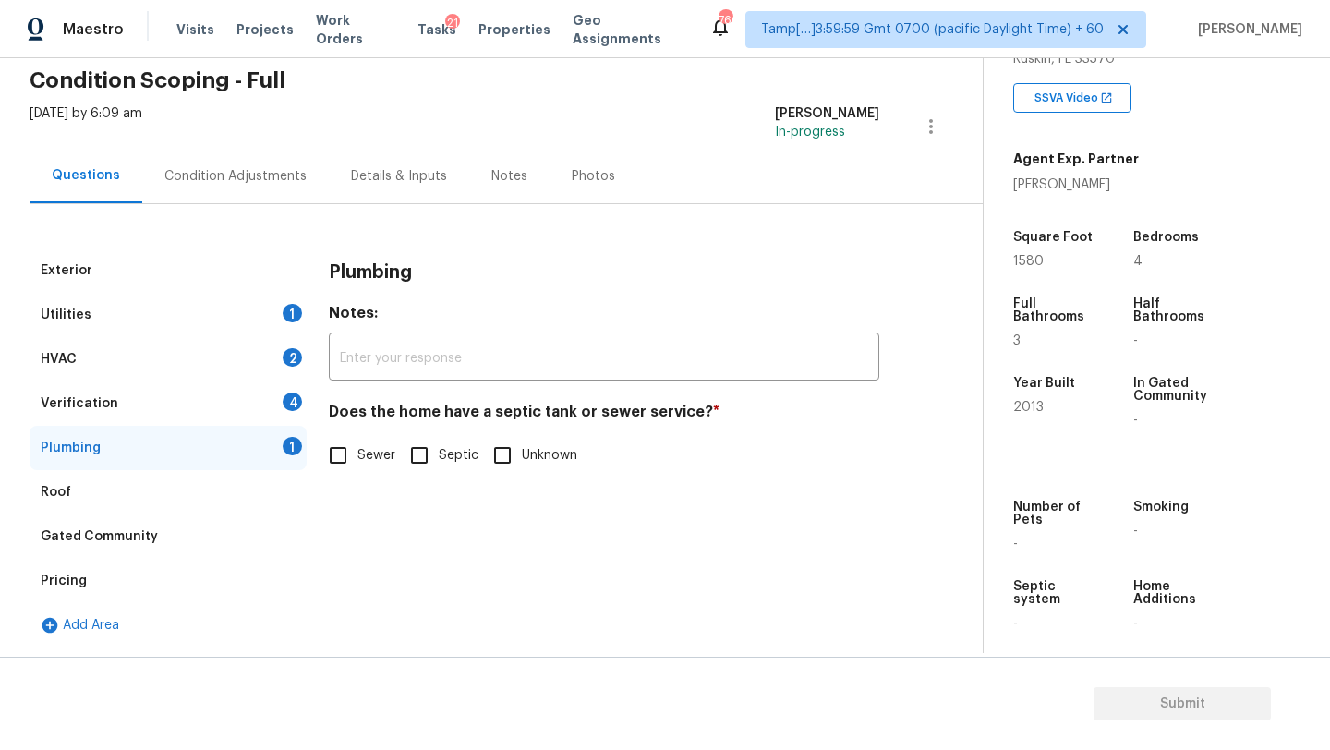
drag, startPoint x: 350, startPoint y: 452, endPoint x: 341, endPoint y: 451, distance: 9.3
click at [350, 452] on input "Sewer" at bounding box center [338, 455] width 39 height 39
checkbox input "true"
click at [242, 405] on div "Verification 4" at bounding box center [168, 403] width 277 height 44
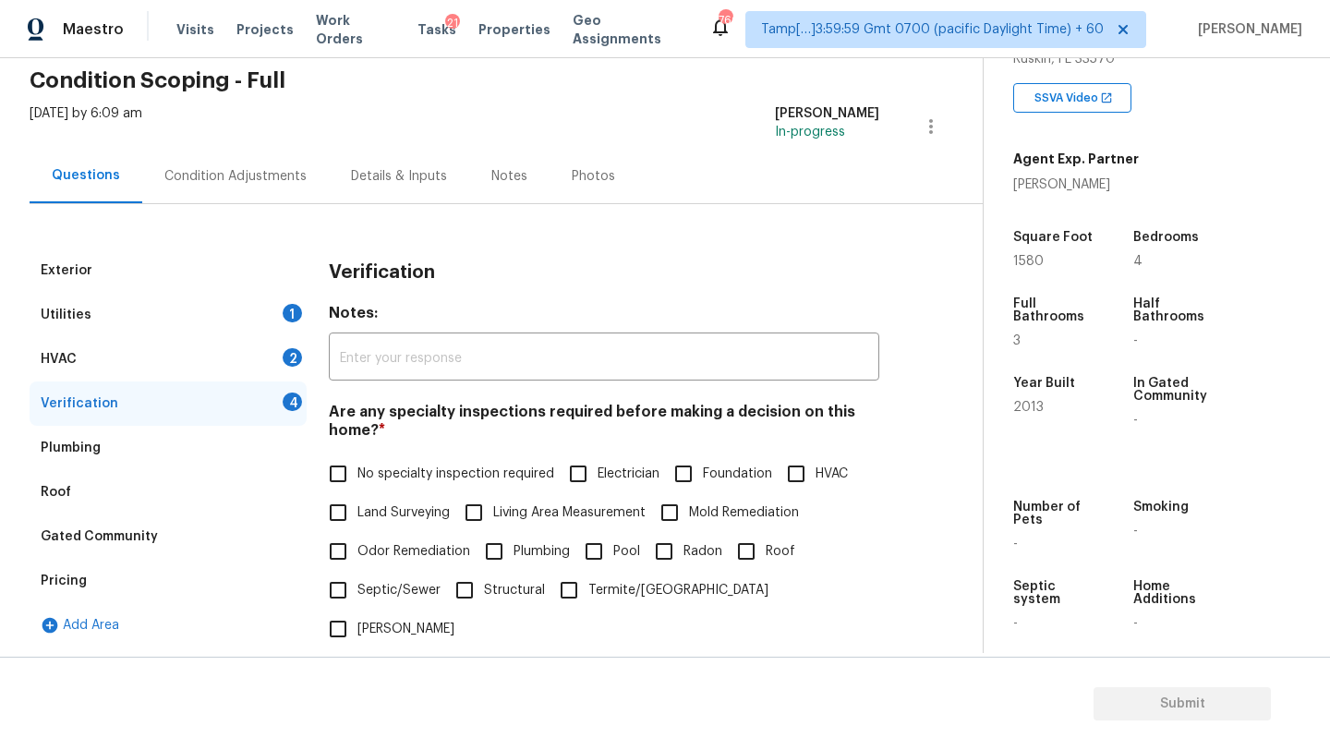
click at [400, 483] on span "No specialty inspection required" at bounding box center [455, 474] width 197 height 19
click at [357, 483] on input "No specialty inspection required" at bounding box center [338, 473] width 39 height 39
checkbox input "true"
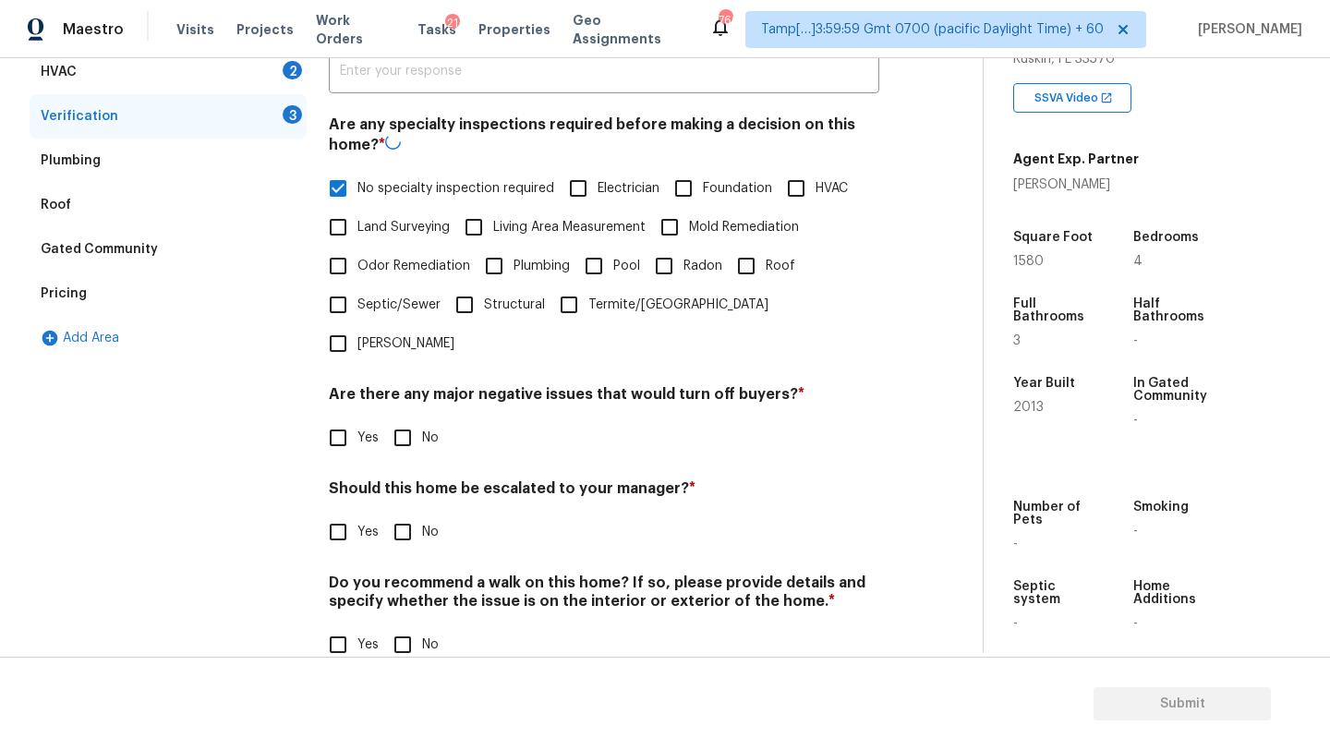
scroll to position [361, 0]
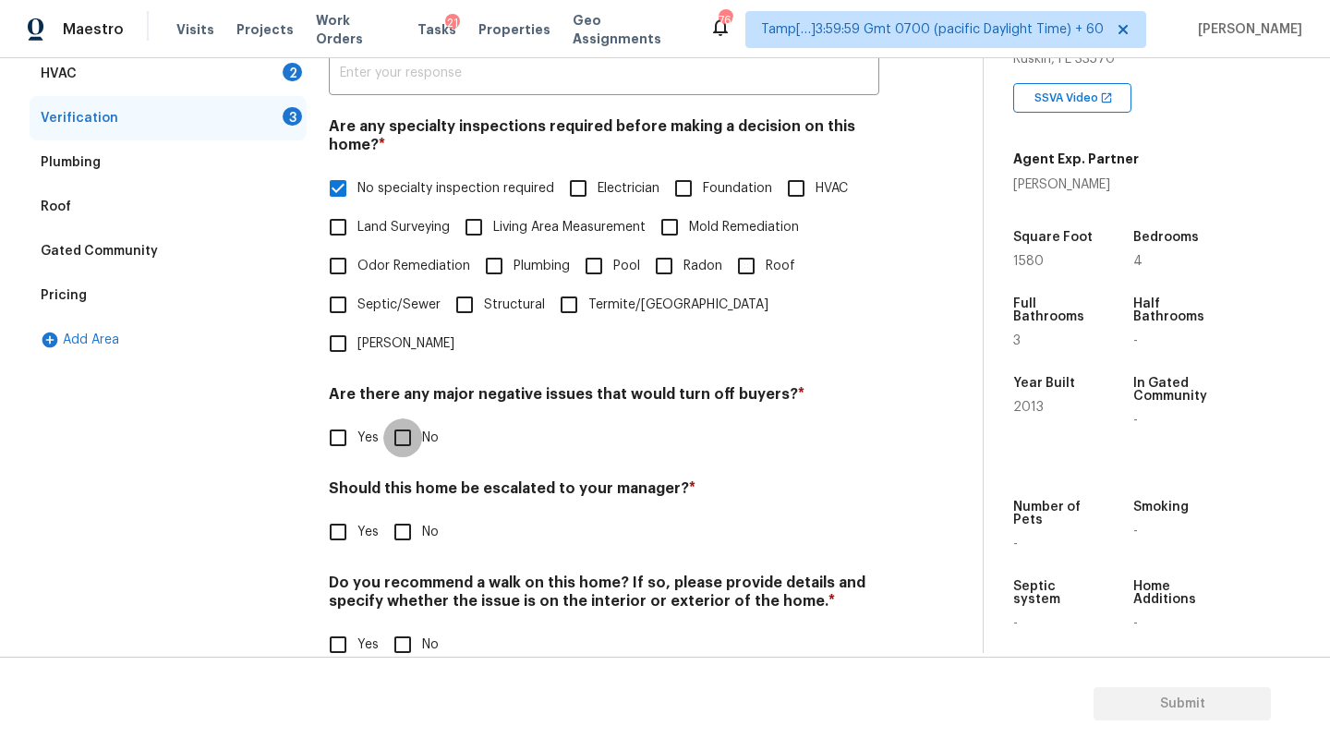
click at [402, 418] on input "No" at bounding box center [402, 437] width 39 height 39
checkbox input "true"
click at [402, 514] on input "No" at bounding box center [402, 533] width 39 height 39
checkbox input "true"
click at [402, 579] on h4 "Do you recommend a walk on this home? If so, please provide details and specify…" at bounding box center [604, 597] width 551 height 44
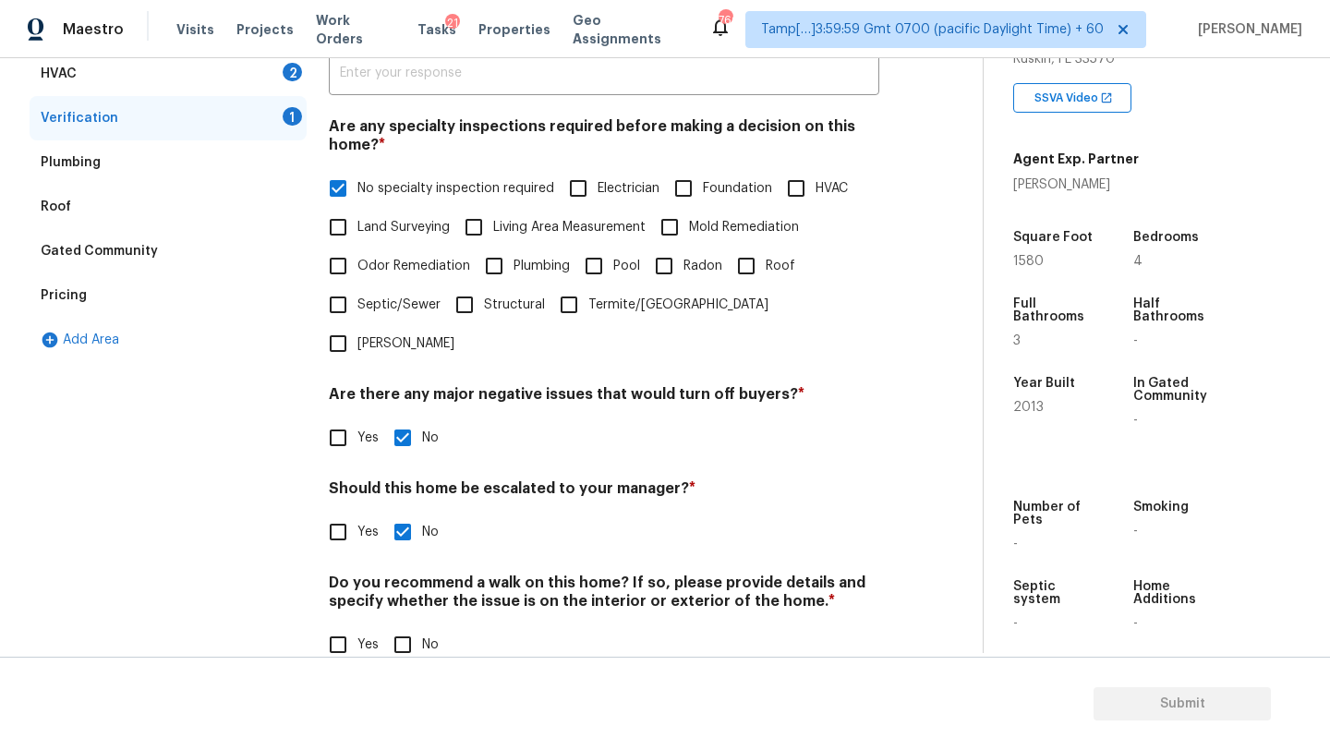
click at [402, 625] on input "No" at bounding box center [402, 644] width 39 height 39
checkbox input "true"
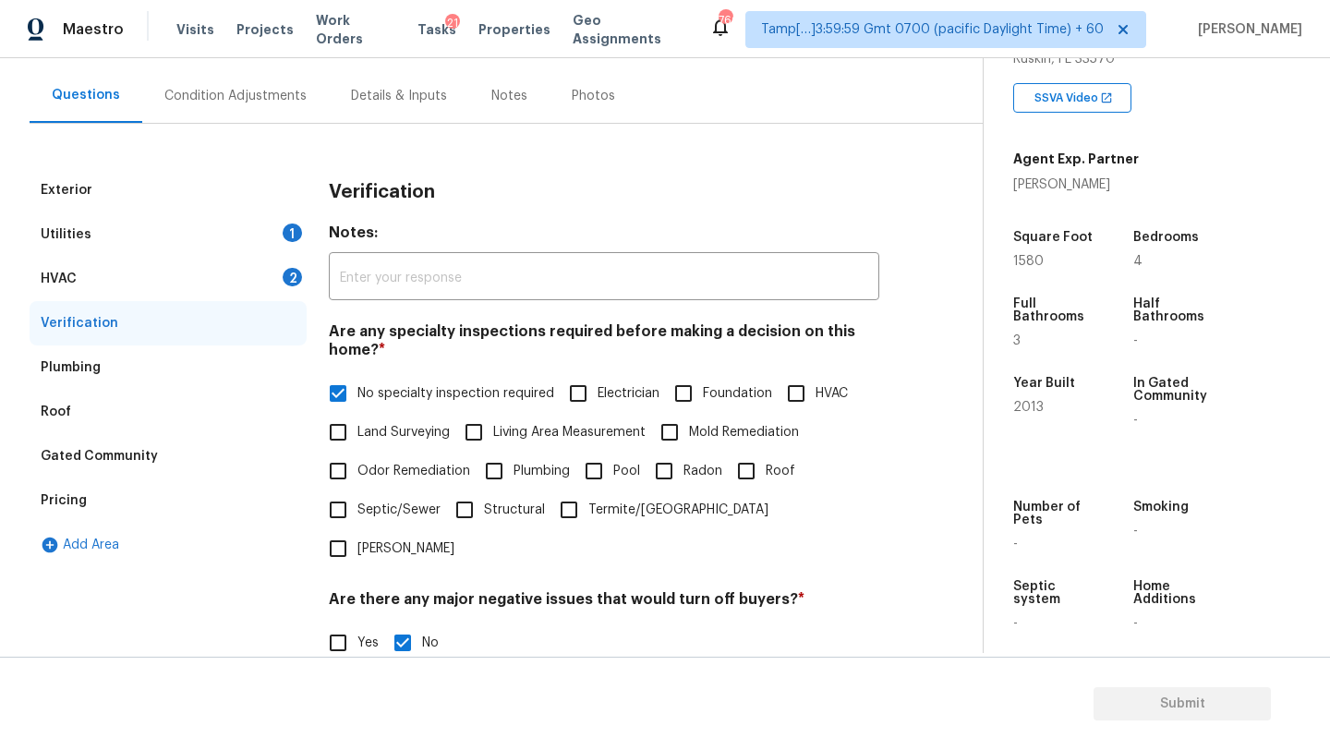
scroll to position [139, 0]
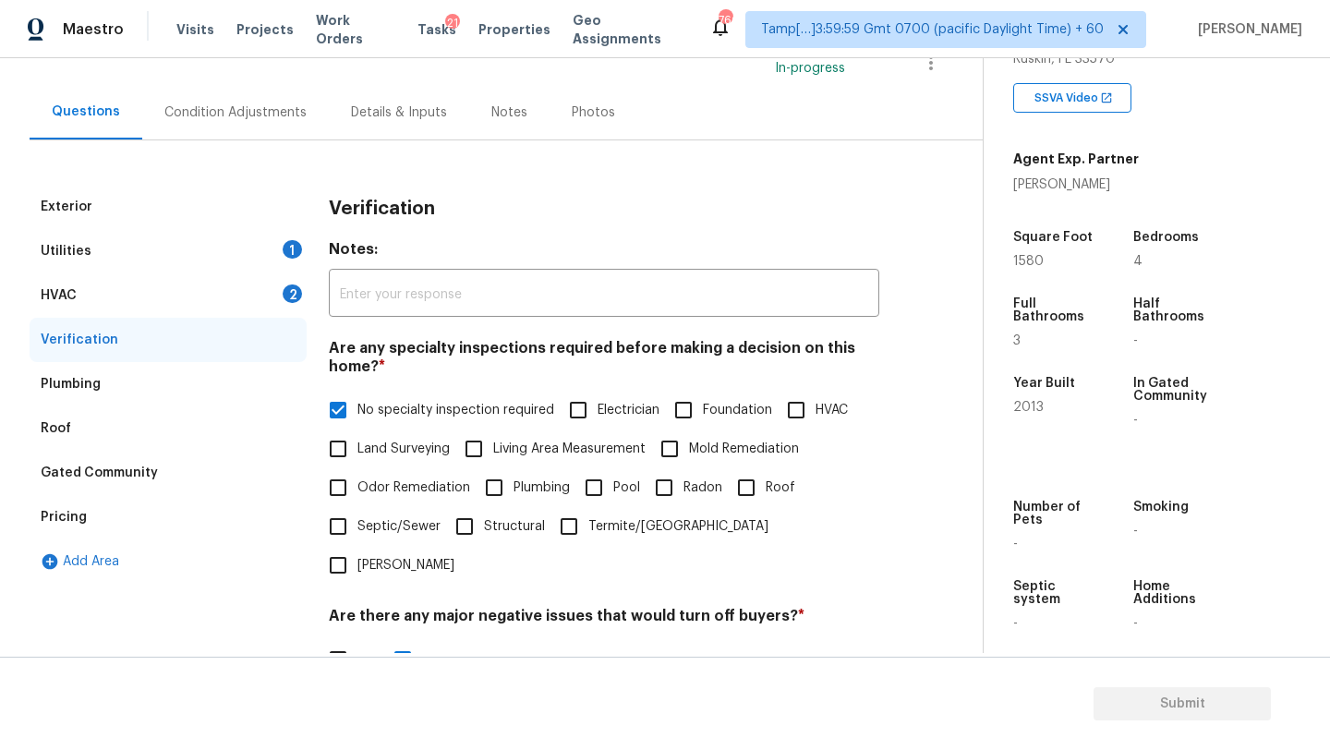
click at [182, 267] on div "Utilities 1" at bounding box center [168, 251] width 277 height 44
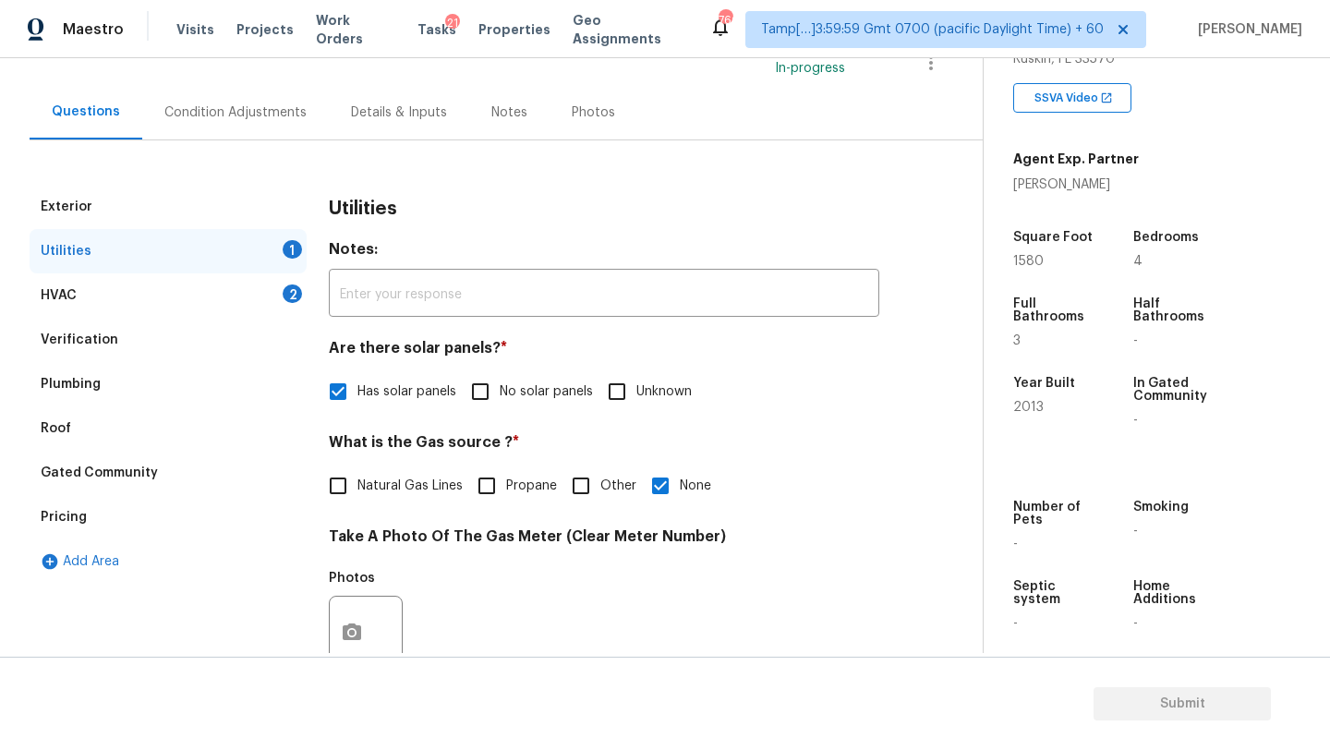
click at [182, 293] on div "HVAC 2" at bounding box center [168, 295] width 277 height 44
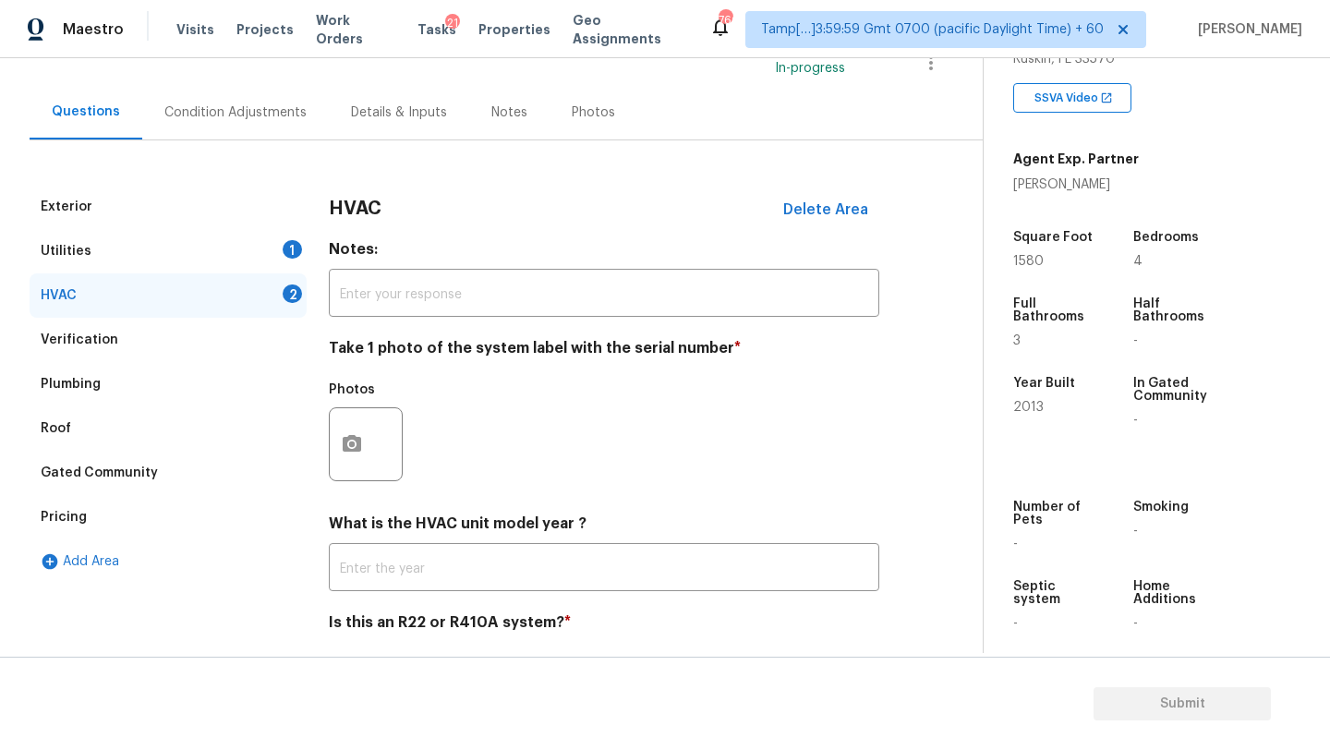
click at [362, 592] on div "HVAC Delete Area Notes: ​ Take 1 photo of the system label with the serial numb…" at bounding box center [604, 446] width 551 height 523
click at [374, 584] on input "text" at bounding box center [604, 569] width 551 height 43
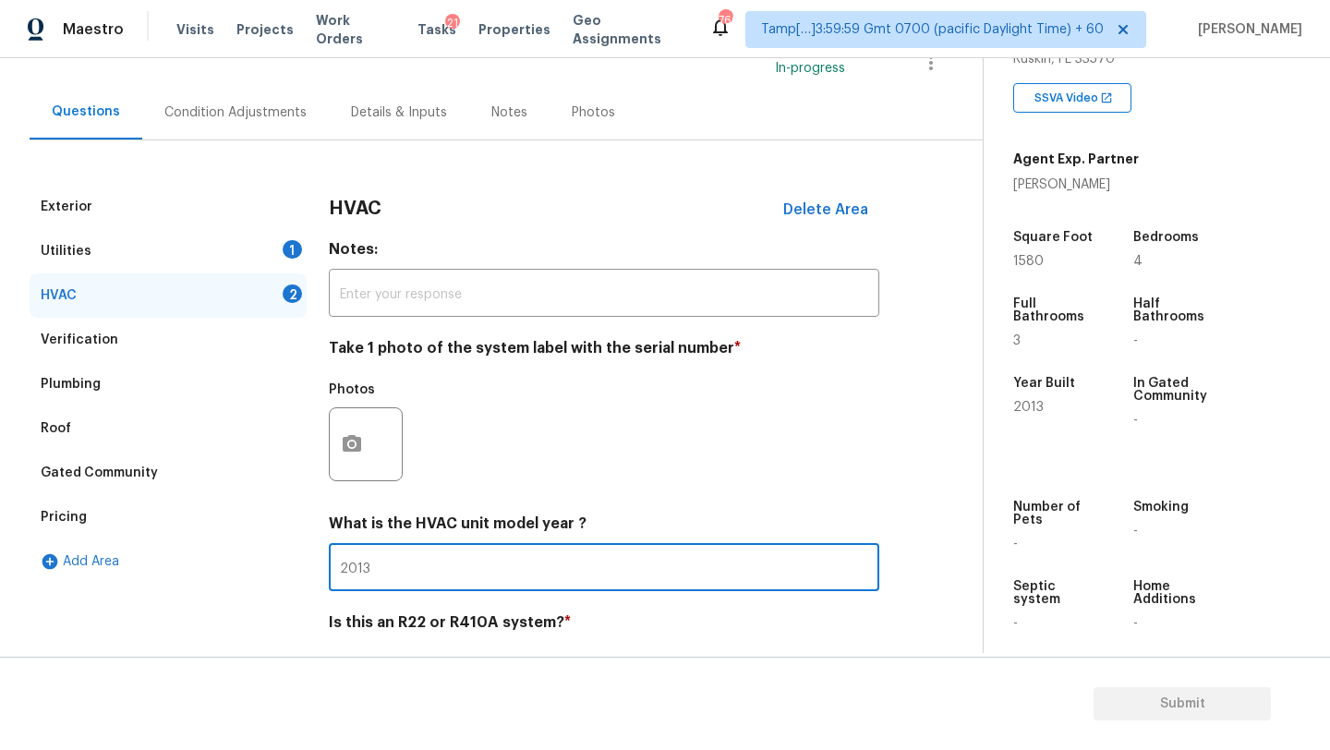
scroll to position [200, 0]
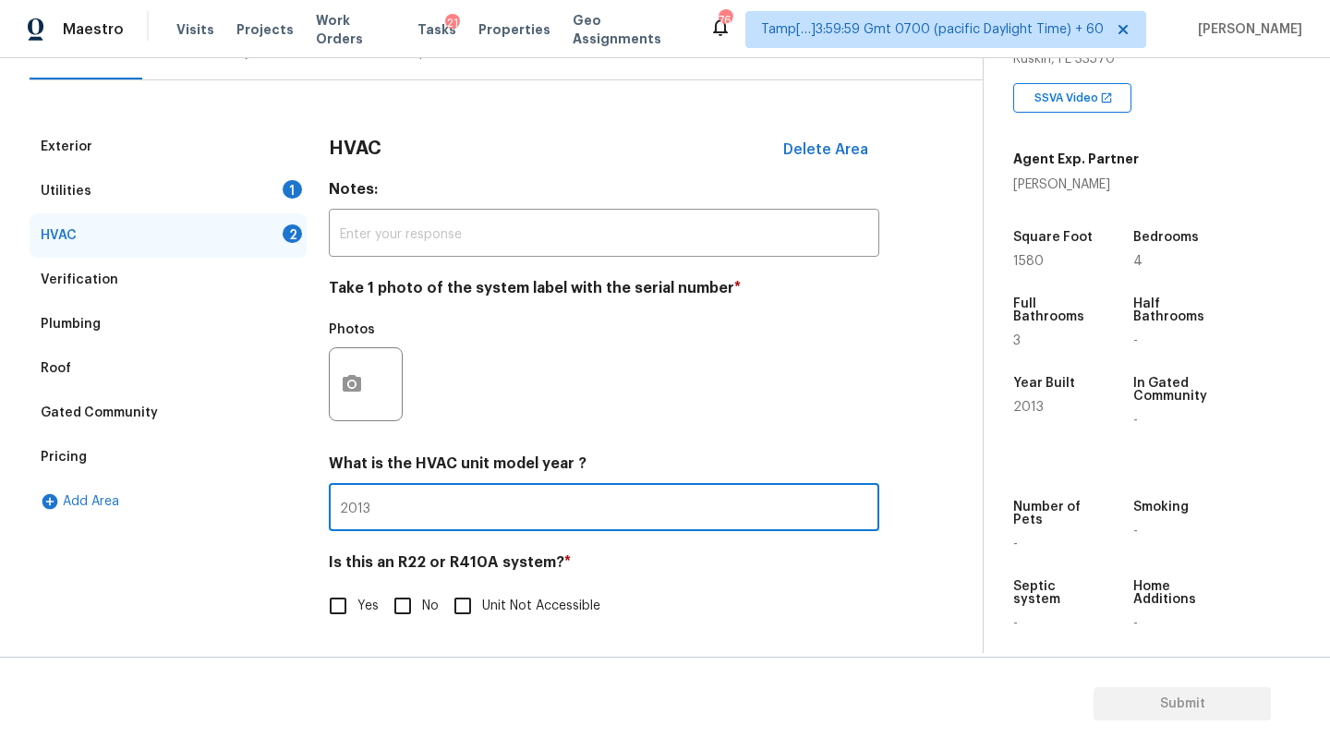
type input "2013"
click at [385, 610] on input "No" at bounding box center [402, 606] width 39 height 39
checkbox input "true"
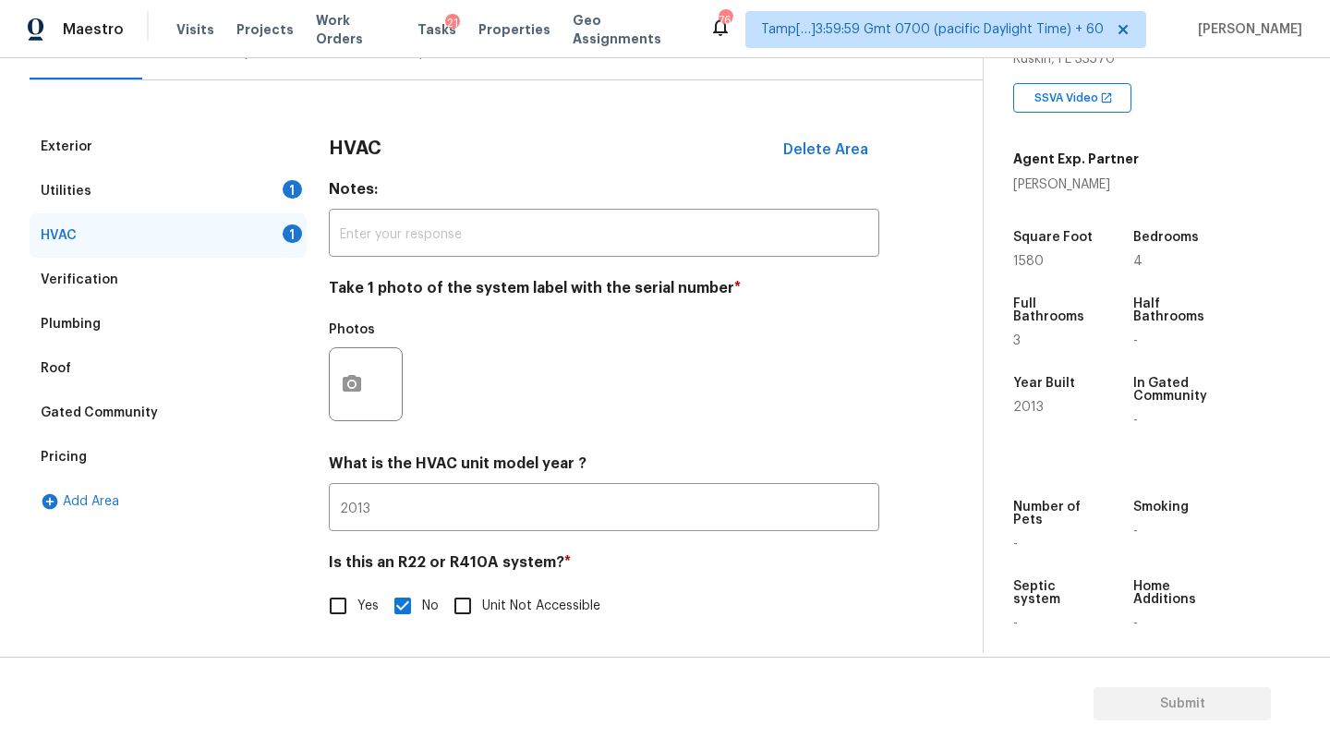
click at [246, 195] on div "Utilities 1" at bounding box center [168, 191] width 277 height 44
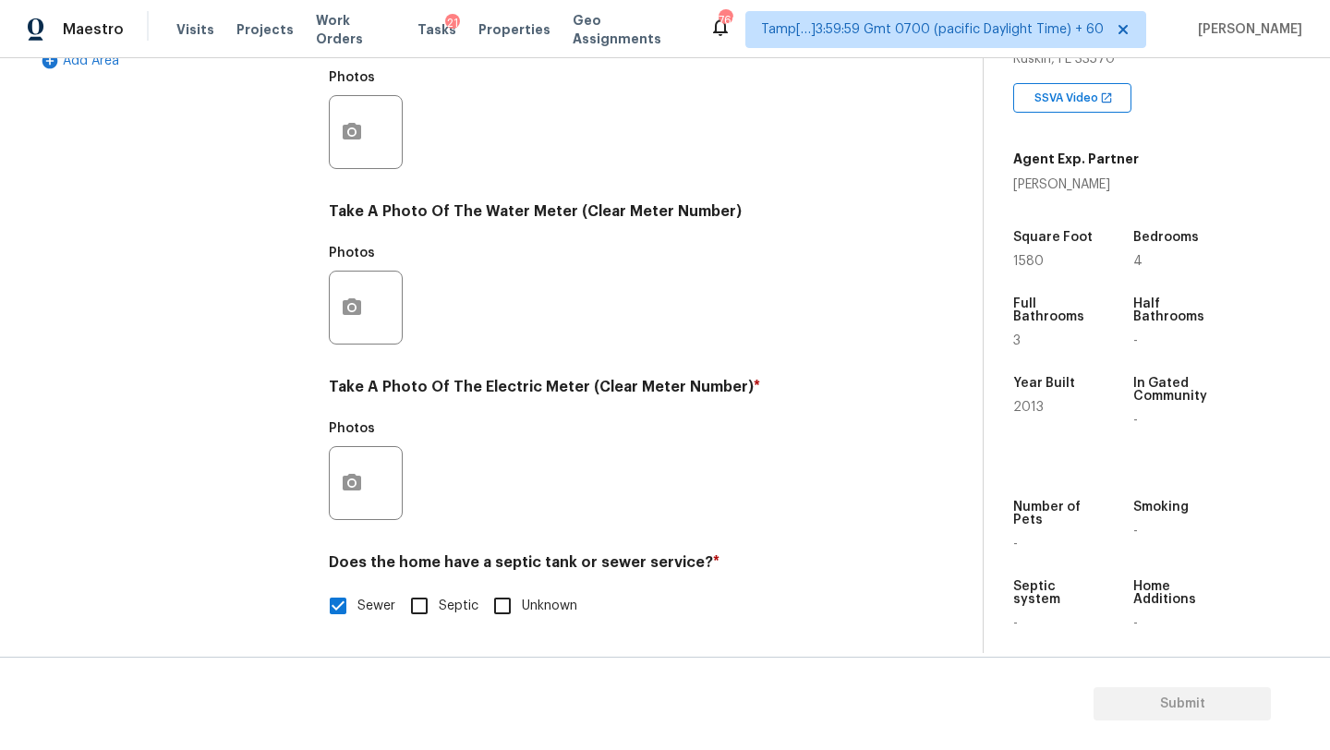
scroll to position [0, 0]
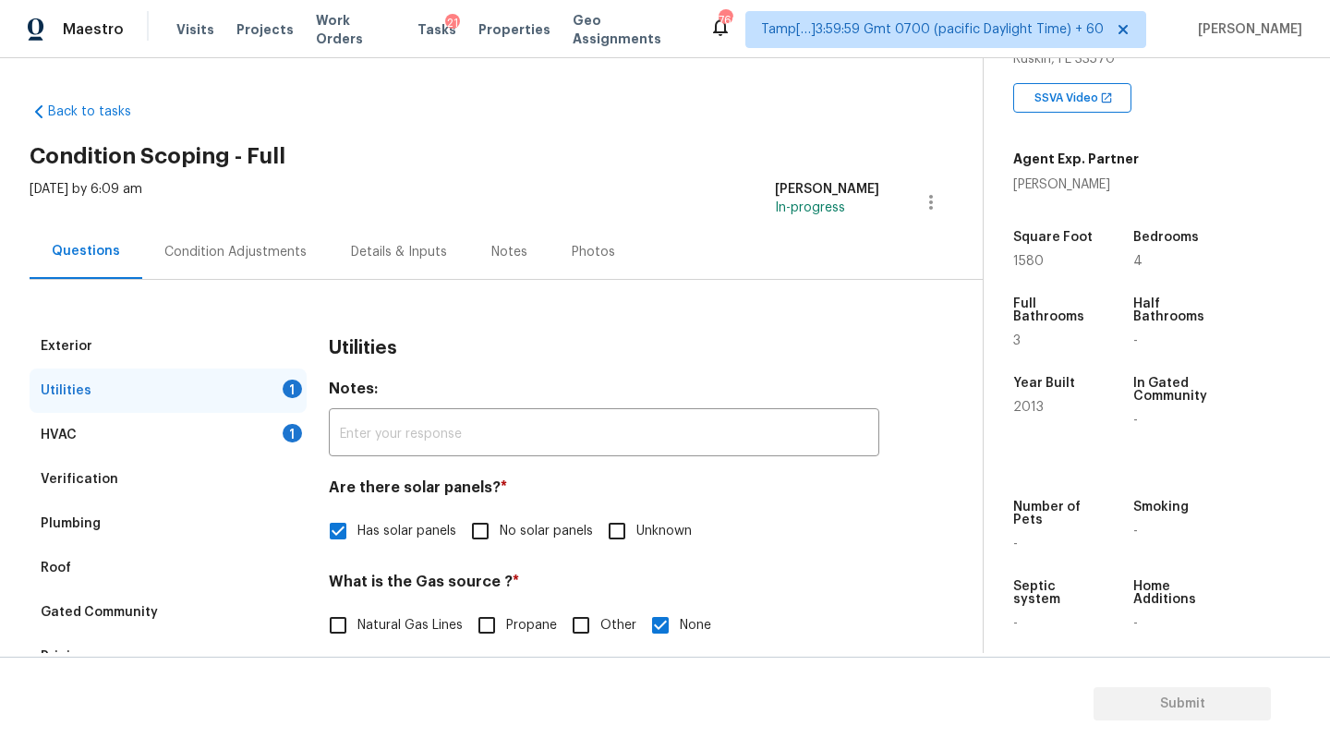
click at [261, 241] on div "Condition Adjustments" at bounding box center [235, 251] width 187 height 54
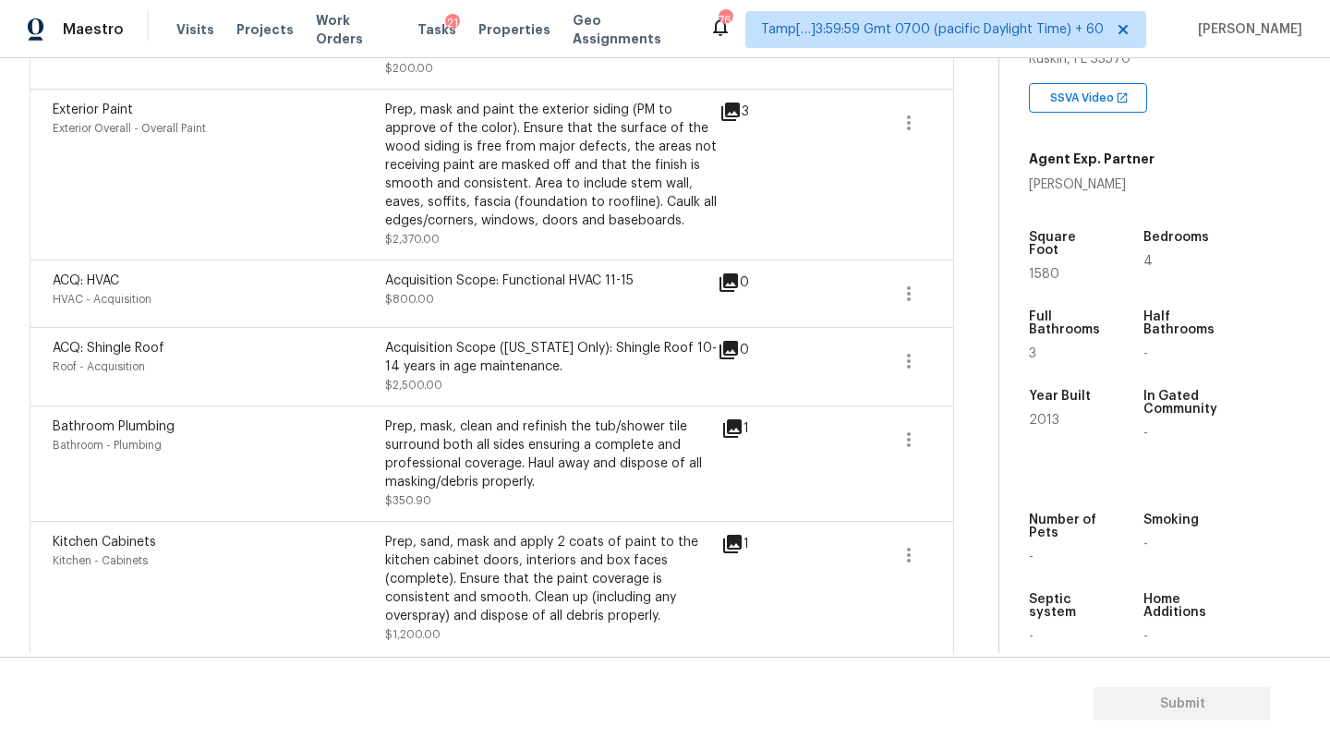
scroll to position [1199, 0]
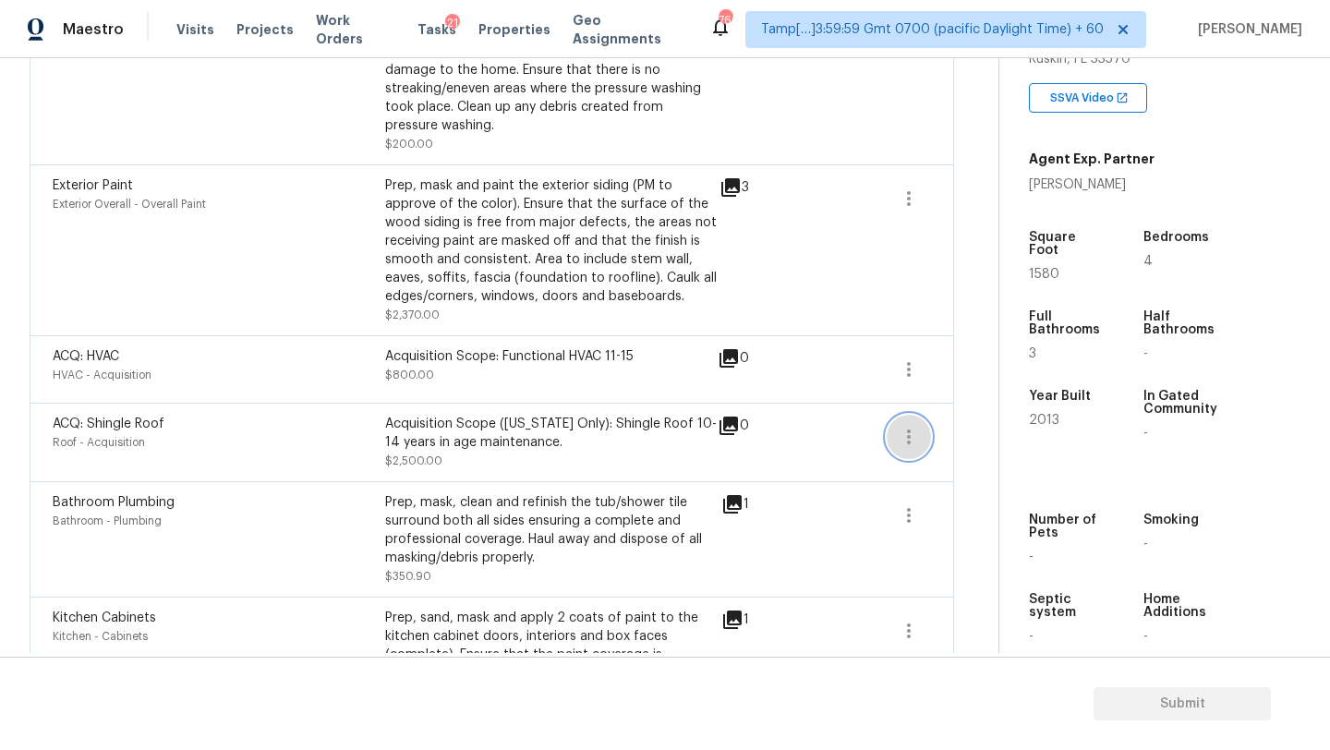
click at [906, 426] on icon "button" at bounding box center [909, 437] width 22 height 22
click at [964, 424] on div "Edit" at bounding box center [1014, 417] width 144 height 18
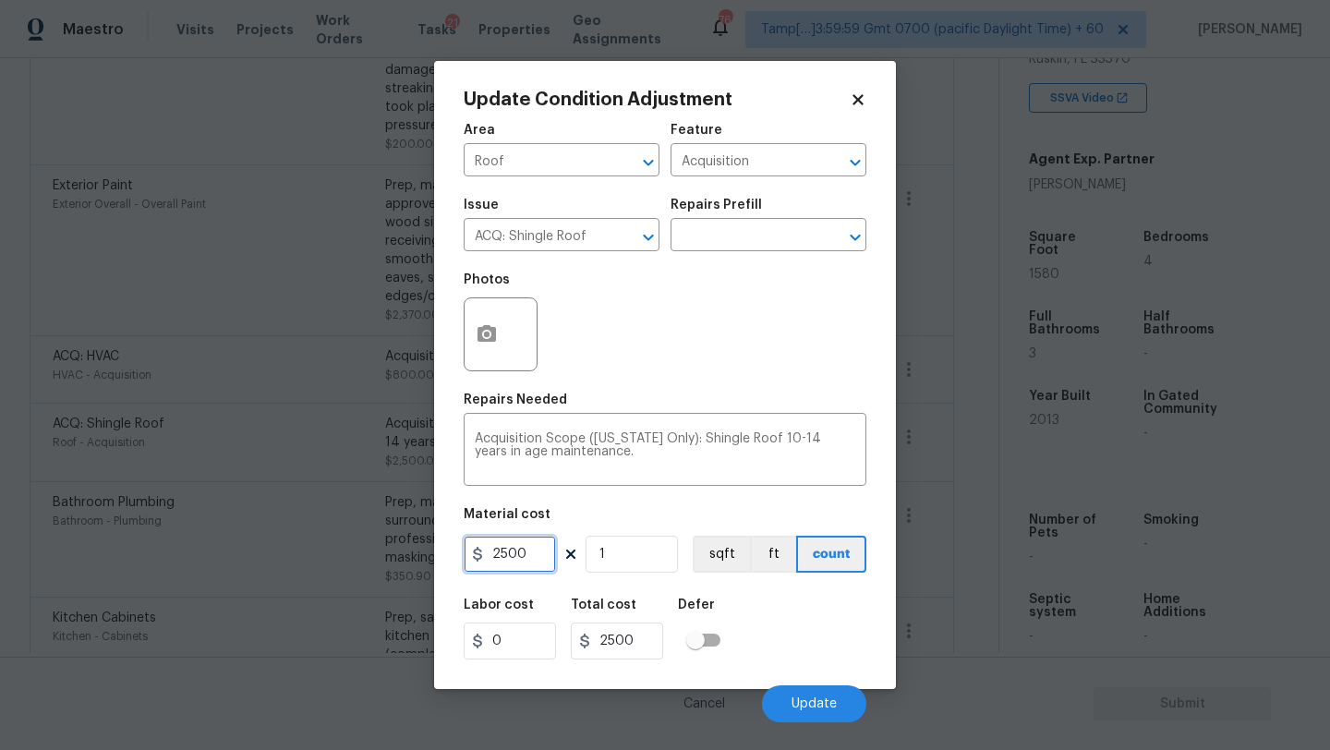
click at [518, 555] on input "2500" at bounding box center [510, 554] width 92 height 37
type input "0"
click at [623, 447] on textarea "Acquisition Scope (Florida Only): Shingle Roof 10-14 years in age maintenance." at bounding box center [665, 451] width 381 height 39
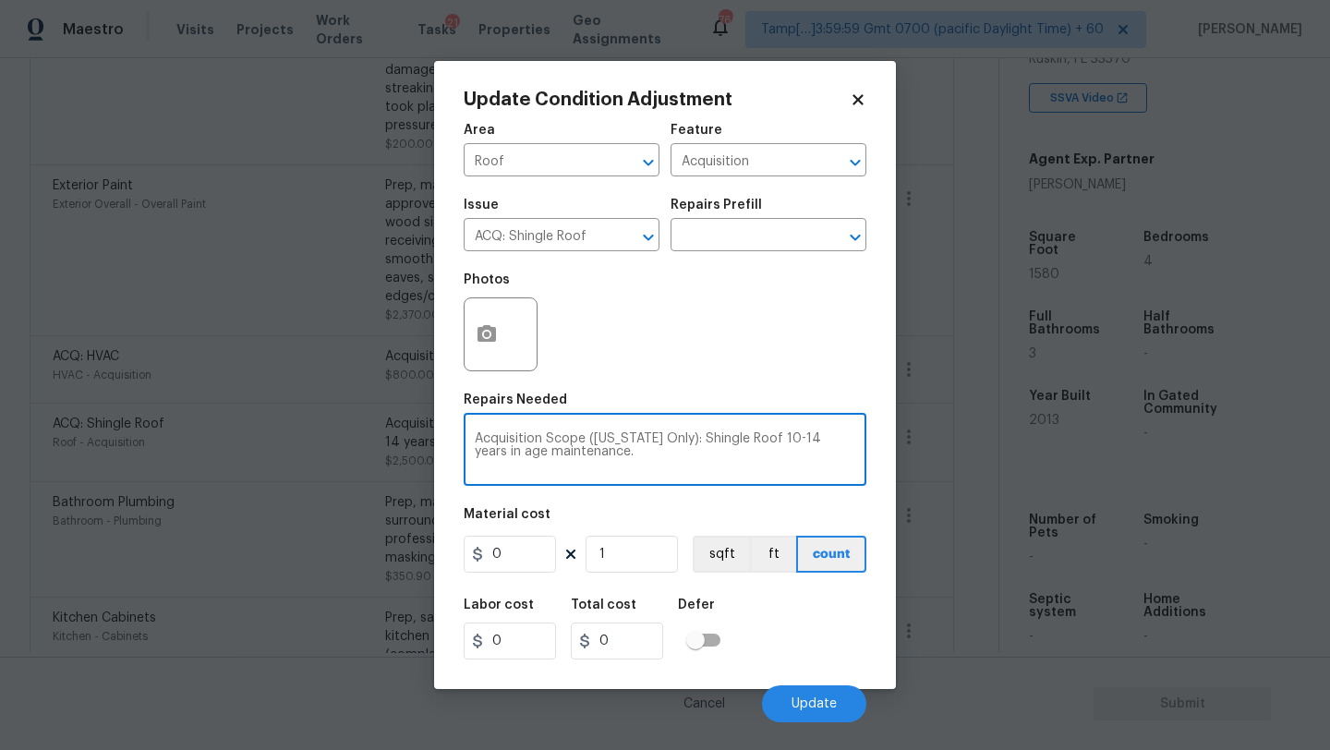
click at [623, 447] on textarea "Acquisition Scope (Florida Only): Shingle Roof 10-14 years in age maintenance." at bounding box center [665, 451] width 381 height 39
type textarea "."
click at [827, 712] on button "Update" at bounding box center [814, 703] width 104 height 37
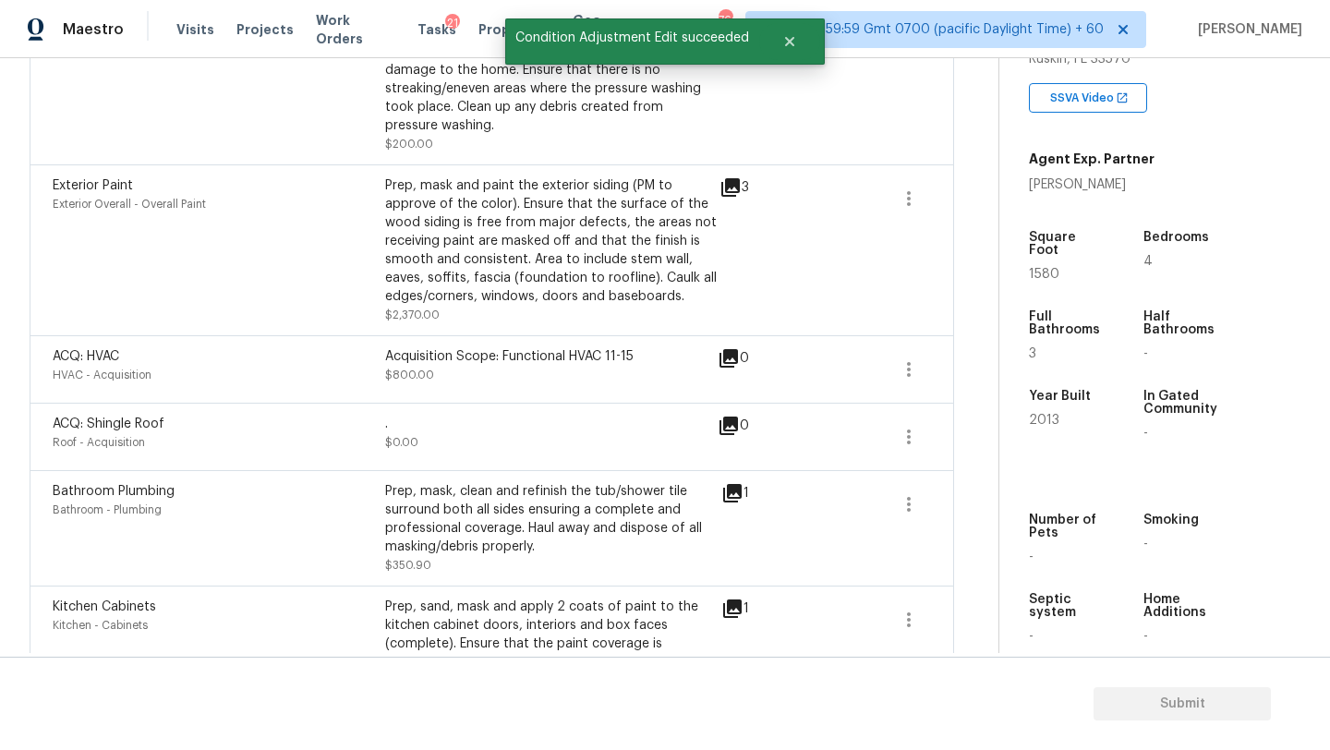
scroll to position [1156, 0]
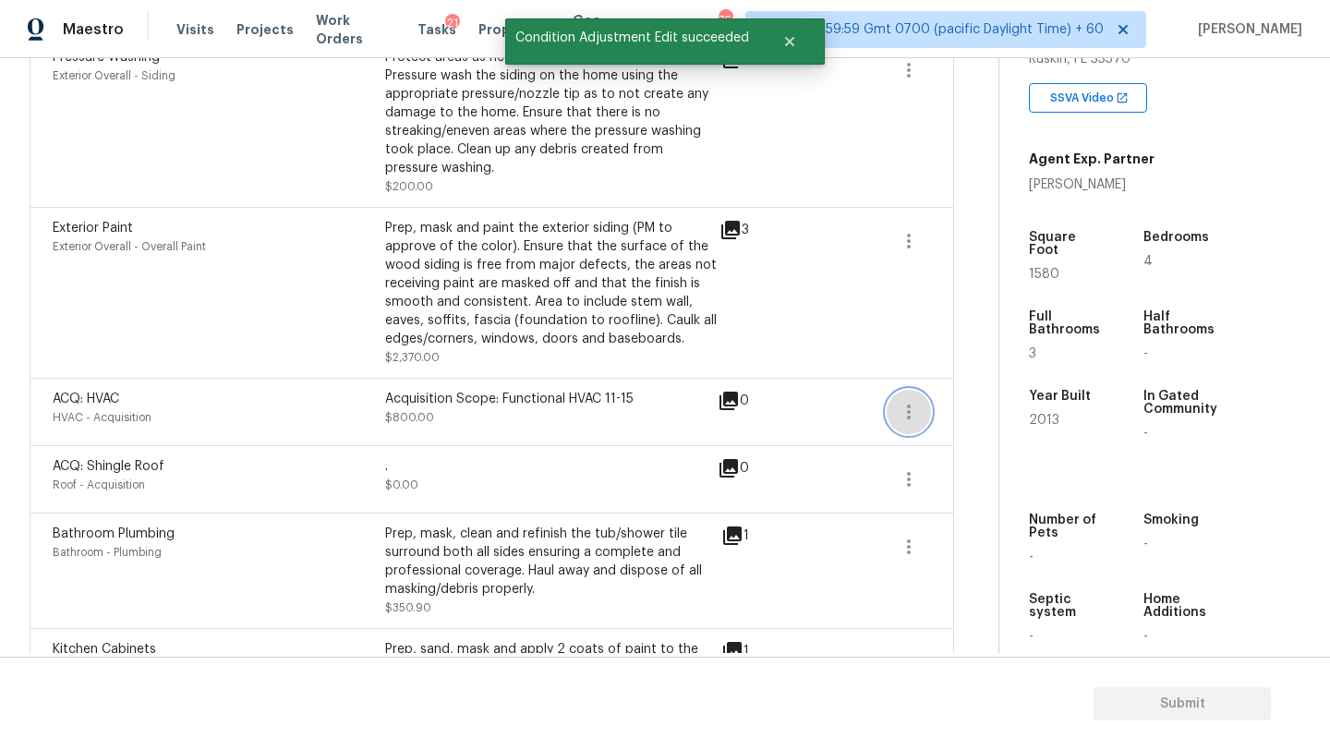
click at [903, 401] on icon "button" at bounding box center [909, 412] width 22 height 22
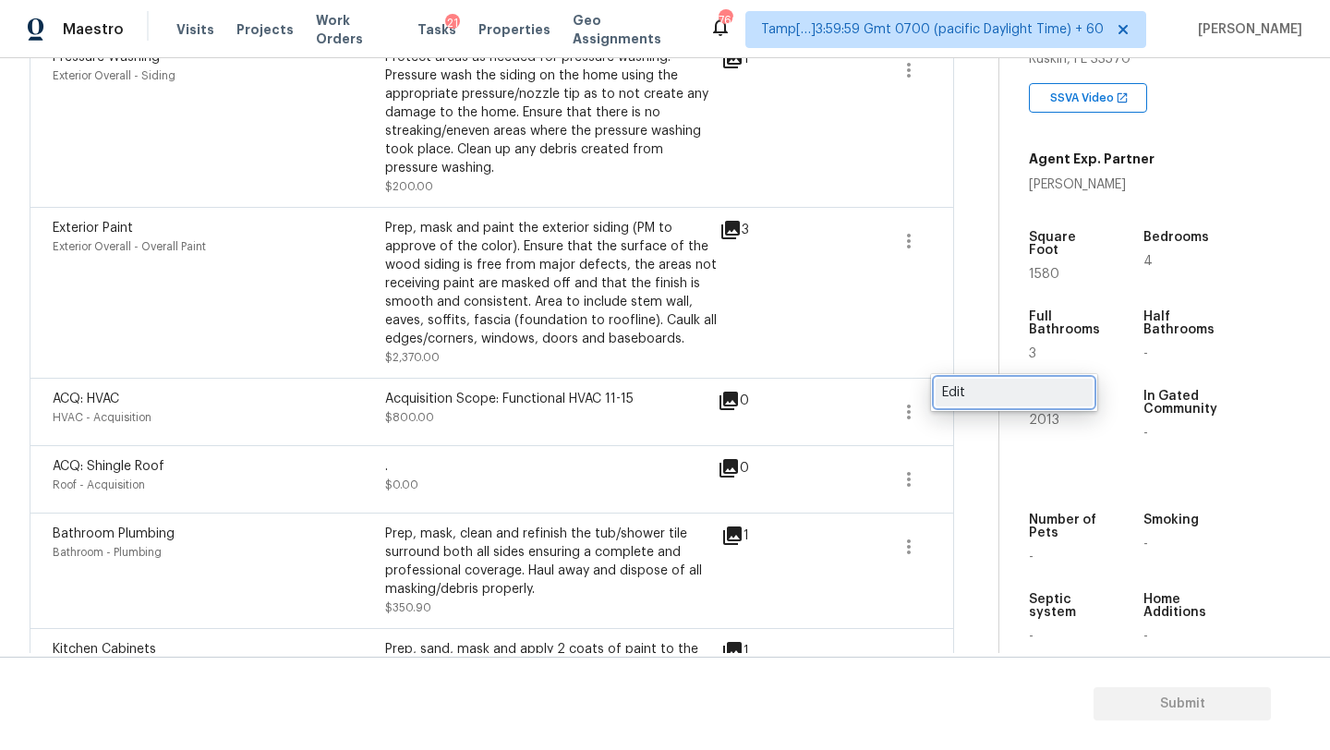
click at [967, 405] on link "Edit" at bounding box center [1014, 393] width 157 height 28
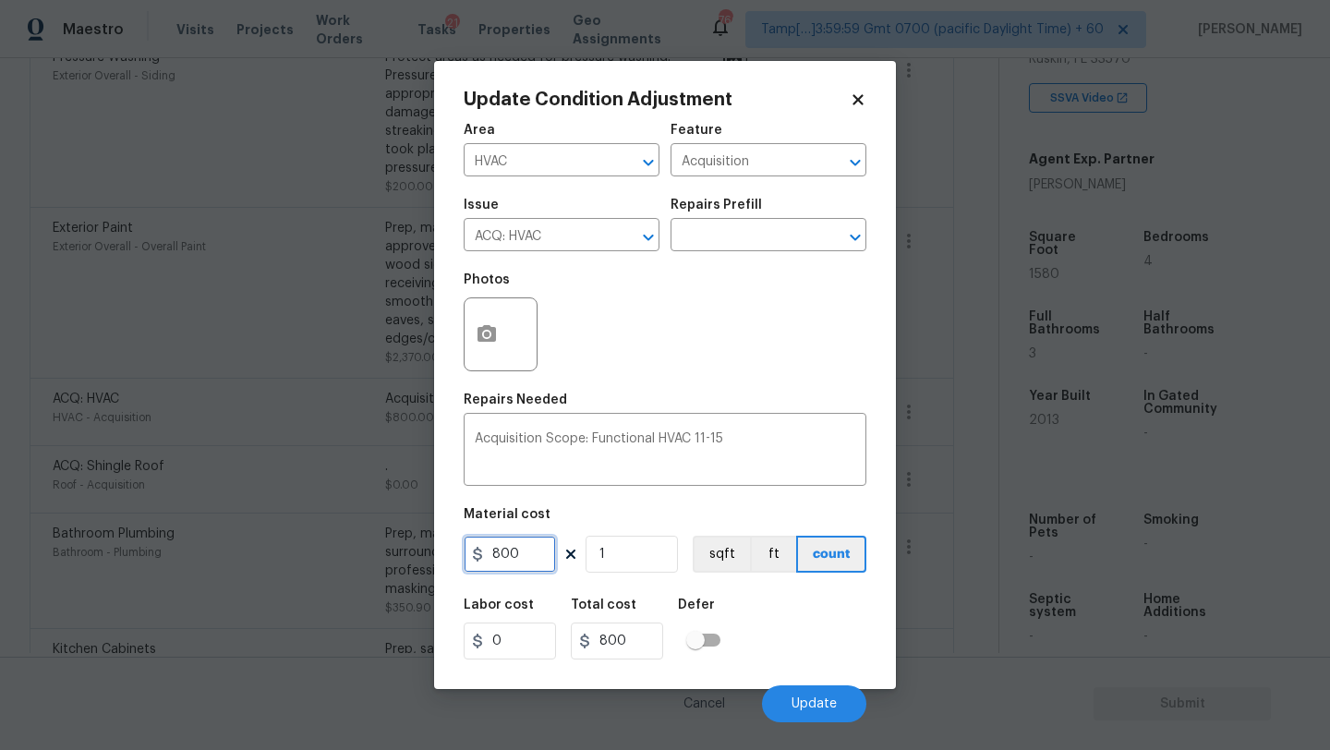
click at [533, 553] on input "800" at bounding box center [510, 554] width 92 height 37
type input "0"
click at [801, 635] on div "Labor cost 0 Total cost 0 Defer" at bounding box center [665, 628] width 403 height 83
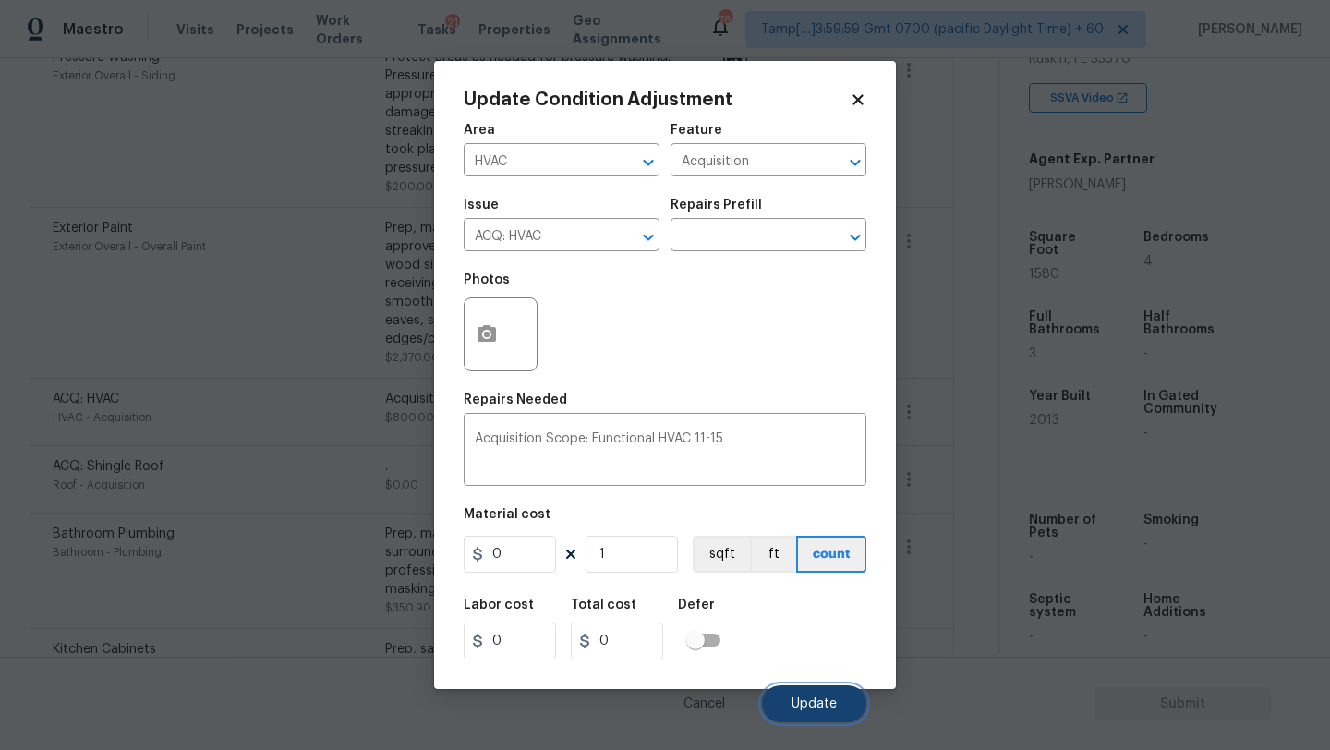
click at [807, 701] on span "Update" at bounding box center [814, 704] width 45 height 14
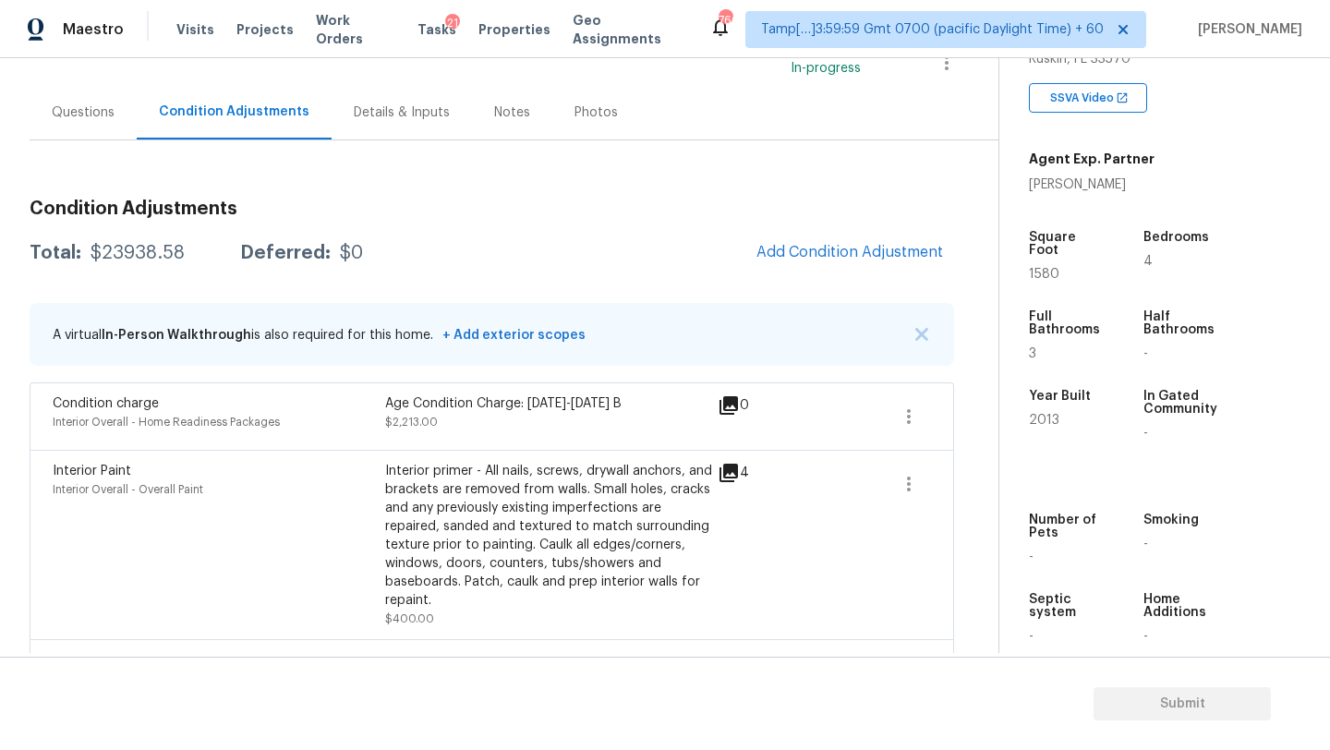
scroll to position [115, 0]
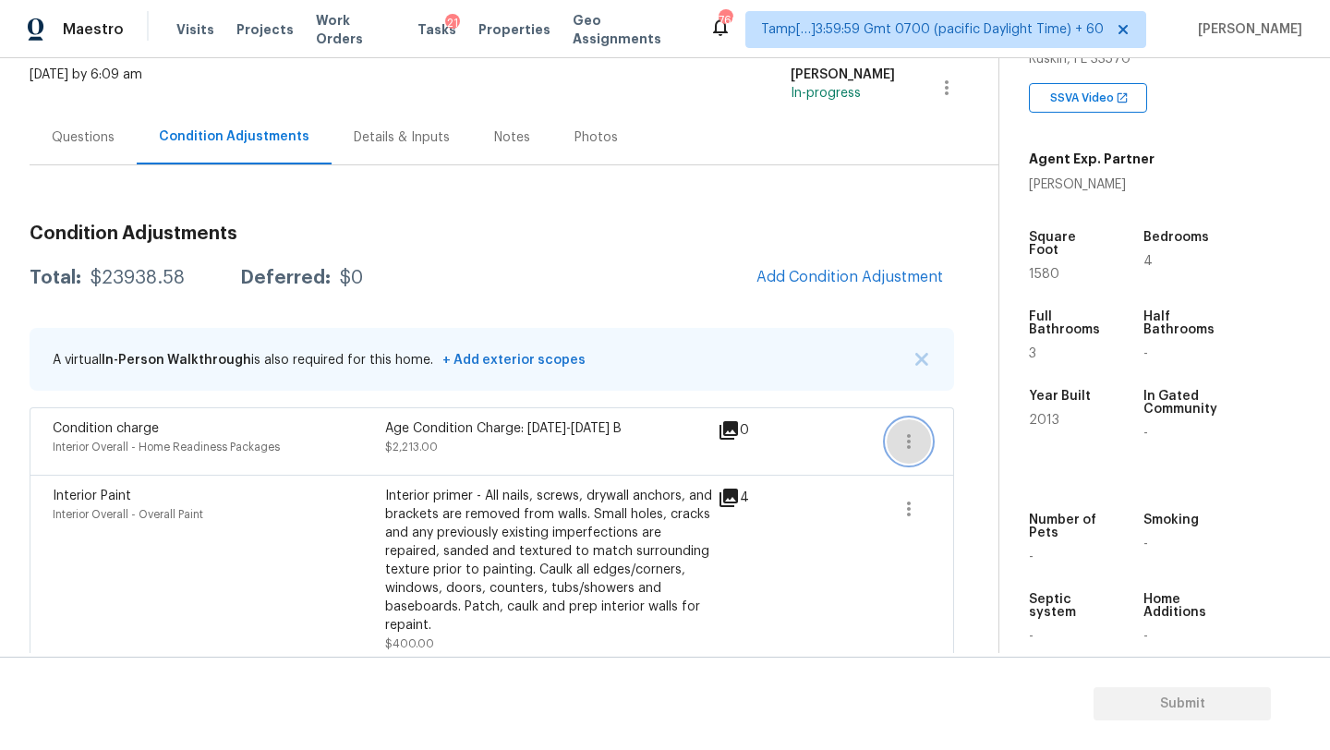
click at [920, 449] on button "button" at bounding box center [909, 441] width 44 height 44
click at [978, 442] on div "Edit" at bounding box center [1014, 438] width 144 height 18
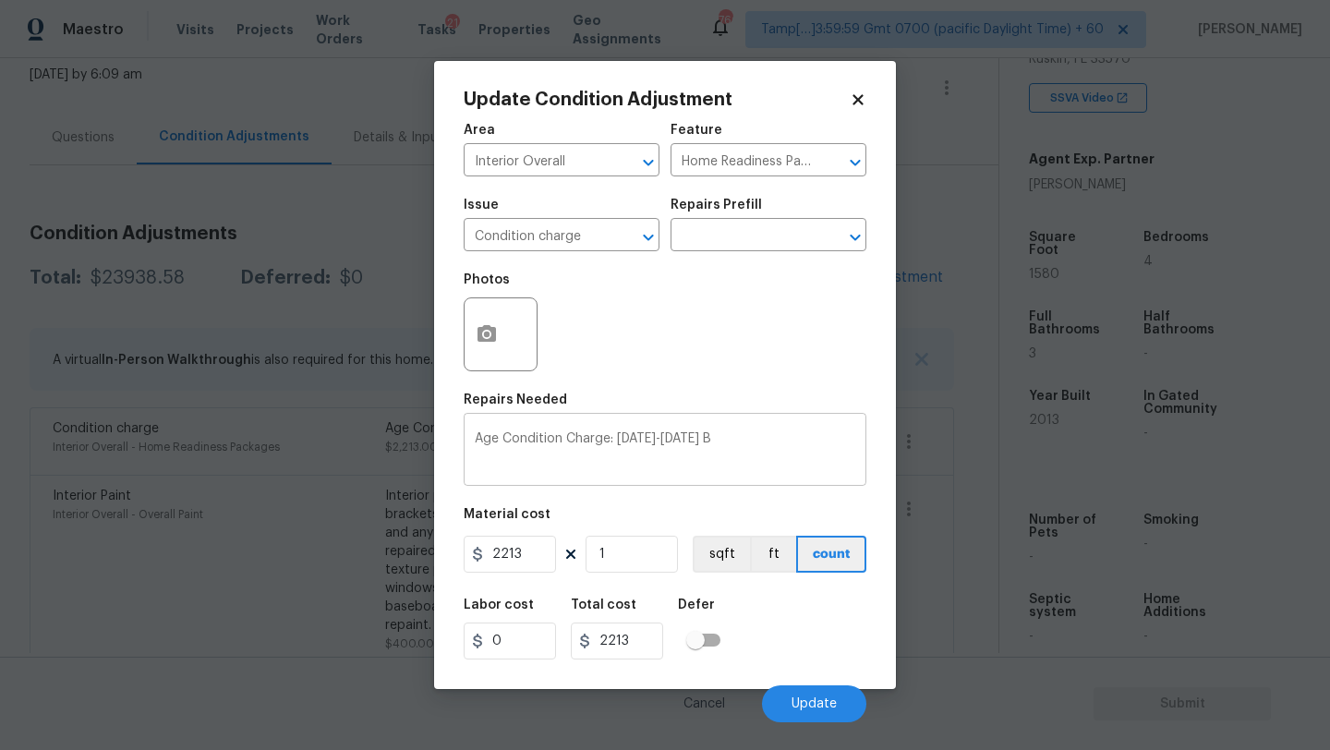
click at [747, 436] on textarea "Age Condition Charge: 2009-2023 B" at bounding box center [665, 451] width 381 height 39
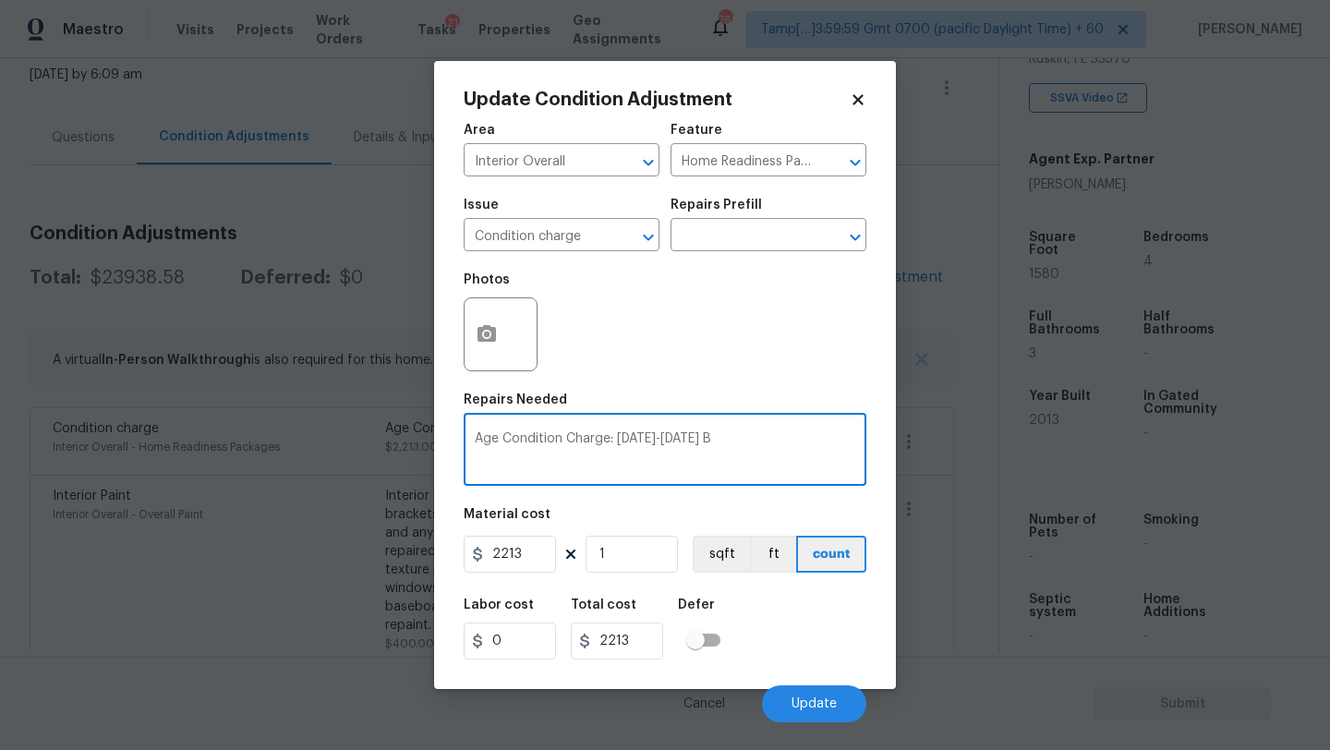
click at [747, 436] on textarea "Age Condition Charge: 2009-2023 B" at bounding box center [665, 451] width 381 height 39
click at [728, 444] on textarea "Age Condition Charge: 2009-2023 B" at bounding box center [665, 451] width 381 height 39
type textarea "."
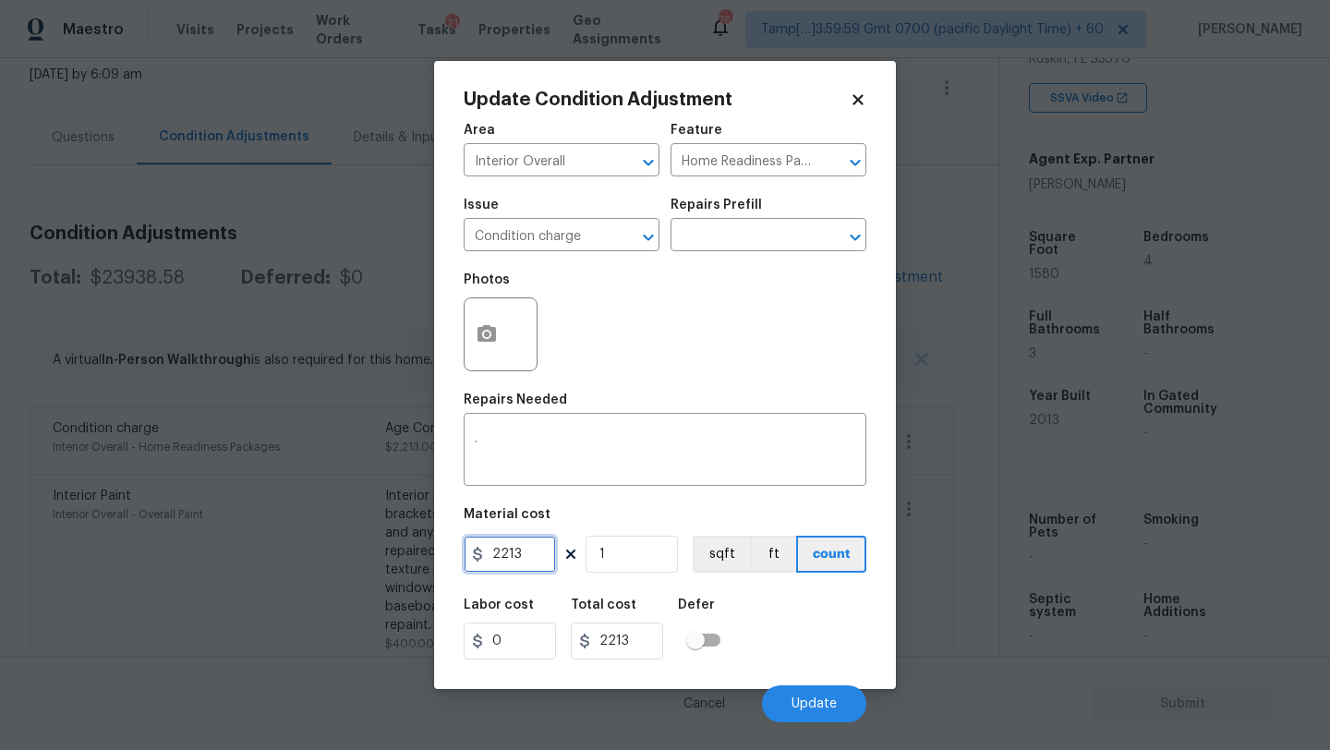
click at [529, 557] on input "2213" at bounding box center [510, 554] width 92 height 37
click at [506, 557] on input "22130" at bounding box center [510, 554] width 92 height 37
type input "0"
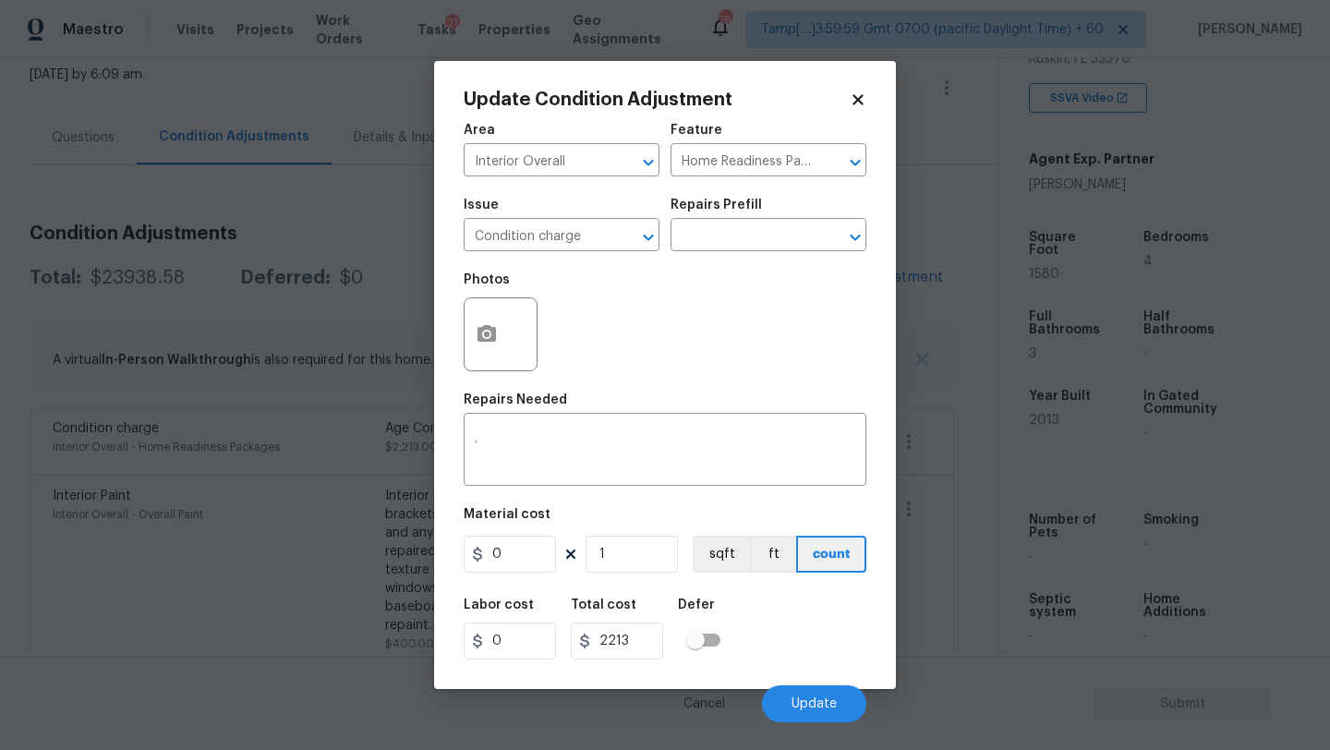
type input "0"
click at [782, 613] on div "Labor cost 0 Total cost 0 Defer" at bounding box center [665, 628] width 403 height 83
click at [792, 705] on button "Update" at bounding box center [814, 703] width 104 height 37
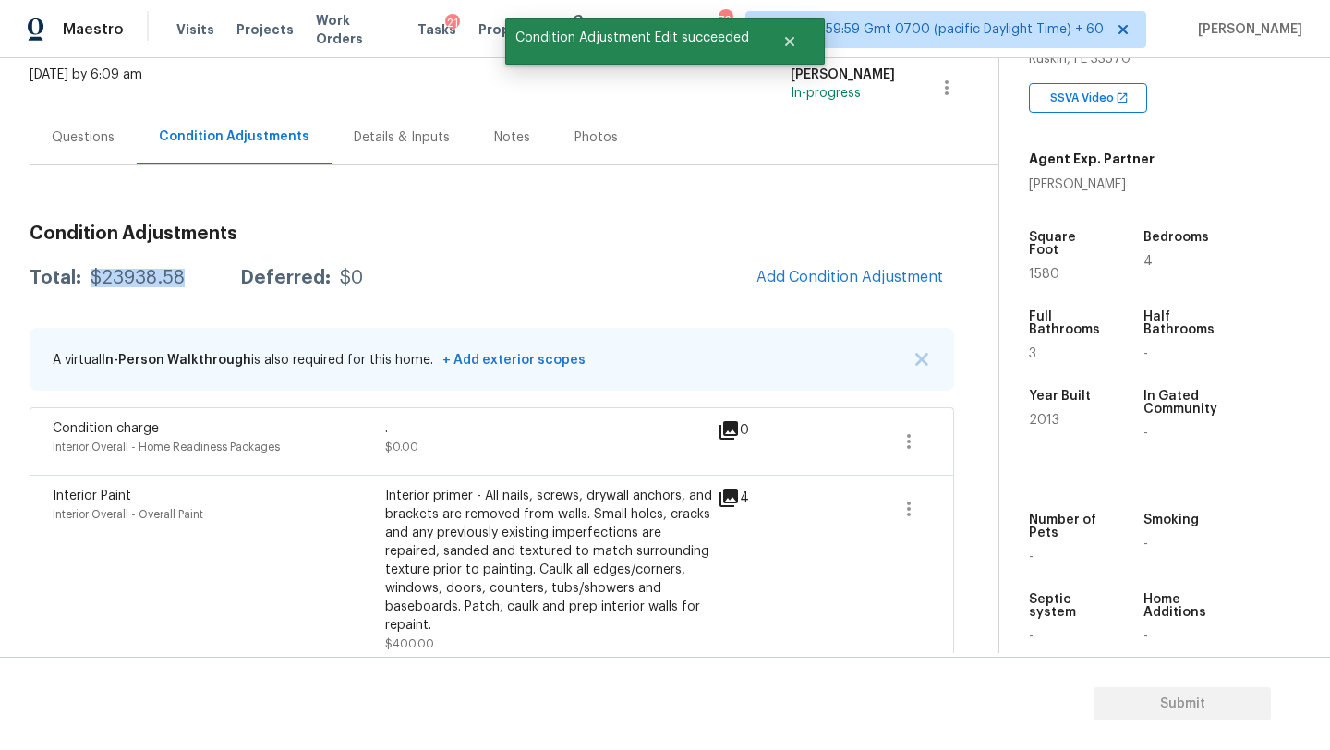
drag, startPoint x: 89, startPoint y: 281, endPoint x: 185, endPoint y: 281, distance: 96.1
click at [185, 281] on div "Total: $23938.58 Deferred: $0" at bounding box center [196, 278] width 333 height 18
copy div "$23938.58"
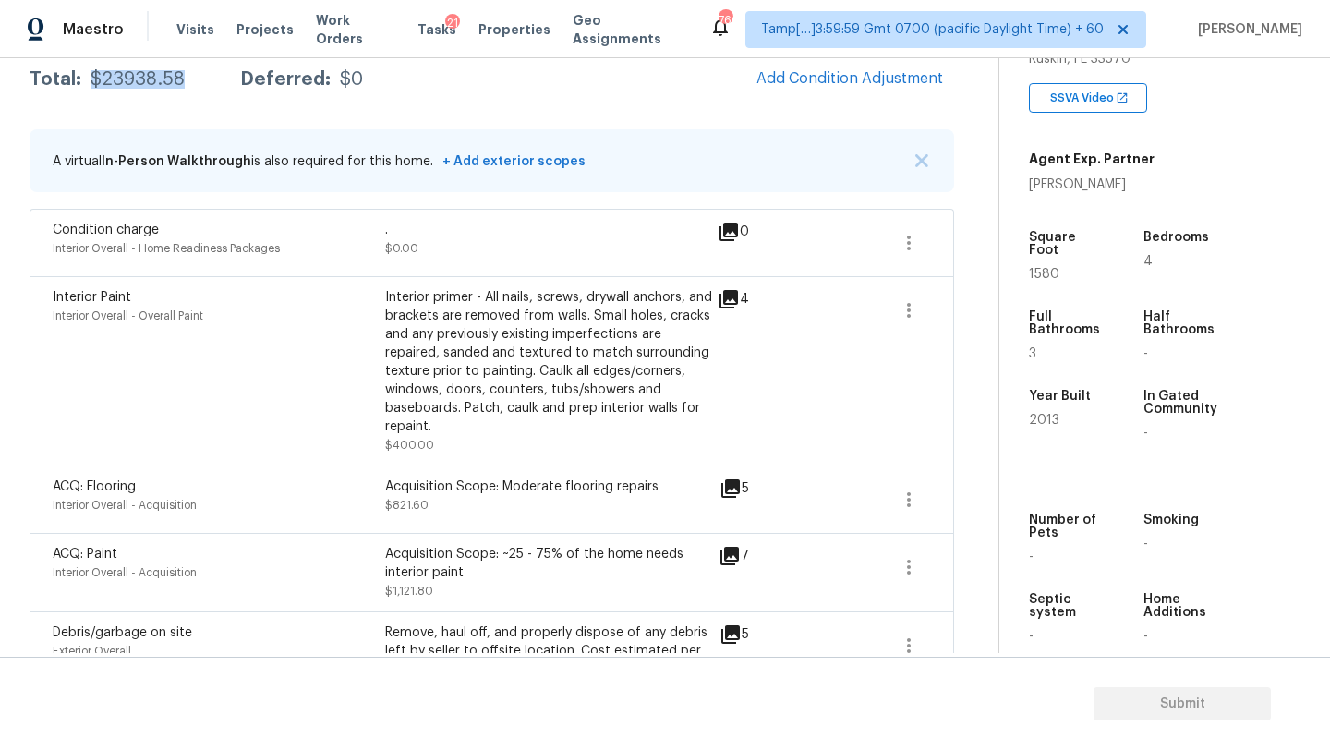
scroll to position [0, 0]
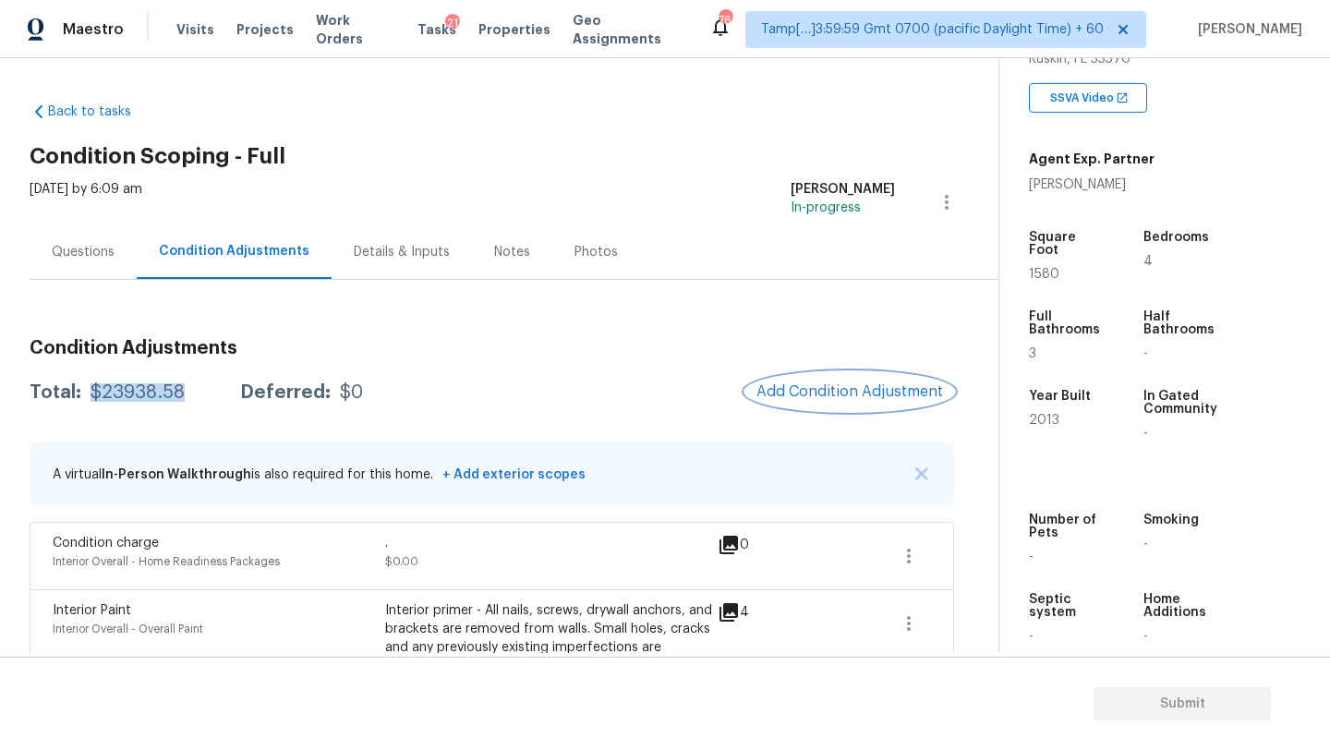
click at [838, 383] on span "Add Condition Adjustment" at bounding box center [849, 391] width 187 height 17
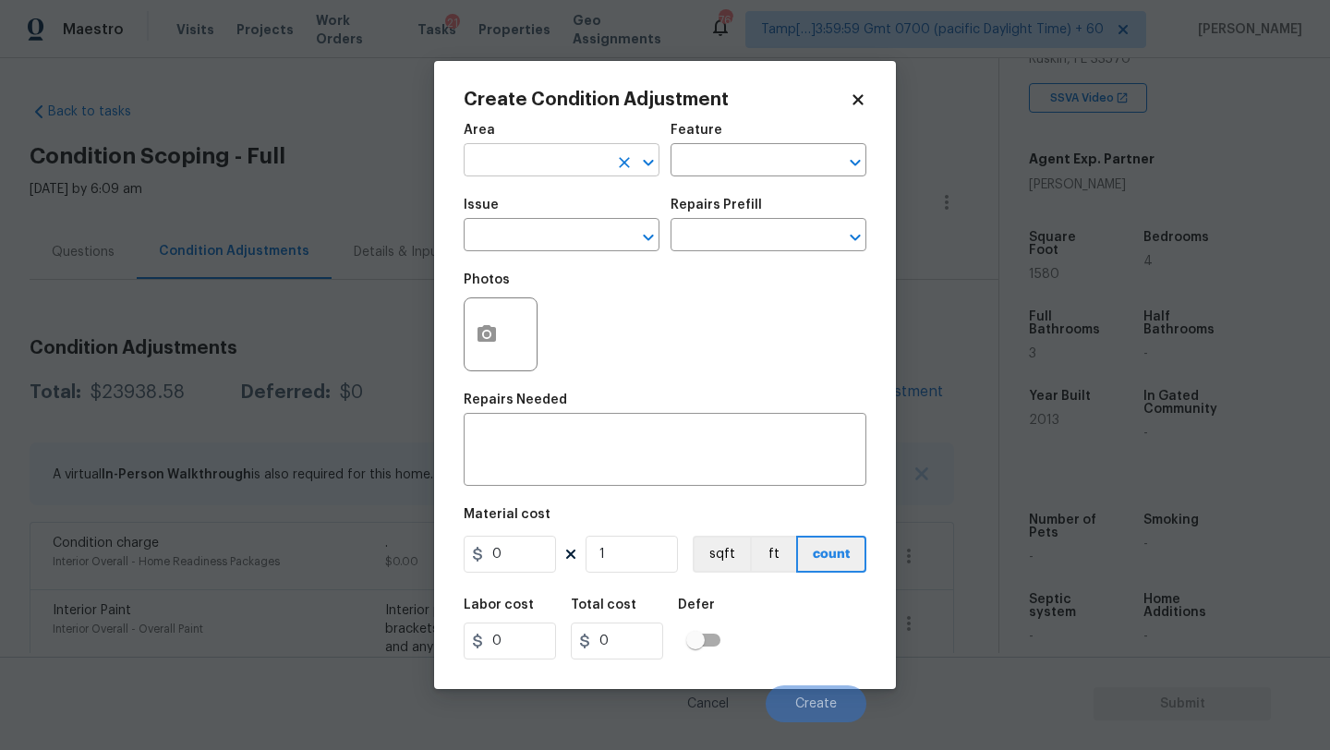
click at [550, 161] on input "text" at bounding box center [536, 162] width 144 height 29
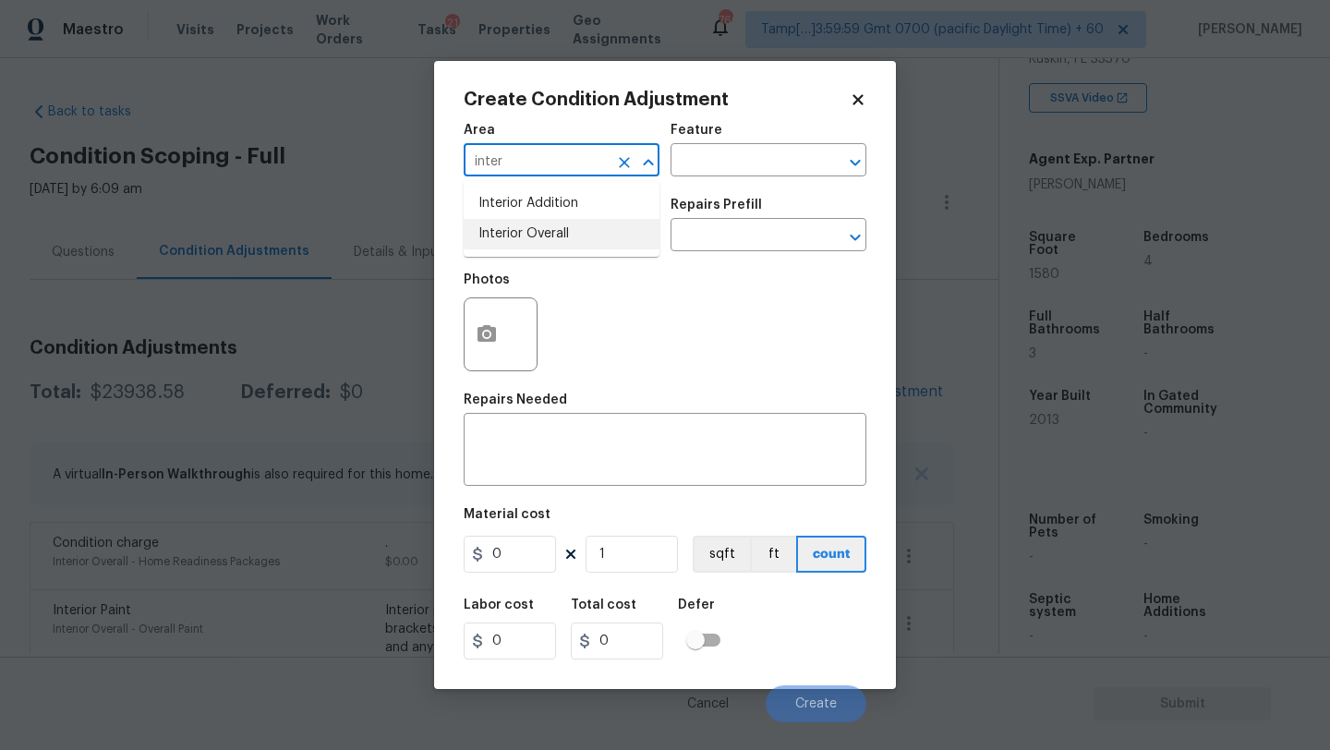
click at [586, 234] on li "Interior Overall" at bounding box center [562, 234] width 196 height 30
type input "Interior Overall"
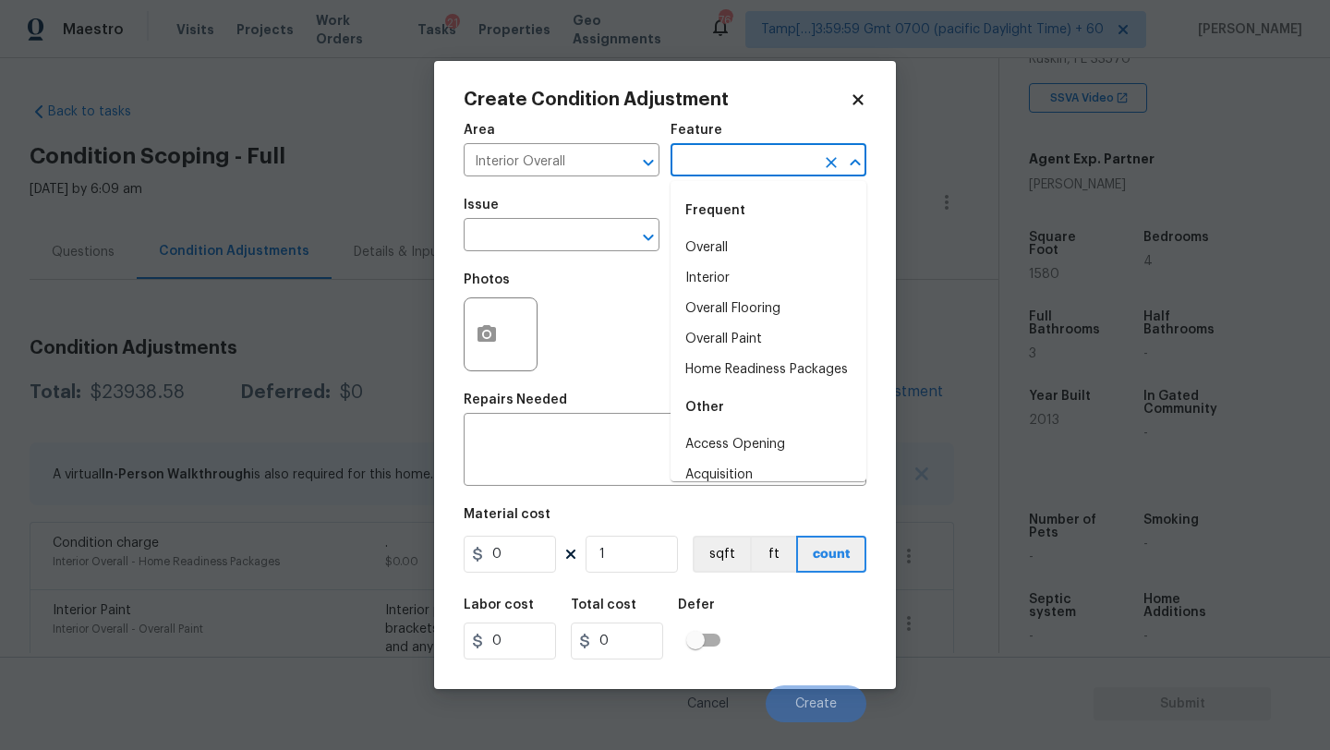
click at [741, 163] on input "text" at bounding box center [743, 162] width 144 height 29
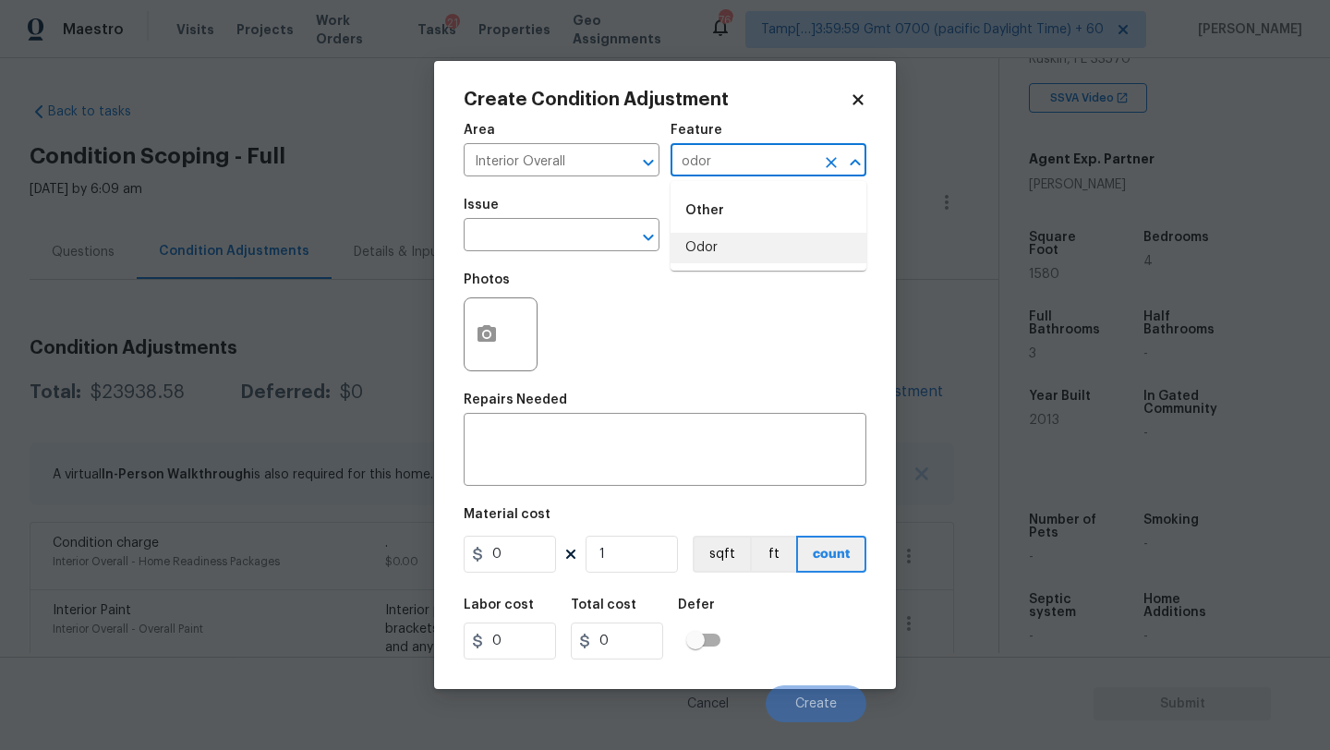
click at [732, 257] on li "Odor" at bounding box center [769, 248] width 196 height 30
type input "Odor"
click at [595, 248] on input "text" at bounding box center [536, 237] width 144 height 29
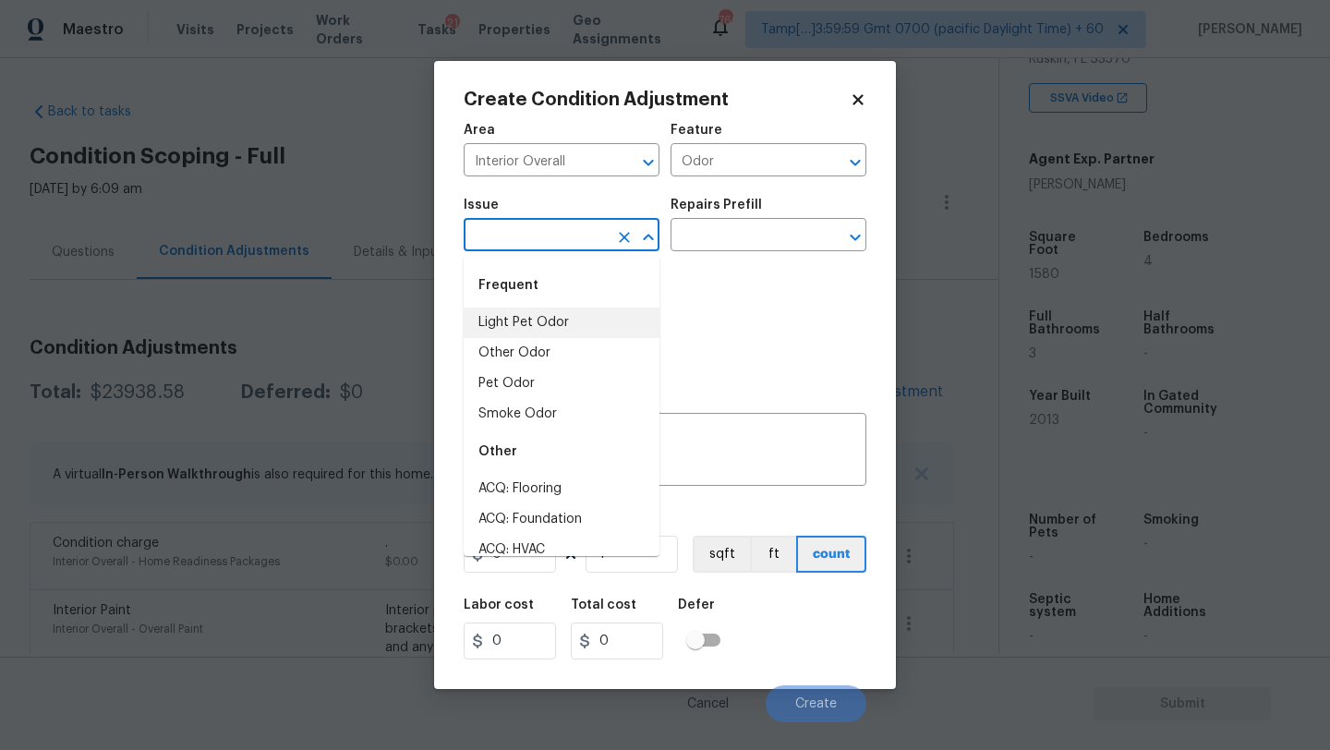
click at [558, 317] on li "Light Pet Odor" at bounding box center [562, 323] width 196 height 30
type input "Light Pet Odor"
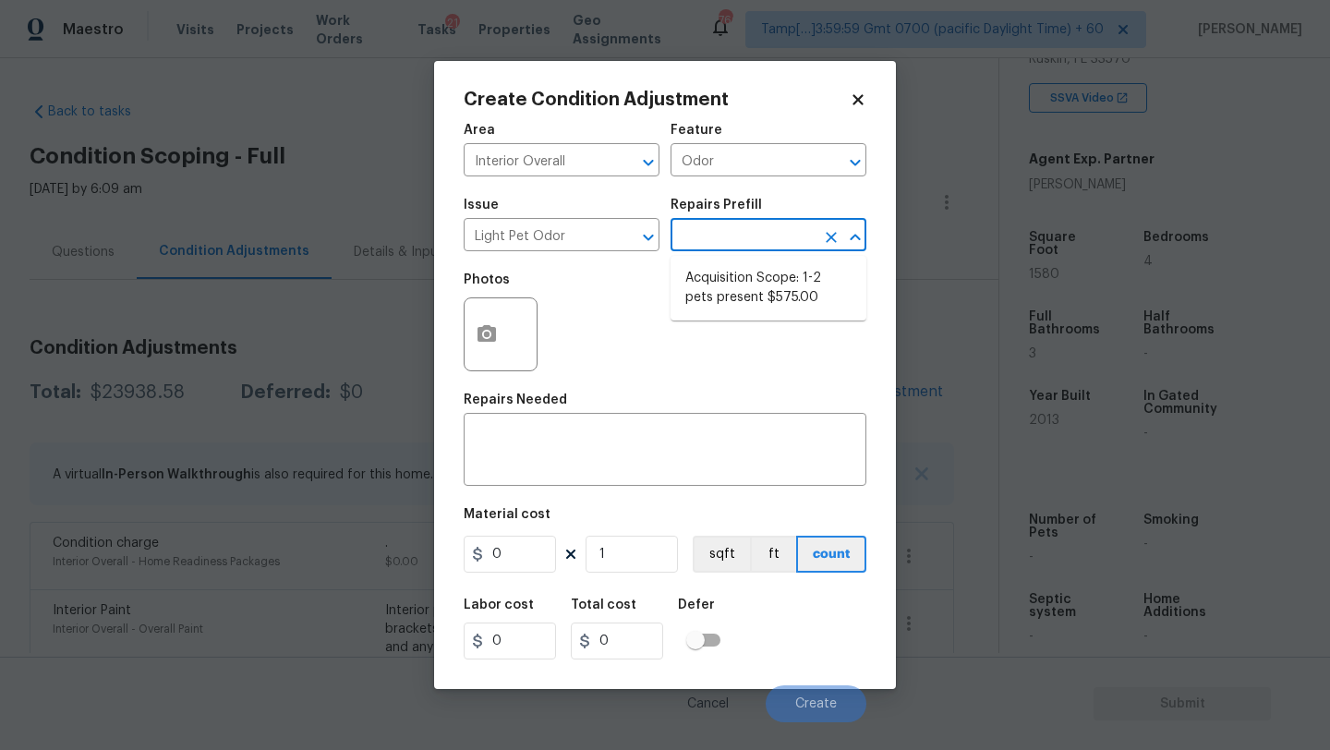
click at [731, 246] on input "text" at bounding box center [743, 237] width 144 height 29
click at [735, 300] on li "Acquisition Scope: 1-2 pets present $575.00" at bounding box center [769, 288] width 196 height 50
type textarea "Acquisition Scope: 1-2 pets present"
type input "575"
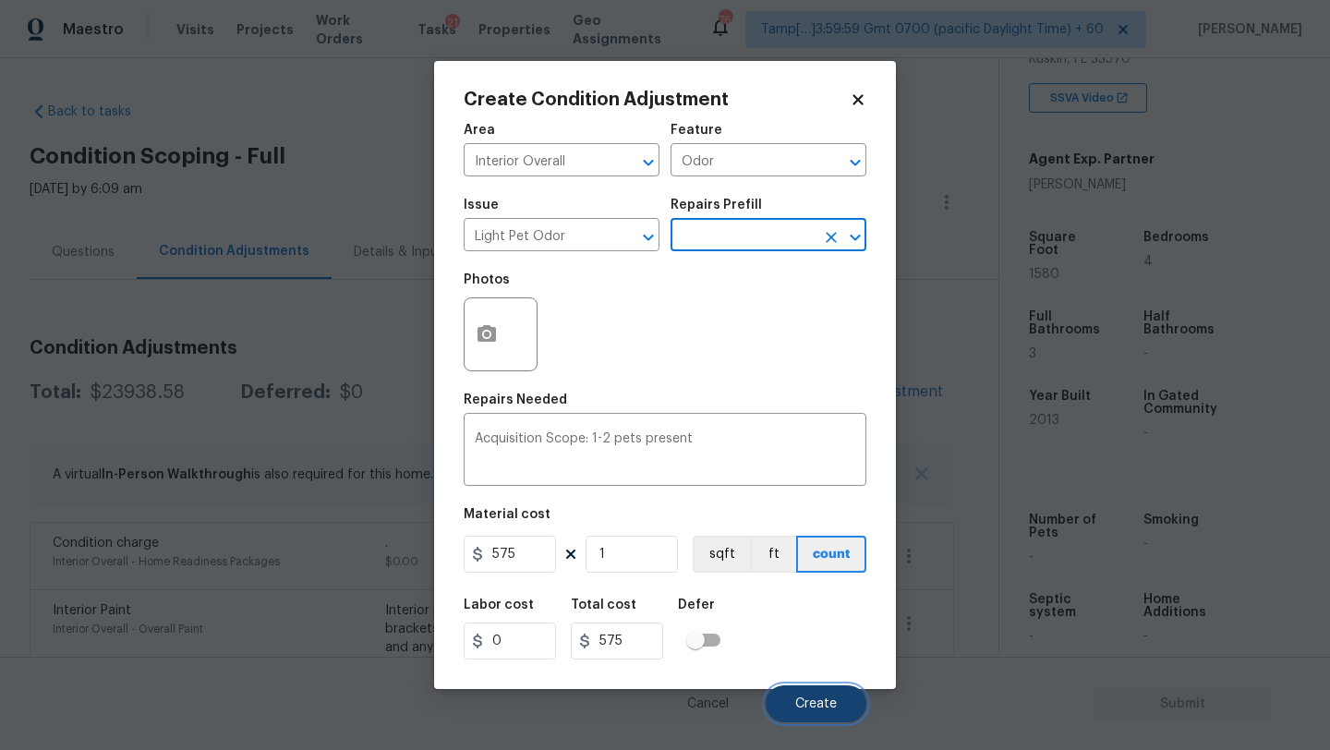
click at [803, 688] on button "Create" at bounding box center [816, 703] width 101 height 37
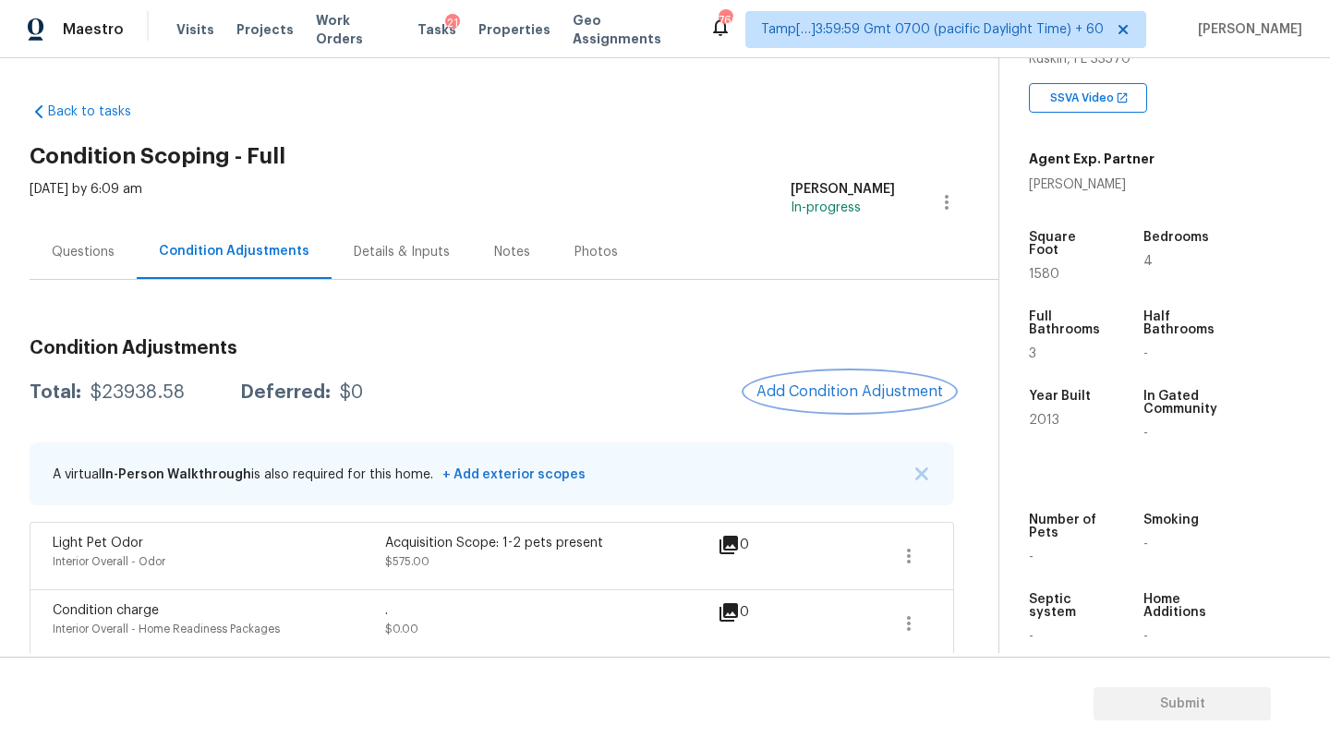
click at [803, 403] on button "Add Condition Adjustment" at bounding box center [849, 391] width 209 height 39
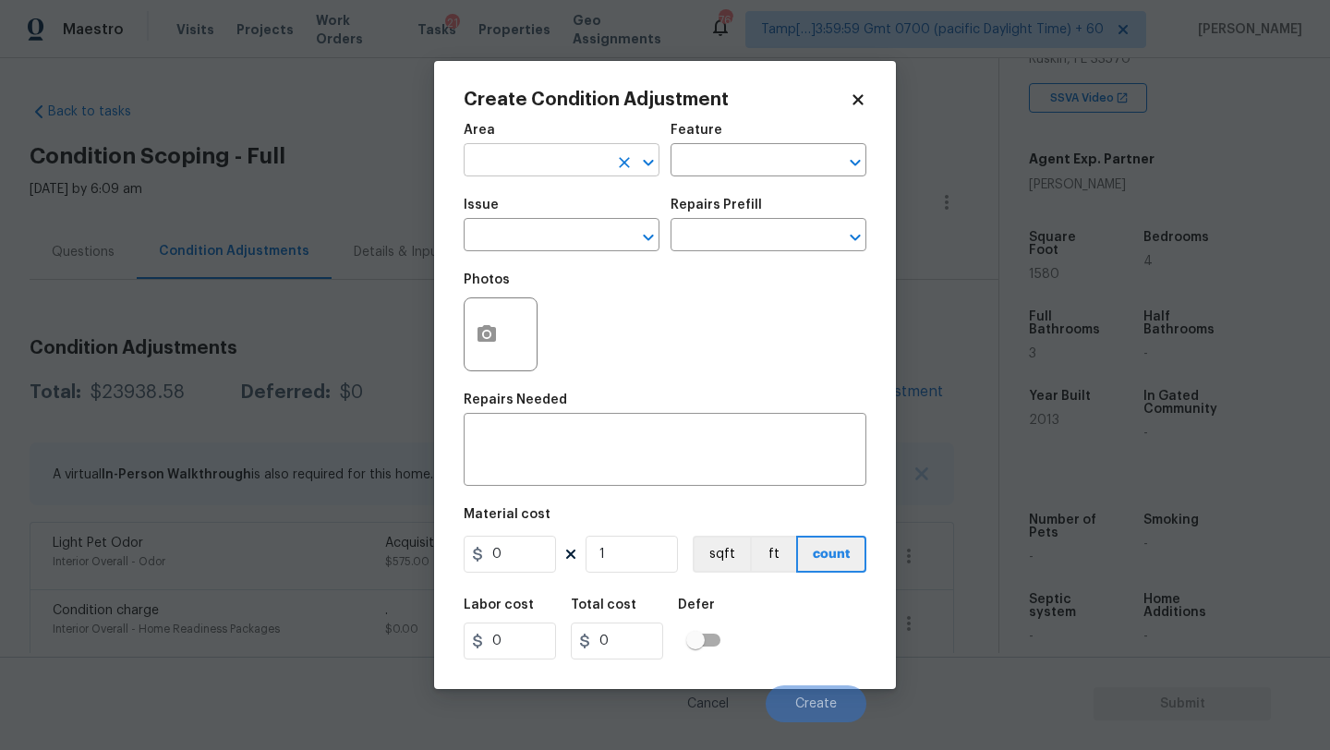
click at [531, 163] on input "text" at bounding box center [536, 162] width 144 height 29
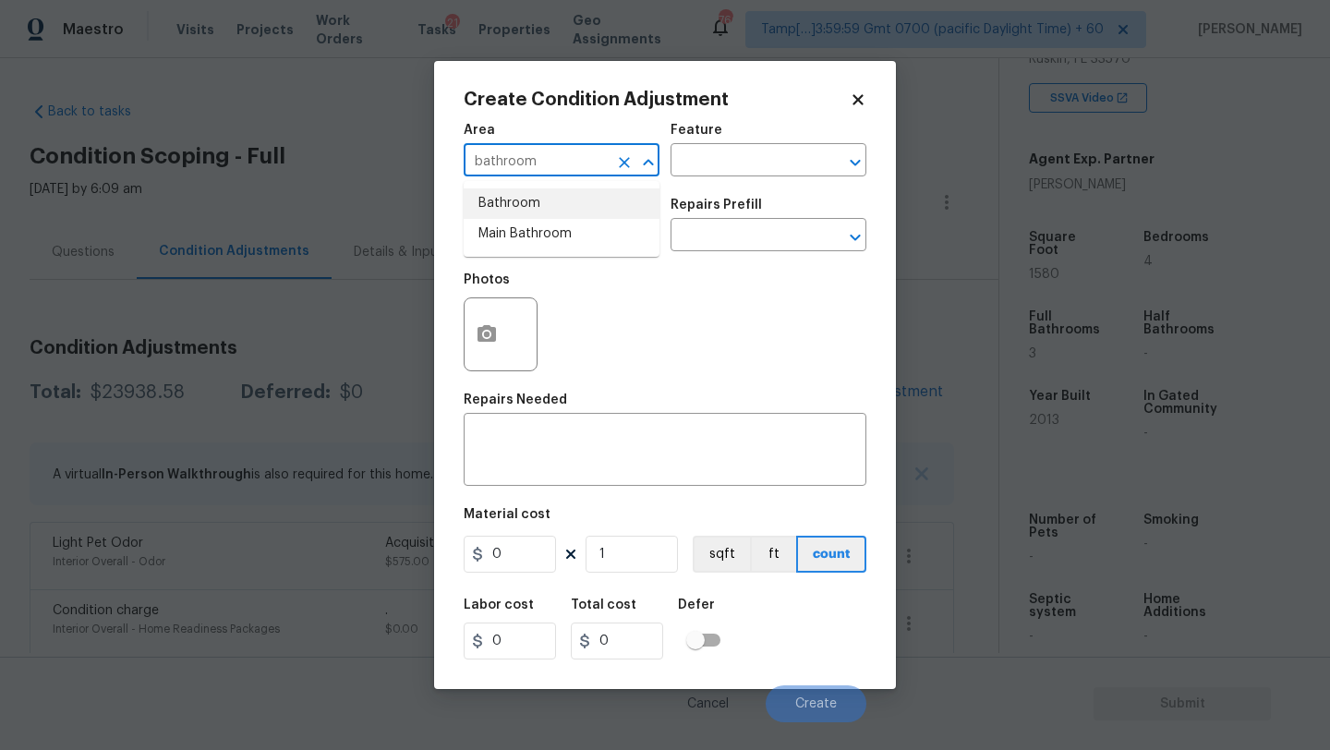
click at [527, 211] on li "Bathroom" at bounding box center [562, 203] width 196 height 30
type input "Bathroom"
click at [539, 420] on div "x ​" at bounding box center [665, 451] width 403 height 68
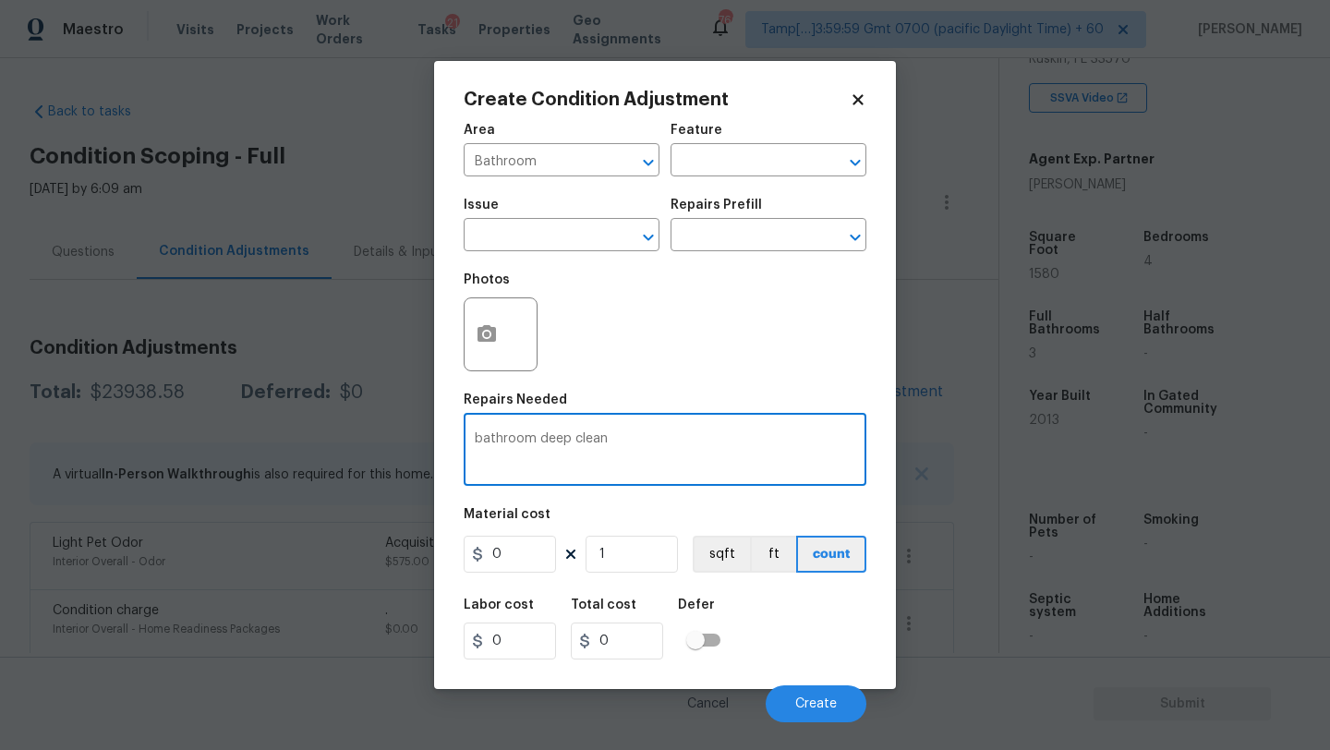
type textarea "bathroom deep clean"
click at [538, 565] on input "0" at bounding box center [510, 554] width 92 height 37
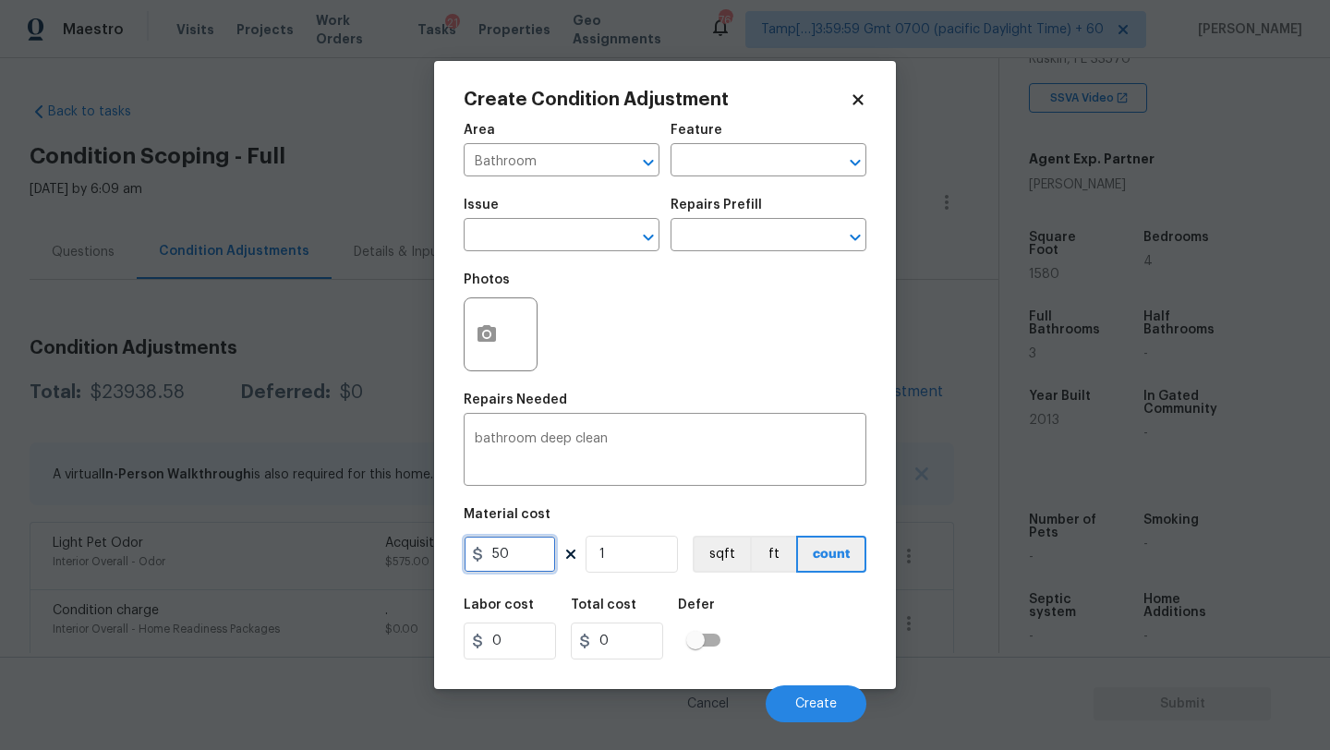
type input "50"
click at [820, 646] on div "Labor cost 0 Total cost 50 Defer" at bounding box center [665, 628] width 403 height 83
click at [824, 693] on button "Create" at bounding box center [816, 703] width 101 height 37
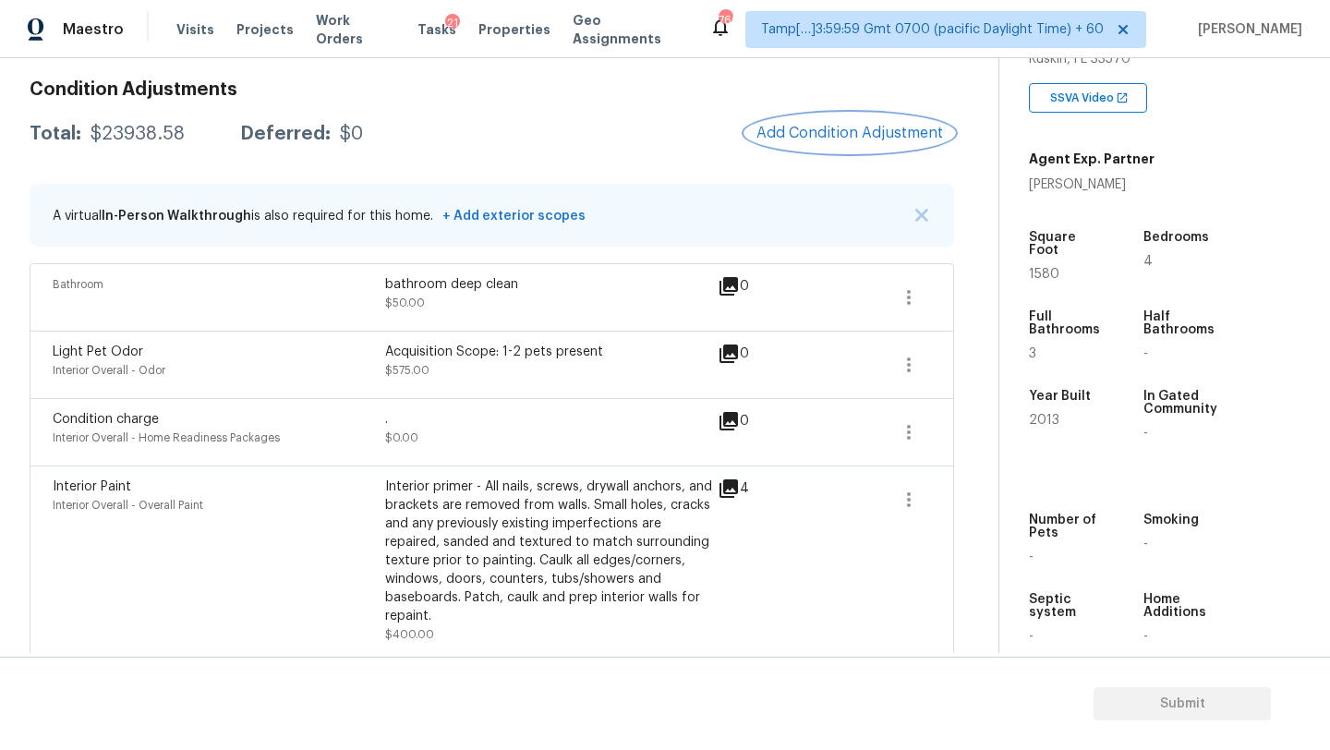
scroll to position [72, 0]
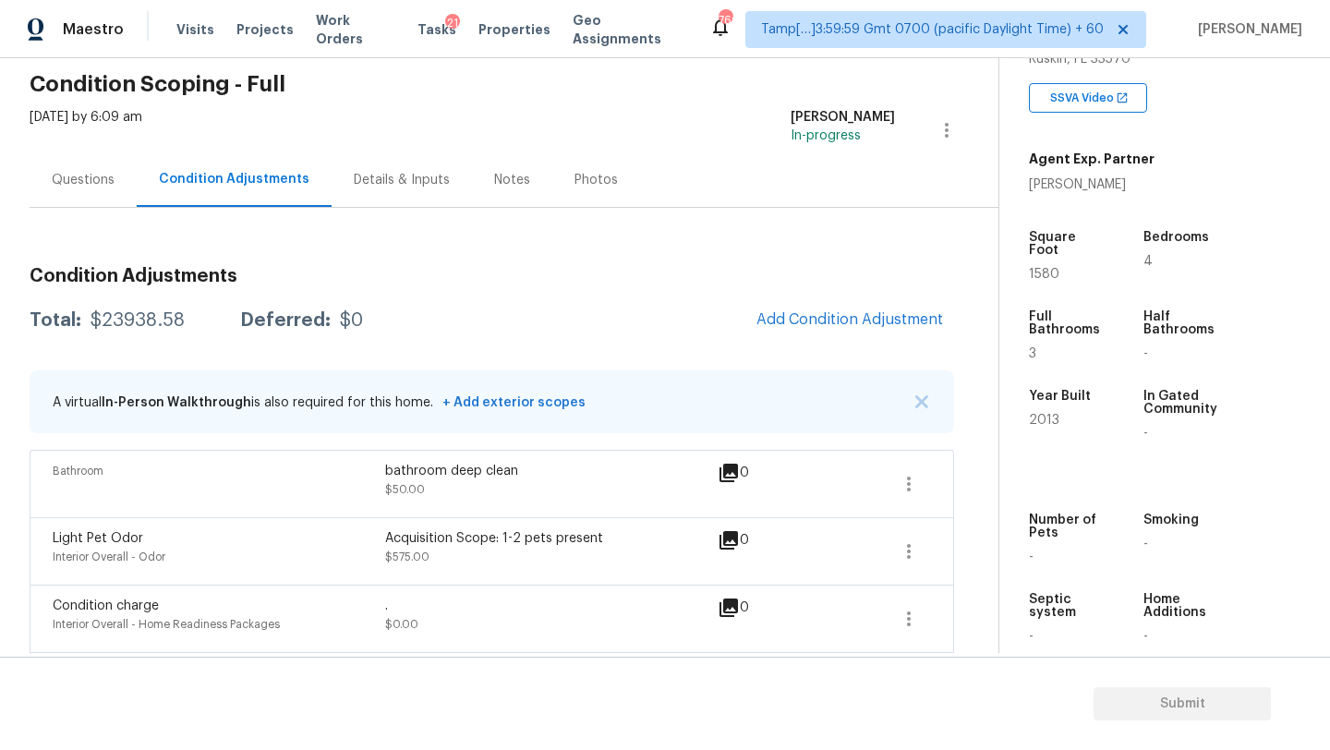
click at [77, 182] on div "Questions" at bounding box center [83, 180] width 63 height 18
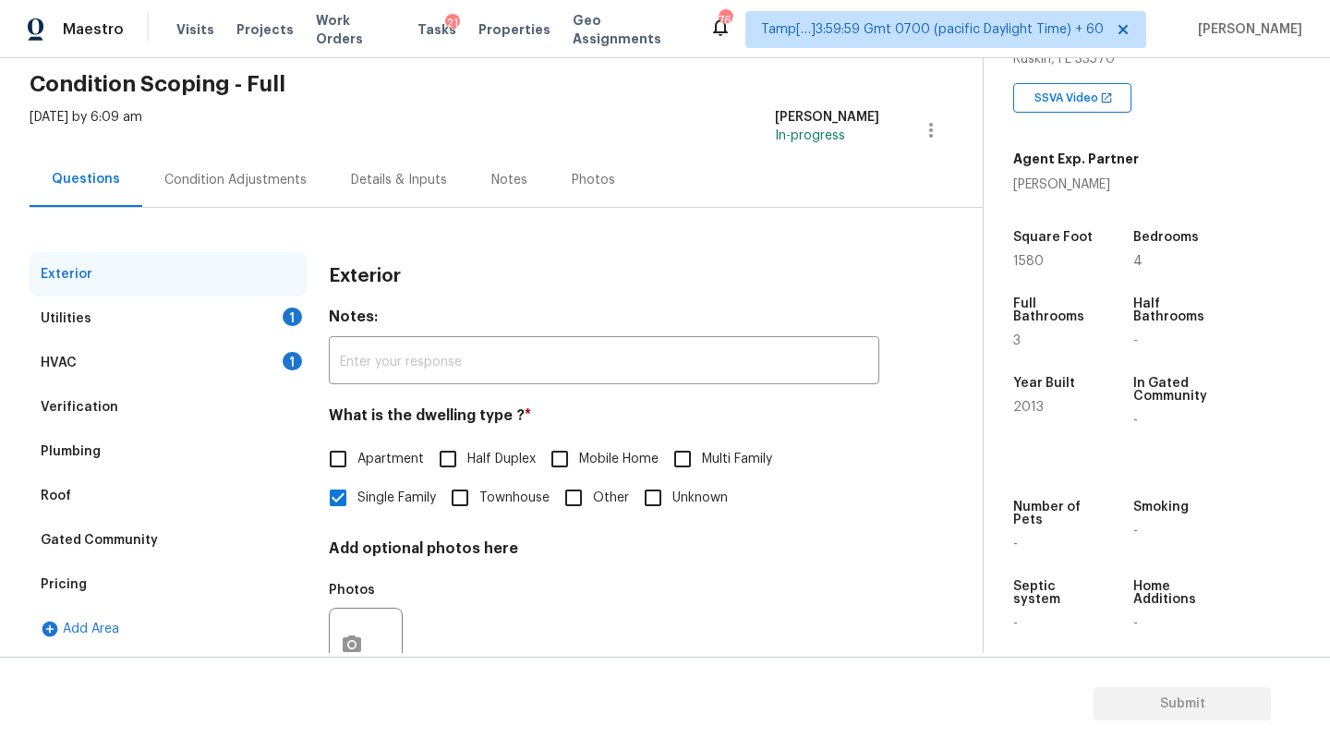
click at [130, 393] on div "Verification" at bounding box center [168, 407] width 277 height 44
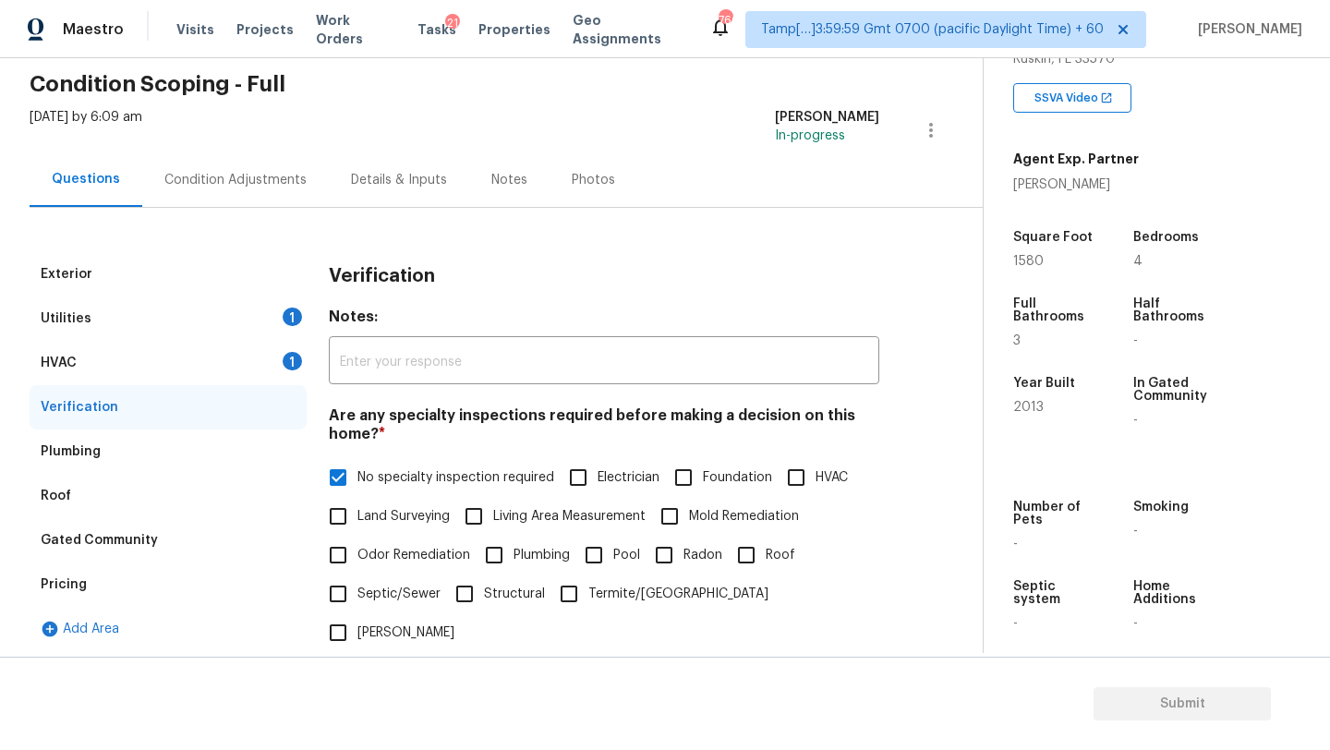
click at [190, 333] on div "Utilities 1" at bounding box center [168, 318] width 277 height 44
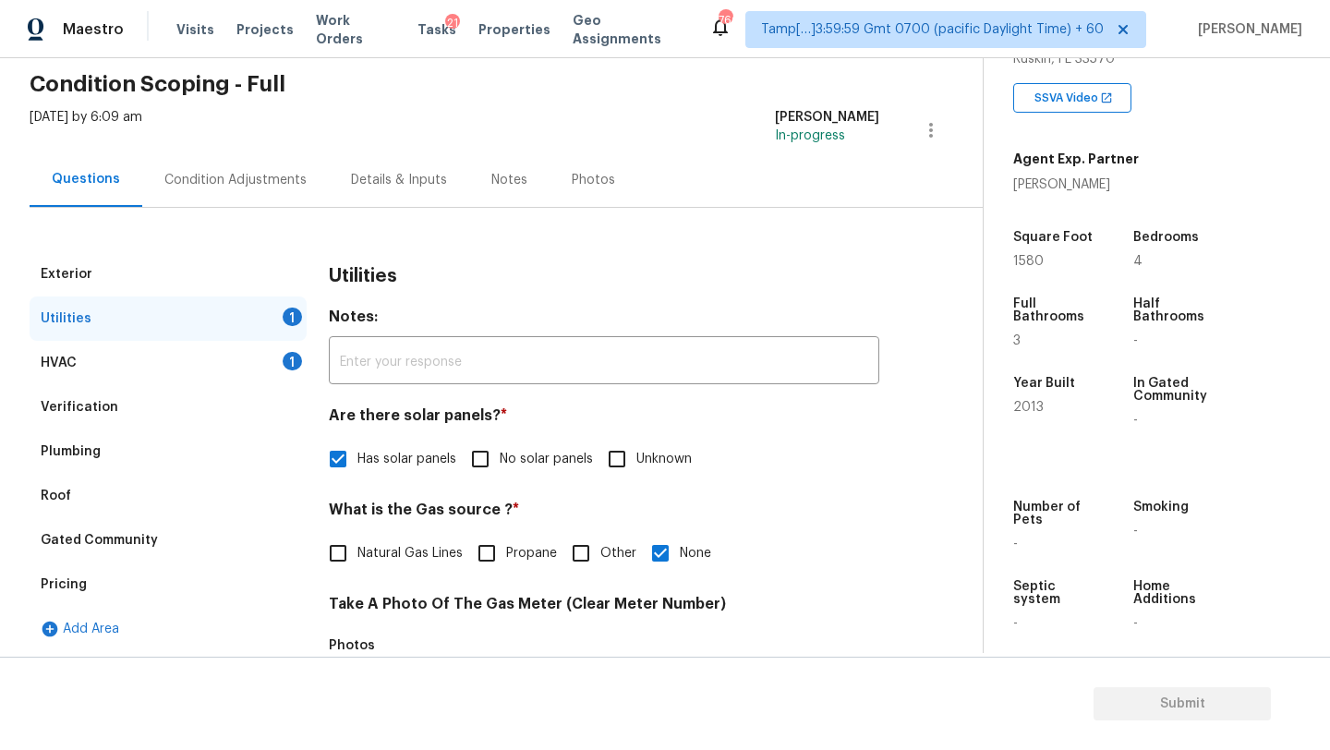
click at [204, 371] on div "HVAC 1" at bounding box center [168, 363] width 277 height 44
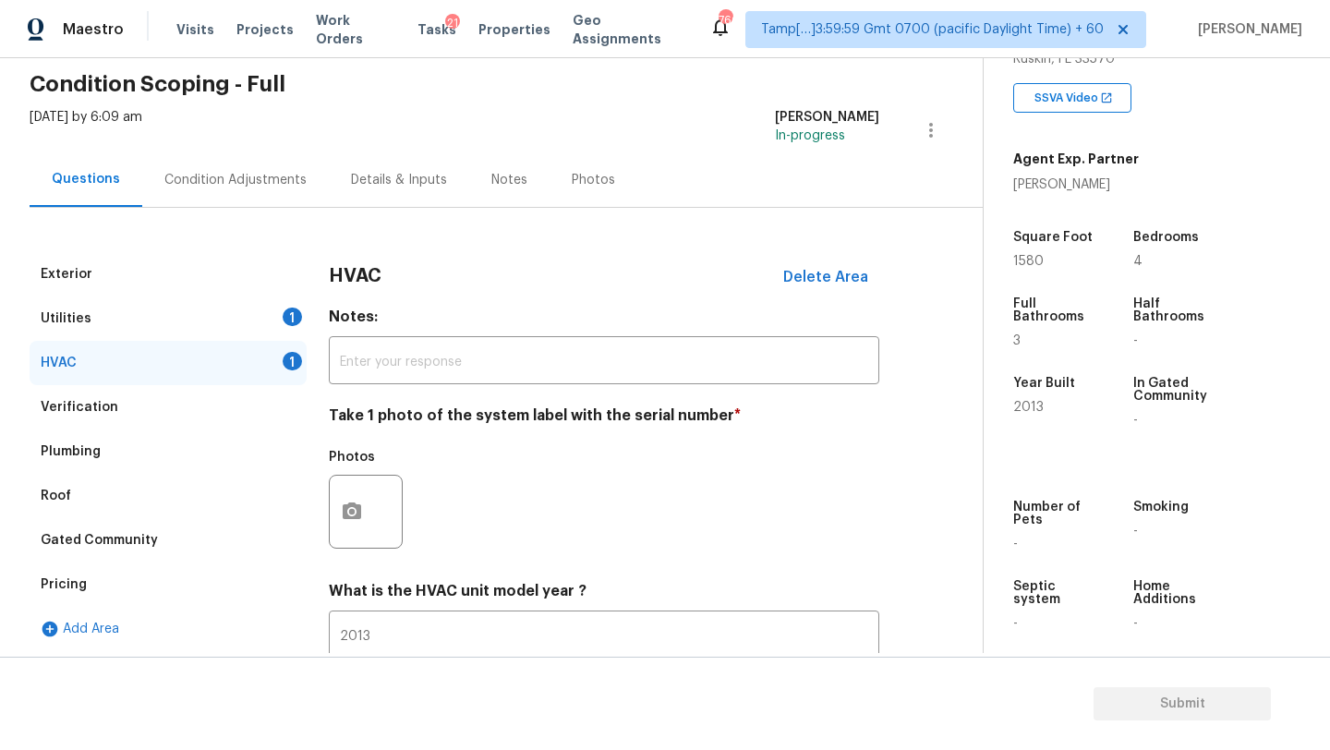
click at [381, 525] on div at bounding box center [366, 512] width 74 height 74
click at [369, 521] on button "button" at bounding box center [352, 512] width 44 height 72
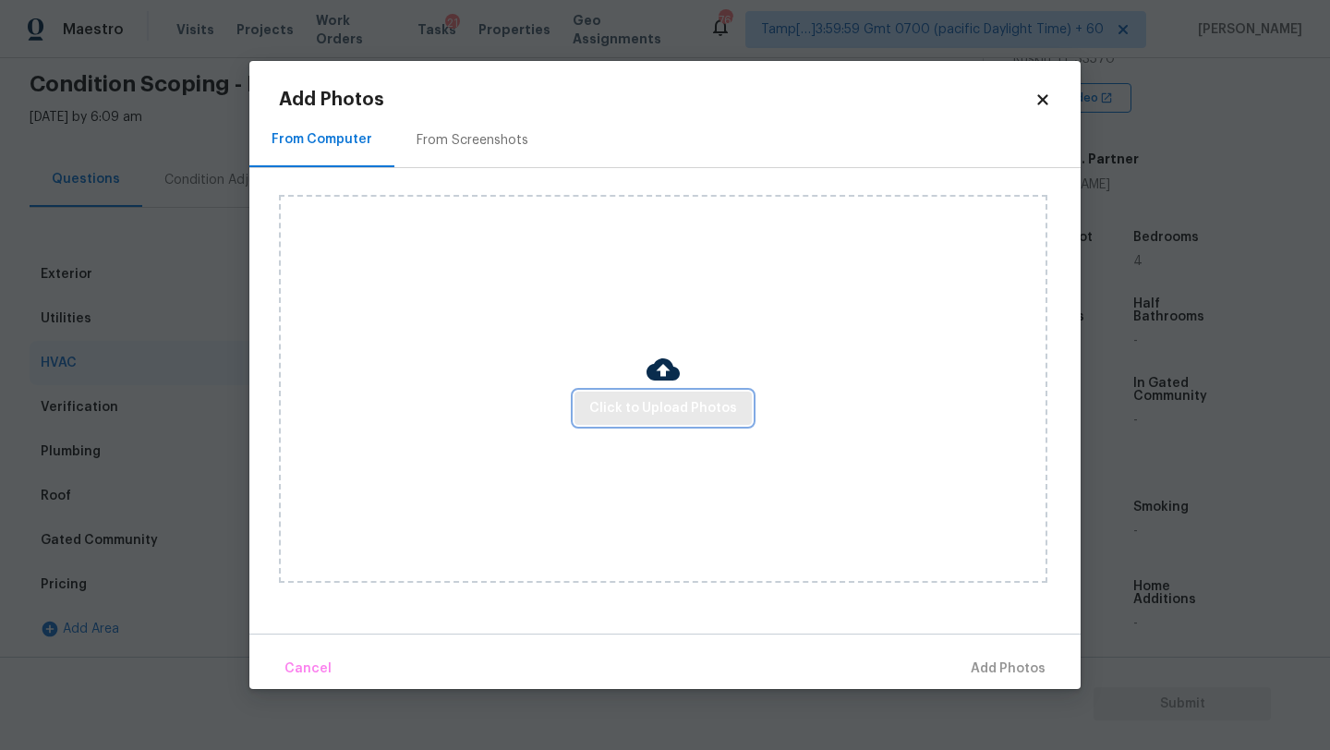
click at [647, 416] on span "Click to Upload Photos" at bounding box center [663, 408] width 148 height 23
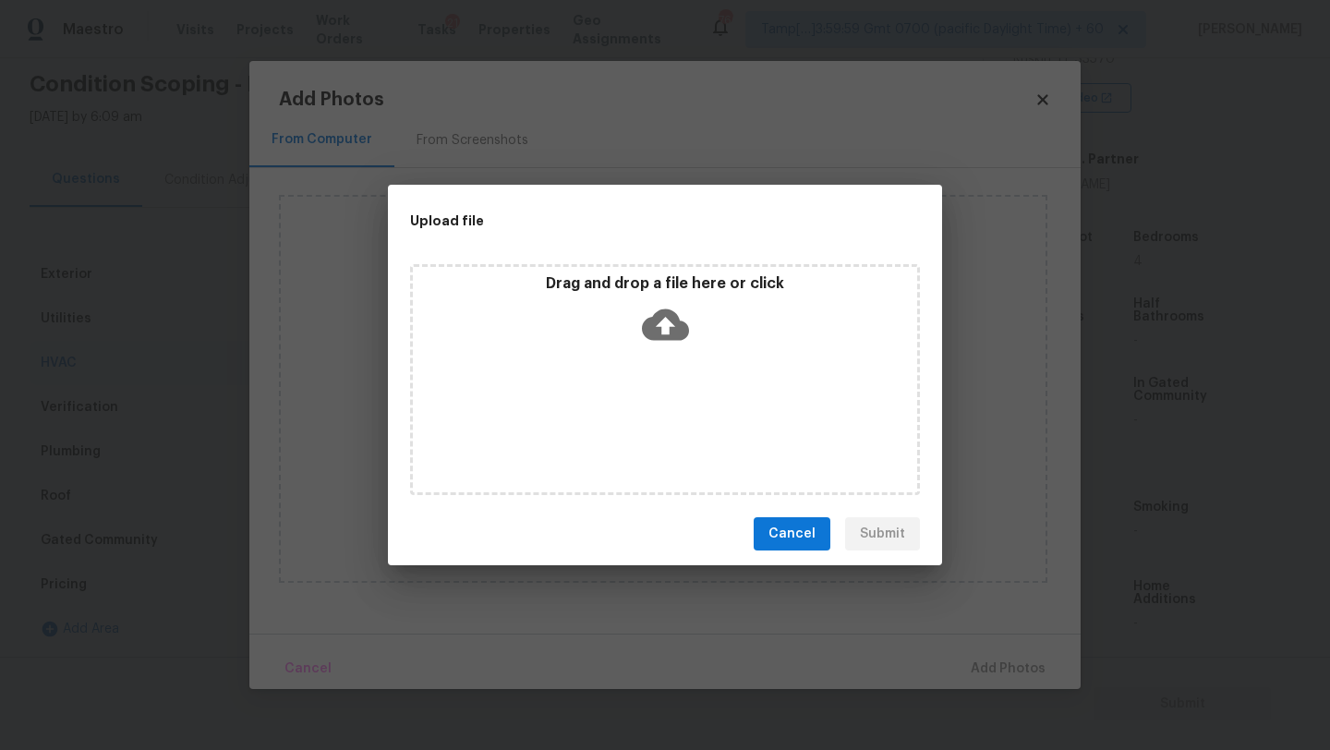
click at [653, 386] on div "Drag and drop a file here or click" at bounding box center [665, 379] width 510 height 231
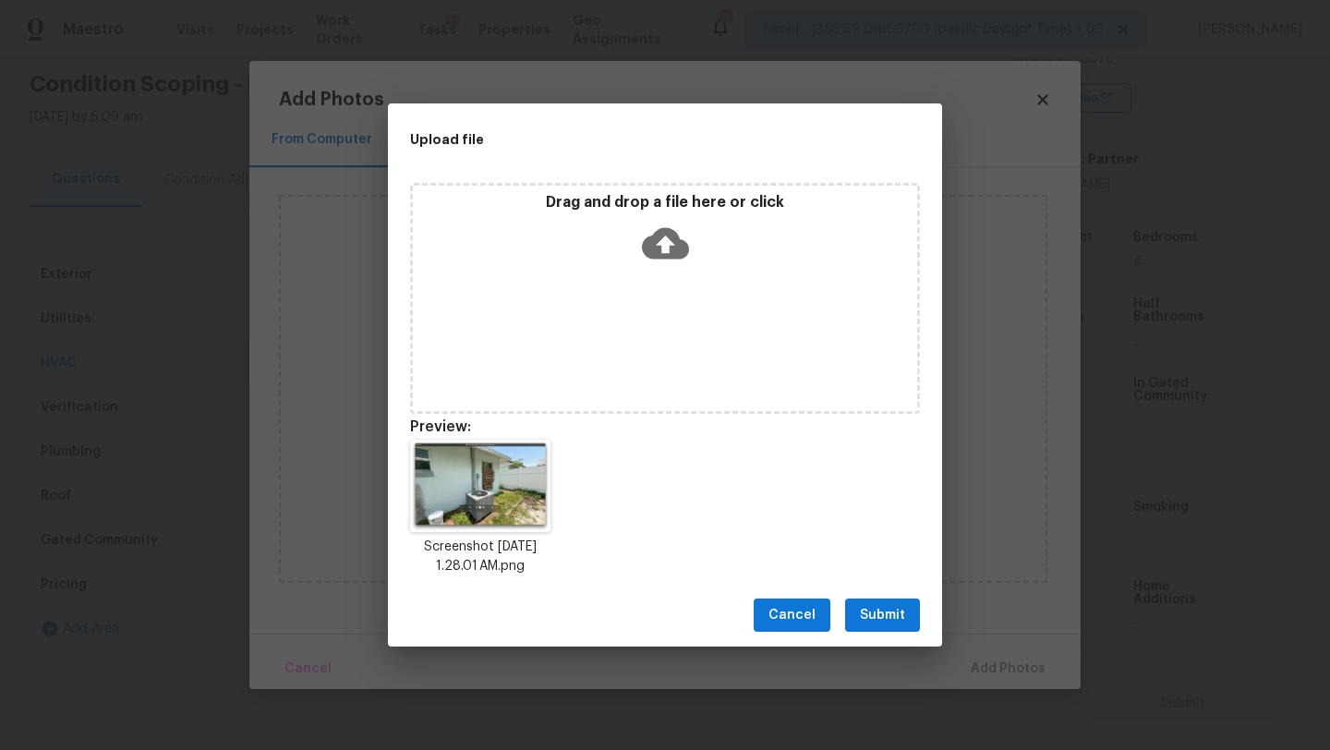
click at [890, 626] on button "Submit" at bounding box center [882, 616] width 75 height 34
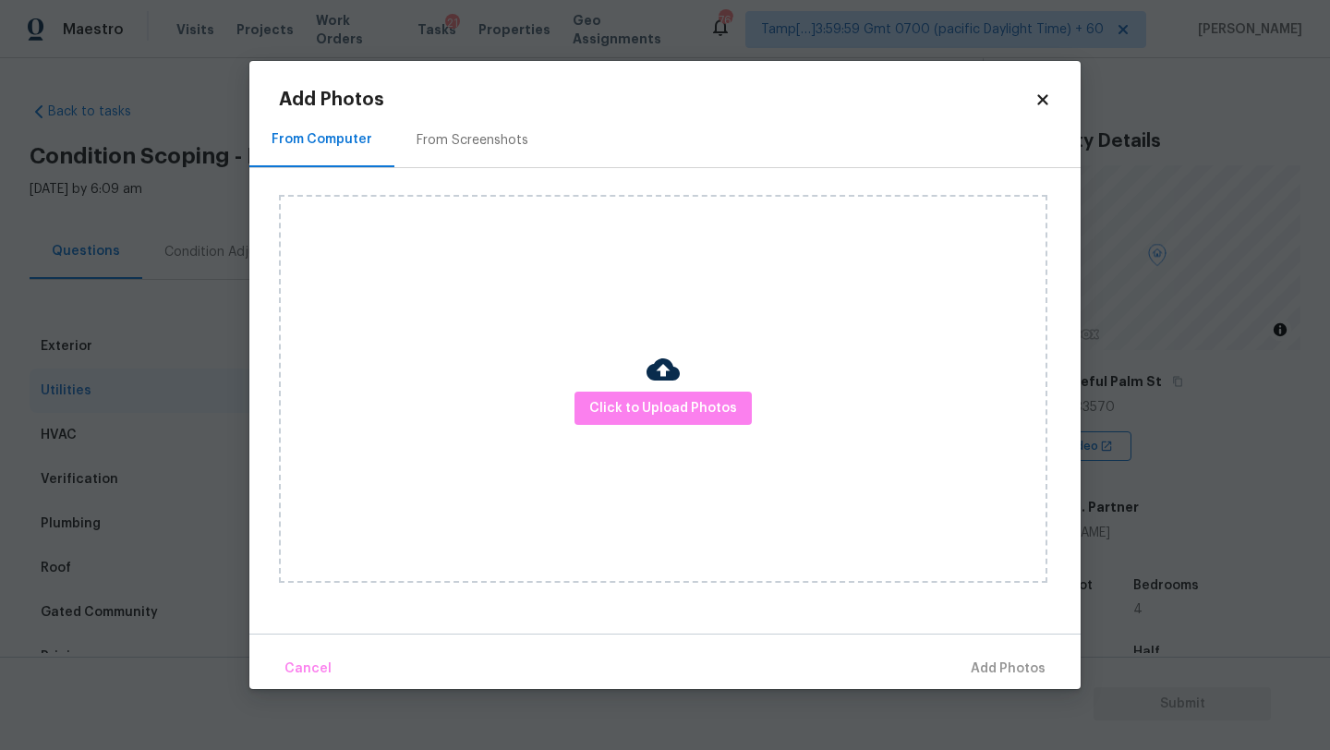
click at [495, 140] on div "From Screenshots" at bounding box center [473, 140] width 112 height 18
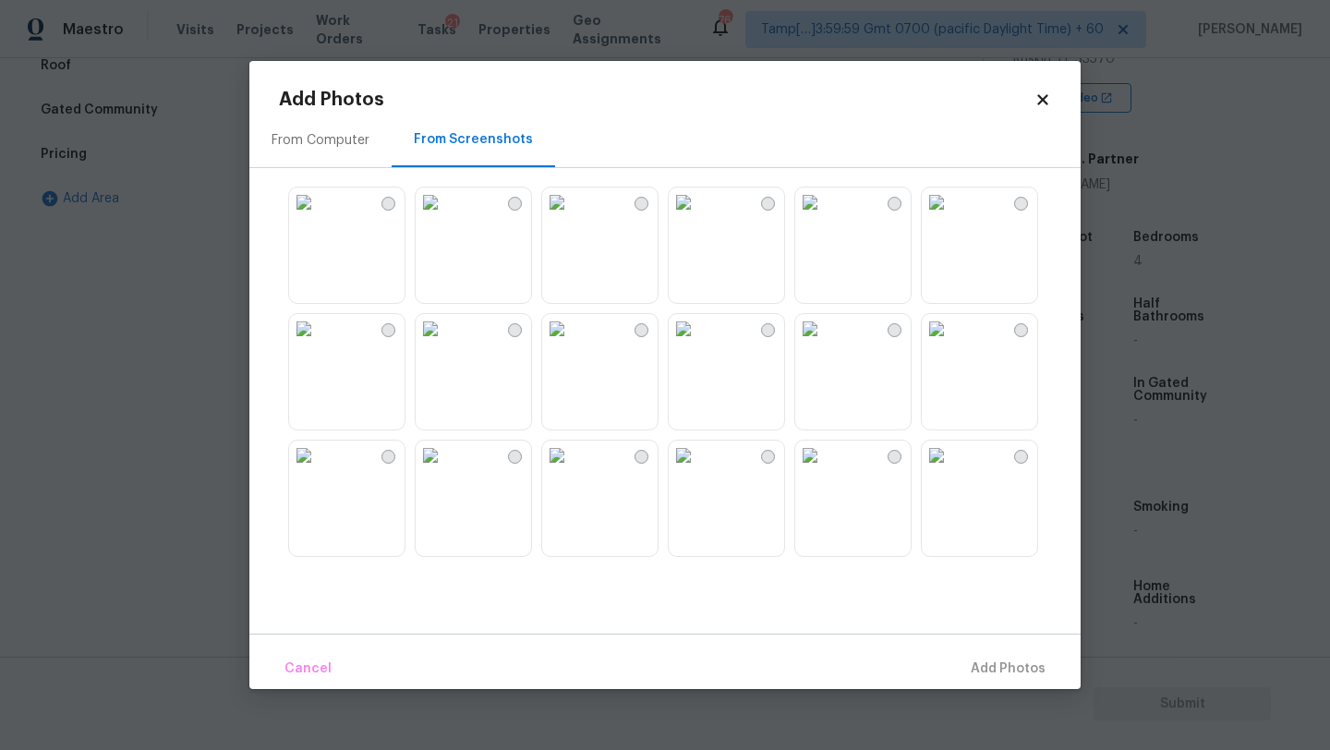
click at [825, 217] on img at bounding box center [810, 203] width 30 height 30
click at [1012, 676] on span "Add 1 Photo(s)" at bounding box center [999, 669] width 91 height 23
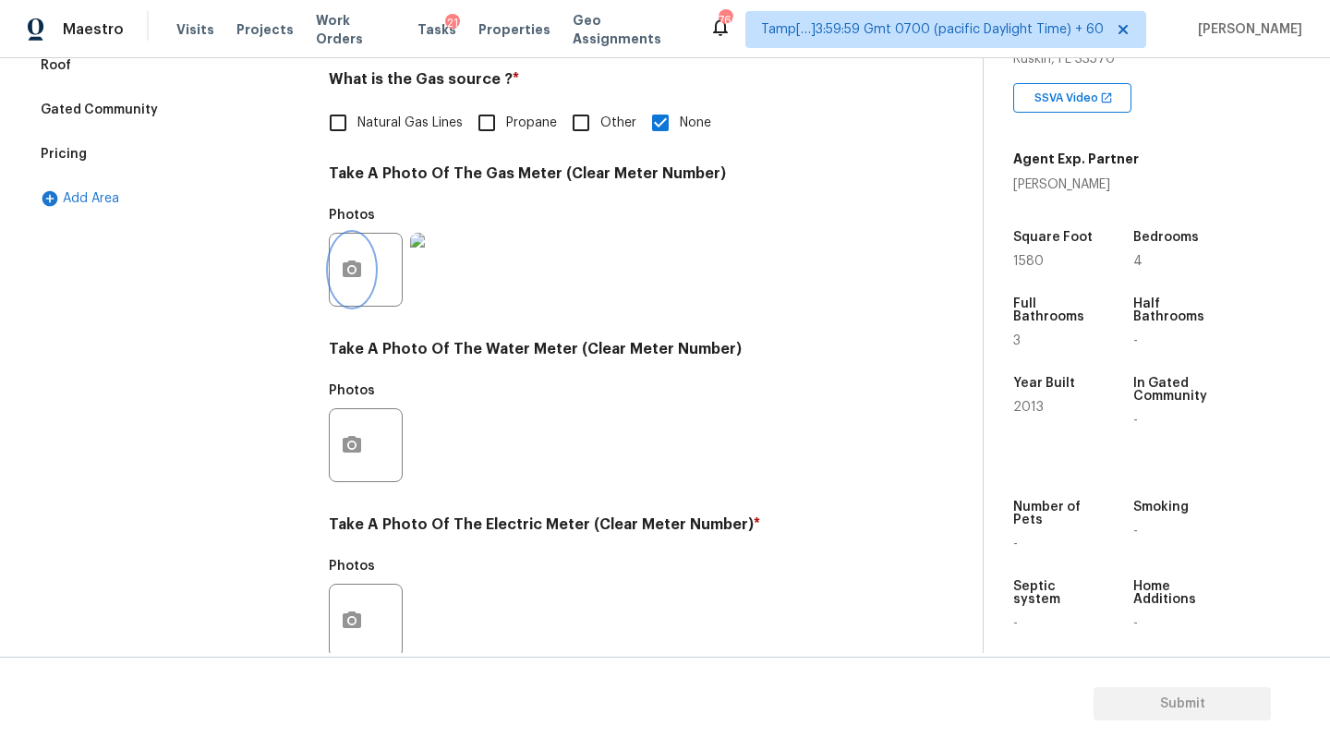
scroll to position [595, 0]
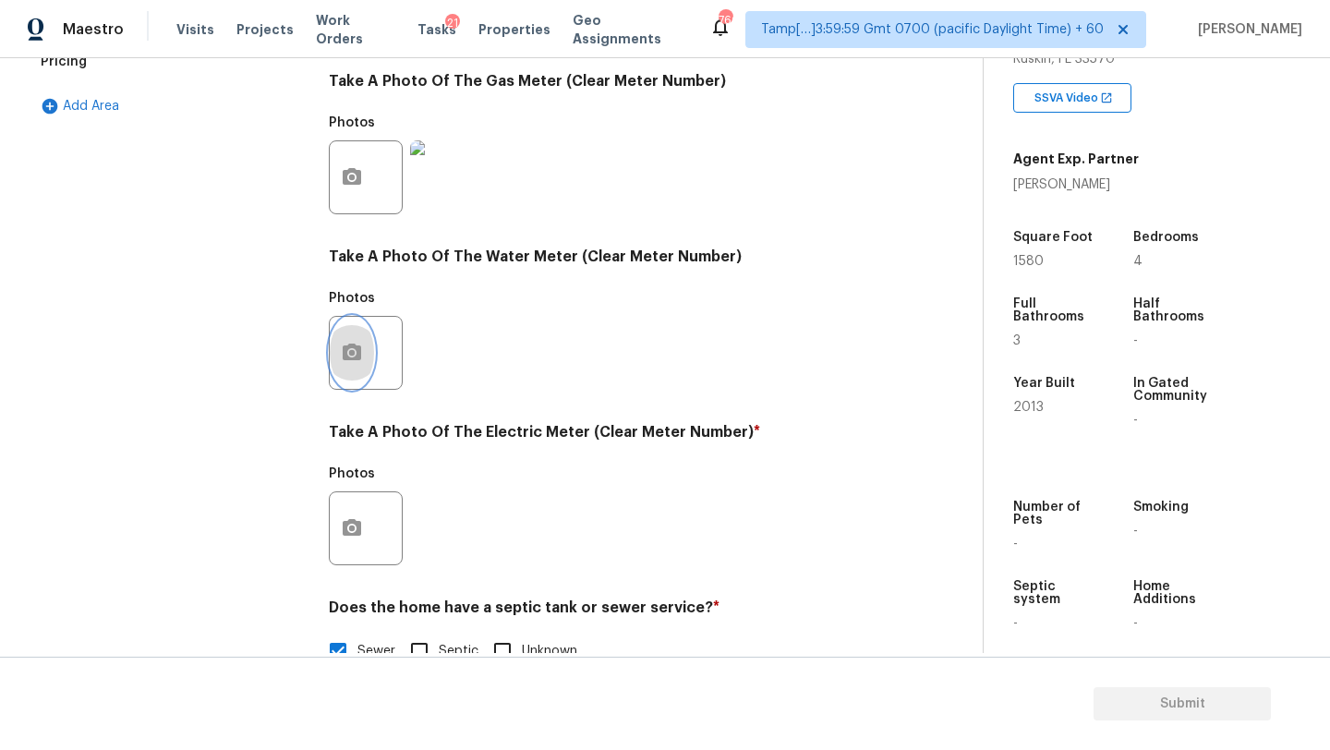
click at [351, 360] on icon "button" at bounding box center [352, 353] width 22 height 22
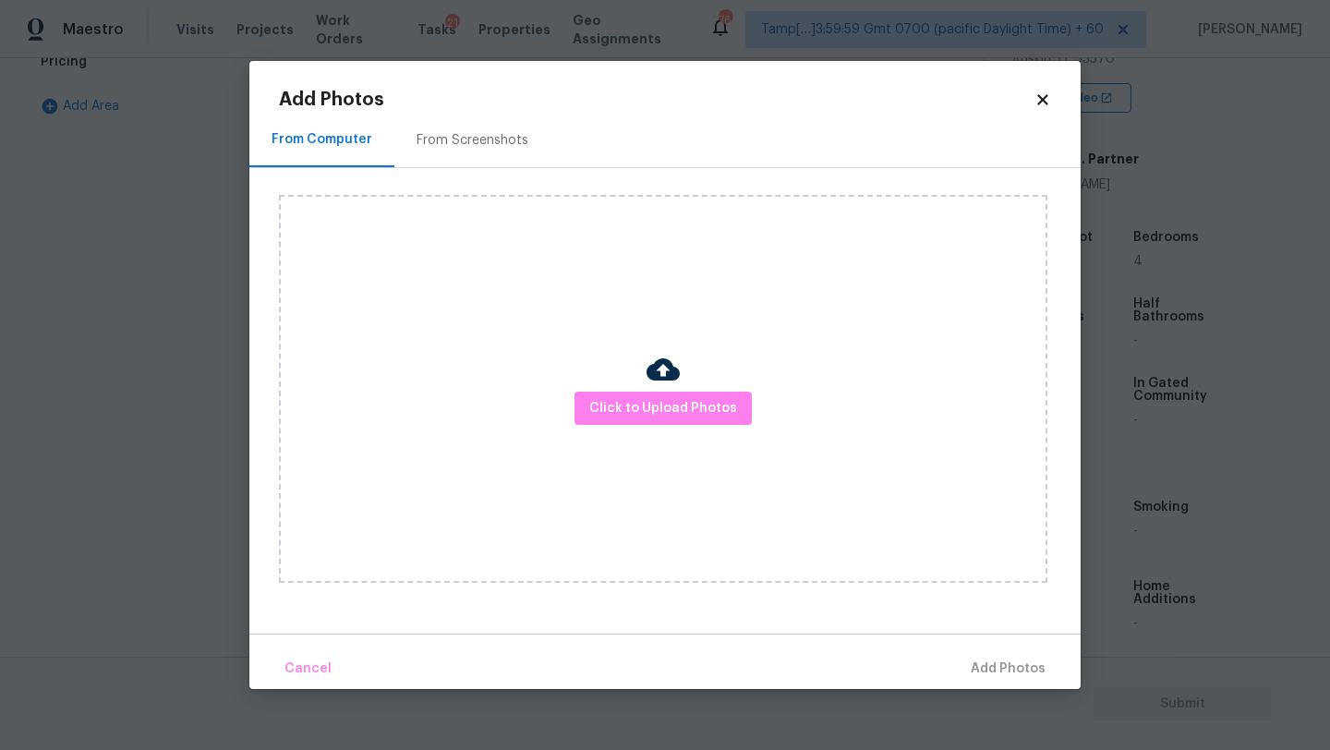
click at [452, 185] on div "Click to Upload Photos" at bounding box center [680, 389] width 802 height 442
click at [453, 174] on div "Click to Upload Photos" at bounding box center [680, 389] width 802 height 442
click at [511, 103] on h2 "Add Photos" at bounding box center [657, 100] width 756 height 18
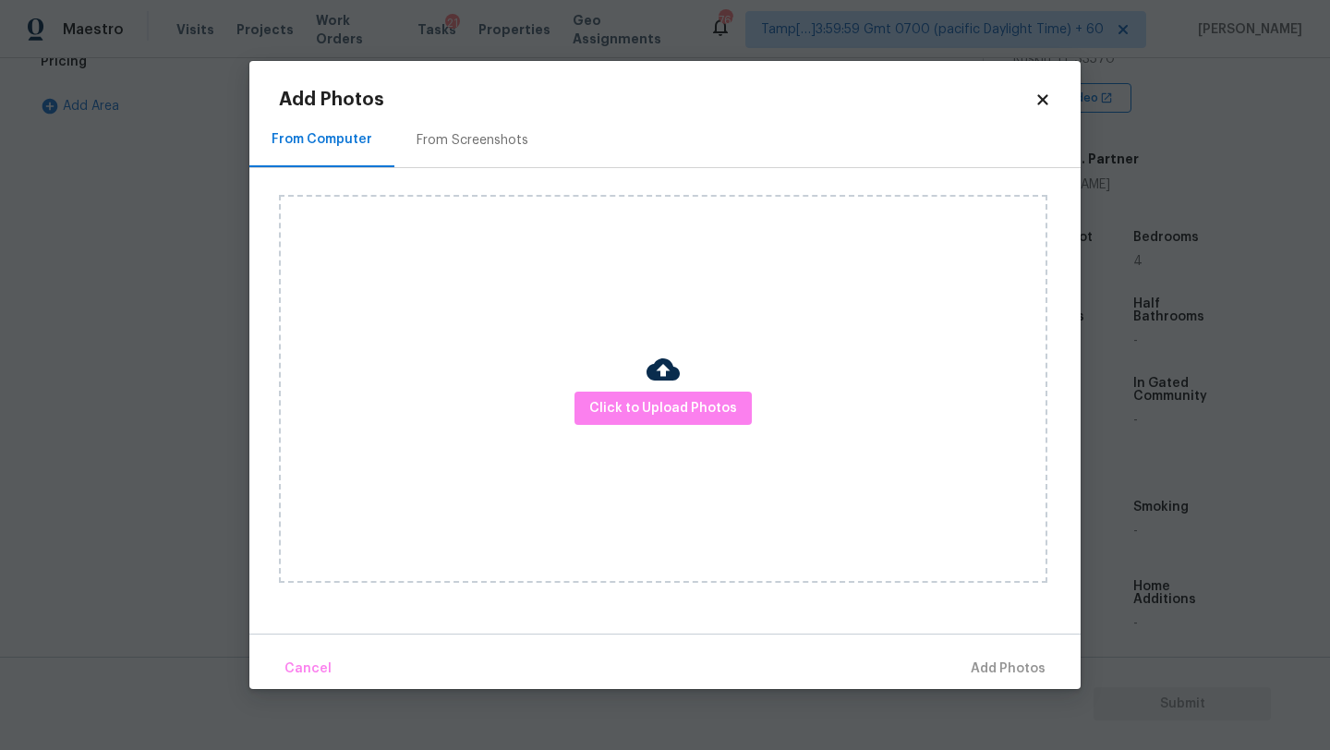
click at [507, 155] on div "From Screenshots" at bounding box center [472, 140] width 156 height 54
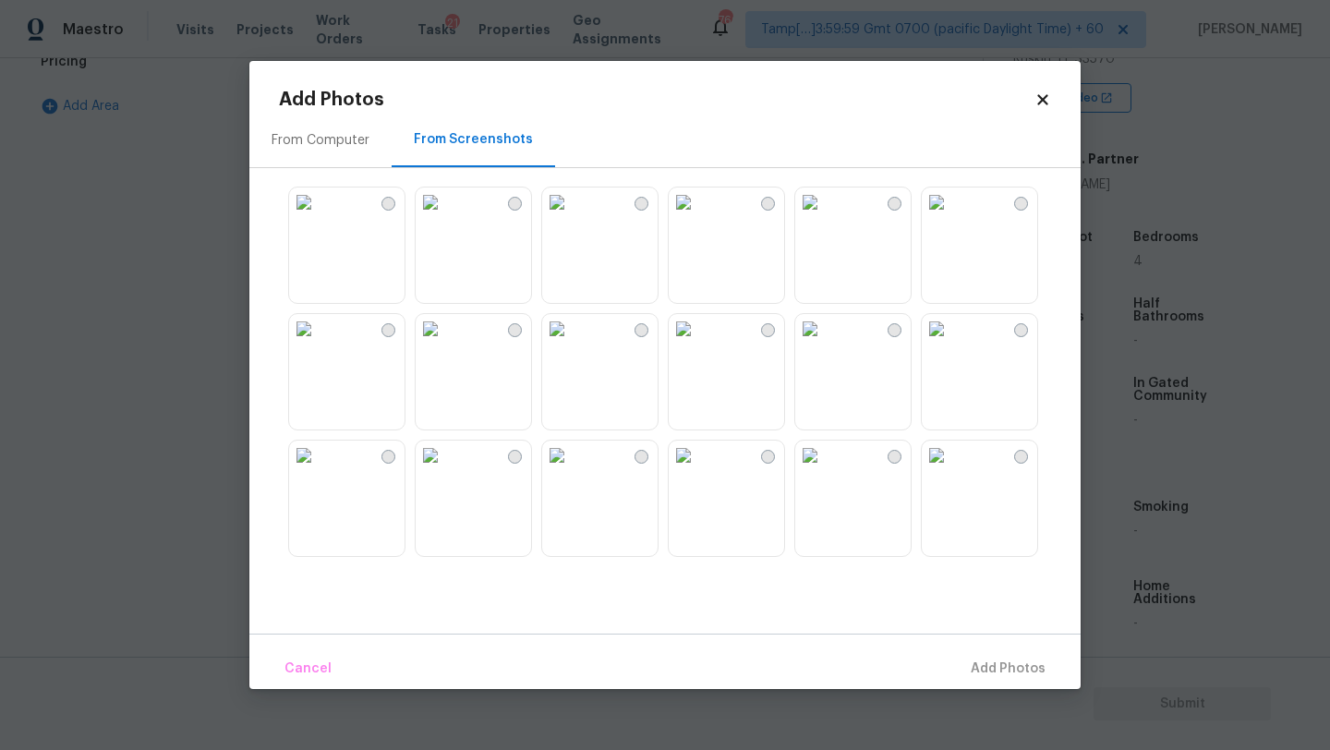
click at [916, 278] on div at bounding box center [680, 371] width 802 height 388
click at [825, 217] on img at bounding box center [810, 203] width 30 height 30
click at [980, 672] on span "Add 1 Photo(s)" at bounding box center [999, 669] width 91 height 23
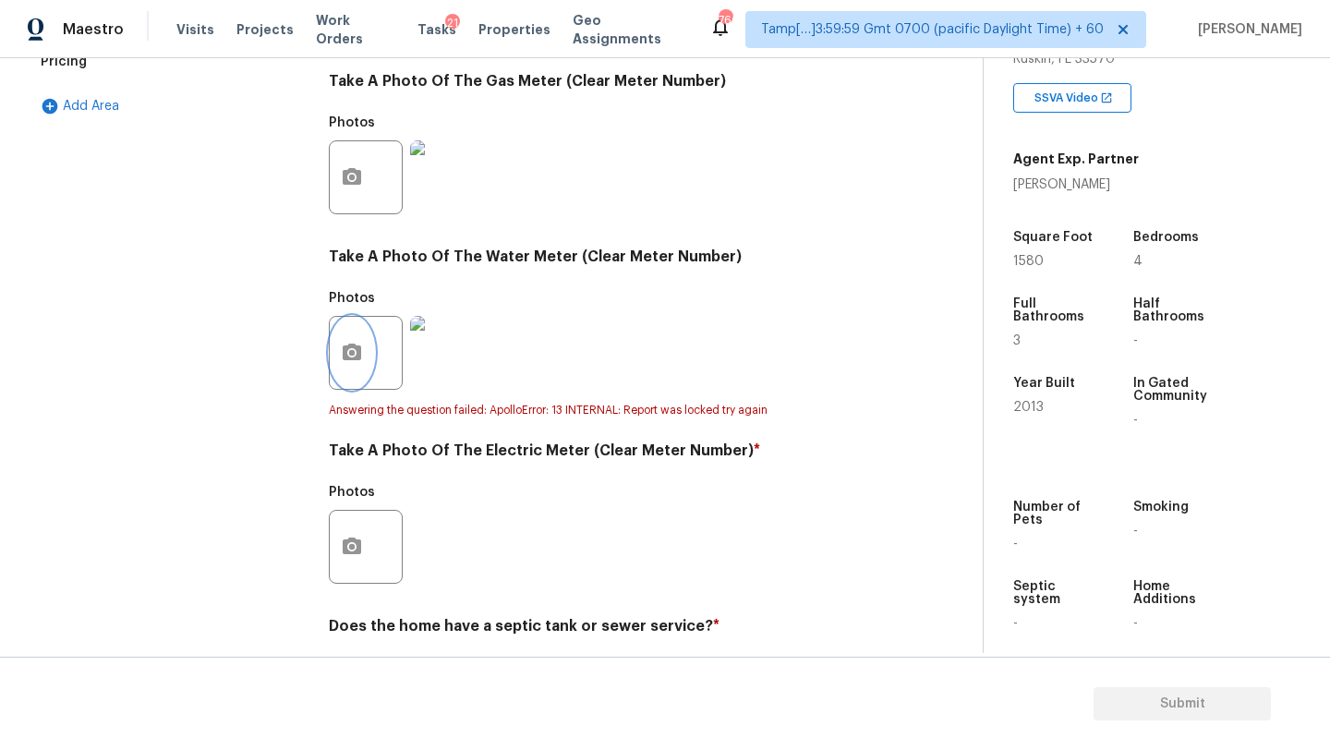
scroll to position [659, 0]
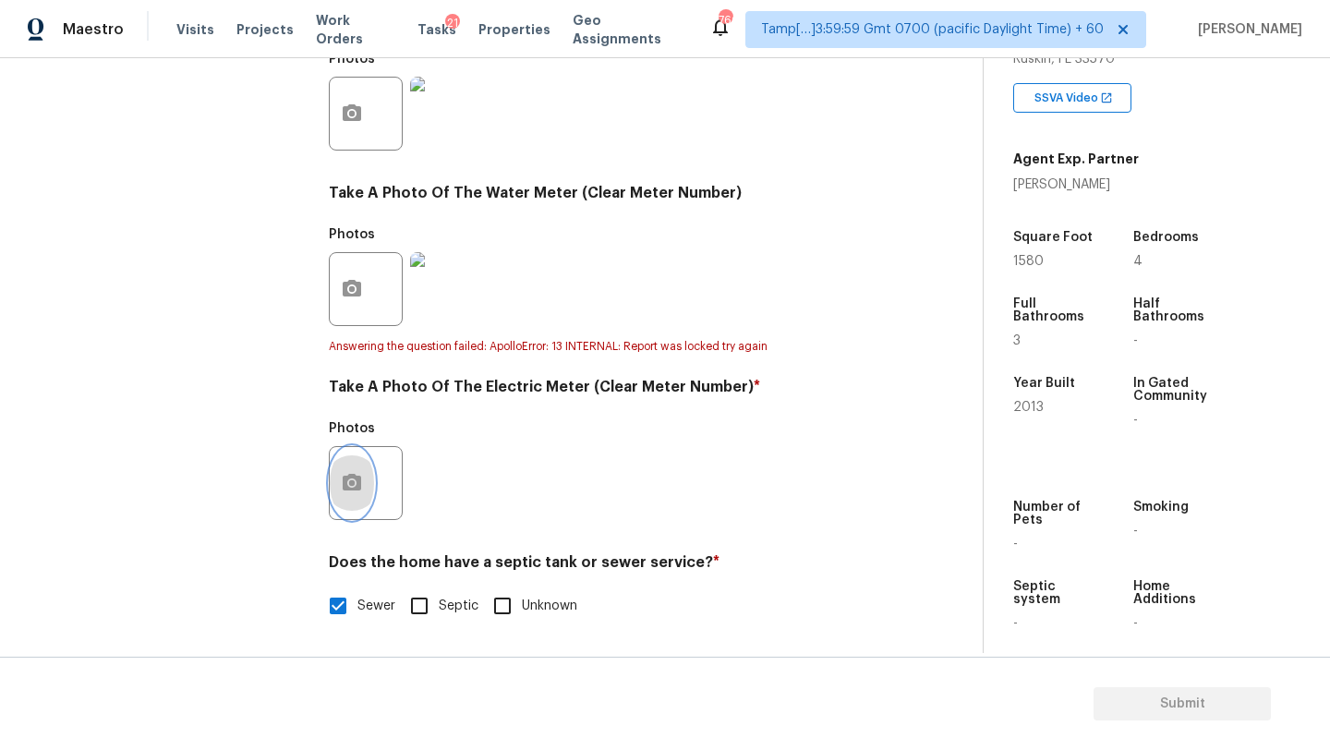
click at [364, 482] on button "button" at bounding box center [352, 483] width 44 height 72
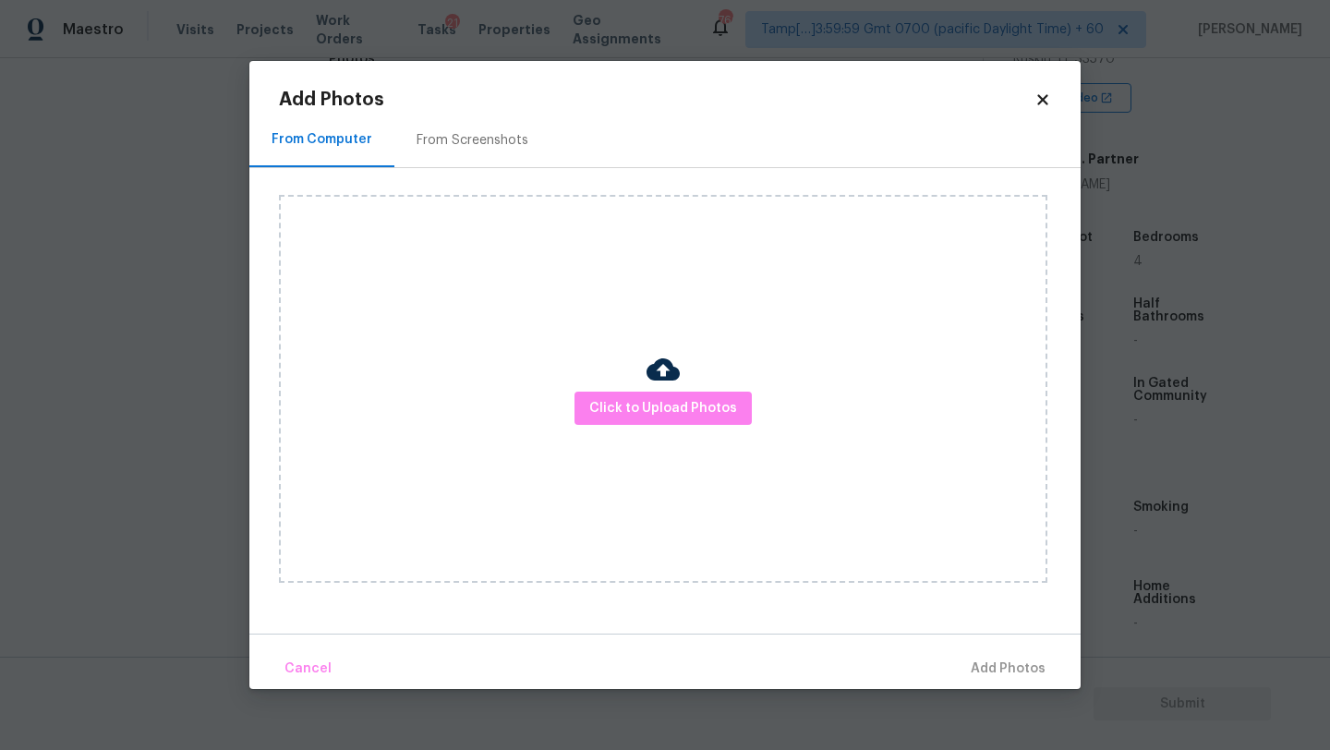
click at [487, 135] on div "From Screenshots" at bounding box center [473, 140] width 112 height 18
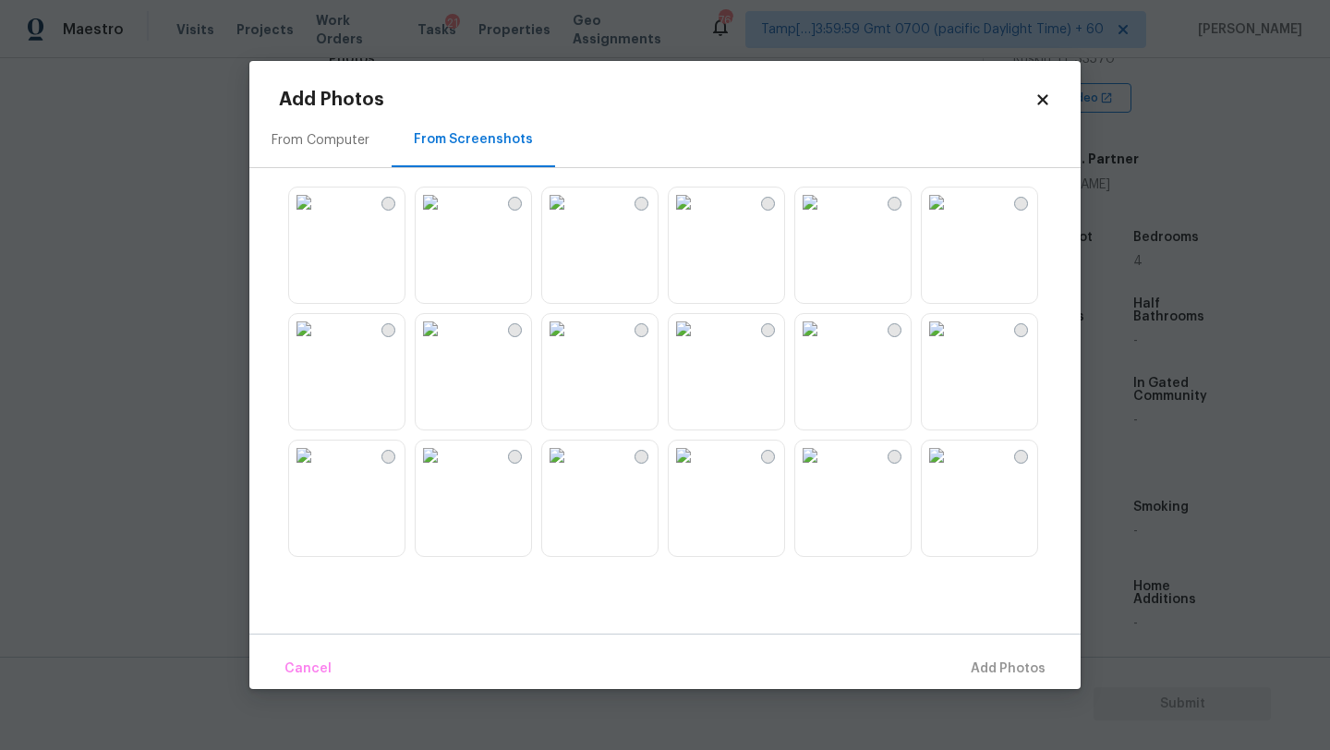
click at [821, 217] on img at bounding box center [810, 203] width 30 height 30
click at [986, 672] on span "Add 1 Photo(s)" at bounding box center [999, 669] width 91 height 23
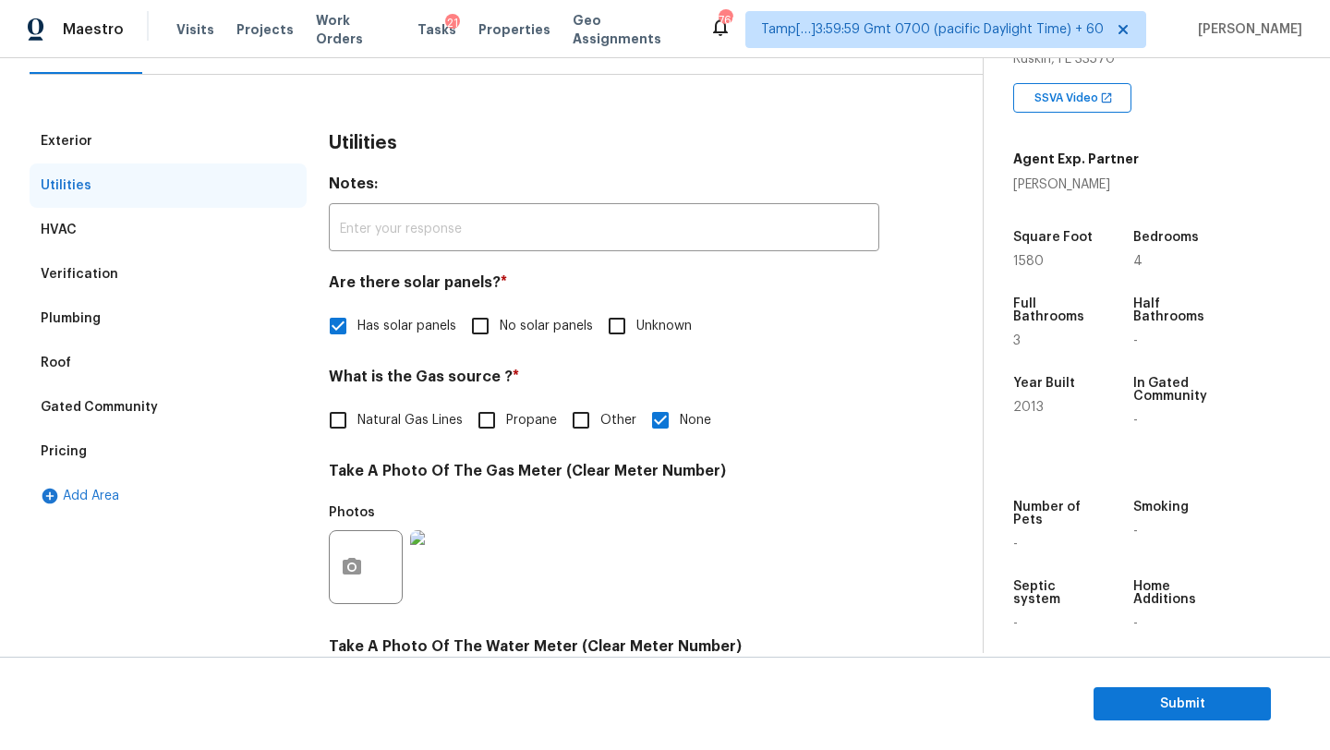
scroll to position [91, 0]
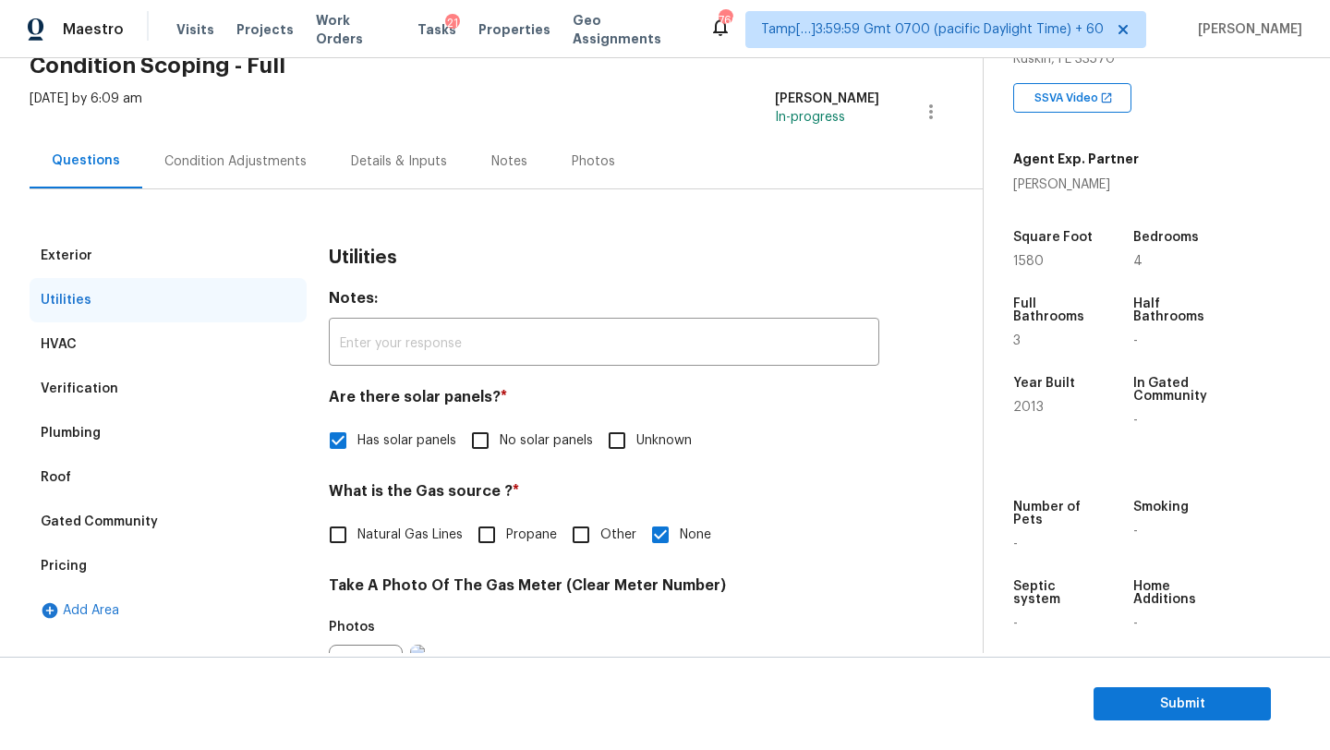
click at [89, 378] on div "Verification" at bounding box center [168, 389] width 277 height 44
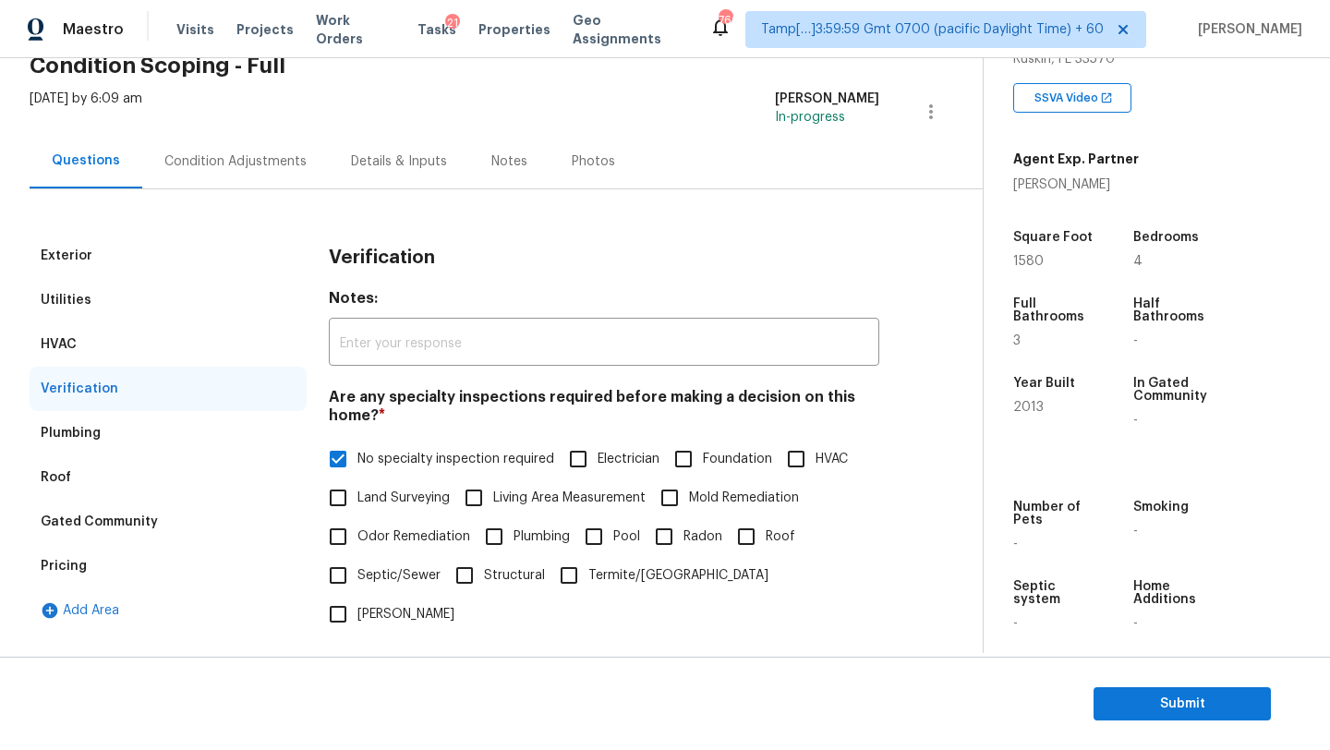
scroll to position [361, 0]
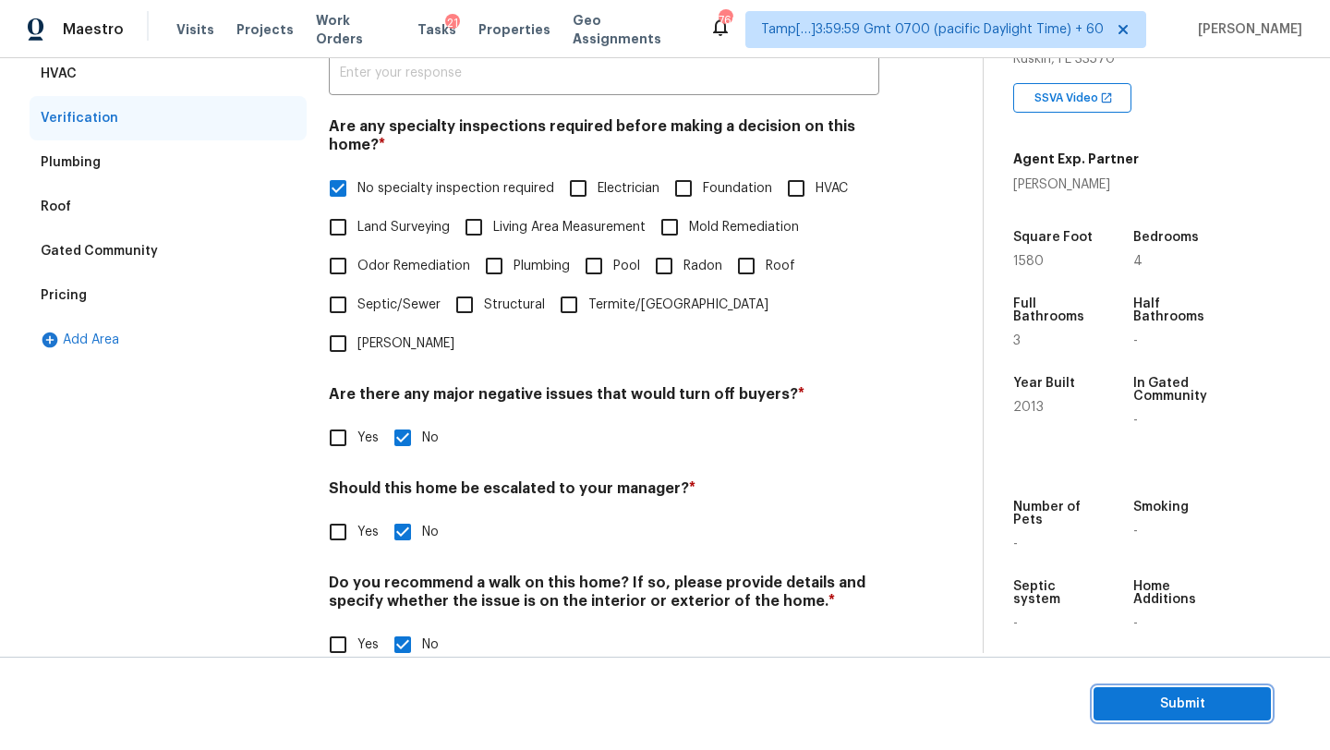
click at [1174, 701] on span "Submit" at bounding box center [1182, 704] width 148 height 23
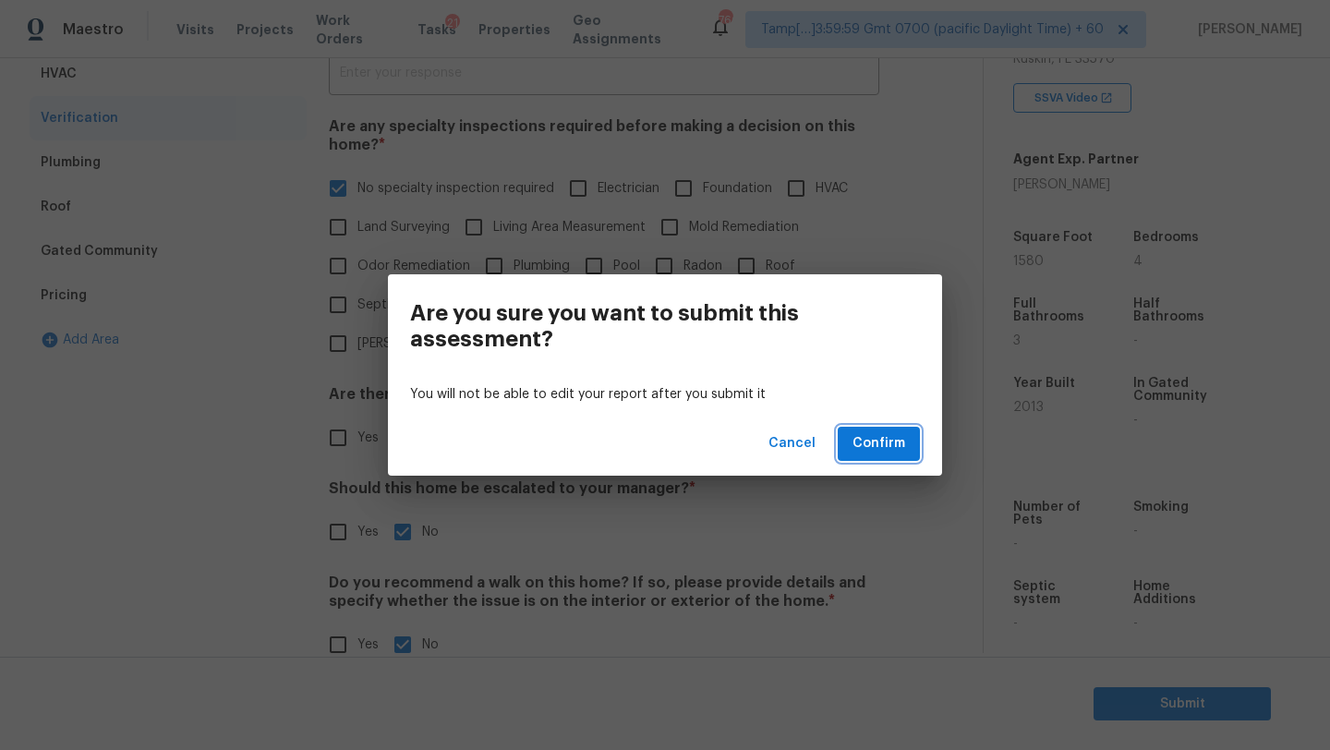
click at [868, 445] on span "Confirm" at bounding box center [879, 443] width 53 height 23
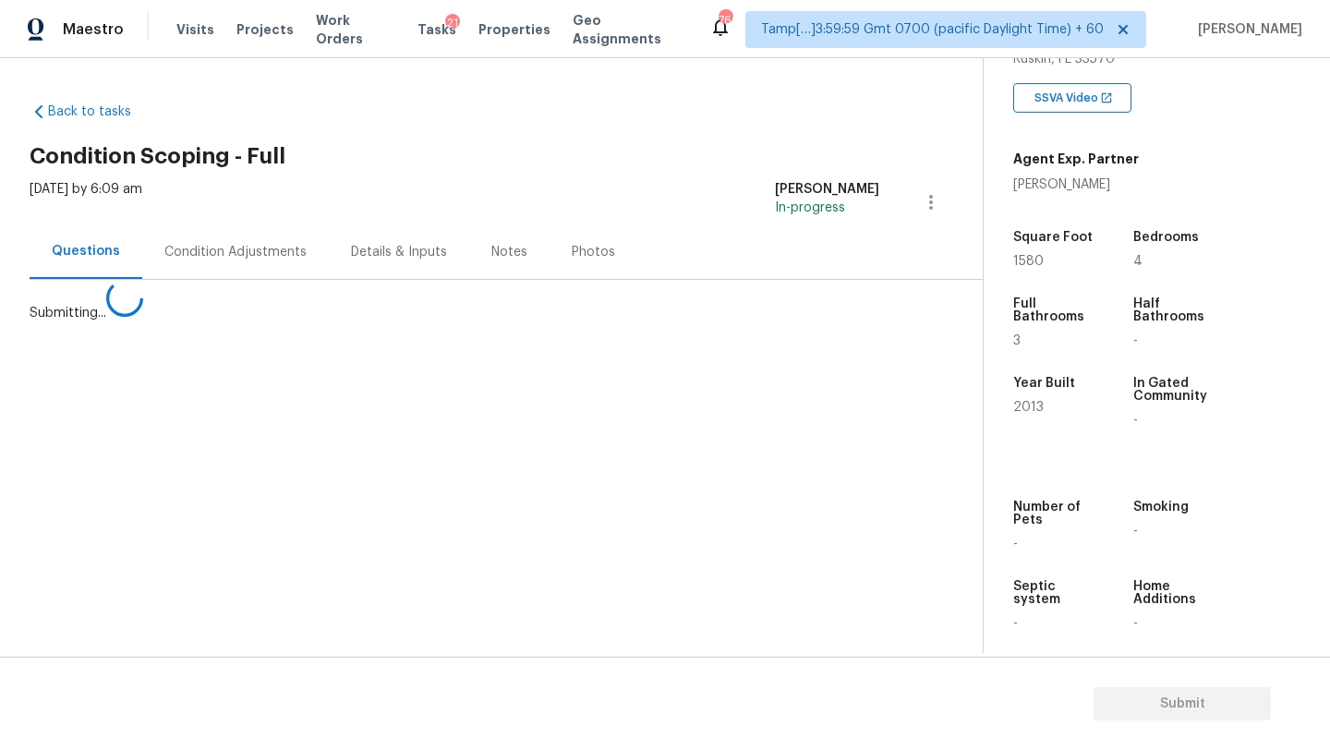
scroll to position [0, 0]
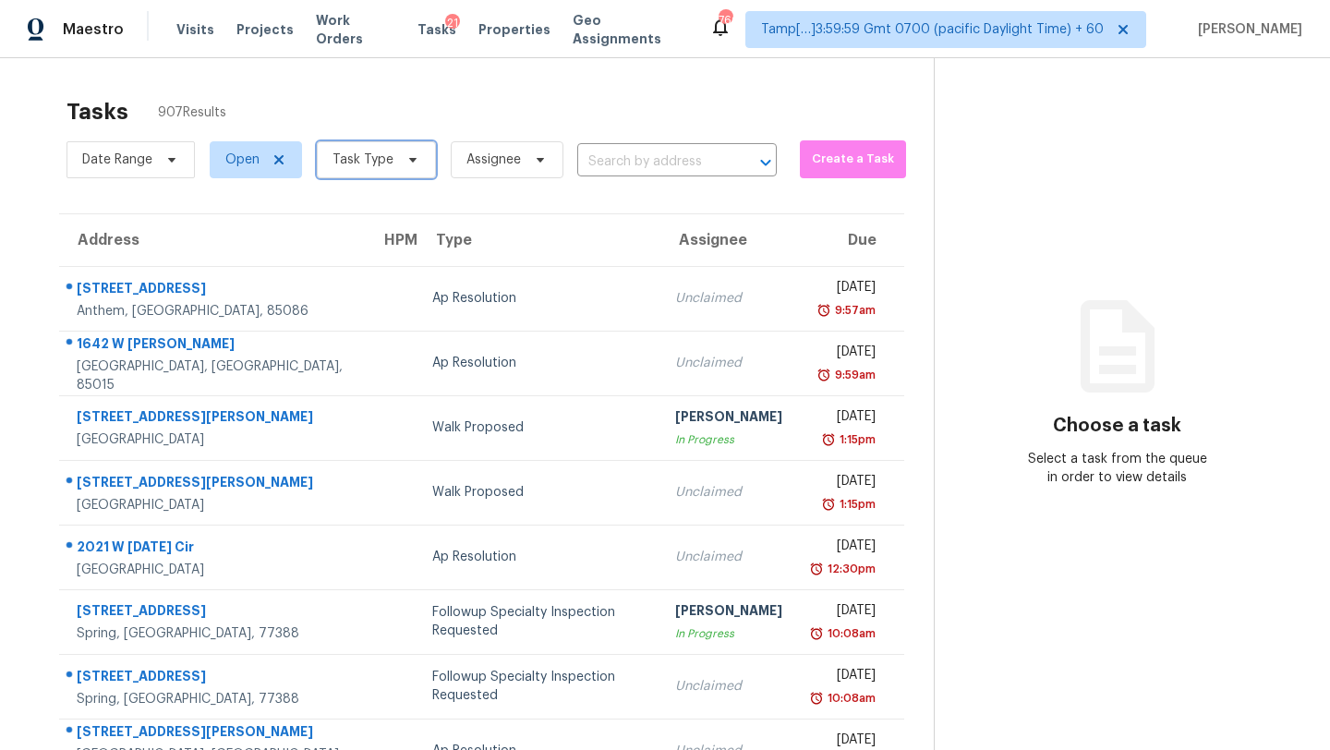
click at [366, 146] on span "Task Type" at bounding box center [376, 159] width 119 height 37
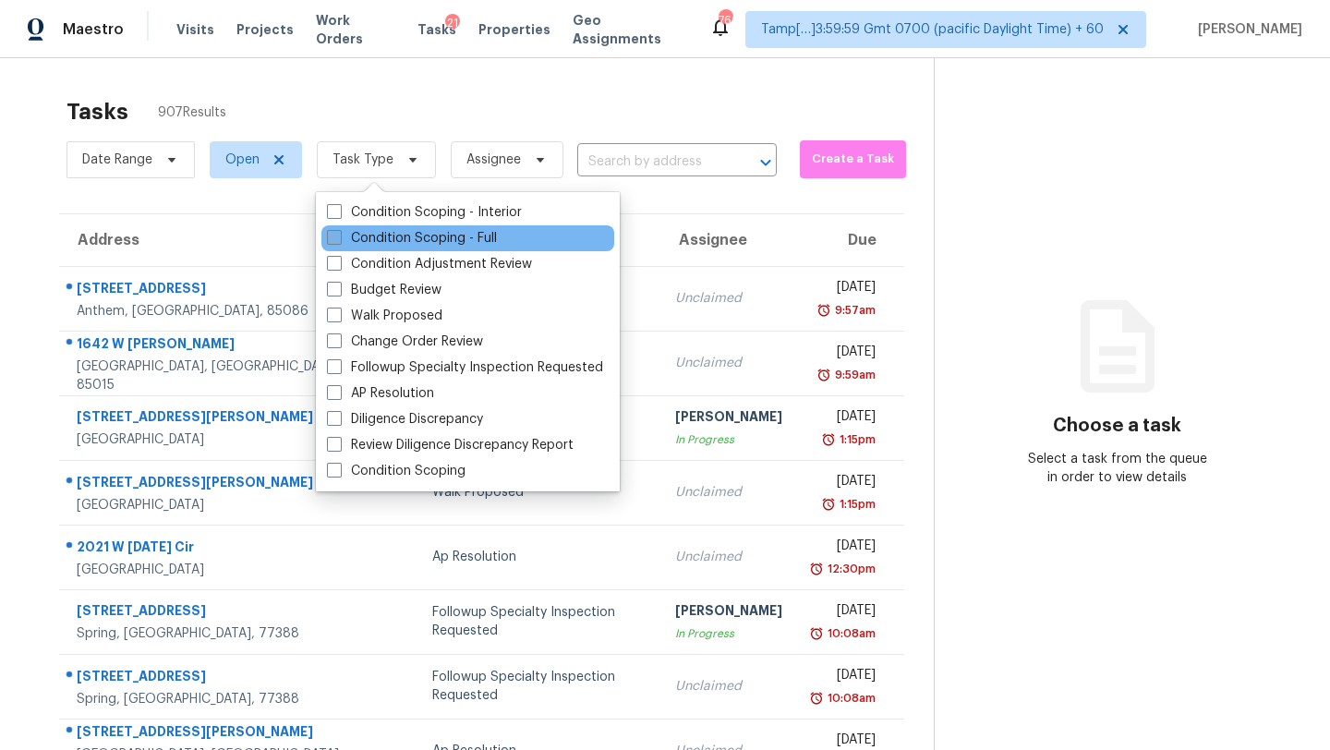
click at [369, 238] on label "Condition Scoping - Full" at bounding box center [412, 238] width 170 height 18
click at [339, 238] on input "Condition Scoping - Full" at bounding box center [333, 235] width 12 height 12
checkbox input "true"
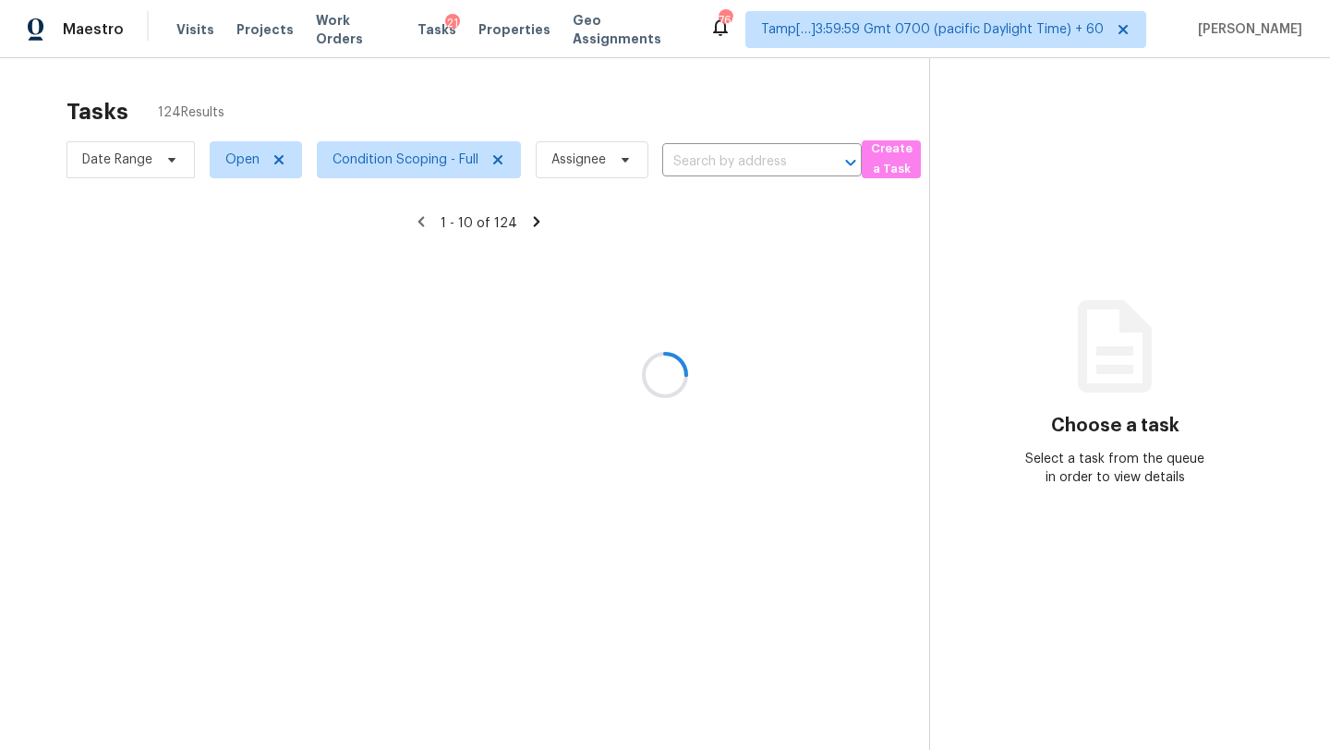
click at [470, 110] on div at bounding box center [665, 375] width 1330 height 750
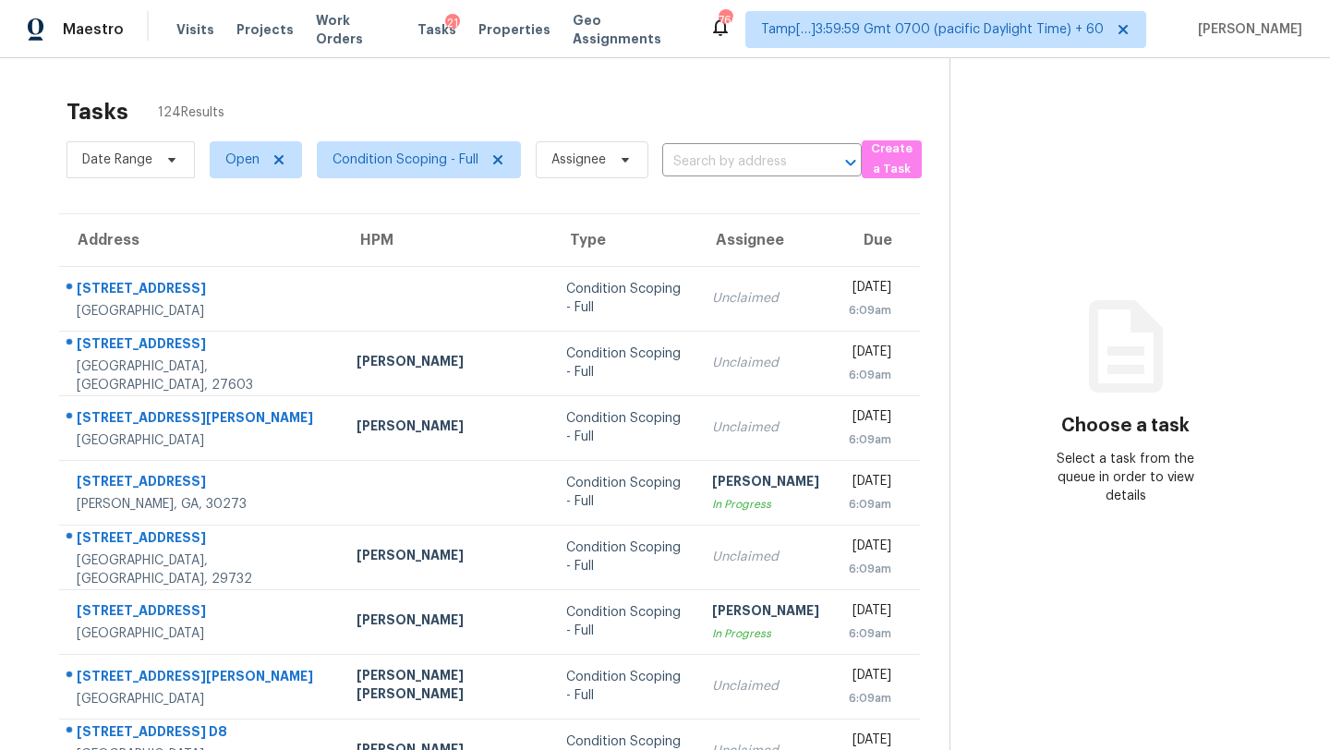
scroll to position [212, 0]
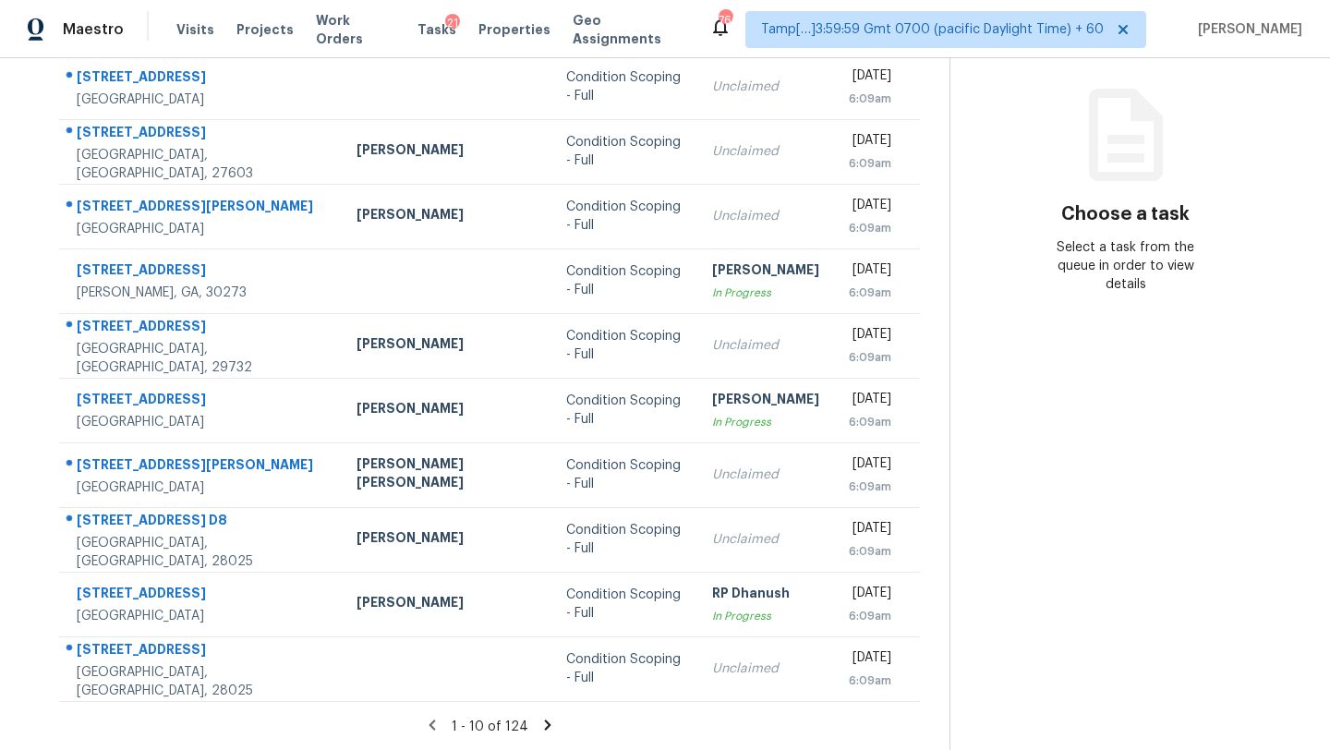
click at [544, 720] on icon at bounding box center [547, 725] width 6 height 10
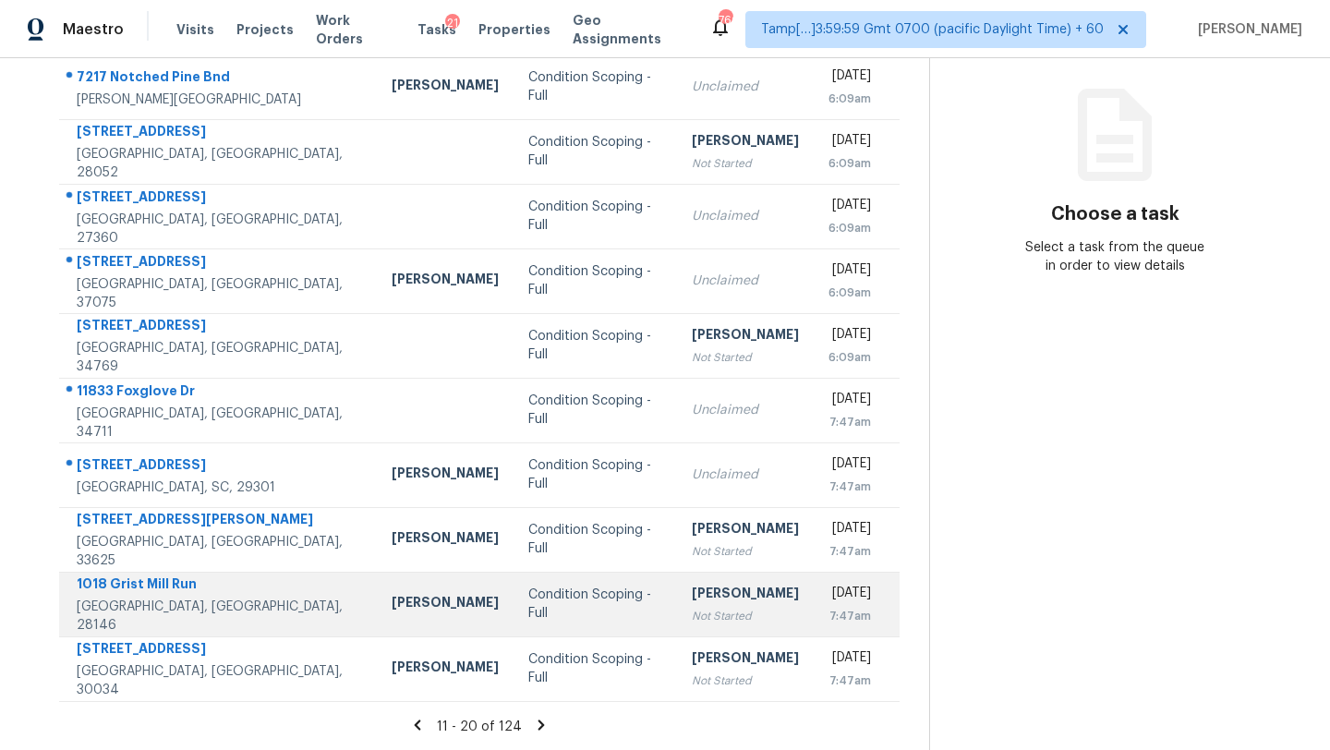
click at [692, 608] on div "Not Started" at bounding box center [745, 616] width 107 height 18
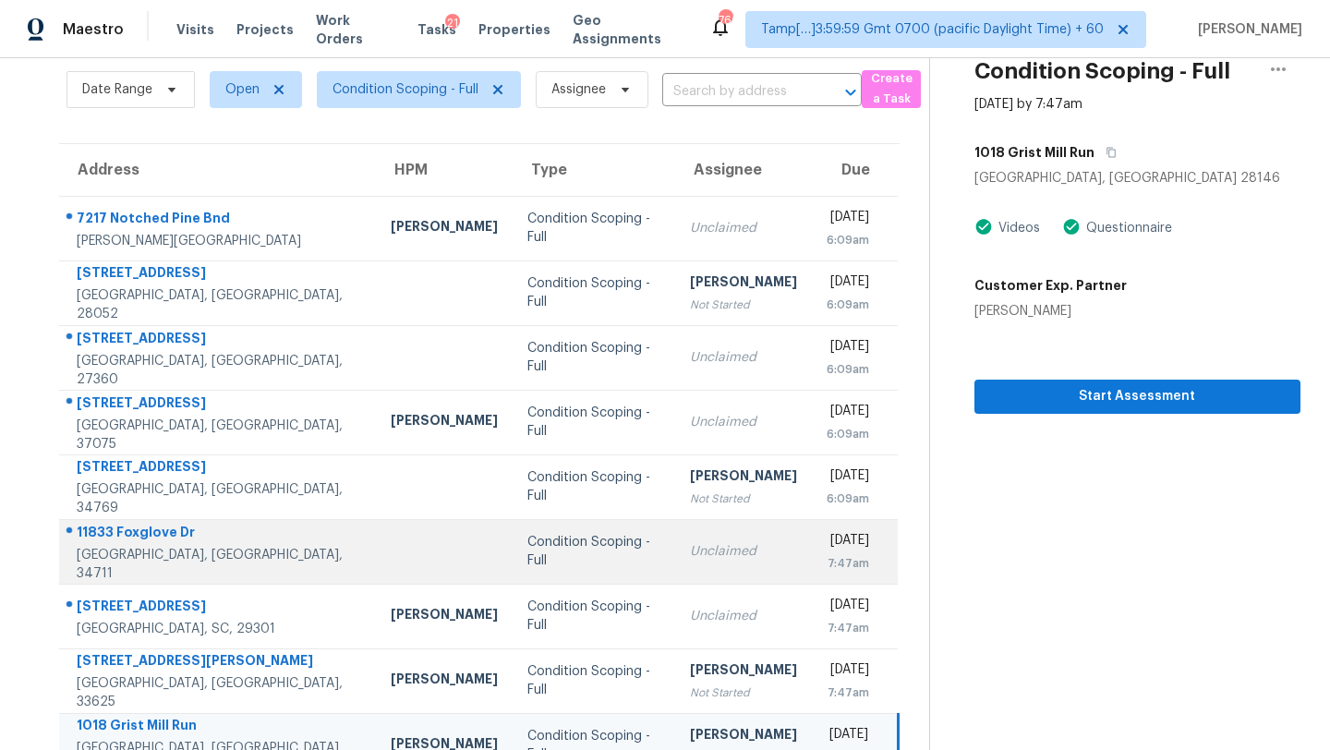
scroll to position [133, 0]
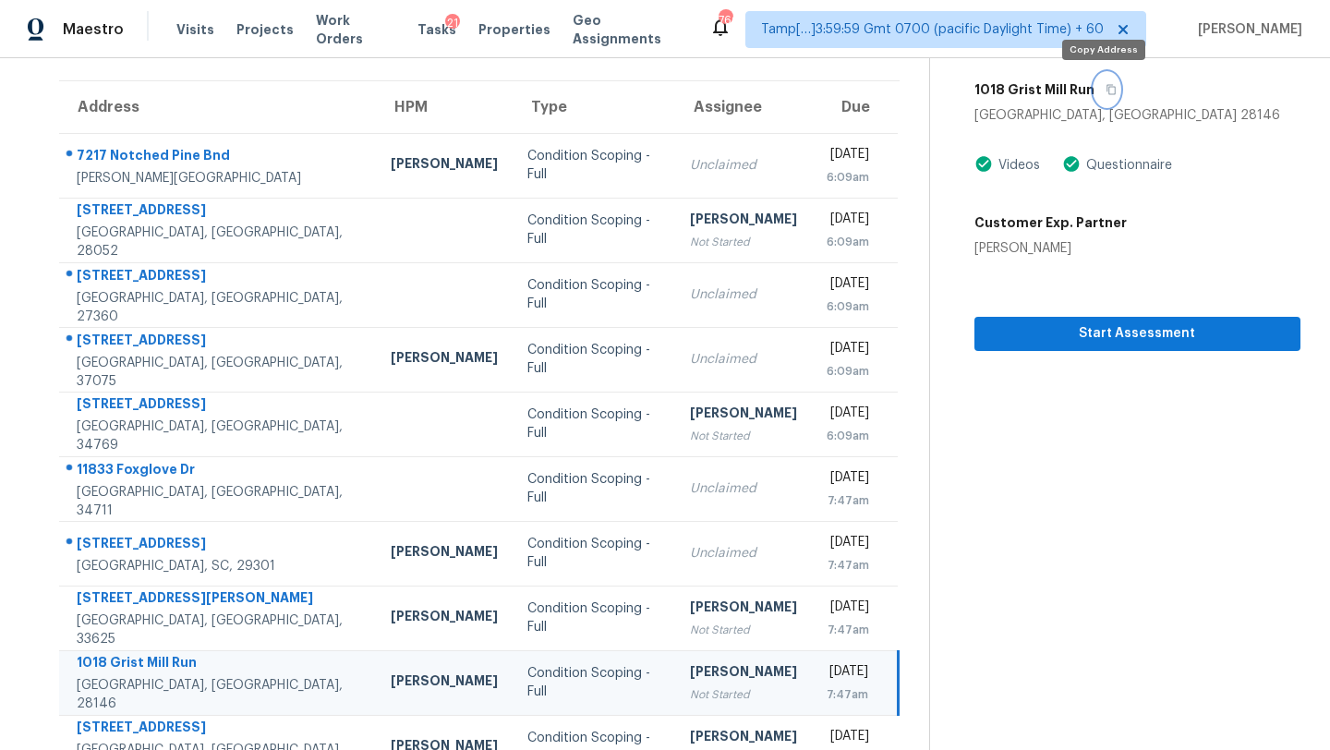
click at [1106, 92] on icon "button" at bounding box center [1111, 89] width 11 height 11
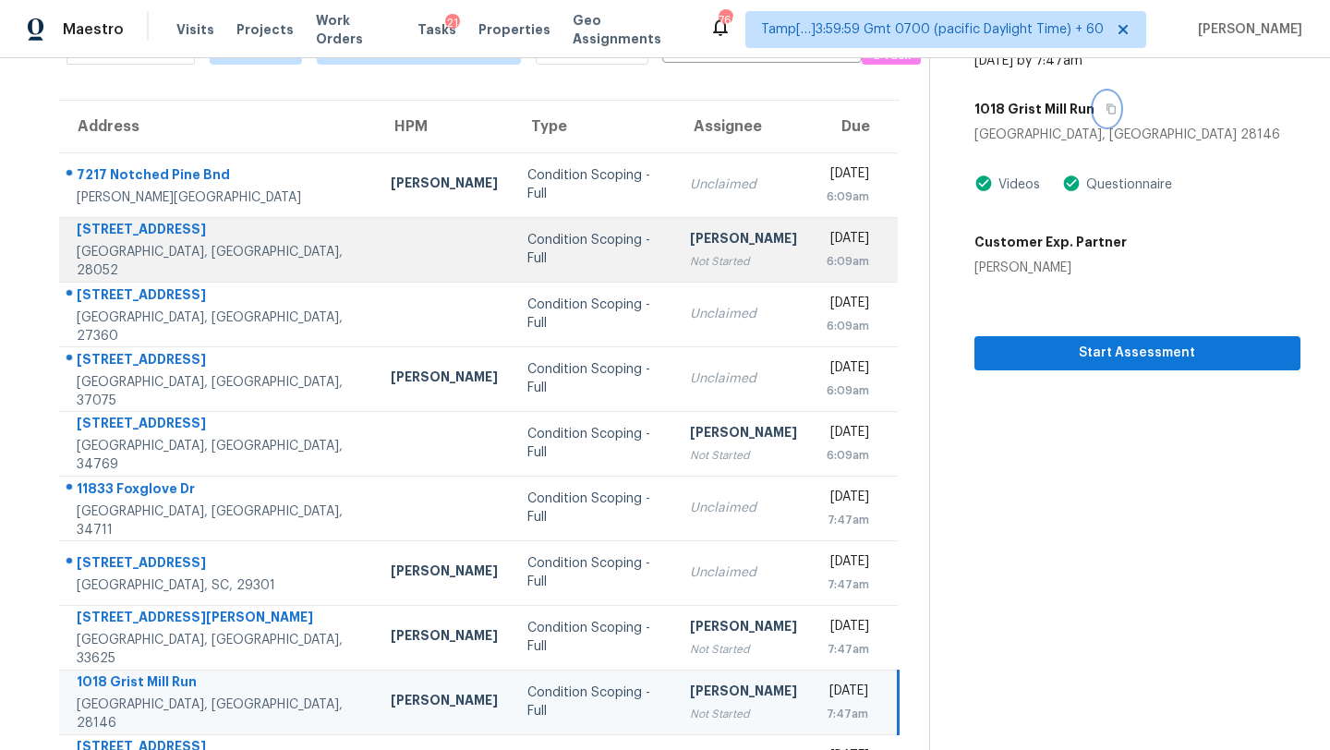
scroll to position [212, 0]
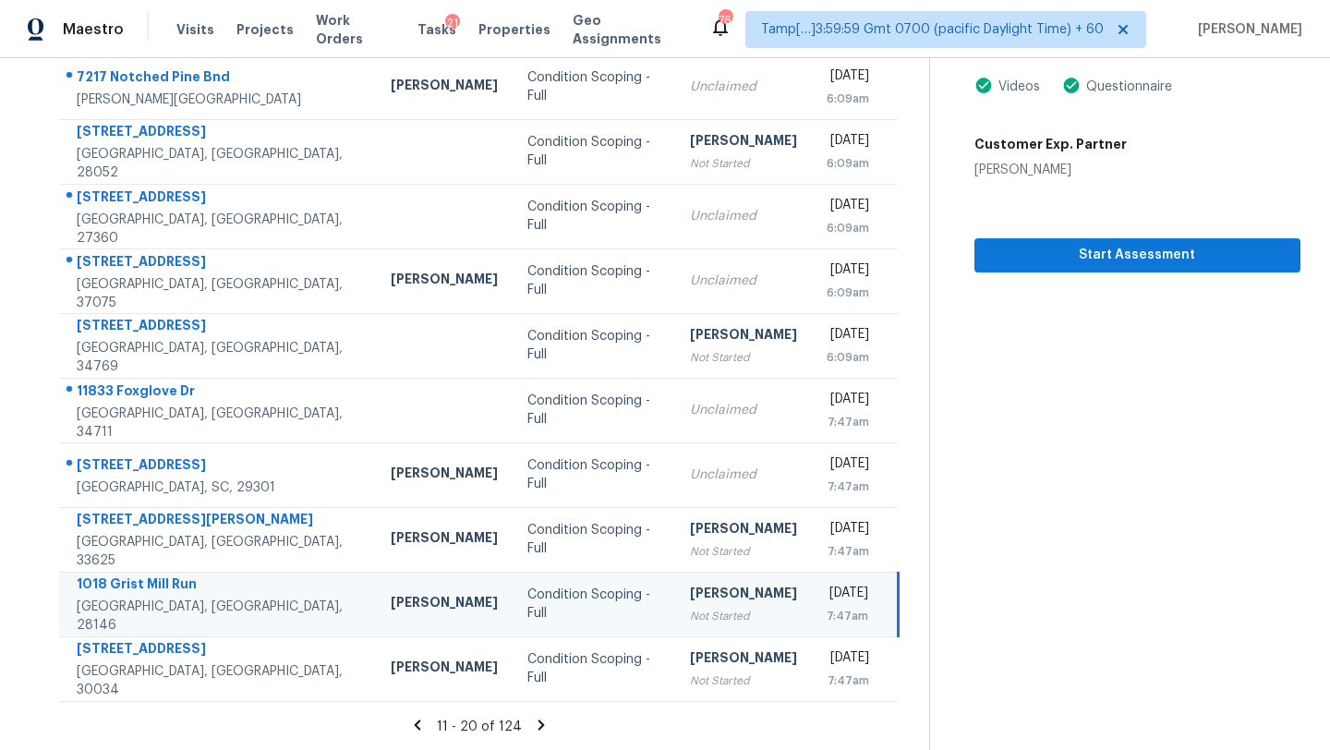
click at [690, 588] on div "[PERSON_NAME]" at bounding box center [743, 595] width 107 height 23
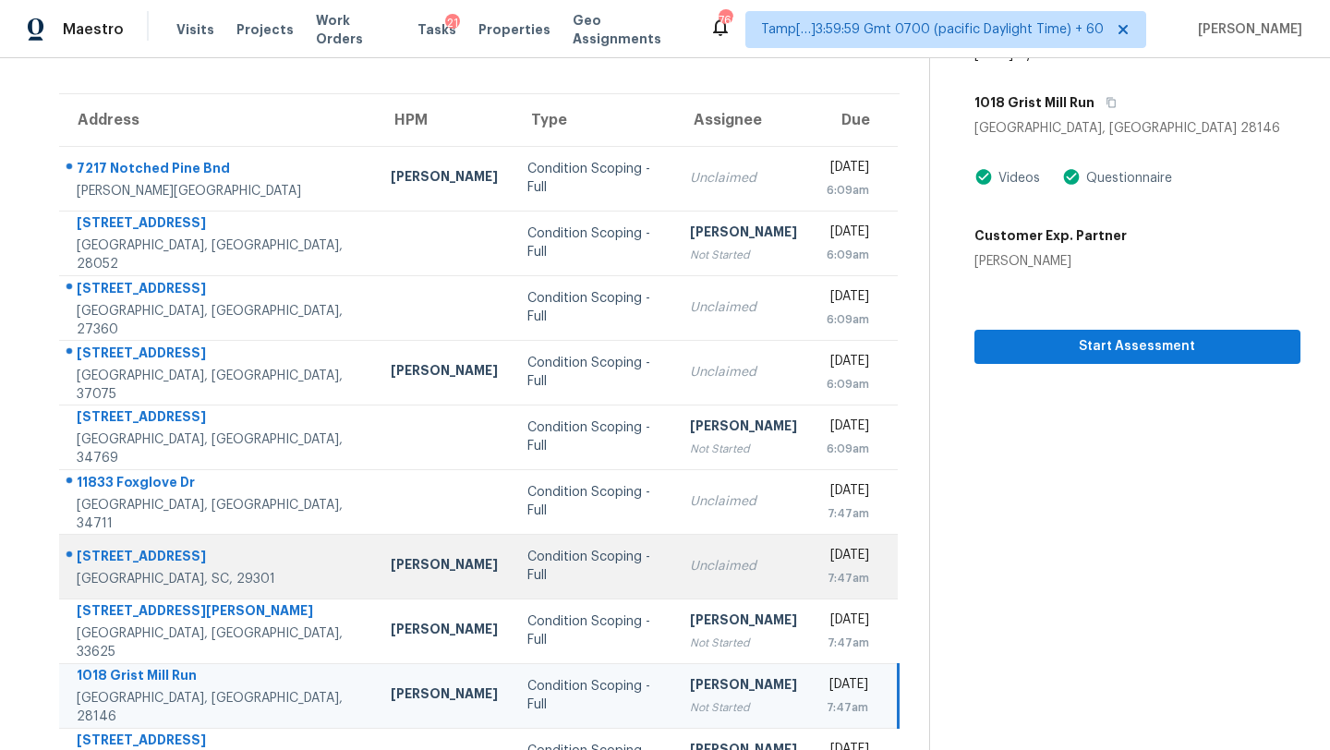
scroll to position [97, 0]
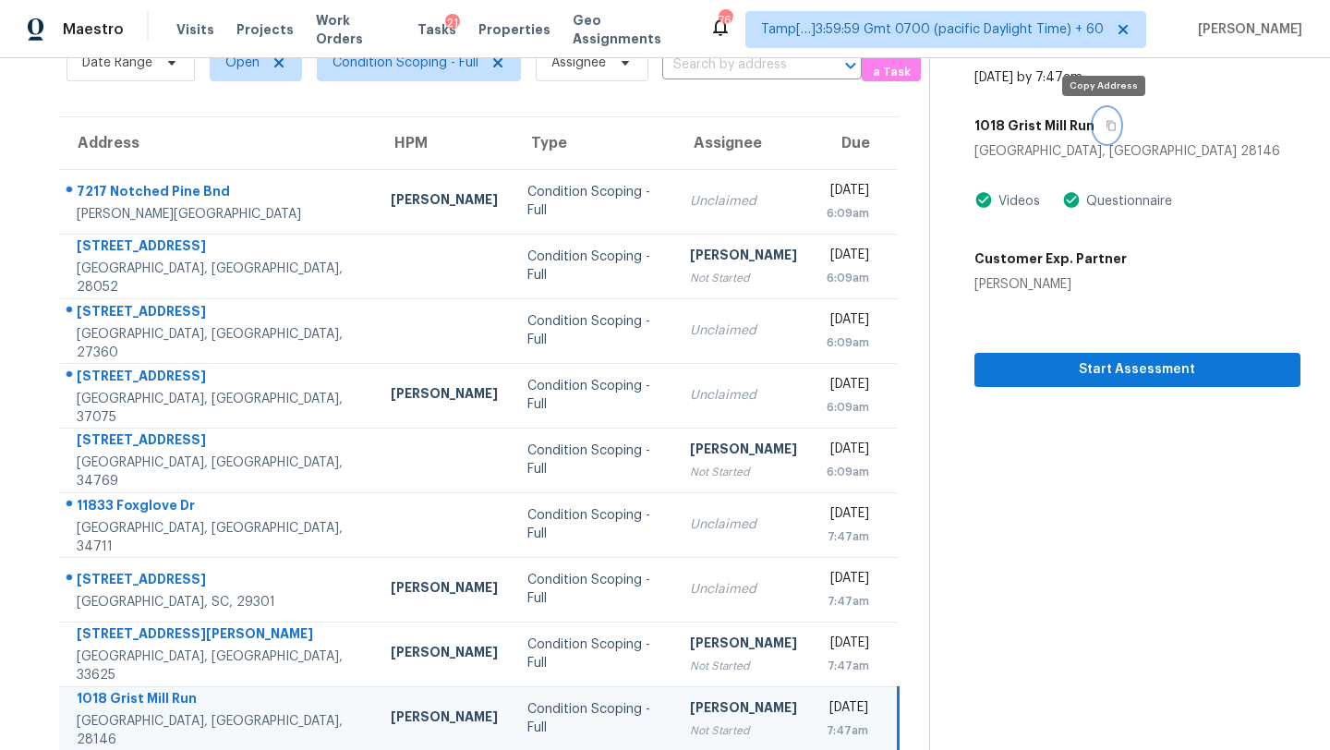
click at [1108, 129] on icon "button" at bounding box center [1111, 126] width 9 height 10
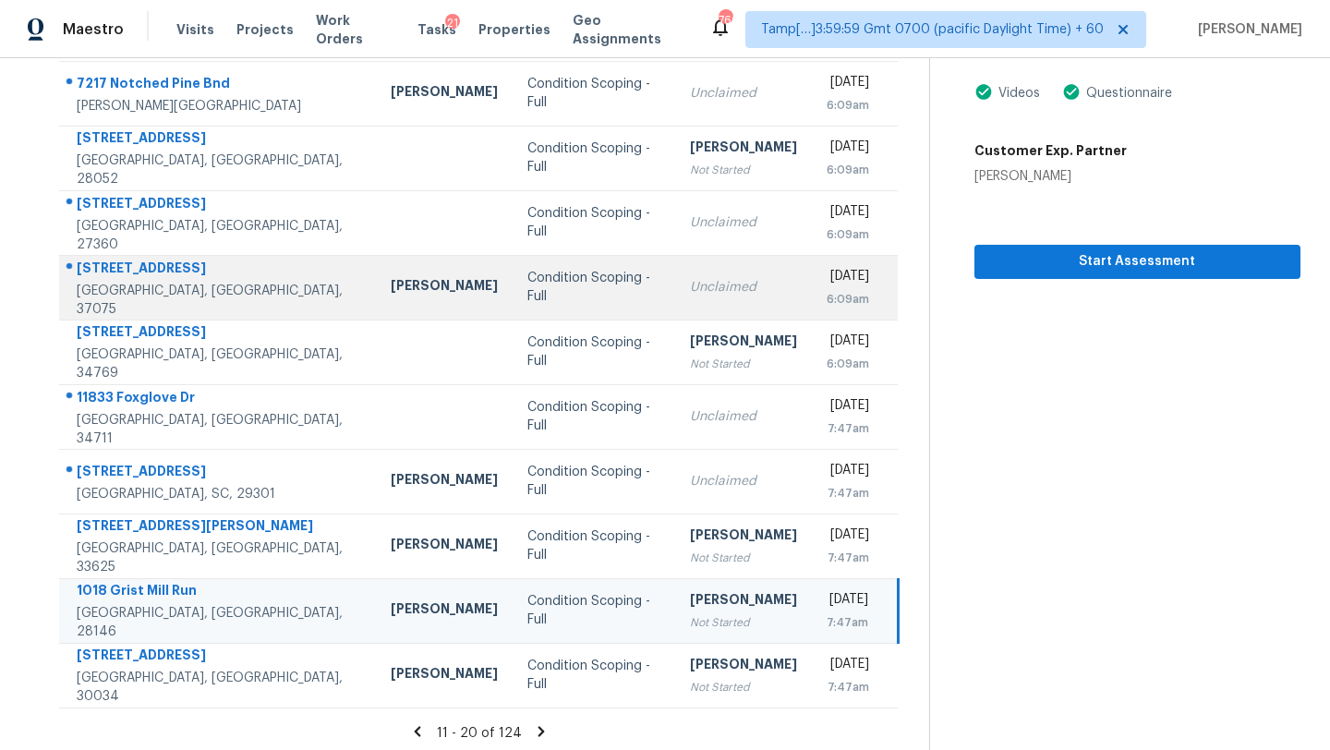
scroll to position [212, 0]
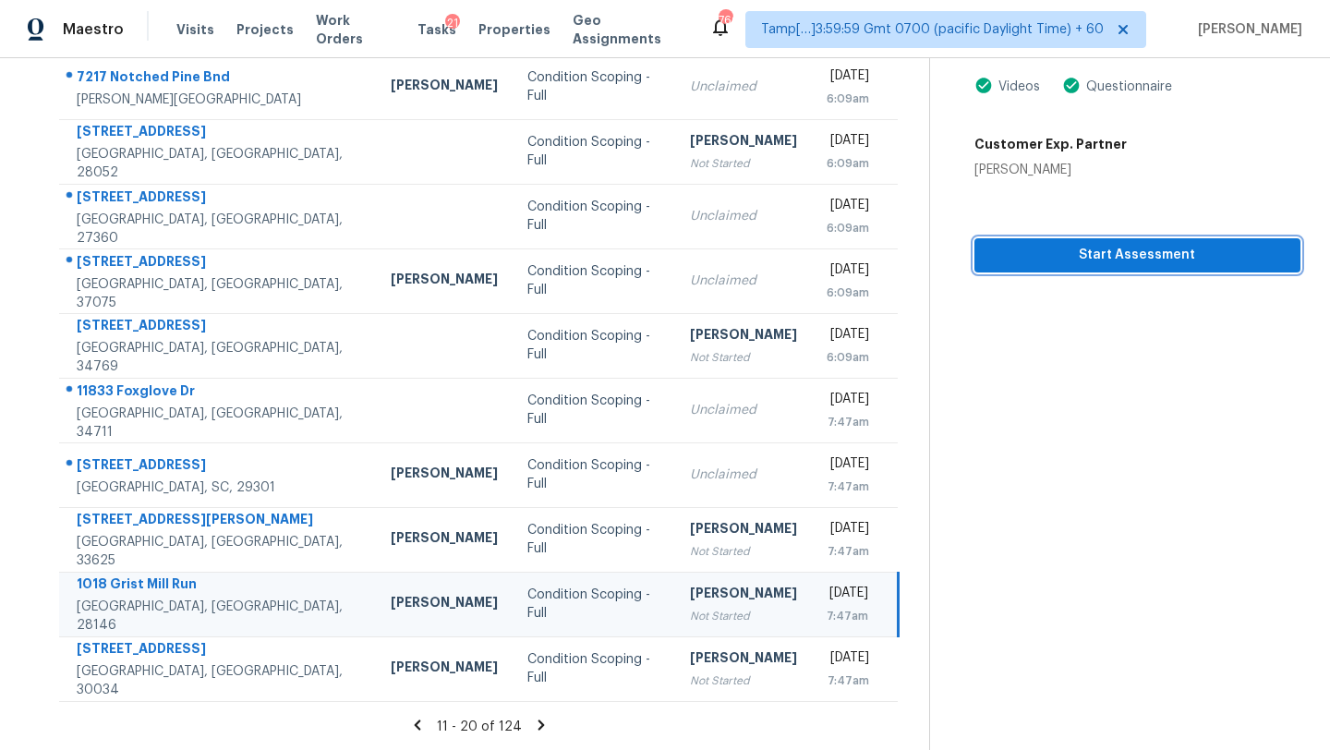
click at [1062, 248] on span "Start Assessment" at bounding box center [1137, 255] width 296 height 23
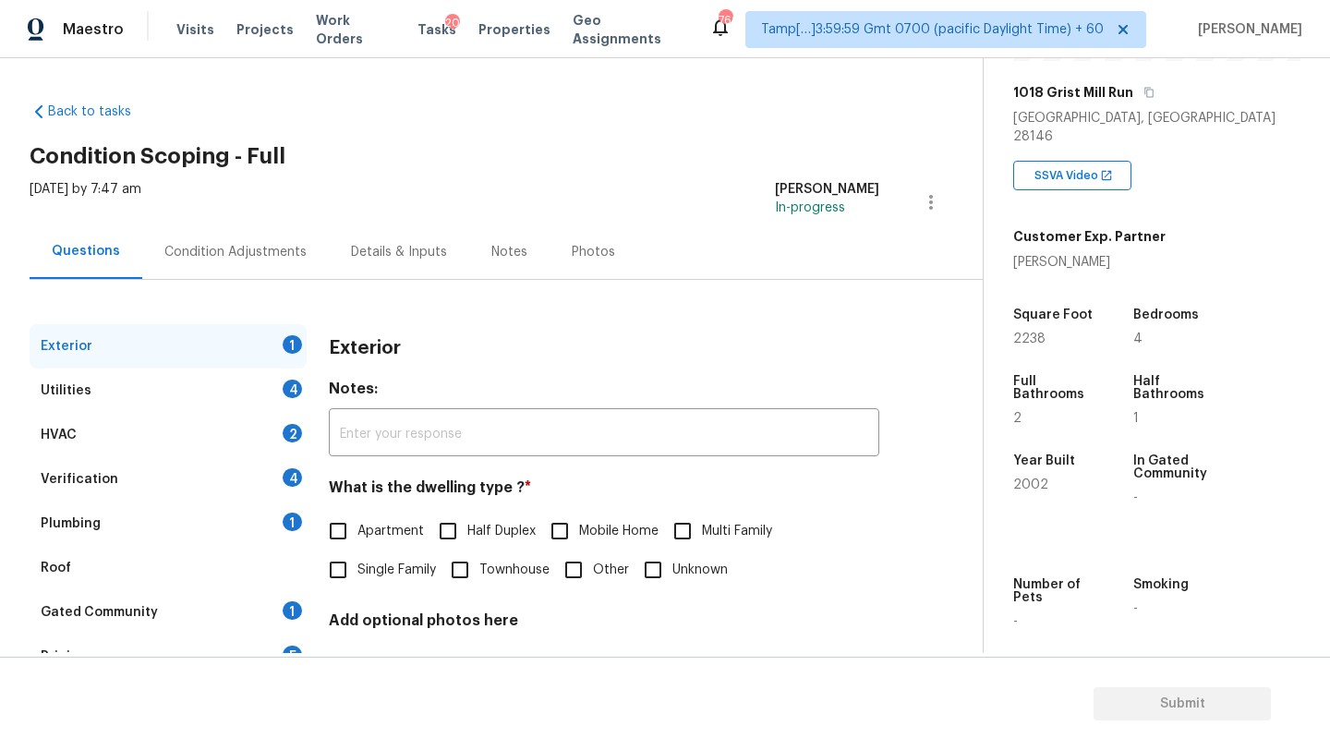
scroll to position [317, 0]
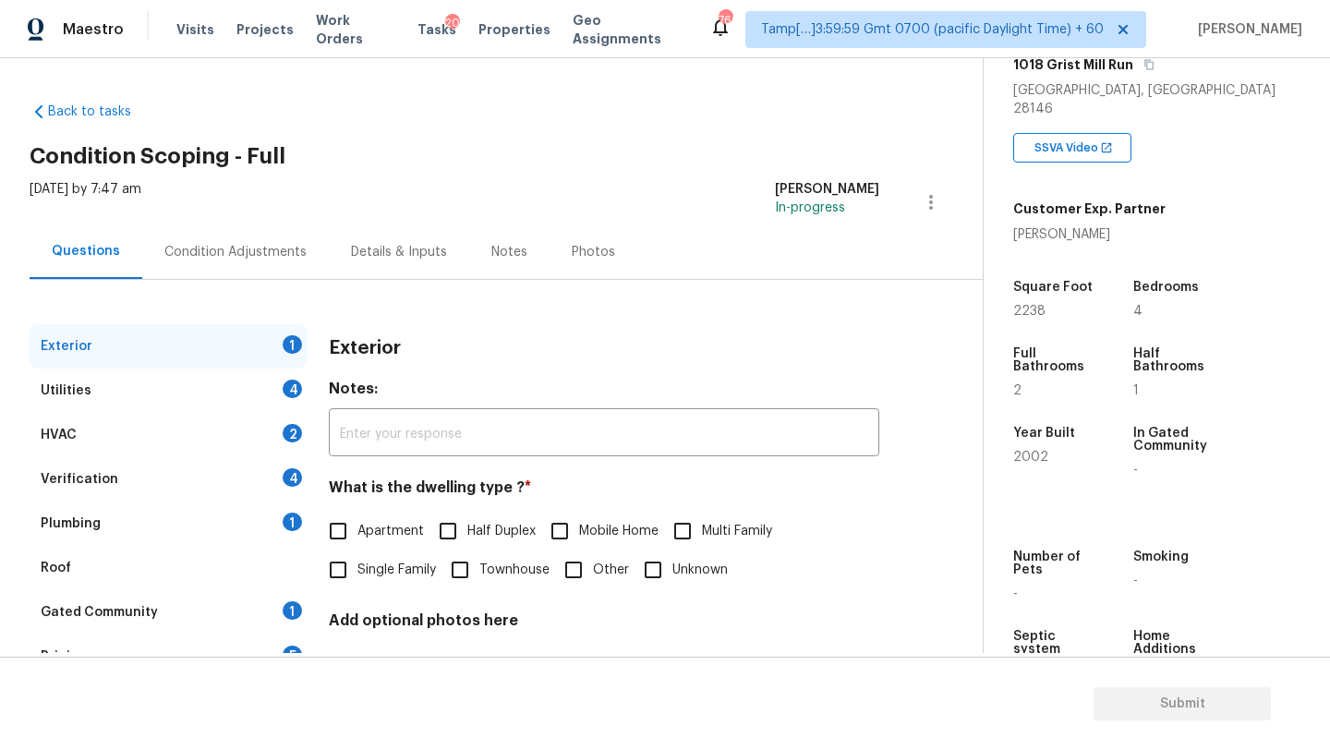
click at [373, 586] on label "Single Family" at bounding box center [377, 570] width 117 height 39
click at [357, 586] on input "Single Family" at bounding box center [338, 570] width 39 height 39
checkbox input "true"
click at [303, 595] on div "Gated Community 1" at bounding box center [168, 612] width 277 height 44
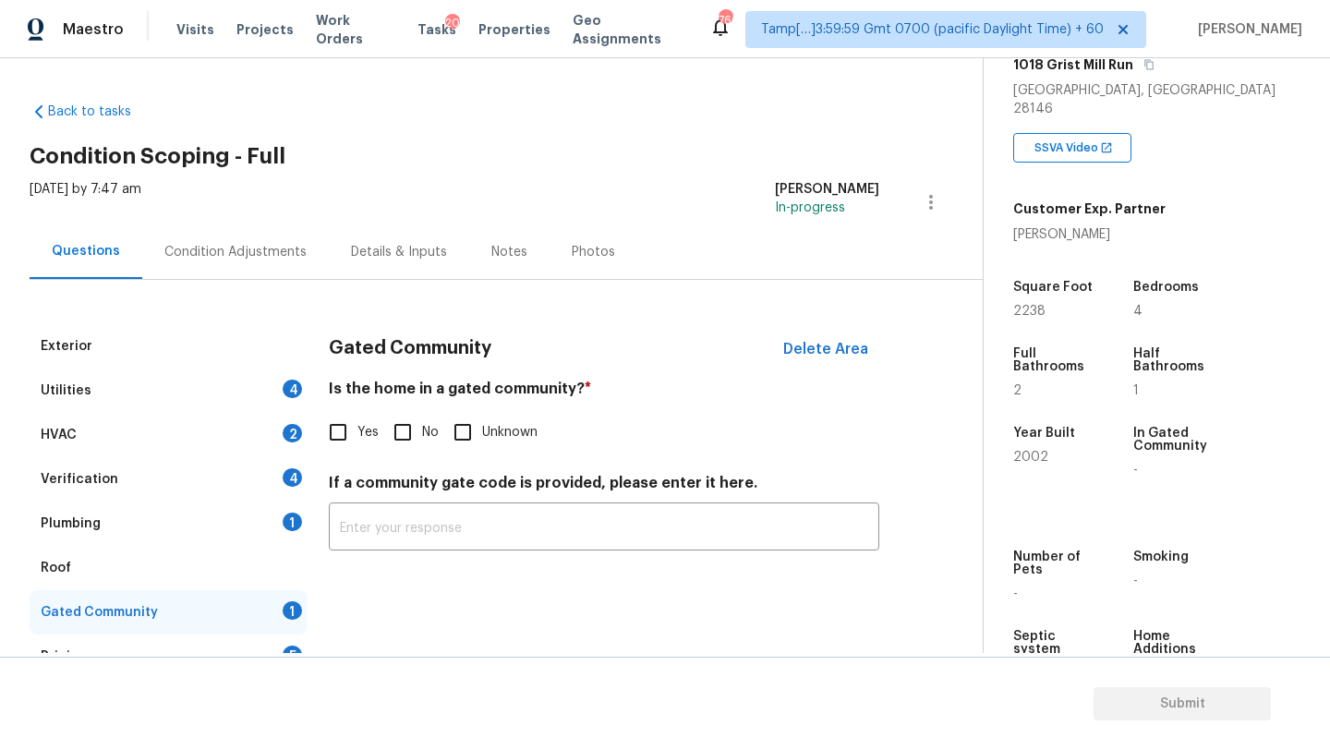
click at [405, 446] on input "No" at bounding box center [402, 432] width 39 height 39
checkbox input "true"
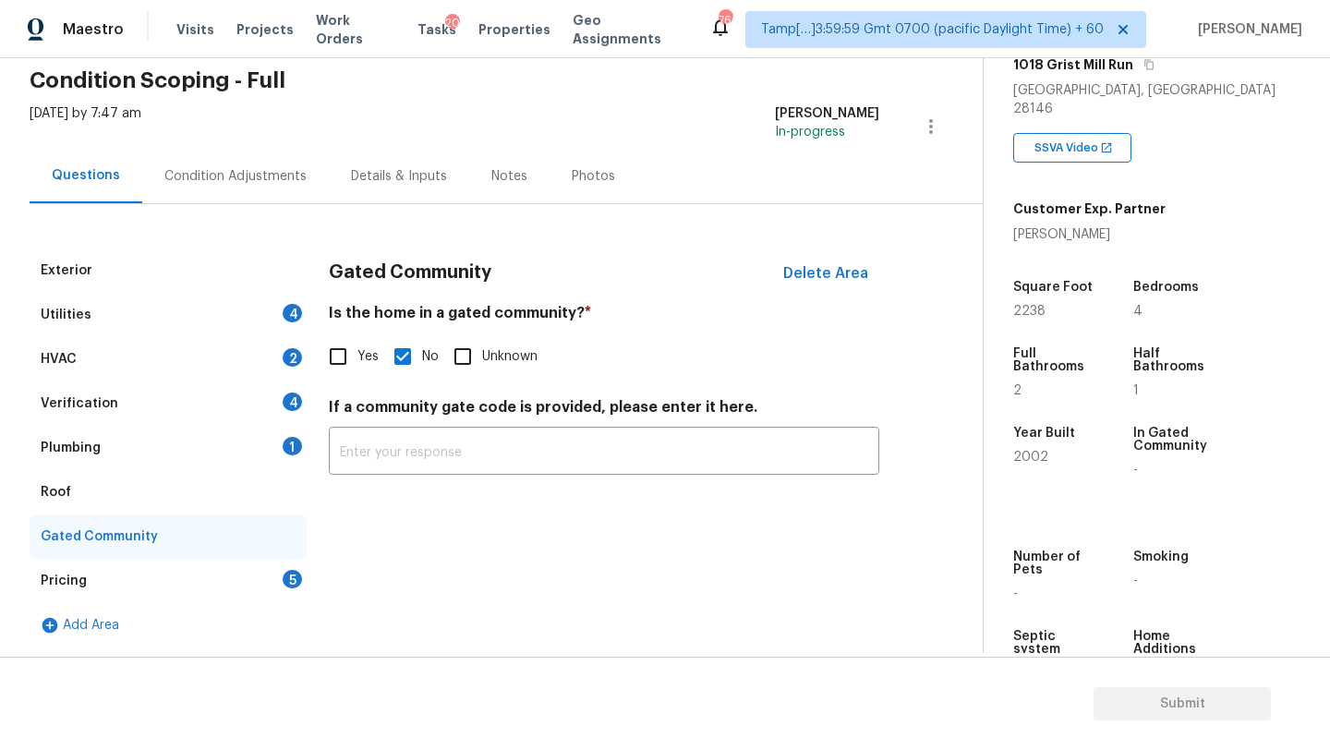
click at [285, 582] on div "5" at bounding box center [292, 579] width 19 height 18
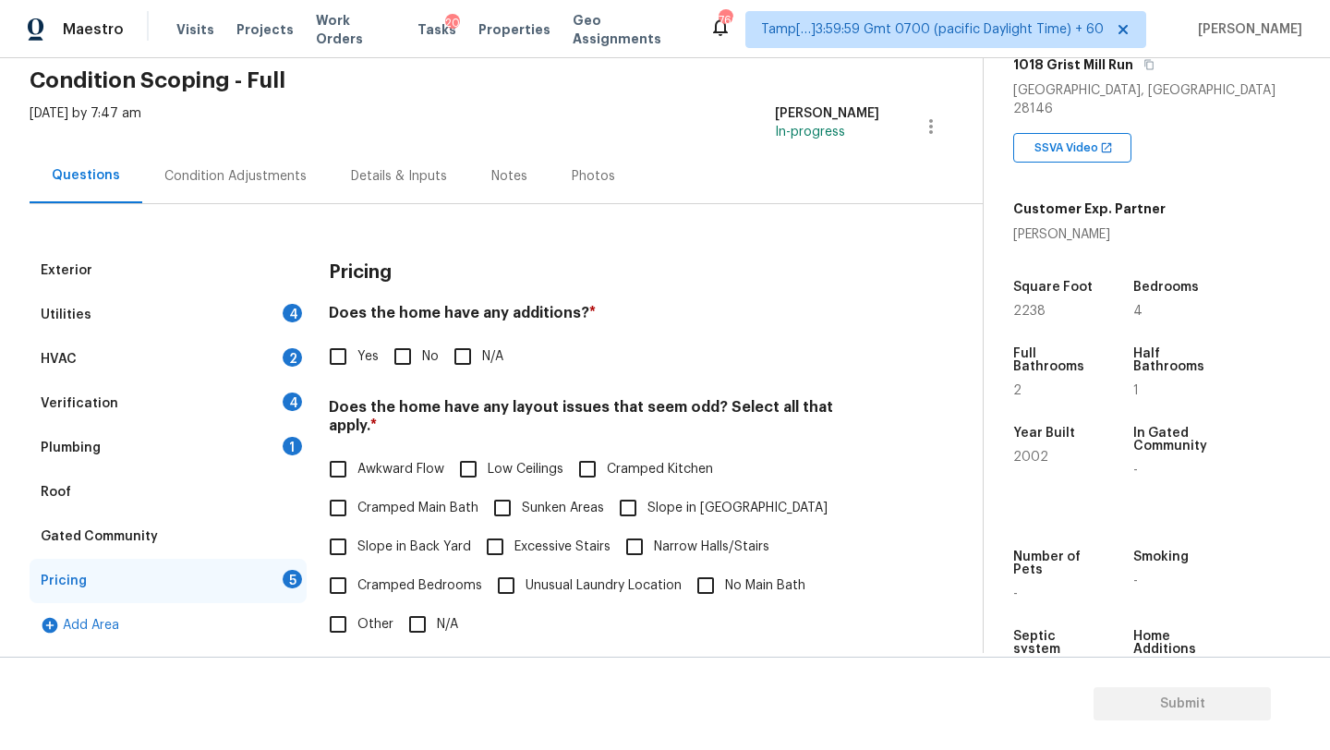
click at [399, 360] on input "No" at bounding box center [402, 356] width 39 height 39
checkbox input "true"
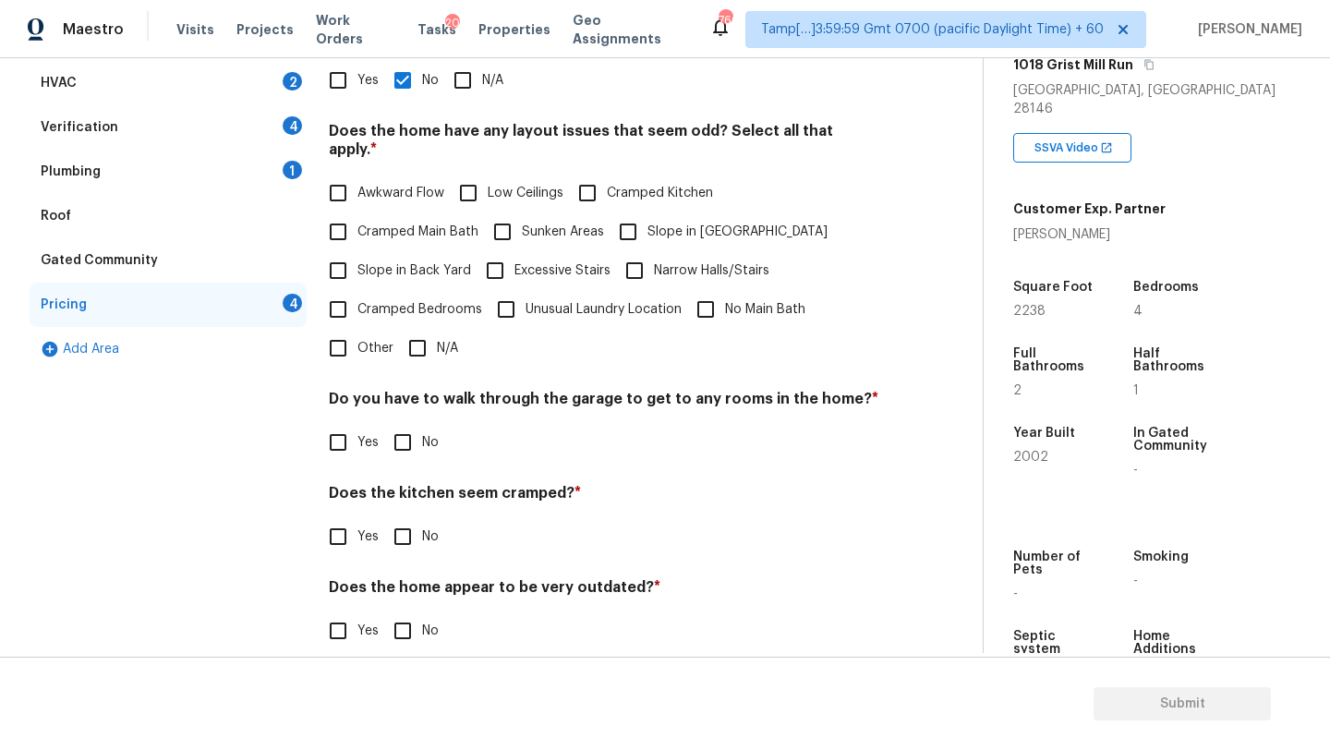
click at [425, 340] on input "N/A" at bounding box center [417, 348] width 39 height 39
checkbox input "true"
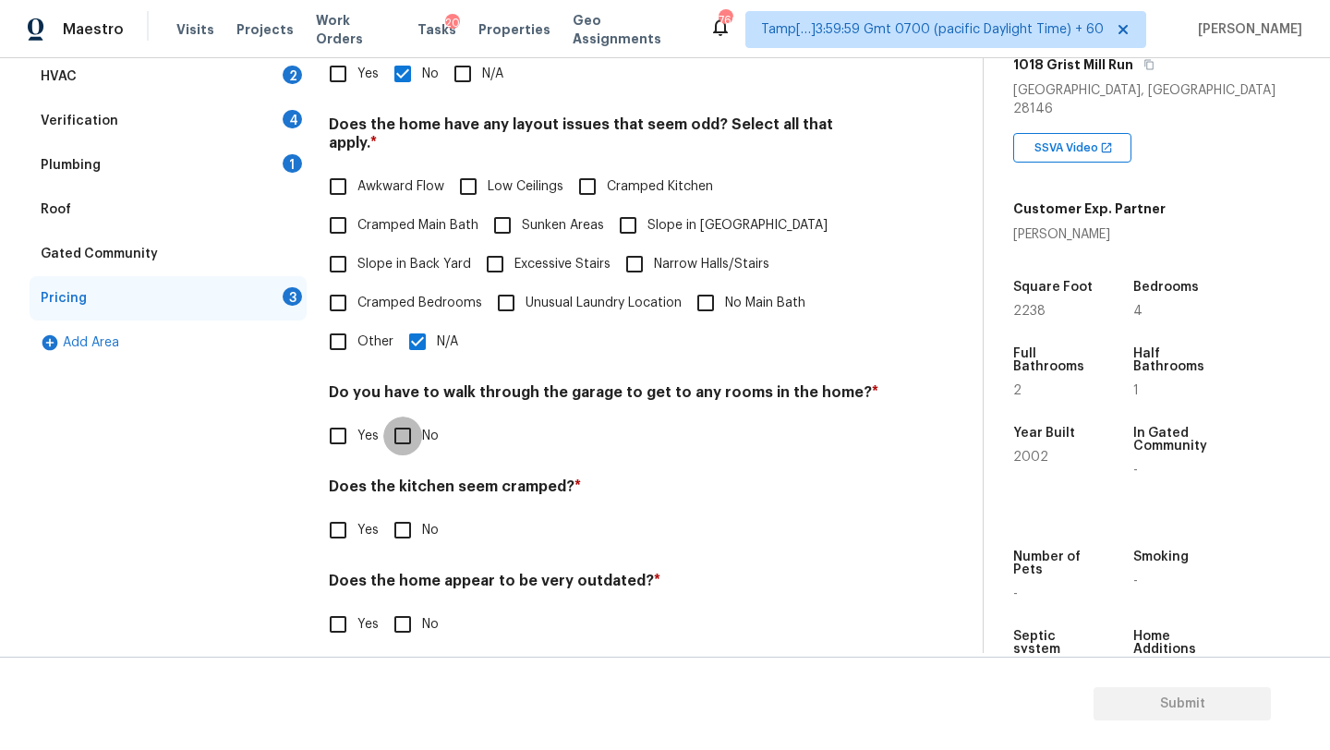
click at [407, 428] on input "No" at bounding box center [402, 436] width 39 height 39
checkbox input "true"
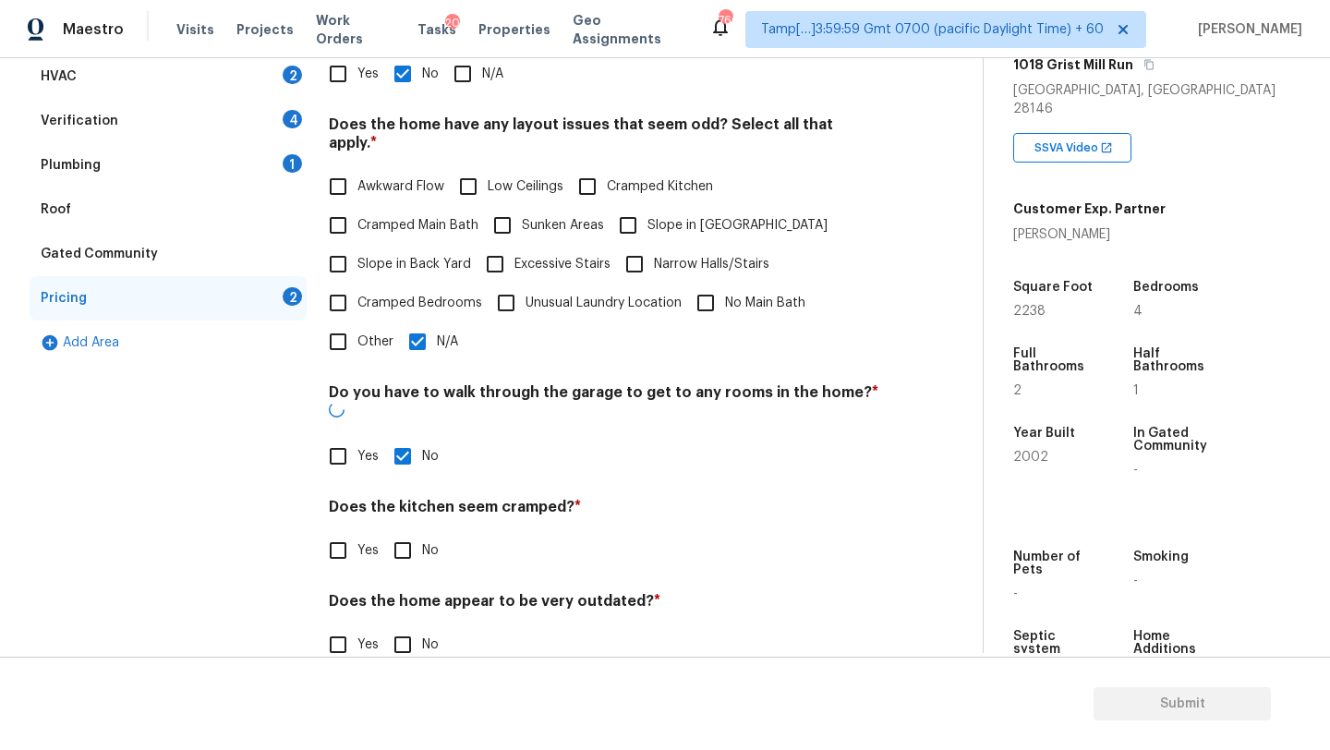
click at [407, 531] on input "No" at bounding box center [402, 550] width 39 height 39
checkbox input "true"
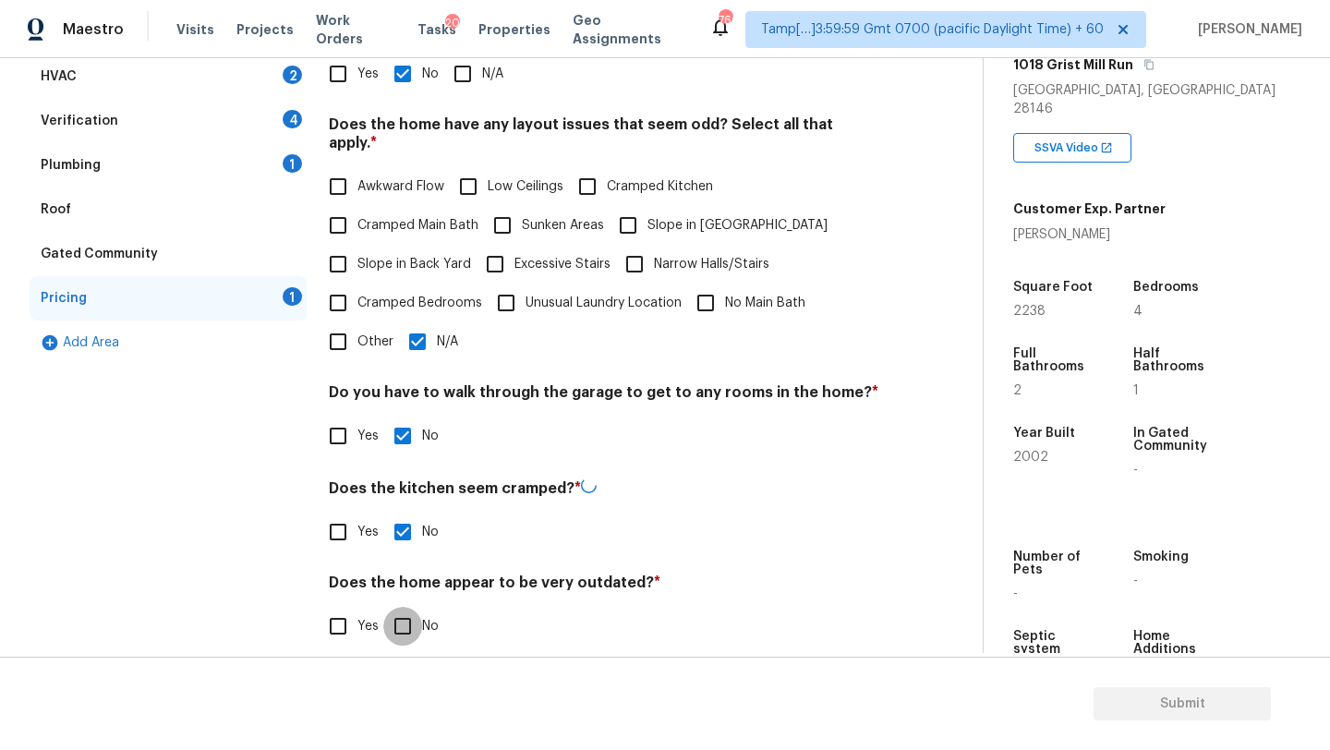
click at [407, 621] on input "No" at bounding box center [402, 626] width 39 height 39
checkbox input "true"
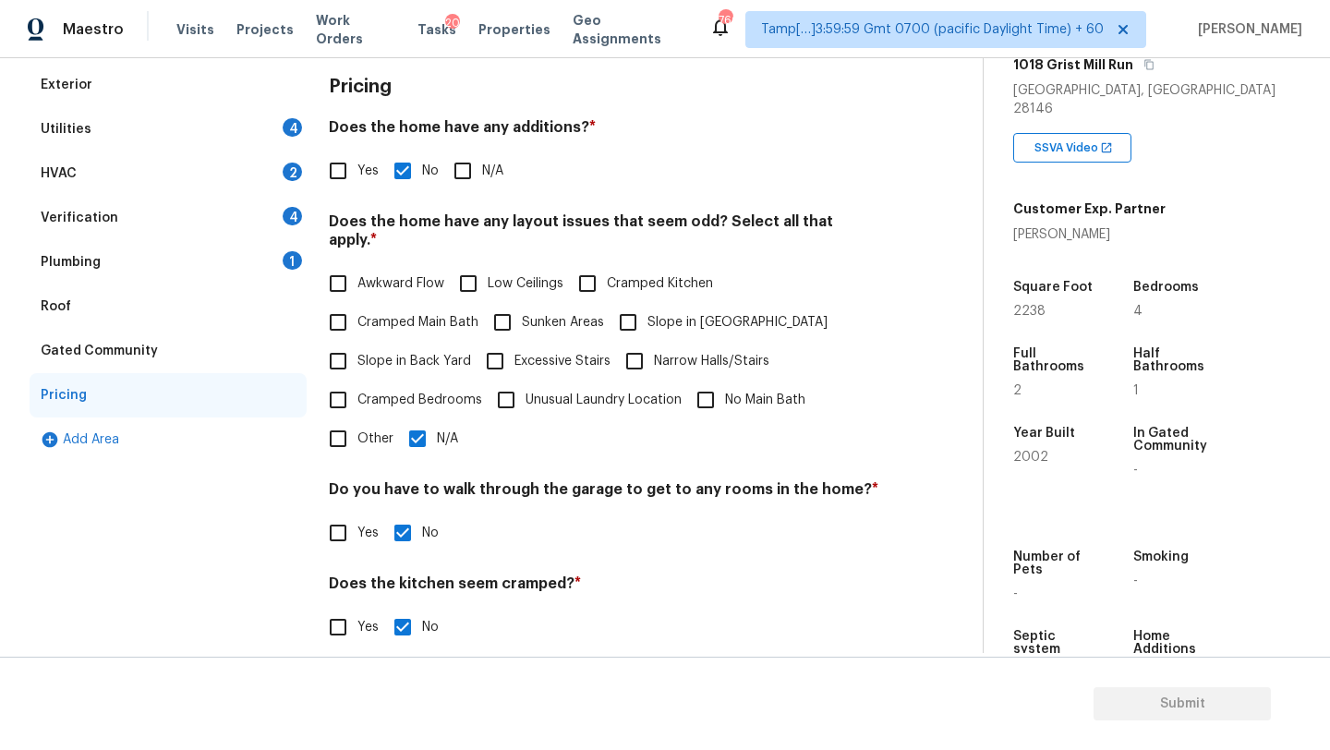
scroll to position [131, 0]
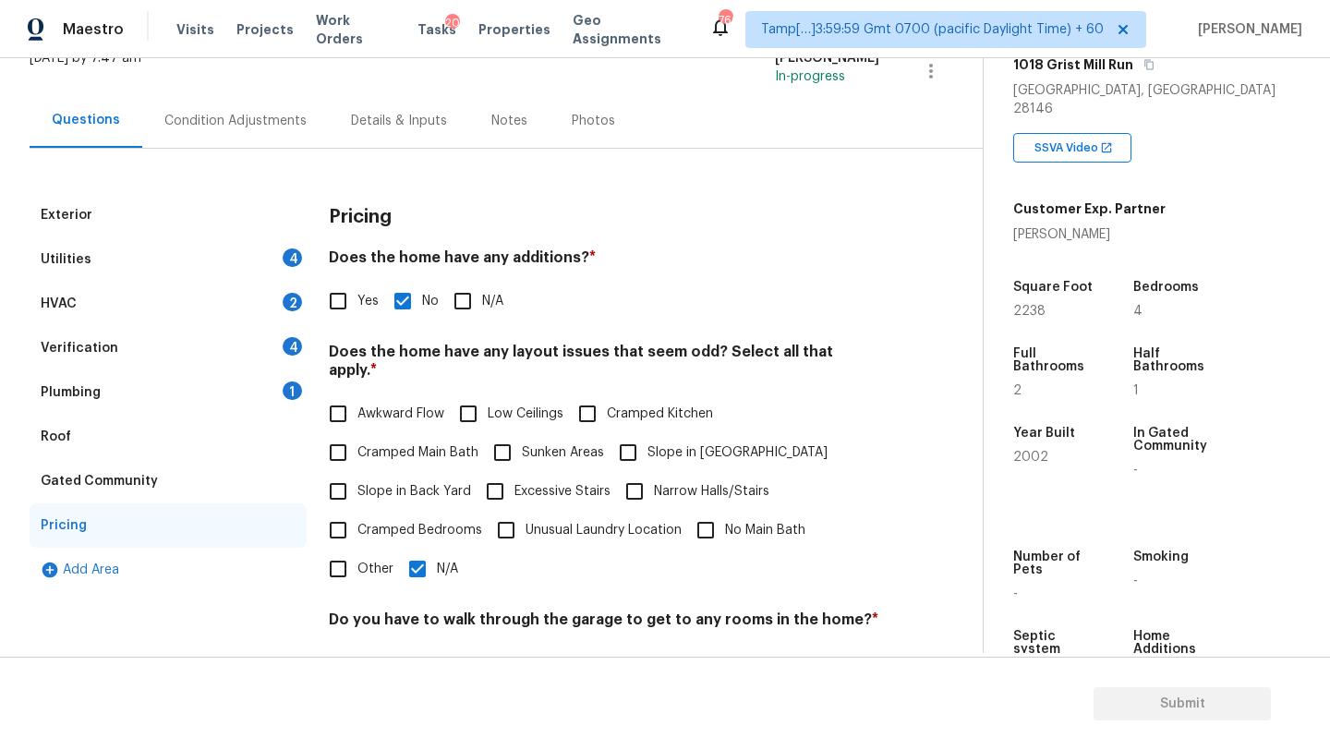
click at [103, 436] on div "Roof" at bounding box center [168, 437] width 277 height 44
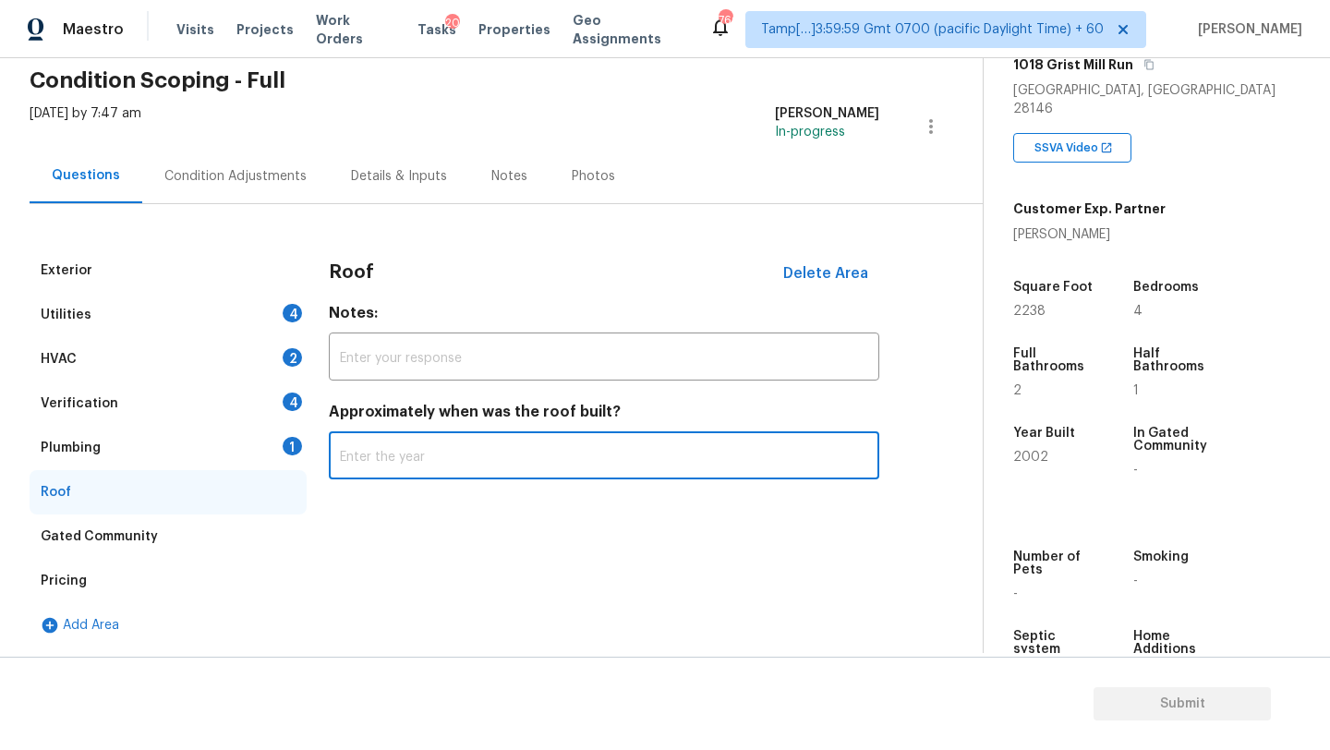
click at [417, 458] on input "text" at bounding box center [604, 457] width 551 height 43
type input "2002"
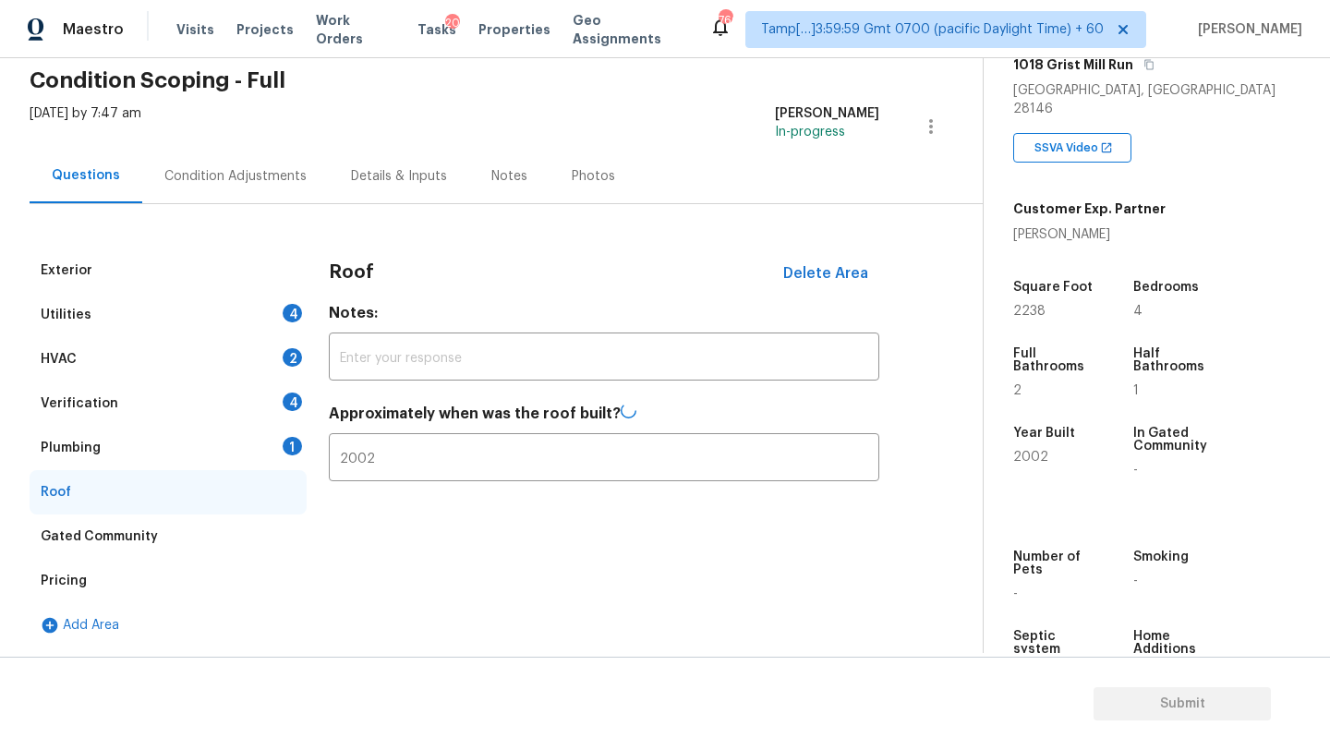
click at [212, 451] on div "Plumbing 1" at bounding box center [168, 448] width 277 height 44
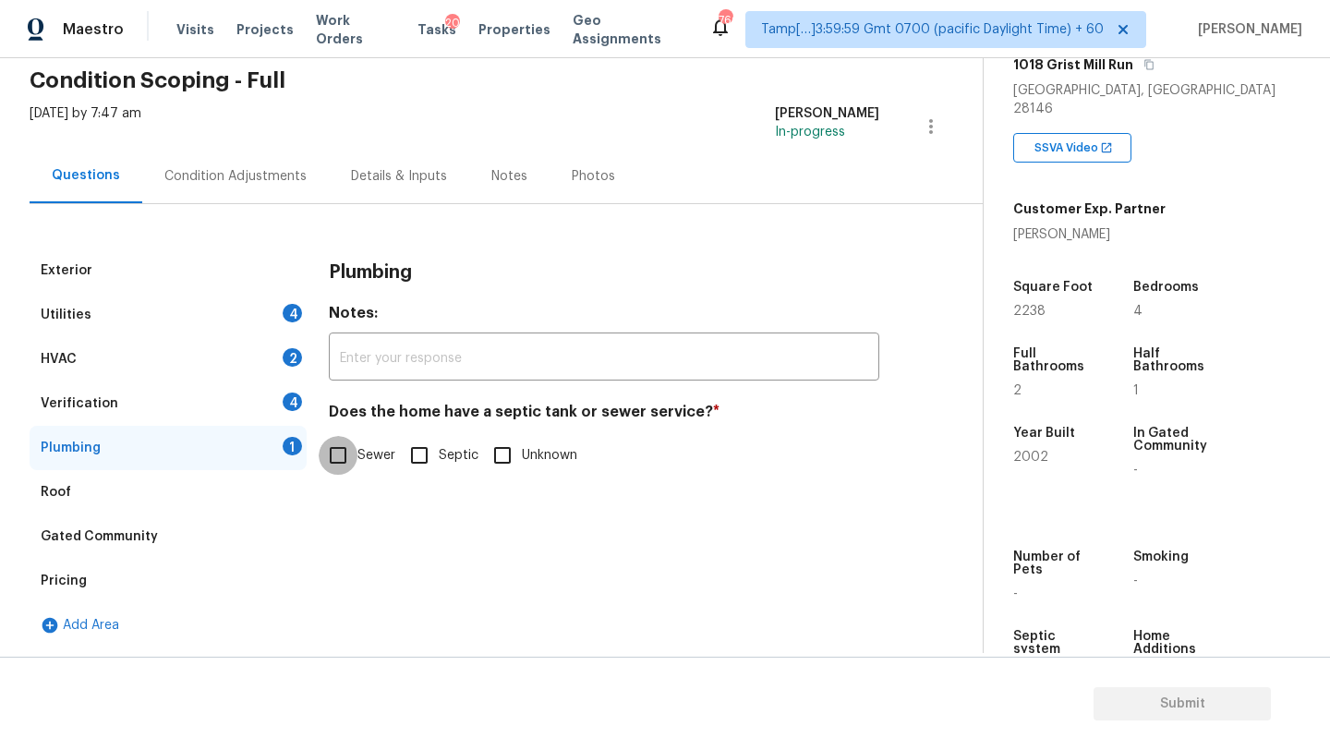
click at [345, 453] on input "Sewer" at bounding box center [338, 455] width 39 height 39
checkbox input "true"
click at [232, 426] on div "Plumbing" at bounding box center [168, 448] width 277 height 44
click at [209, 404] on div "Verification 4" at bounding box center [168, 403] width 277 height 44
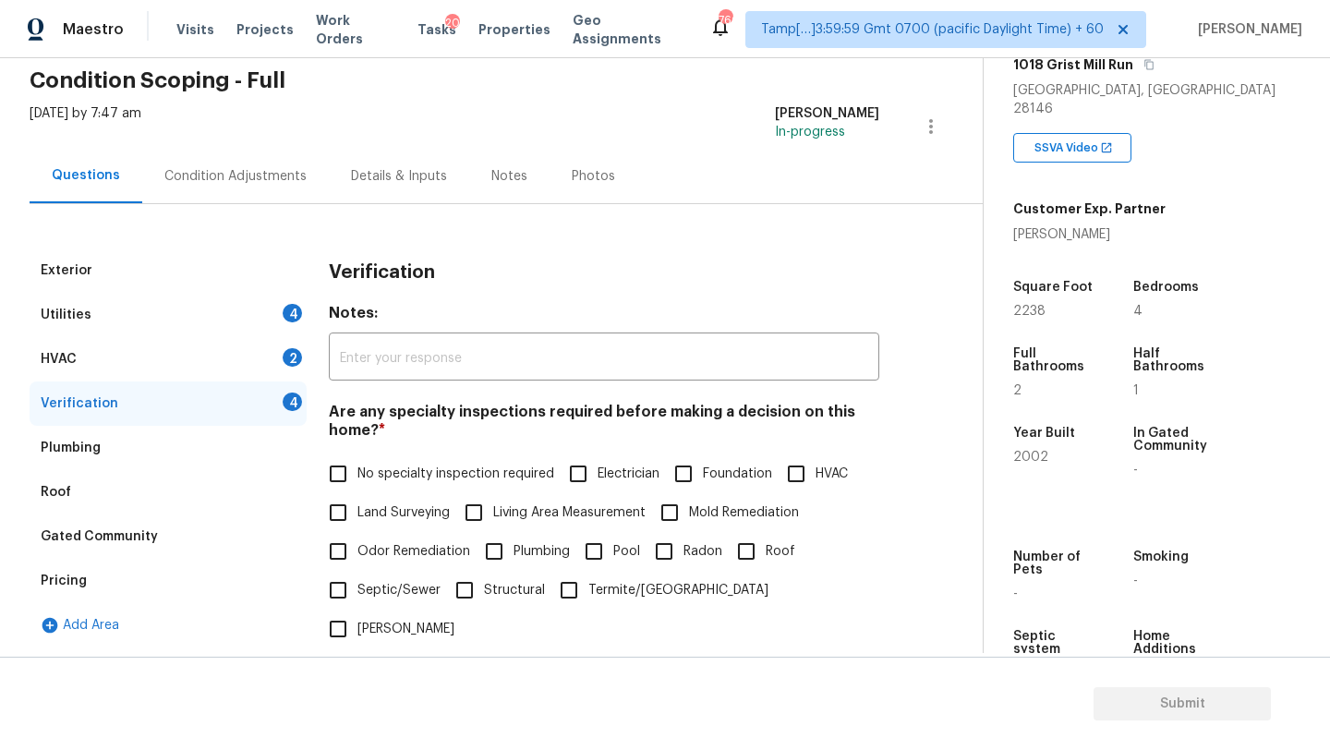
click at [342, 468] on input "No specialty inspection required" at bounding box center [338, 473] width 39 height 39
checkbox input "true"
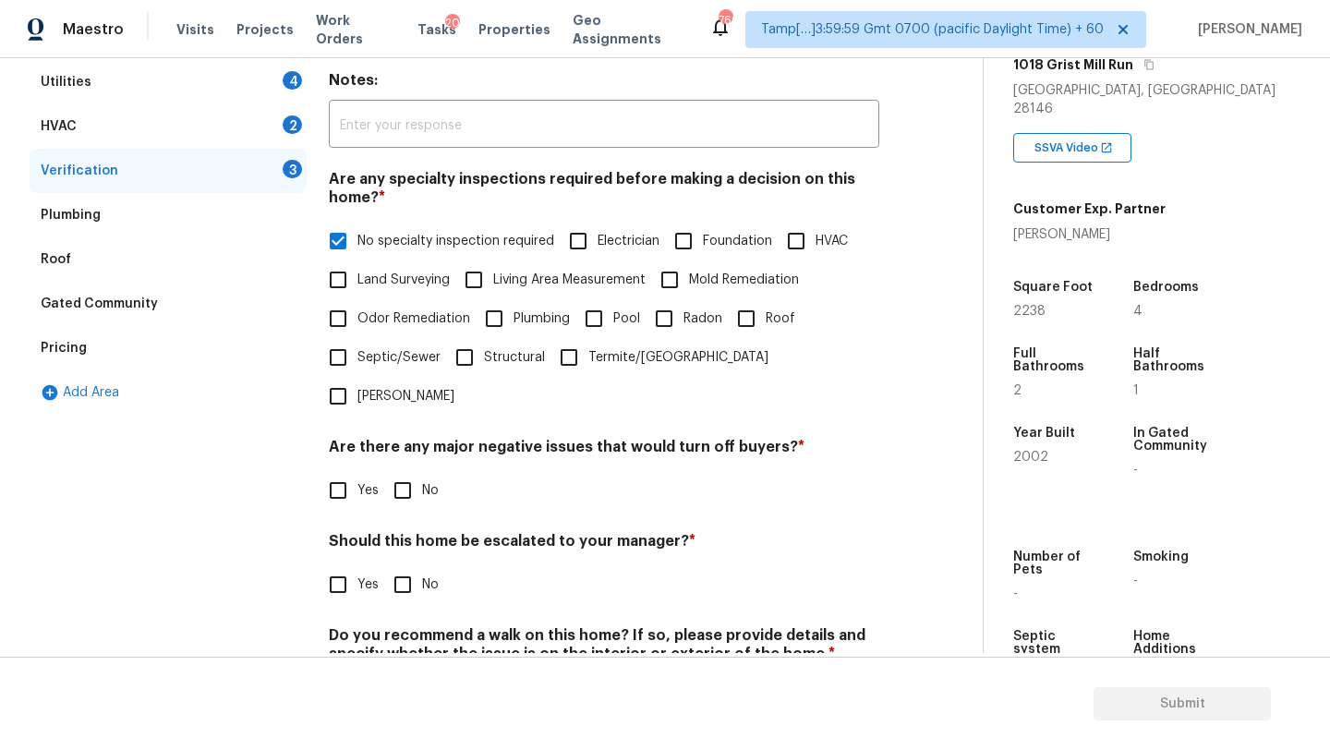
click at [398, 471] on input "No" at bounding box center [402, 490] width 39 height 39
checkbox input "true"
click at [398, 567] on input "No" at bounding box center [402, 586] width 39 height 39
checkbox input "true"
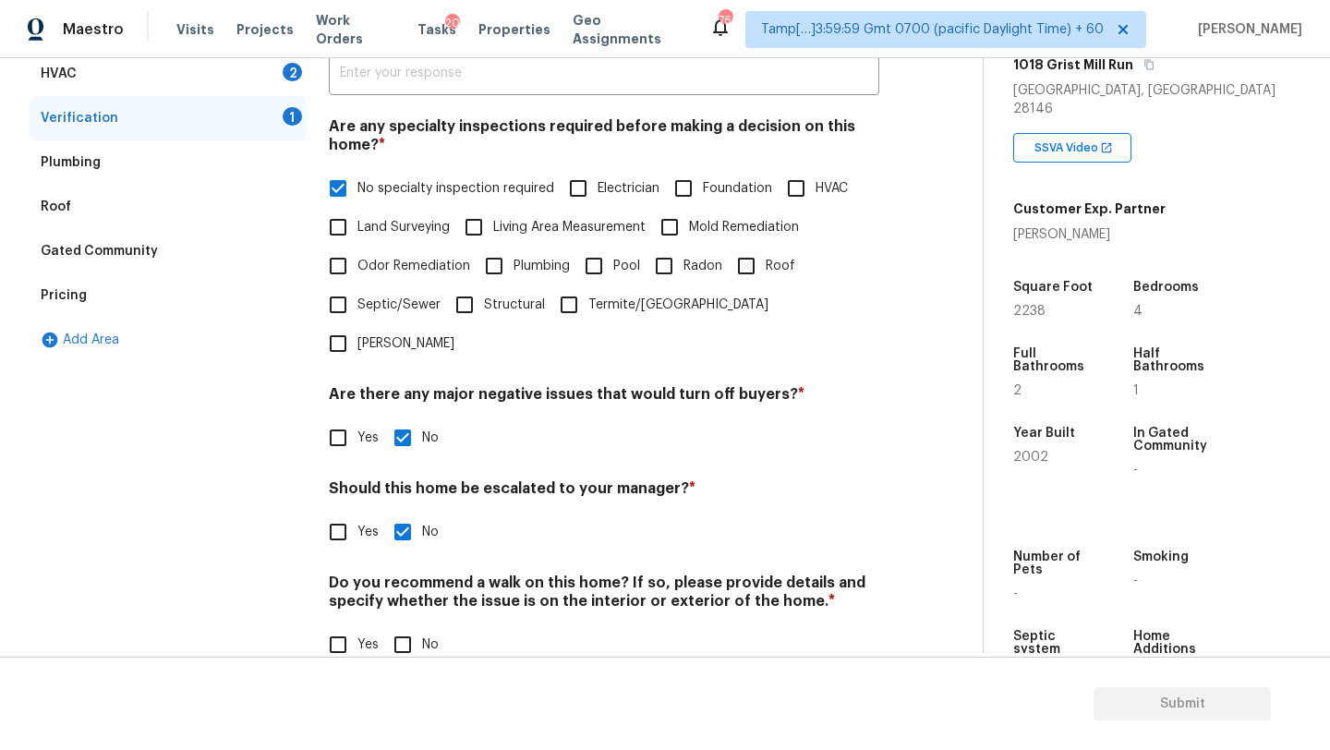
click at [410, 625] on input "No" at bounding box center [402, 644] width 39 height 39
checkbox input "true"
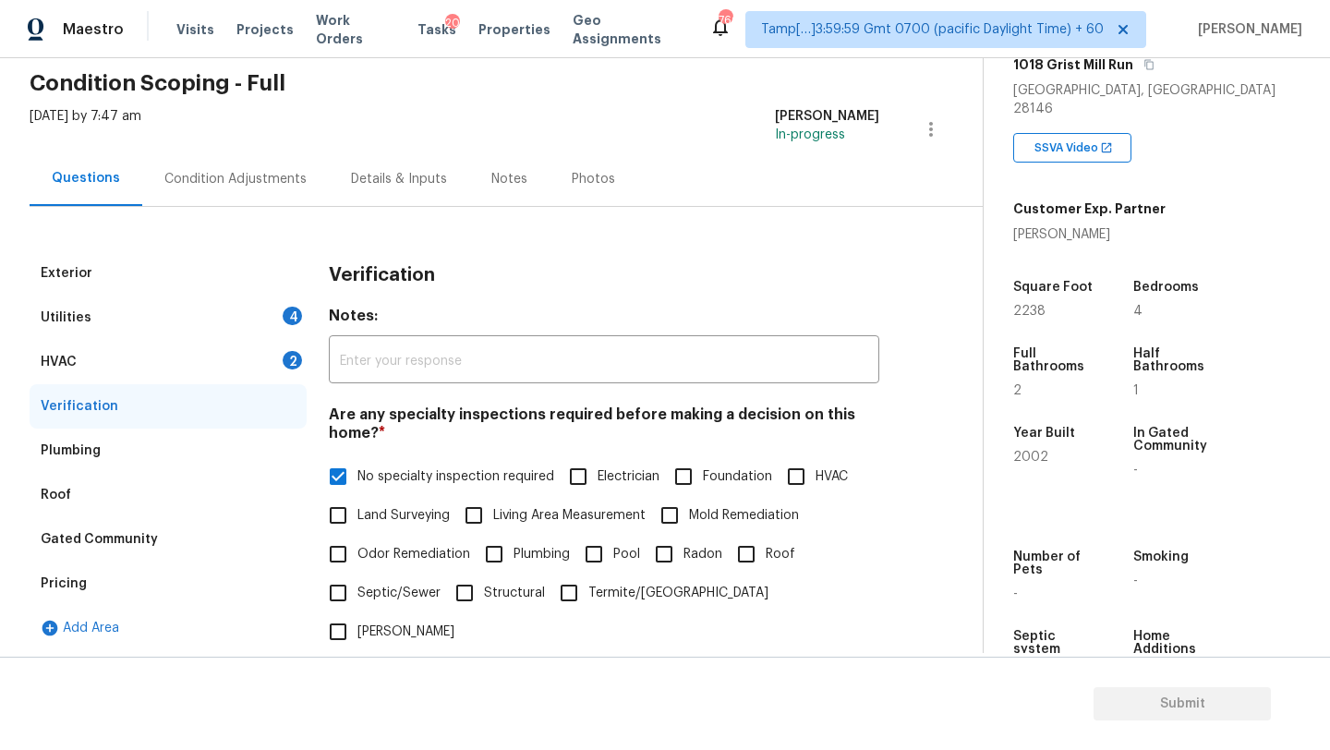
scroll to position [0, 0]
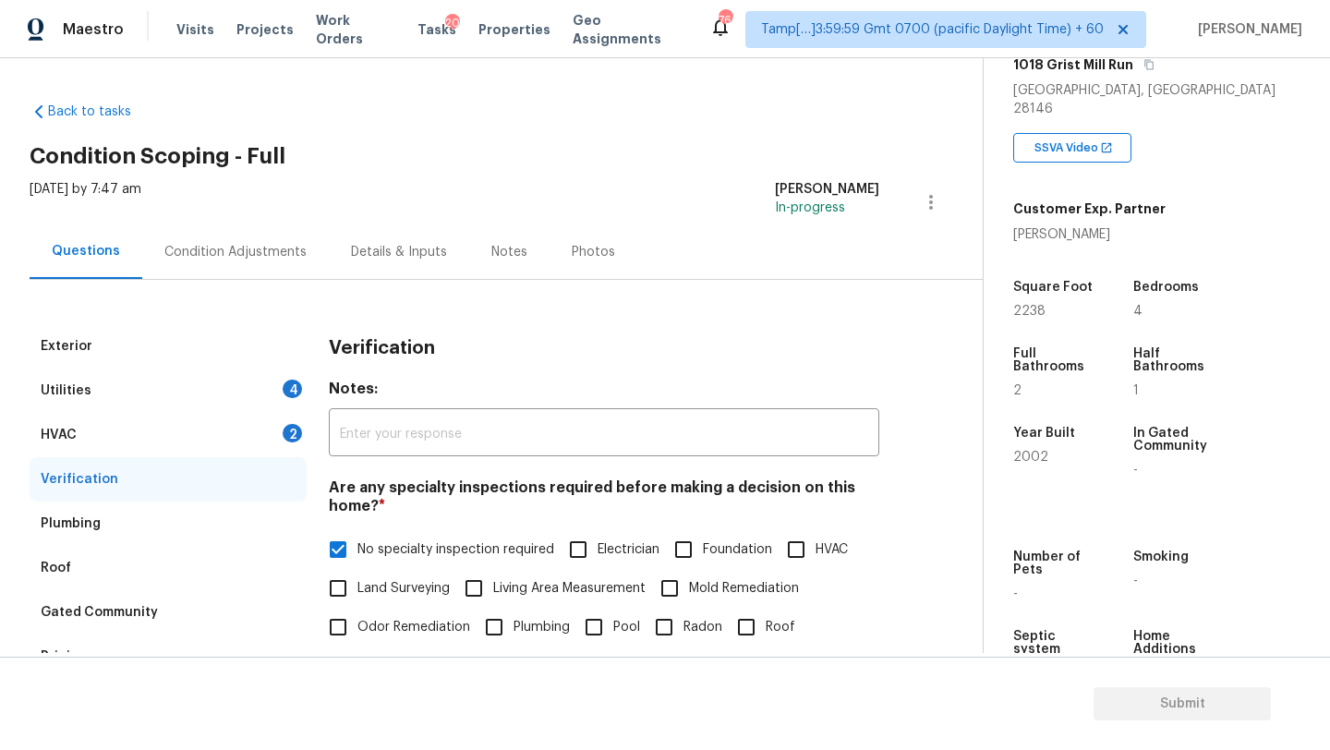
click at [145, 435] on div "HVAC 2" at bounding box center [168, 435] width 277 height 44
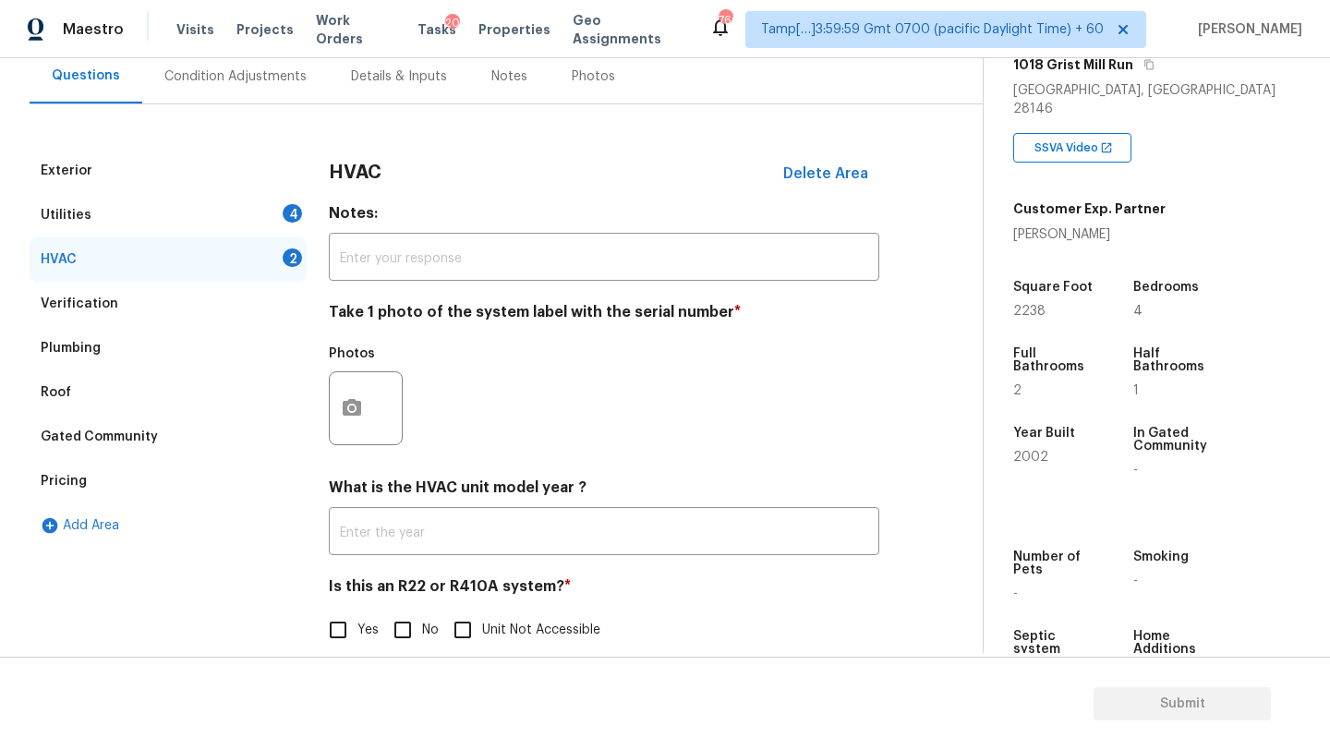
scroll to position [200, 0]
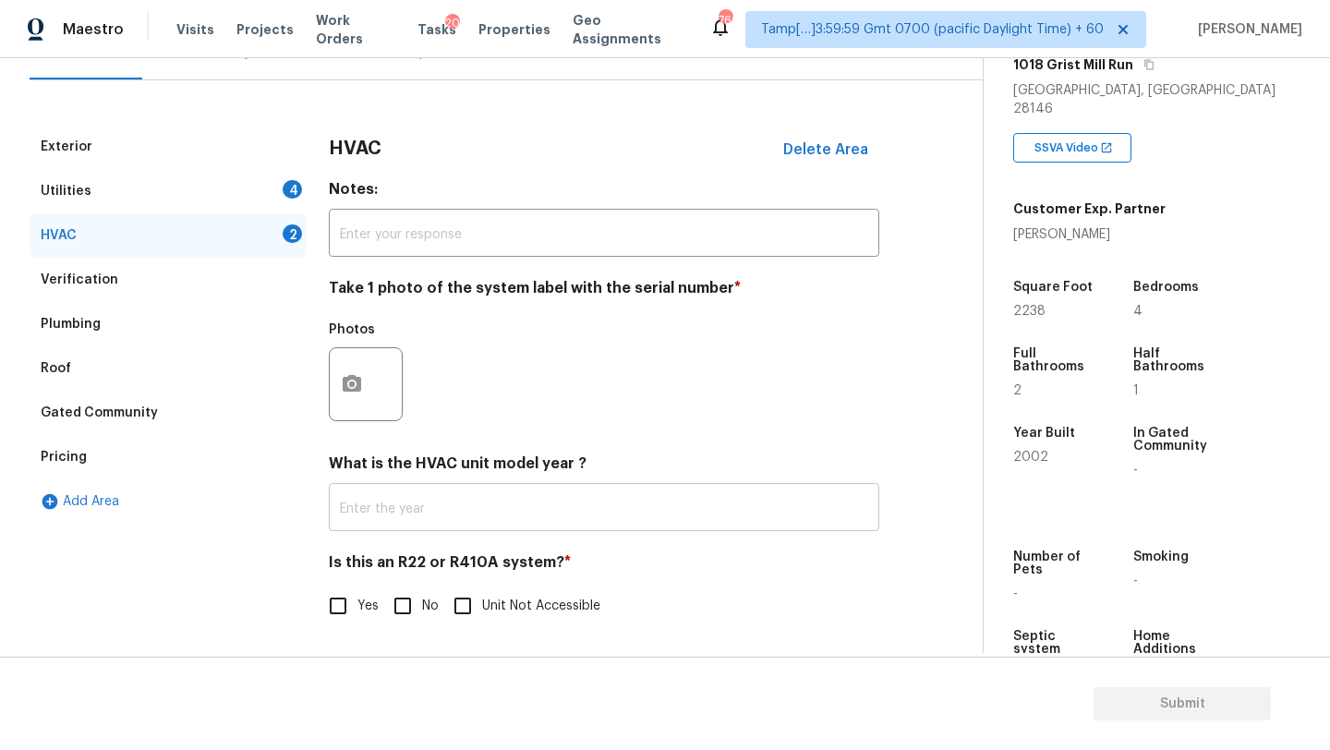
click at [395, 518] on input "text" at bounding box center [604, 509] width 551 height 43
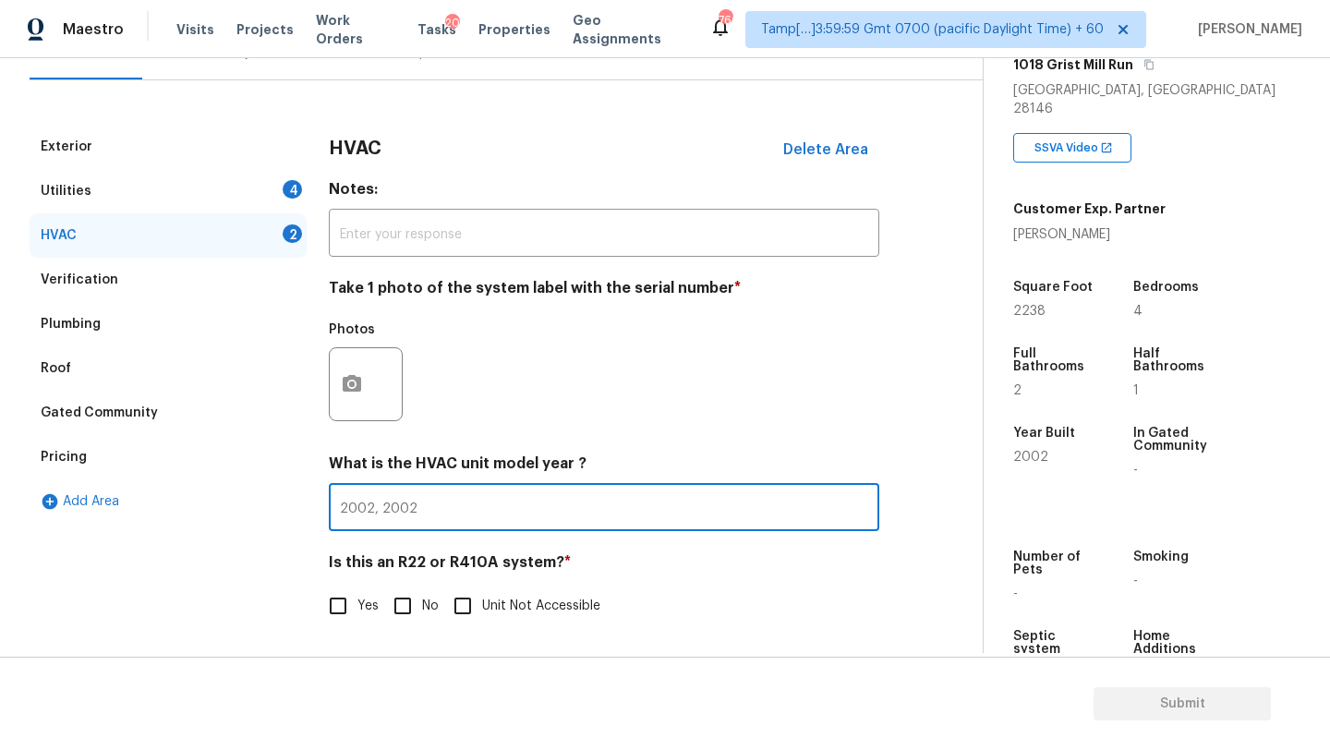
type input "2002, 2002"
click at [399, 604] on input "No" at bounding box center [402, 606] width 39 height 39
checkbox input "true"
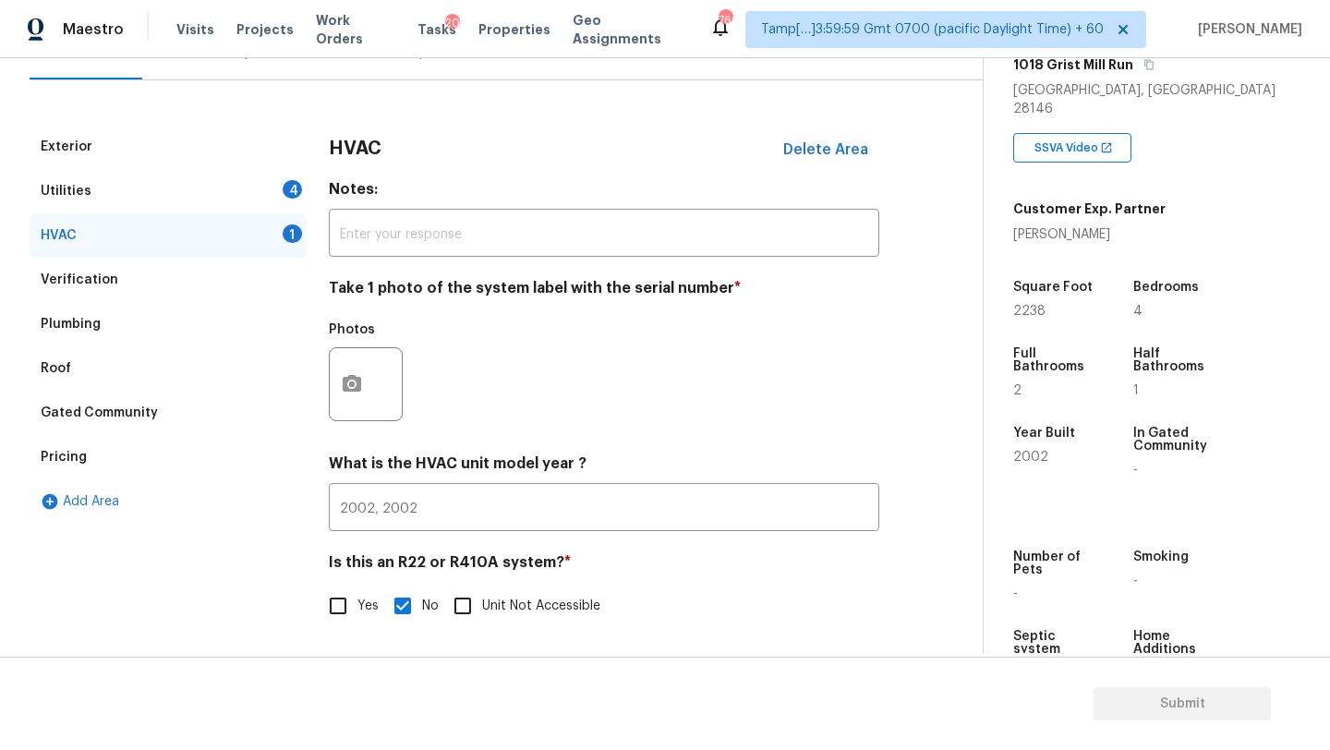
click at [129, 184] on div "Utilities 4" at bounding box center [168, 191] width 277 height 44
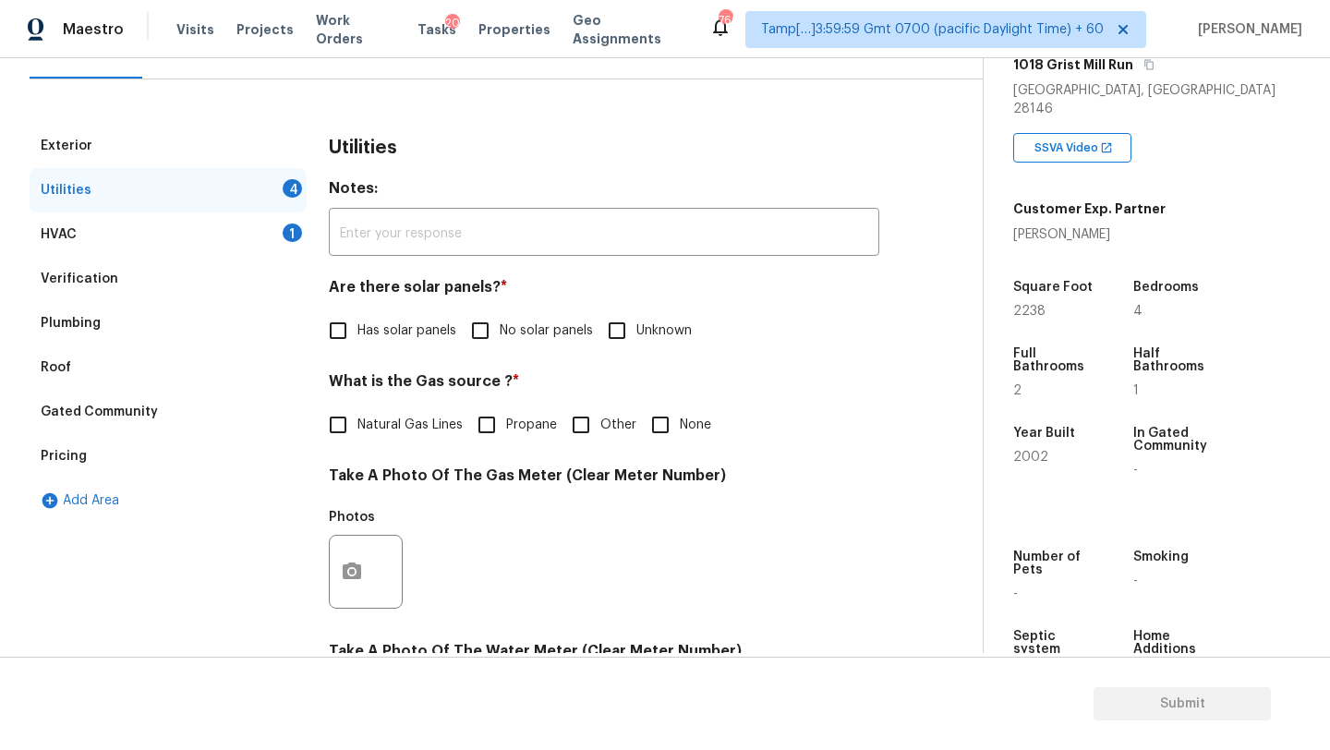
click at [502, 333] on span "No solar panels" at bounding box center [546, 330] width 93 height 19
click at [500, 333] on input "No solar panels" at bounding box center [480, 330] width 39 height 39
checkbox input "true"
click at [435, 405] on div "What is the Gas source ? * Natural Gas Lines Propane Other None" at bounding box center [604, 410] width 551 height 72
click at [432, 430] on span "Natural Gas Lines" at bounding box center [409, 425] width 105 height 19
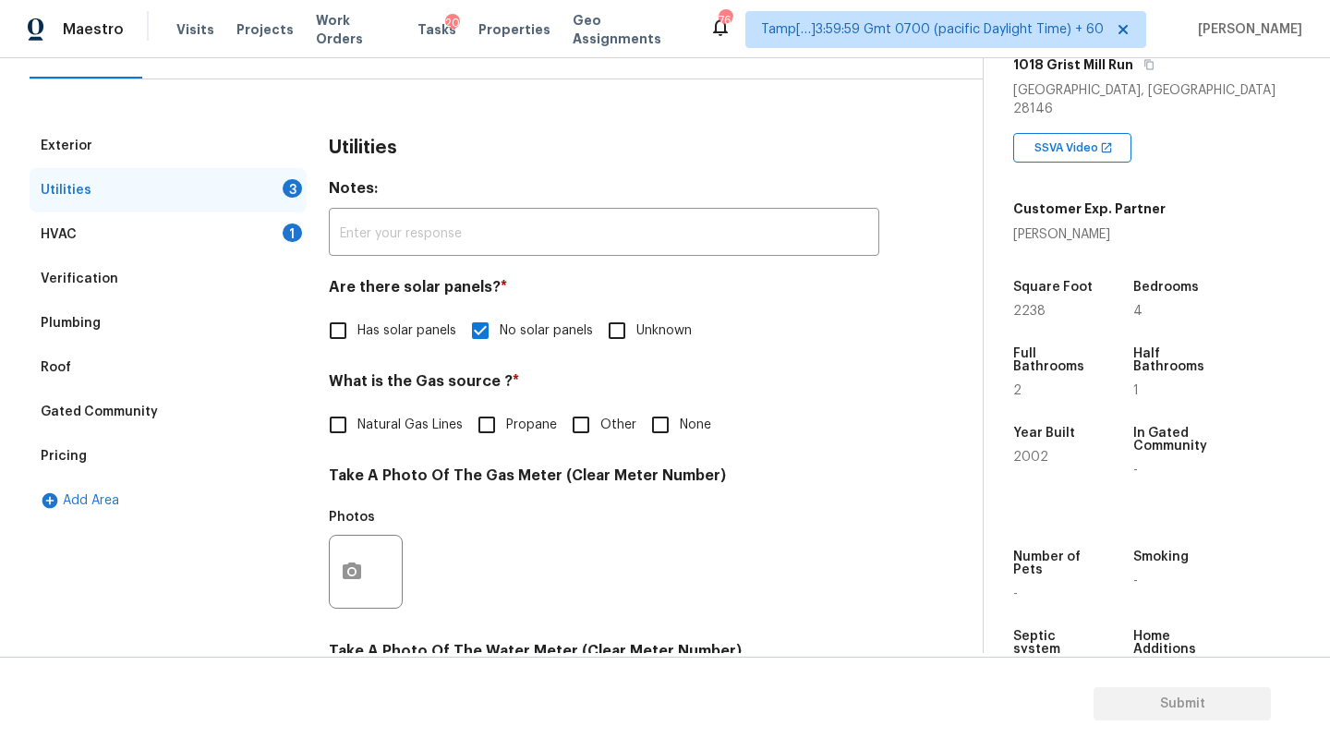
click at [357, 430] on input "Natural Gas Lines" at bounding box center [338, 424] width 39 height 39
checkbox input "true"
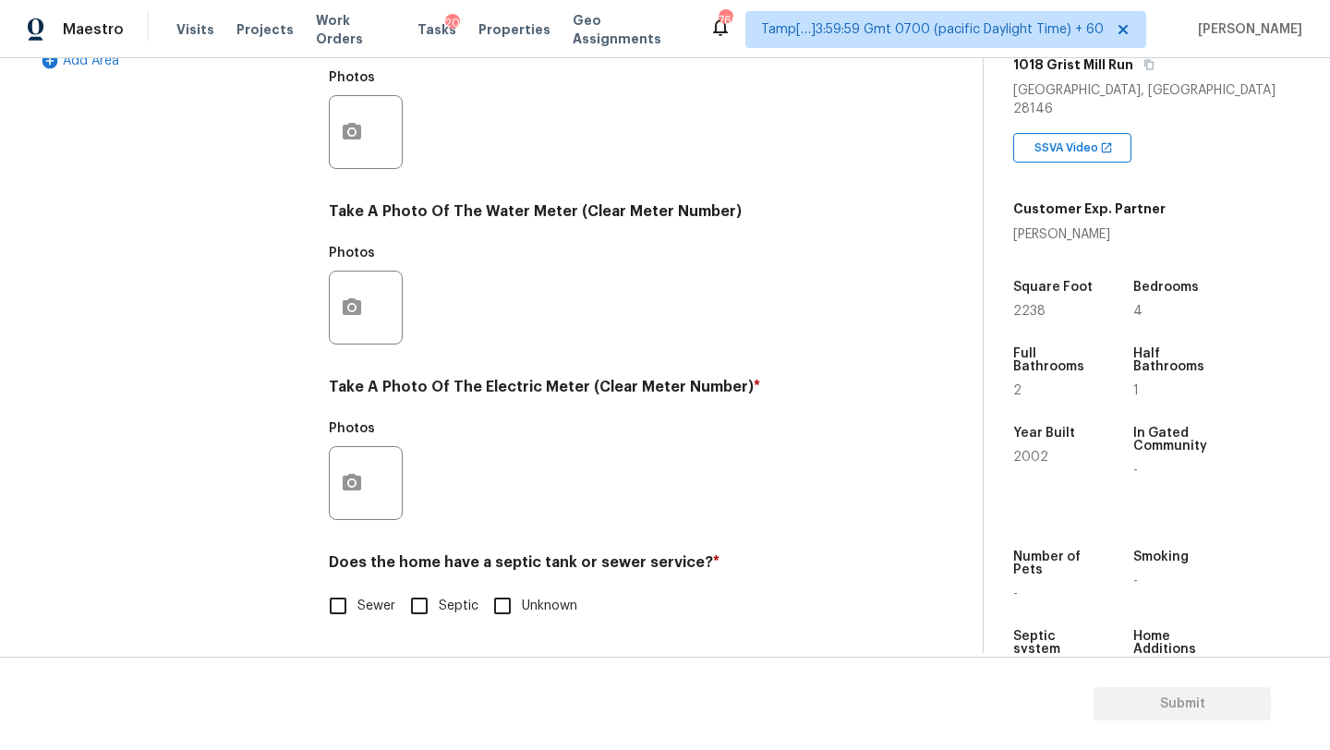
click at [351, 606] on input "Sewer" at bounding box center [338, 606] width 39 height 39
checkbox input "true"
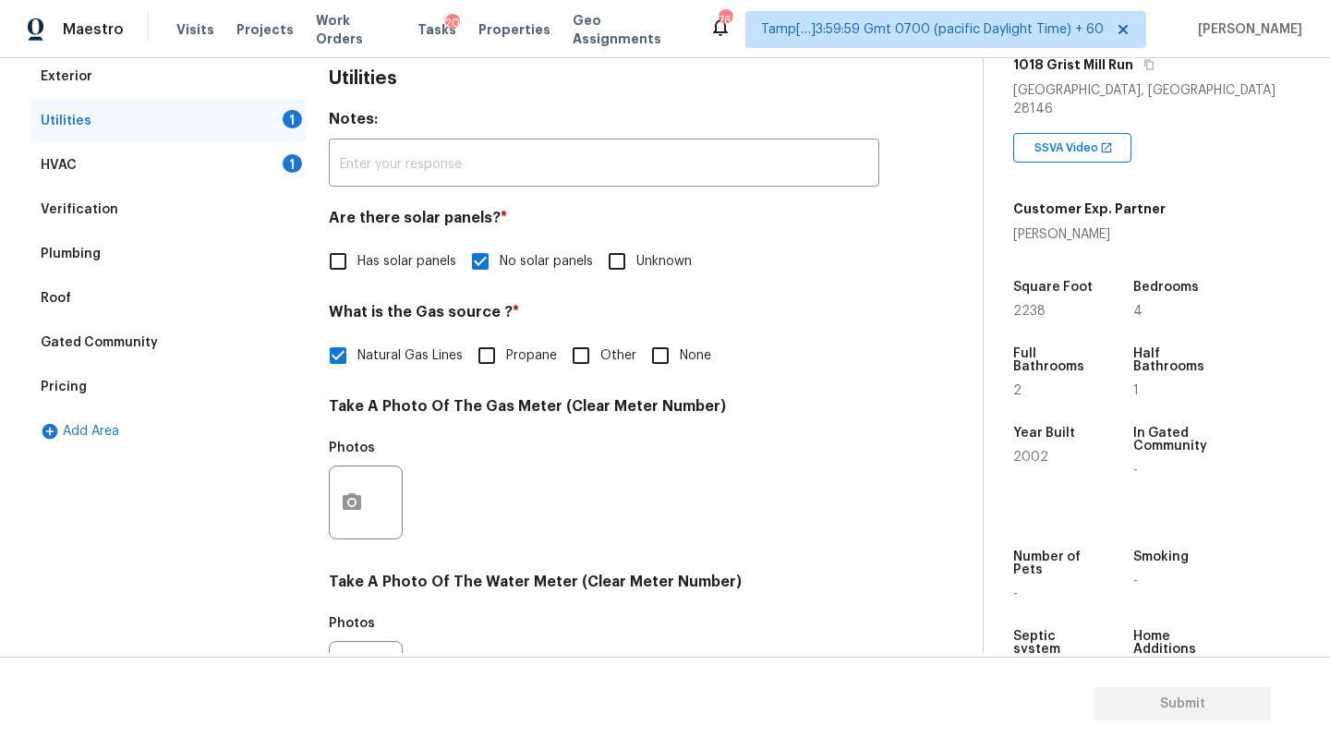
scroll to position [0, 0]
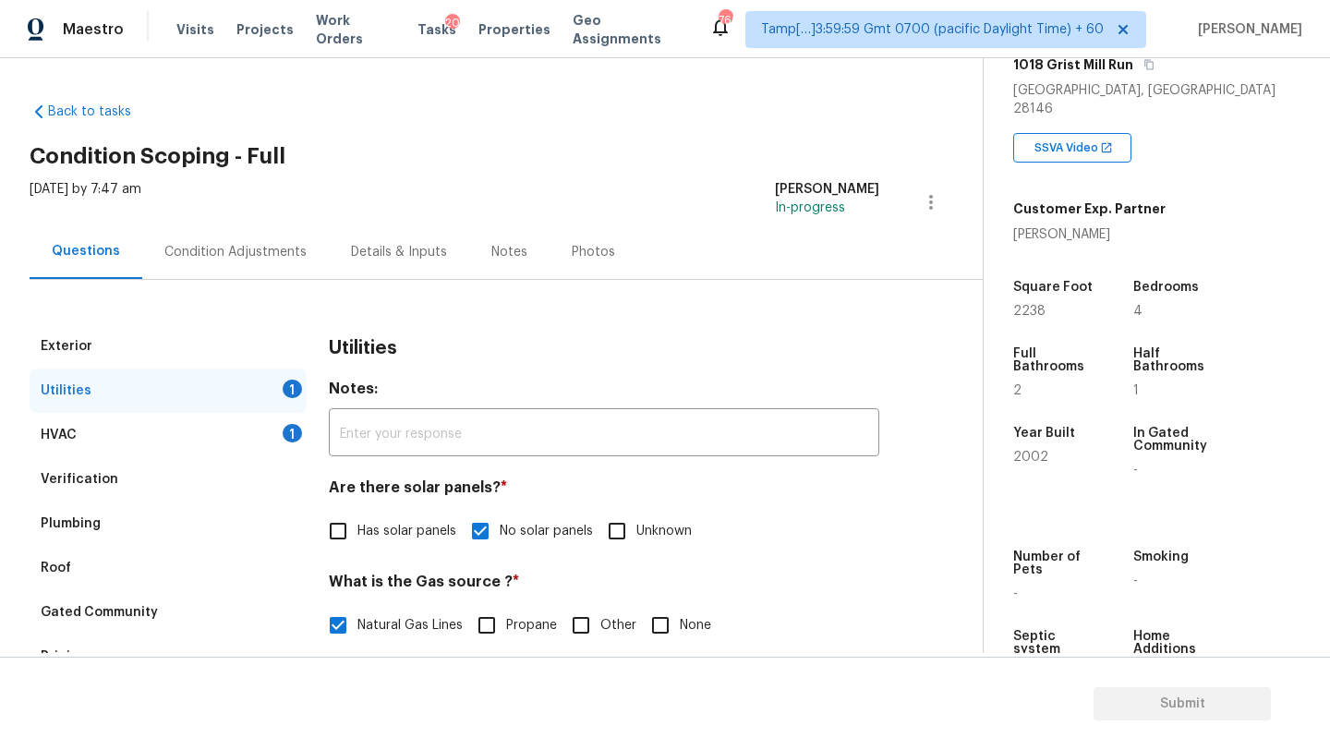
click at [186, 249] on div "Condition Adjustments" at bounding box center [235, 252] width 142 height 18
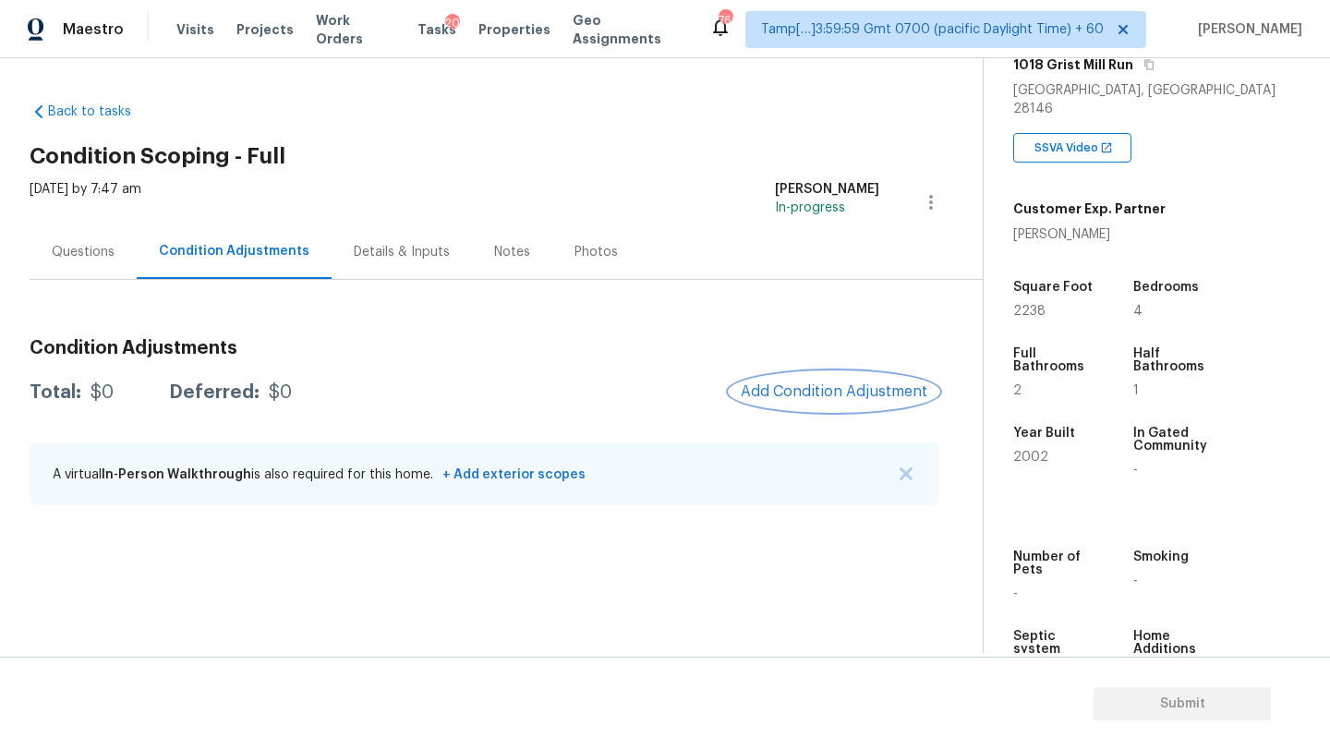
click at [846, 397] on span "Add Condition Adjustment" at bounding box center [834, 391] width 187 height 17
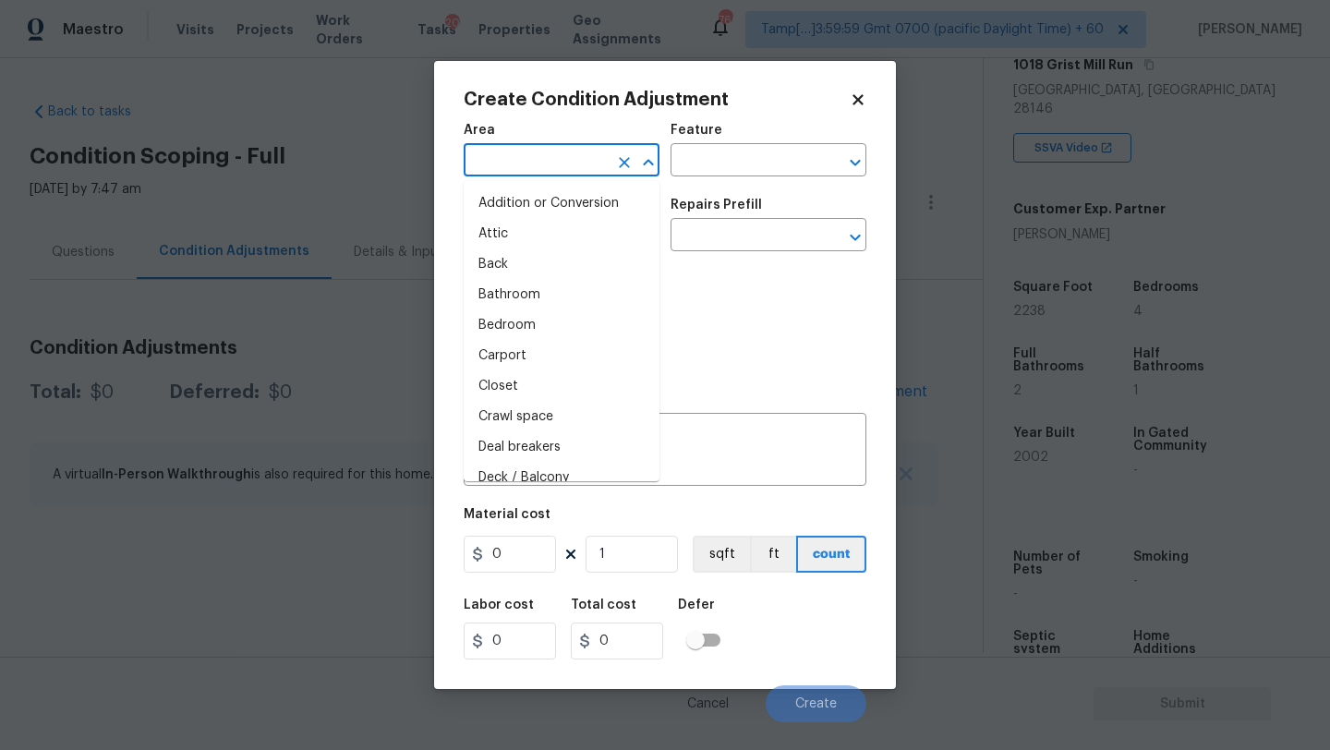
click at [535, 171] on input "text" at bounding box center [536, 162] width 144 height 29
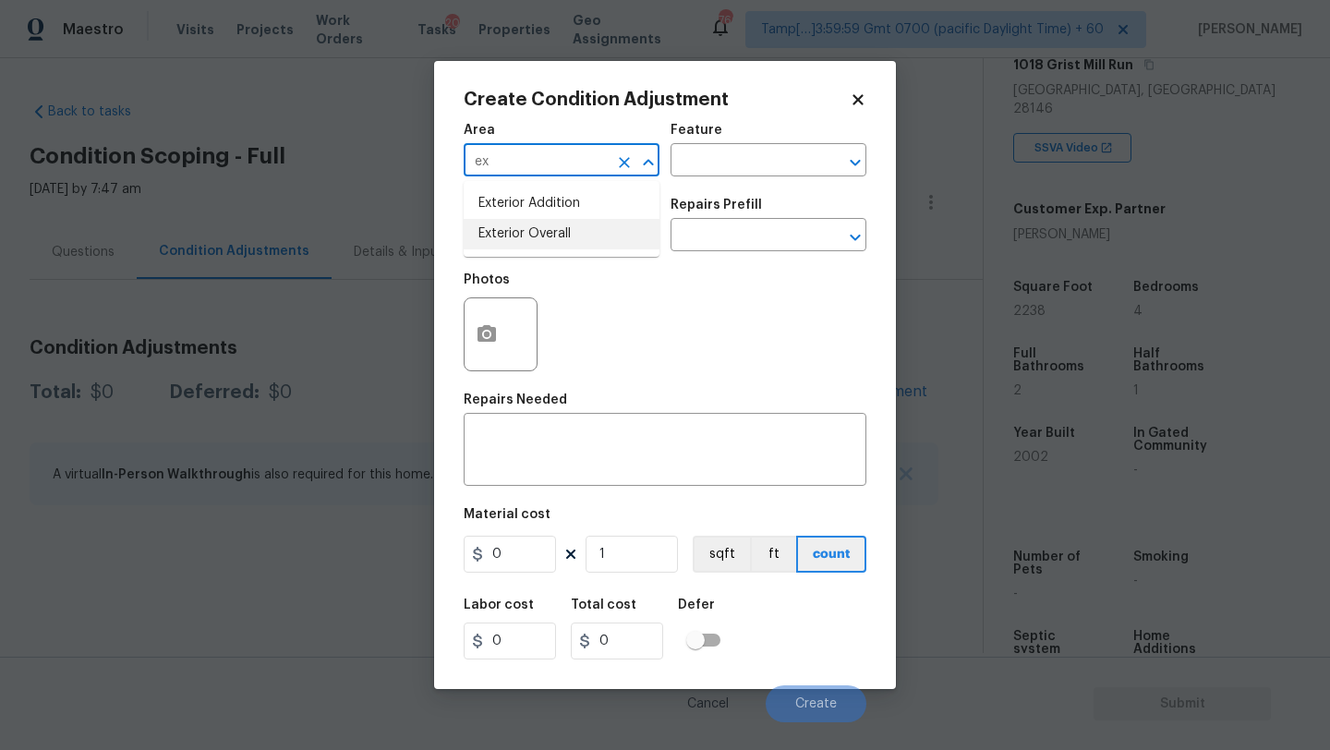
click at [539, 237] on li "Exterior Overall" at bounding box center [562, 234] width 196 height 30
type input "Exterior Overall"
click at [707, 144] on div "Feature" at bounding box center [769, 136] width 196 height 24
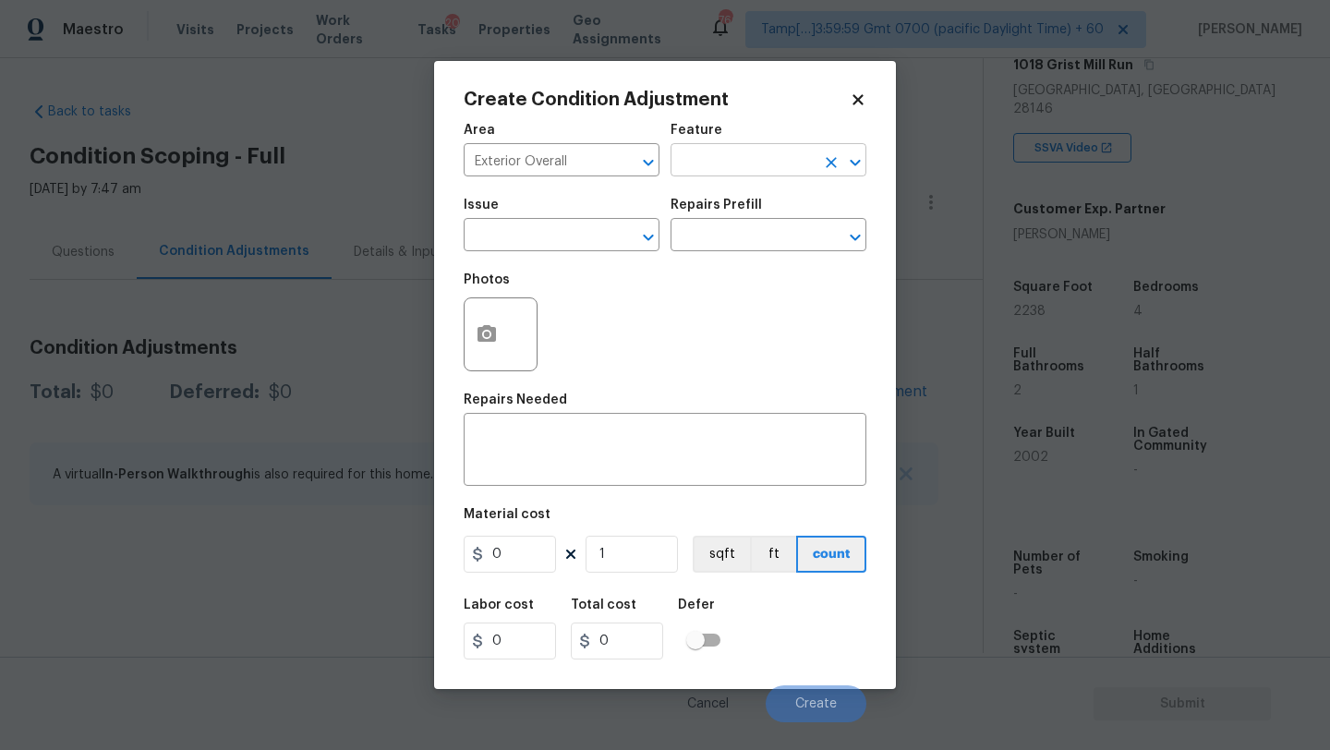
click at [708, 163] on input "text" at bounding box center [743, 162] width 144 height 29
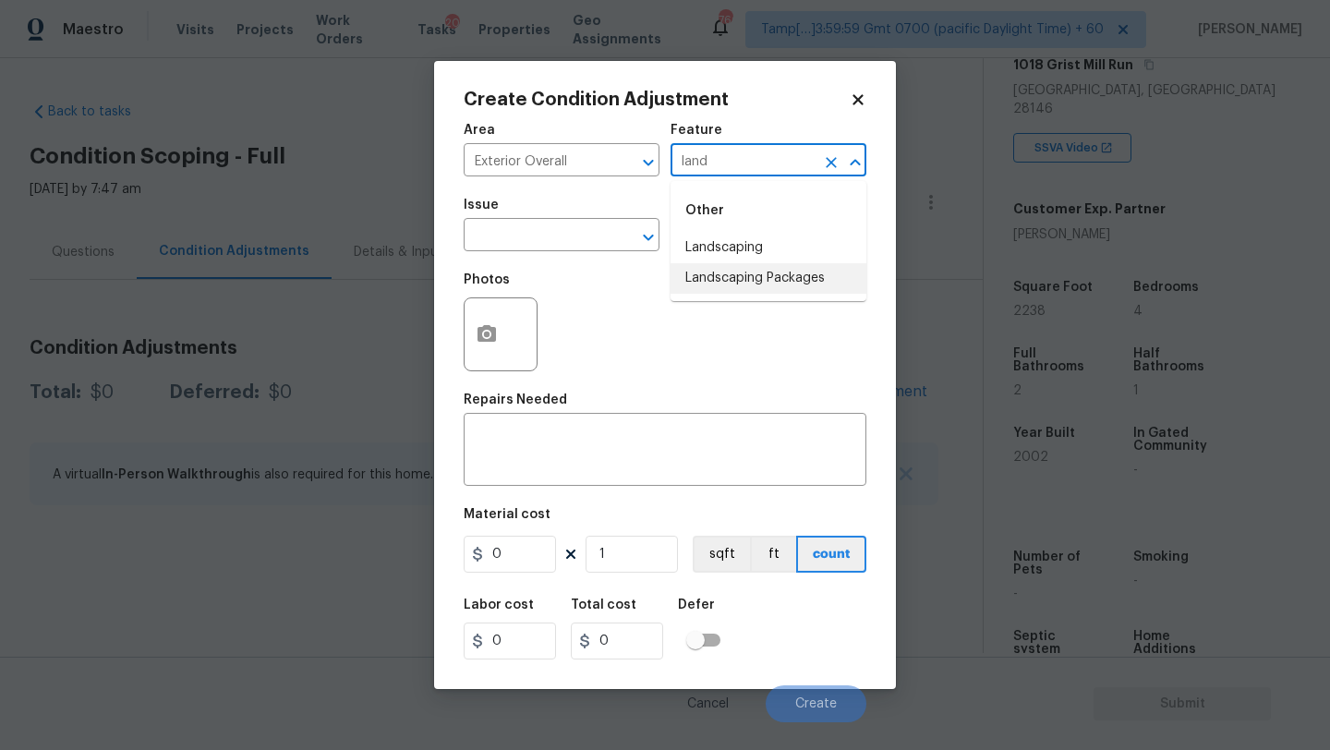
click at [709, 268] on li "Landscaping Packages" at bounding box center [769, 278] width 196 height 30
type input "Landscaping Packages"
click at [526, 247] on input "text" at bounding box center [536, 237] width 144 height 29
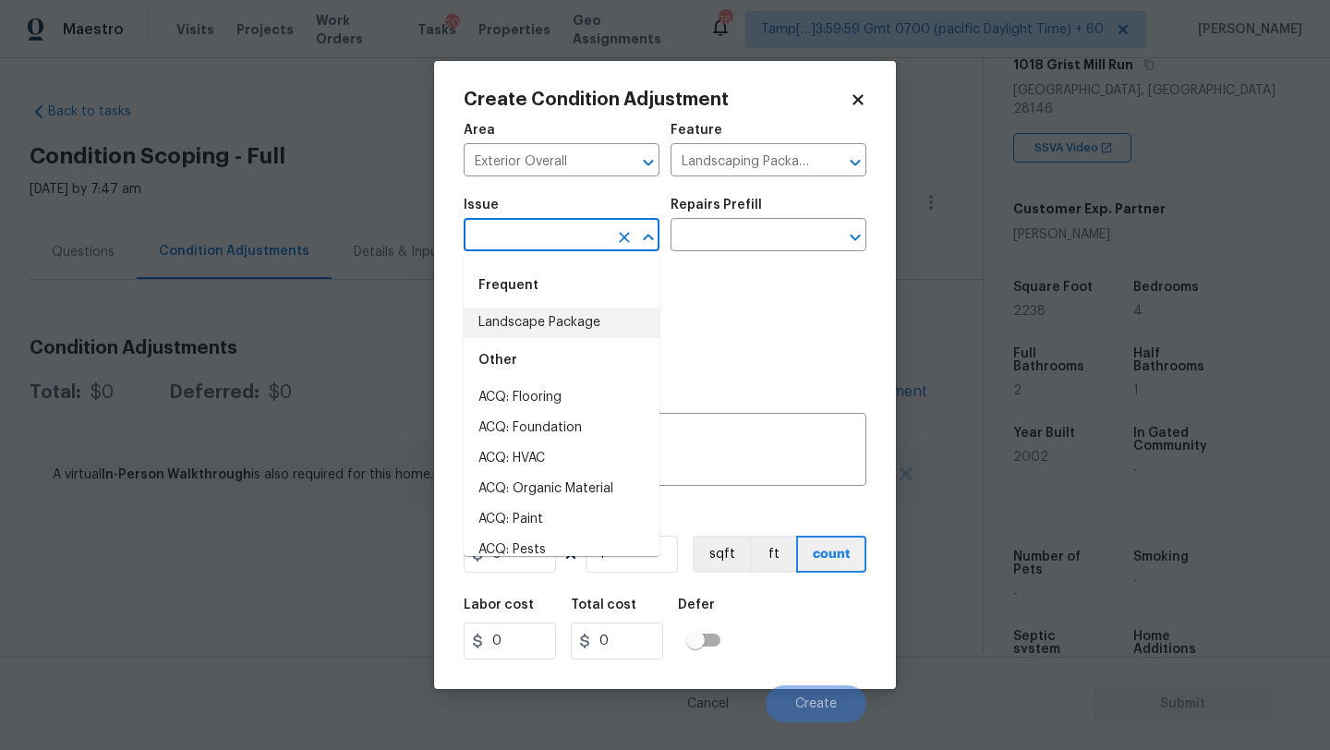
click at [526, 311] on li "Landscape Package" at bounding box center [562, 323] width 196 height 30
type input "Landscape Package"
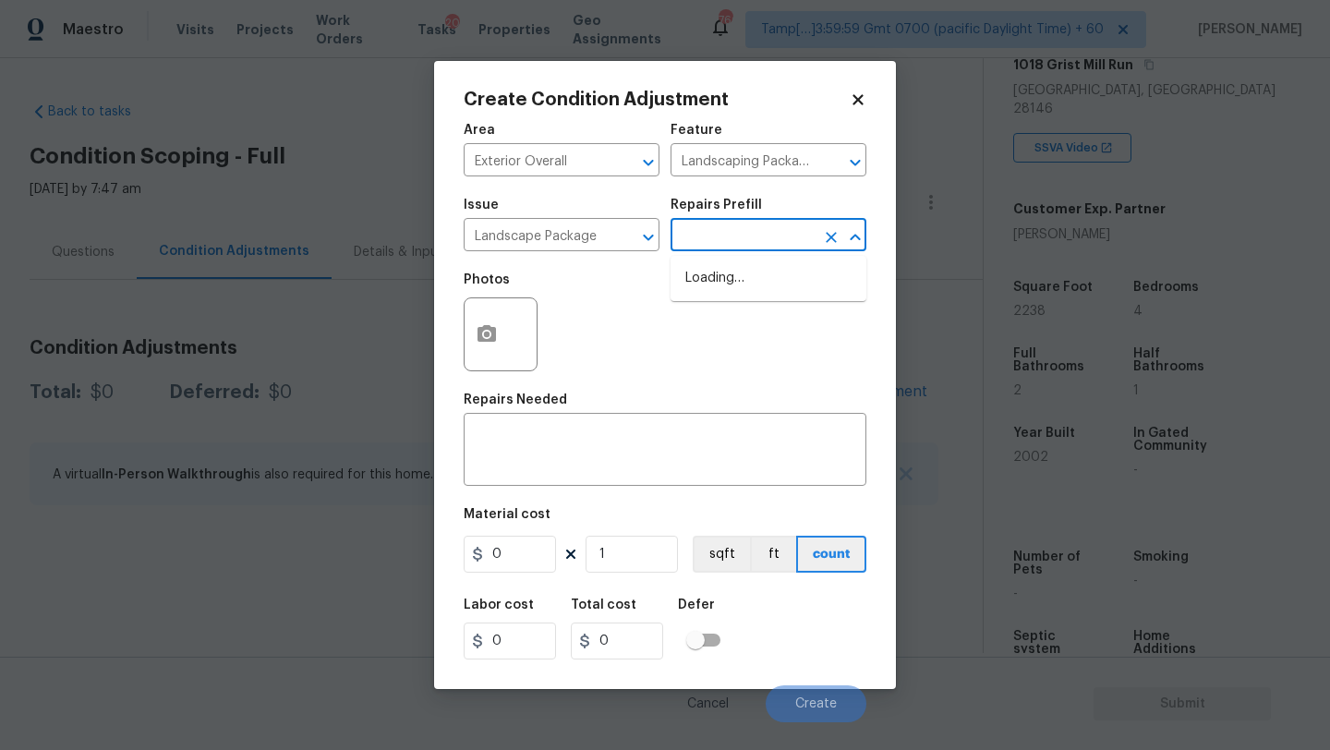
click at [714, 249] on input "text" at bounding box center [743, 237] width 144 height 29
click at [714, 293] on li "Initial landscaping package $75.00" at bounding box center [769, 288] width 196 height 50
type input "Home Readiness Packages"
type textarea "Mowing of grass up to 6" in height. Mow, edge along driveways & sidewalks, trim…"
type input "75"
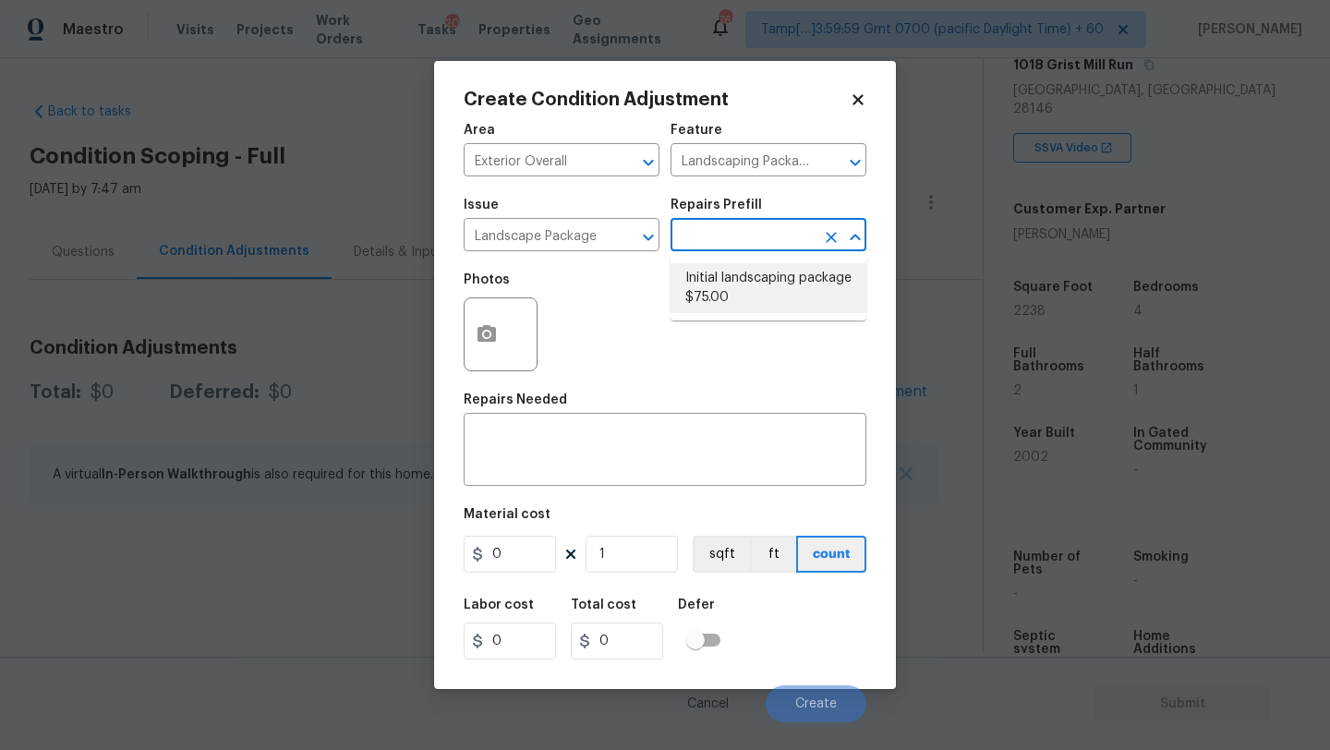
type input "75"
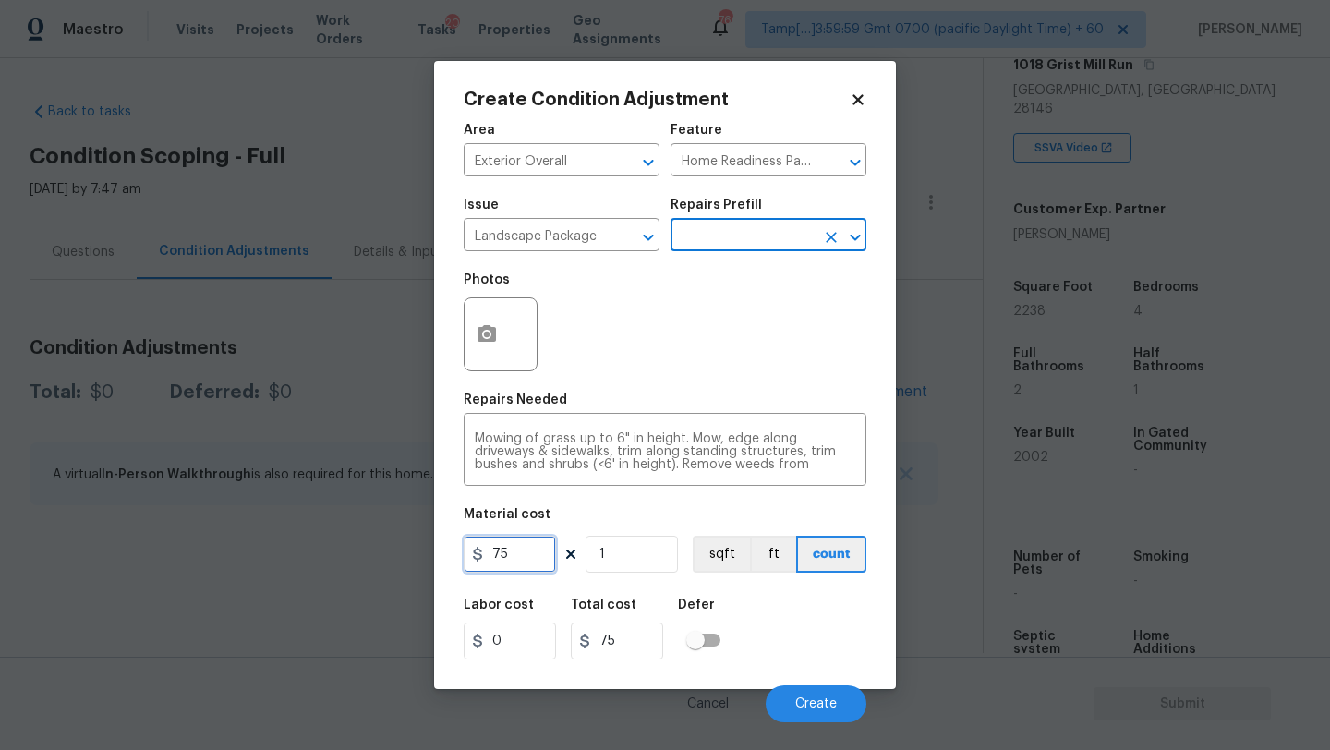
click at [516, 562] on input "75" at bounding box center [510, 554] width 92 height 37
type input "750"
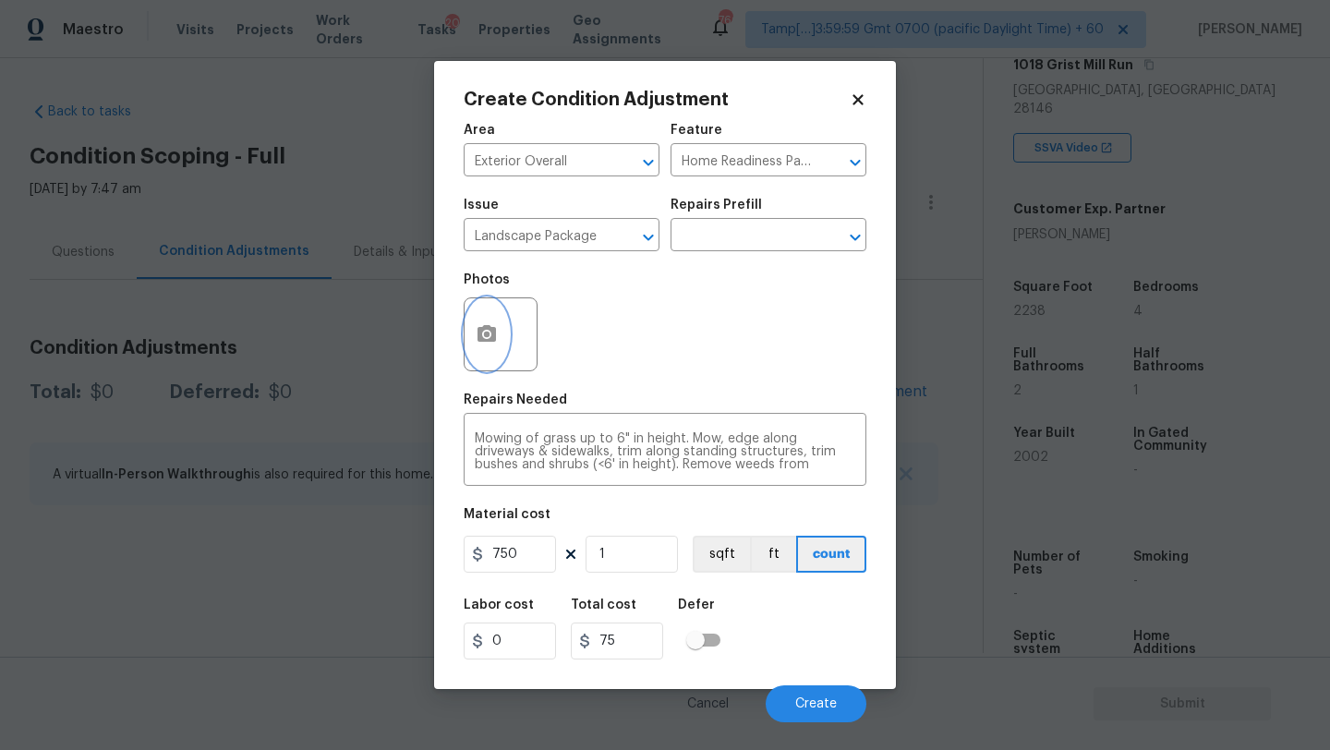
type input "750"
click at [489, 302] on button "button" at bounding box center [487, 334] width 44 height 72
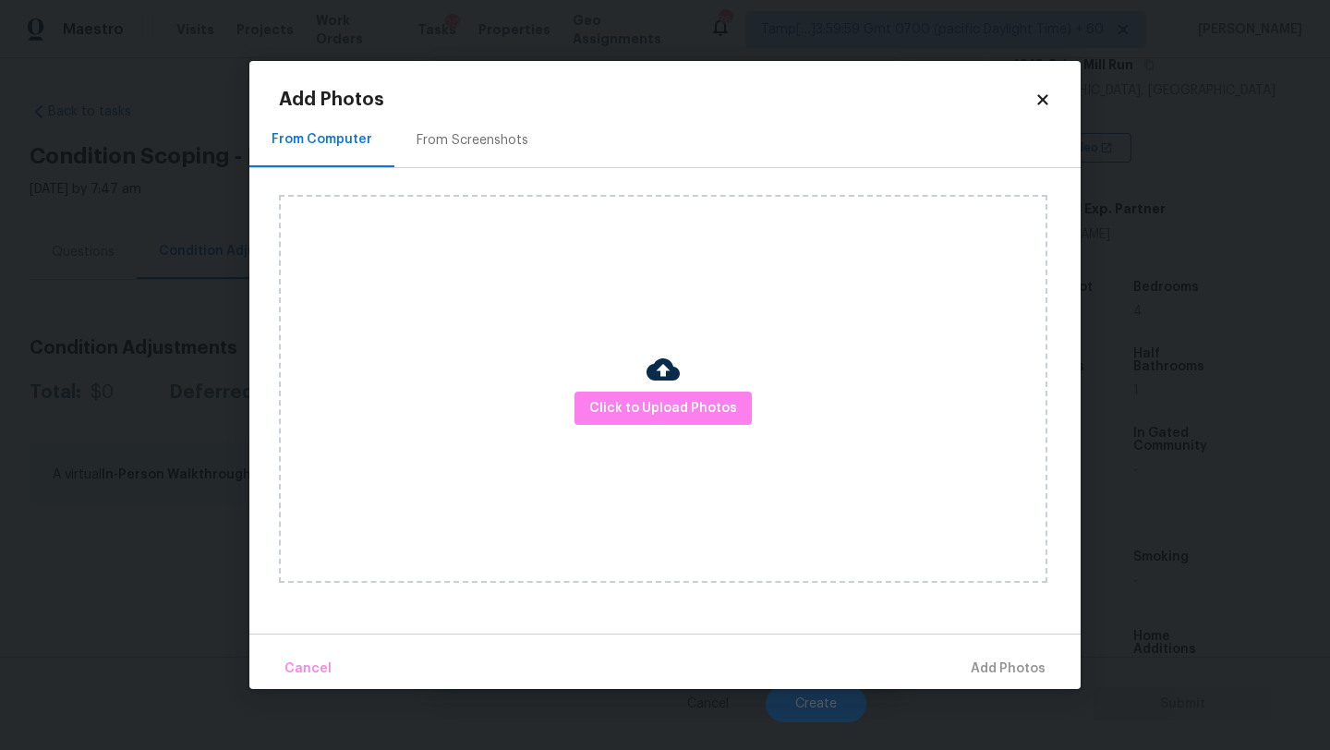
click at [487, 150] on div "From Screenshots" at bounding box center [472, 140] width 156 height 54
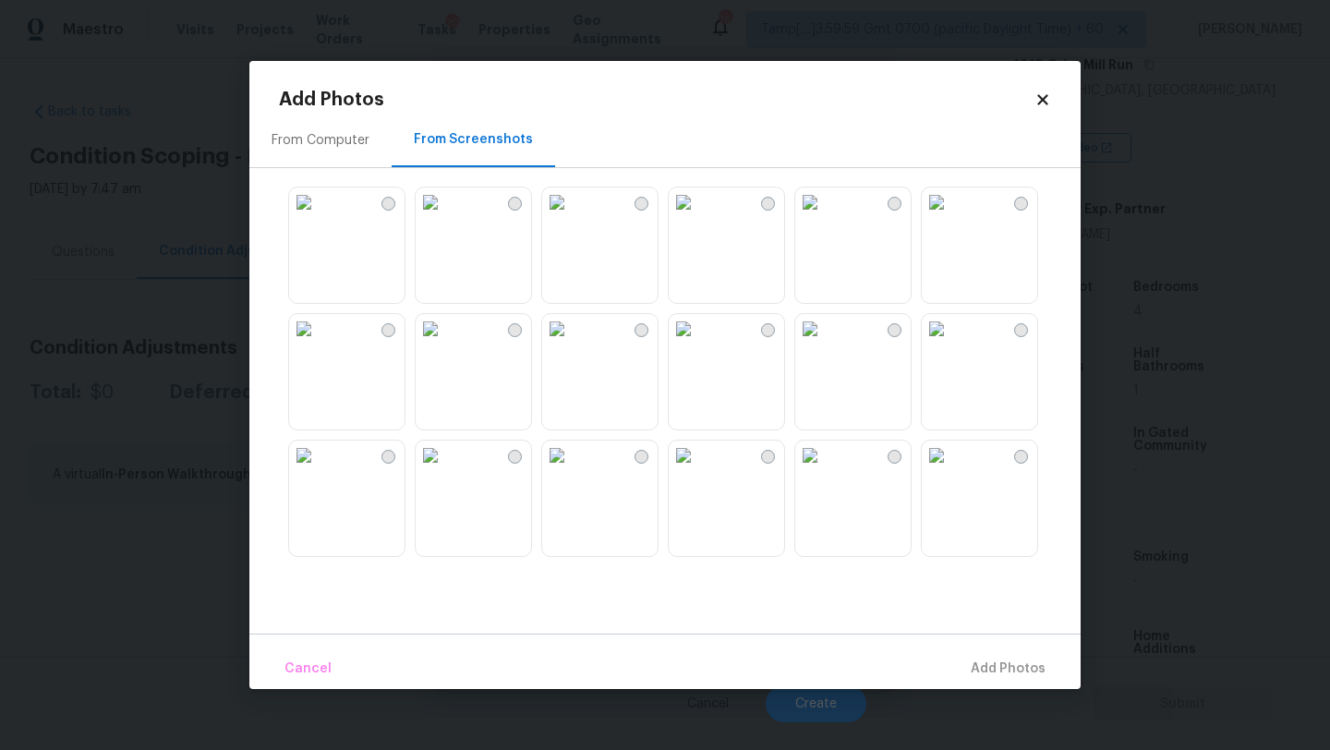
click at [445, 470] on img at bounding box center [431, 456] width 30 height 30
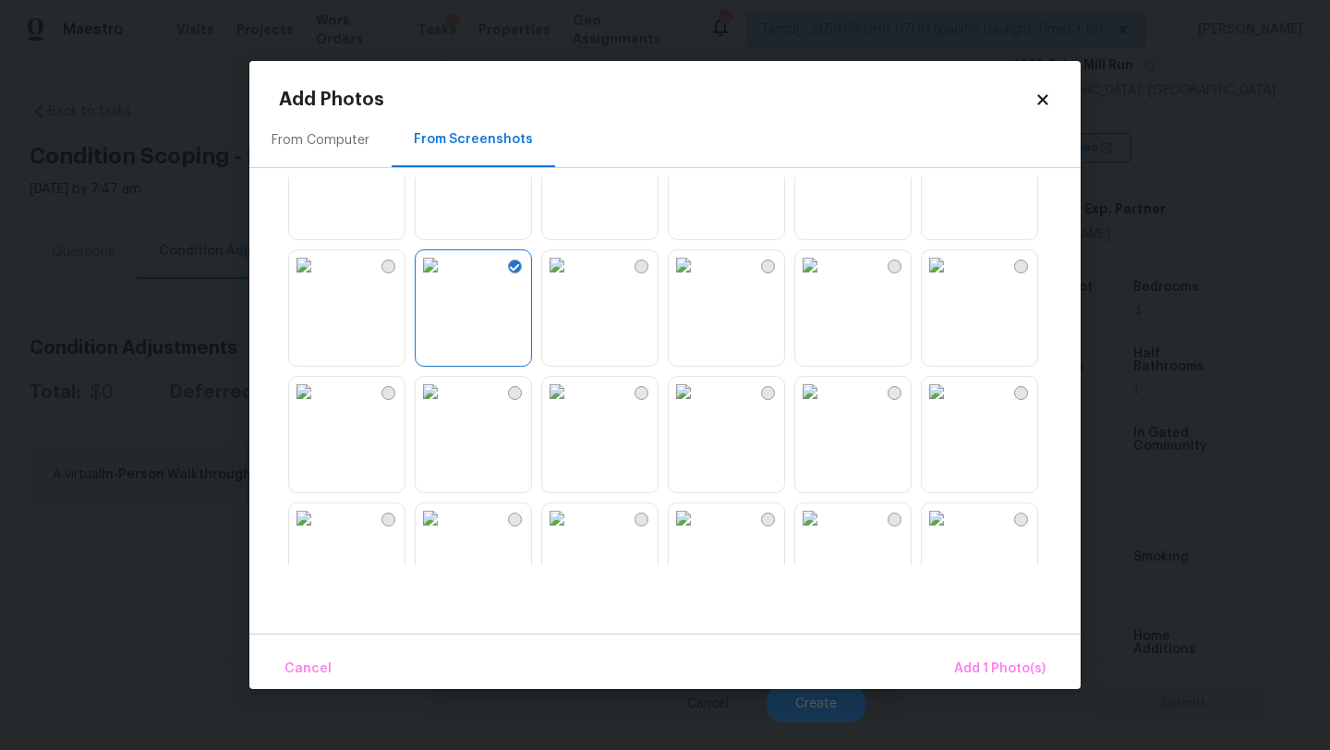
scroll to position [211, 0]
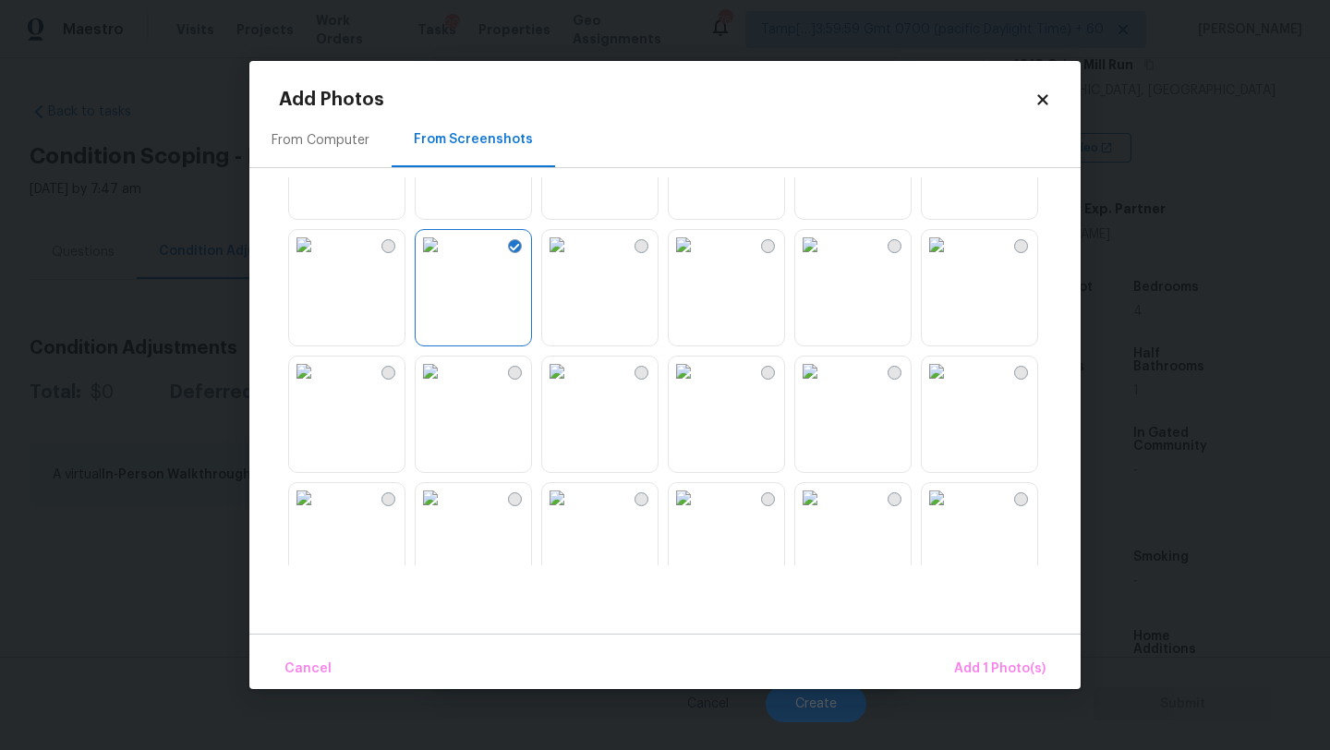
click at [951, 260] on img at bounding box center [937, 245] width 30 height 30
click at [951, 386] on img at bounding box center [937, 372] width 30 height 30
click at [698, 386] on img at bounding box center [684, 372] width 30 height 30
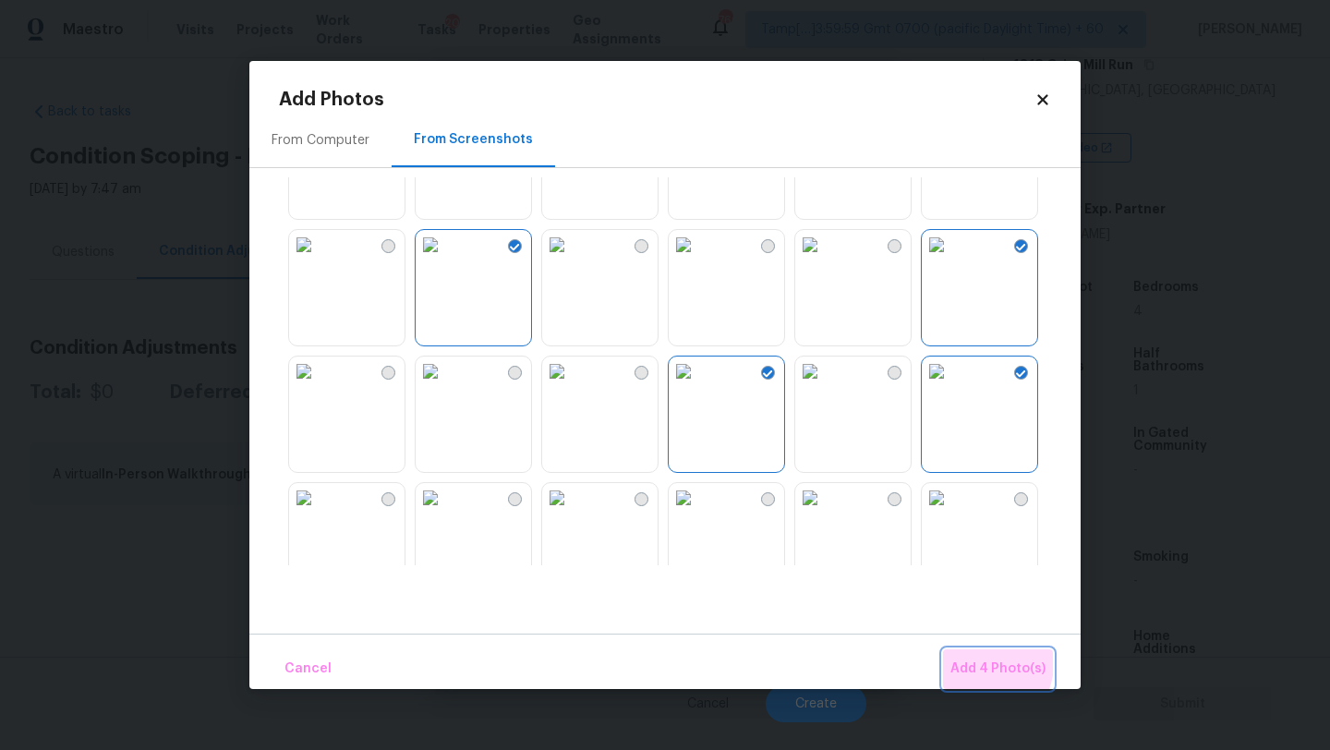
click at [962, 657] on button "Add 4 Photo(s)" at bounding box center [998, 669] width 110 height 40
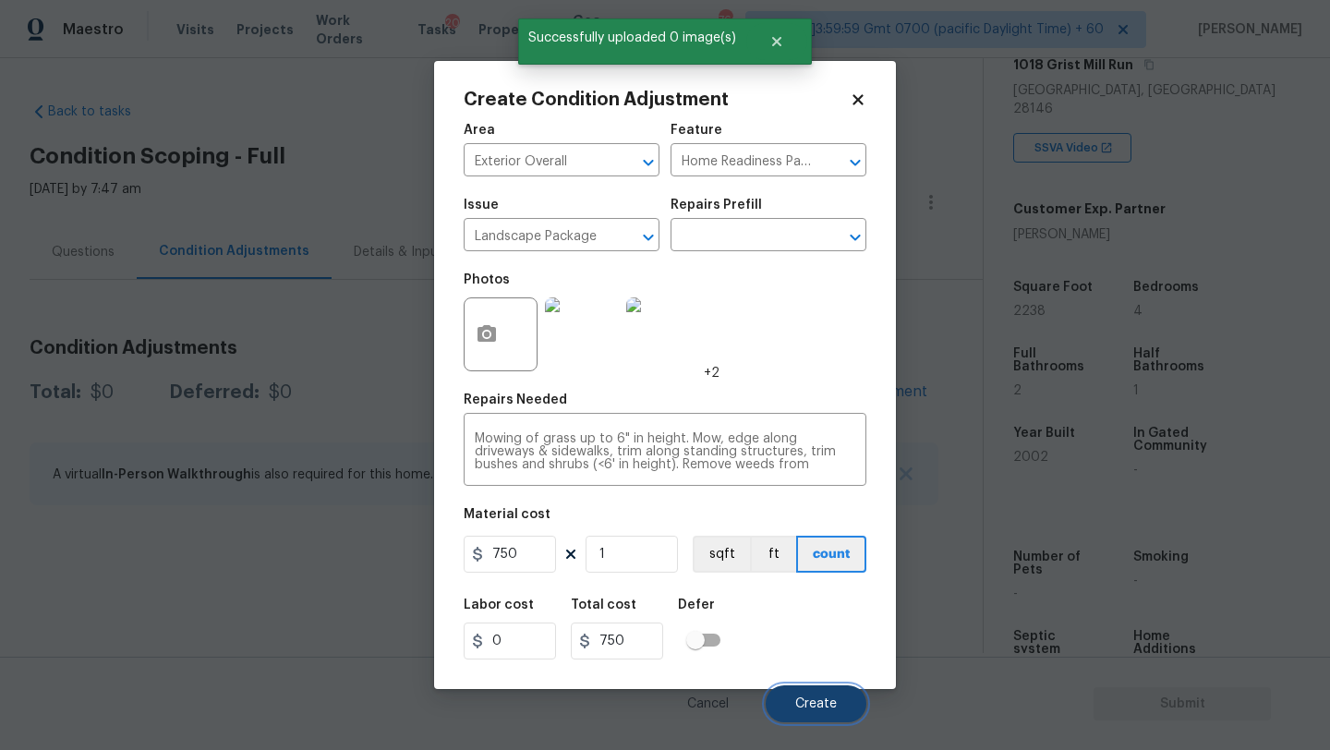
click at [830, 696] on button "Create" at bounding box center [816, 703] width 101 height 37
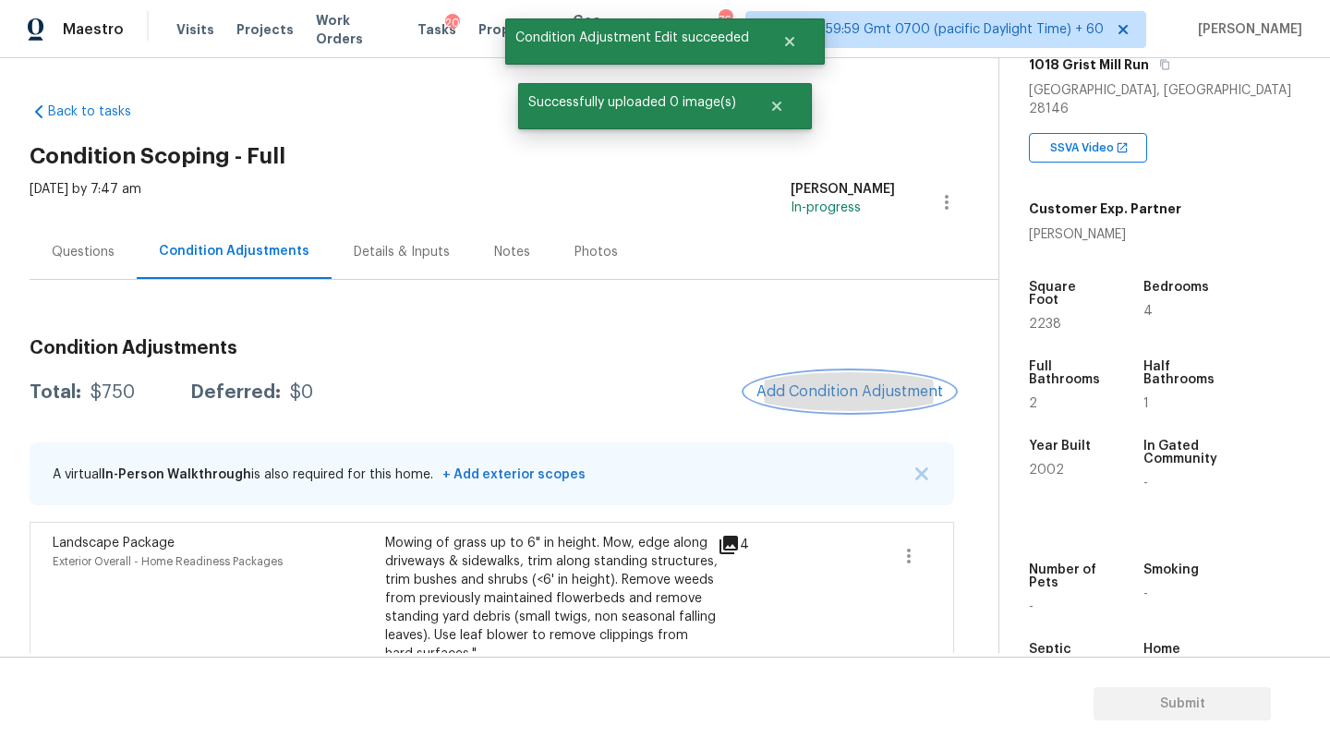
click at [856, 396] on span "Add Condition Adjustment" at bounding box center [849, 391] width 187 height 17
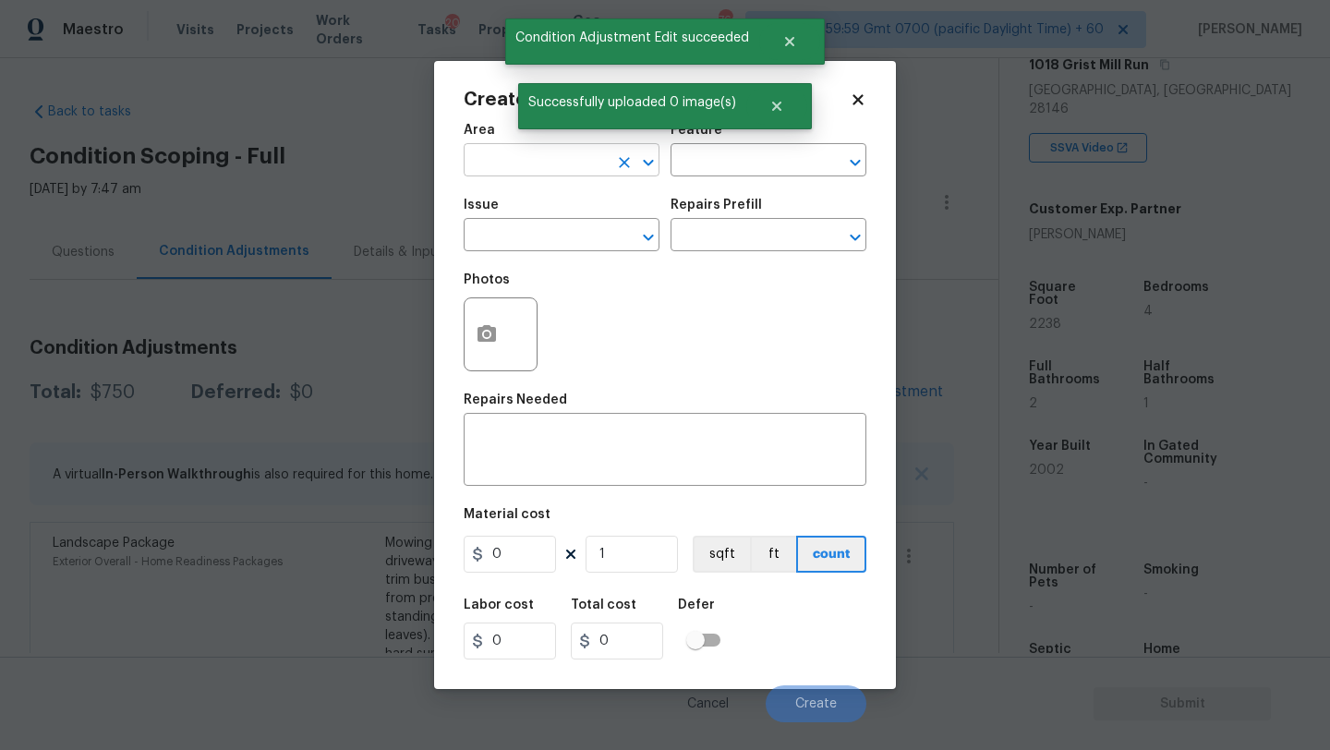
click at [508, 160] on input "text" at bounding box center [536, 162] width 144 height 29
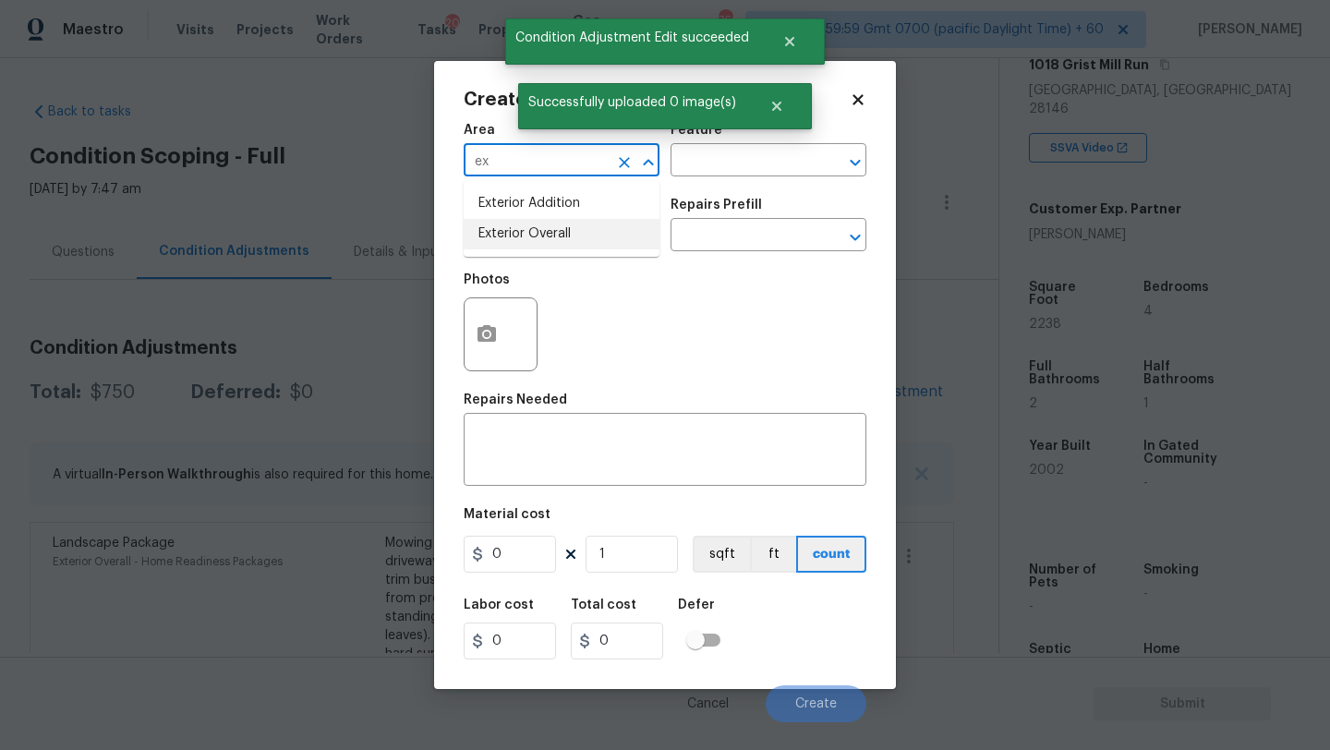
click at [523, 222] on li "Exterior Overall" at bounding box center [562, 234] width 196 height 30
type input "Exterior Overall"
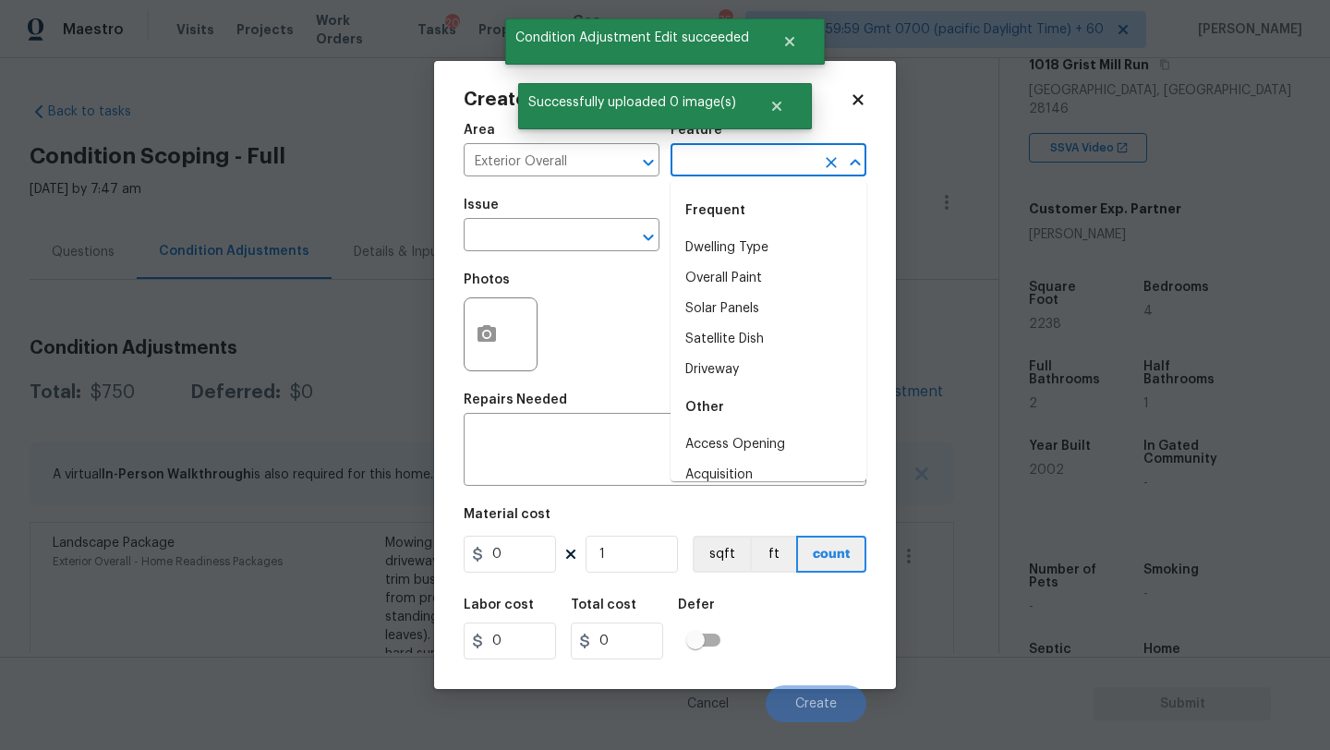
click at [700, 164] on input "text" at bounding box center [743, 162] width 144 height 29
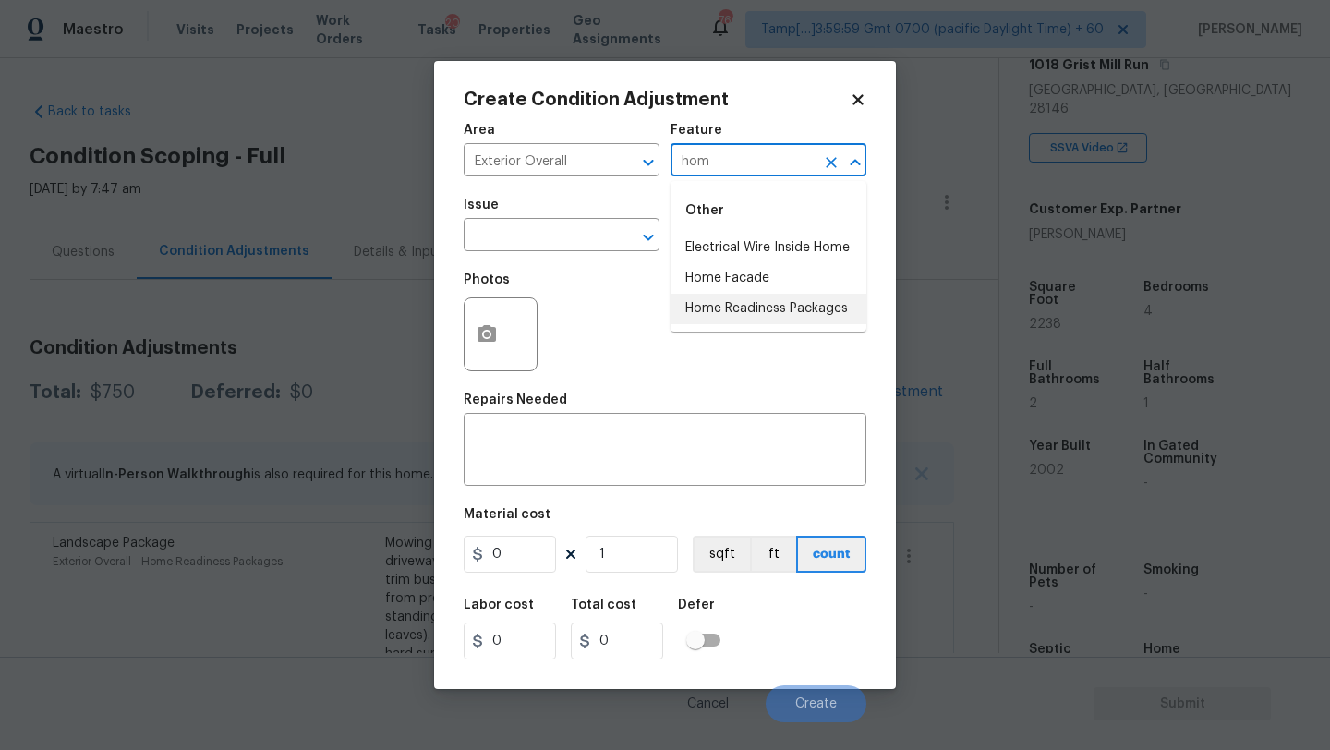
drag, startPoint x: 732, startPoint y: 260, endPoint x: 734, endPoint y: 311, distance: 50.9
click at [734, 313] on ul "Electrical Wire Inside Home Home Facade Home Readiness Packages" at bounding box center [769, 278] width 196 height 91
click at [734, 311] on li "Home Readiness Packages" at bounding box center [769, 309] width 196 height 30
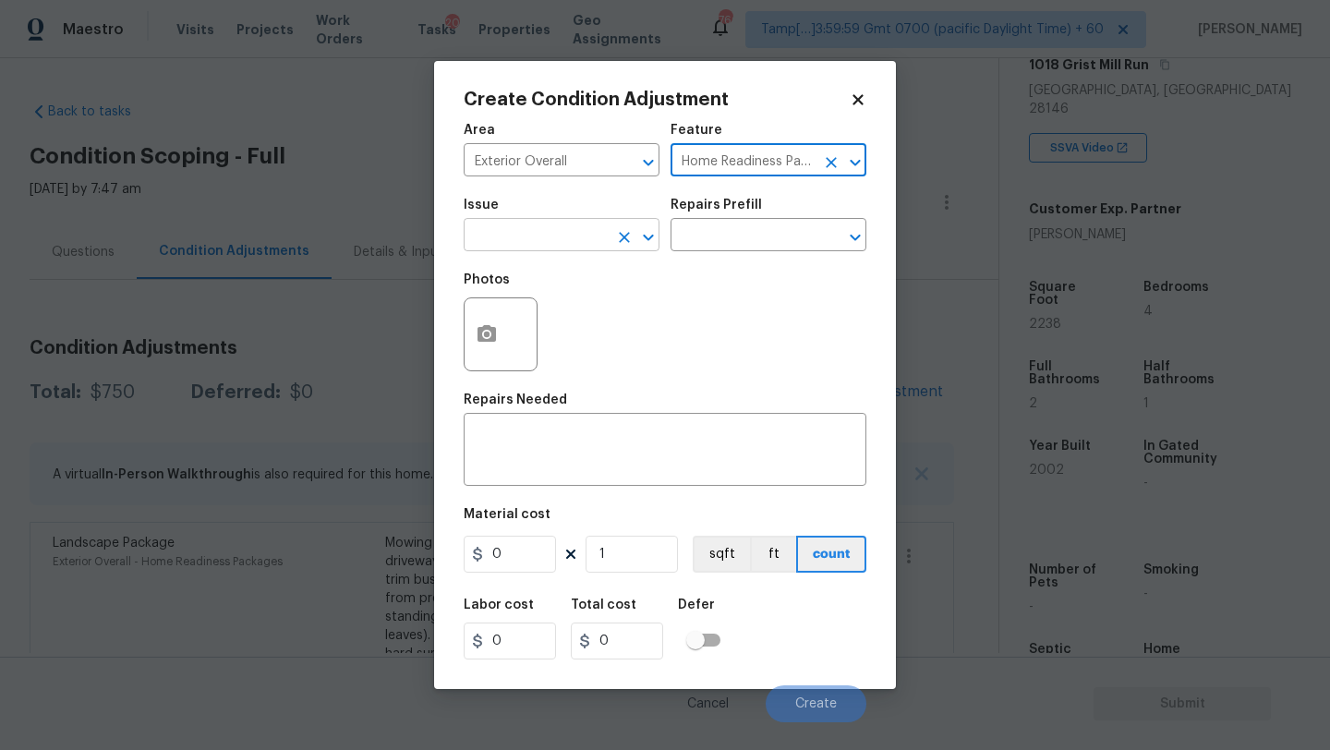
type input "Home Readiness Packages"
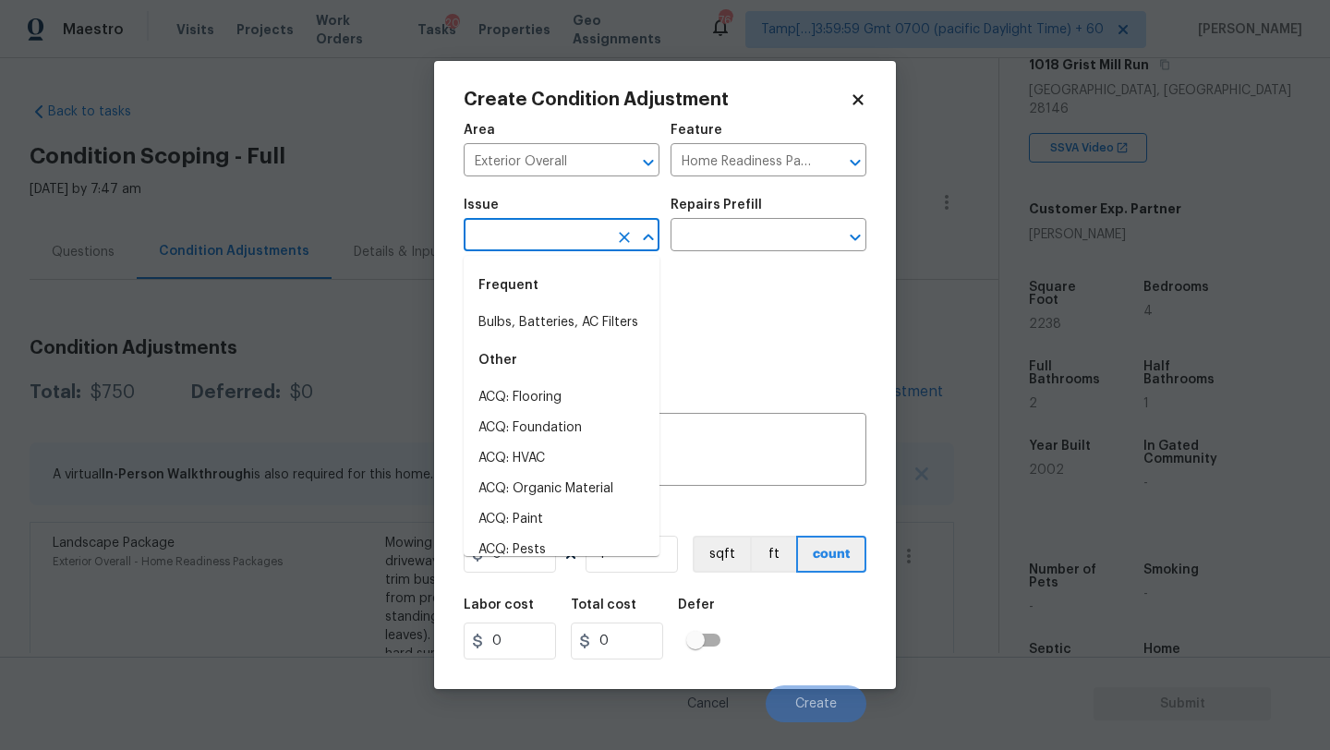
click at [595, 228] on input "text" at bounding box center [536, 237] width 144 height 29
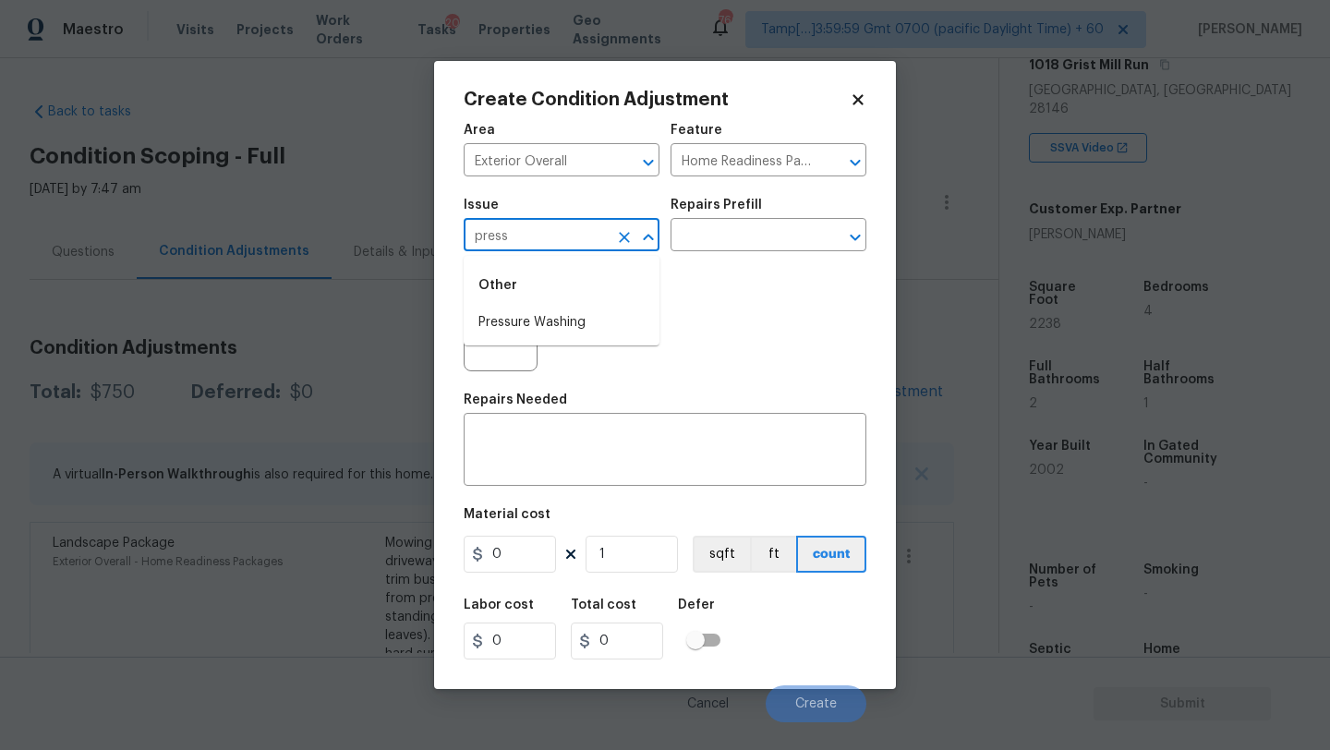
click at [601, 323] on li "Pressure Washing" at bounding box center [562, 323] width 196 height 30
type input "Pressure Washing"
click at [732, 229] on input "text" at bounding box center [743, 237] width 144 height 29
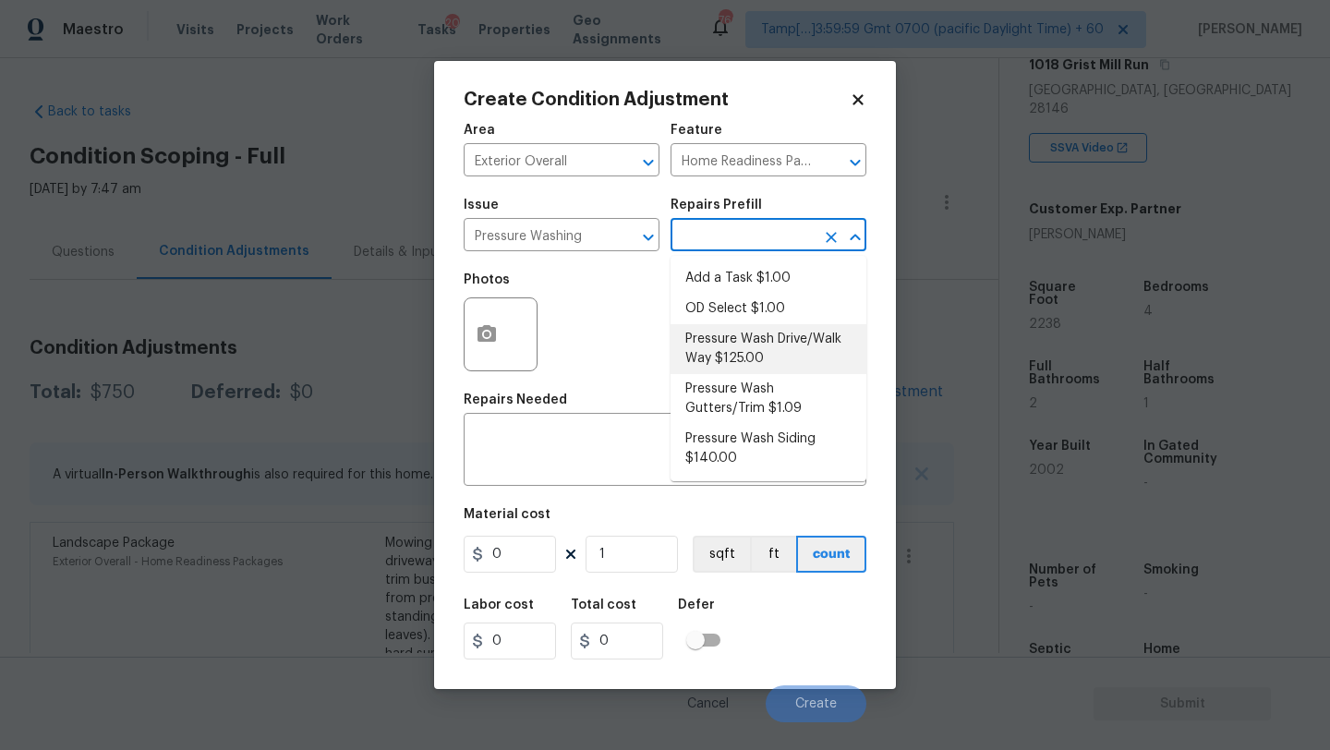
click at [736, 353] on li "Pressure Wash Drive/Walk Way $125.00" at bounding box center [769, 349] width 196 height 50
type input "Siding"
type textarea "Pressure wash the driveways/walkways as directed by the PM. Ensure that all deb…"
type input "125"
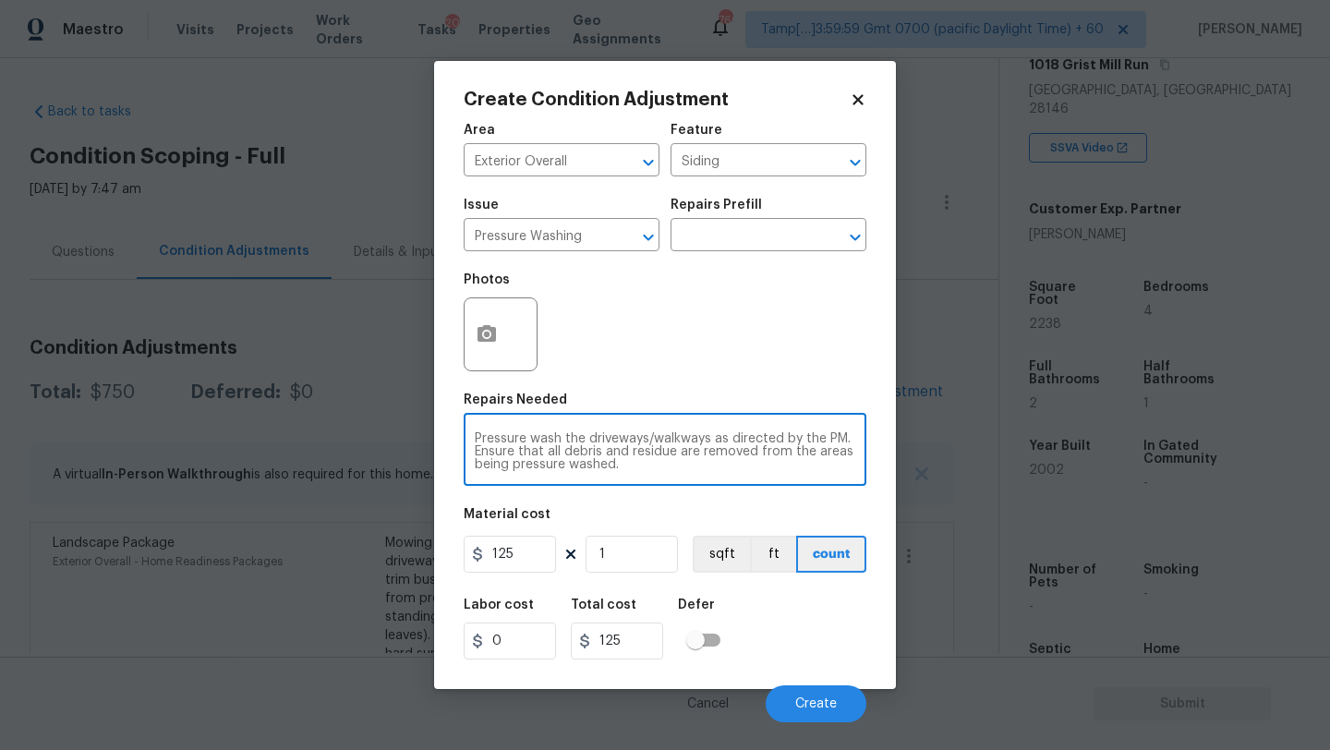
click at [723, 442] on textarea "Pressure wash the driveways/walkways as directed by the PM. Ensure that all deb…" at bounding box center [665, 451] width 381 height 39
drag, startPoint x: 719, startPoint y: 442, endPoint x: 759, endPoint y: 485, distance: 59.5
click at [759, 485] on div "Pressure wash the driveways/walkways as directed by the PM. Ensure that all deb…" at bounding box center [665, 451] width 403 height 68
type textarea "Pressure wash the driveways/walkways and sidings"
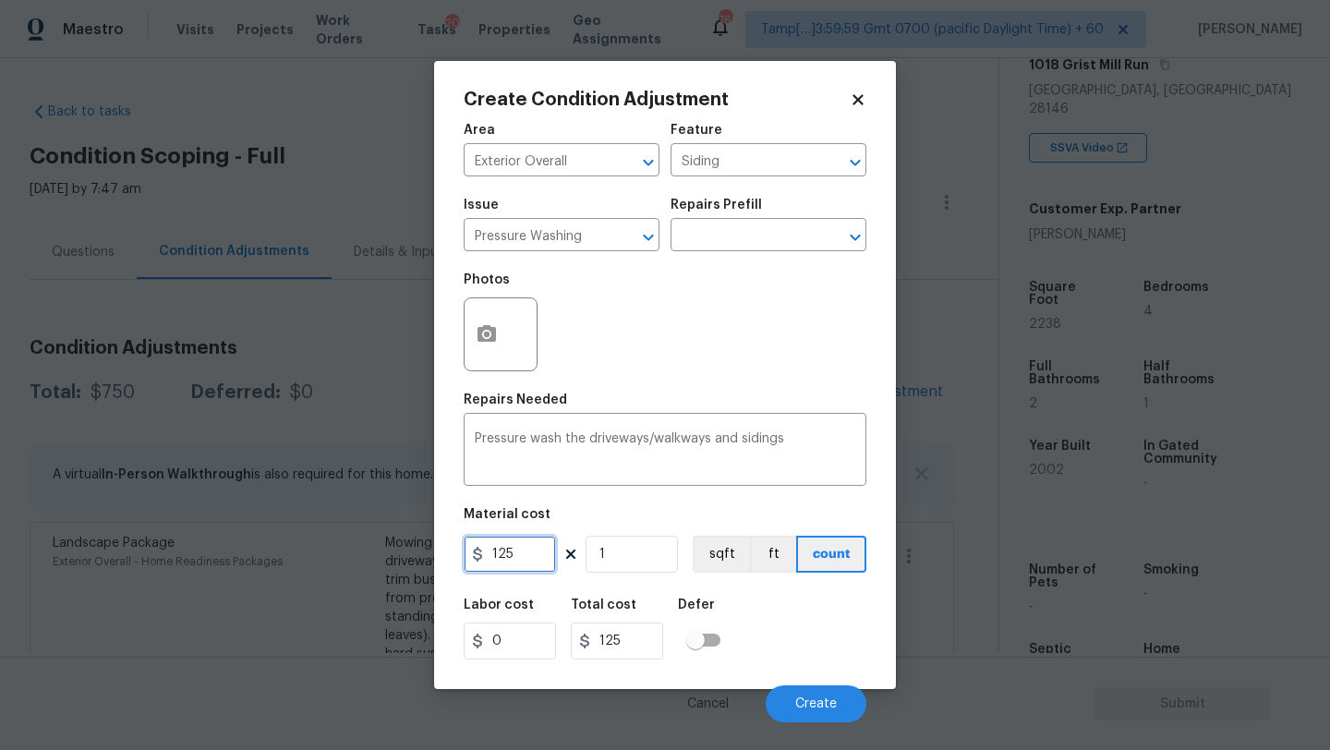
click at [535, 545] on input "125" at bounding box center [510, 554] width 92 height 37
type input "400"
click at [765, 641] on div "Labor cost 0 Total cost 400 Defer" at bounding box center [665, 628] width 403 height 83
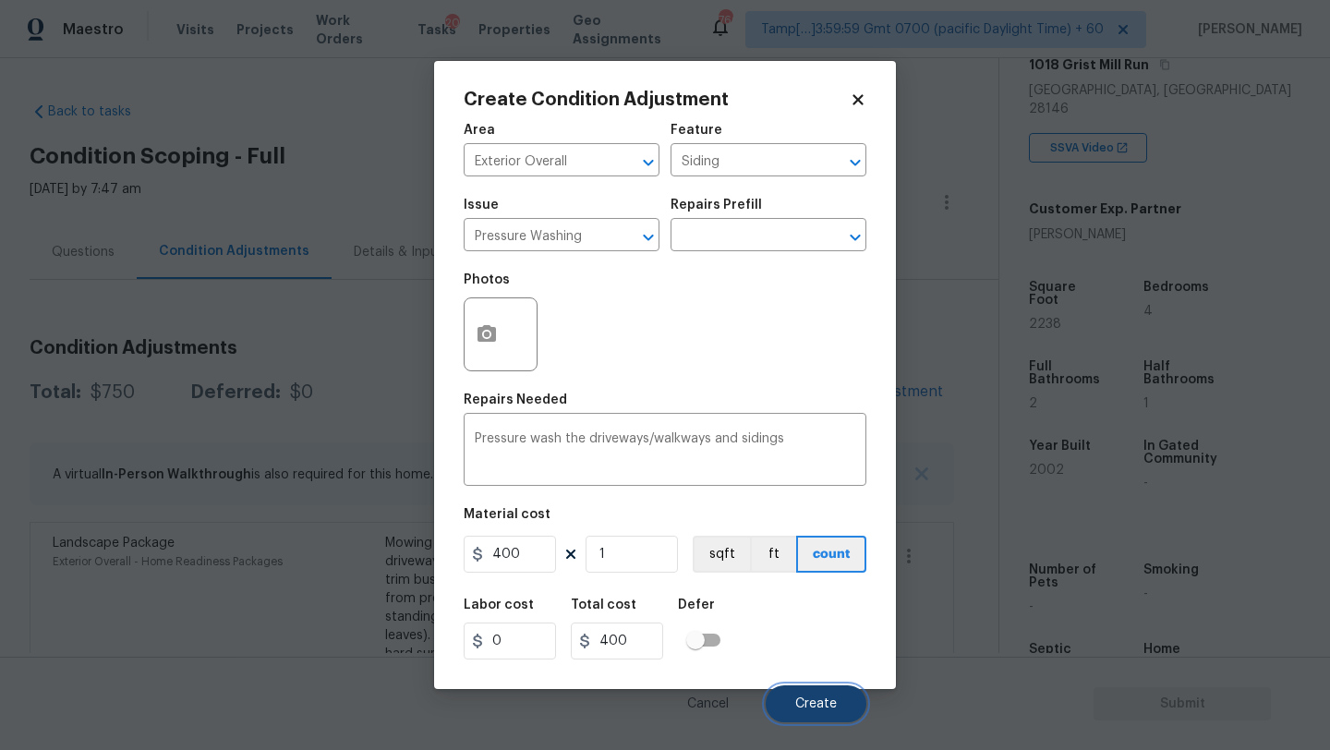
click at [801, 688] on button "Create" at bounding box center [816, 703] width 101 height 37
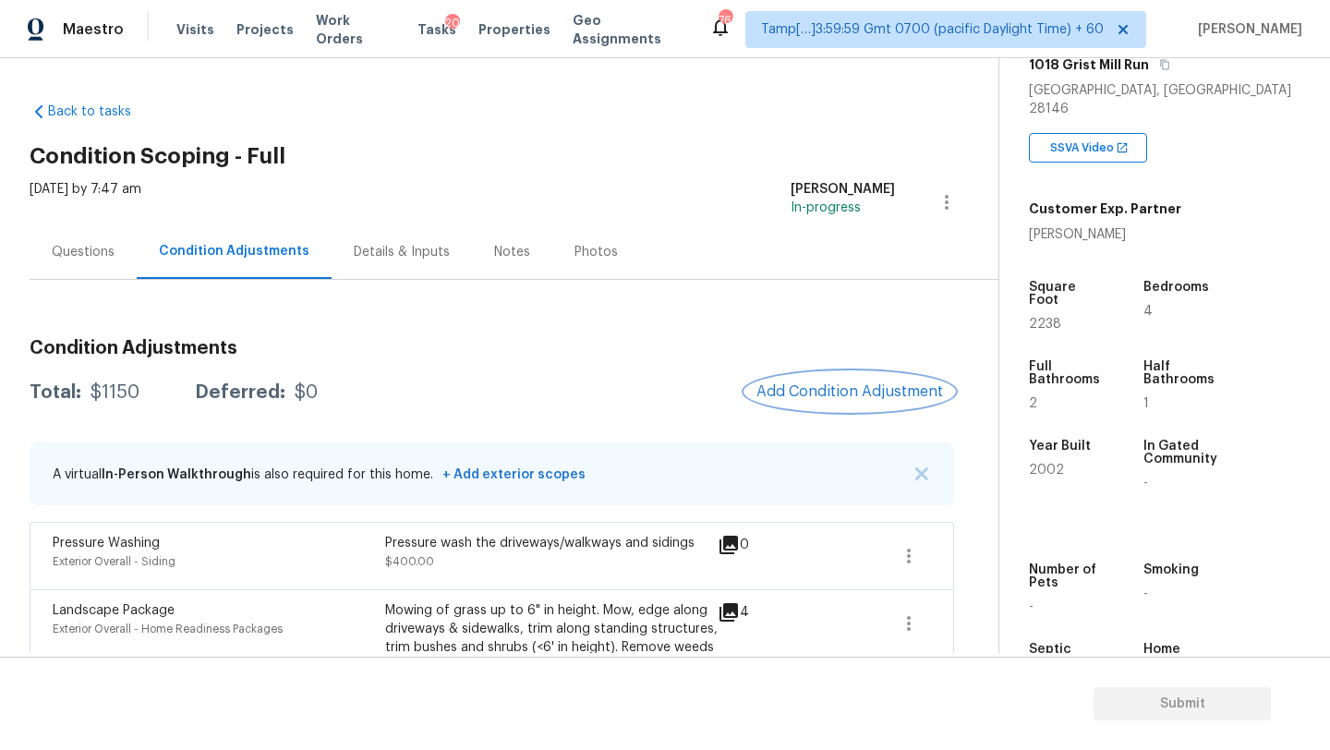
click at [822, 389] on span "Add Condition Adjustment" at bounding box center [849, 391] width 187 height 17
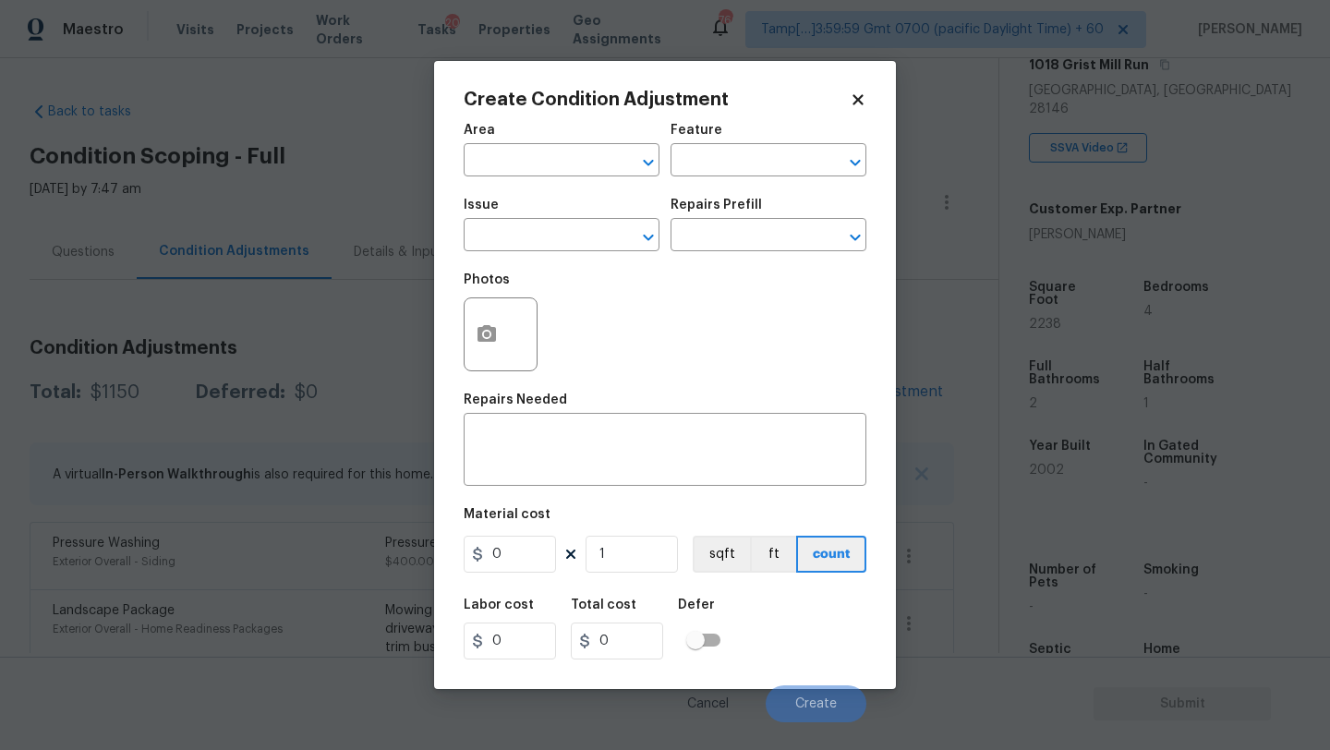
click at [508, 176] on span "Area ​" at bounding box center [562, 150] width 196 height 75
click at [508, 167] on input "text" at bounding box center [536, 162] width 144 height 29
click at [533, 232] on li "Exterior Overall" at bounding box center [562, 234] width 196 height 30
type input "Exterior Overall"
click at [715, 163] on input "text" at bounding box center [743, 162] width 144 height 29
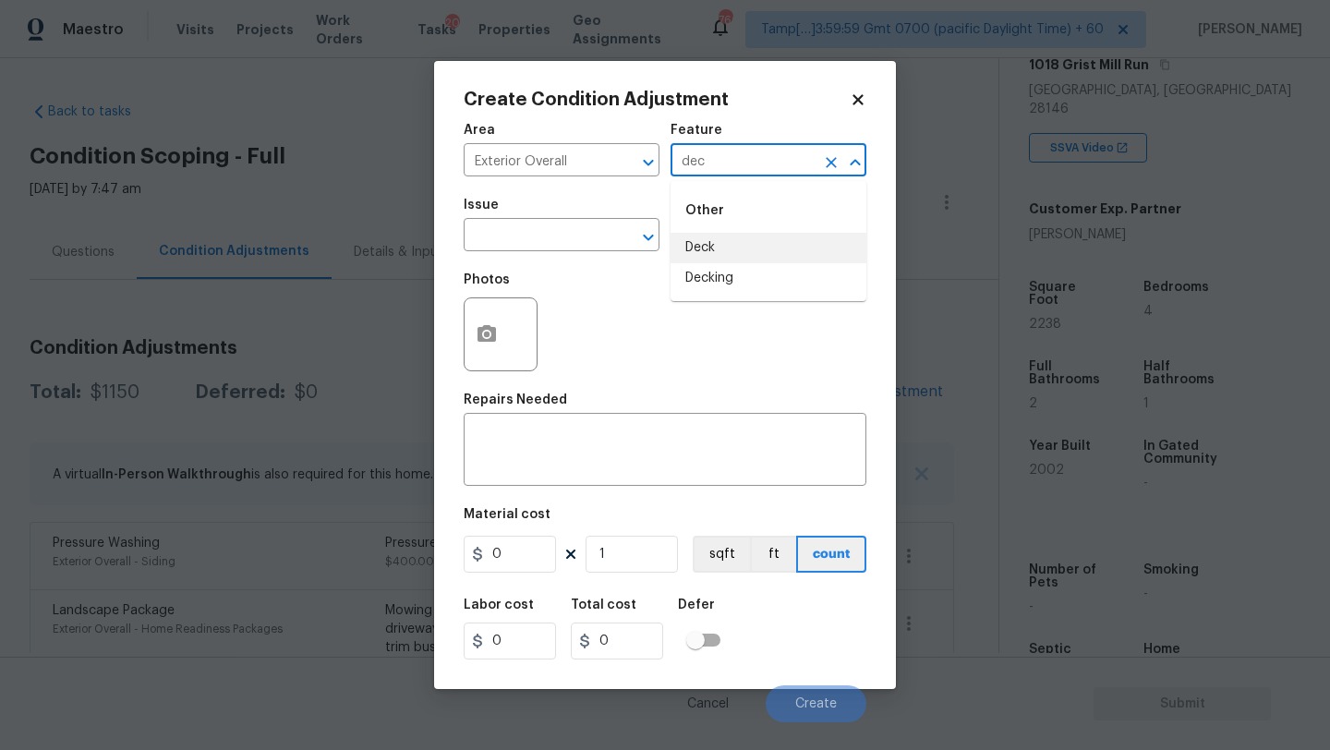
click at [735, 245] on li "Deck" at bounding box center [769, 248] width 196 height 30
type input "Deck"
click at [651, 432] on textarea at bounding box center [665, 451] width 381 height 39
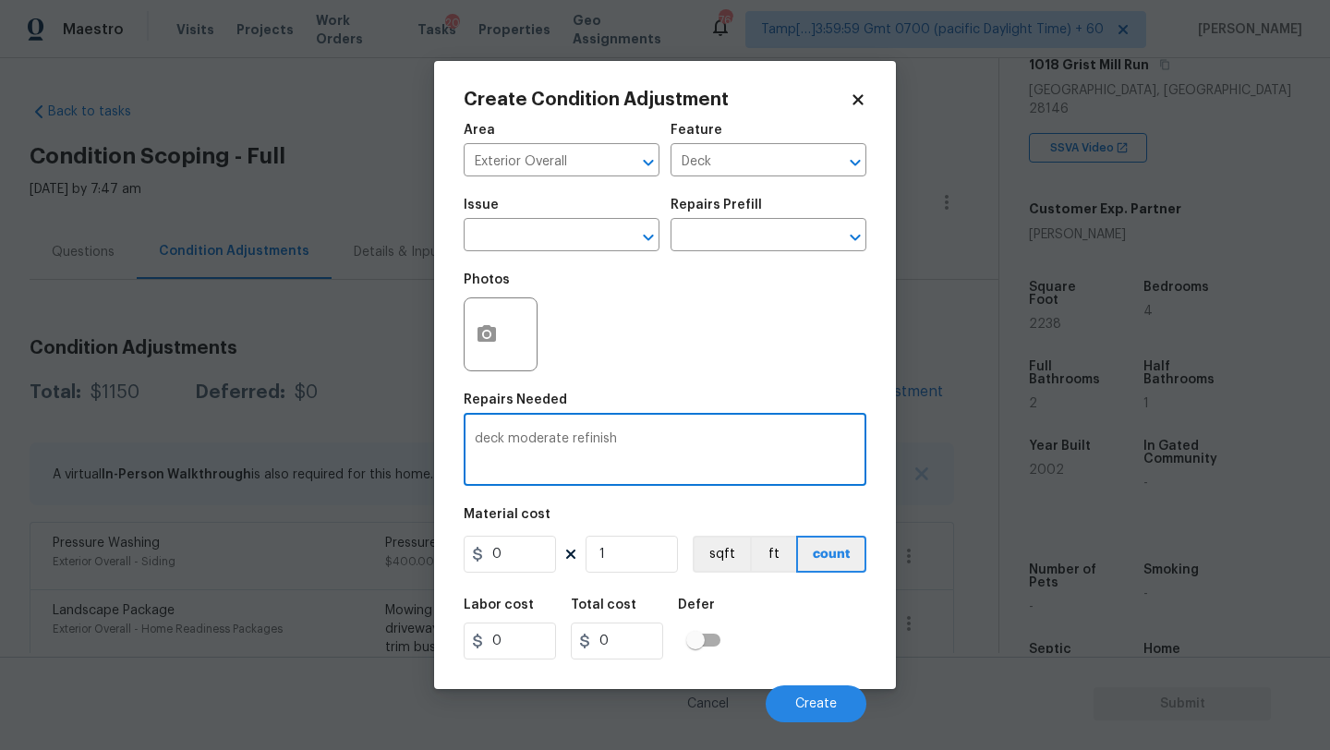
type textarea "deck moderate refinish"
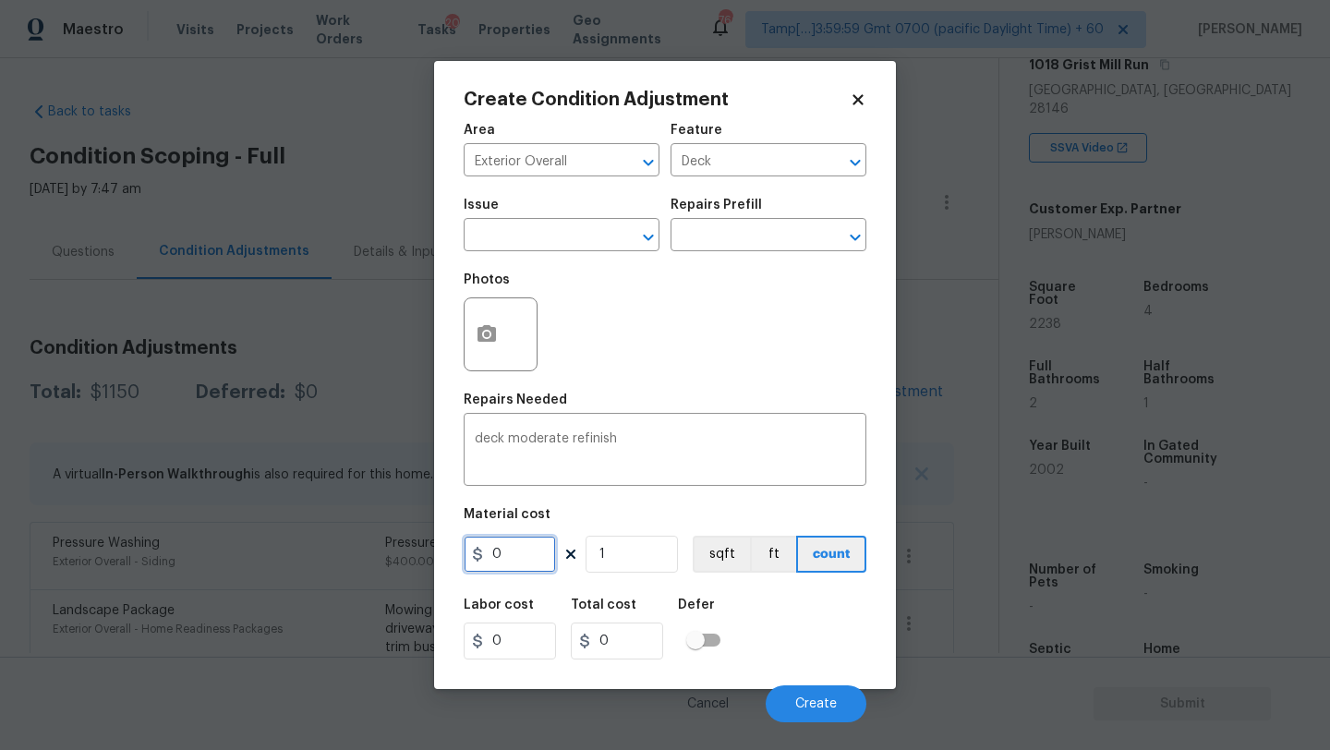
click at [526, 553] on input "0" at bounding box center [510, 554] width 92 height 37
type input "400"
click at [797, 636] on div "Labor cost 0 Total cost 400 Defer" at bounding box center [665, 628] width 403 height 83
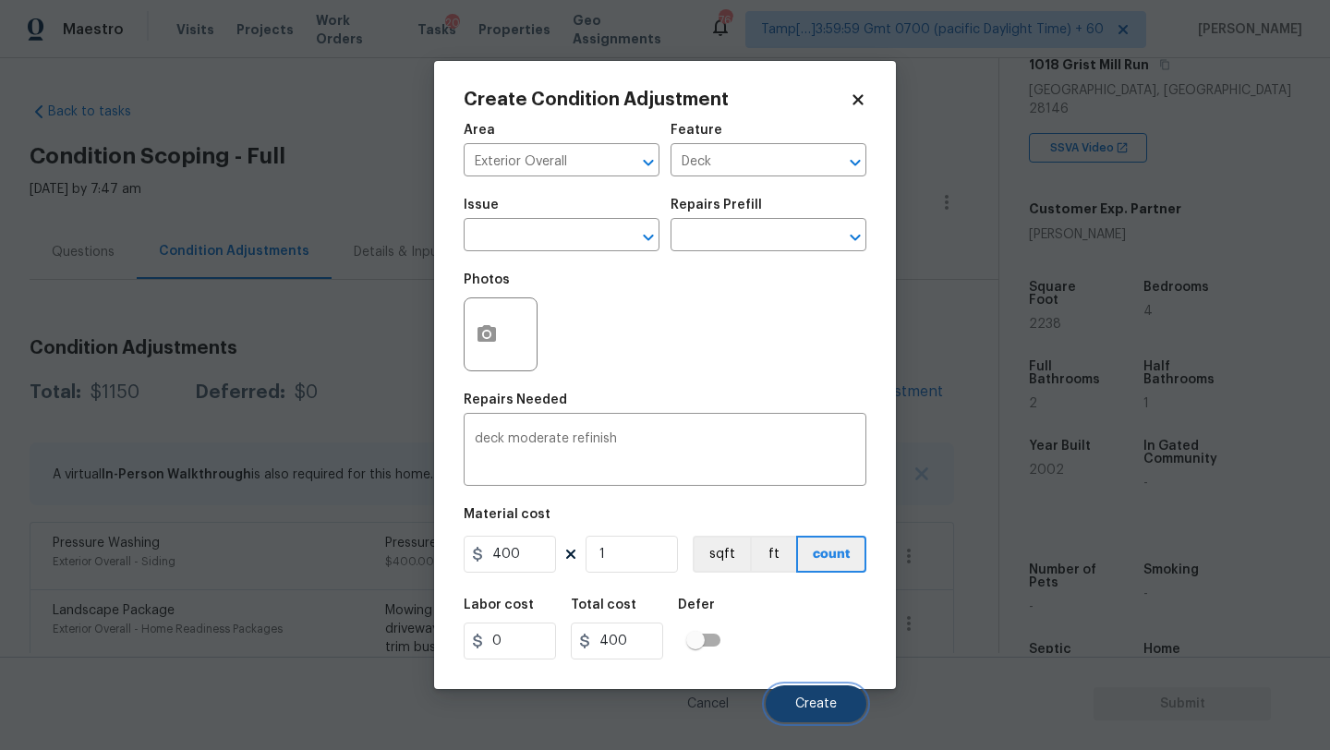
click at [797, 695] on button "Create" at bounding box center [816, 703] width 101 height 37
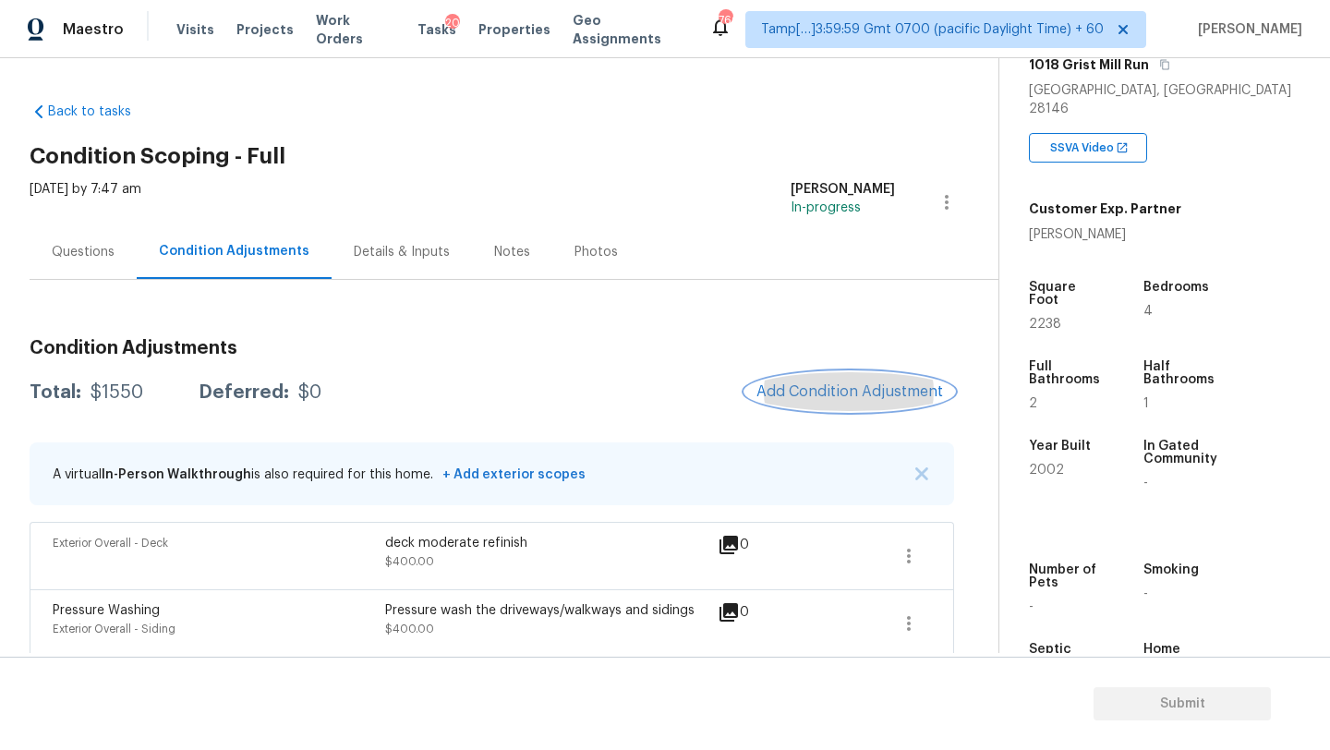
click at [852, 384] on span "Add Condition Adjustment" at bounding box center [849, 391] width 187 height 17
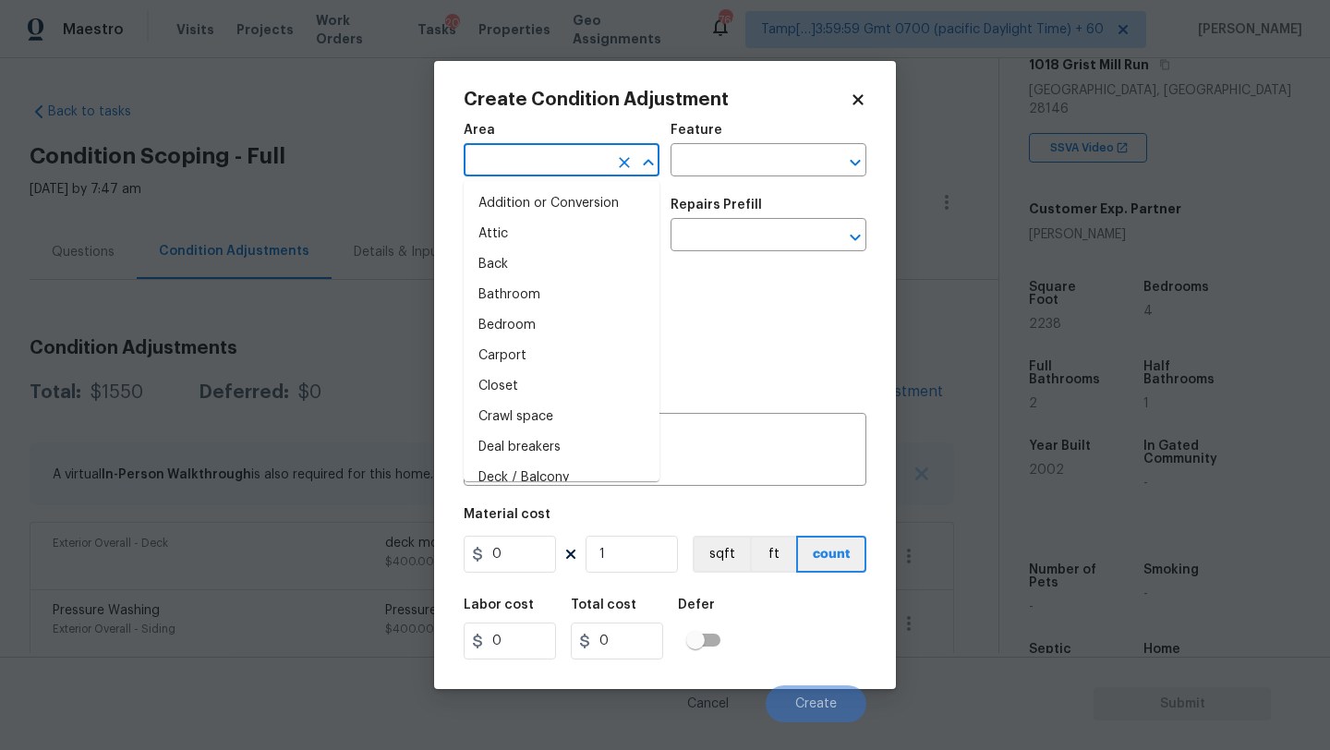
click at [550, 158] on input "text" at bounding box center [536, 162] width 144 height 29
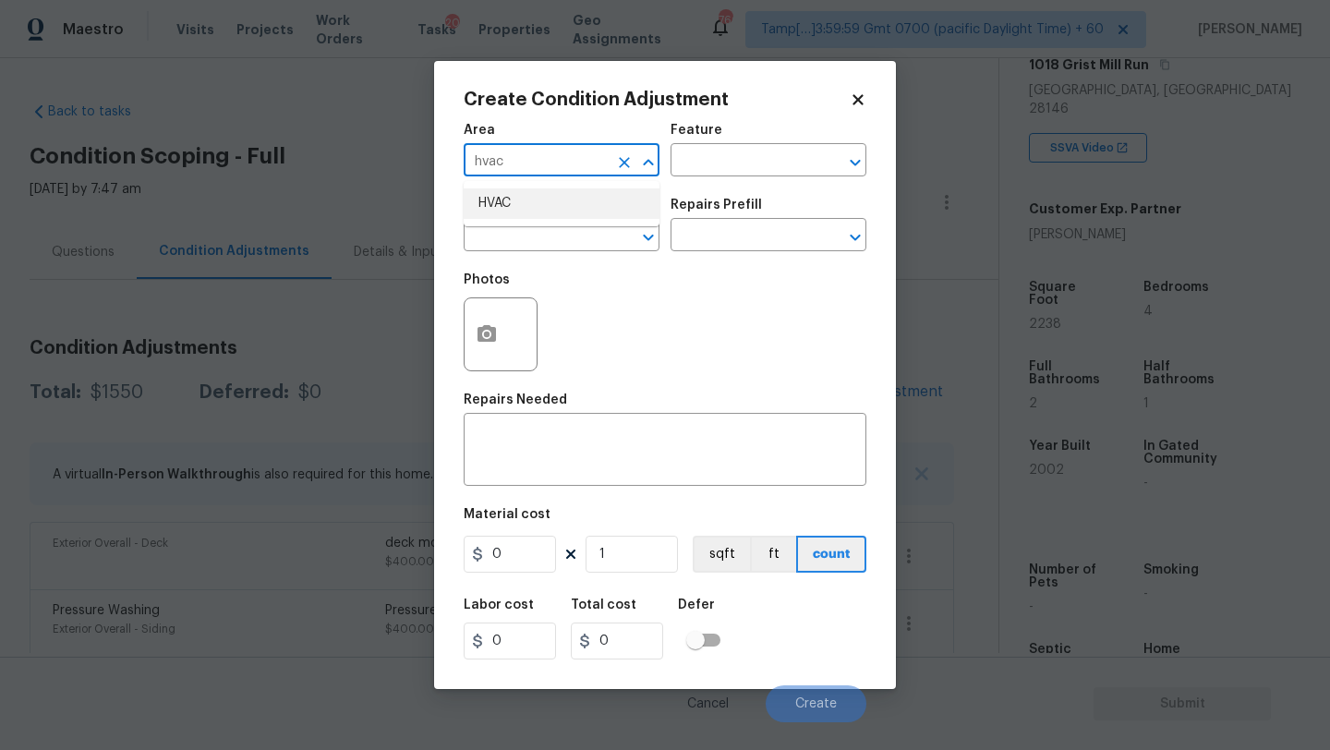
click at [538, 200] on li "HVAC" at bounding box center [562, 203] width 196 height 30
type input "HVAC"
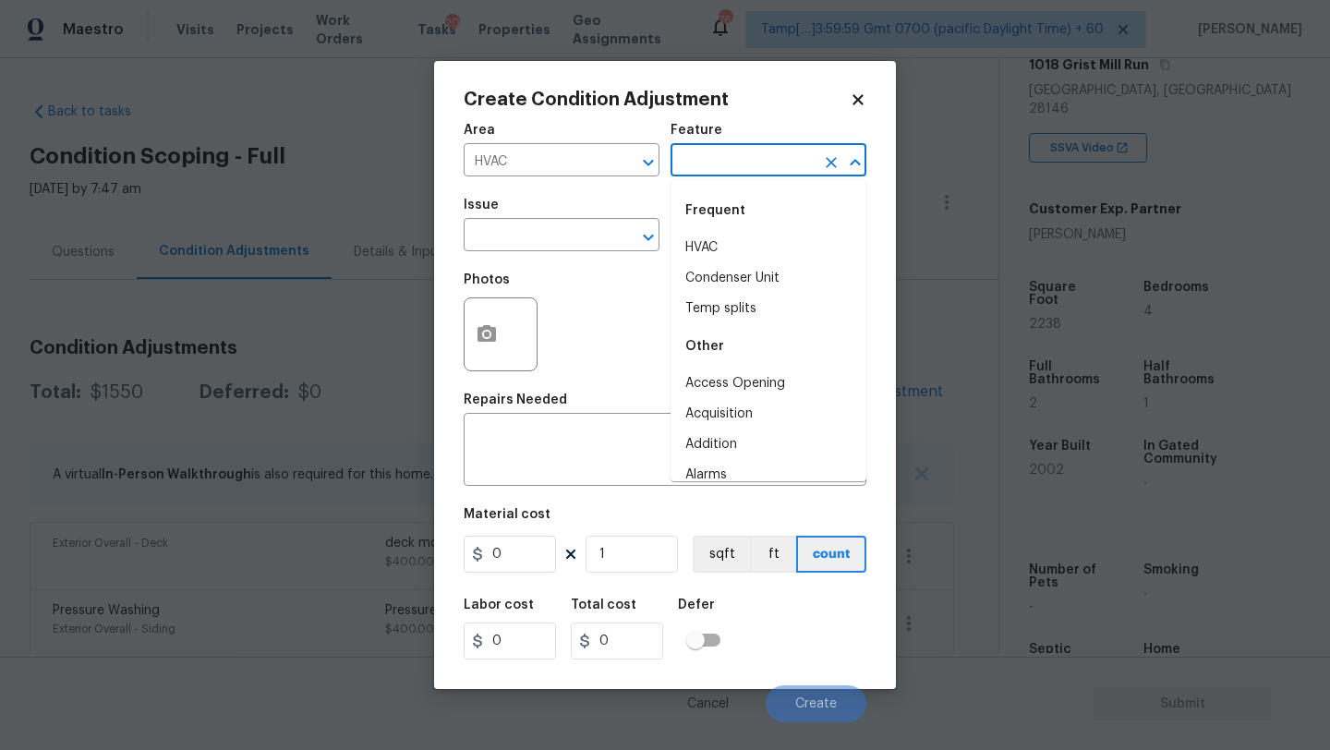
click at [699, 163] on input "text" at bounding box center [743, 162] width 144 height 29
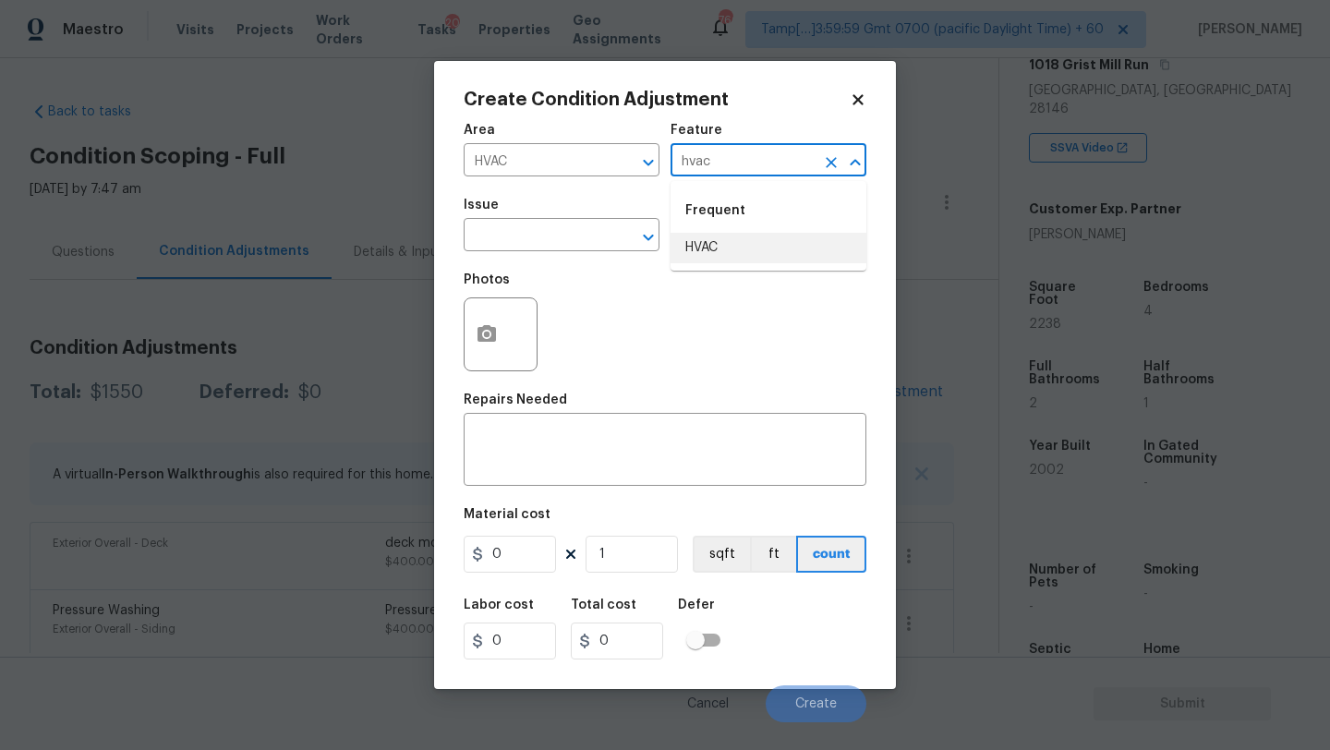
click at [711, 236] on li "HVAC" at bounding box center [769, 248] width 196 height 30
type input "HVAC"
click at [568, 236] on input "text" at bounding box center [536, 237] width 144 height 29
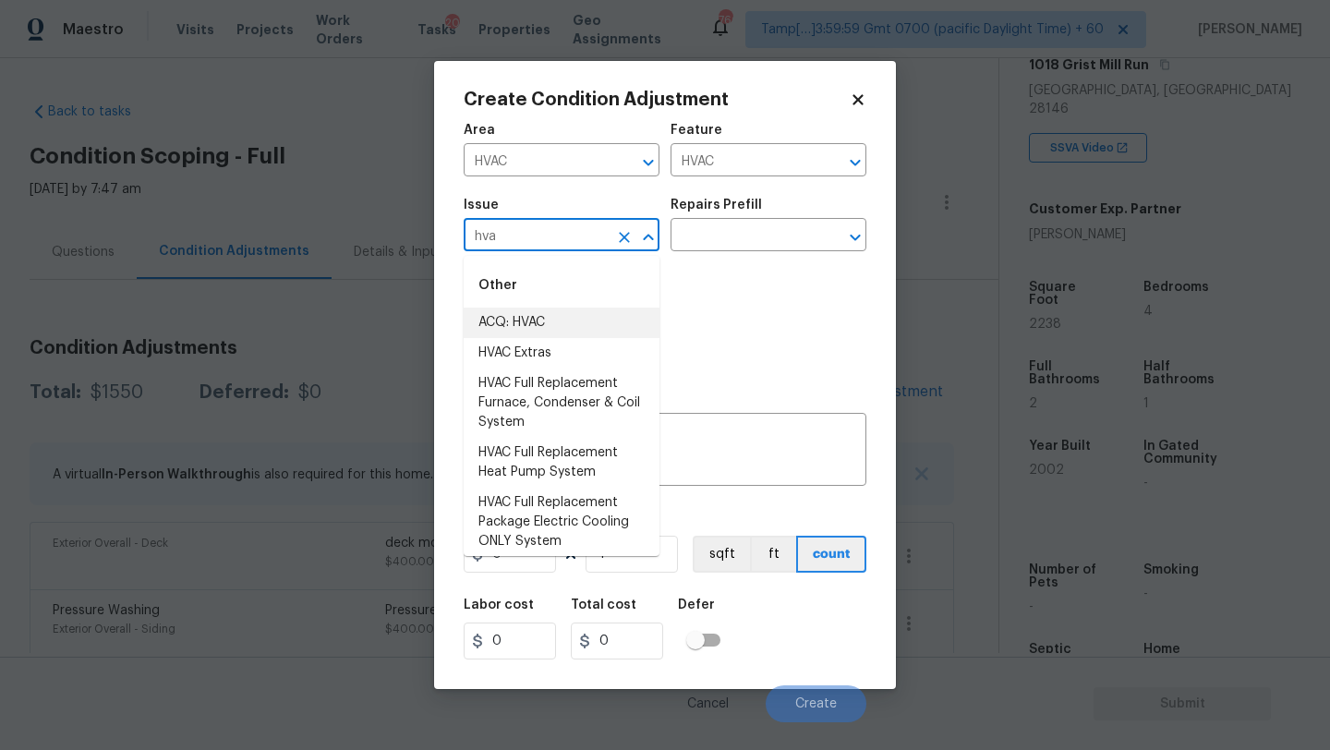
click at [533, 329] on li "ACQ: HVAC" at bounding box center [562, 323] width 196 height 30
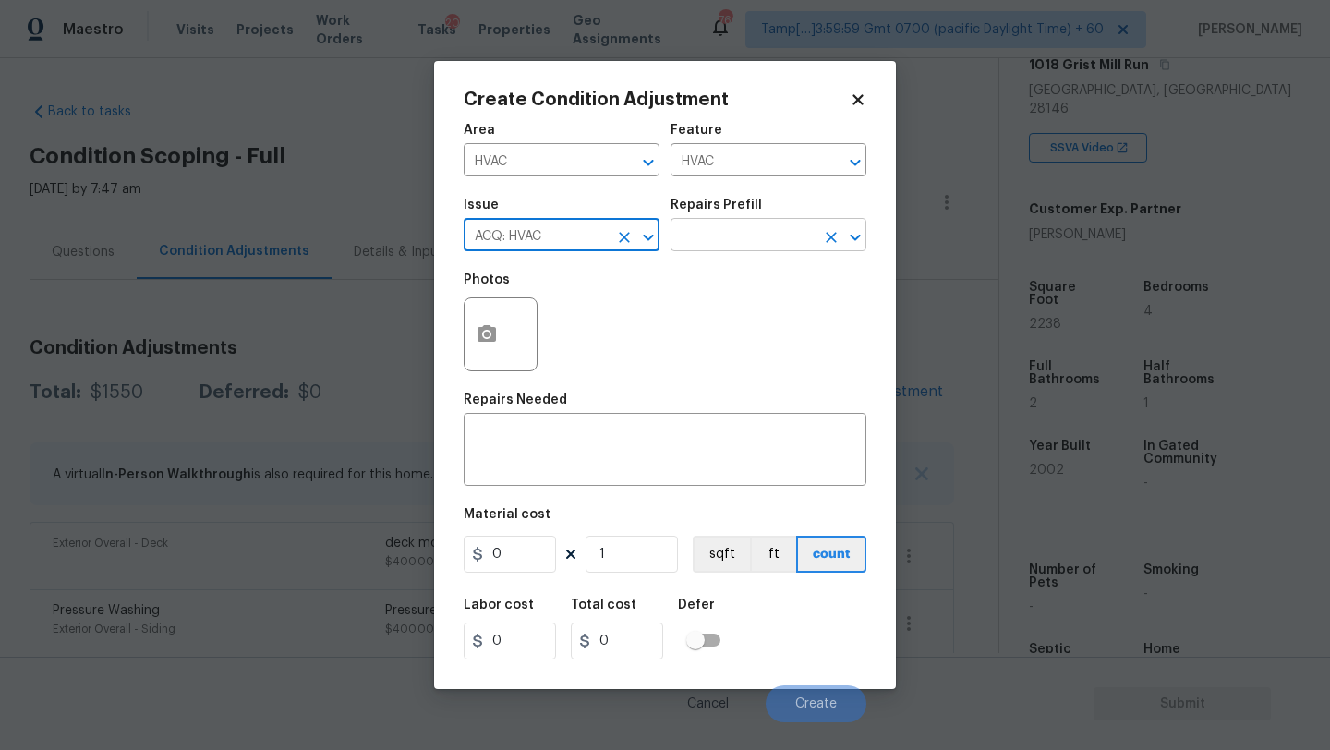
type input "ACQ: HVAC"
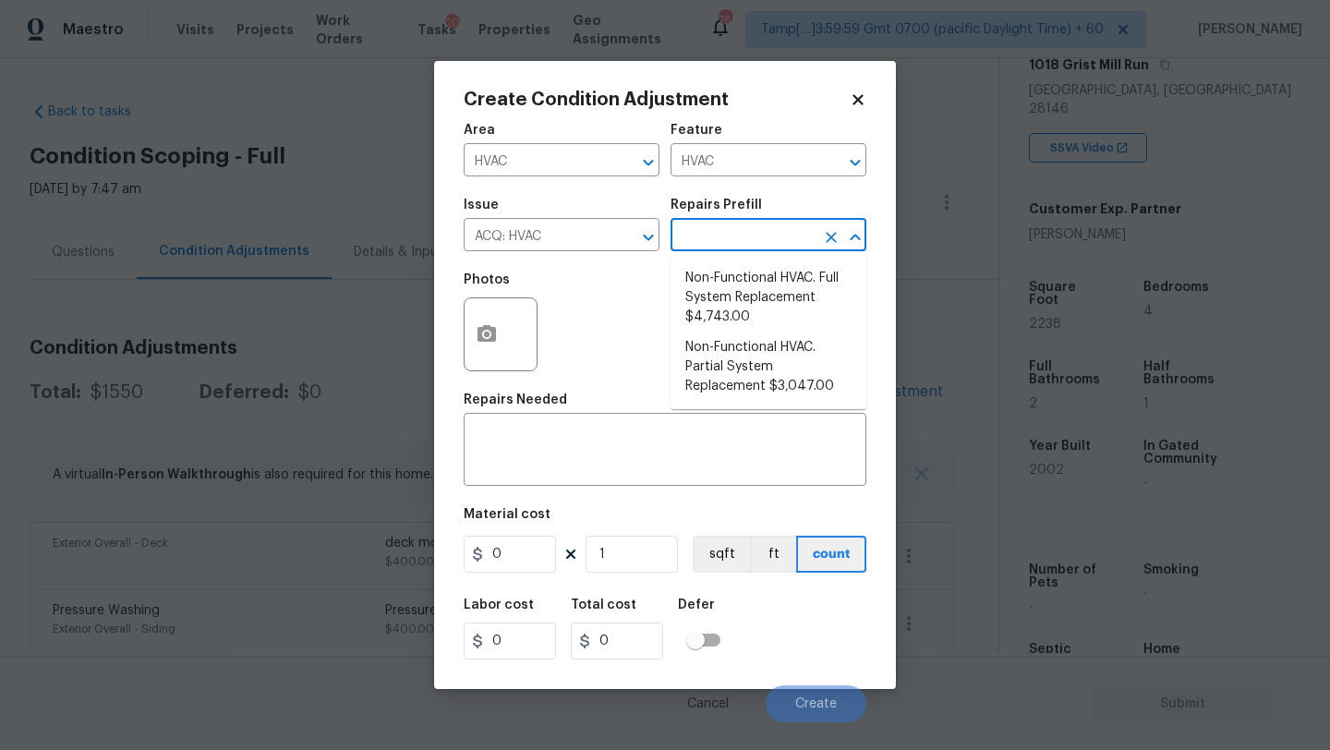
click at [768, 231] on input "text" at bounding box center [743, 237] width 144 height 29
click at [762, 304] on li "Non-Functional HVAC. Full System Replacement $4,743.00" at bounding box center [769, 297] width 196 height 69
type input "Acquisition"
type textarea "Acquisition Scope: Full System Replacement"
type input "4743"
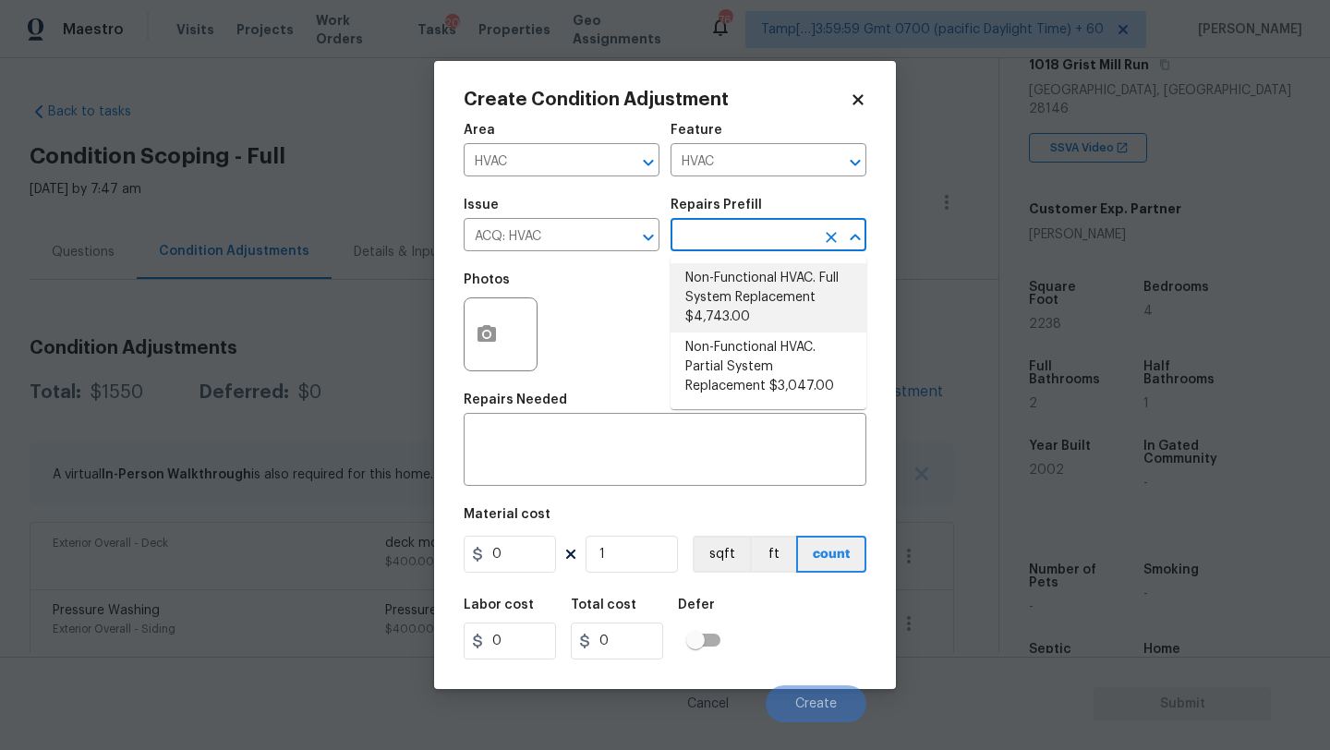
type input "4743"
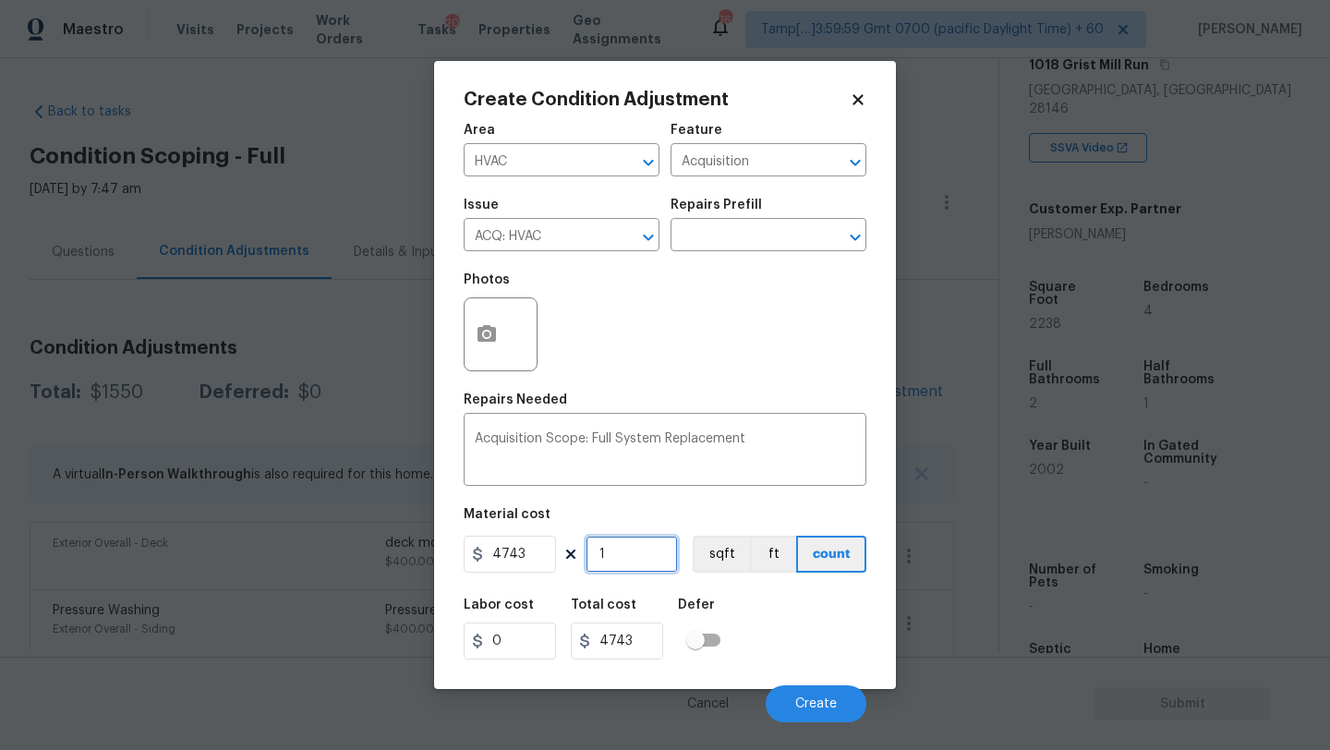
click at [637, 571] on input "1" at bounding box center [632, 554] width 92 height 37
click at [637, 570] on input "1" at bounding box center [632, 554] width 92 height 37
type input "2"
type input "9486"
type input "2"
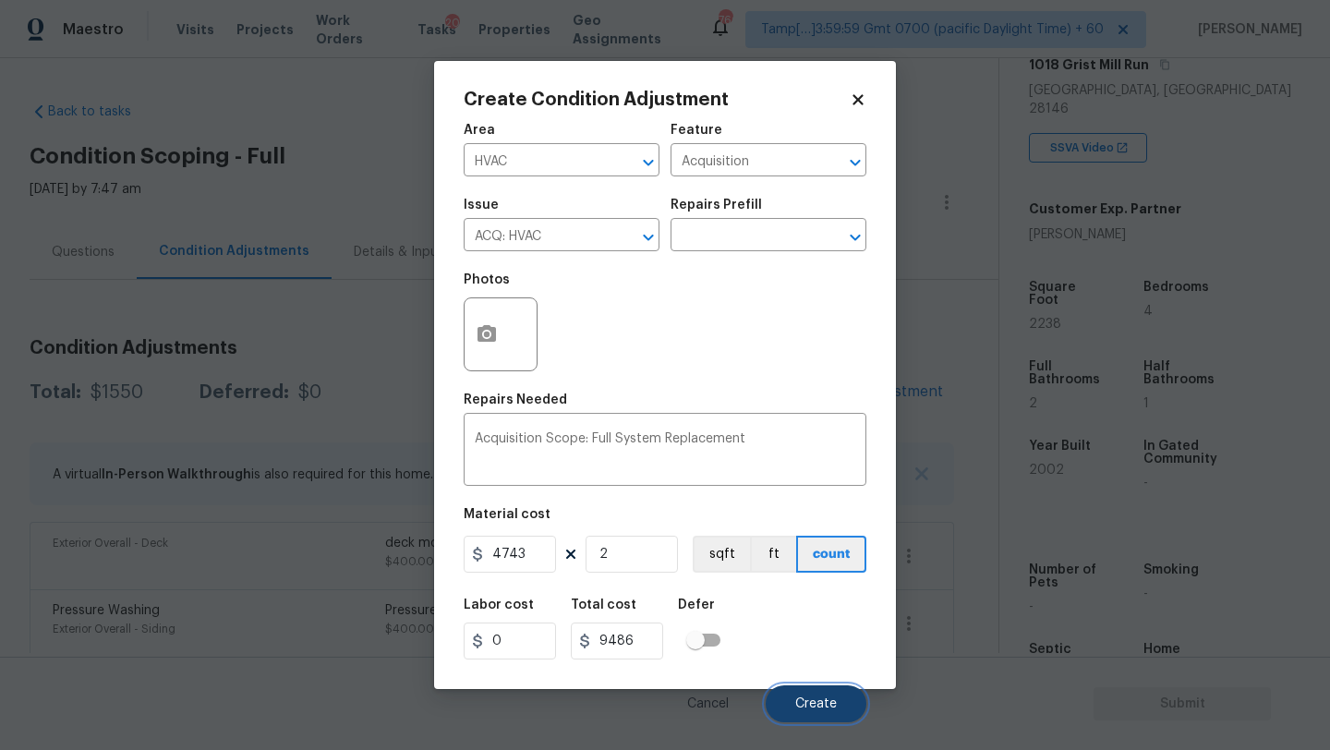
click at [806, 694] on button "Create" at bounding box center [816, 703] width 101 height 37
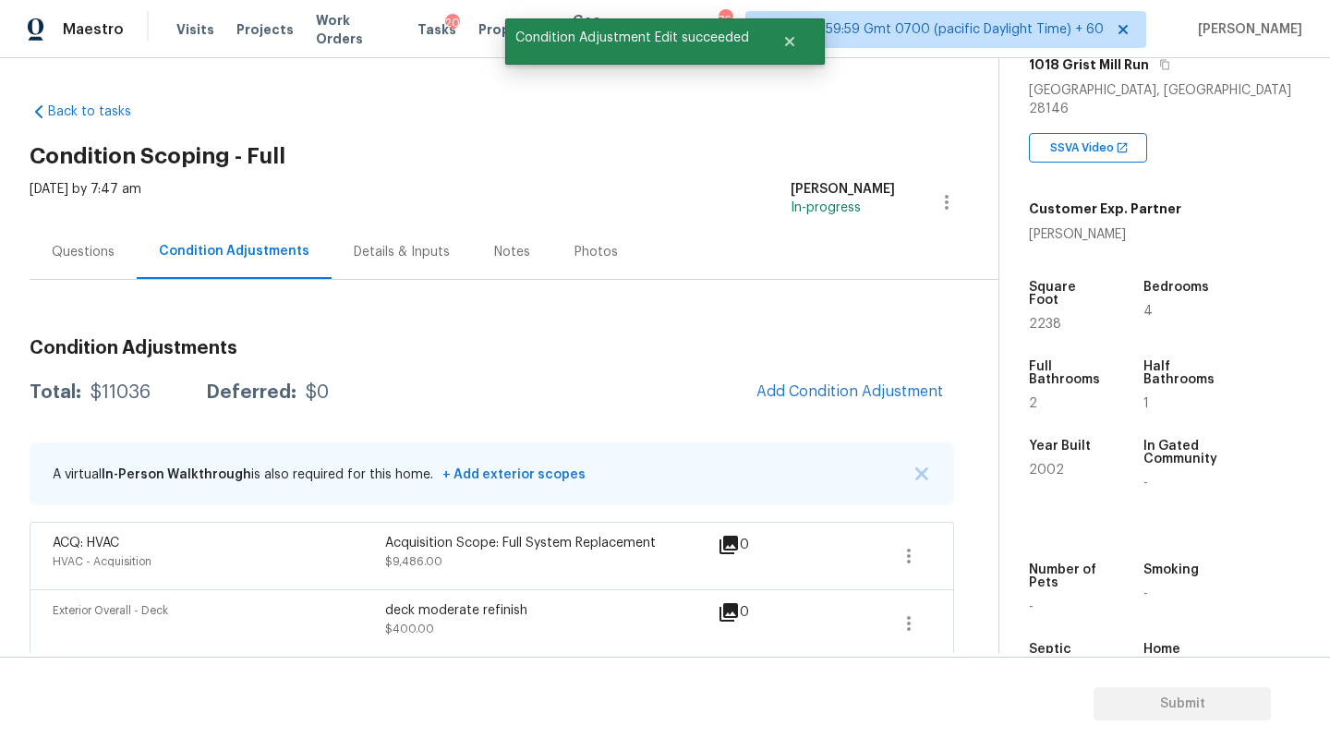
click at [53, 293] on div "Condition Adjustments Total: $11036 Deferred: $0 Add Condition Adjustment A vir…" at bounding box center [492, 588] width 925 height 616
click at [60, 266] on div "Questions" at bounding box center [83, 251] width 107 height 54
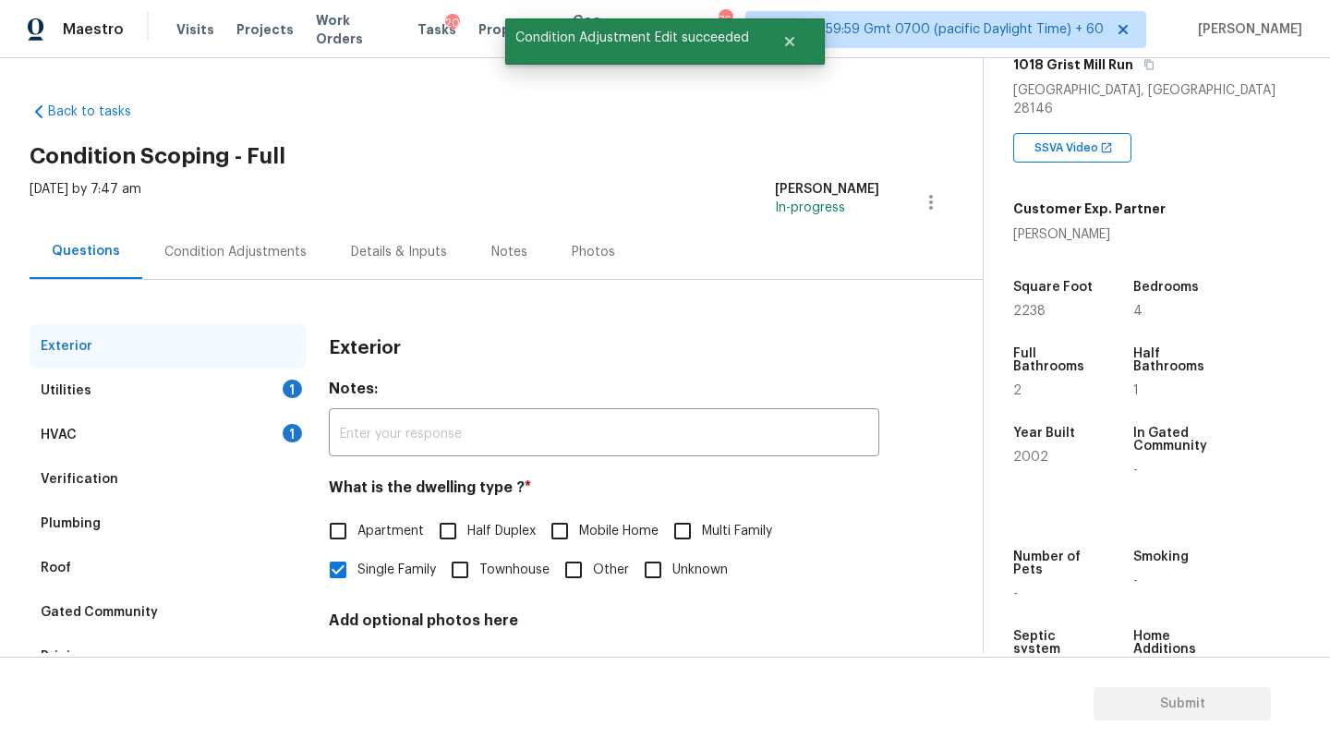
click at [191, 385] on div "Utilities 1" at bounding box center [168, 391] width 277 height 44
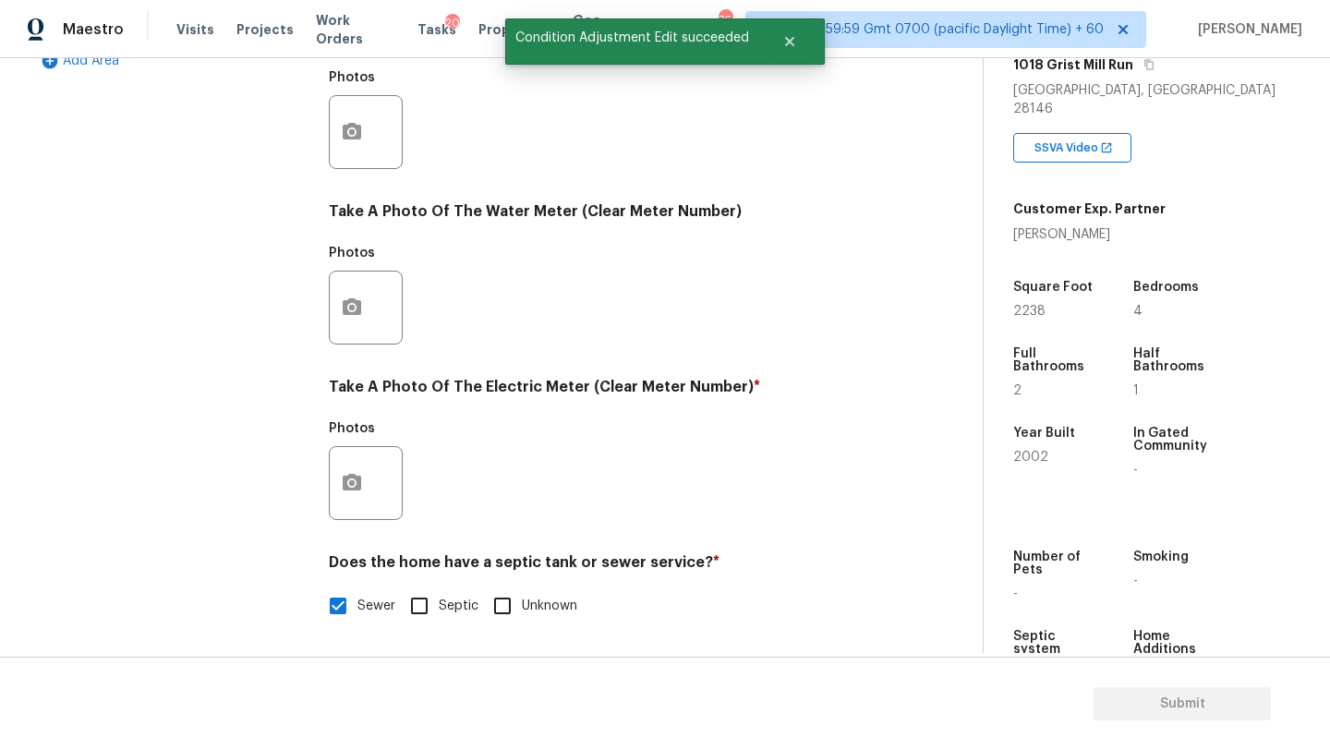
click at [441, 599] on span "Septic" at bounding box center [459, 606] width 40 height 19
click at [439, 599] on input "Septic" at bounding box center [419, 606] width 39 height 39
checkbox input "true"
checkbox input "false"
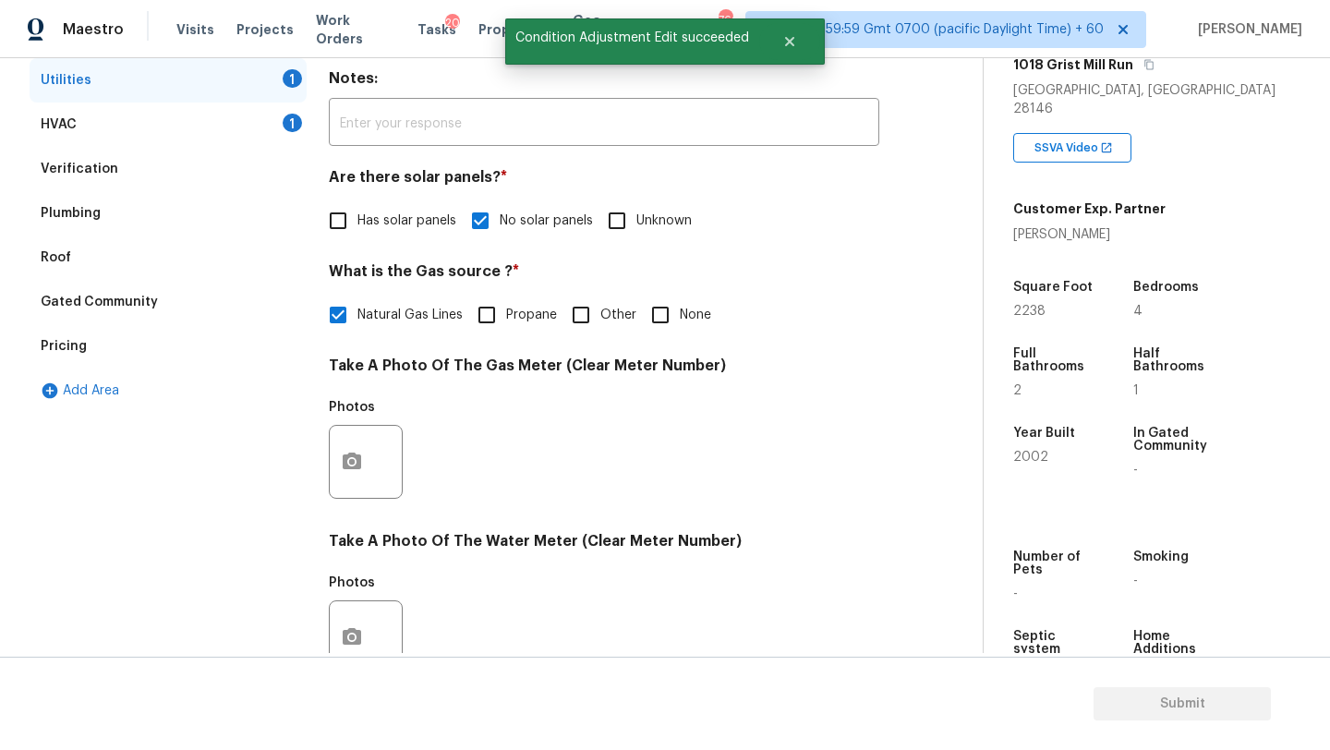
click at [31, 204] on div "Plumbing" at bounding box center [168, 213] width 277 height 44
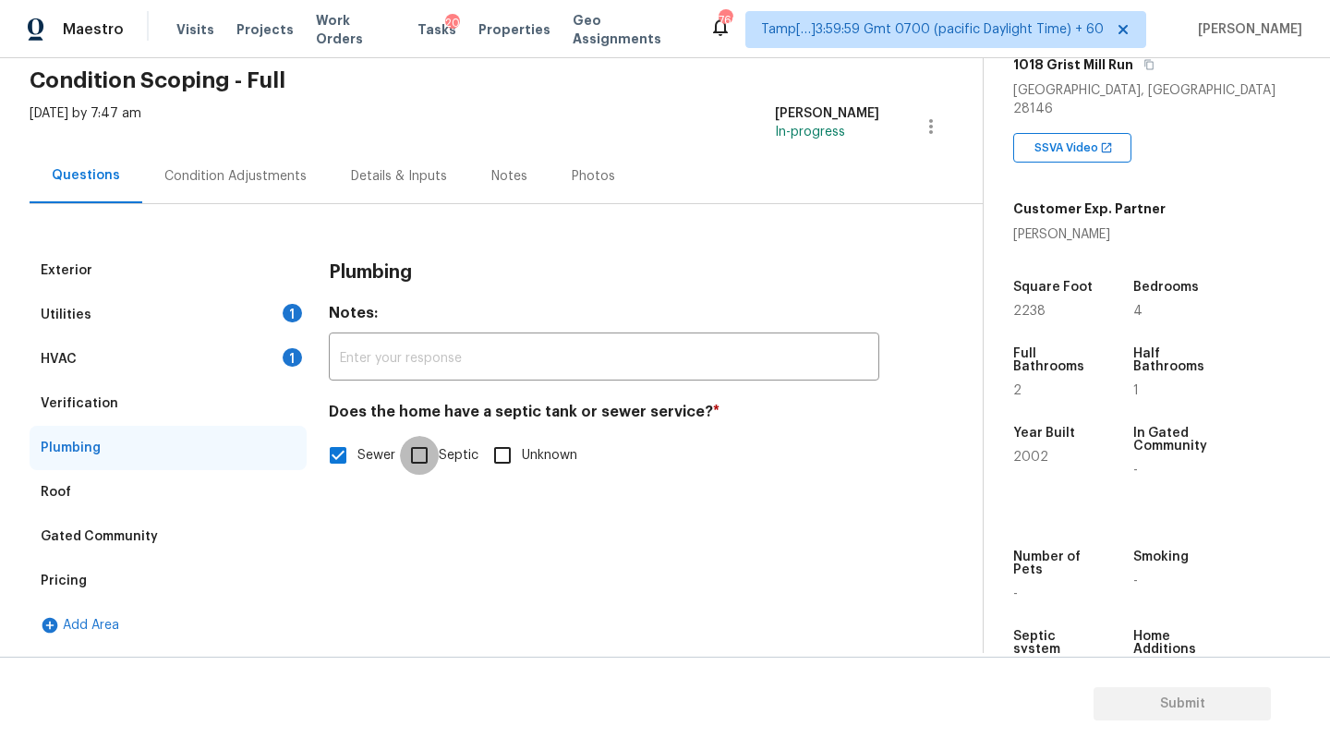
click at [434, 443] on input "Septic" at bounding box center [419, 455] width 39 height 39
checkbox input "true"
checkbox input "false"
click at [229, 181] on div "Condition Adjustments" at bounding box center [235, 176] width 142 height 18
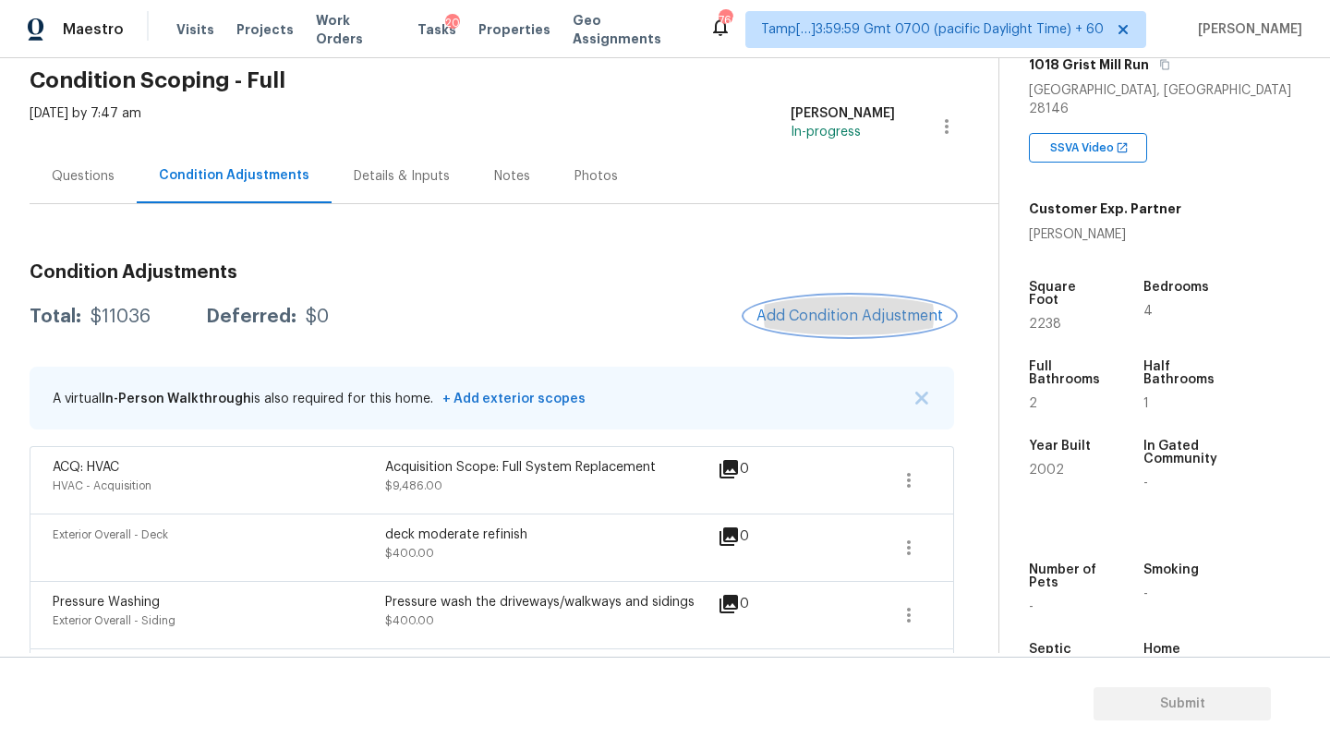
click at [850, 311] on span "Add Condition Adjustment" at bounding box center [849, 316] width 187 height 17
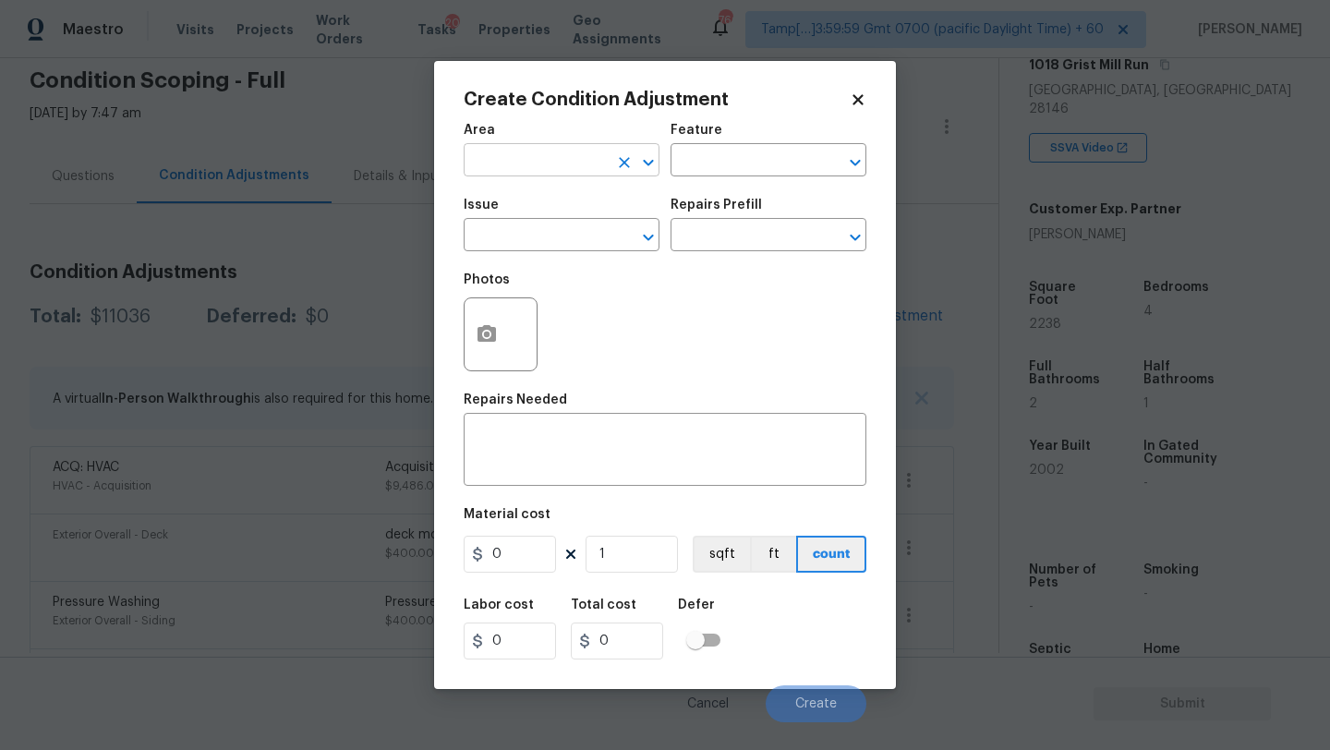
click at [483, 166] on input "text" at bounding box center [536, 162] width 144 height 29
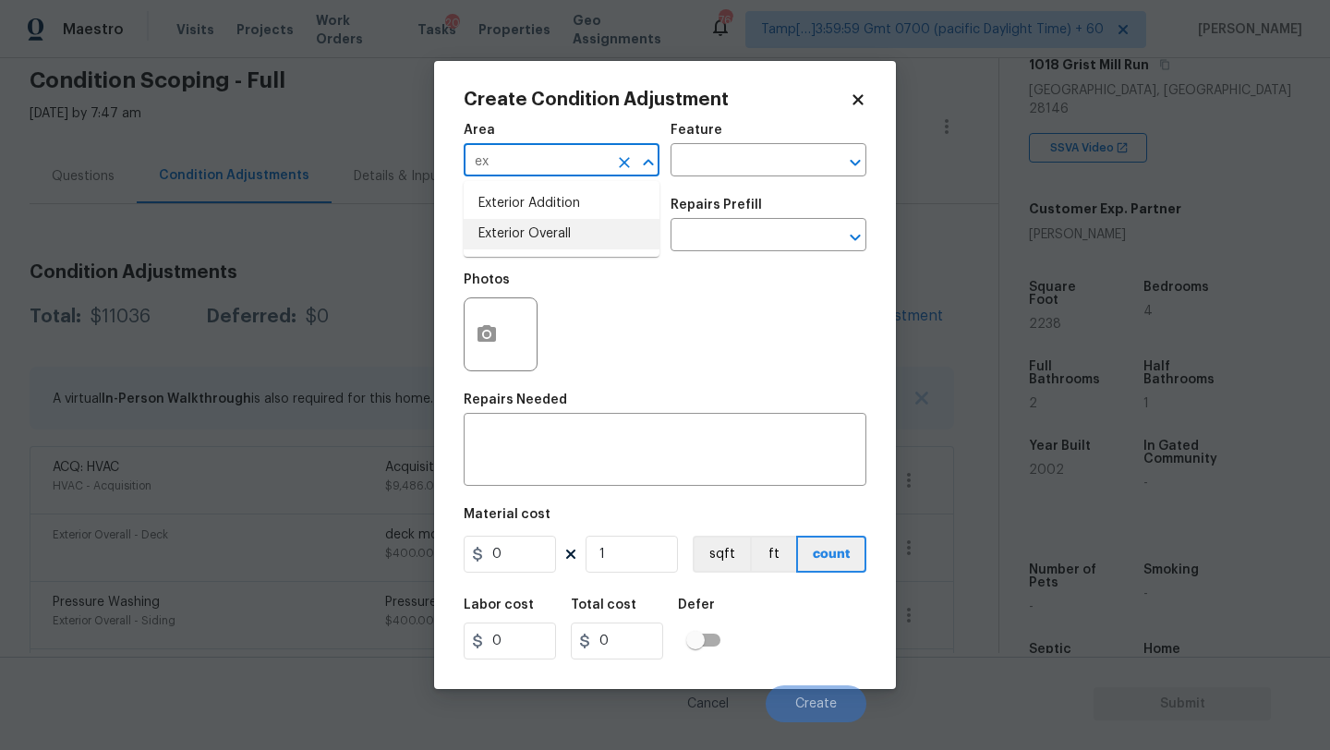
drag, startPoint x: 526, startPoint y: 227, endPoint x: 589, endPoint y: 200, distance: 69.5
click at [526, 227] on li "Exterior Overall" at bounding box center [562, 234] width 196 height 30
type input "Exterior Overall"
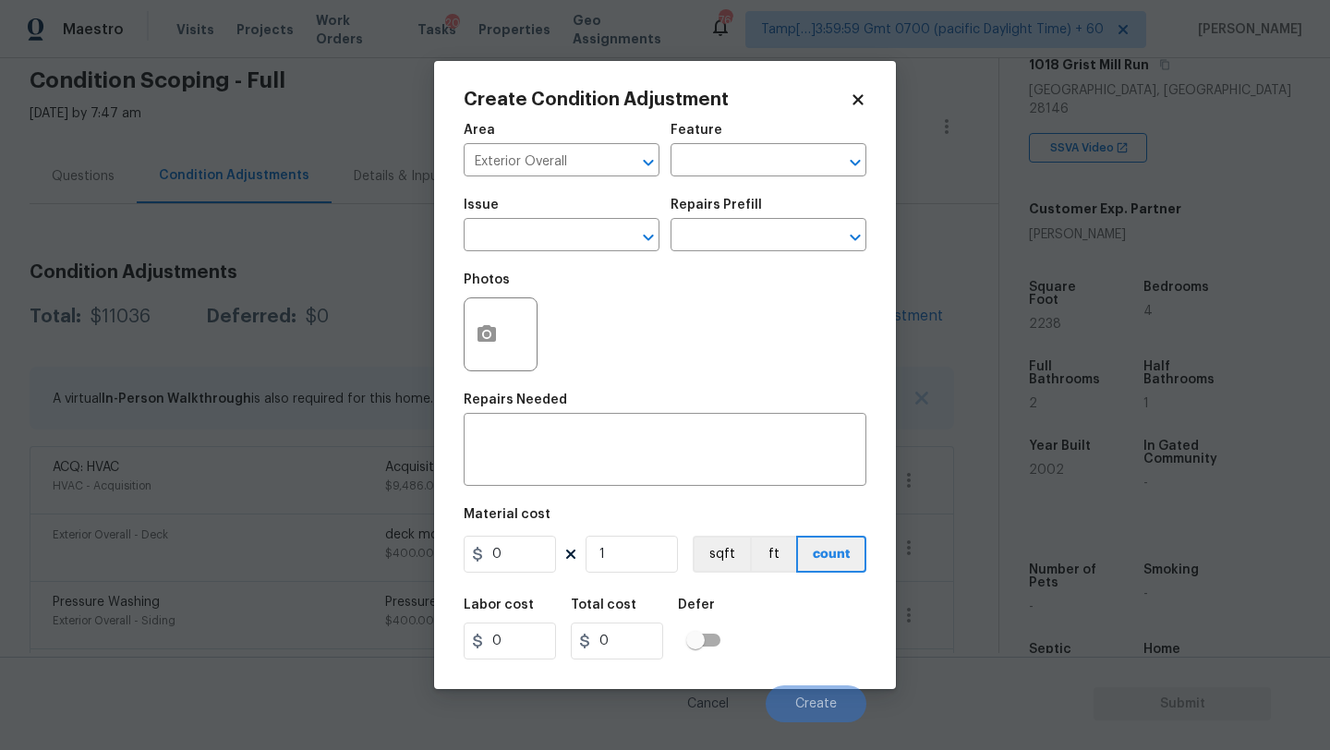
click at [705, 141] on div "Feature" at bounding box center [769, 136] width 196 height 24
click at [709, 161] on input "text" at bounding box center [743, 162] width 144 height 29
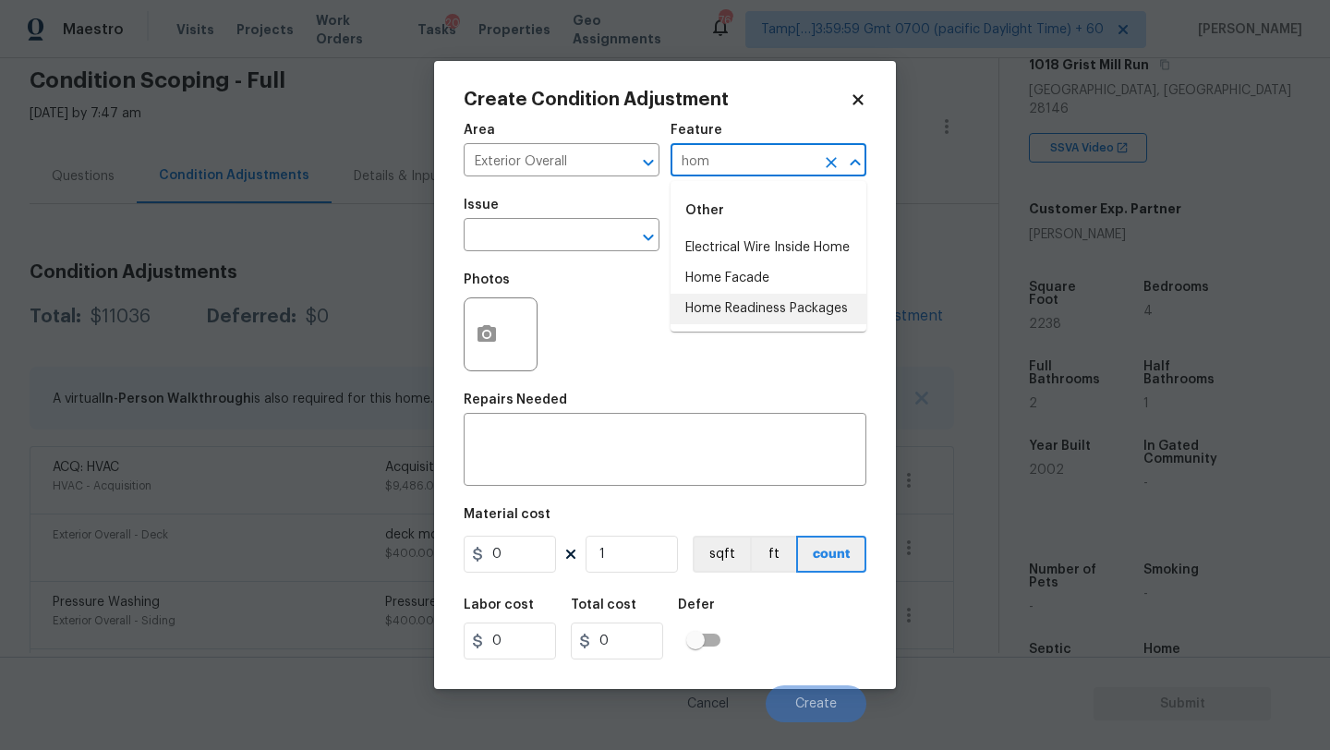
click at [716, 317] on li "Home Readiness Packages" at bounding box center [769, 309] width 196 height 30
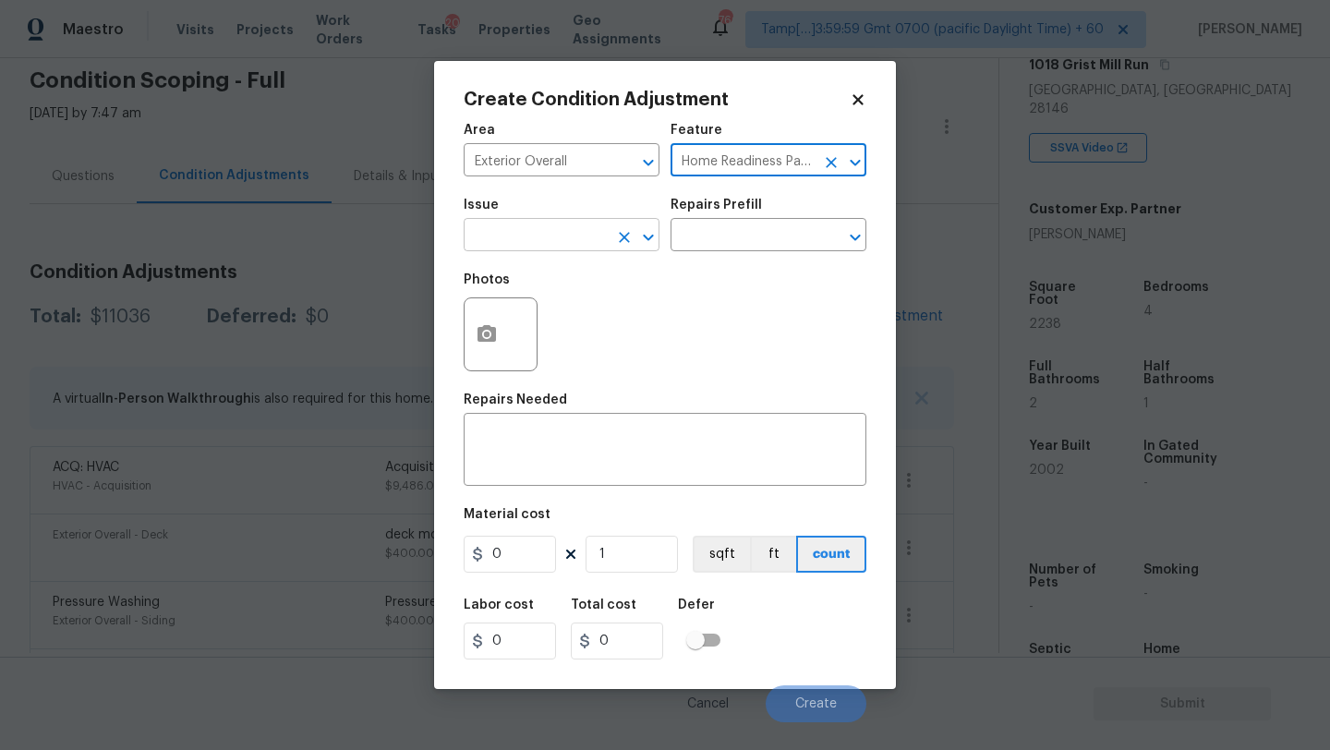
type input "Home Readiness Packages"
click at [539, 224] on input "text" at bounding box center [536, 237] width 144 height 29
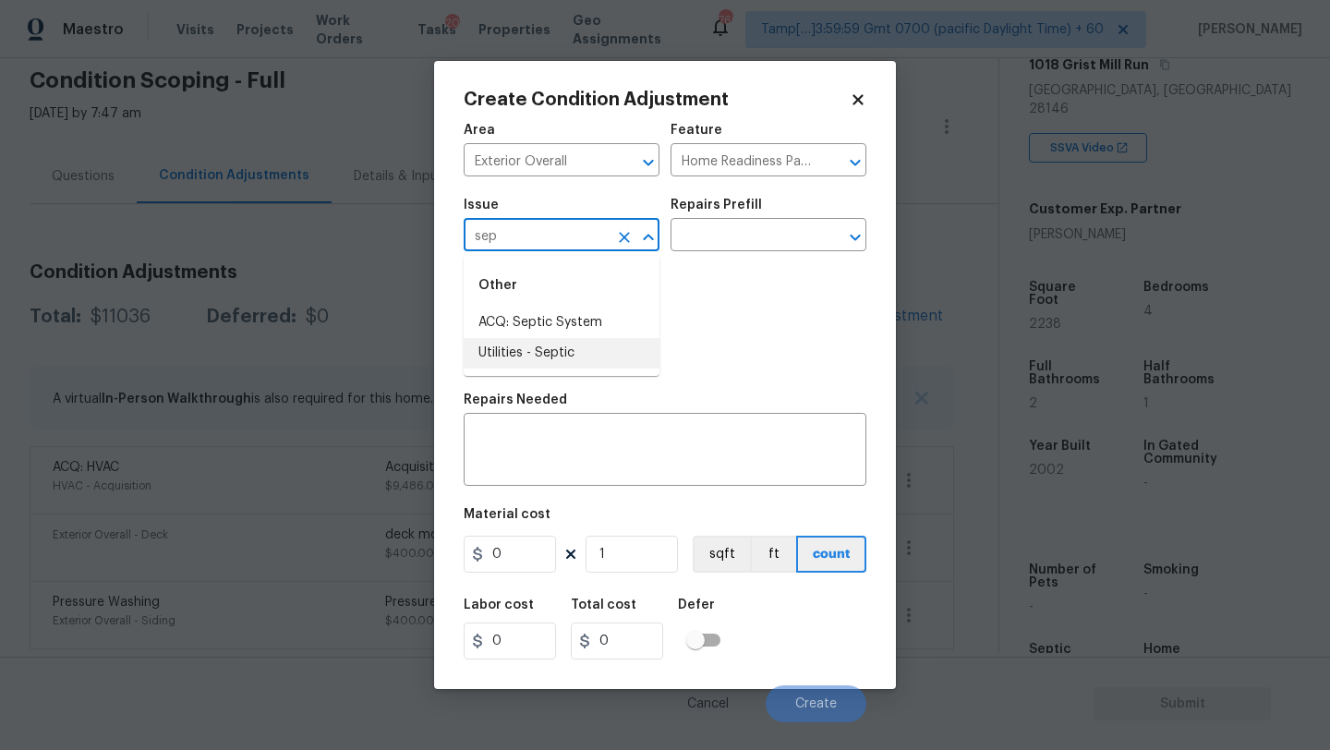
click at [562, 350] on li "Utilities - Septic" at bounding box center [562, 353] width 196 height 30
type input "Utilities - Septic"
click at [709, 243] on input "text" at bounding box center [743, 237] width 144 height 29
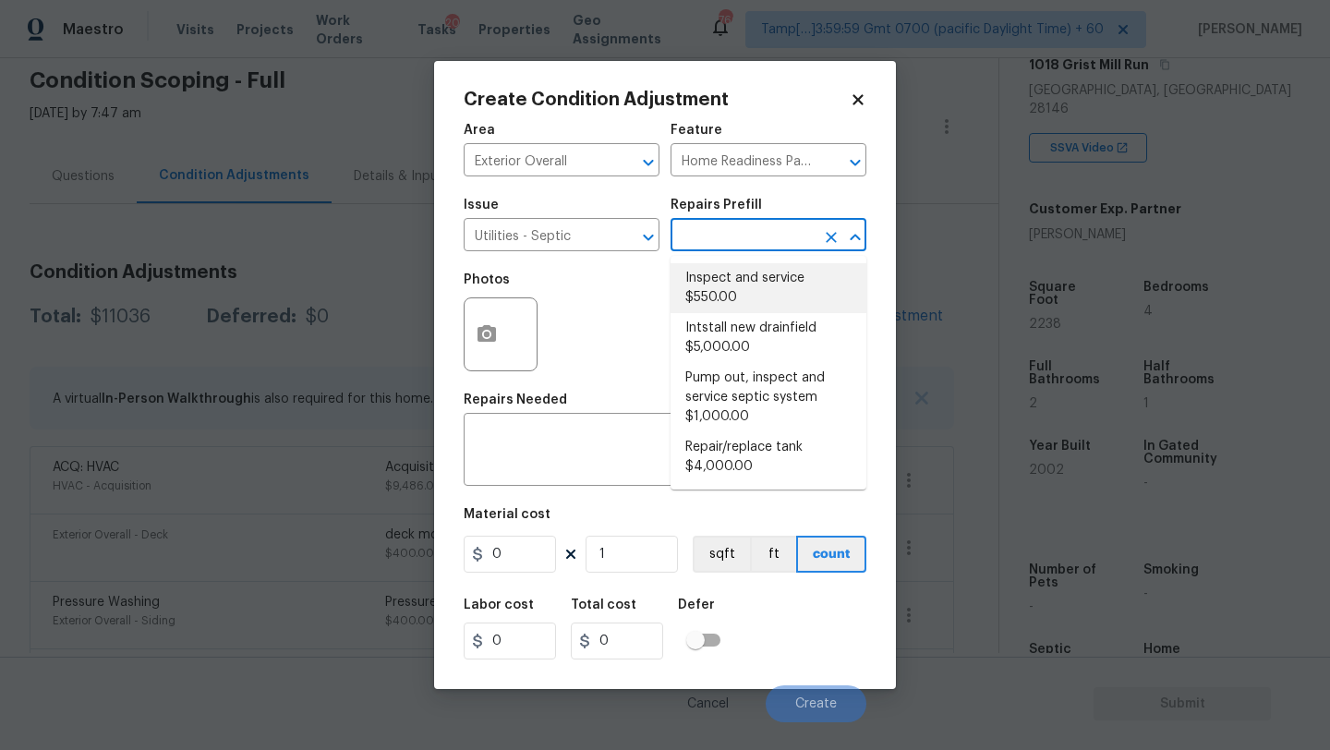
click at [709, 275] on li "Inspect and service $550.00" at bounding box center [769, 288] width 196 height 50
type textarea "Pump and inspect septic tank and provide clean bill of health from specialist c…"
type input "550"
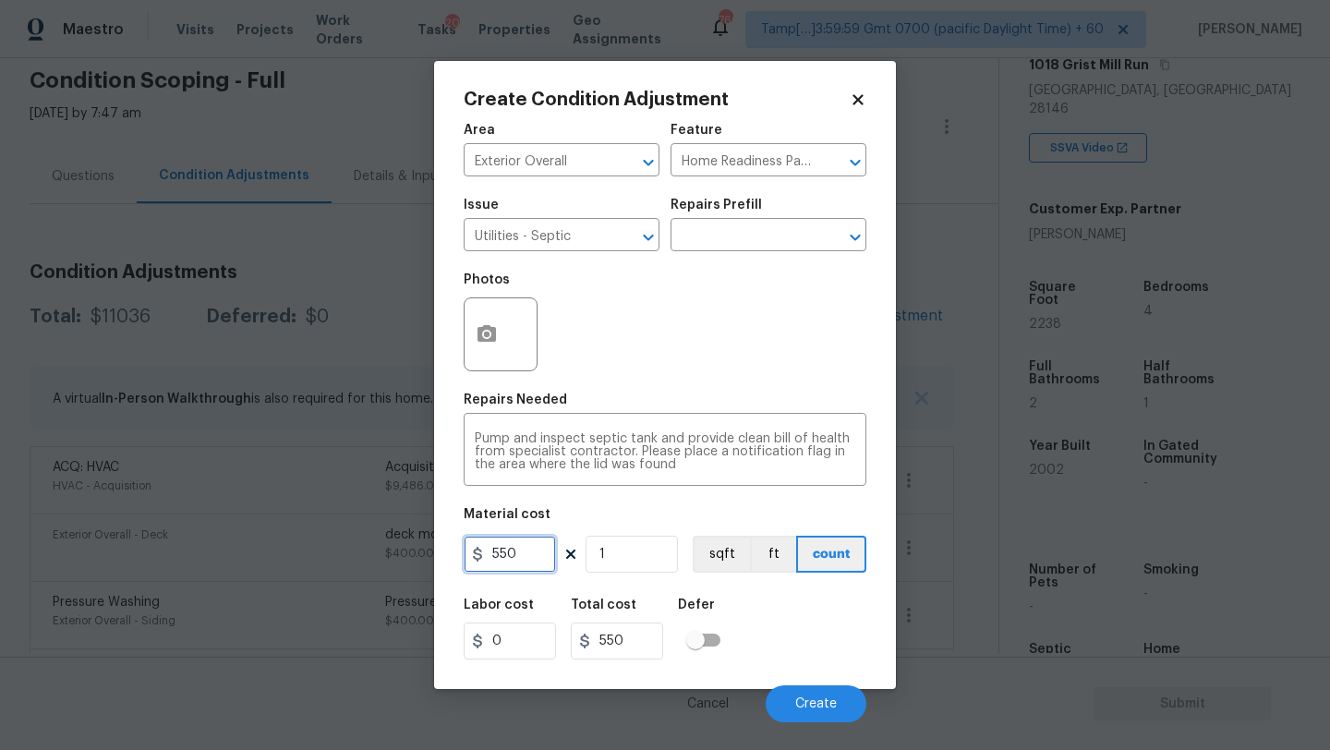
click at [528, 563] on input "550" at bounding box center [510, 554] width 92 height 37
type input "2000"
click at [776, 636] on div "Labor cost 0 Total cost 2000 Defer" at bounding box center [665, 628] width 403 height 83
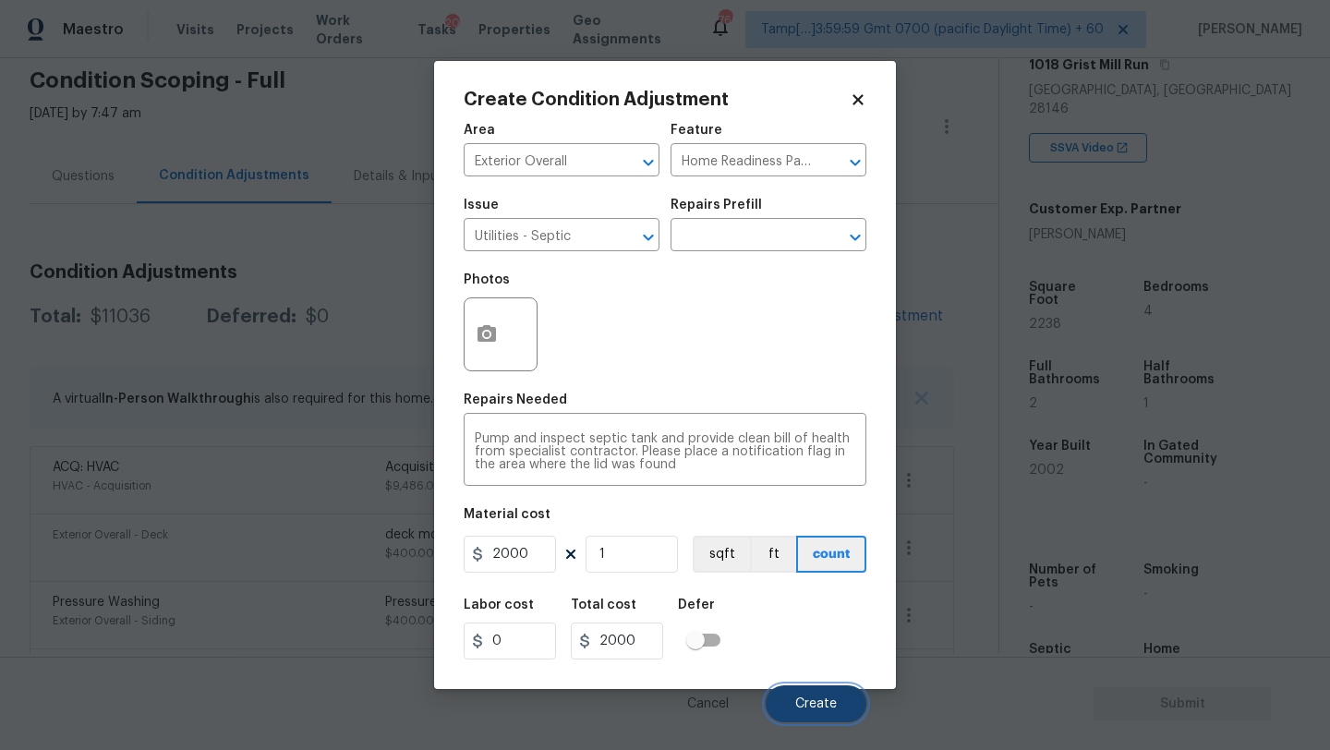
click at [780, 691] on button "Create" at bounding box center [816, 703] width 101 height 37
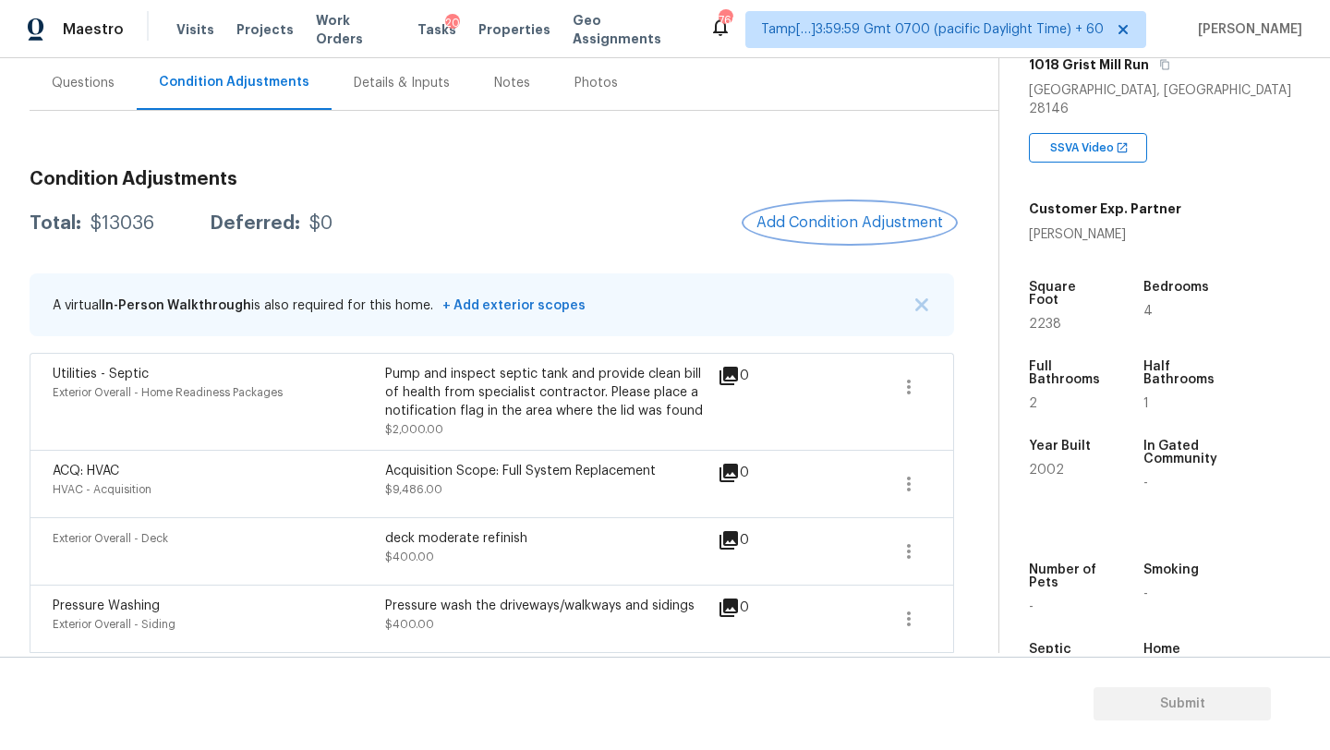
scroll to position [121, 0]
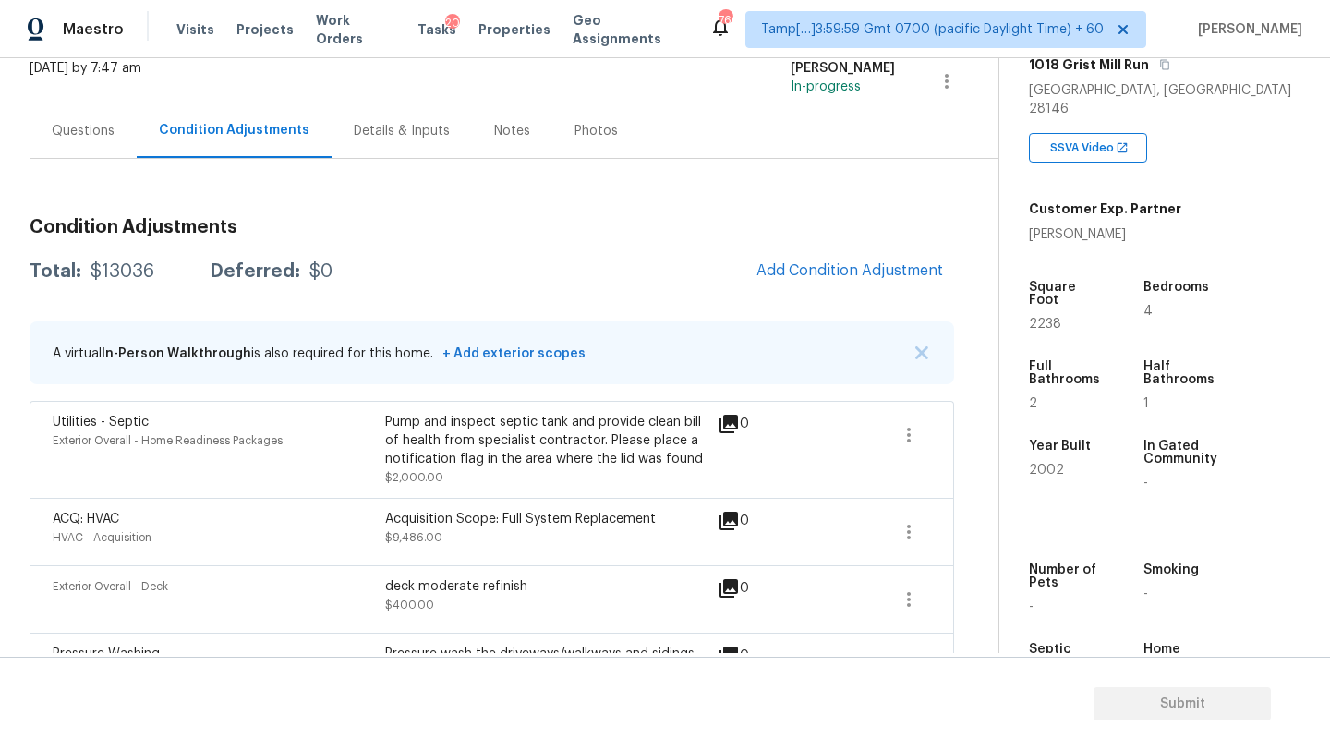
click at [81, 118] on div "Questions" at bounding box center [83, 130] width 107 height 54
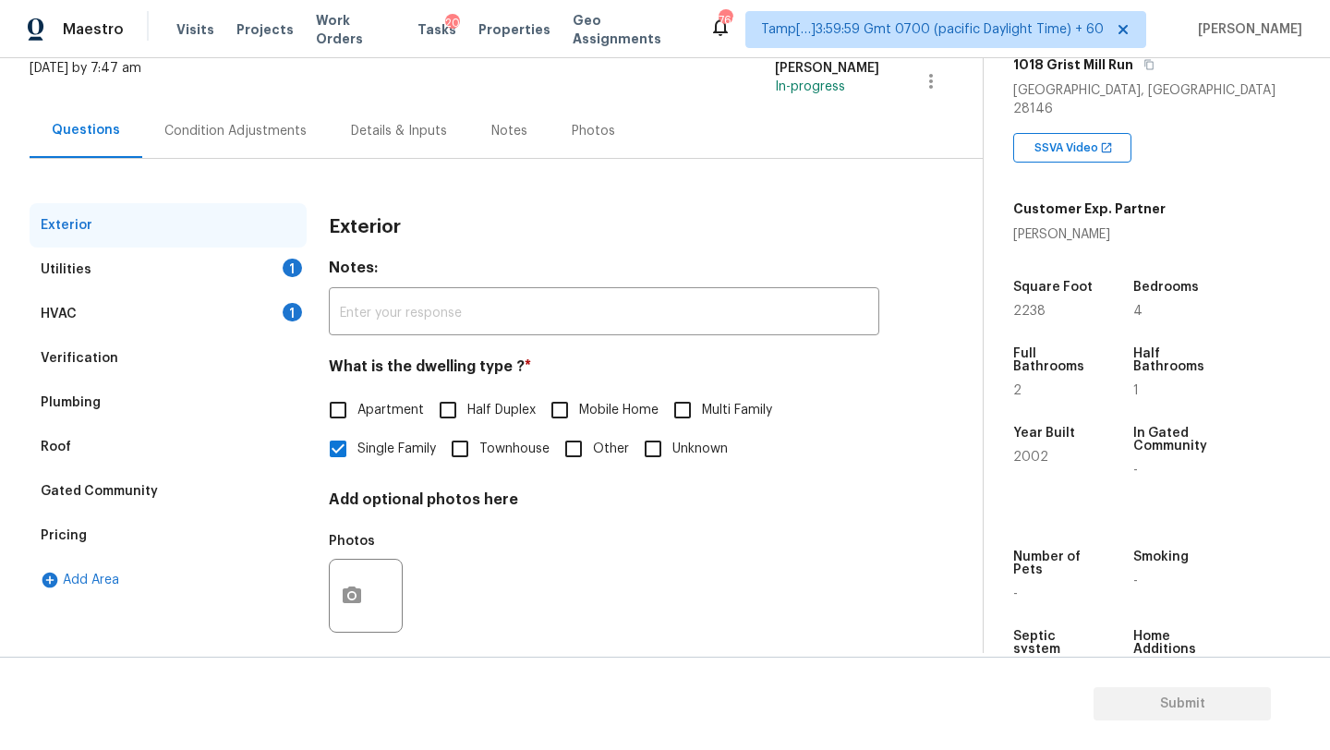
scroll to position [121, 0]
click at [99, 301] on div "HVAC 1" at bounding box center [168, 314] width 277 height 44
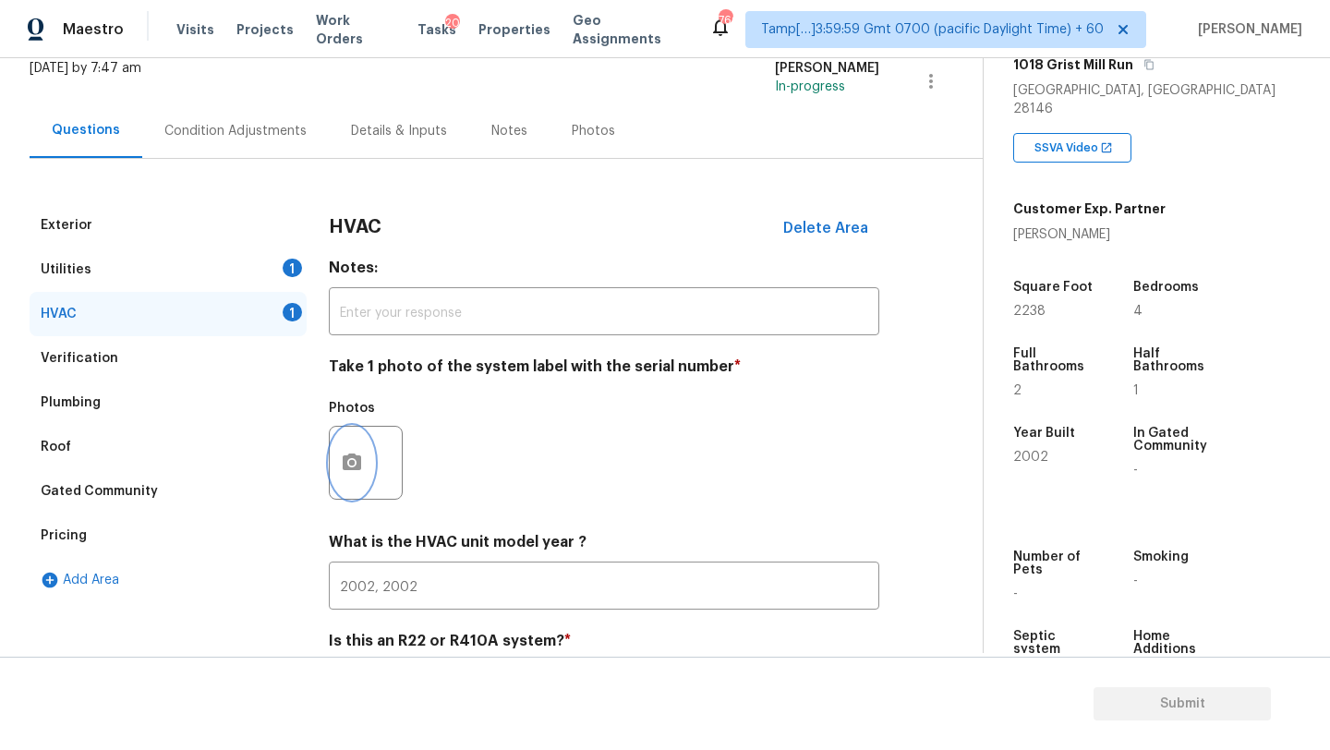
click at [345, 455] on icon "button" at bounding box center [352, 463] width 22 height 22
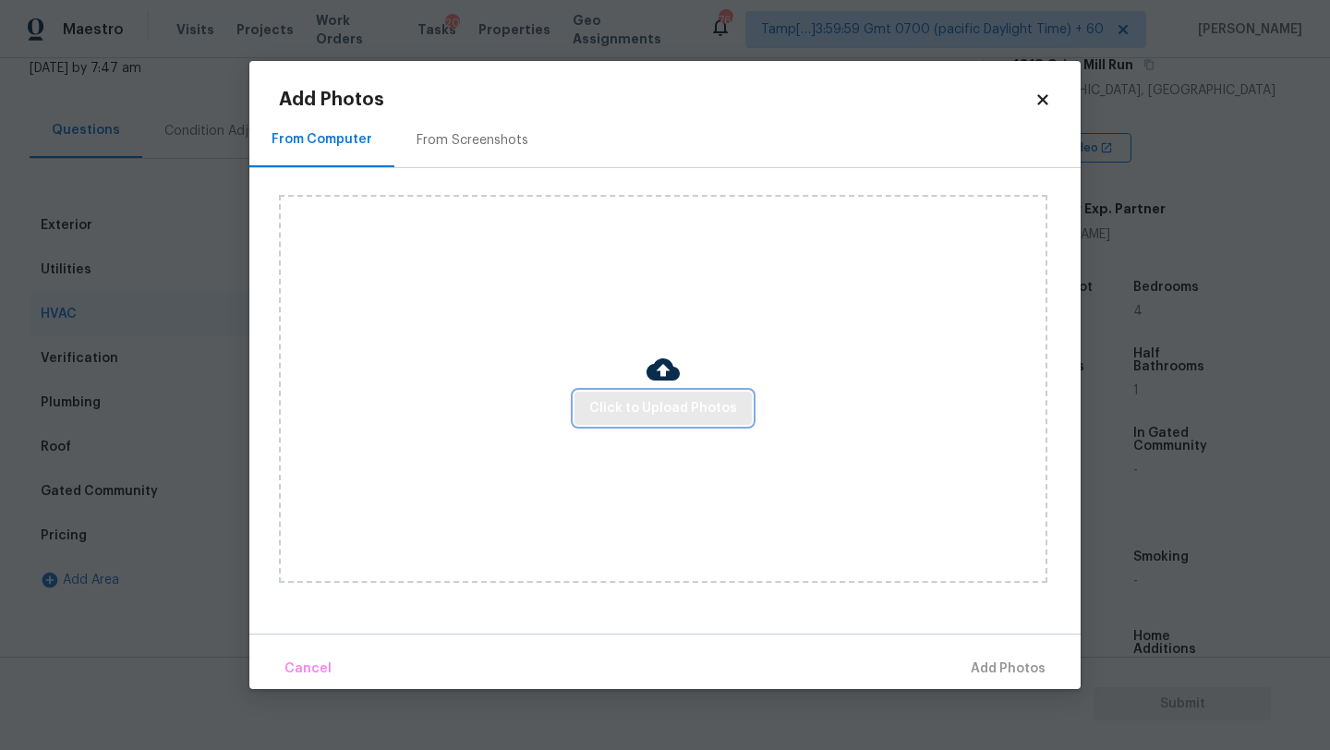
click at [654, 397] on span "Click to Upload Photos" at bounding box center [663, 408] width 148 height 23
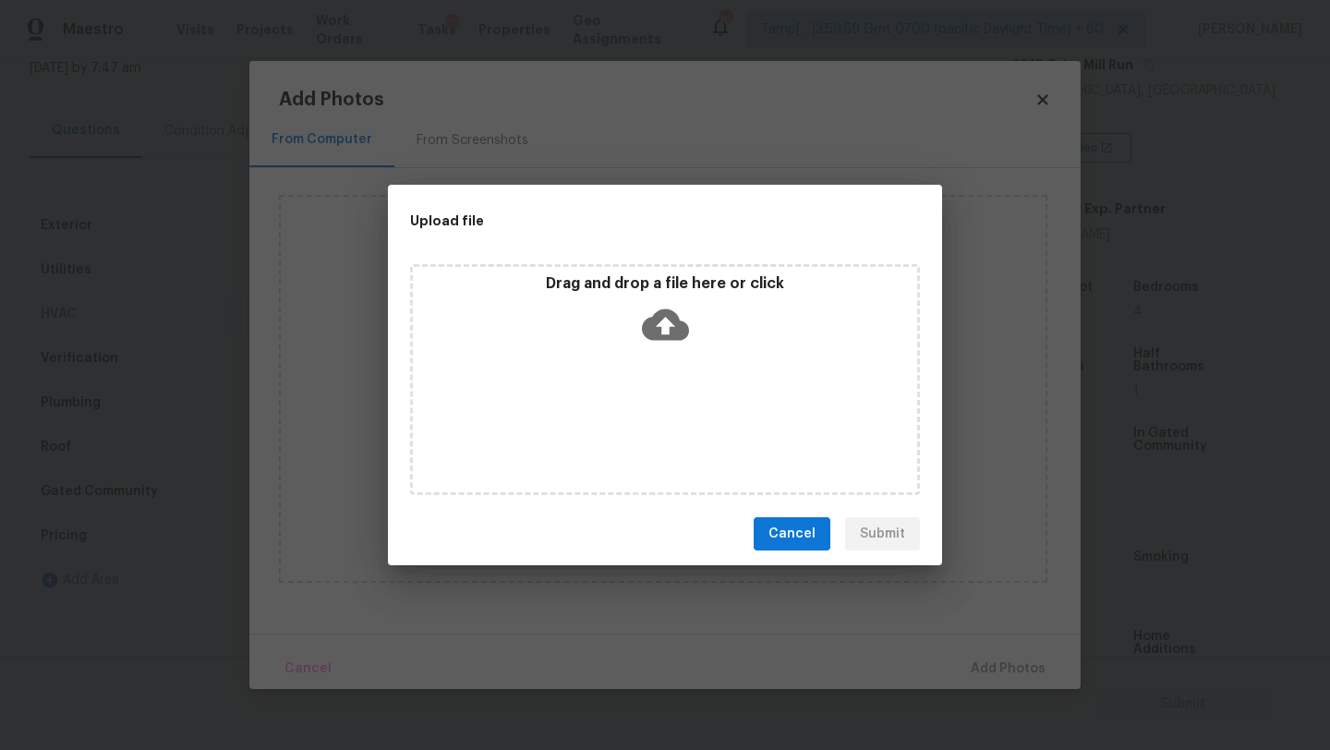
click at [664, 353] on div "Drag and drop a file here or click" at bounding box center [665, 379] width 510 height 231
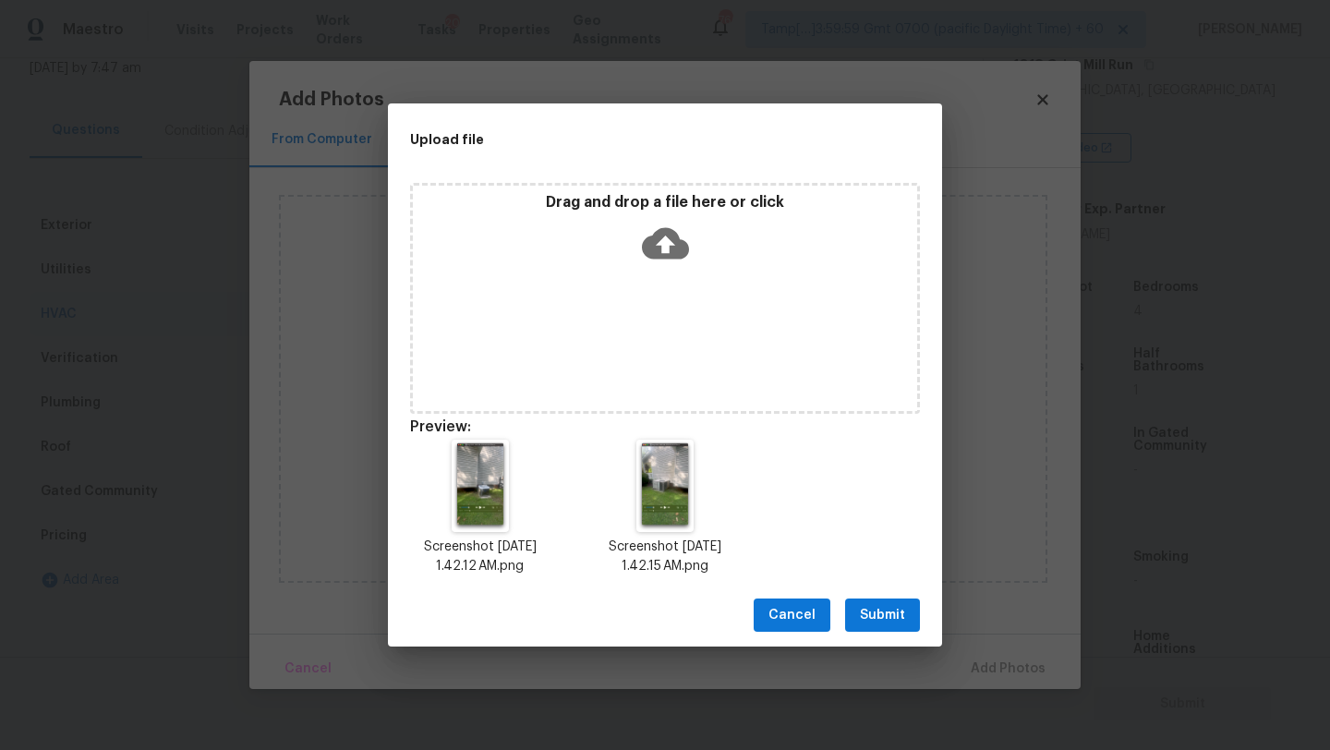
click at [870, 608] on span "Submit" at bounding box center [882, 615] width 45 height 23
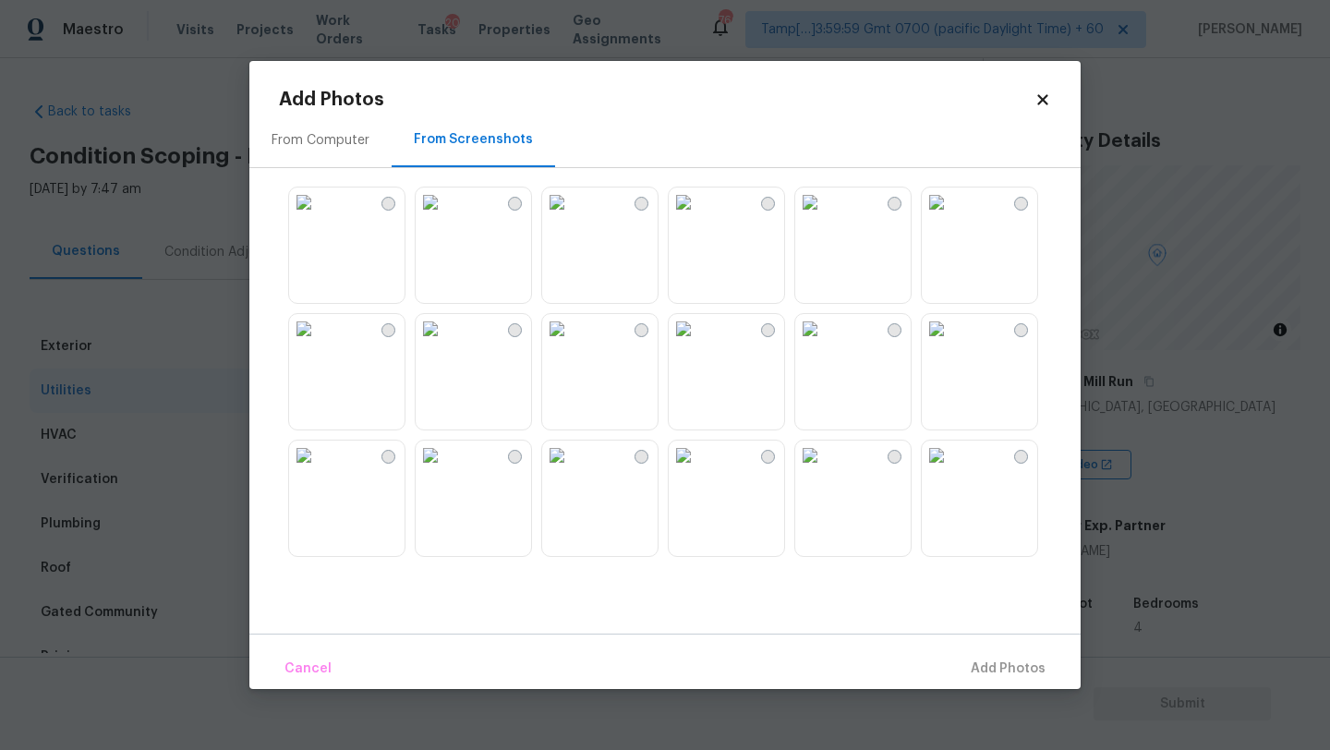
scroll to position [317, 0]
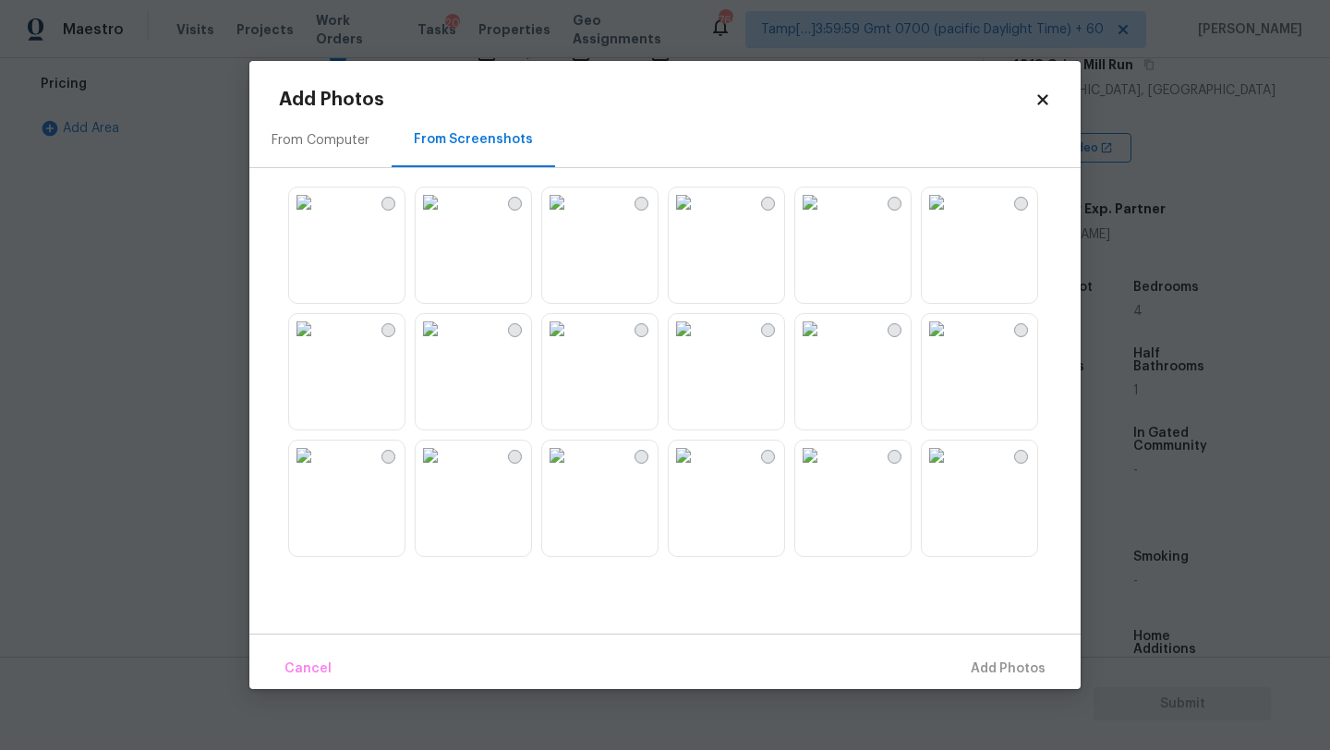
click at [319, 217] on img at bounding box center [304, 203] width 30 height 30
click at [959, 658] on span "Add 1 Photo(s)" at bounding box center [999, 669] width 91 height 23
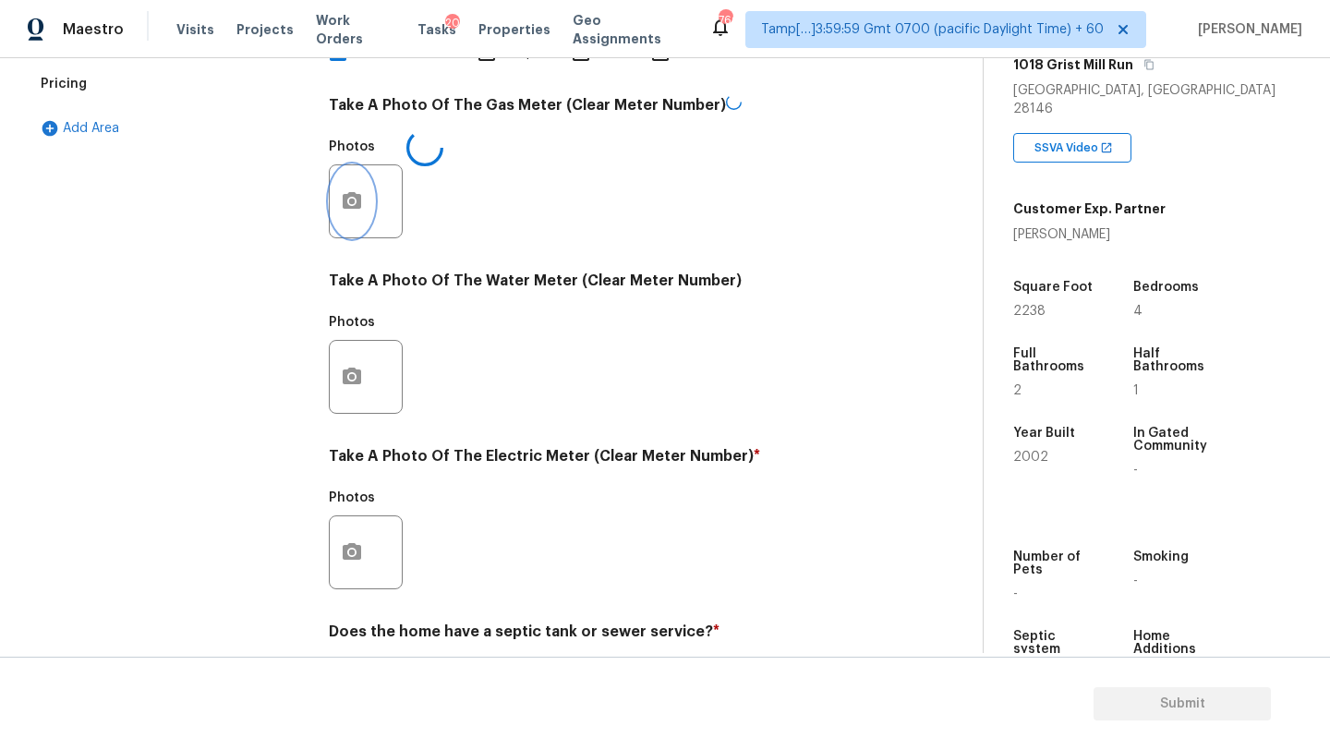
scroll to position [640, 0]
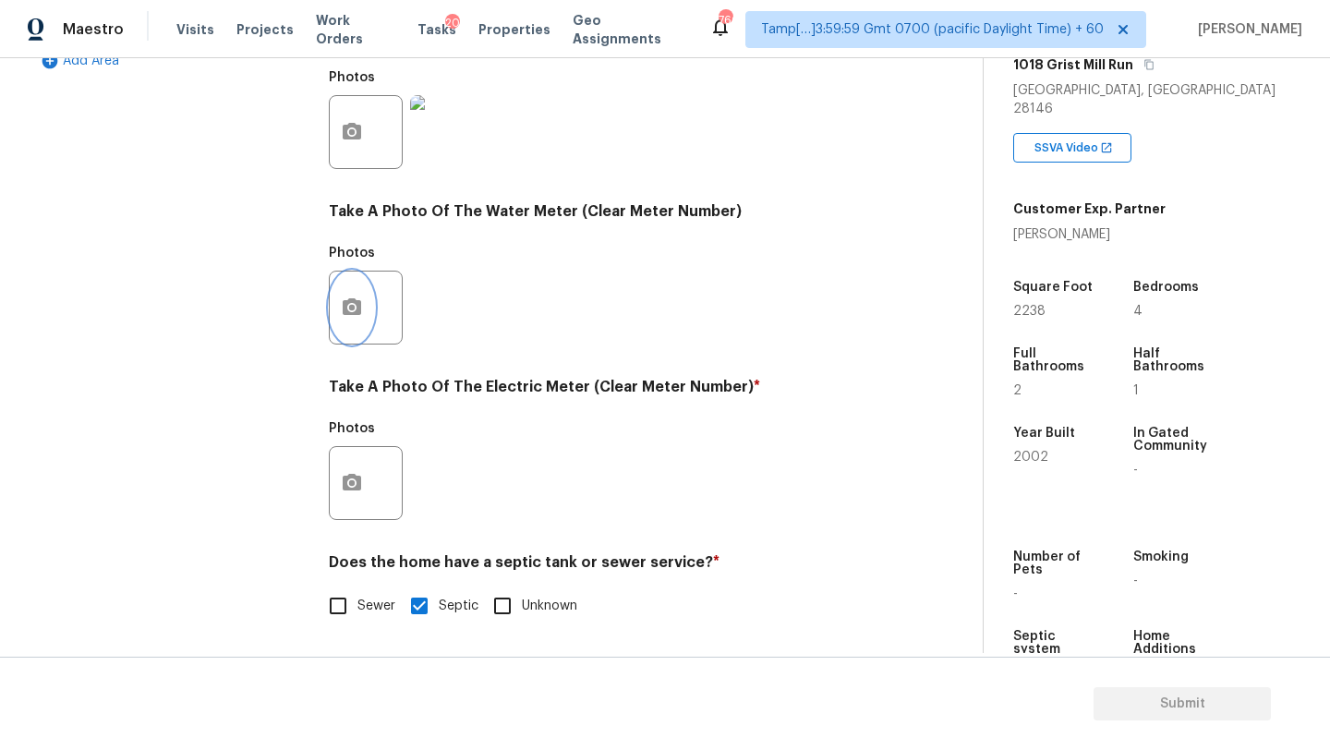
click at [359, 315] on icon "button" at bounding box center [352, 307] width 22 height 22
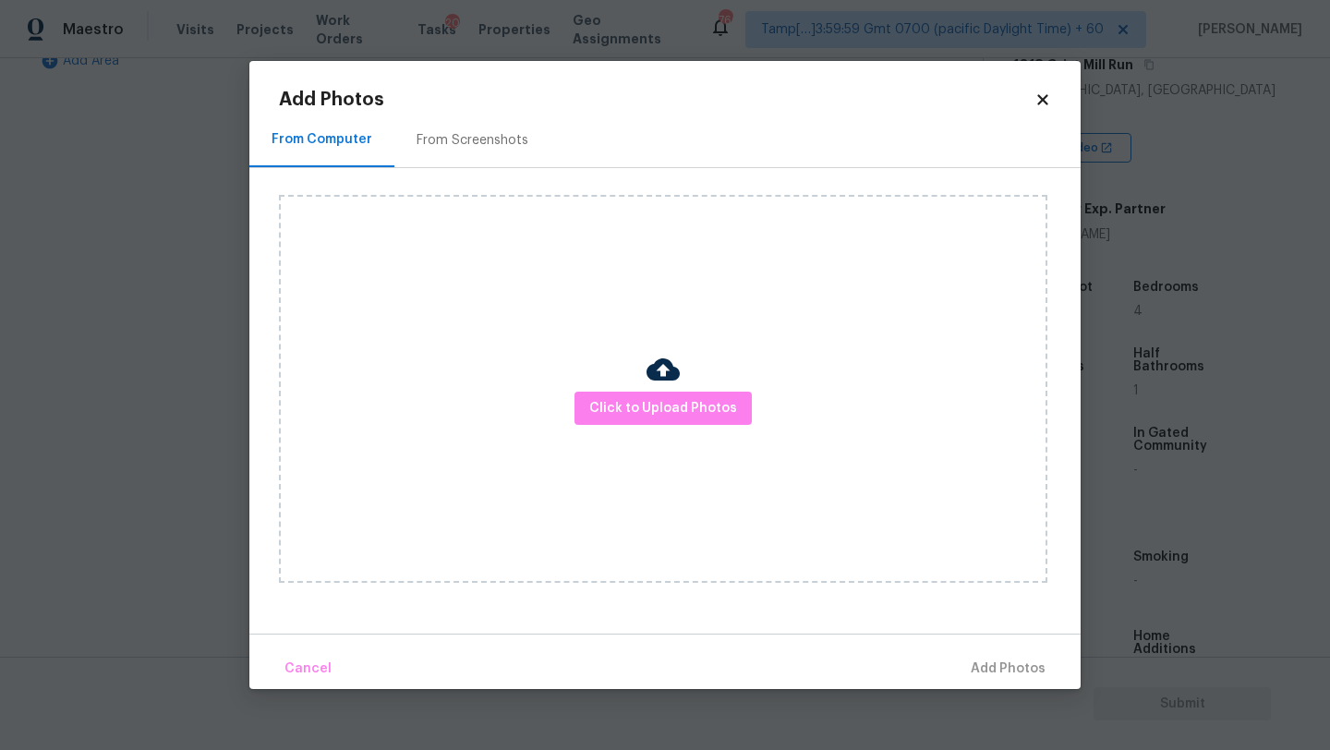
click at [464, 159] on div "From Screenshots" at bounding box center [472, 140] width 156 height 54
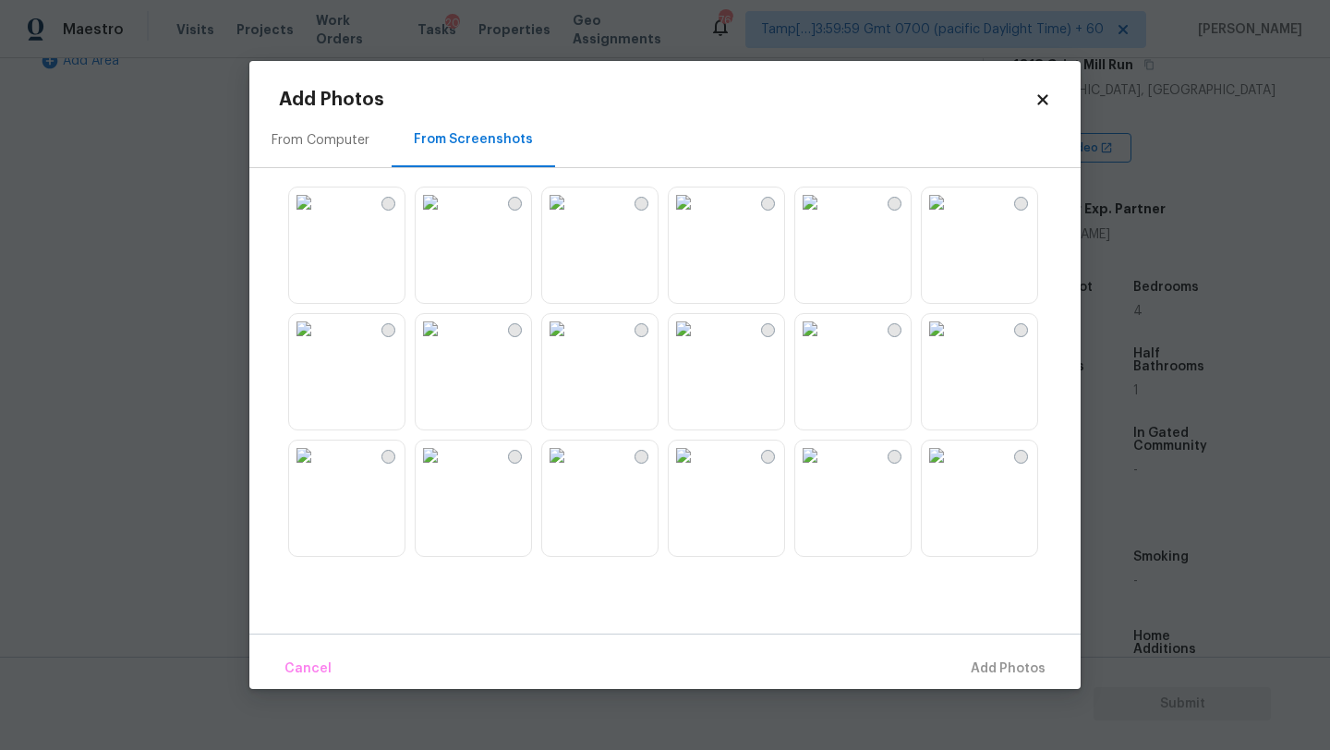
click at [319, 217] on img at bounding box center [304, 203] width 30 height 30
click at [1014, 667] on span "Add 1 Photo(s)" at bounding box center [999, 669] width 91 height 23
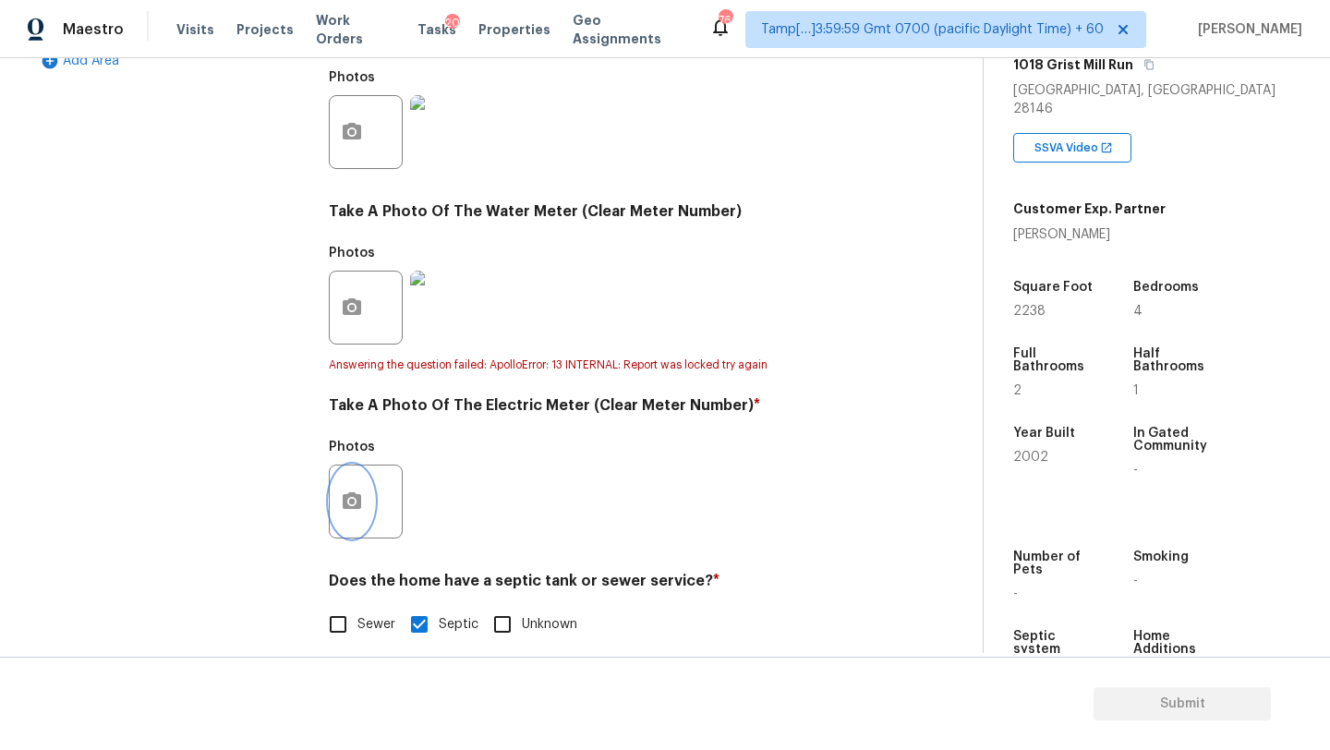
click at [348, 500] on icon "button" at bounding box center [352, 501] width 22 height 22
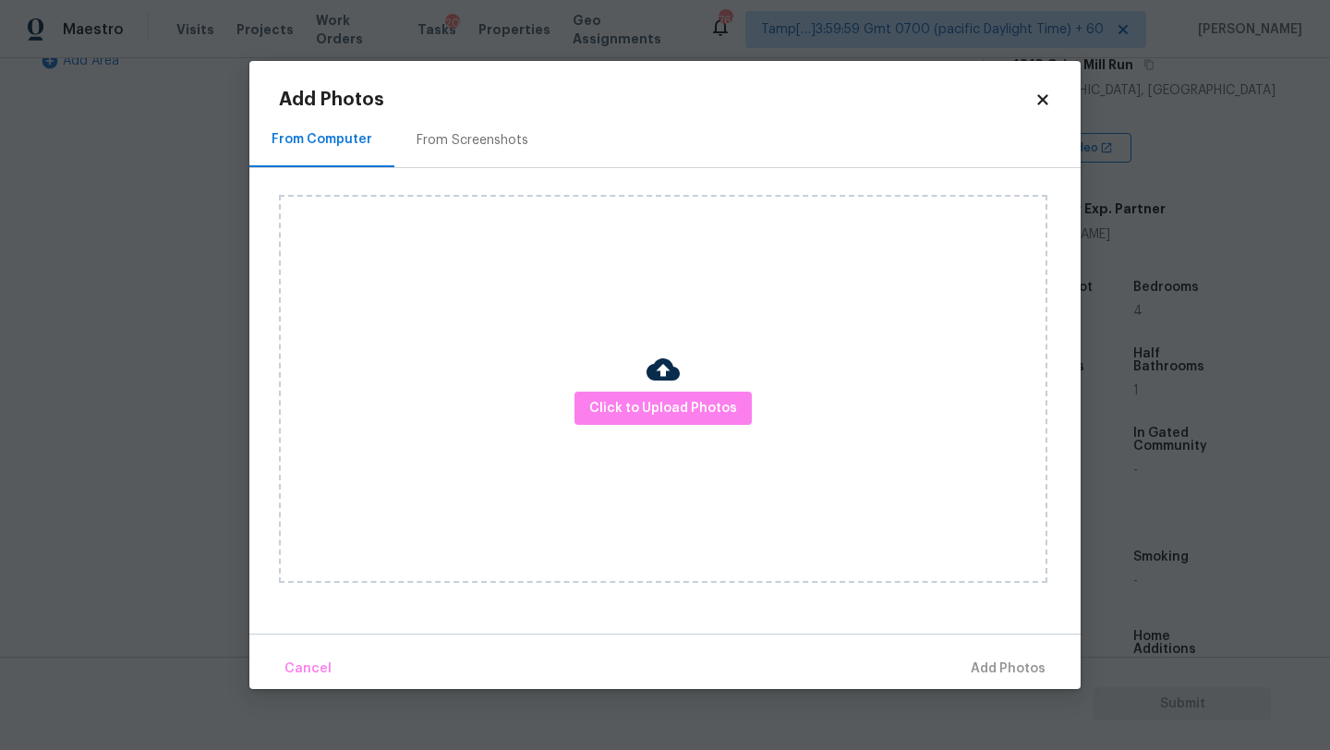
click at [487, 146] on div "From Screenshots" at bounding box center [473, 140] width 112 height 18
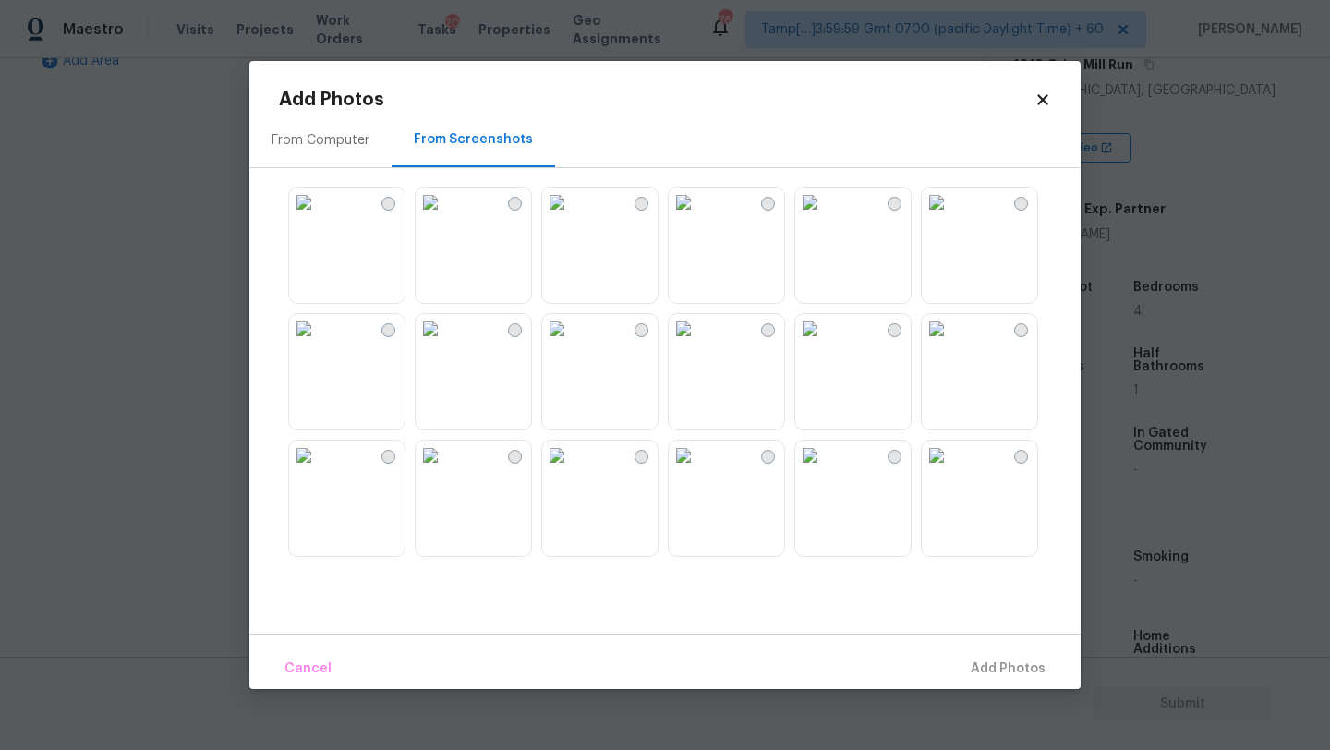
click at [319, 217] on img at bounding box center [304, 203] width 30 height 30
click at [992, 668] on span "Add 1 Photo(s)" at bounding box center [999, 669] width 91 height 23
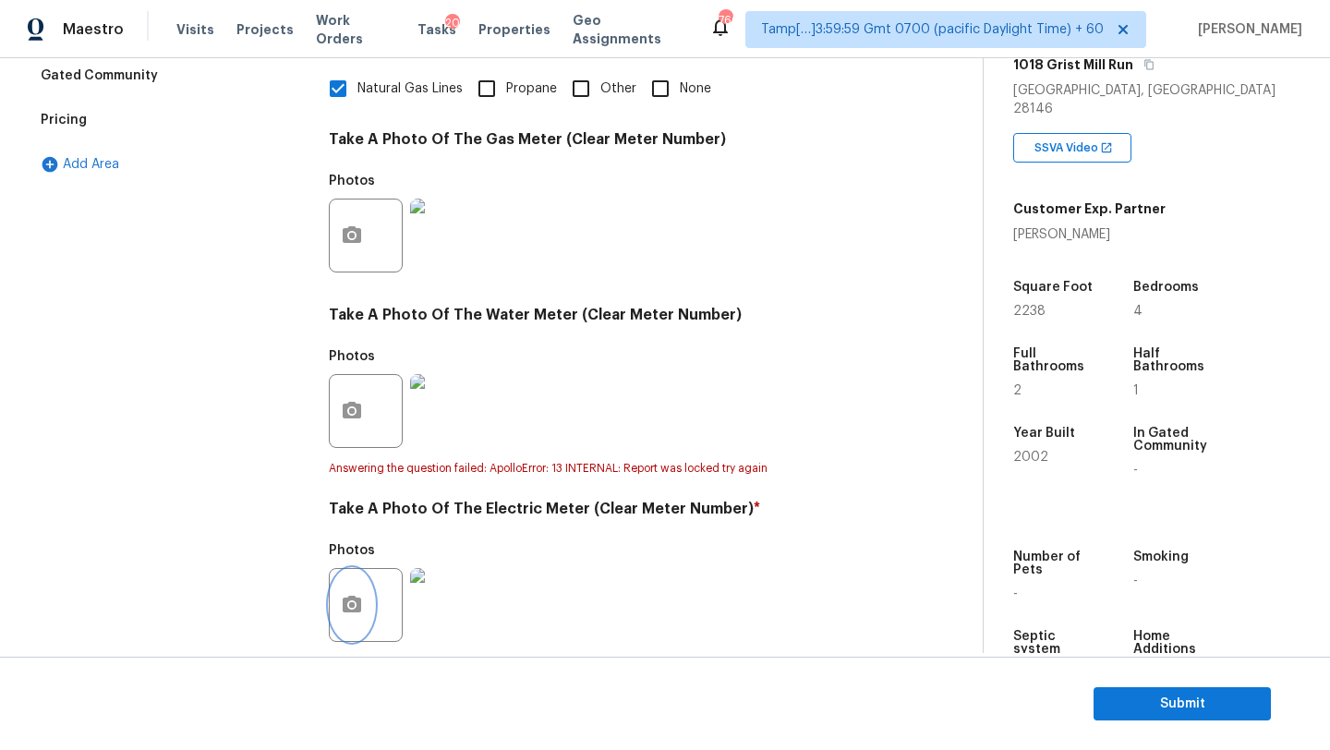
scroll to position [0, 0]
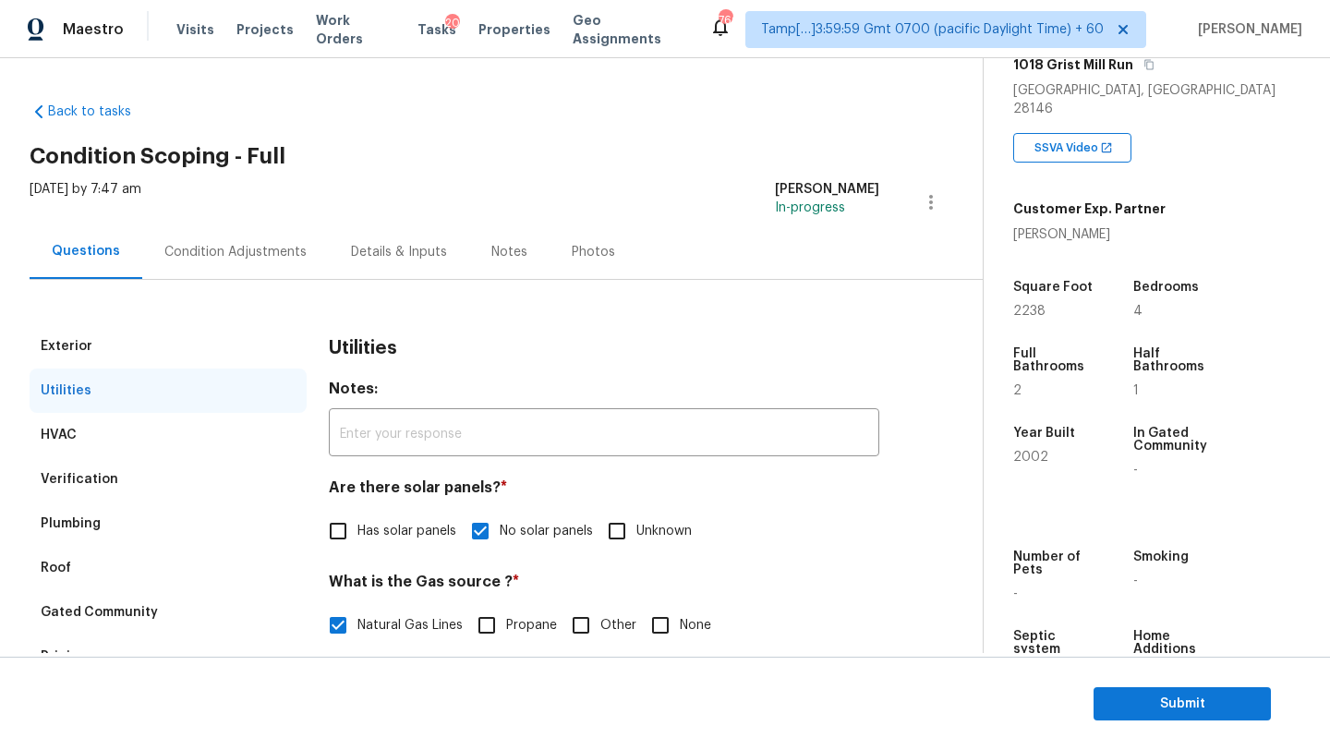
click at [250, 232] on div "Condition Adjustments" at bounding box center [235, 251] width 187 height 54
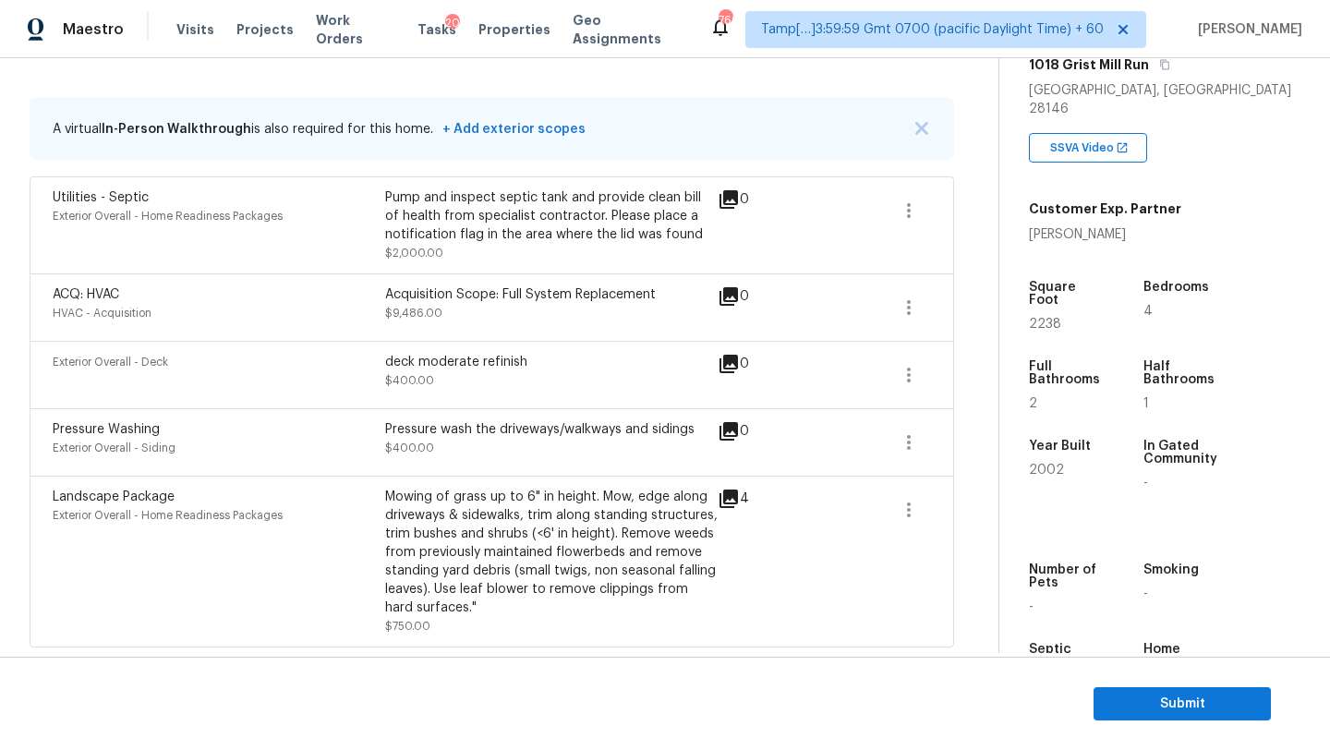
scroll to position [298, 0]
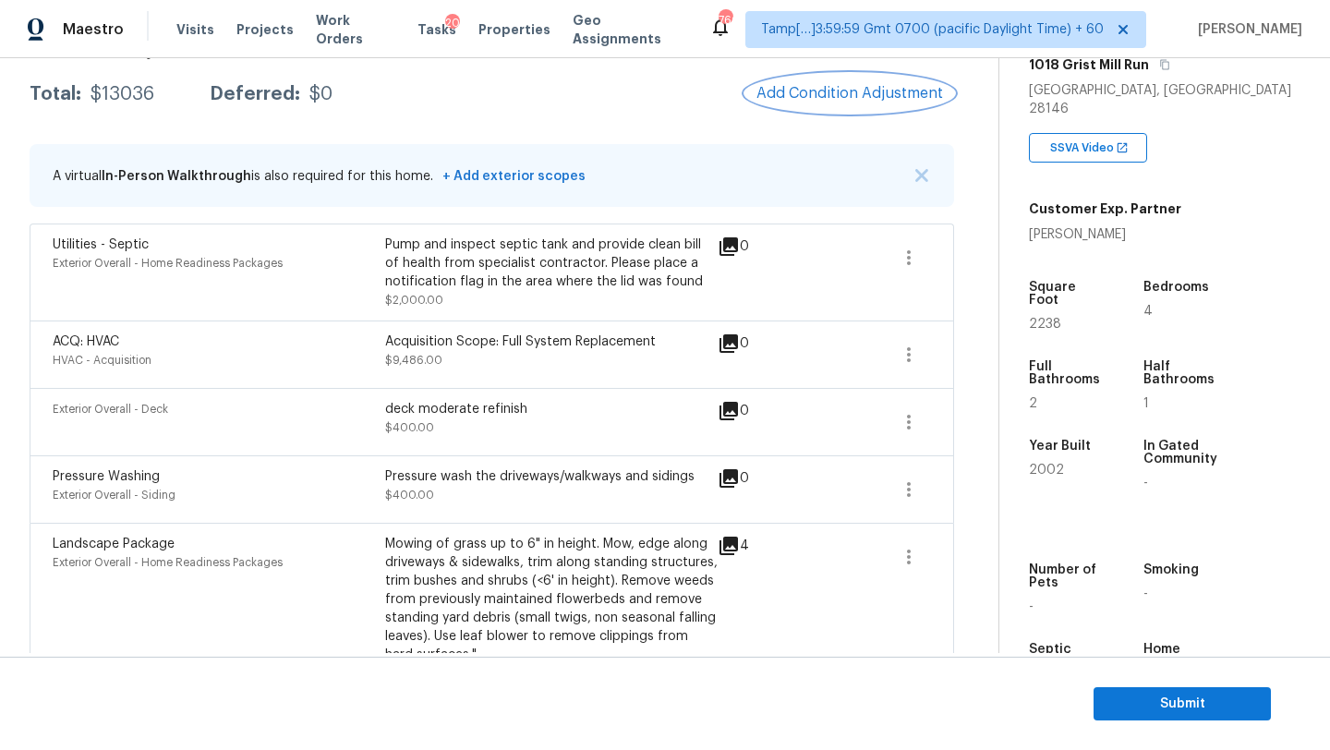
click at [841, 112] on button "Add Condition Adjustment" at bounding box center [849, 93] width 209 height 39
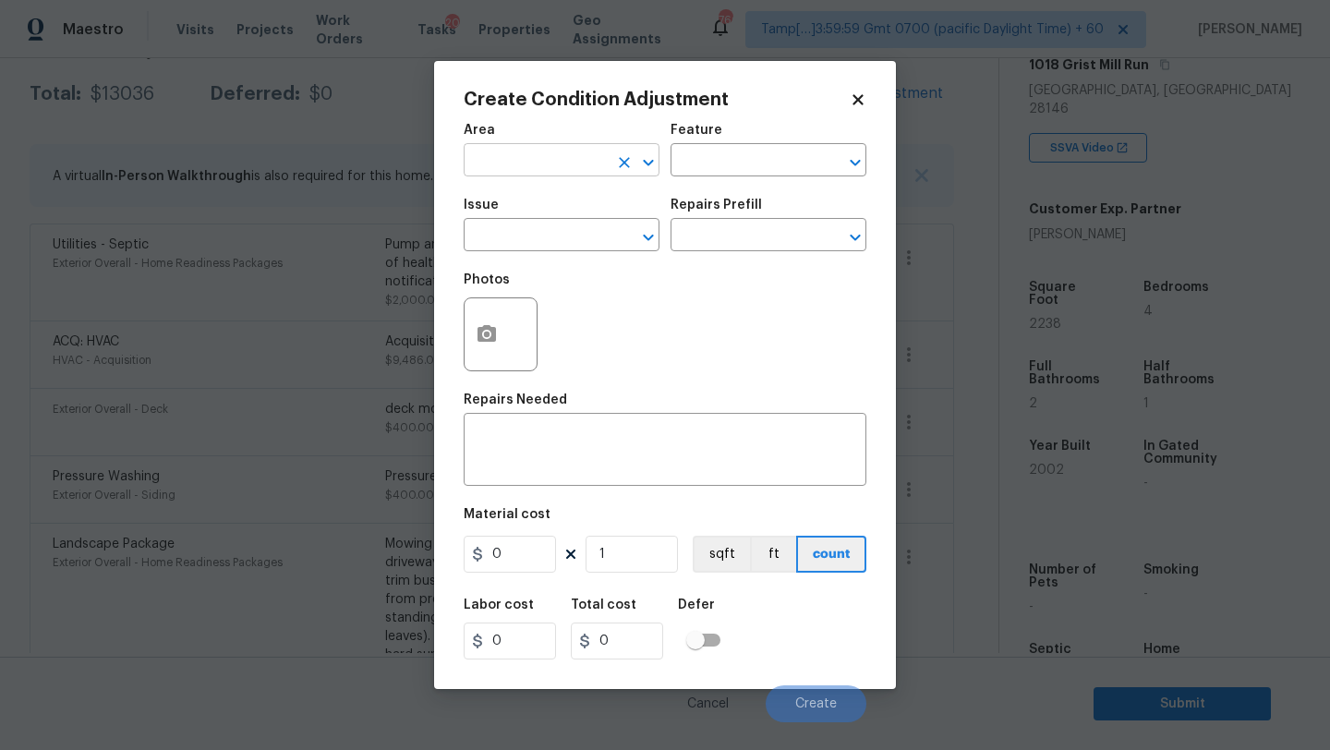
click at [535, 174] on input "text" at bounding box center [536, 162] width 144 height 29
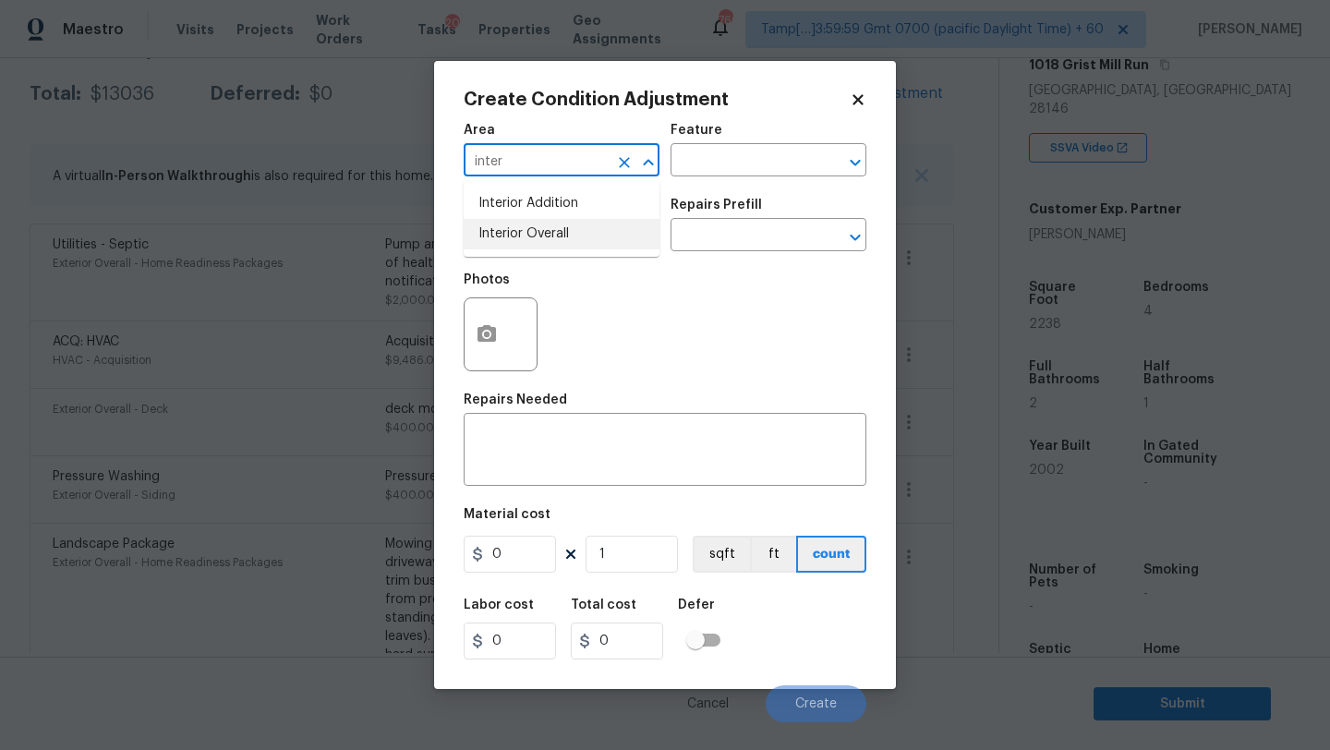
click at [548, 238] on li "Interior Overall" at bounding box center [562, 234] width 196 height 30
type input "Interior Overall"
click at [549, 484] on div "x ​" at bounding box center [665, 451] width 403 height 68
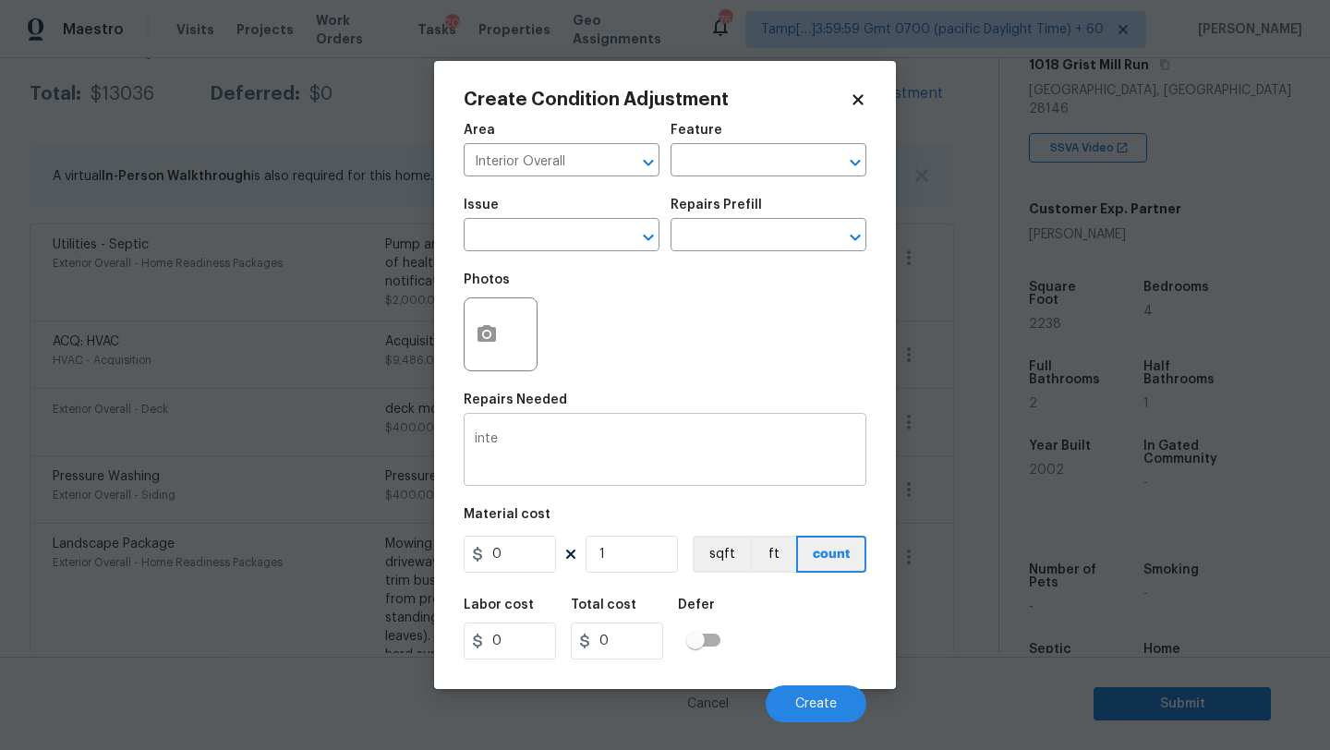
click at [576, 430] on div "inte x ​" at bounding box center [665, 451] width 403 height 68
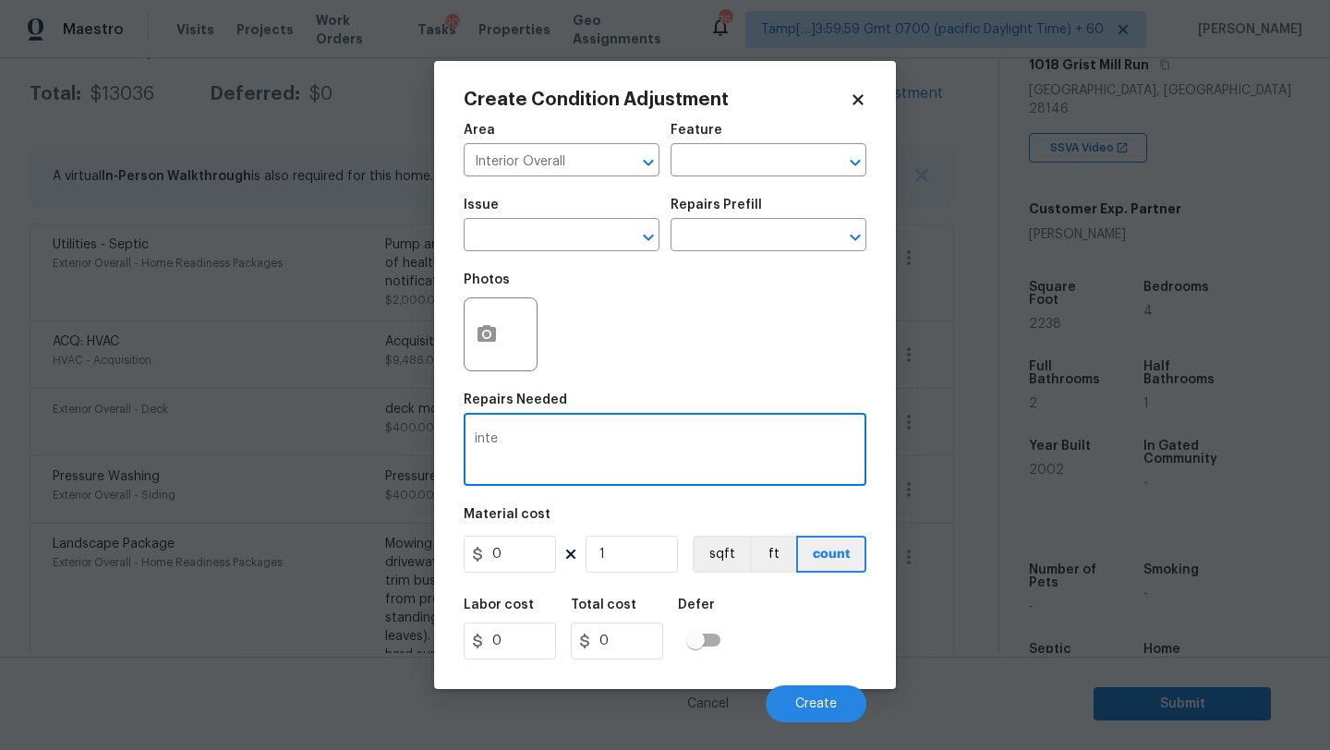
click at [576, 430] on div "inte x ​" at bounding box center [665, 451] width 403 height 68
type textarea "i"
type textarea "inter"
click at [574, 435] on textarea "inter" at bounding box center [665, 451] width 381 height 39
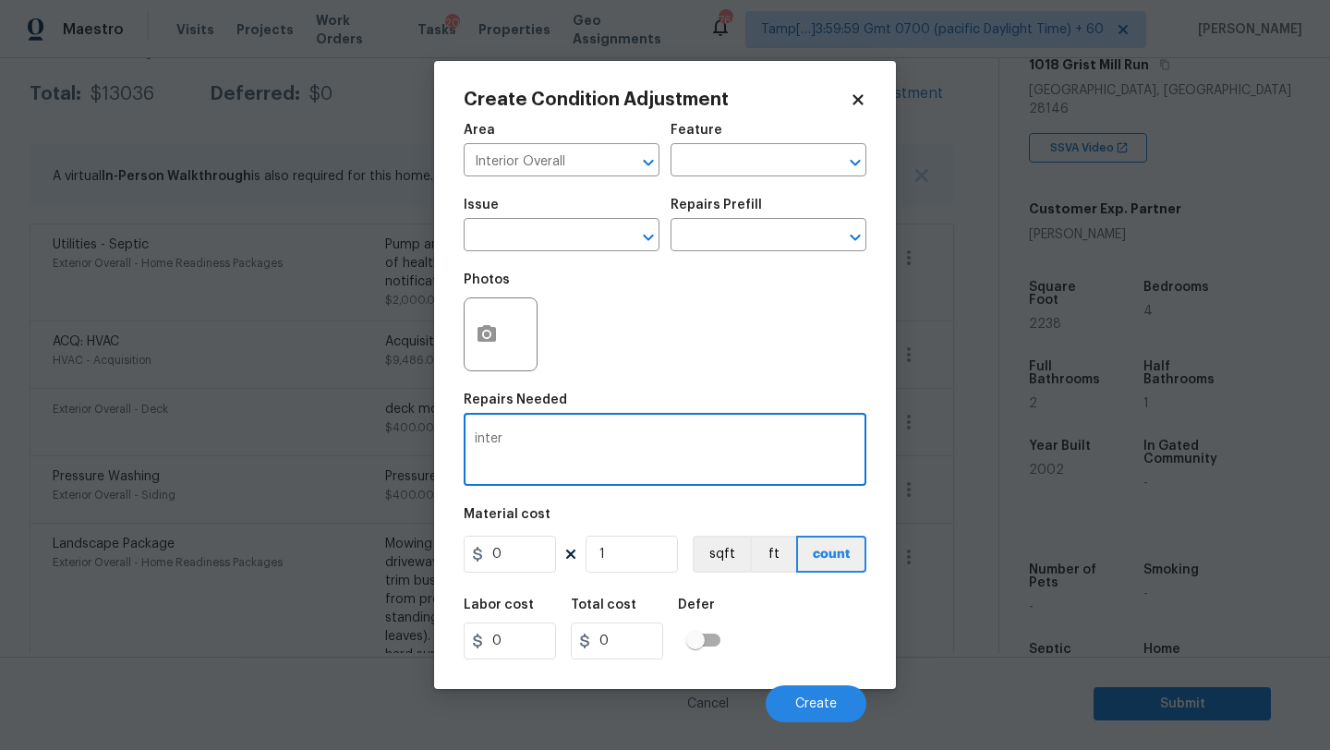
click at [574, 435] on textarea "inter" at bounding box center [665, 451] width 381 height 39
type textarea "reinstall interior door"
click at [522, 552] on input "0" at bounding box center [510, 554] width 92 height 37
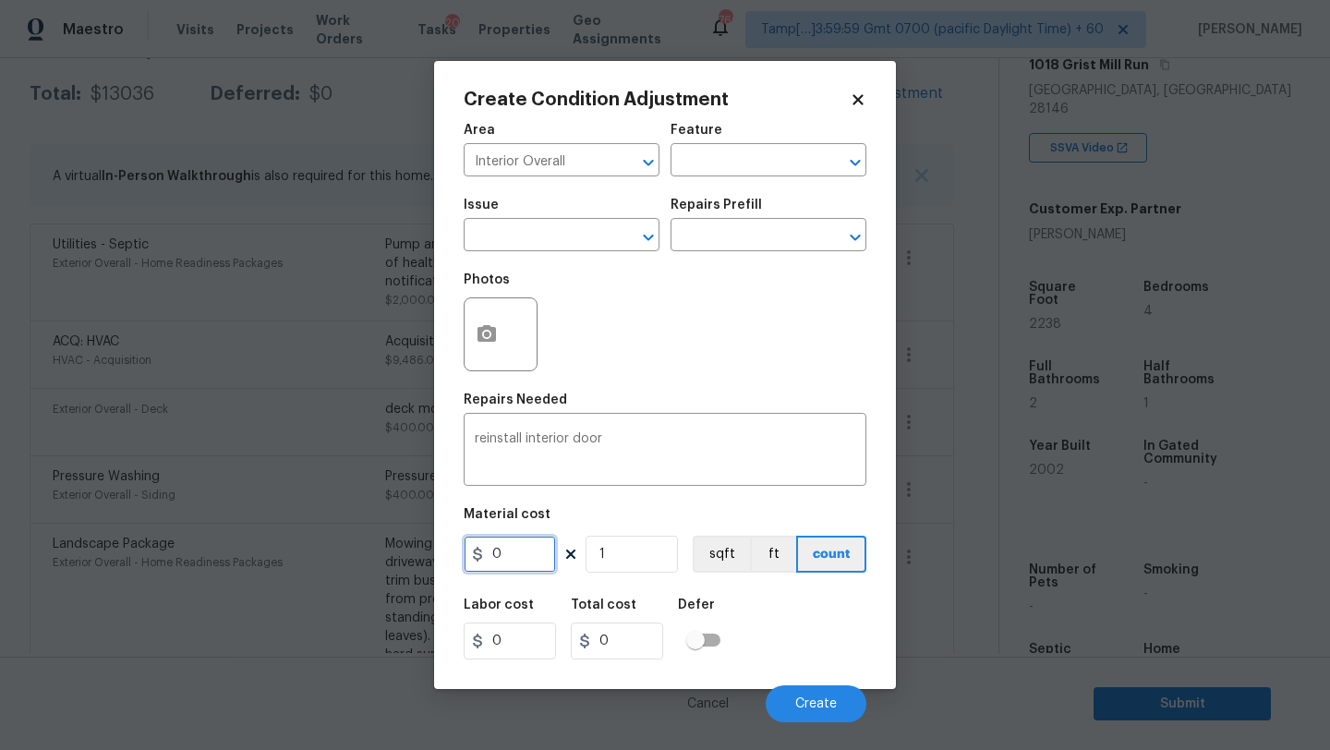
click at [522, 552] on input "0" at bounding box center [510, 554] width 92 height 37
type input "30"
click at [479, 338] on icon "button" at bounding box center [487, 333] width 18 height 17
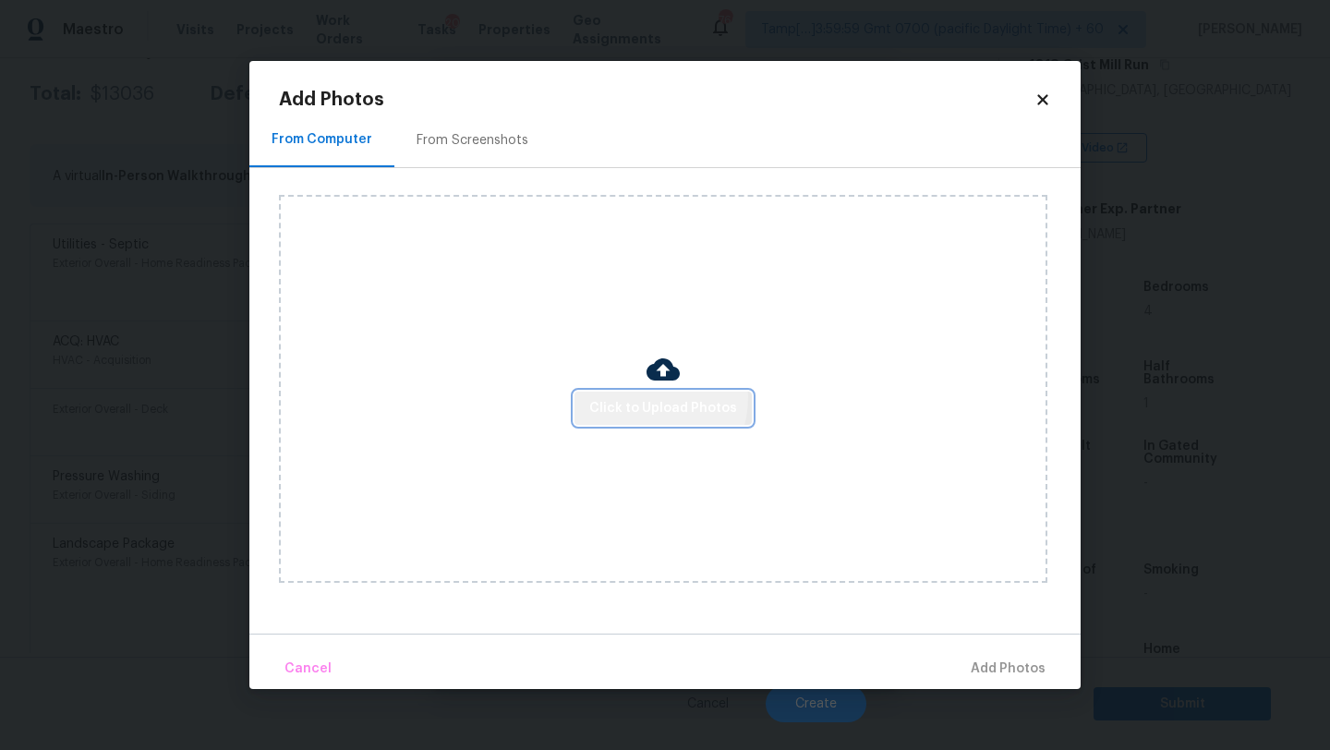
click at [649, 397] on span "Click to Upload Photos" at bounding box center [663, 408] width 148 height 23
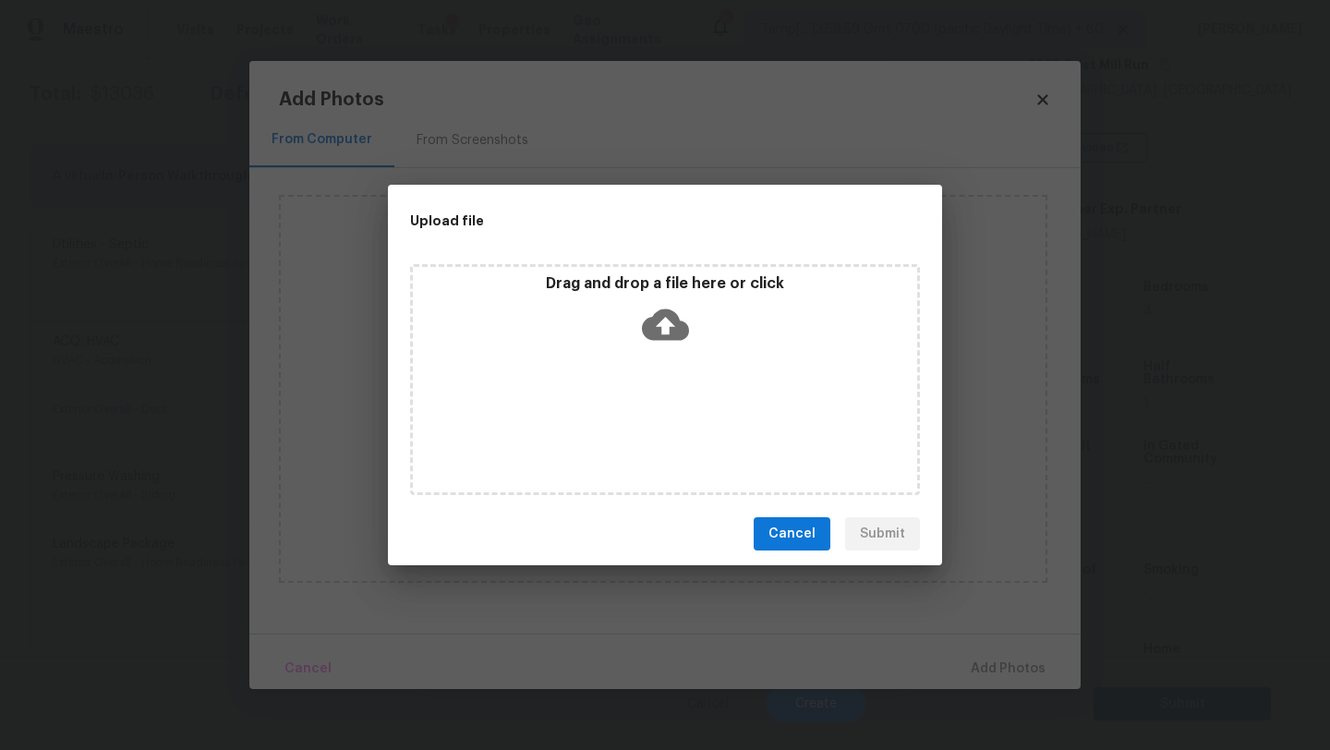
click at [649, 380] on div "Drag and drop a file here or click" at bounding box center [665, 379] width 510 height 231
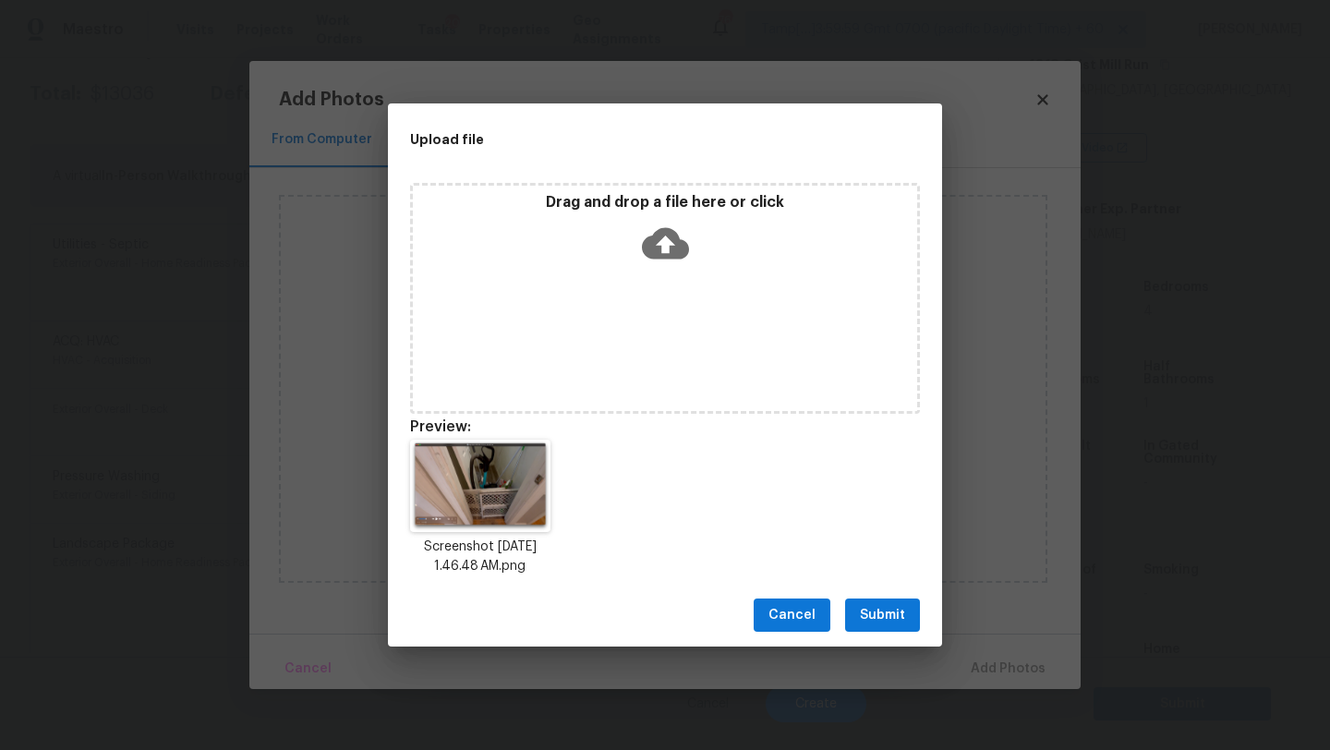
click at [909, 623] on button "Submit" at bounding box center [882, 616] width 75 height 34
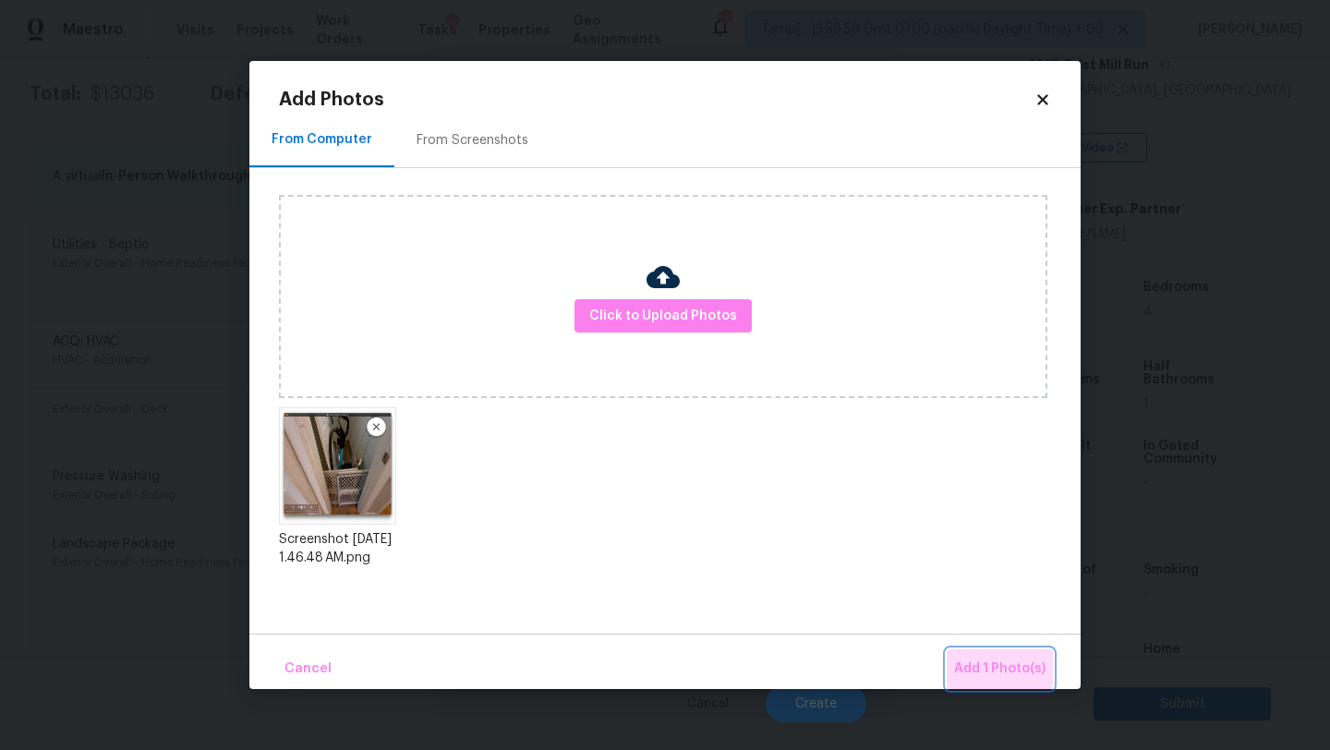
click at [983, 658] on span "Add 1 Photo(s)" at bounding box center [999, 669] width 91 height 23
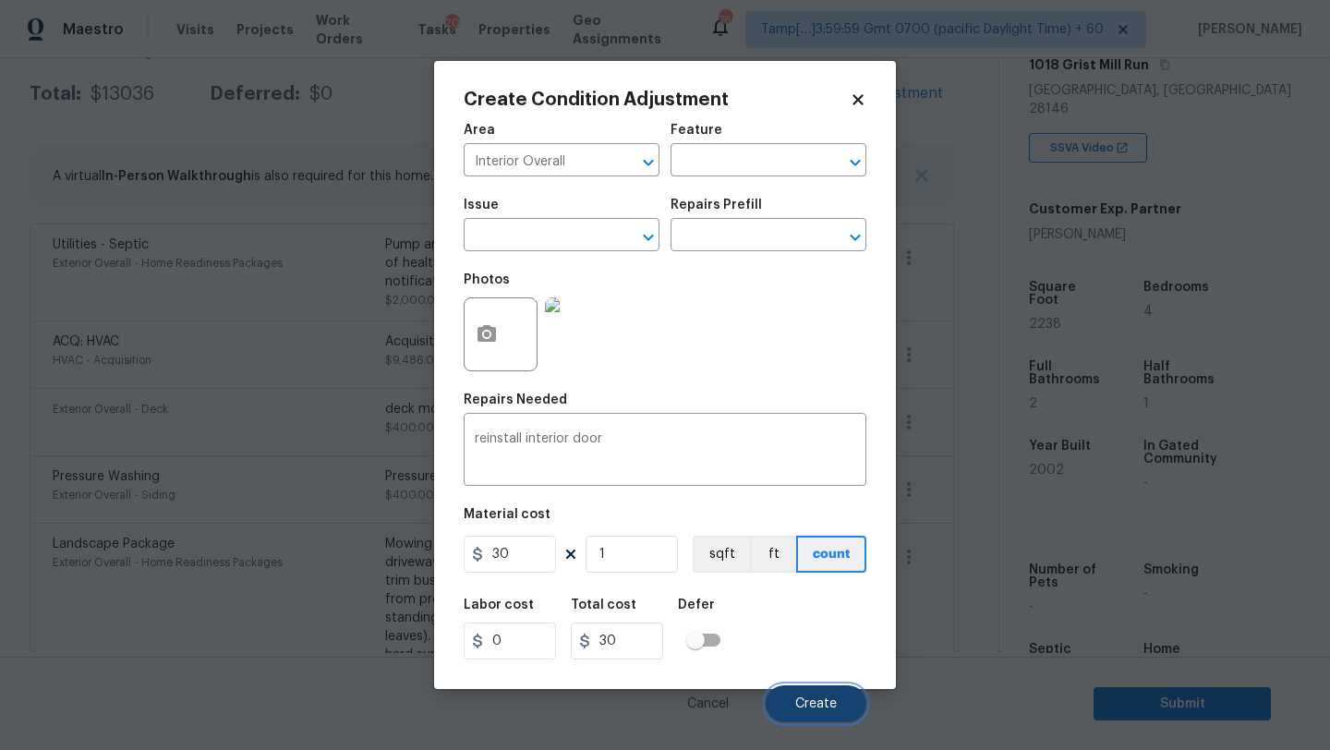
click at [818, 696] on button "Create" at bounding box center [816, 703] width 101 height 37
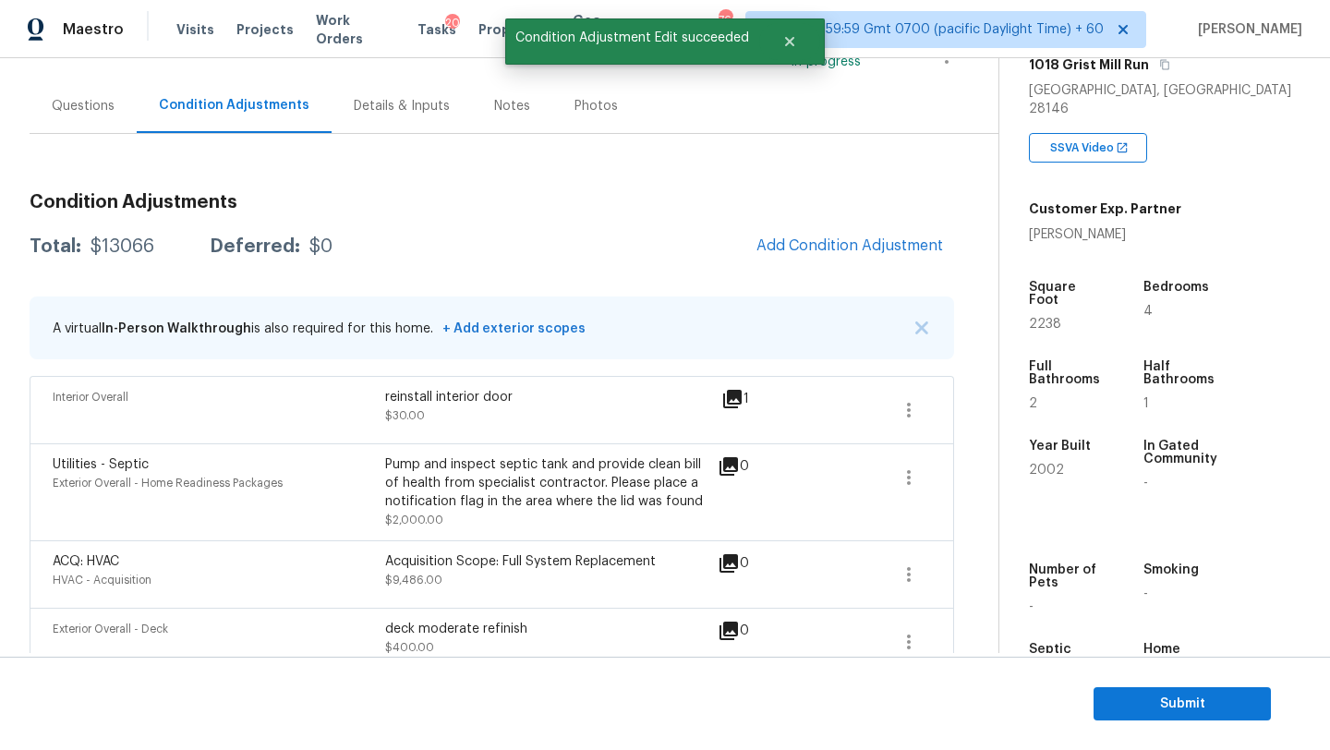
click at [79, 114] on div "Questions" at bounding box center [83, 106] width 63 height 18
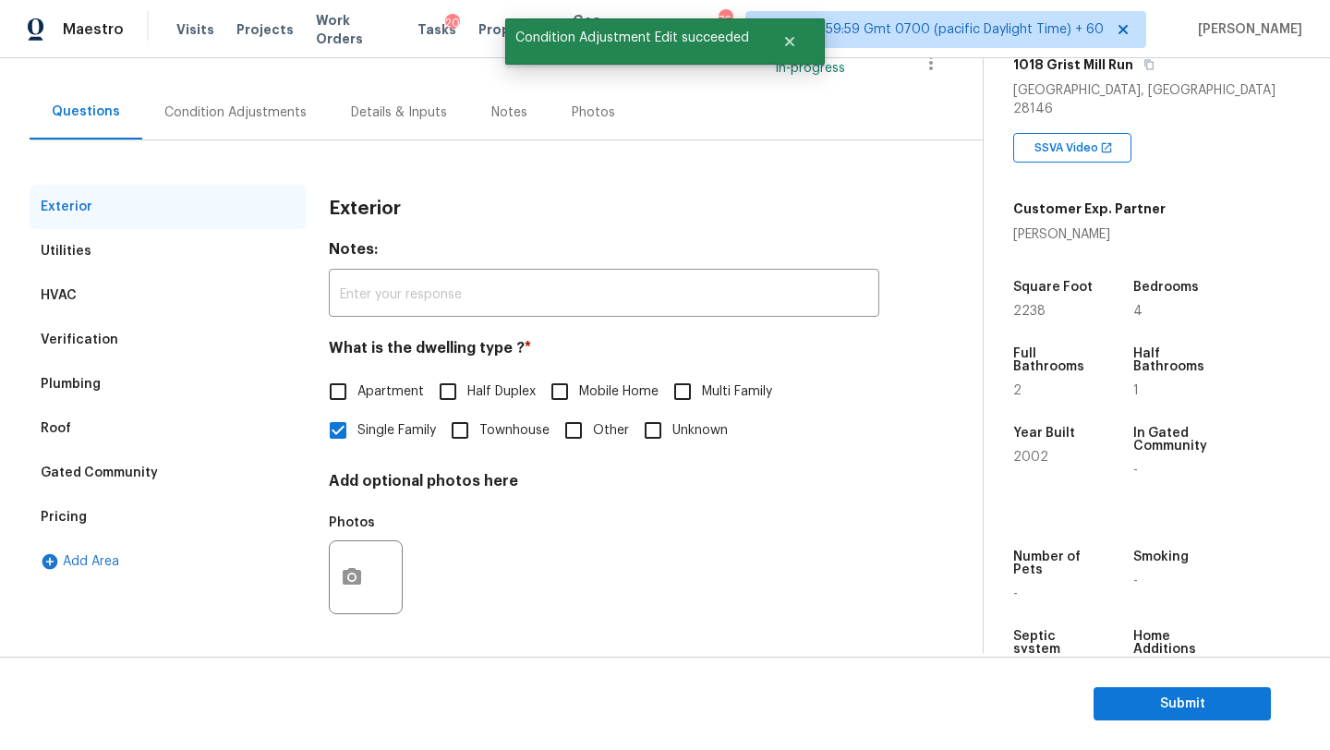
click at [107, 328] on div "Verification" at bounding box center [168, 340] width 277 height 44
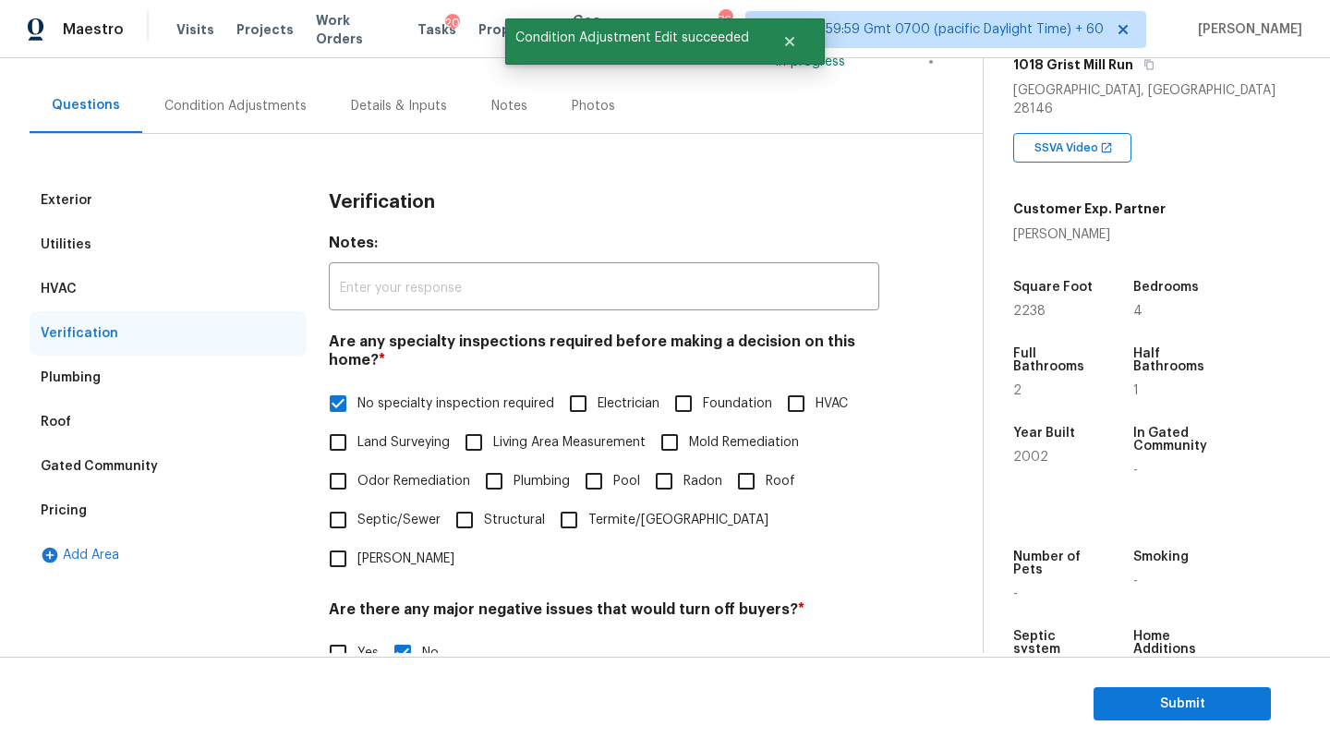
scroll to position [361, 0]
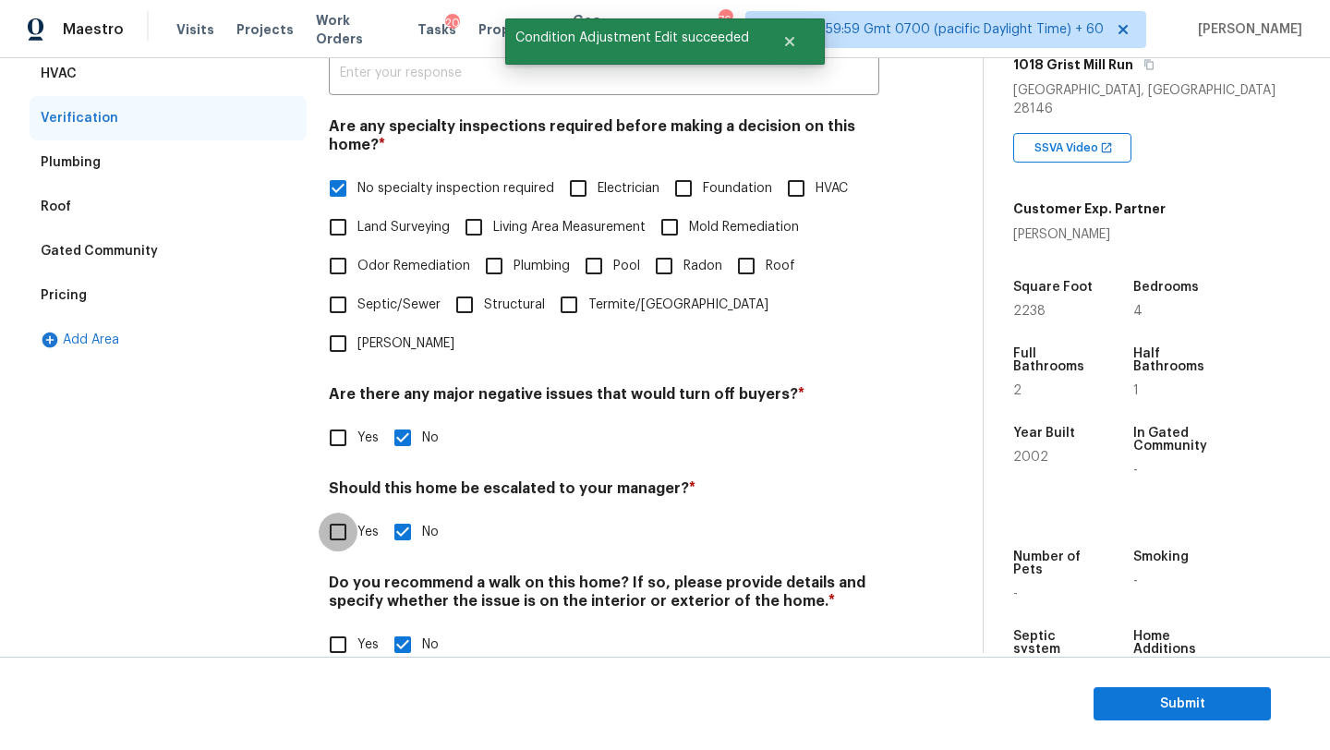
click at [340, 513] on input "Yes" at bounding box center [338, 532] width 39 height 39
checkbox input "true"
checkbox input "false"
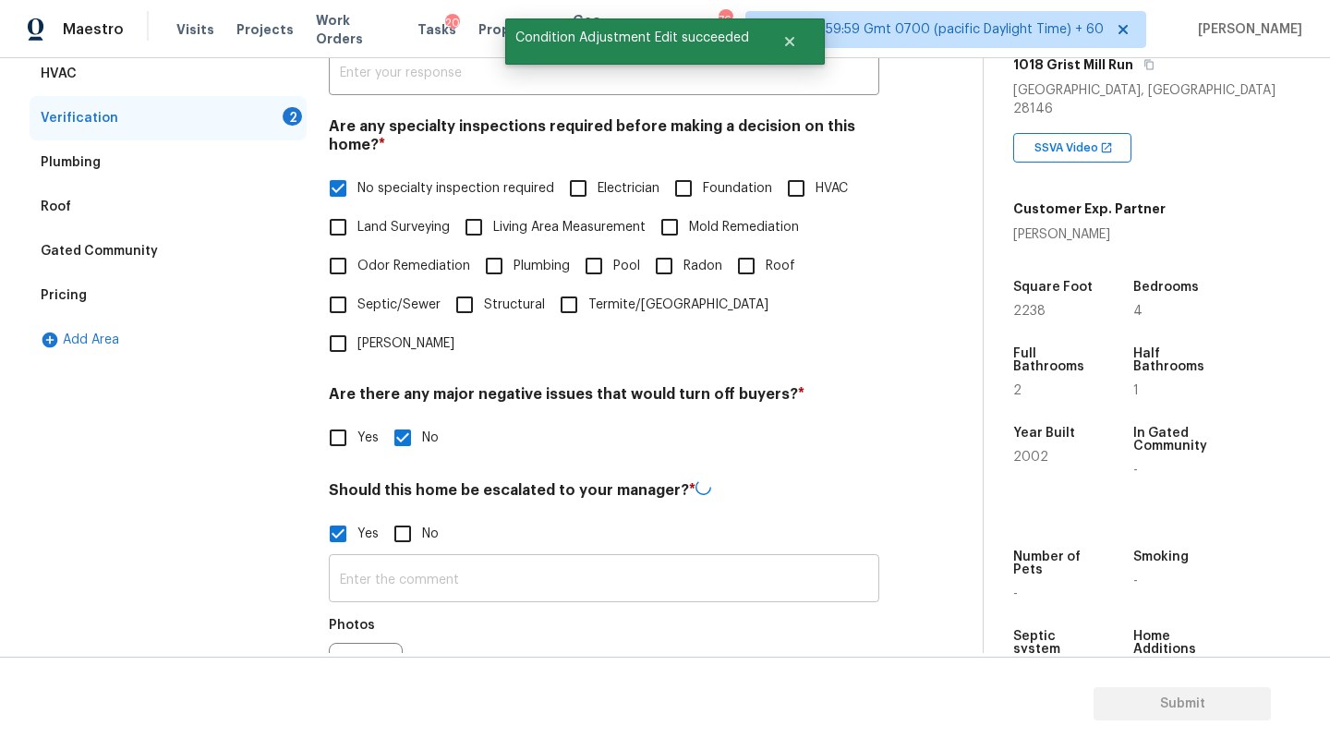
click at [387, 559] on input "text" at bounding box center [604, 580] width 551 height 43
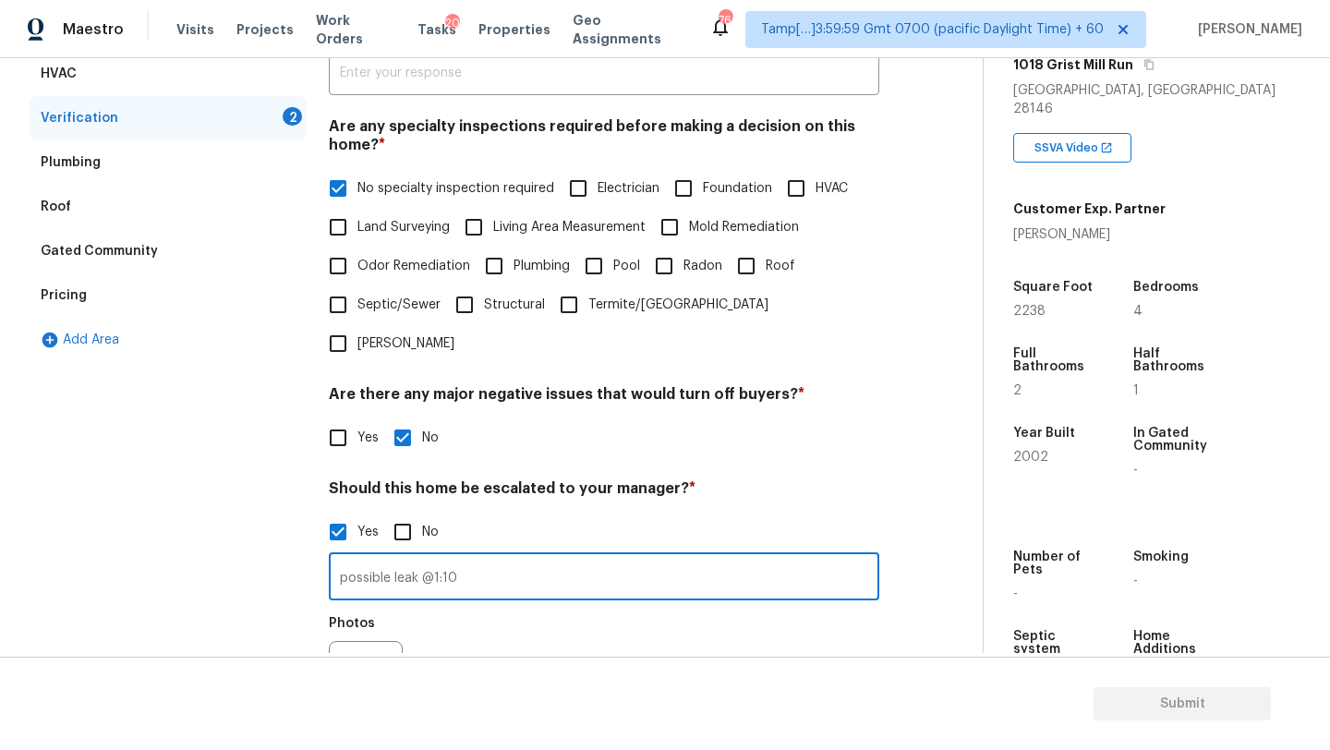
scroll to position [461, 0]
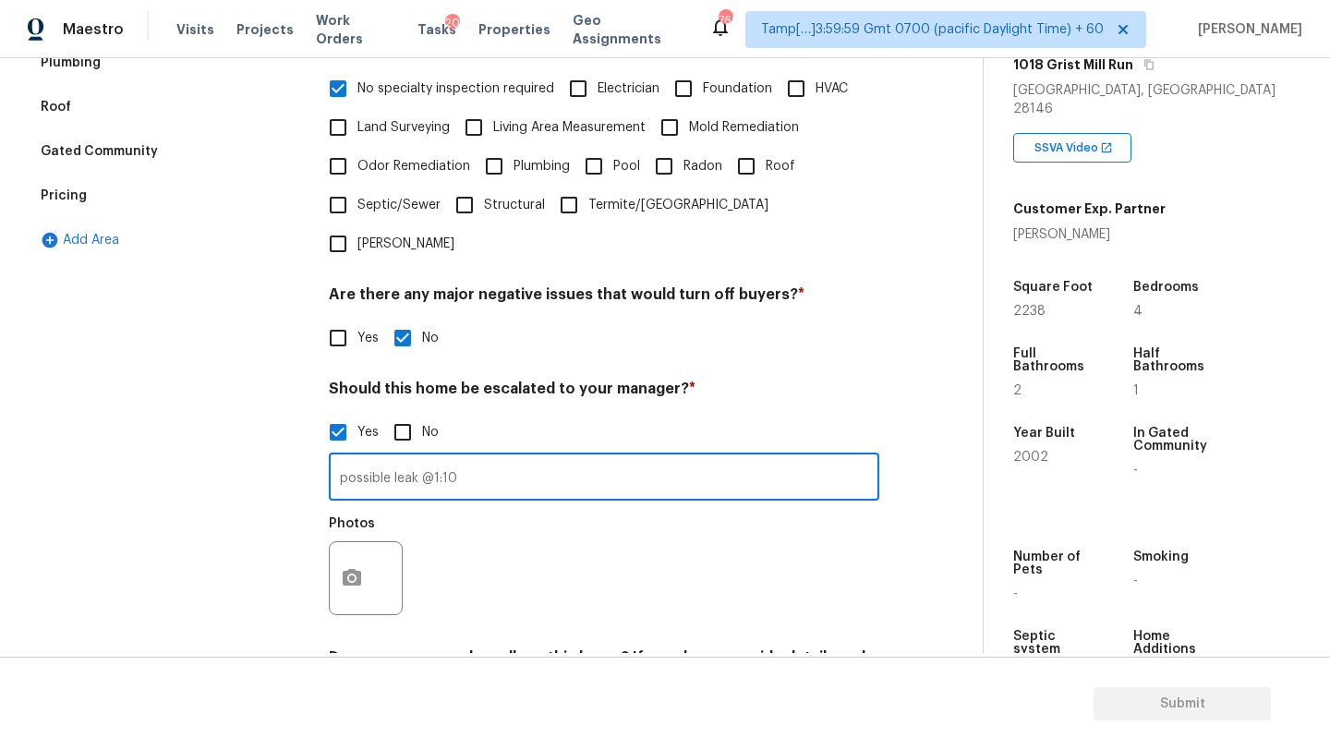
type input "possible leak @1:10"
click at [375, 546] on div at bounding box center [366, 578] width 74 height 74
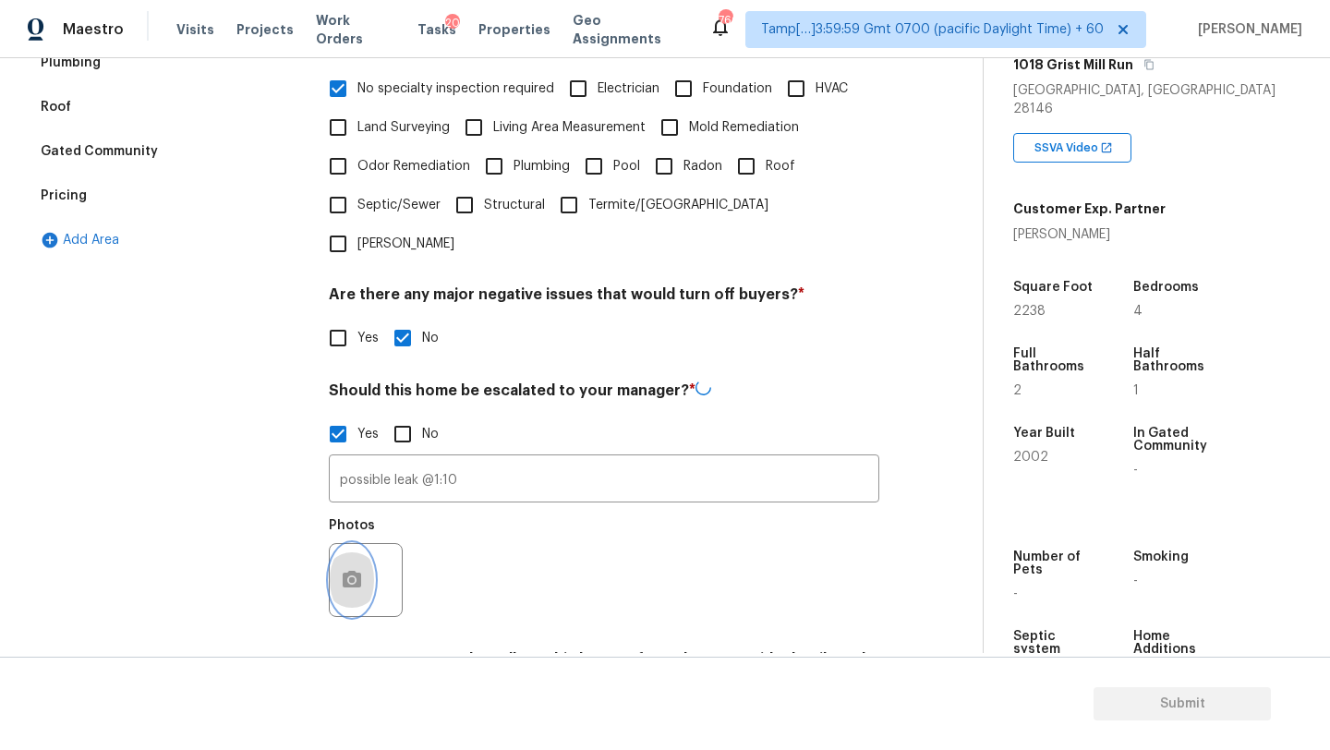
click at [355, 571] on icon "button" at bounding box center [352, 579] width 18 height 17
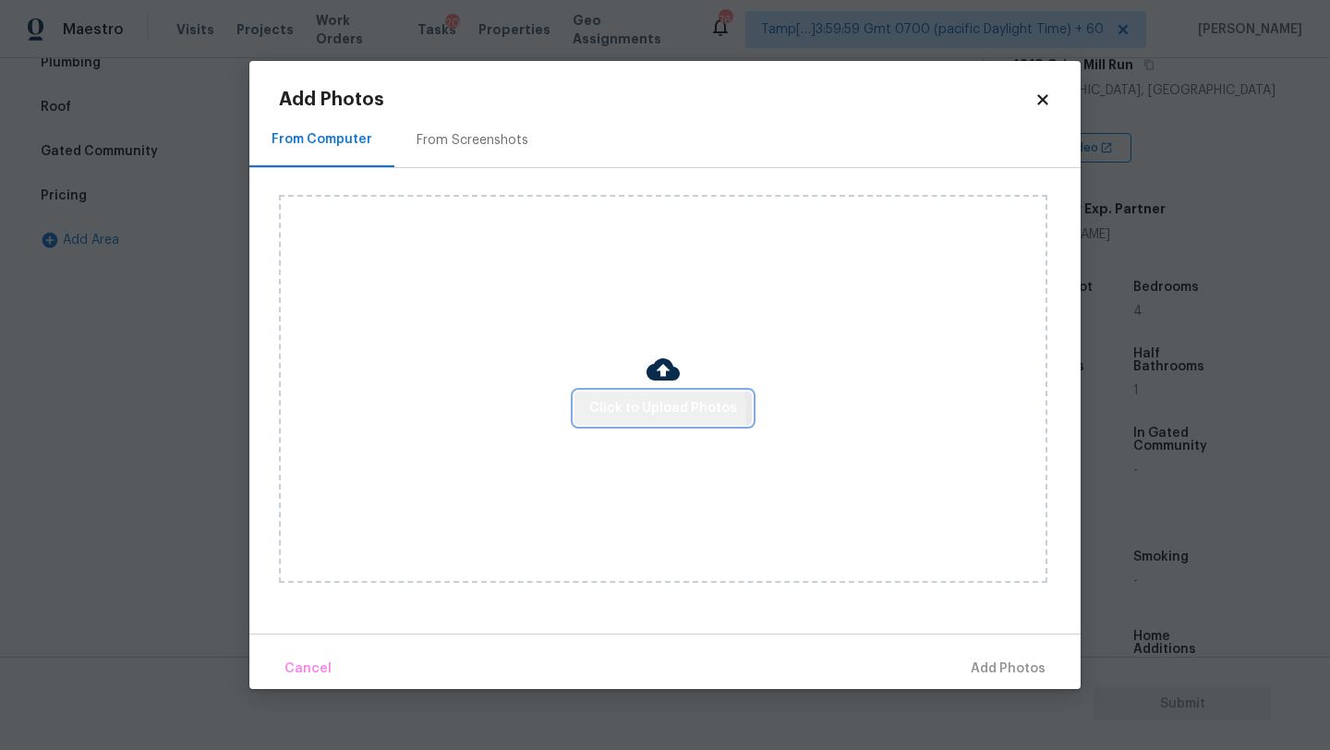
click at [629, 413] on span "Click to Upload Photos" at bounding box center [663, 408] width 148 height 23
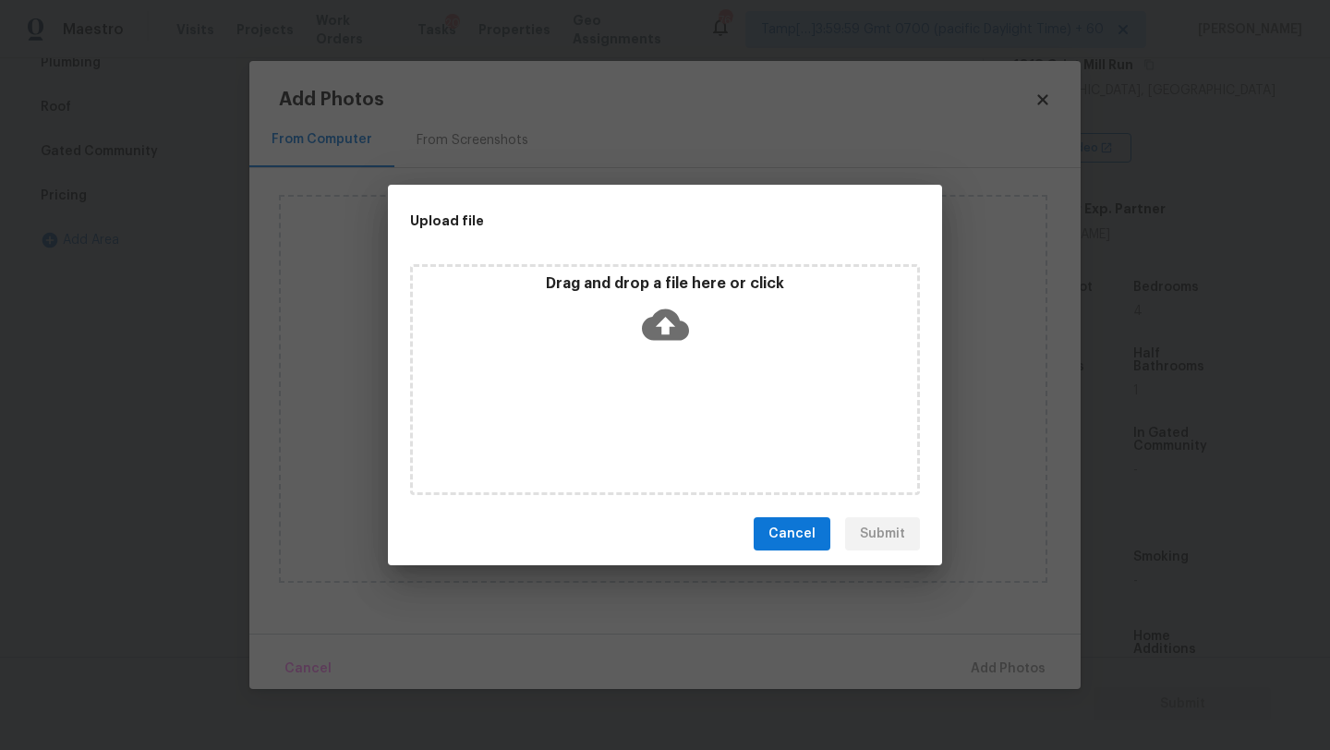
click at [665, 374] on div "Drag and drop a file here or click" at bounding box center [665, 379] width 510 height 231
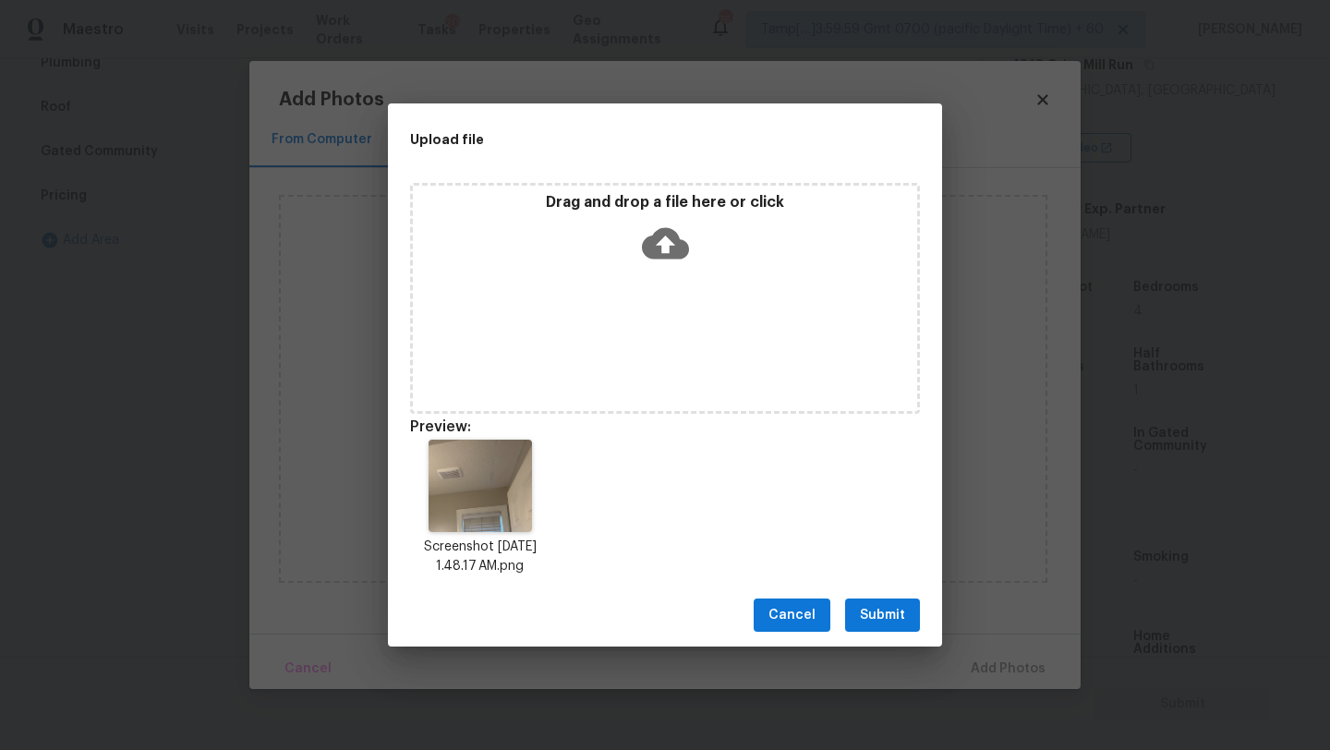
click at [854, 618] on button "Submit" at bounding box center [882, 616] width 75 height 34
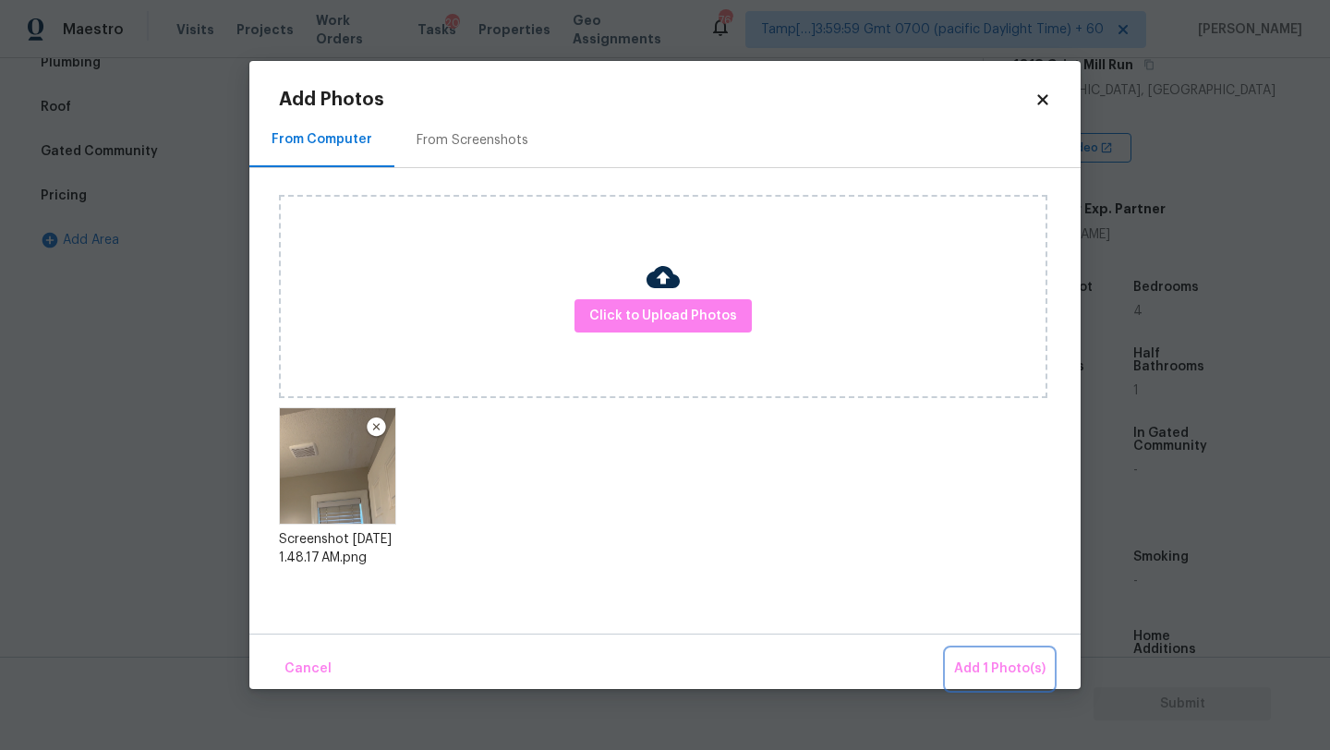
click at [988, 653] on button "Add 1 Photo(s)" at bounding box center [1000, 669] width 106 height 40
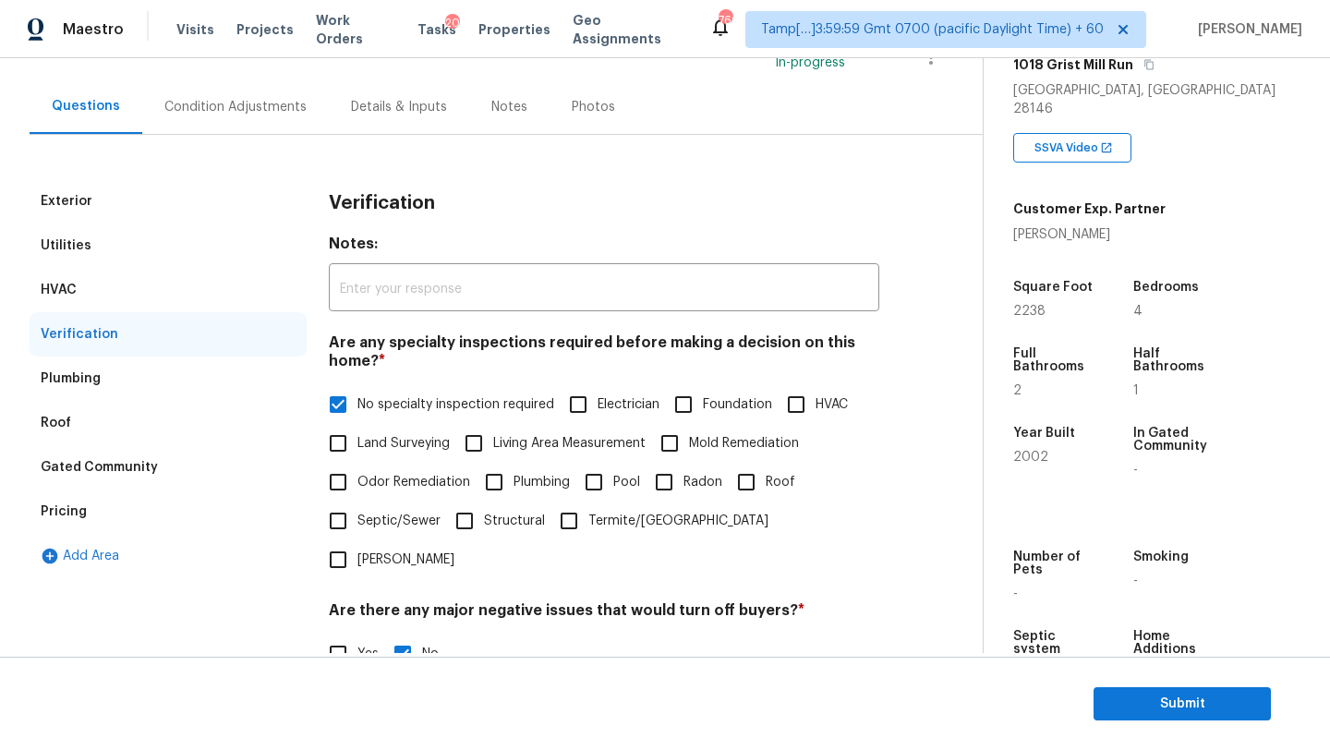
scroll to position [44, 0]
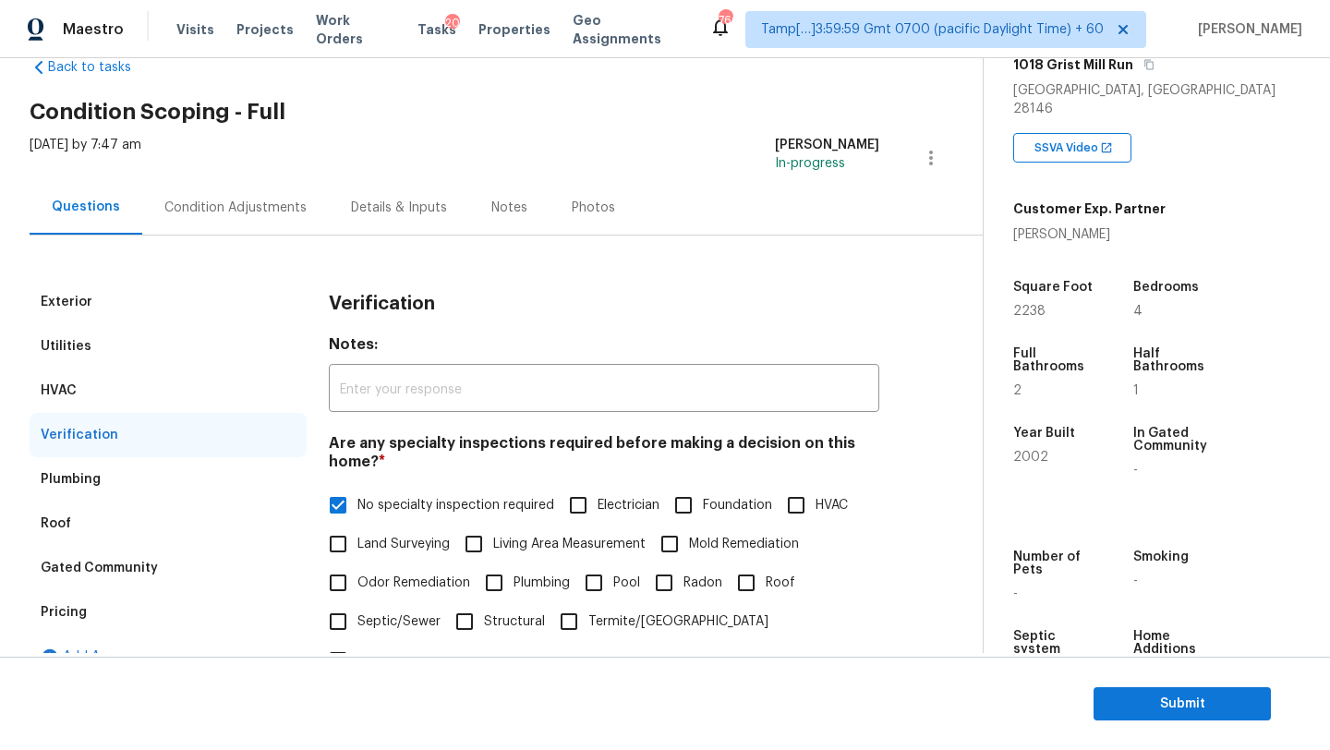
click at [205, 212] on div "Condition Adjustments" at bounding box center [235, 208] width 142 height 18
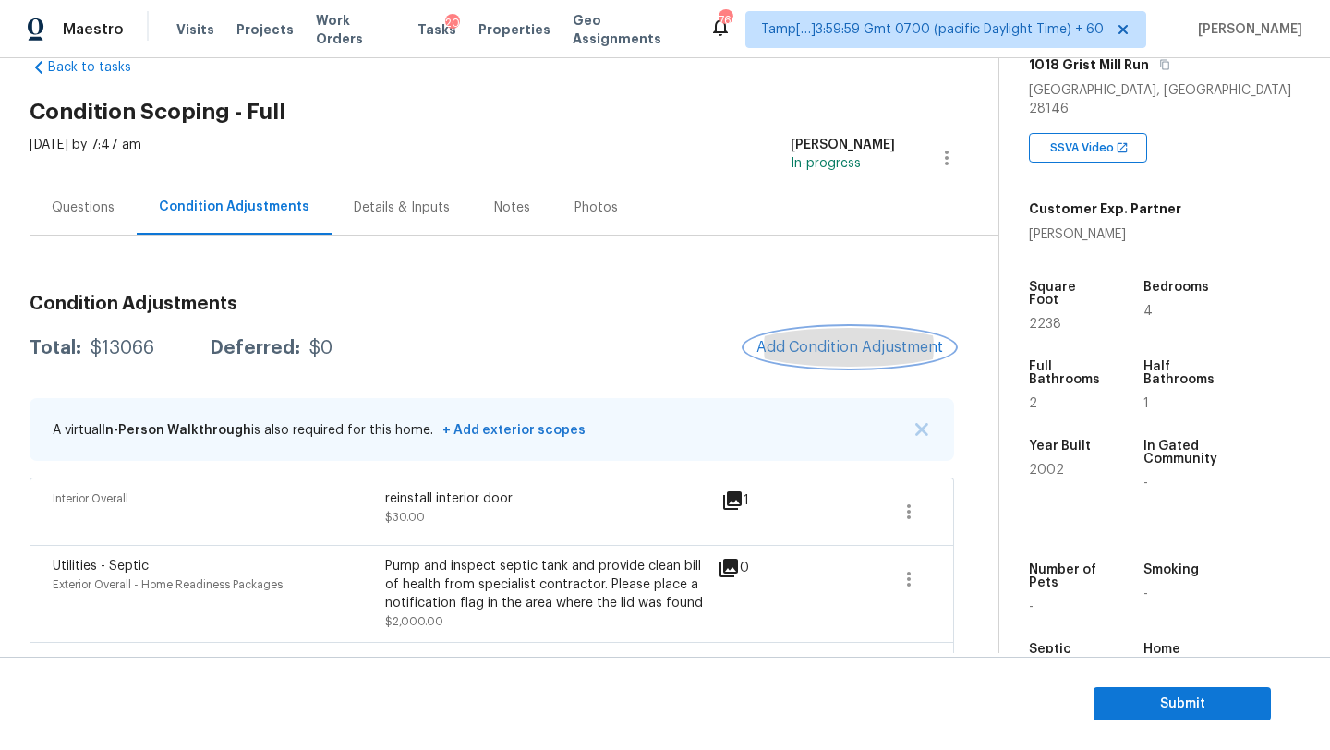
click at [841, 354] on span "Add Condition Adjustment" at bounding box center [849, 347] width 187 height 17
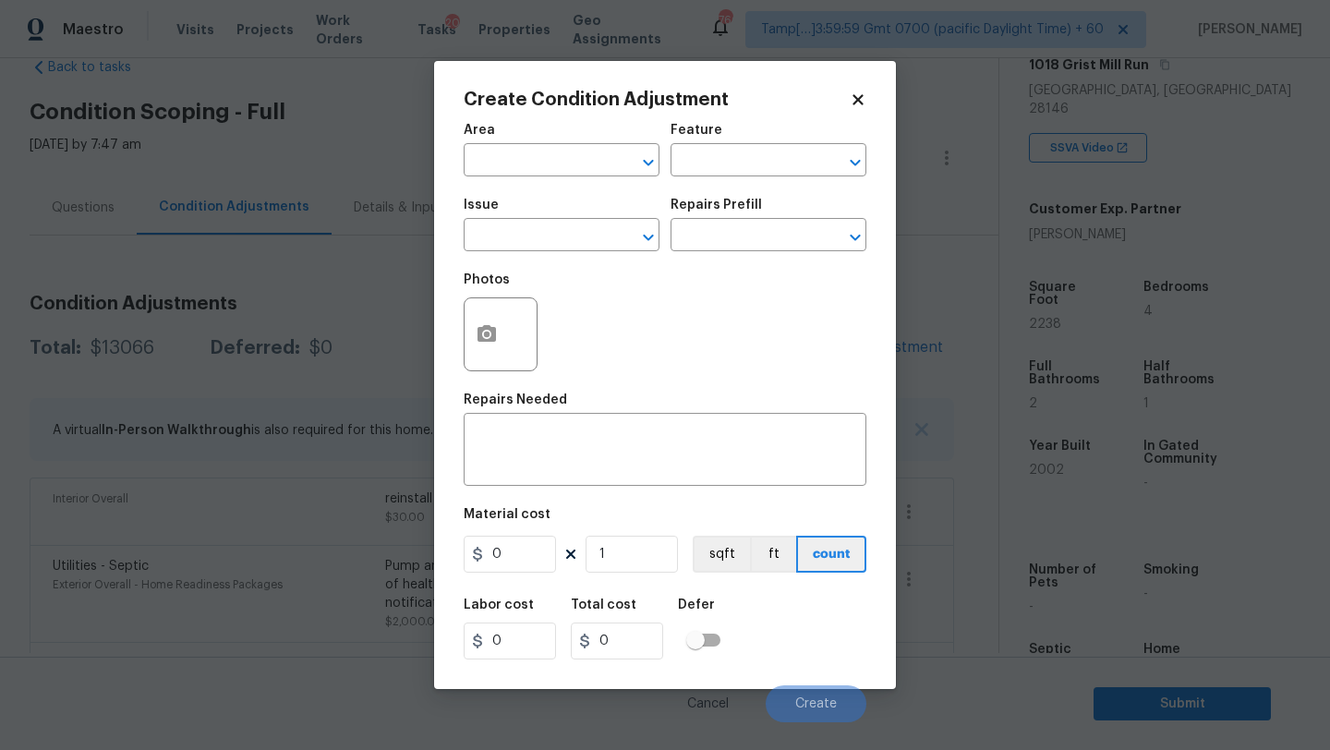
click at [536, 184] on span "Area ​" at bounding box center [562, 150] width 196 height 75
click at [528, 165] on input "text" at bounding box center [536, 162] width 144 height 29
click at [554, 245] on li "Interior Overall" at bounding box center [562, 234] width 196 height 30
type input "Interior Overall"
click at [721, 173] on input "text" at bounding box center [743, 162] width 144 height 29
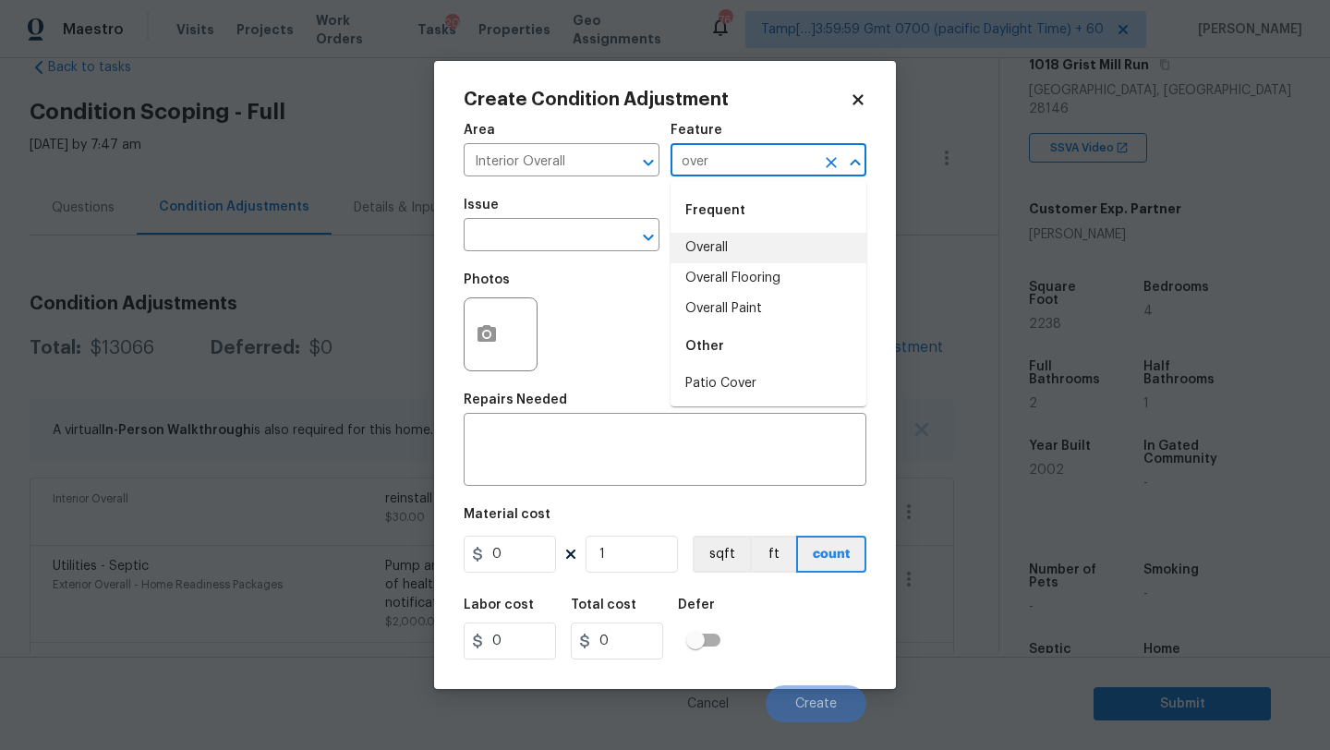
click at [743, 258] on li "Overall" at bounding box center [769, 248] width 196 height 30
type input "Overall"
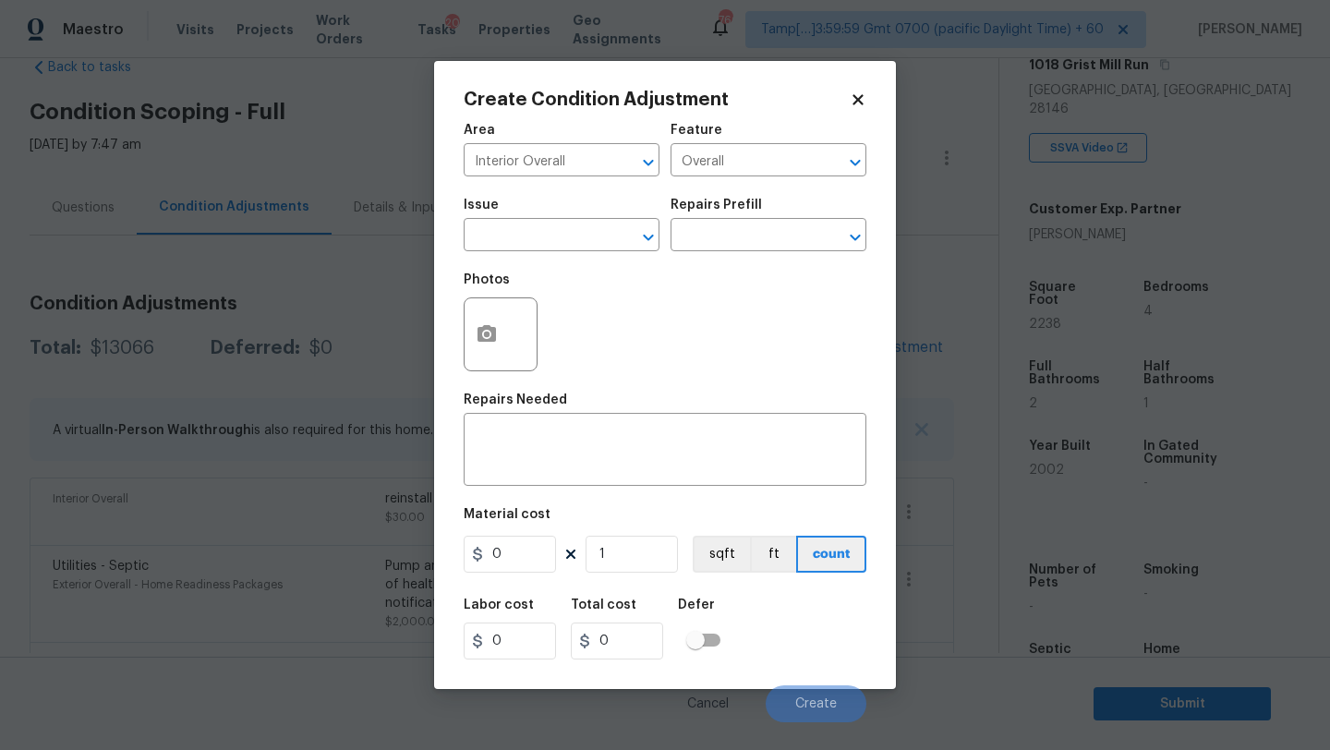
click at [532, 258] on span "Issue ​" at bounding box center [562, 225] width 196 height 75
click at [532, 242] on input "text" at bounding box center [536, 237] width 144 height 29
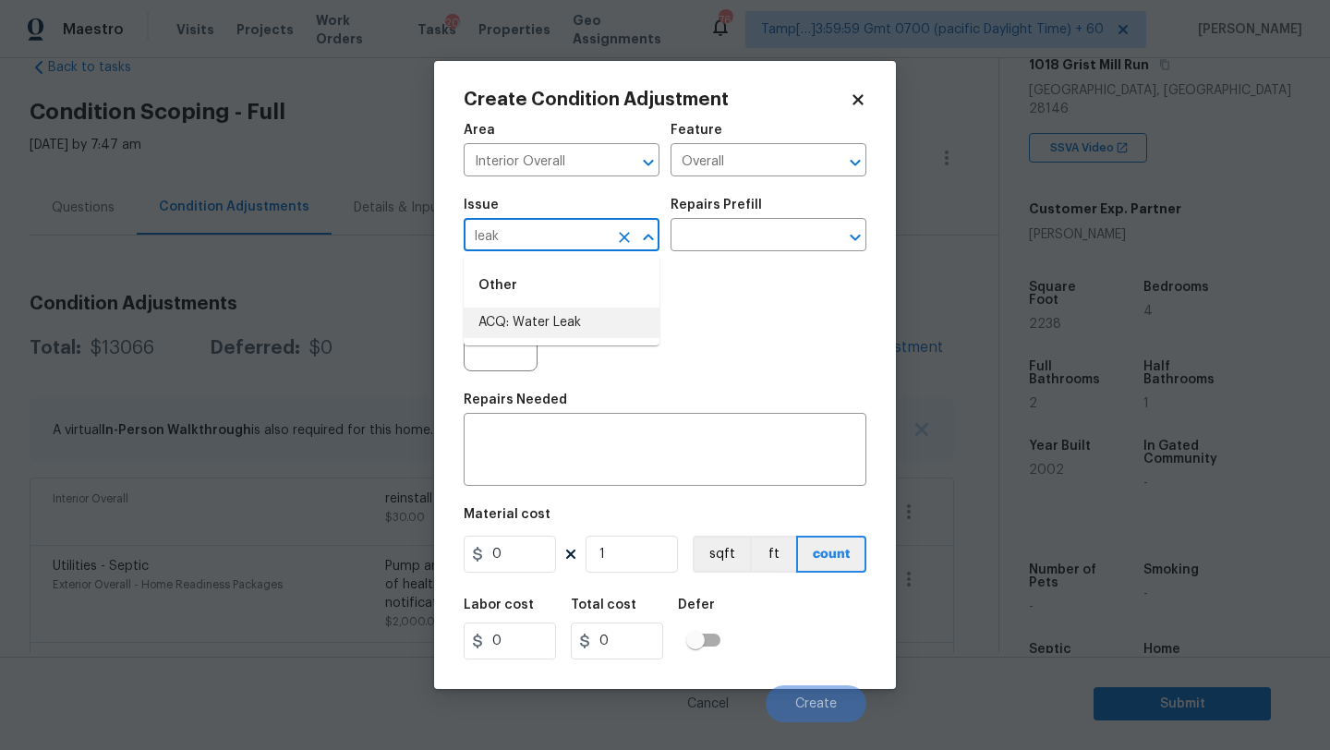
click at [552, 330] on li "ACQ: Water Leak" at bounding box center [562, 323] width 196 height 30
type input "ACQ: Water Leak"
click at [728, 246] on input "text" at bounding box center [743, 237] width 144 height 29
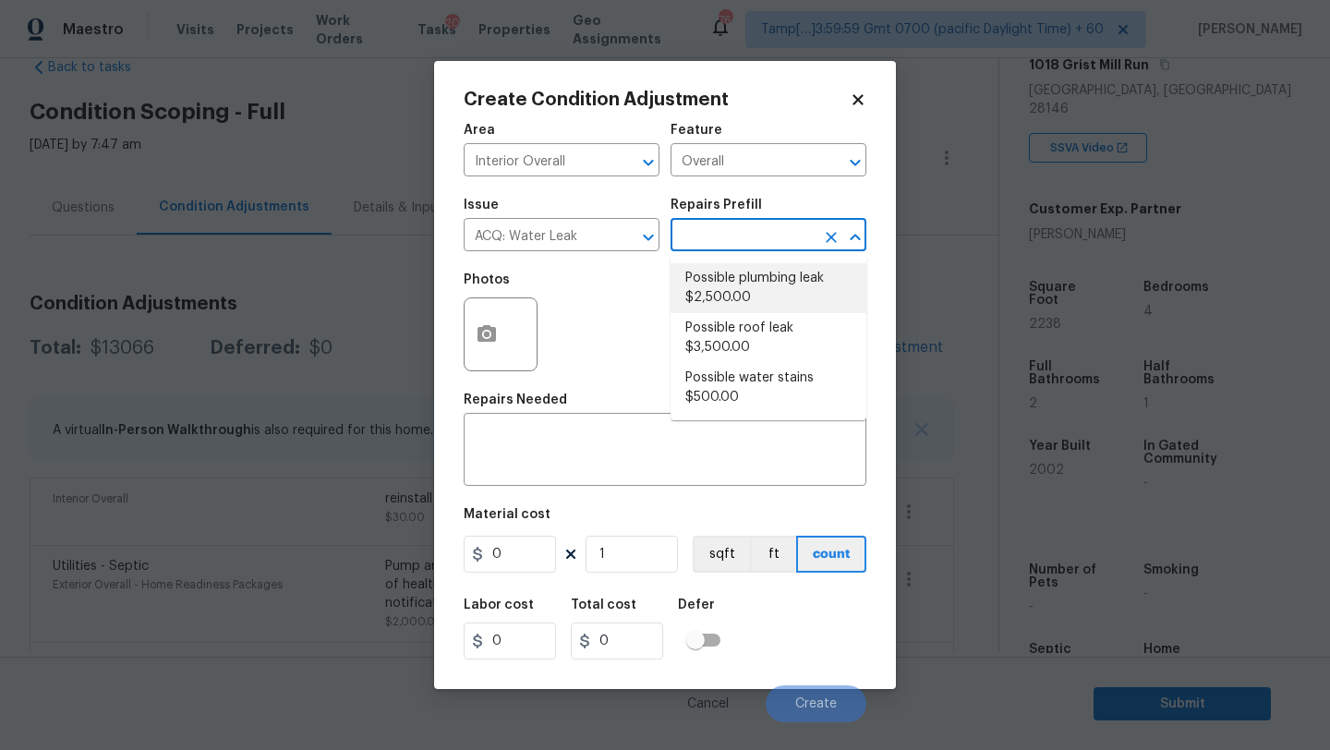
click at [752, 279] on li "Possible plumbing leak $2,500.00" at bounding box center [769, 288] width 196 height 50
type input "Acquisition"
type textarea "Acquisition Scope: Possible plumbing leak"
type input "2500"
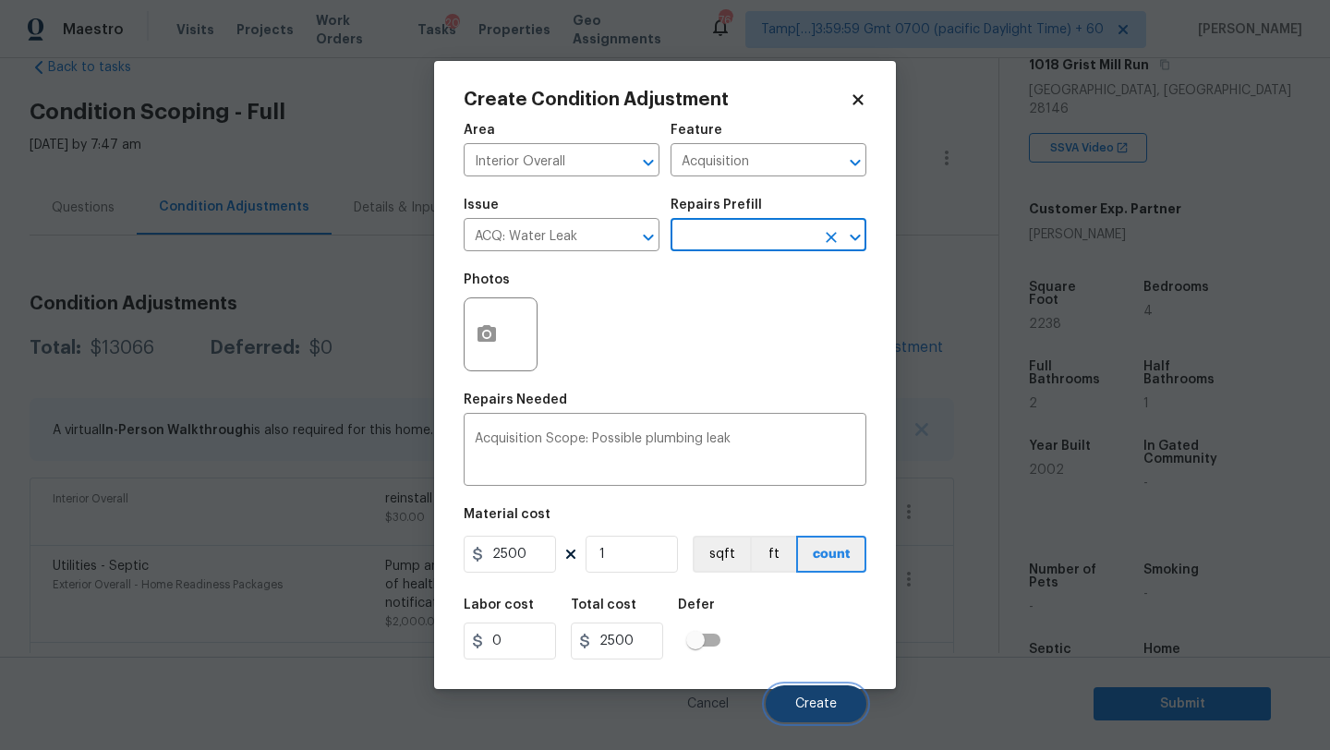
click at [810, 709] on span "Create" at bounding box center [816, 704] width 42 height 14
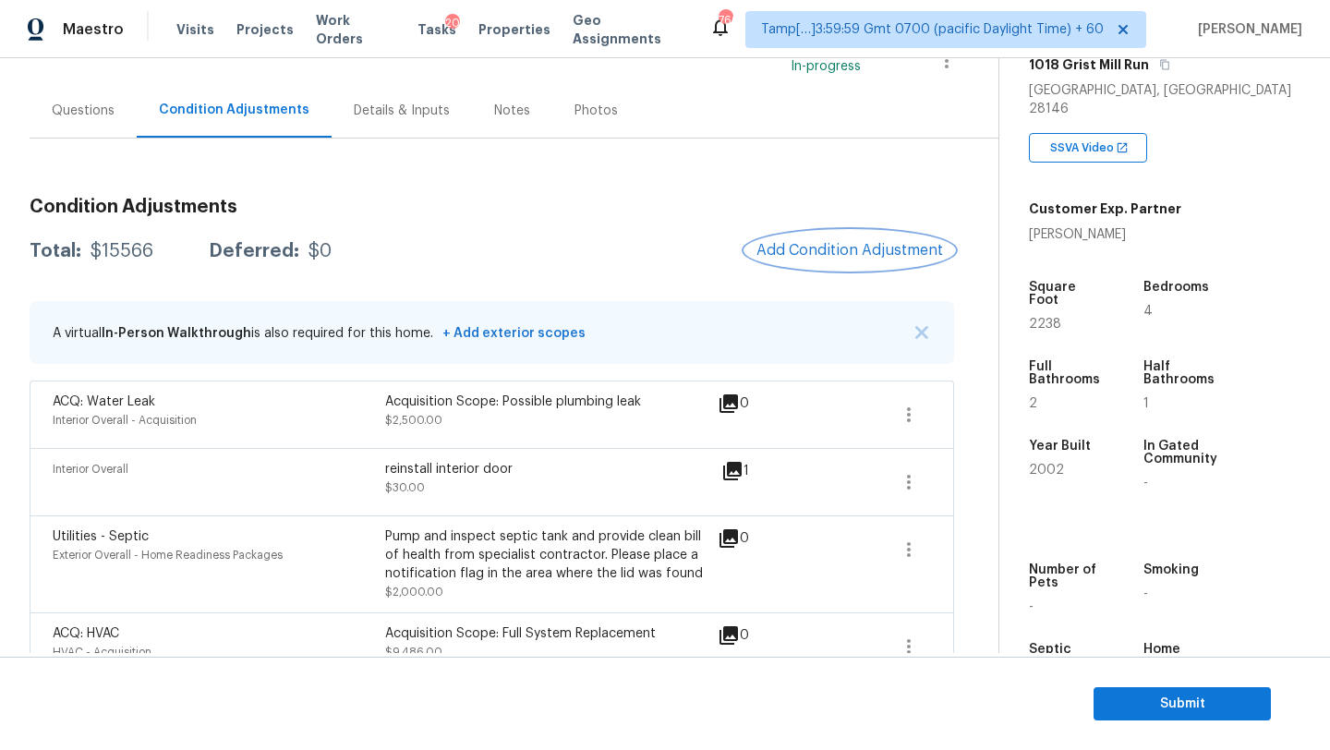
scroll to position [116, 0]
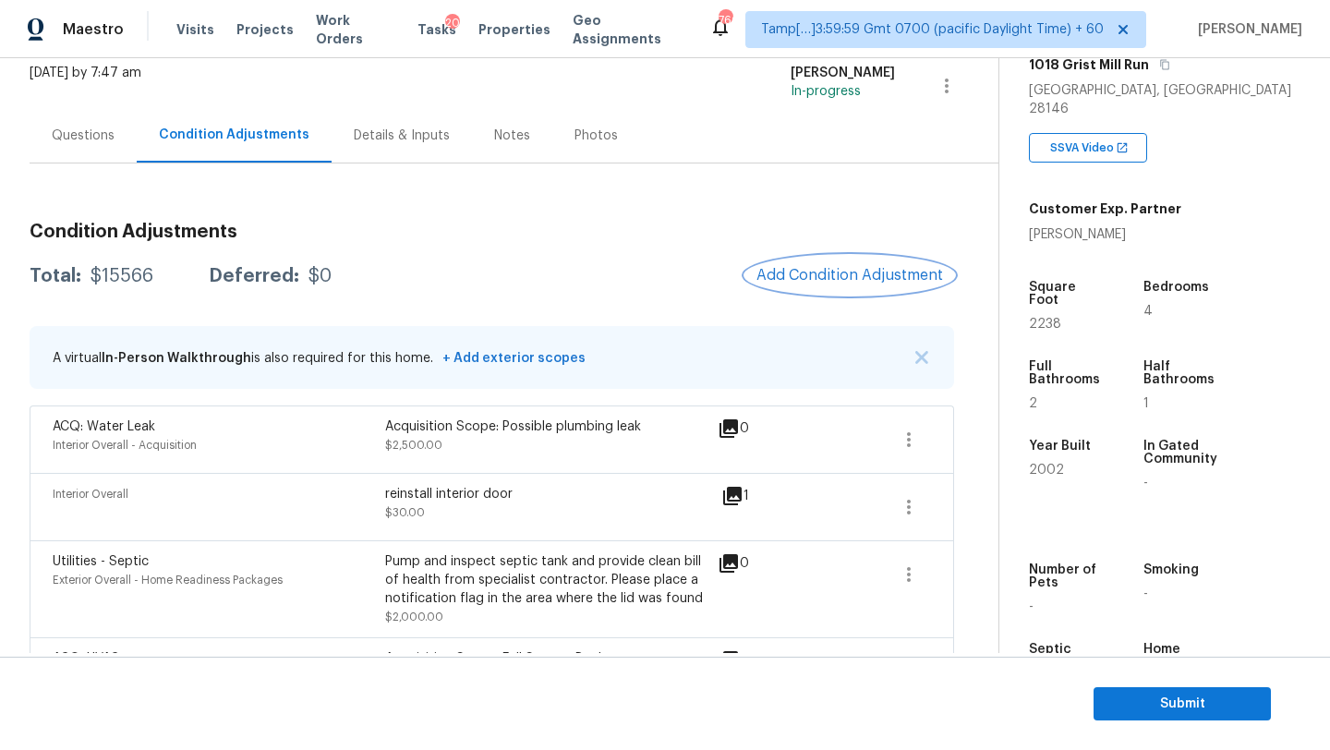
click at [855, 282] on span "Add Condition Adjustment" at bounding box center [849, 275] width 187 height 17
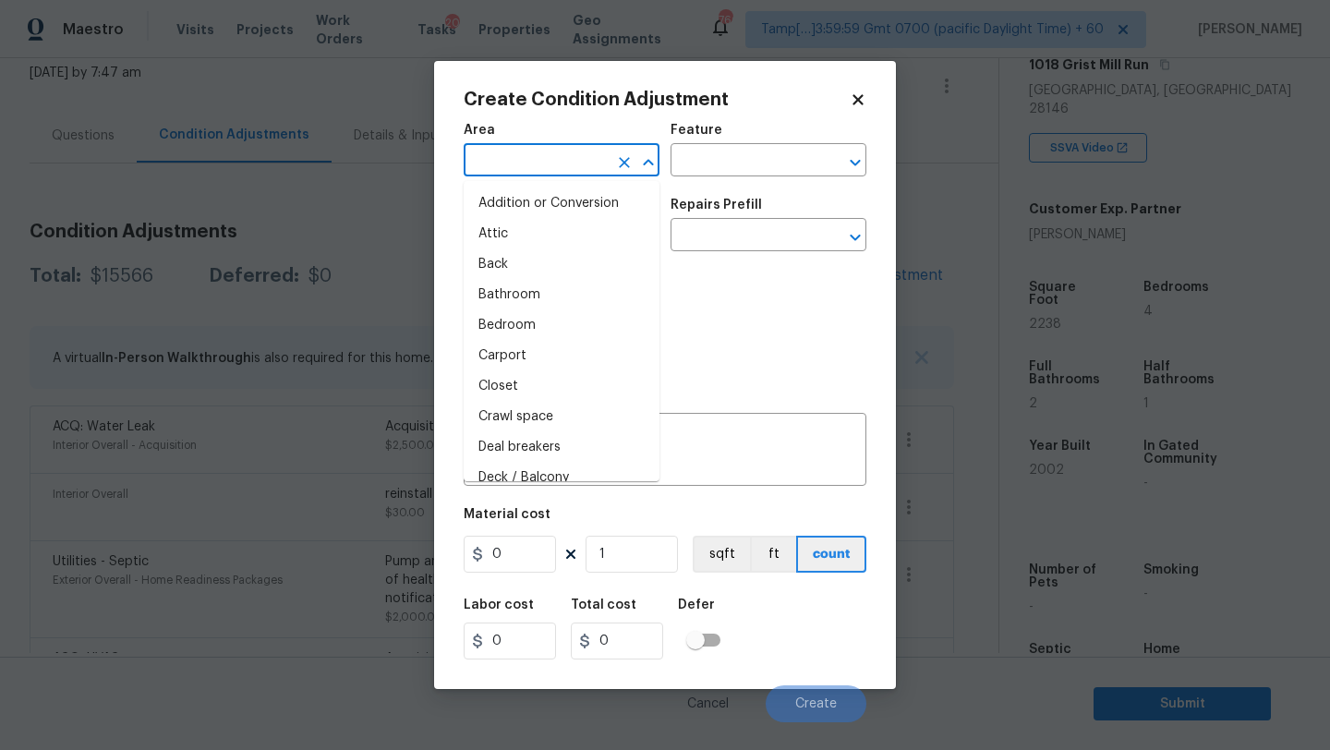
click at [492, 156] on input "text" at bounding box center [536, 162] width 144 height 29
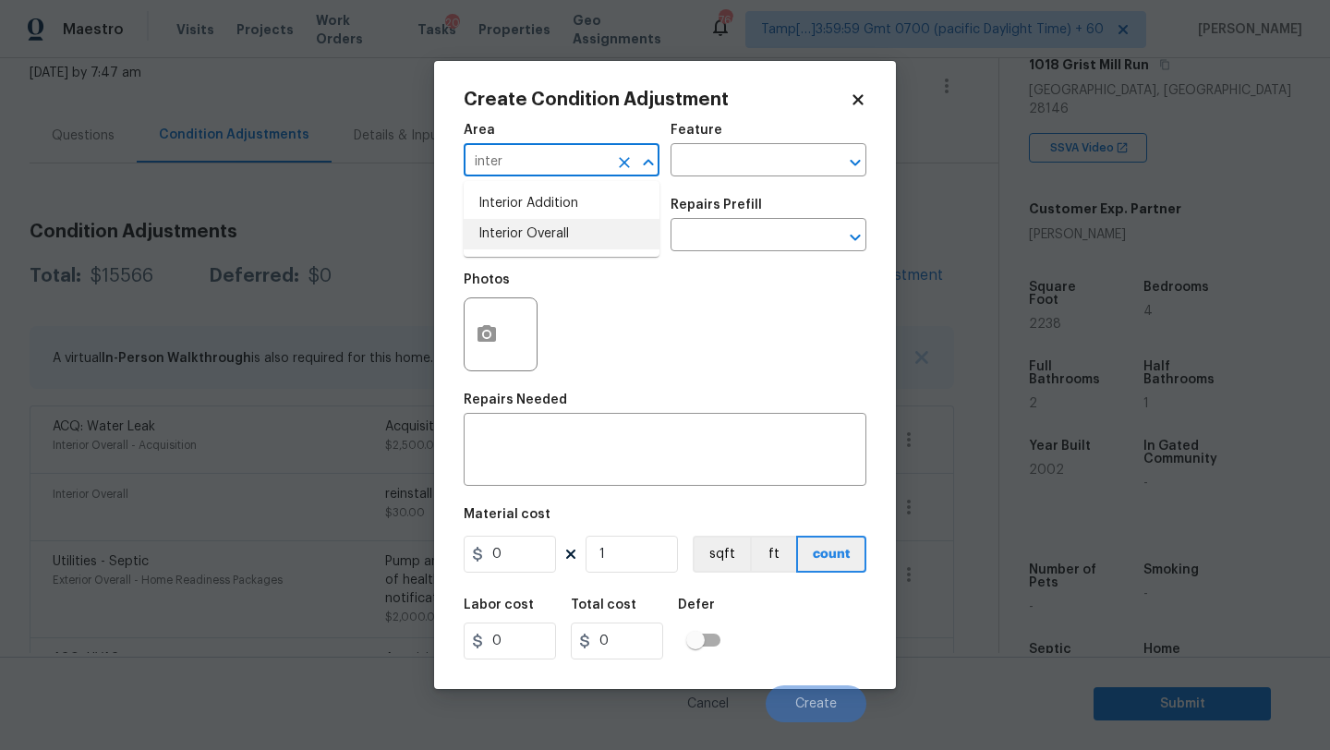
click at [503, 225] on li "Interior Overall" at bounding box center [562, 234] width 196 height 30
type input "Interior Overall"
click at [736, 167] on input "text" at bounding box center [743, 162] width 144 height 29
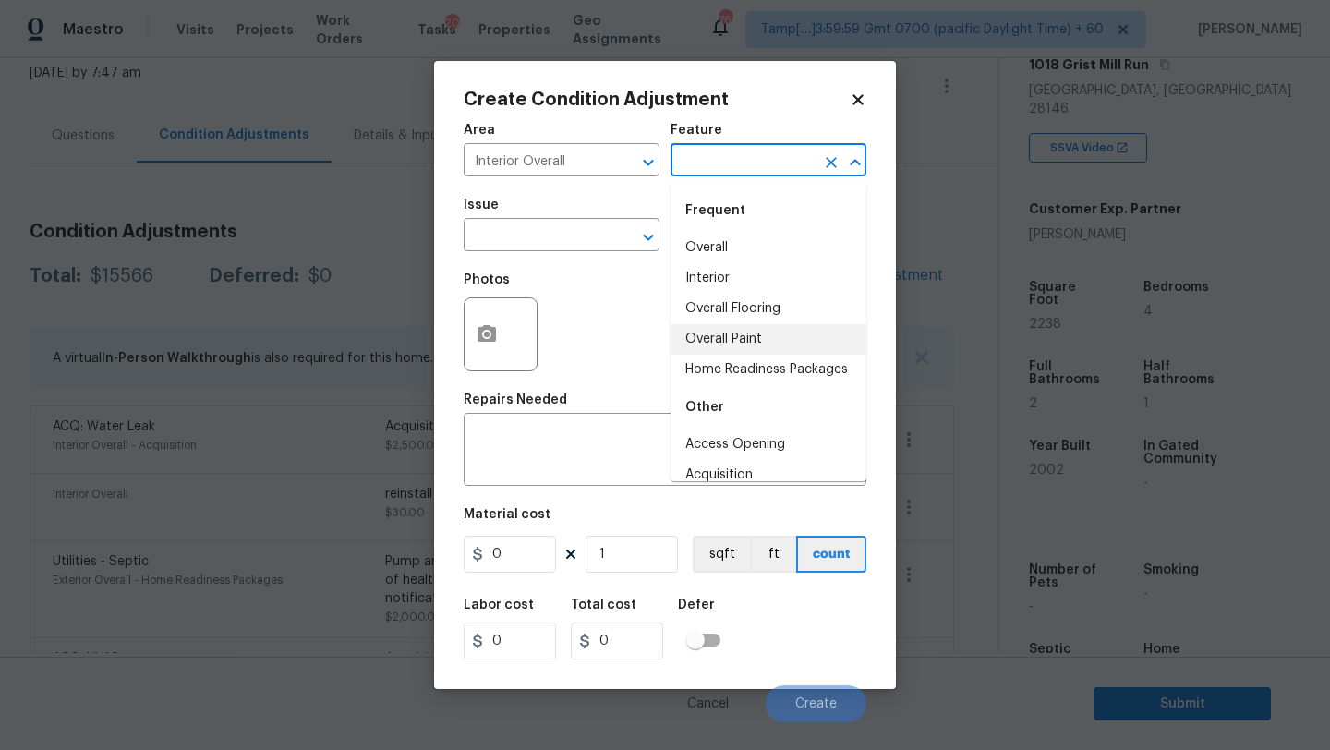
click at [740, 347] on li "Overall Paint" at bounding box center [769, 339] width 196 height 30
type input "Overall Paint"
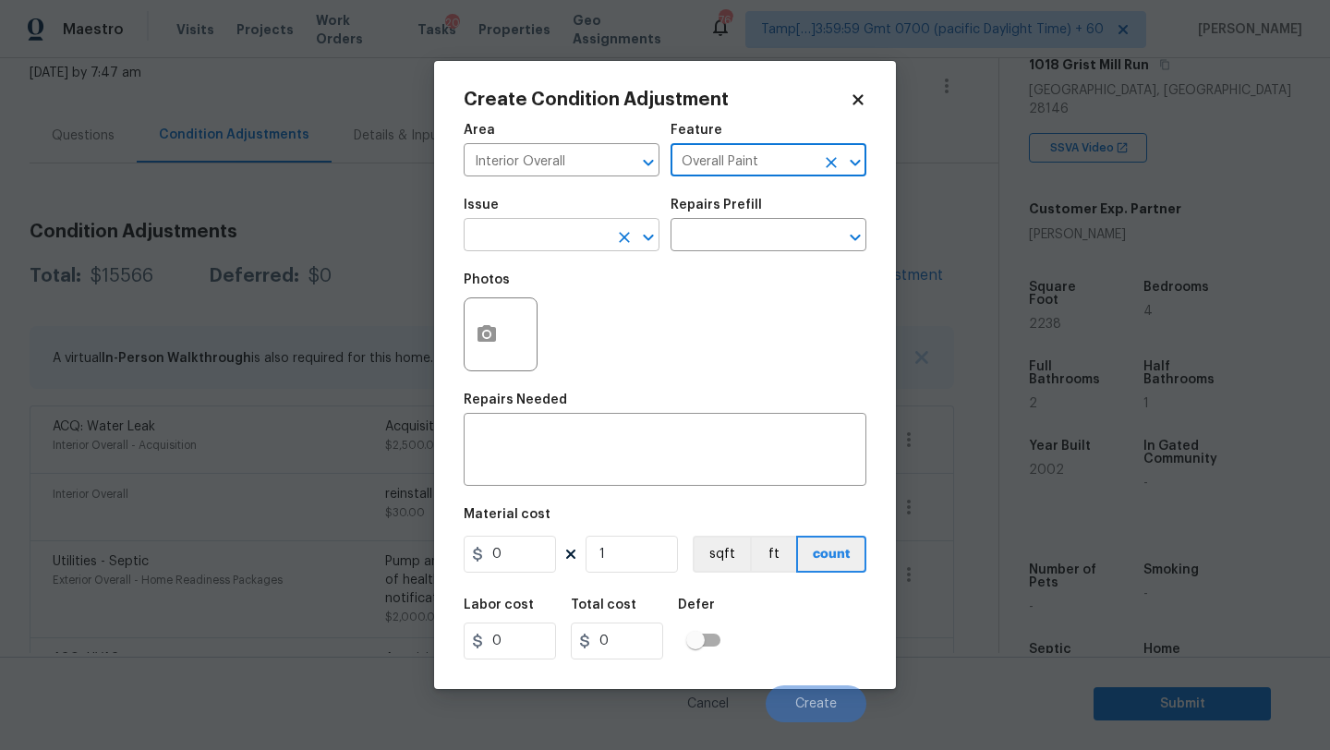
click at [484, 236] on input "text" at bounding box center [536, 237] width 144 height 29
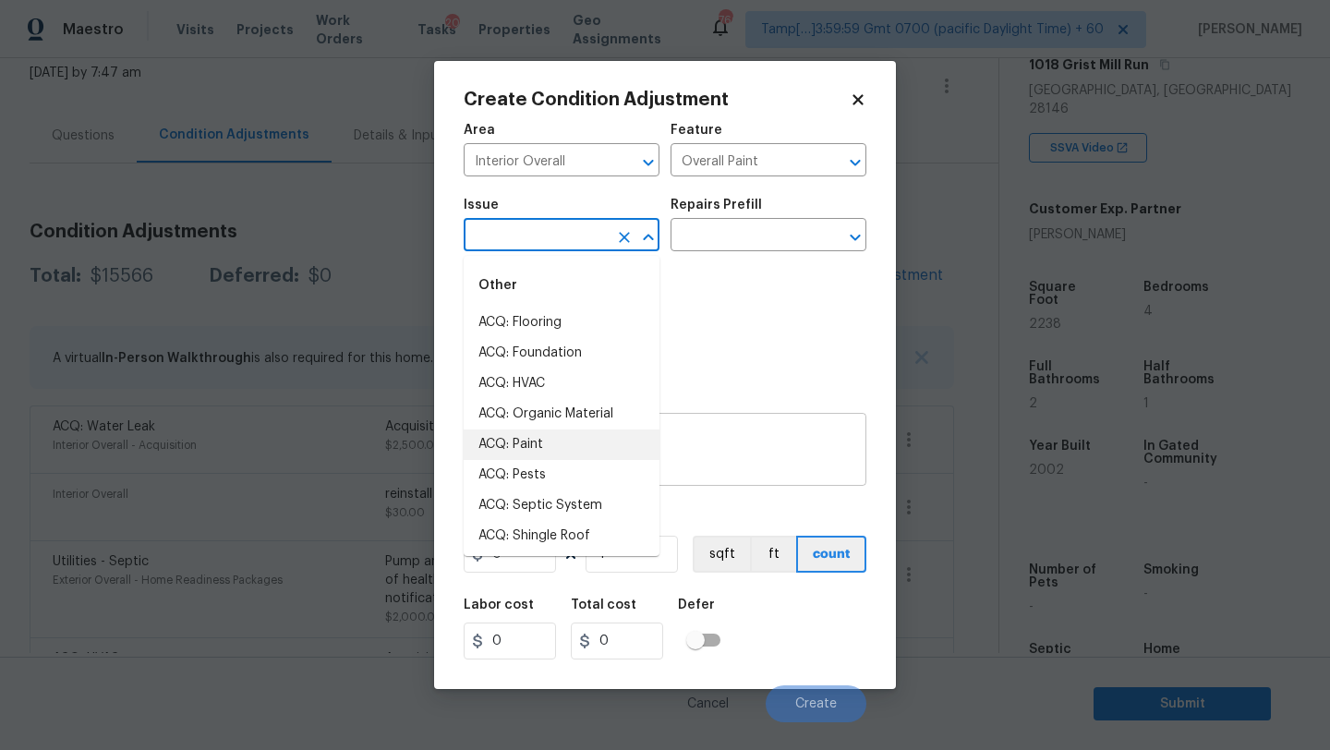
click at [559, 449] on li "ACQ: Paint" at bounding box center [562, 445] width 196 height 30
type input "ACQ: Paint"
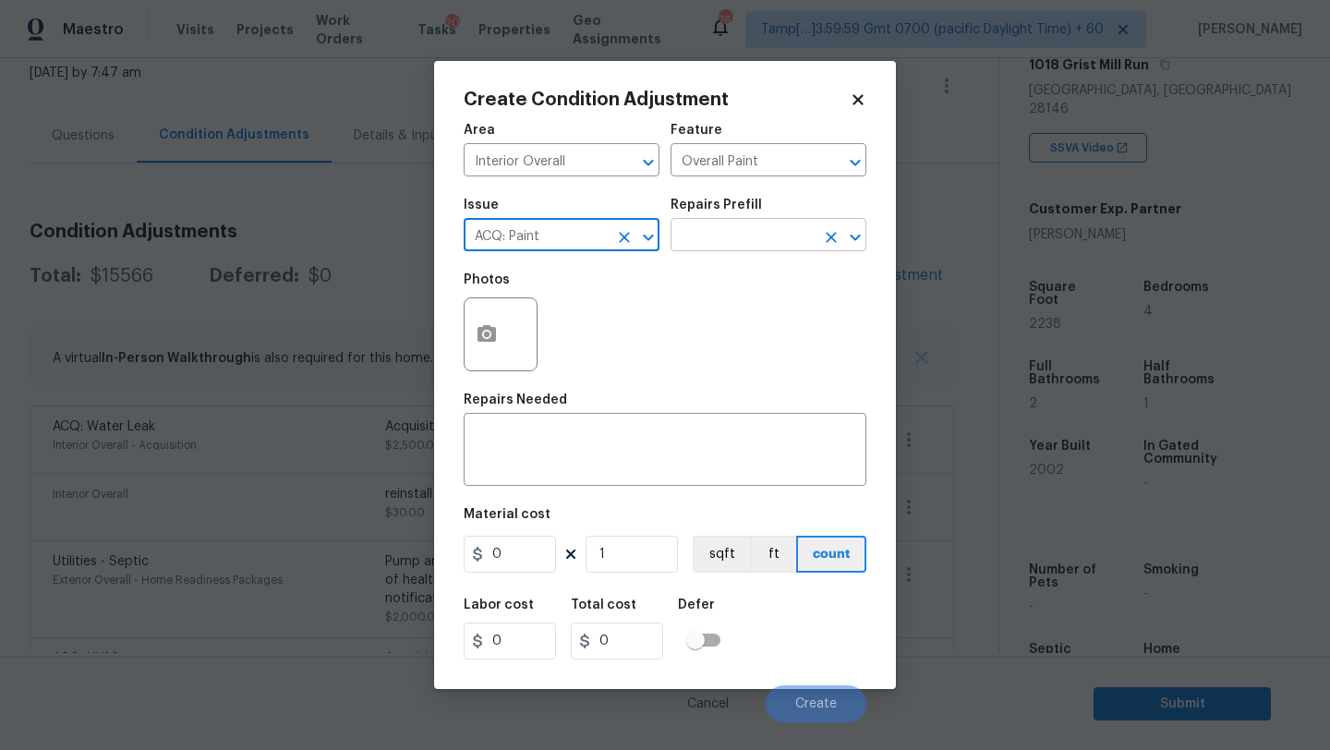
click at [761, 227] on input "text" at bounding box center [743, 237] width 144 height 29
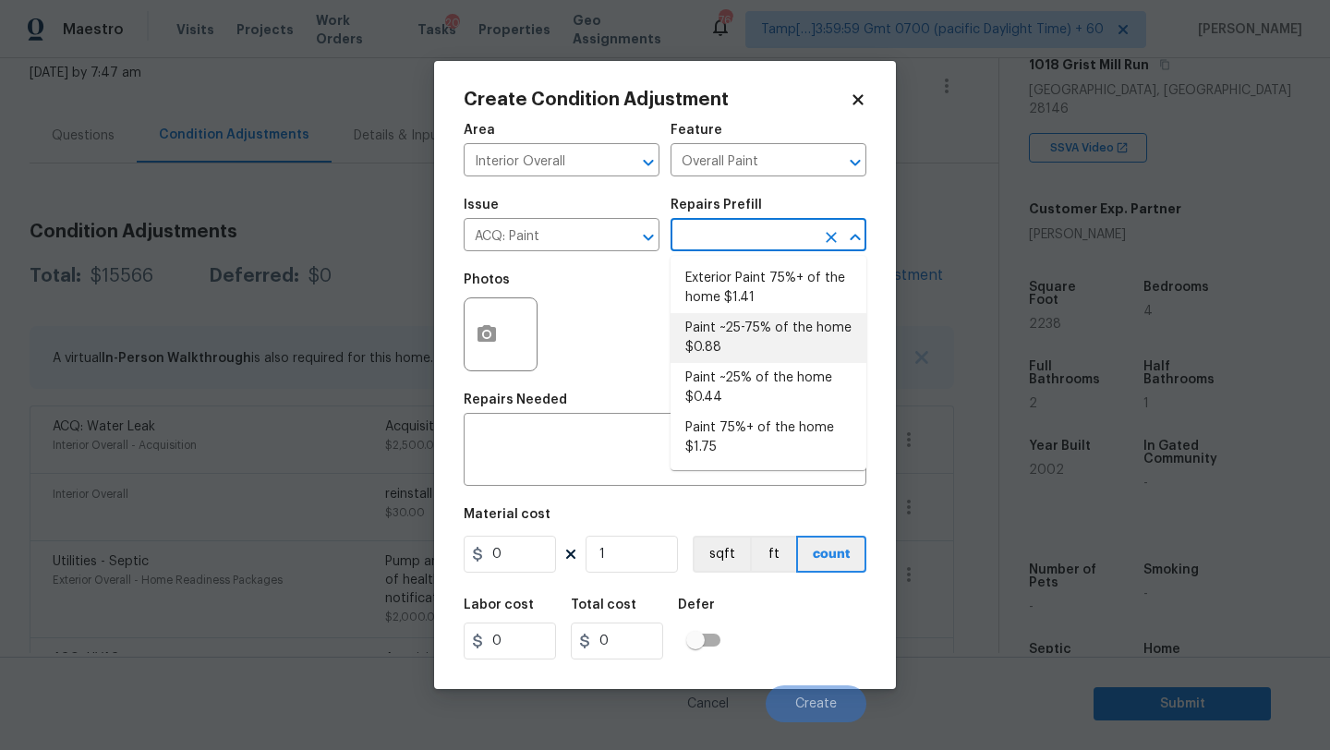
click at [740, 329] on li "Paint ~25-75% of the home $0.88" at bounding box center [769, 338] width 196 height 50
type input "Acquisition"
type textarea "Acquisition Scope: ~25 - 75% of the home needs interior paint"
type input "0.88"
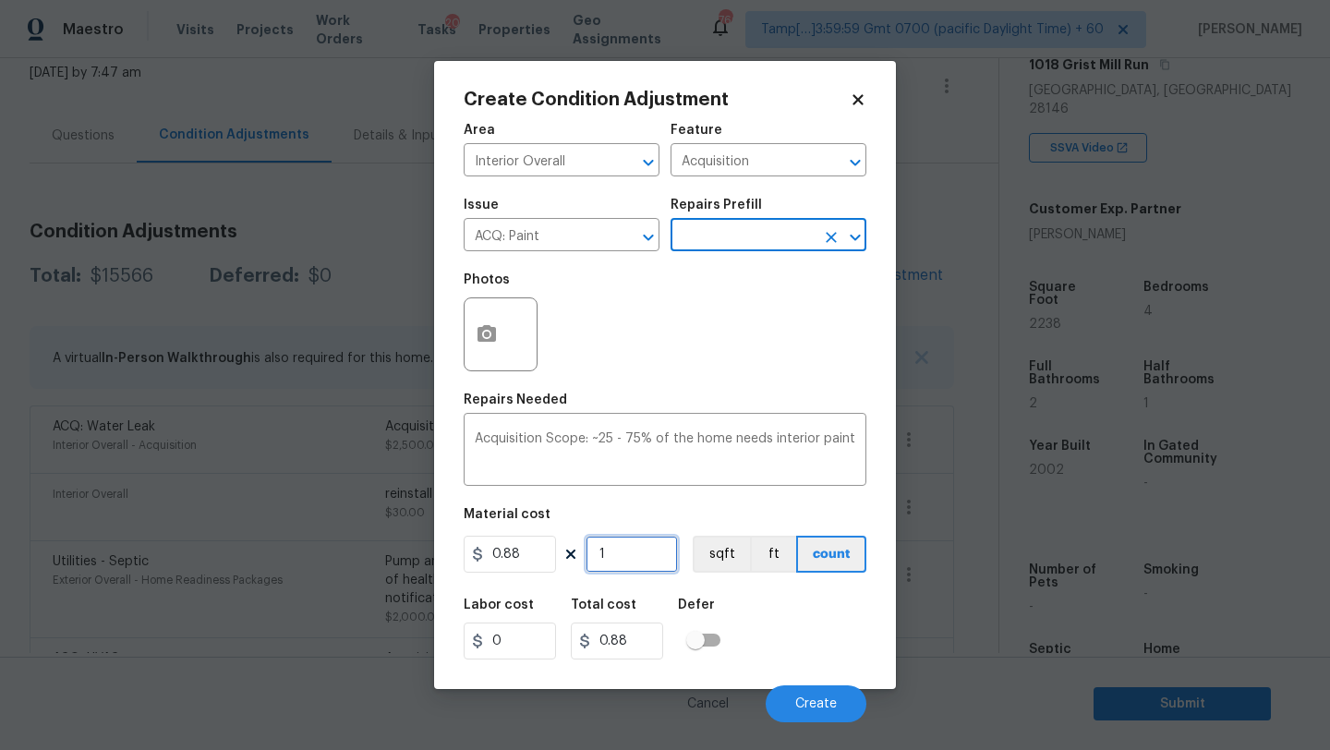
click at [653, 562] on input "1" at bounding box center [632, 554] width 92 height 37
type input "2"
type input "1.76"
type input "22"
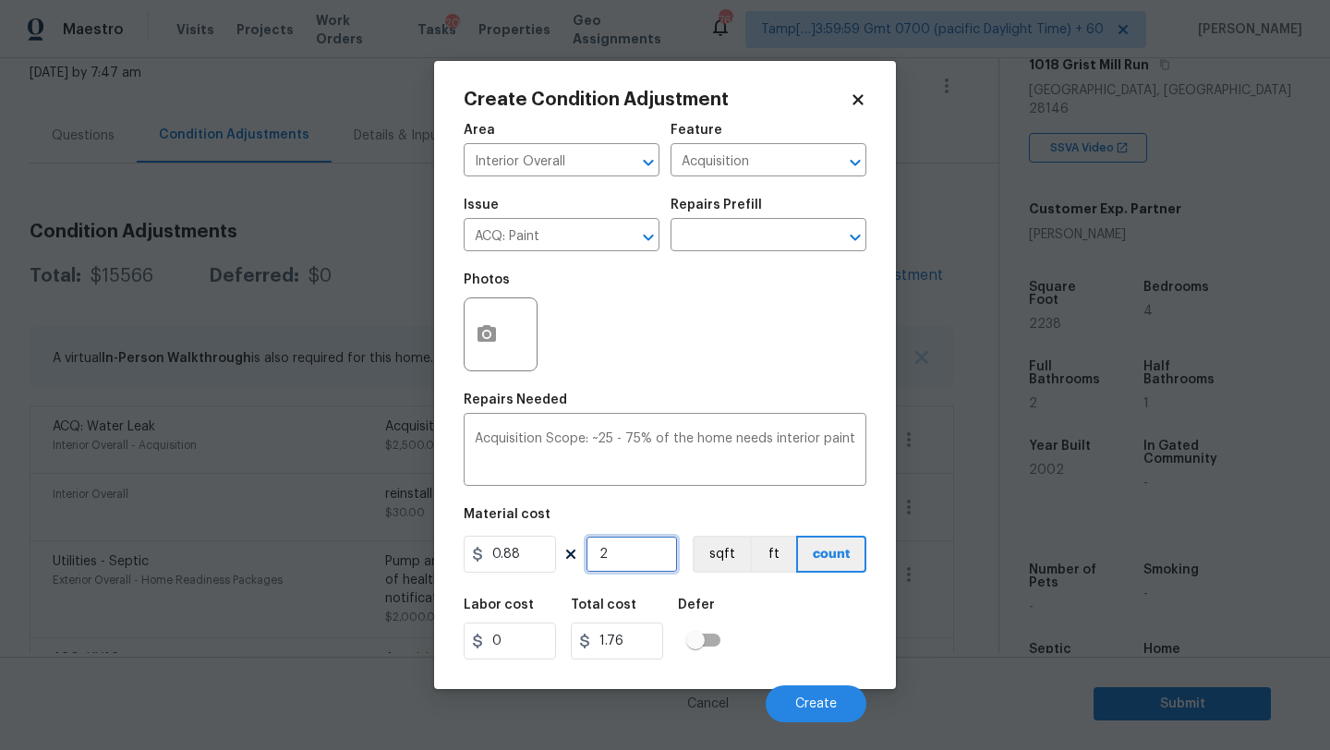
type input "19.36"
type input "223"
type input "196.24"
type input "2238"
type input "1969.44"
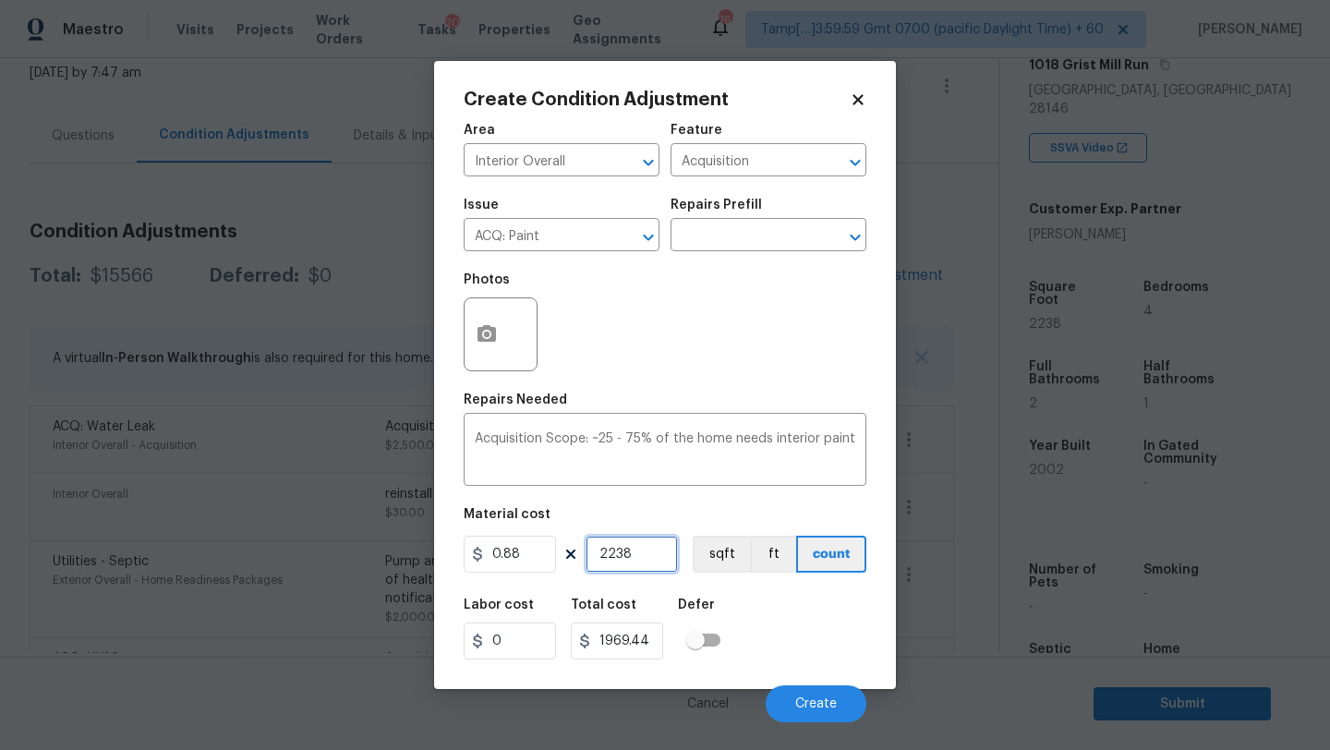
type input "2238"
click at [494, 367] on button "button" at bounding box center [487, 334] width 44 height 72
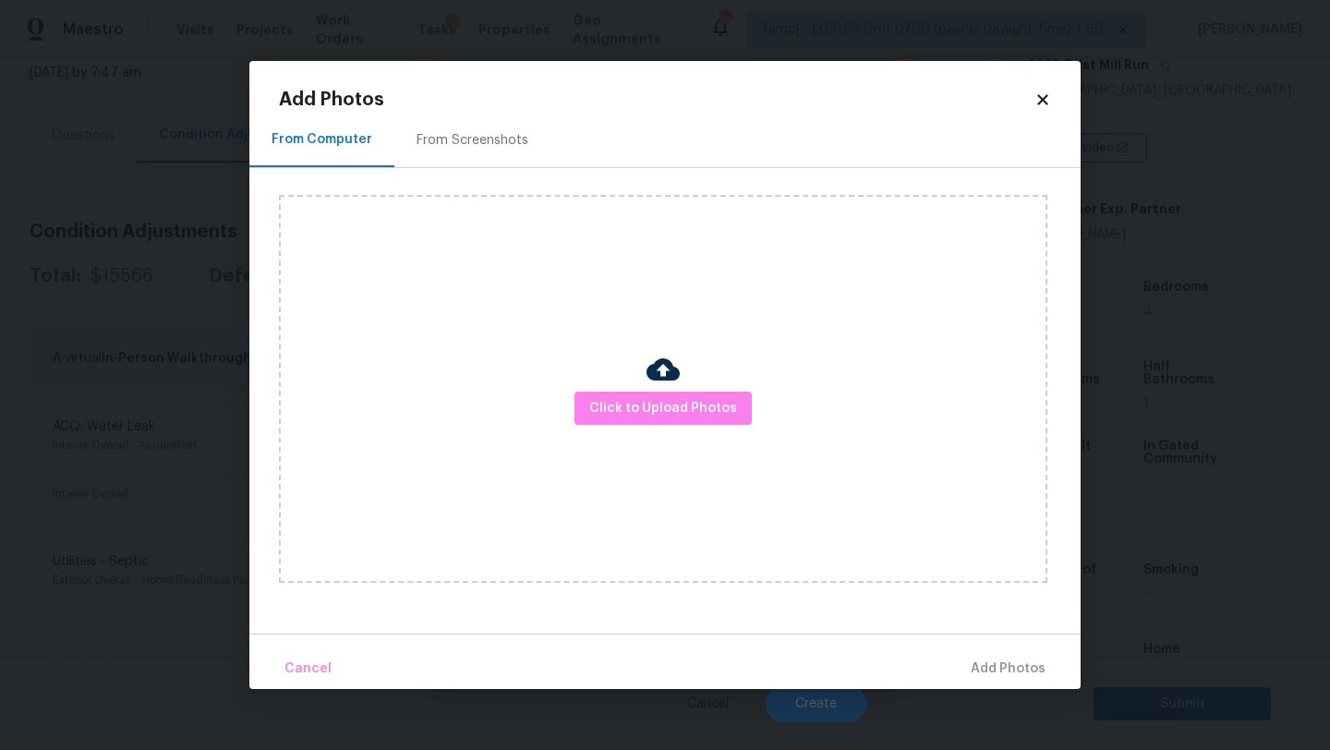
click at [608, 381] on div "Click to Upload Photos" at bounding box center [663, 389] width 768 height 388
click at [611, 421] on button "Click to Upload Photos" at bounding box center [663, 409] width 177 height 34
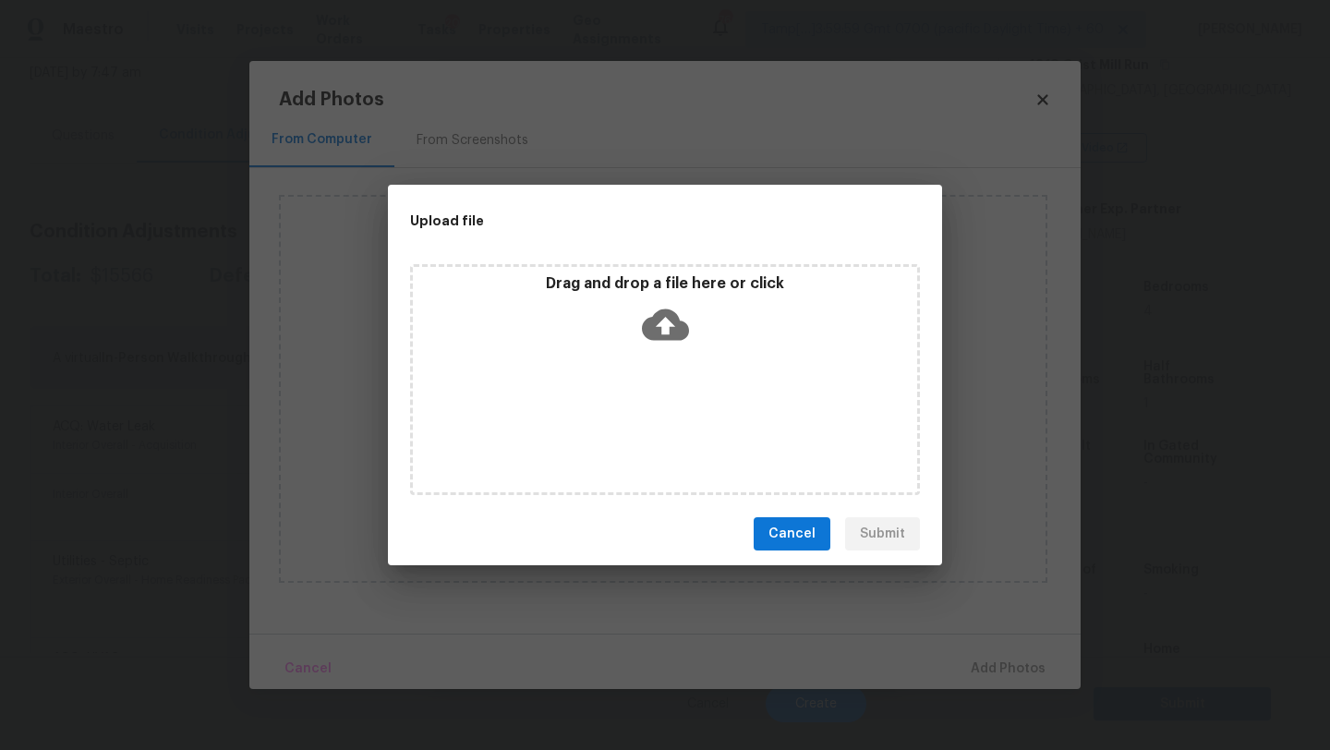
click at [676, 357] on div "Drag and drop a file here or click" at bounding box center [665, 379] width 510 height 231
